Goal: Task Accomplishment & Management: Use online tool/utility

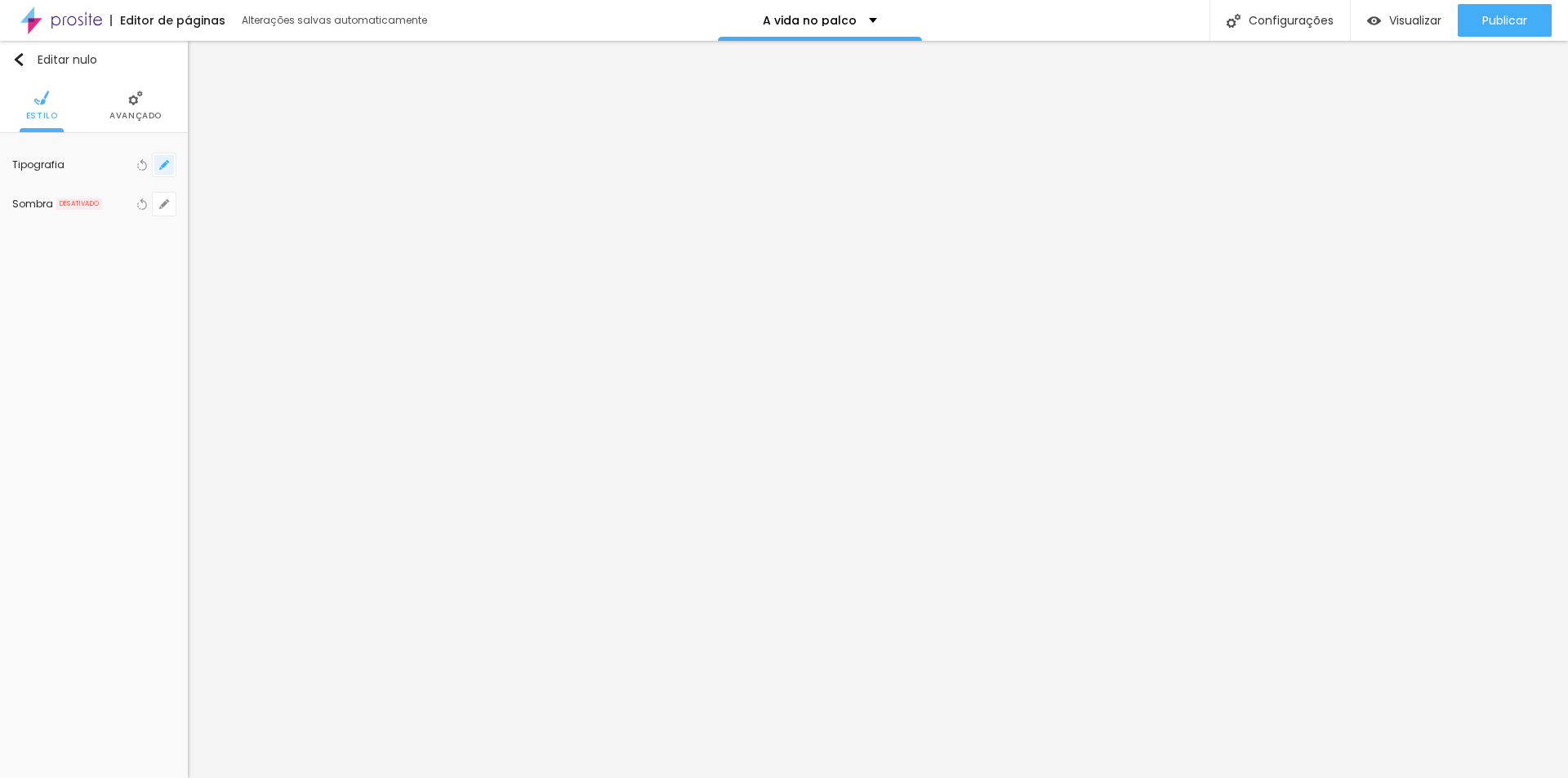
click at [171, 163] on button "button" at bounding box center [164, 165] width 22 height 22
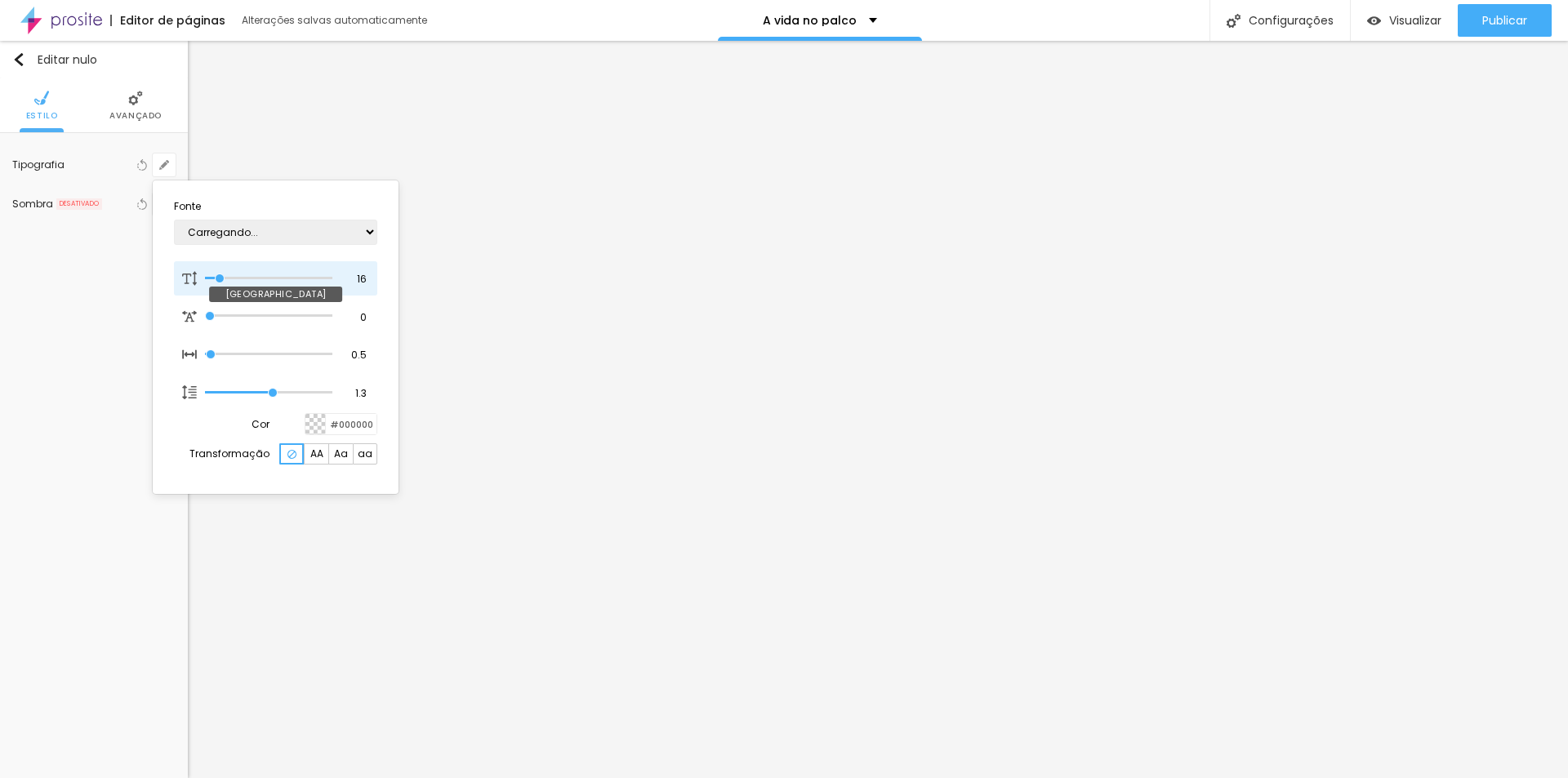
type input "1"
type input "17"
type input "1"
type input "18"
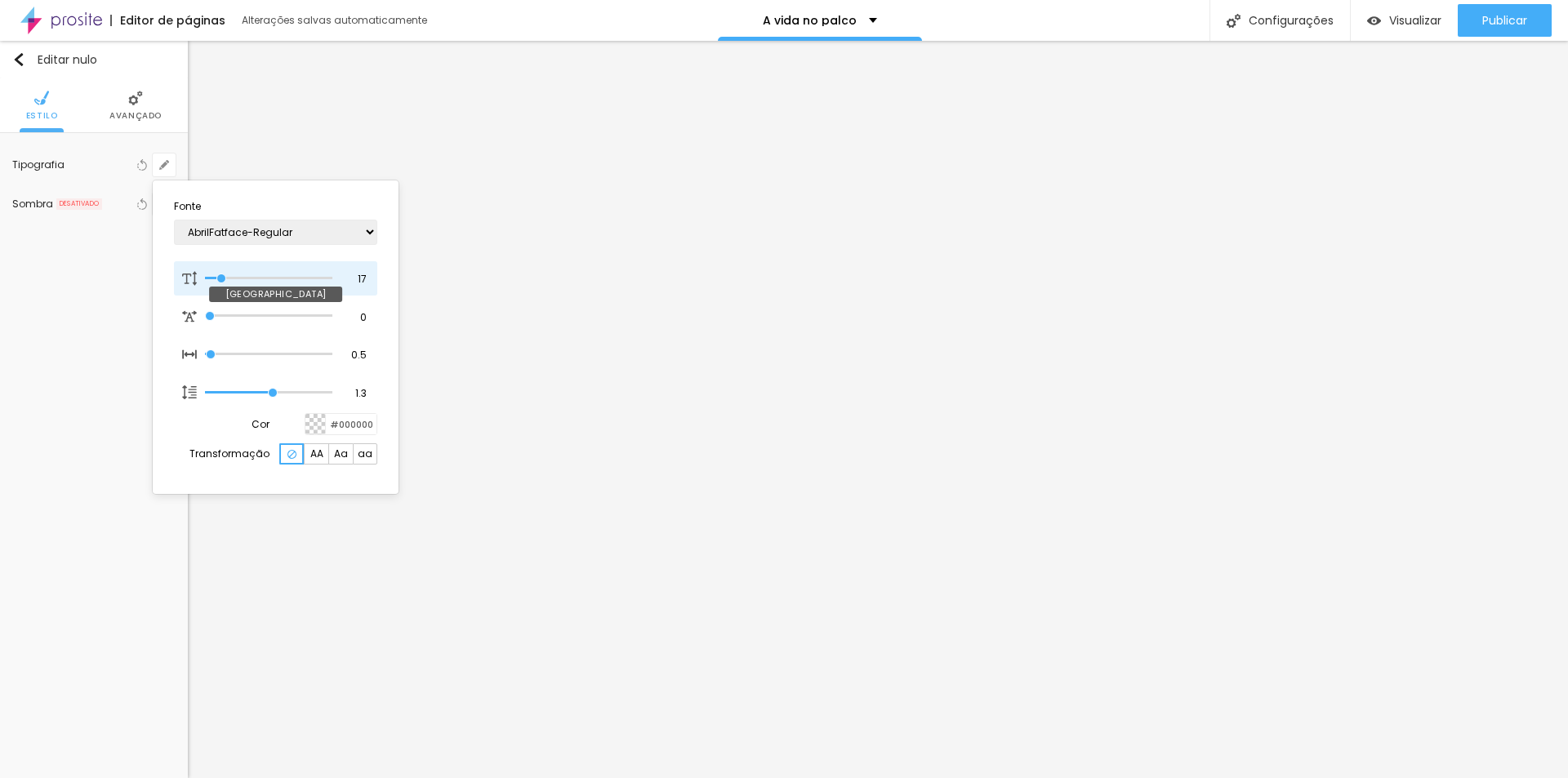
type input "18"
type input "1"
type input "19"
type input "1"
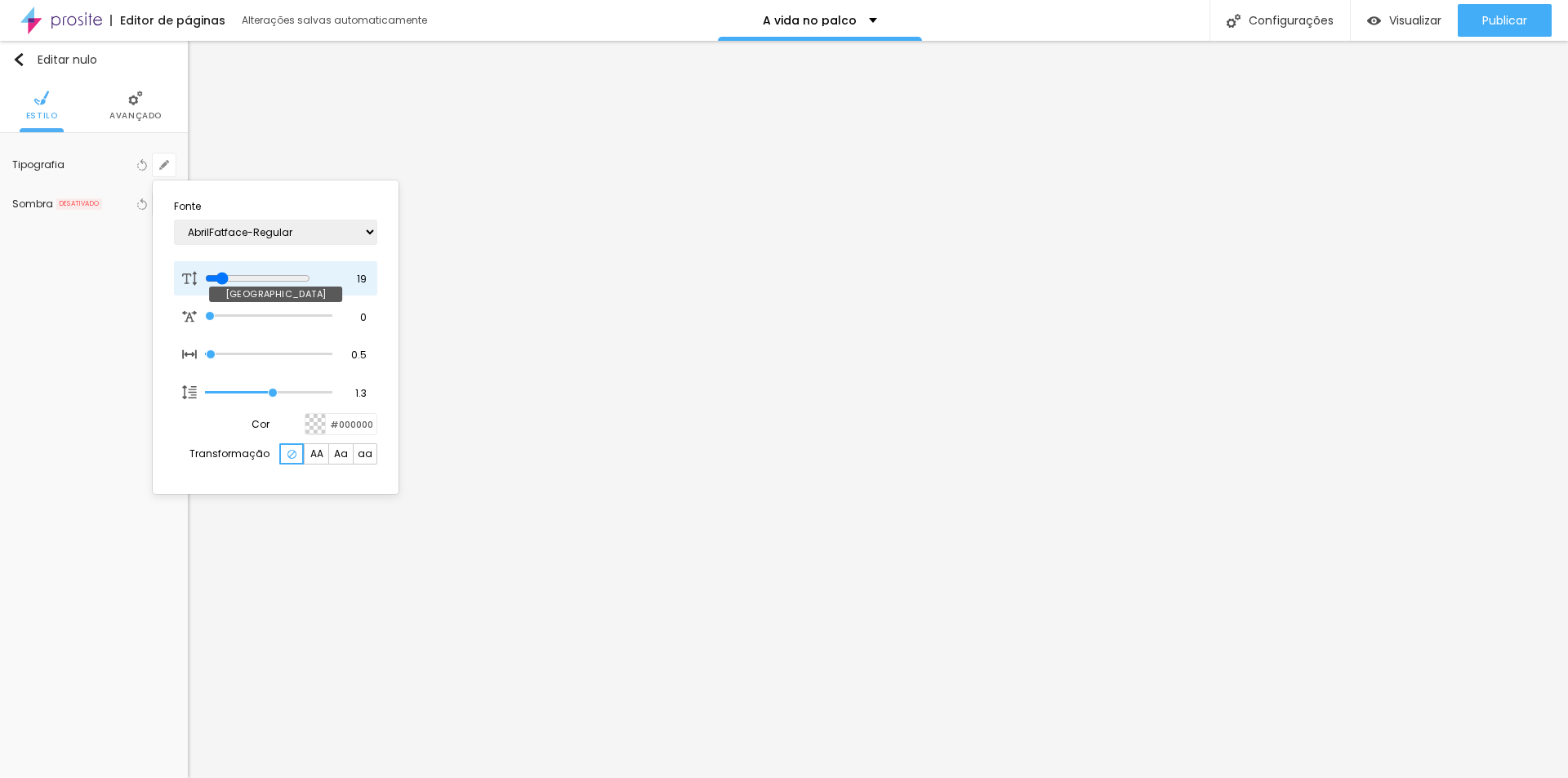
type input "20"
type input "1"
type input "20"
click at [225, 280] on input "range" at bounding box center [257, 279] width 106 height 13
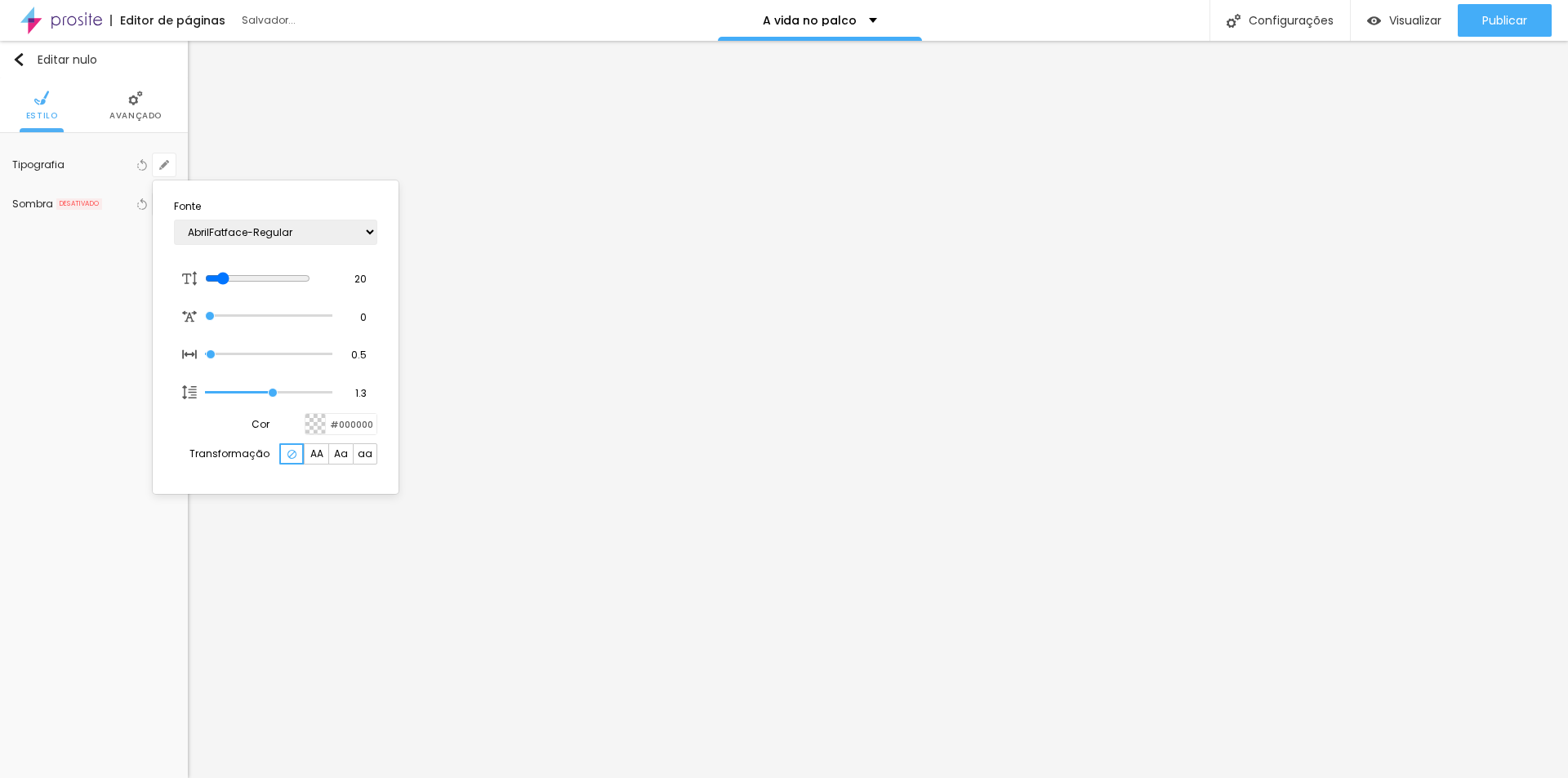
type input "1"
click at [482, 423] on div at bounding box center [784, 389] width 1568 height 778
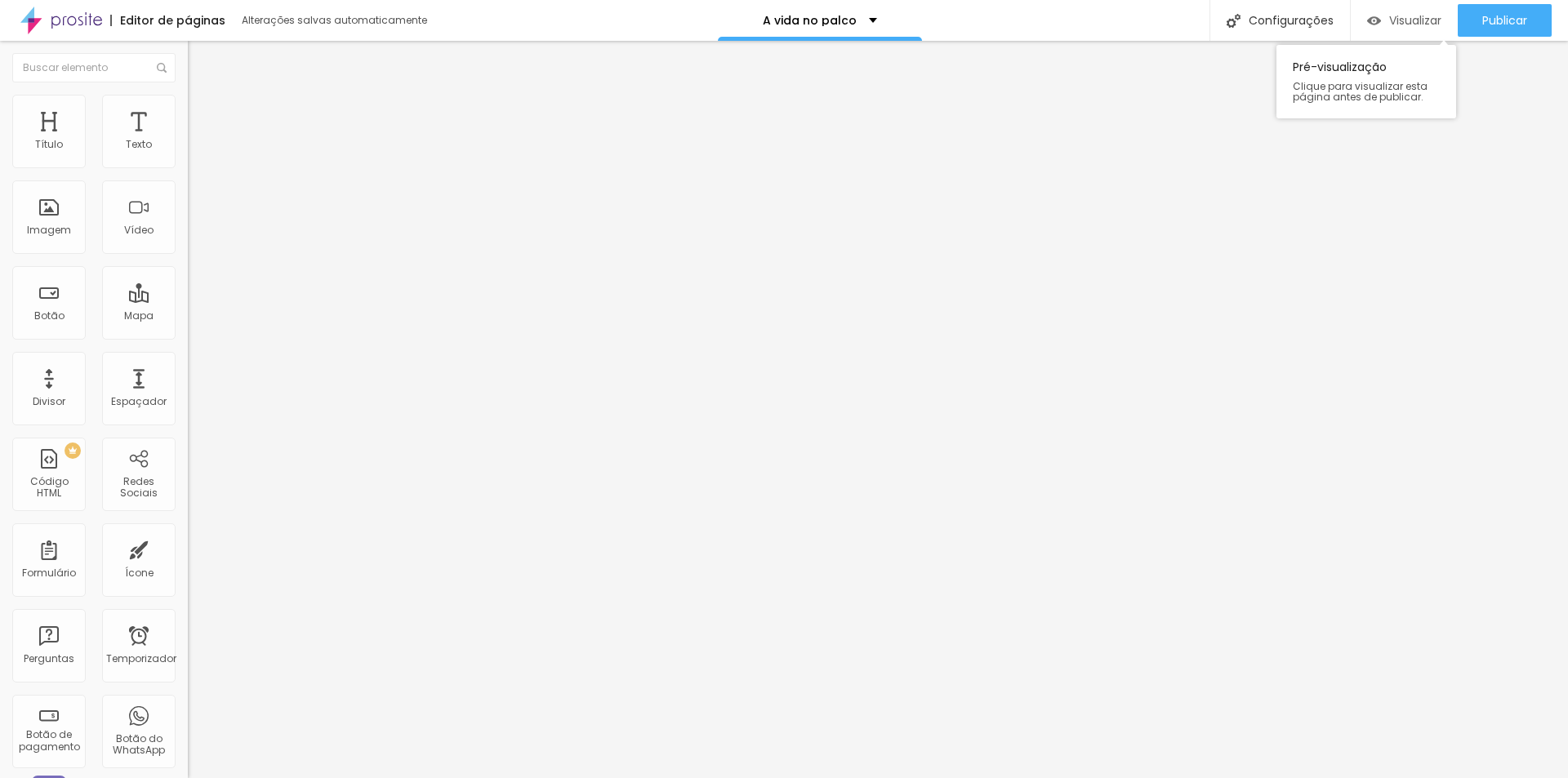
click at [1416, 15] on font "Visualizar" at bounding box center [1416, 20] width 52 height 16
click at [1403, 20] on font "Visualizar" at bounding box center [1416, 20] width 52 height 16
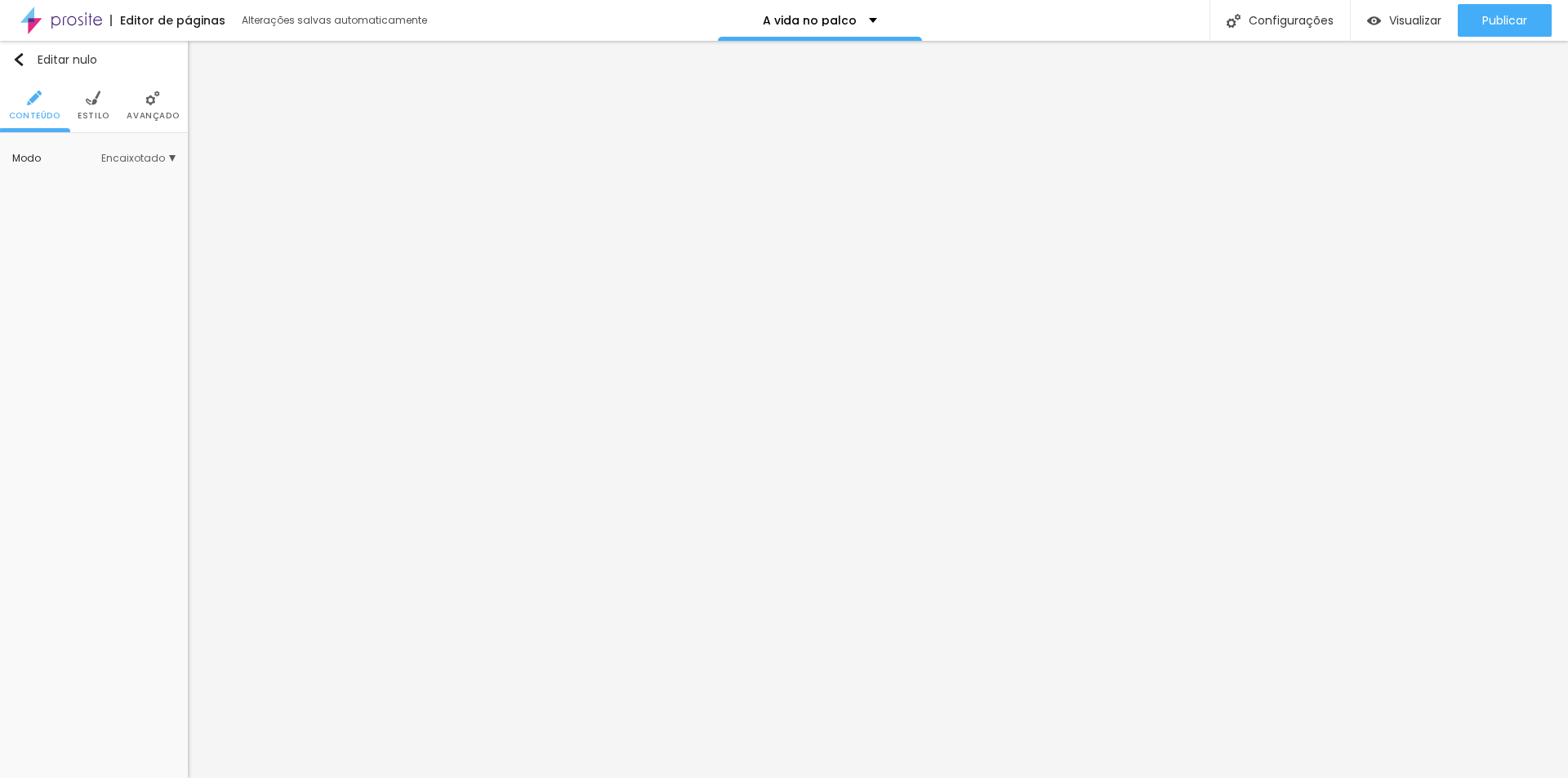
click at [94, 115] on font "Estilo" at bounding box center [94, 115] width 32 height 12
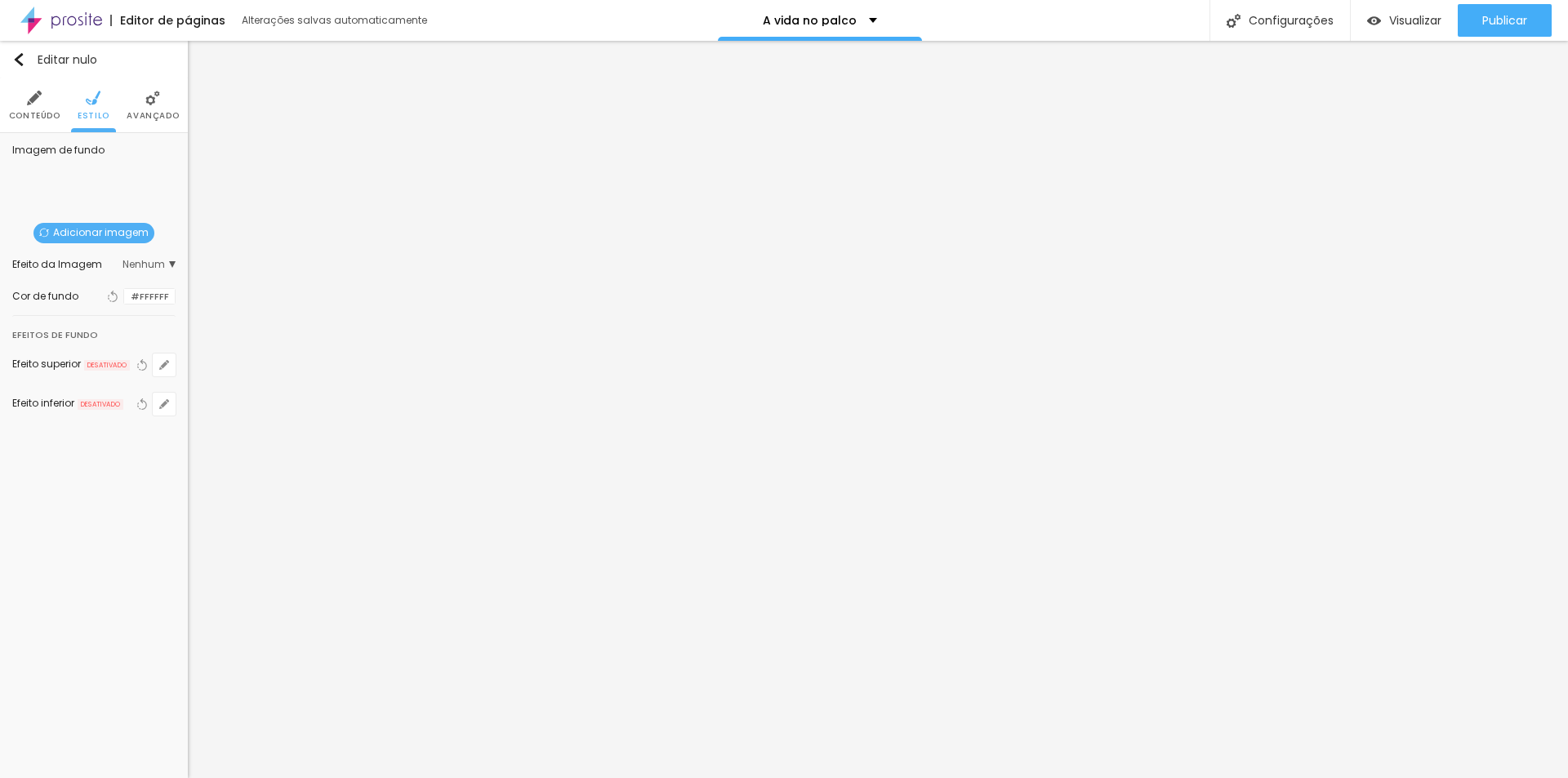
click at [124, 296] on div at bounding box center [124, 296] width 0 height 16
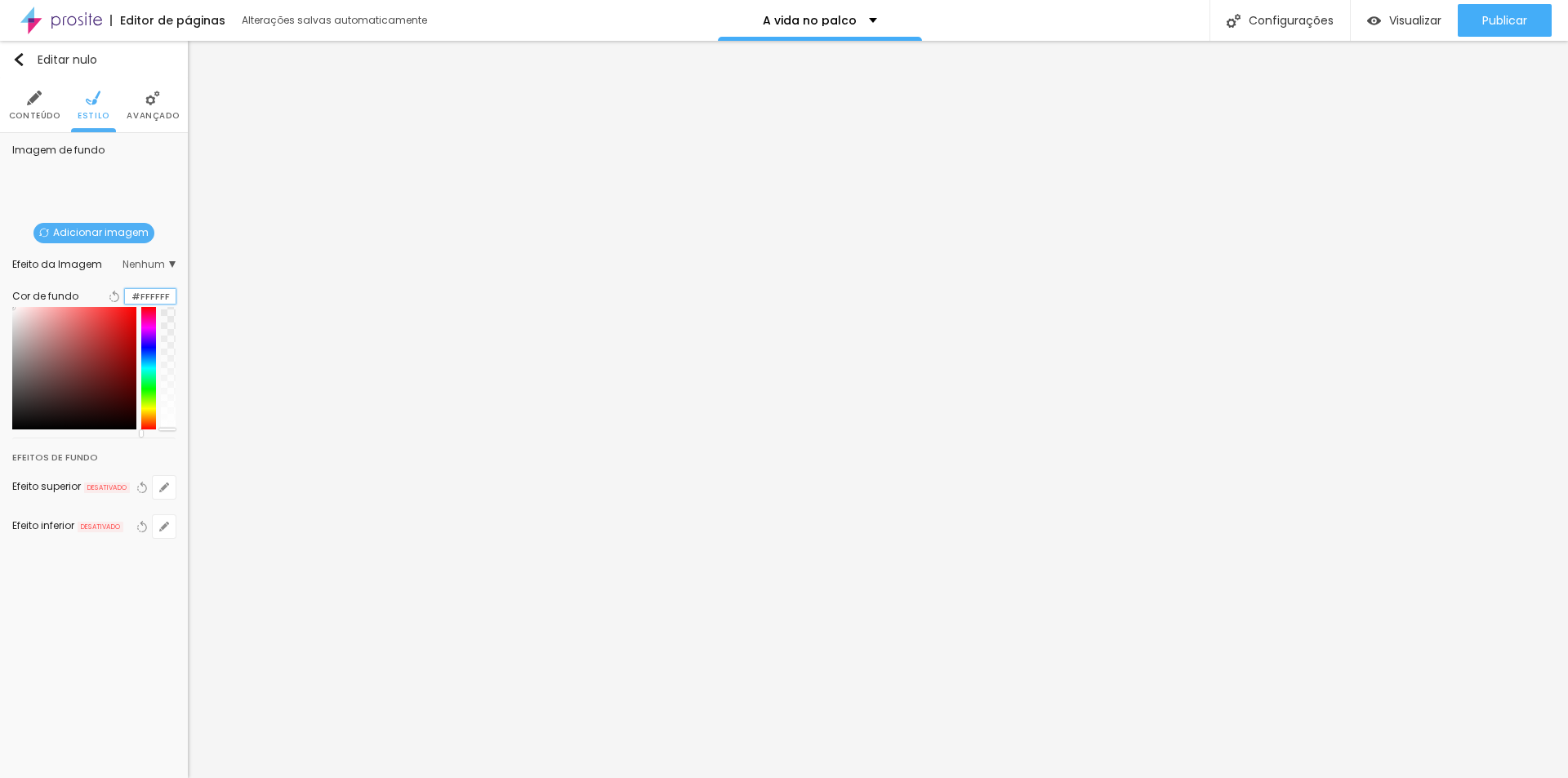
drag, startPoint x: 169, startPoint y: 293, endPoint x: 120, endPoint y: 291, distance: 49.0
click at [125, 291] on div "#FFFFFF" at bounding box center [151, 296] width 50 height 16
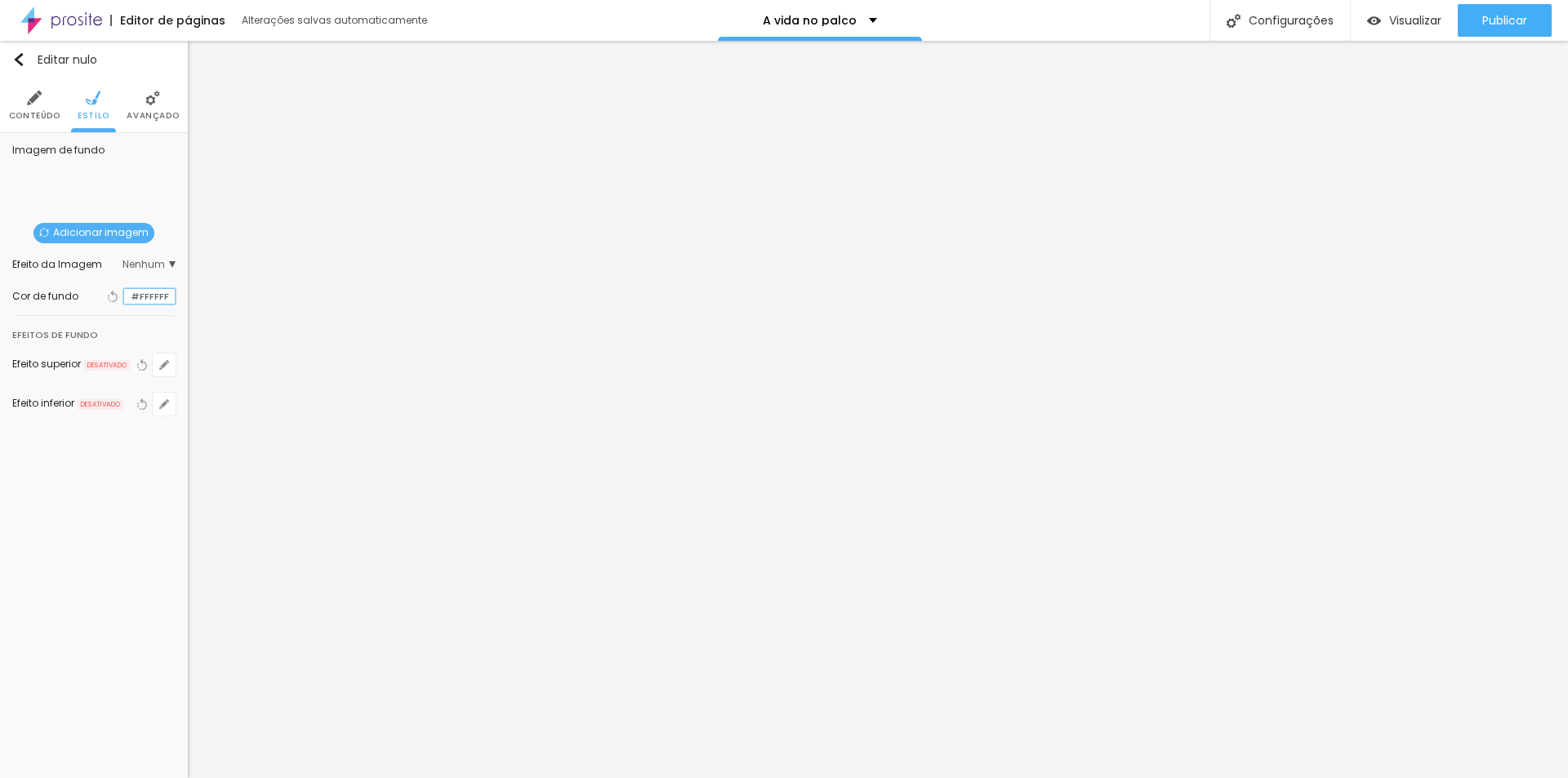
paste input "BFBFA"
click at [171, 296] on input "#FBFBFA" at bounding box center [150, 296] width 50 height 16
click at [124, 299] on div at bounding box center [124, 296] width 0 height 16
click at [124, 301] on div at bounding box center [124, 296] width 0 height 16
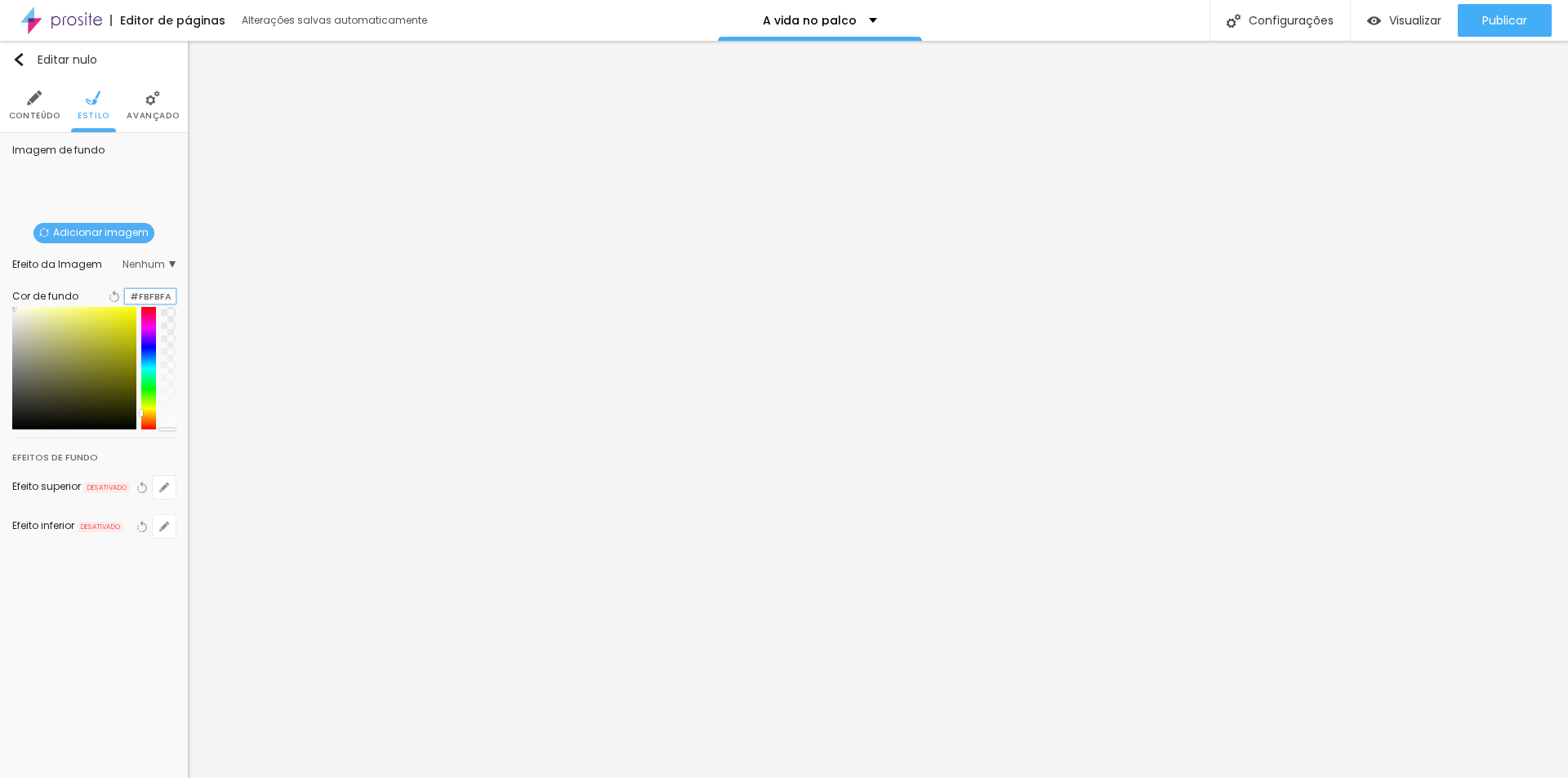
click at [168, 298] on input "#FBFBFA" at bounding box center [151, 296] width 50 height 16
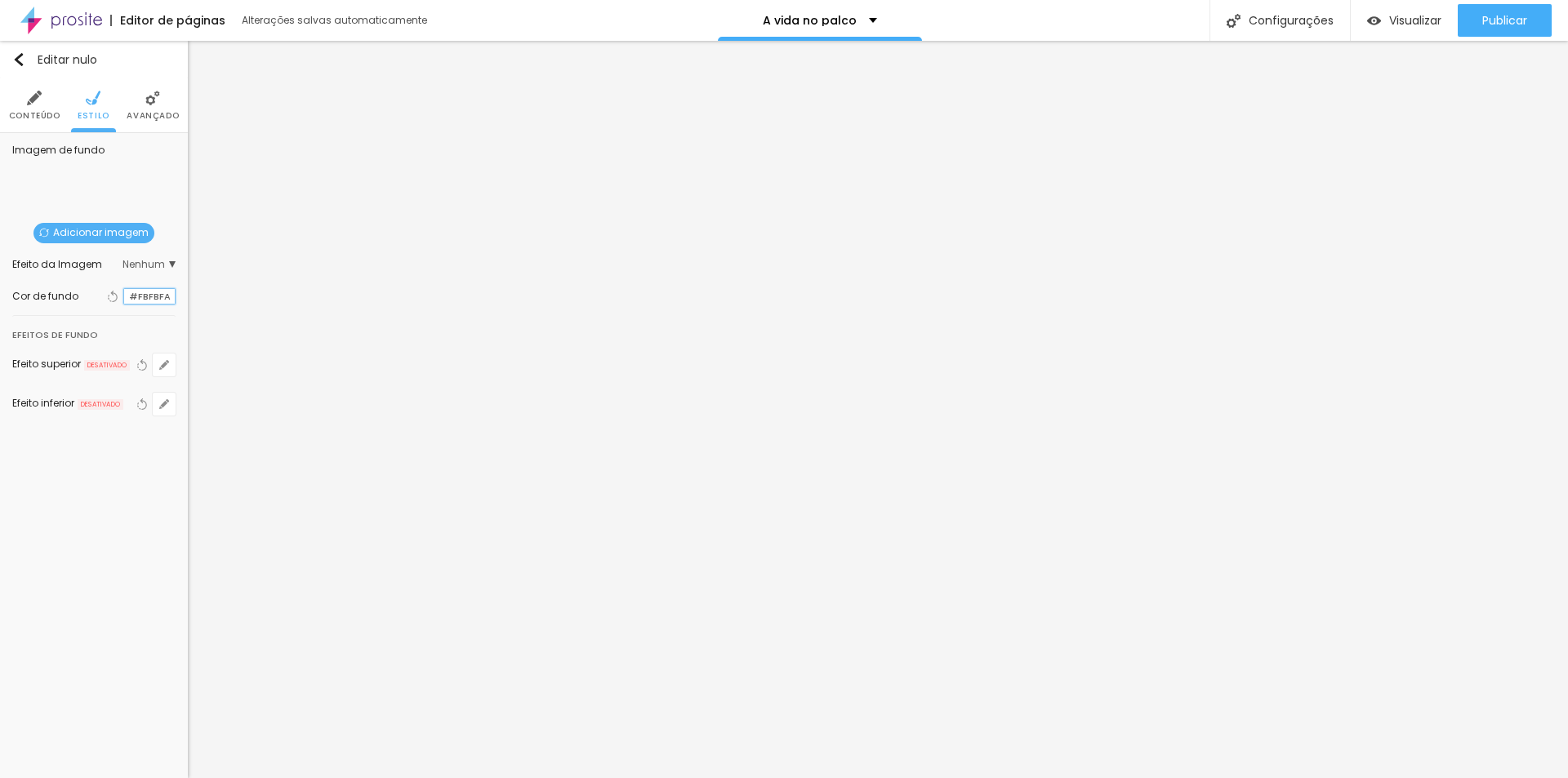
click at [172, 297] on input "#FBFBFA" at bounding box center [150, 296] width 50 height 16
drag, startPoint x: 172, startPoint y: 297, endPoint x: 124, endPoint y: 297, distance: 48.0
click at [124, 297] on input "#FBFBFA" at bounding box center [150, 296] width 50 height 16
click at [124, 296] on div at bounding box center [124, 296] width 0 height 16
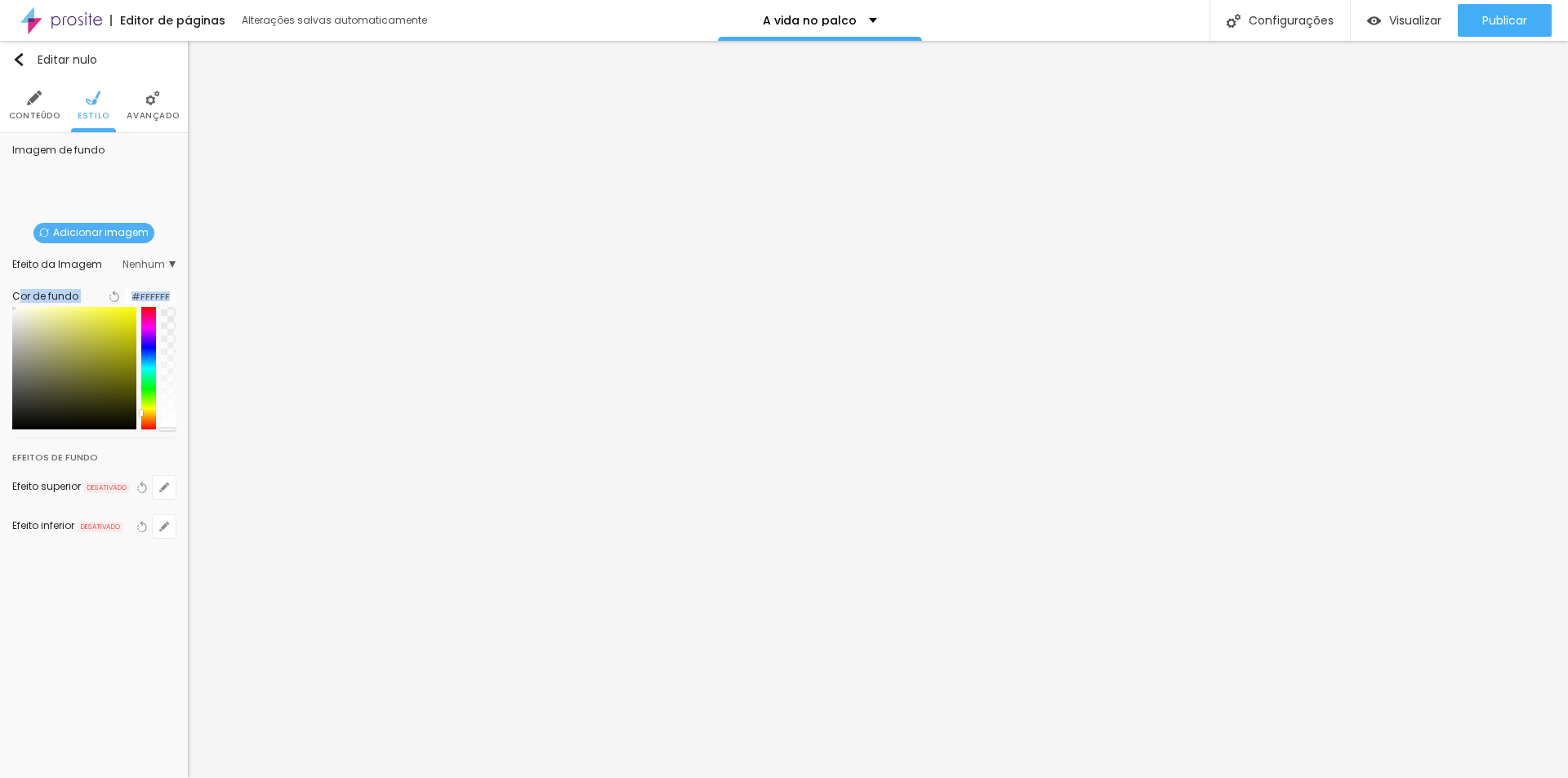
drag, startPoint x: 28, startPoint y: 320, endPoint x: 19, endPoint y: 299, distance: 22.8
click at [19, 299] on div "Cor de fundo Voltar ao padrão #FFFFFF" at bounding box center [94, 358] width 164 height 144
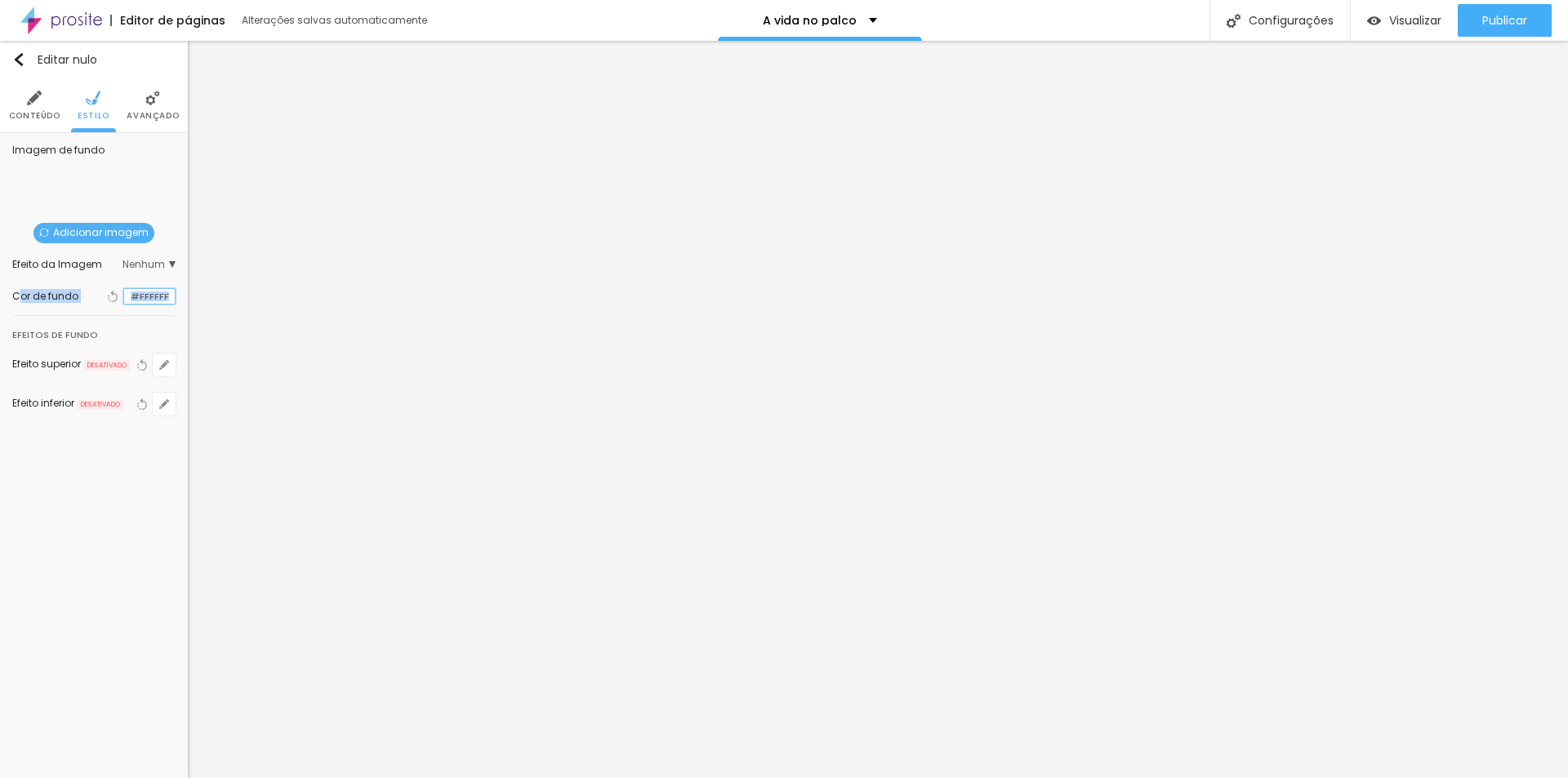
click at [168, 300] on input "#FFFFFF" at bounding box center [150, 296] width 50 height 16
click at [152, 294] on input "#FFFFFF" at bounding box center [150, 296] width 50 height 16
drag, startPoint x: 172, startPoint y: 294, endPoint x: 131, endPoint y: 294, distance: 41.0
click at [131, 294] on input "#FFFFFF" at bounding box center [150, 296] width 50 height 16
paste input "BFBFA"
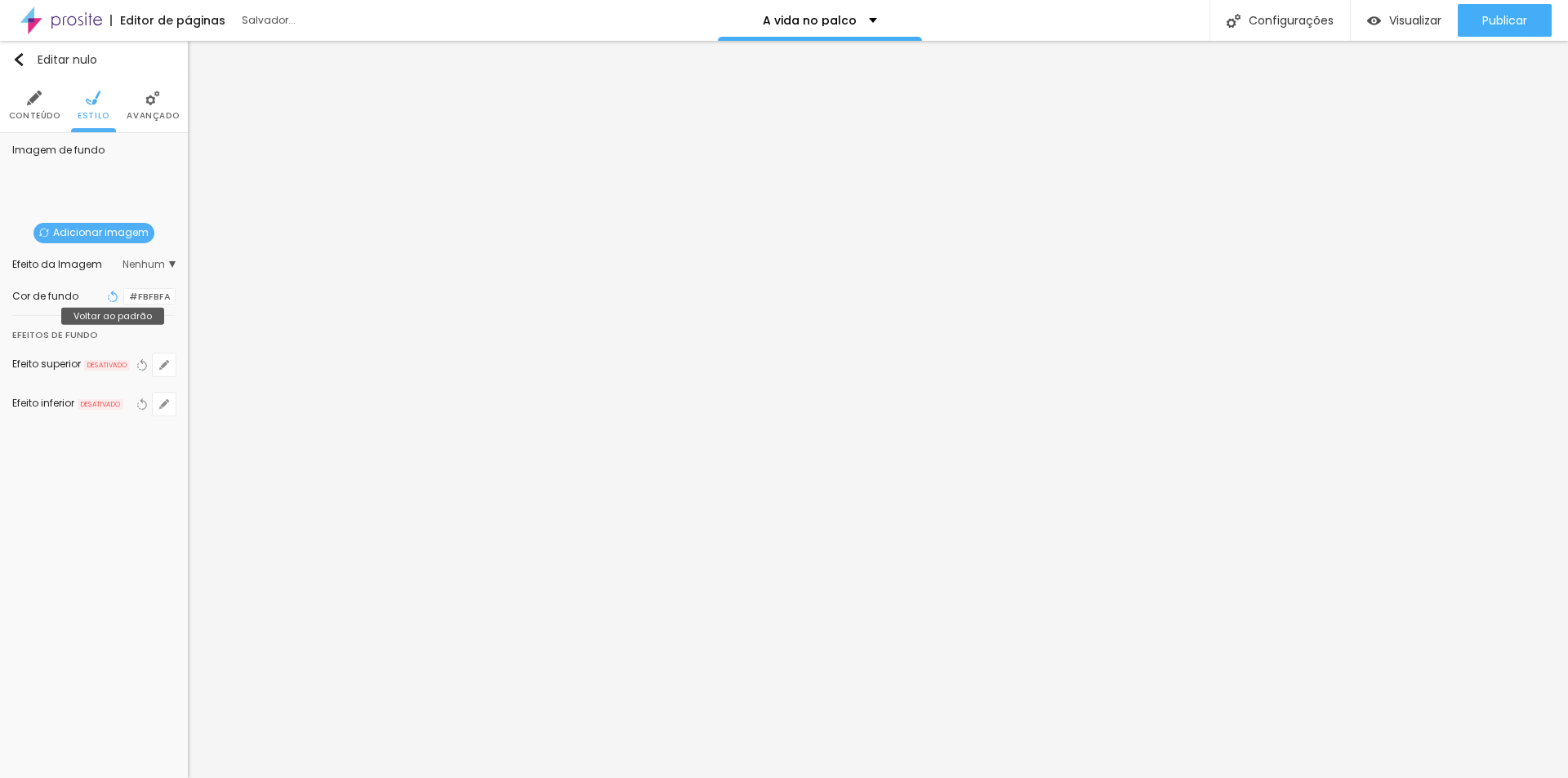
click at [111, 297] on icon "button" at bounding box center [114, 296] width 7 height 11
click at [124, 296] on div at bounding box center [124, 296] width 0 height 16
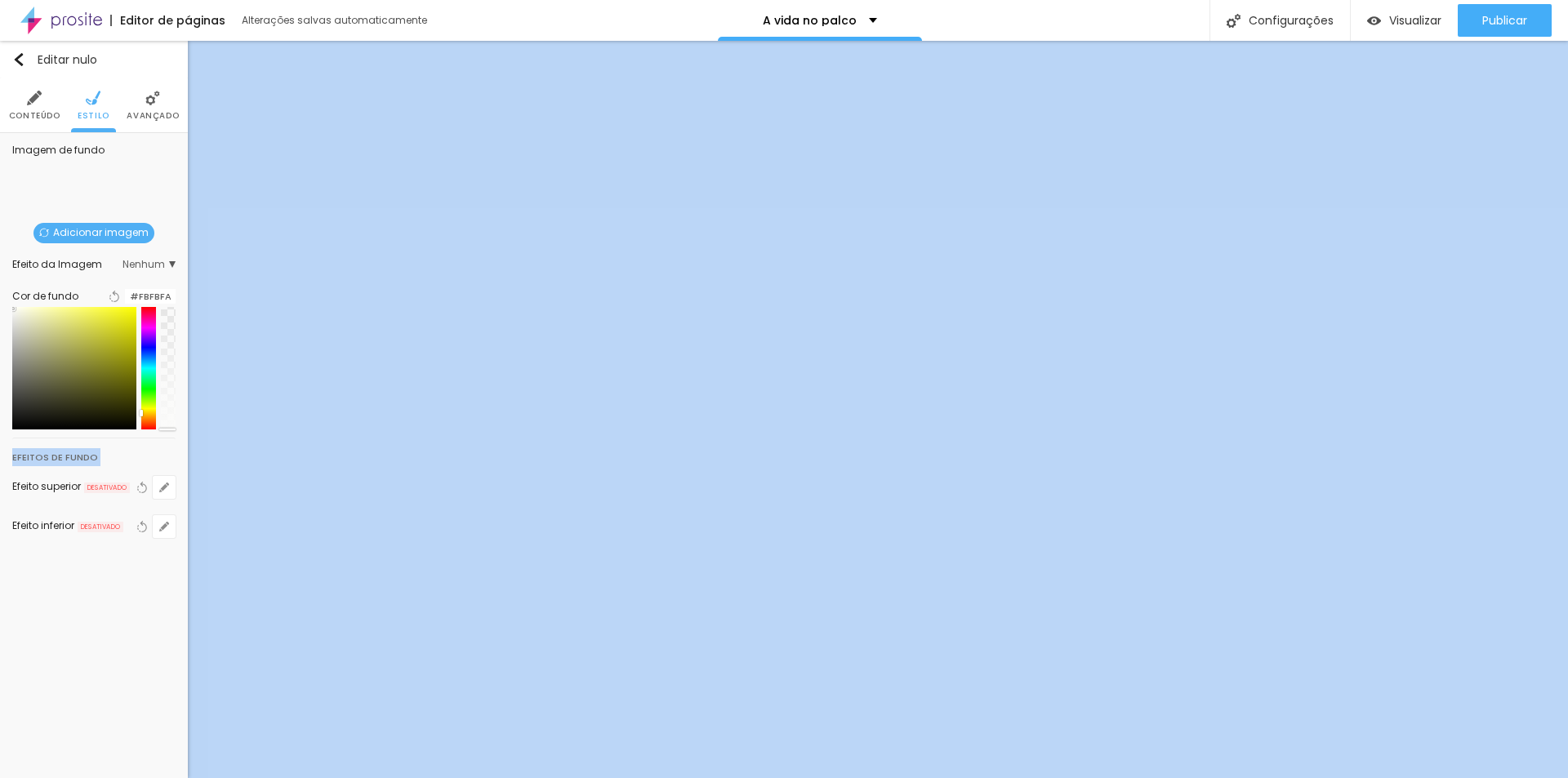
drag, startPoint x: 167, startPoint y: 439, endPoint x: 176, endPoint y: 447, distance: 12.0
click at [176, 447] on div "Imagem de fundo Adicionar imagem Efeito da Imagem Nenhum Nenhum Parallax Cor de…" at bounding box center [94, 351] width 188 height 437
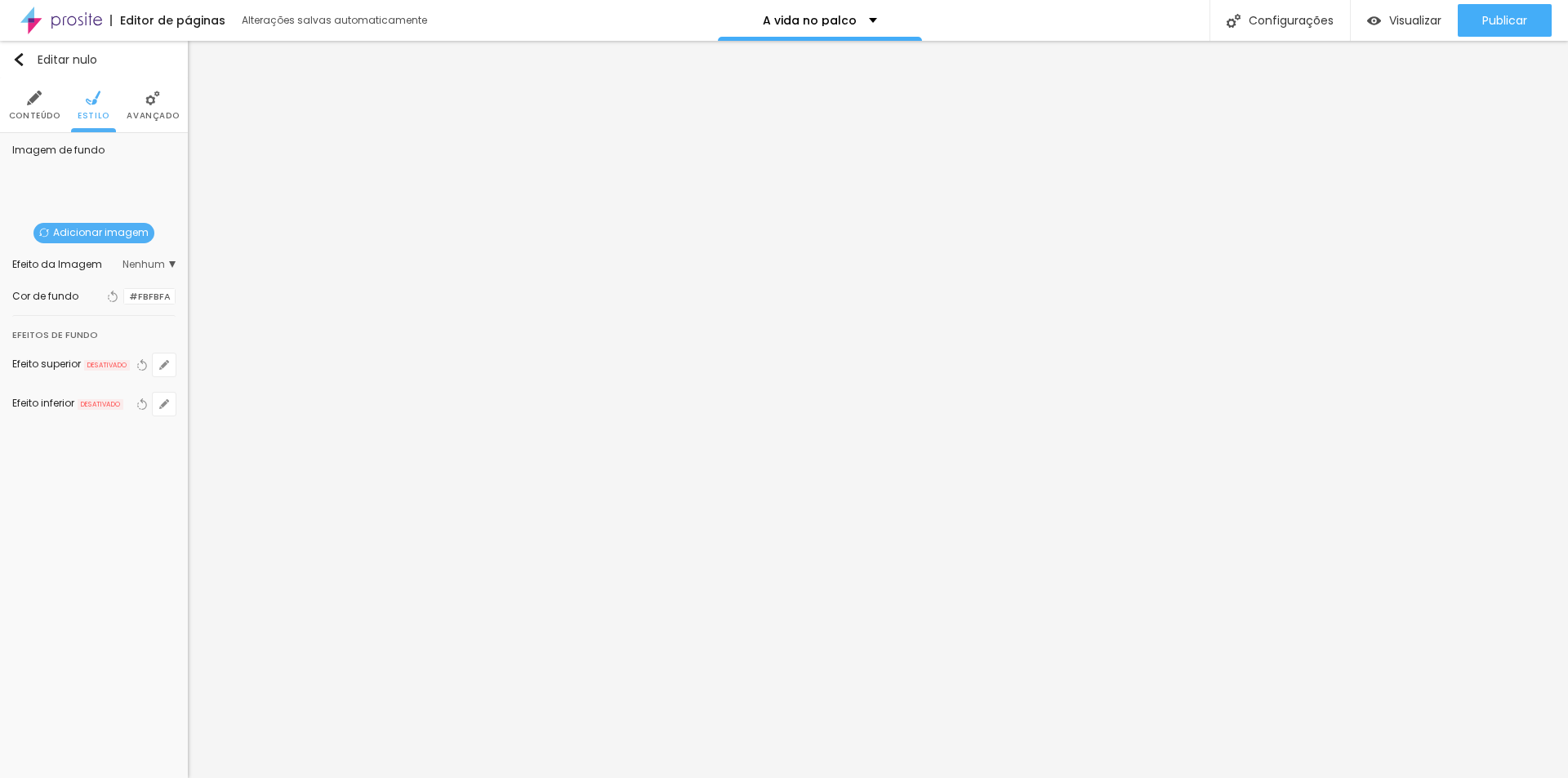
click at [124, 293] on div at bounding box center [124, 296] width 0 height 16
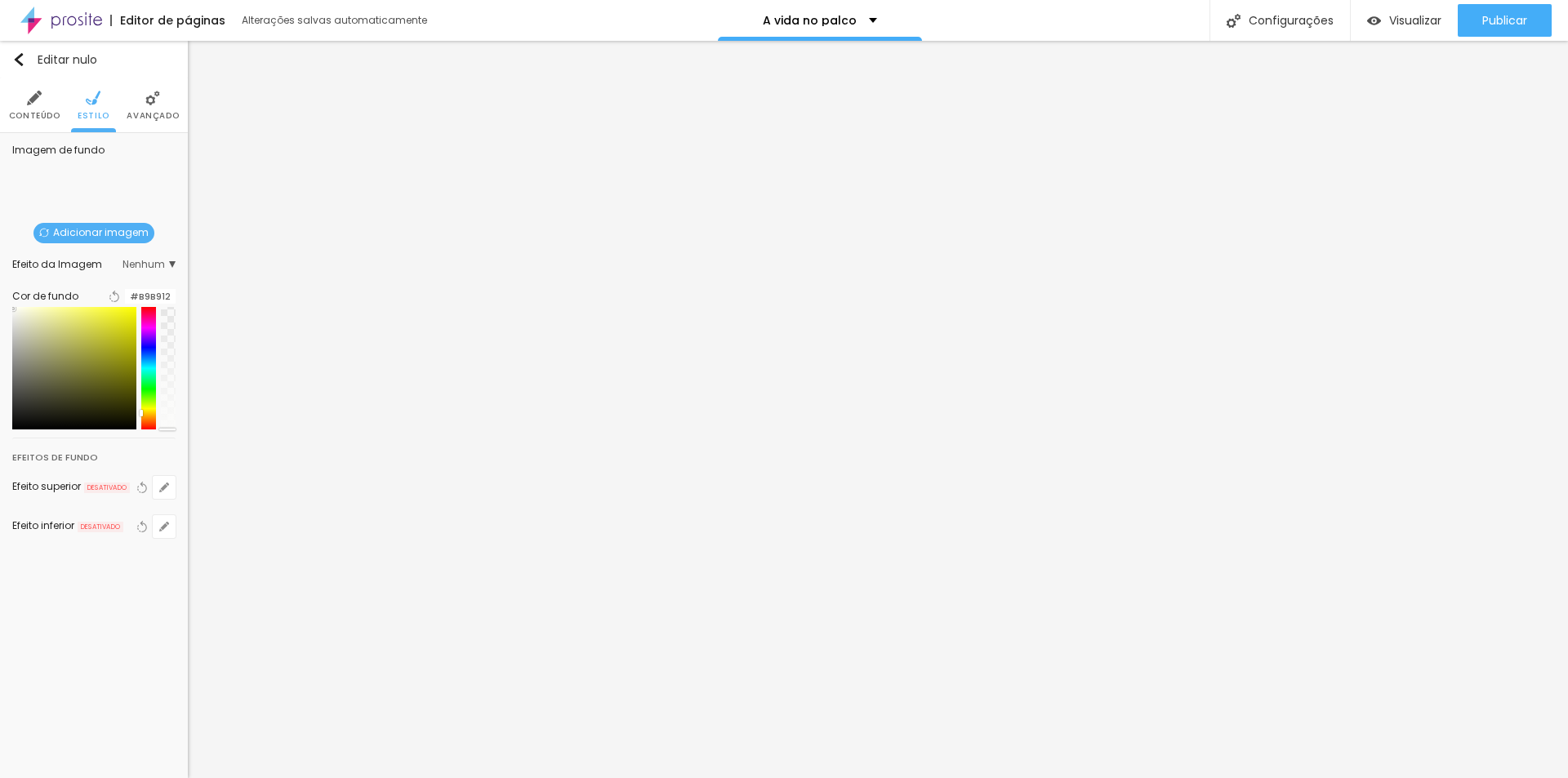
click at [123, 349] on div at bounding box center [74, 367] width 124 height 122
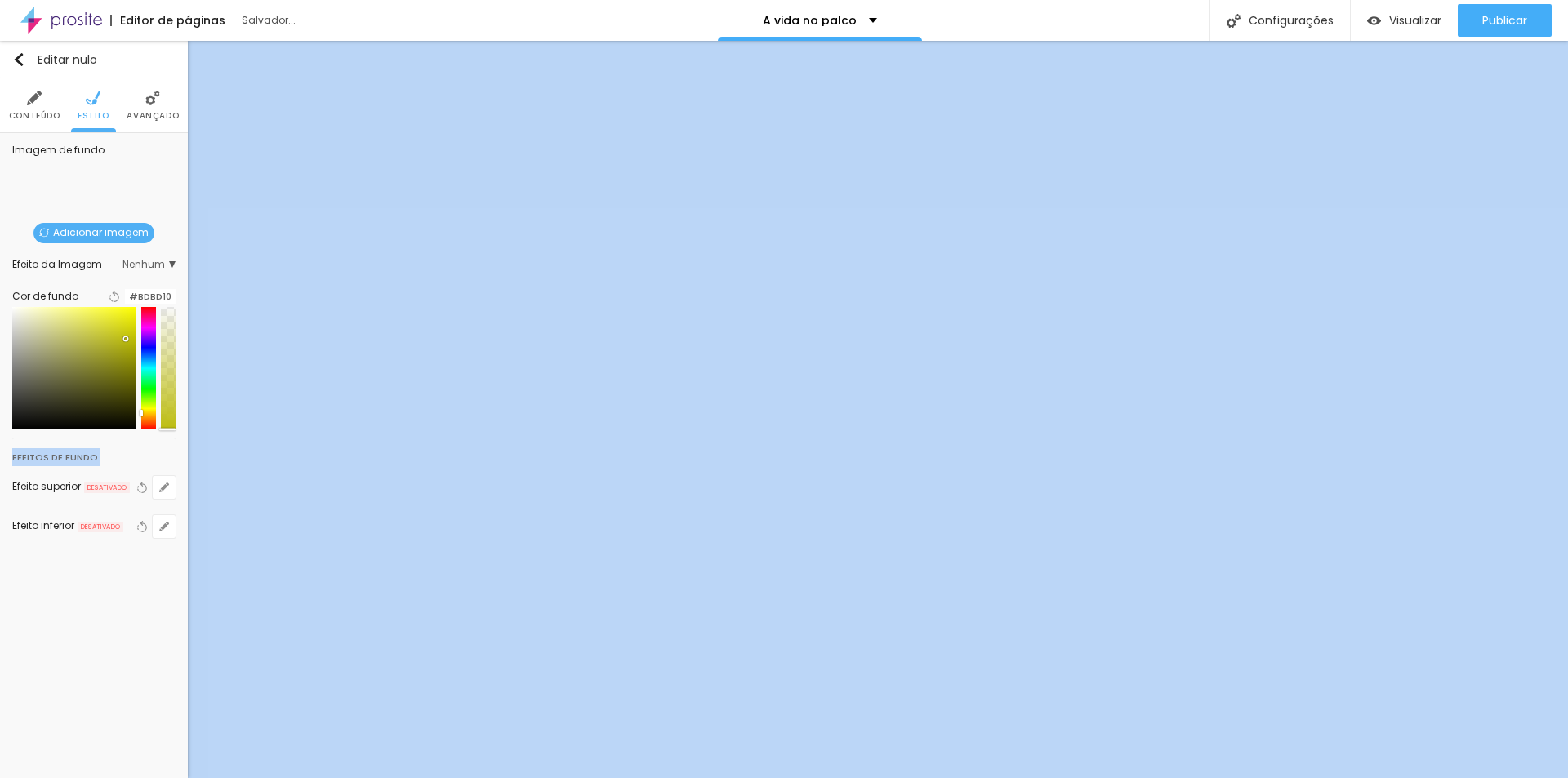
drag, startPoint x: 165, startPoint y: 356, endPoint x: 171, endPoint y: 454, distance: 98.2
click at [171, 454] on div "Editar nulo Conteúdo Estilo Avançado Imagem de fundo Adicionar imagem Efeito da…" at bounding box center [94, 410] width 188 height 738
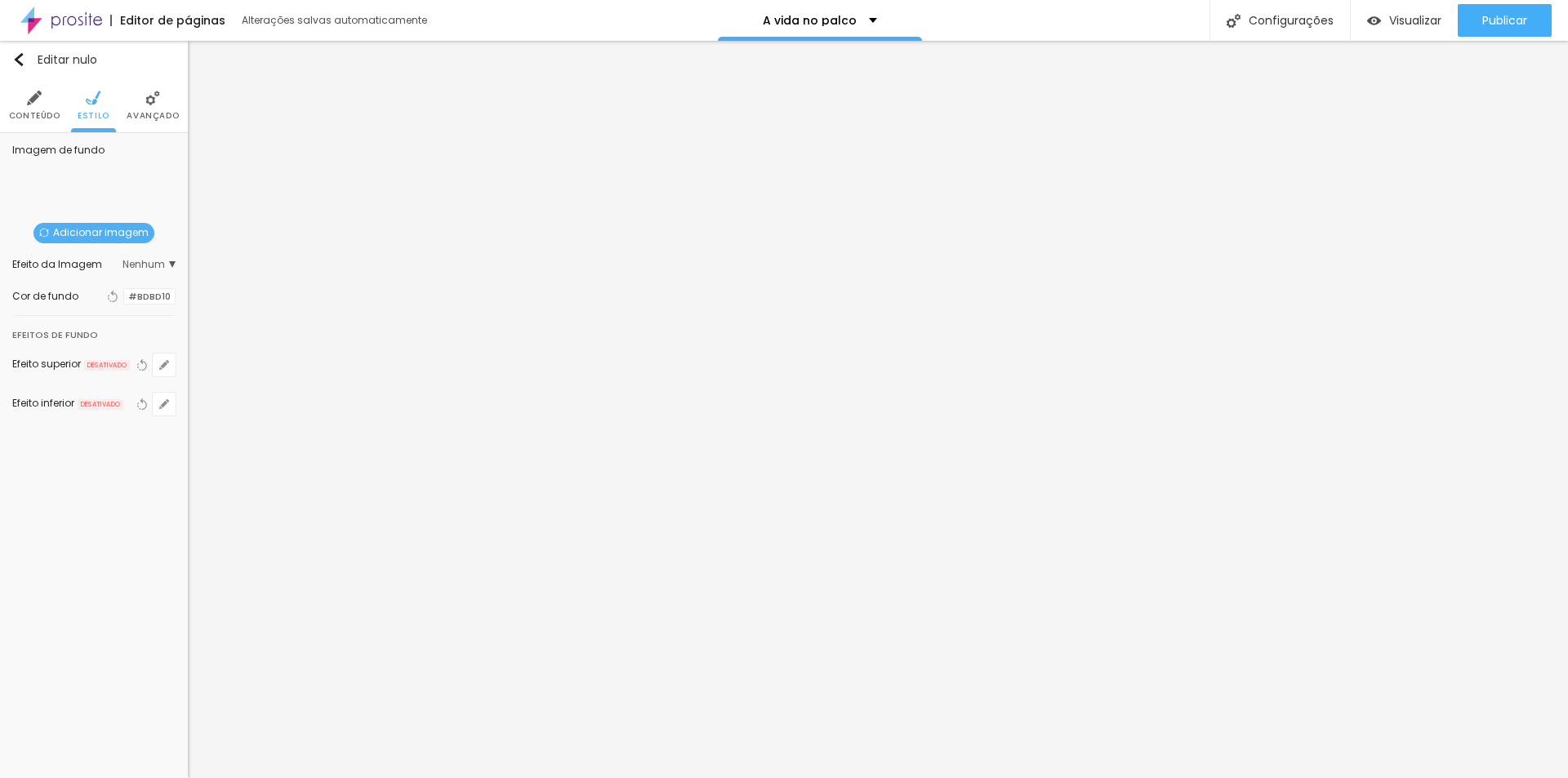
click at [124, 296] on div at bounding box center [124, 296] width 0 height 16
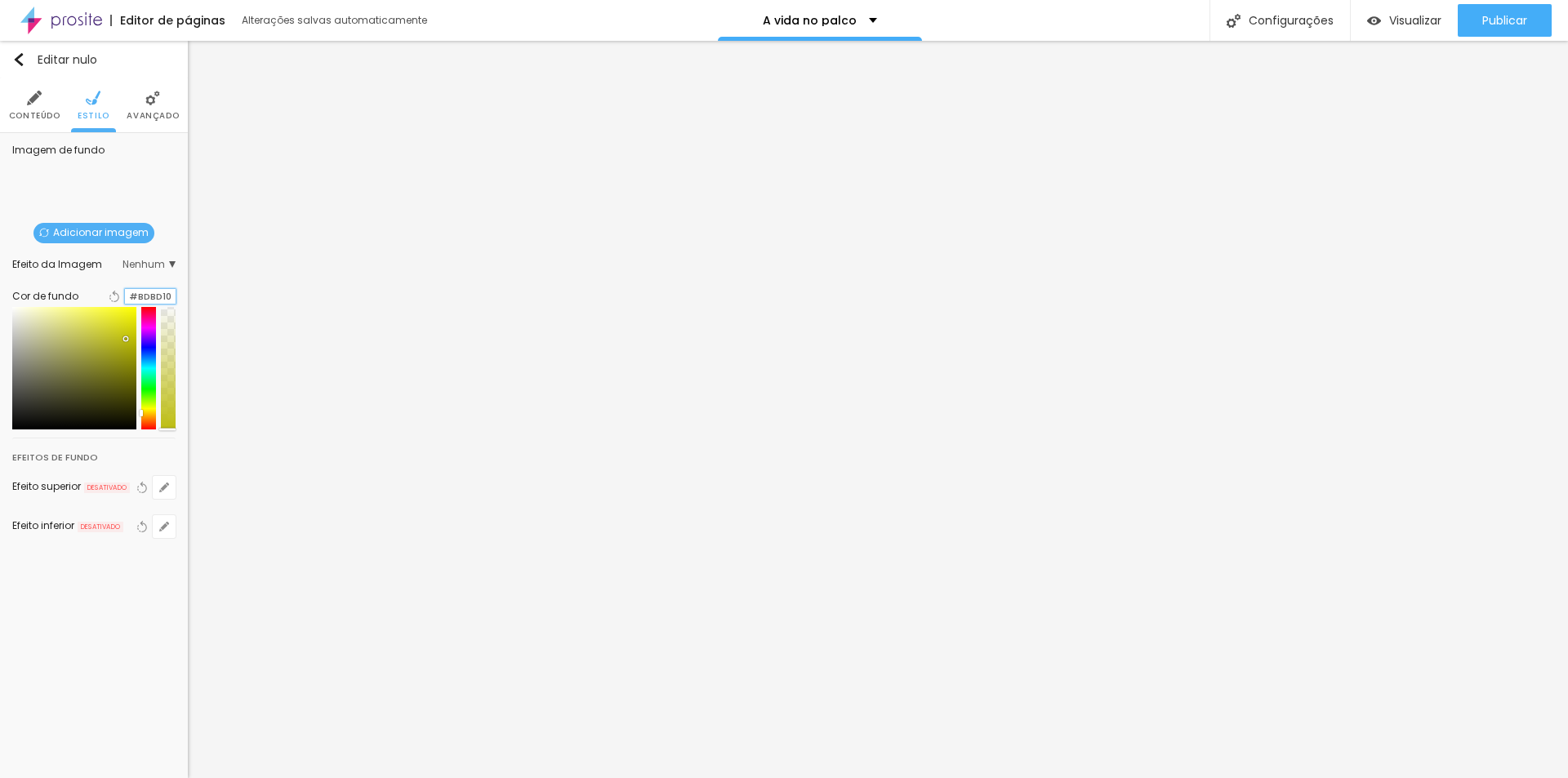
click at [170, 296] on input "#BDBD10" at bounding box center [151, 296] width 50 height 16
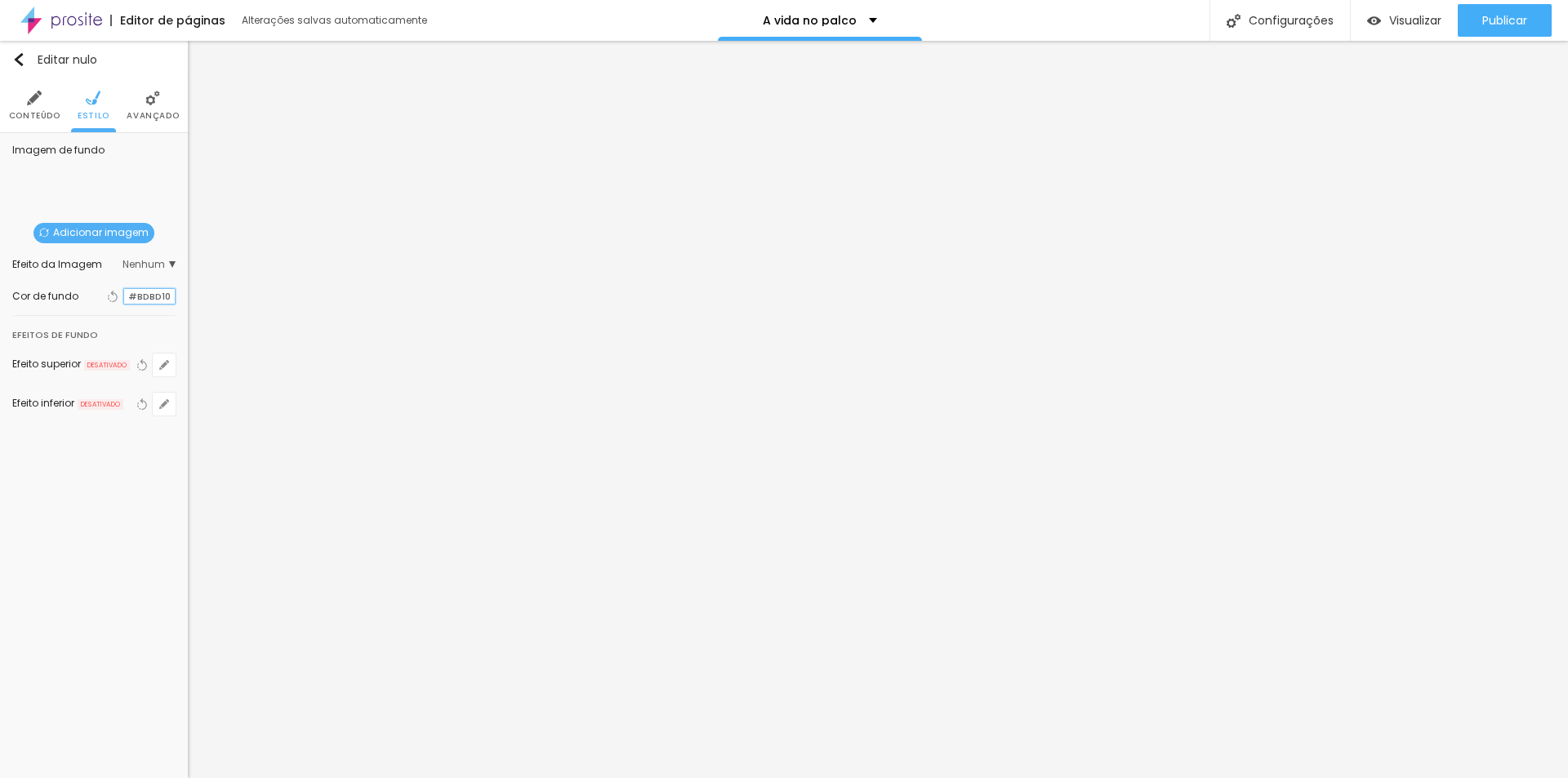
drag, startPoint x: 171, startPoint y: 296, endPoint x: 132, endPoint y: 296, distance: 39.0
click at [132, 296] on input "#BDBD10" at bounding box center [150, 296] width 50 height 16
paste input "FBFBFA"
type input "#FBFBFA"
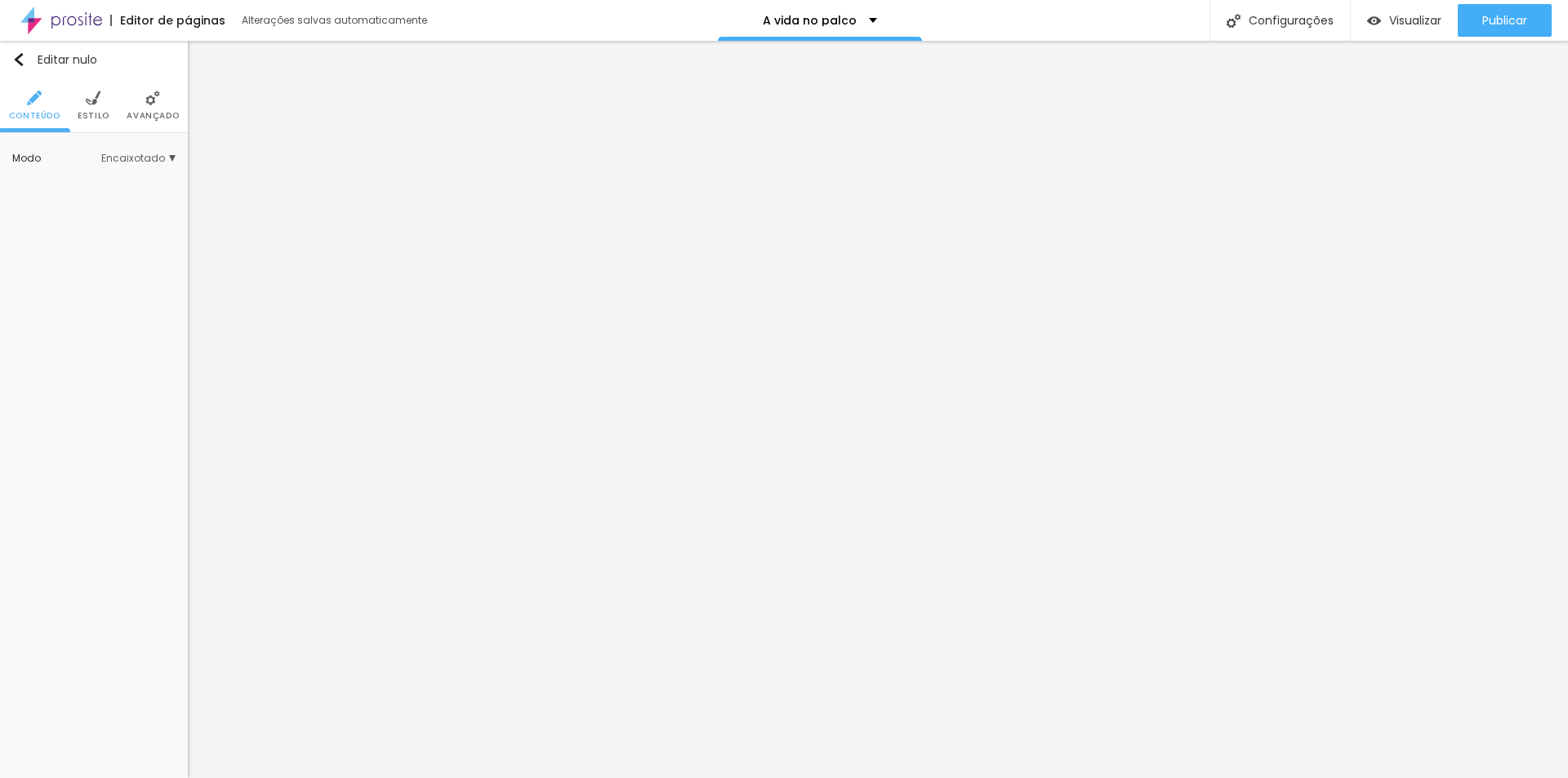
click at [93, 109] on font "Estilo" at bounding box center [94, 115] width 32 height 12
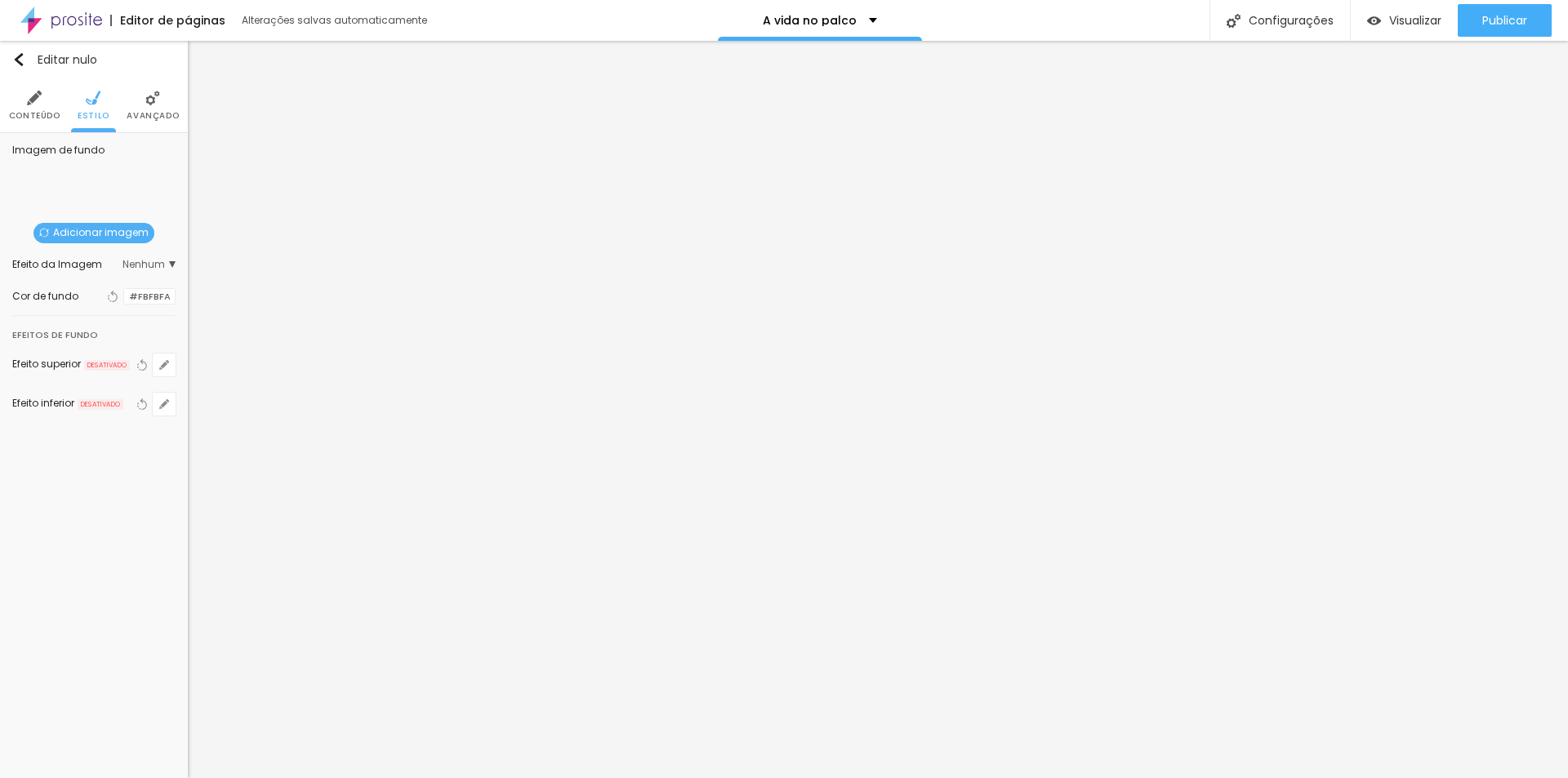
click at [124, 300] on div at bounding box center [124, 296] width 0 height 16
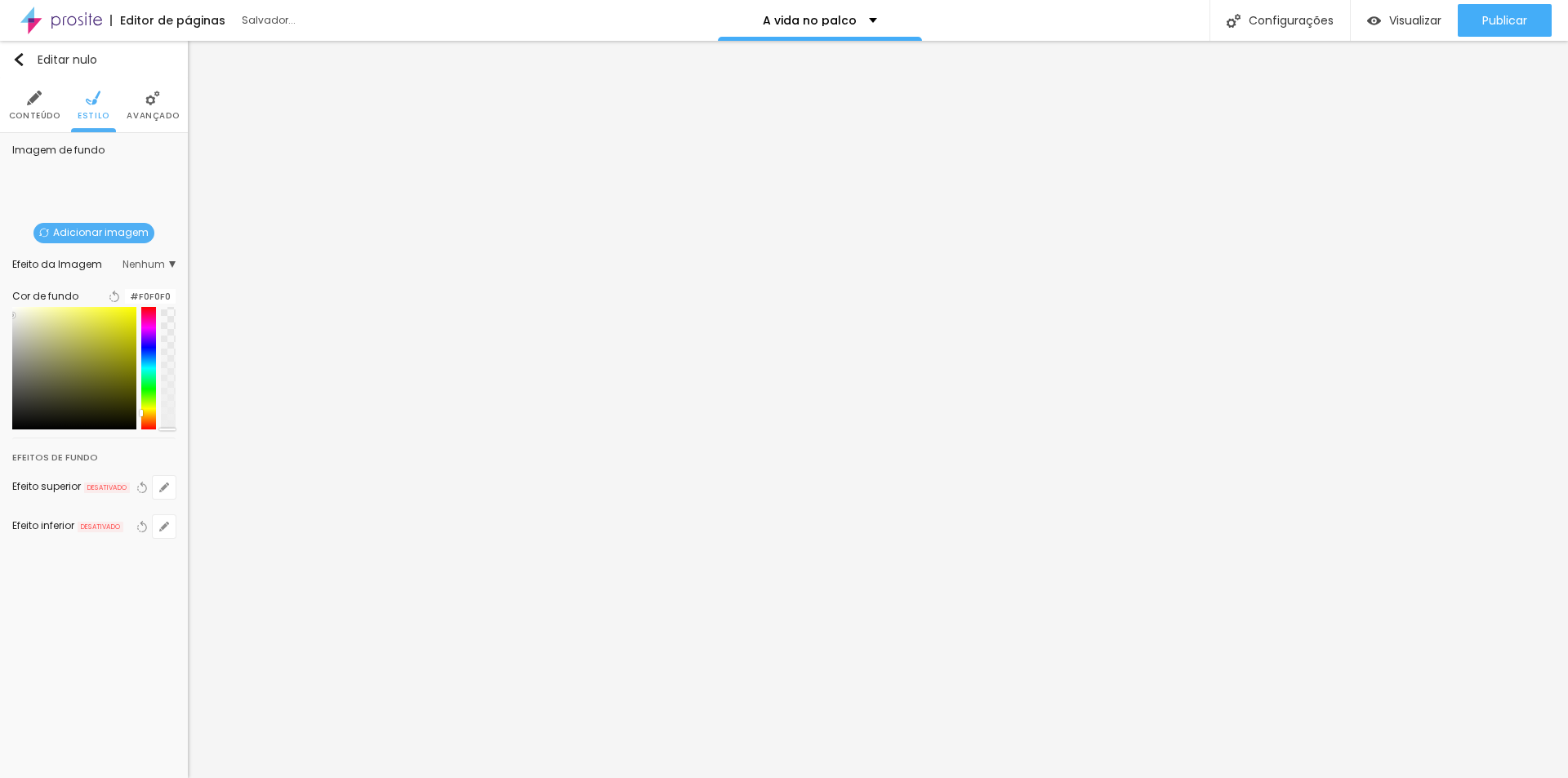
click at [23, 325] on div at bounding box center [94, 367] width 164 height 122
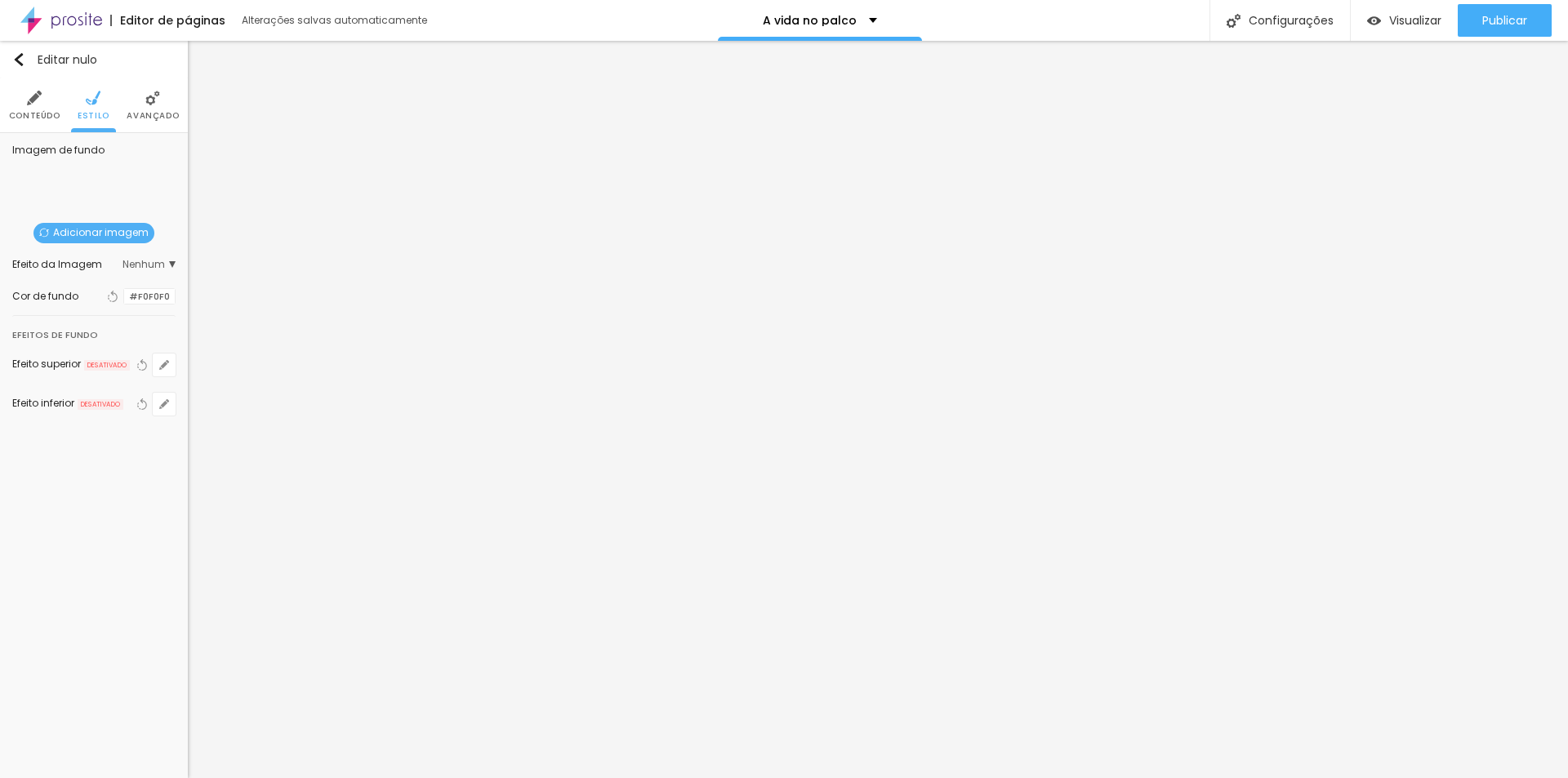
click at [124, 296] on div at bounding box center [124, 296] width 0 height 16
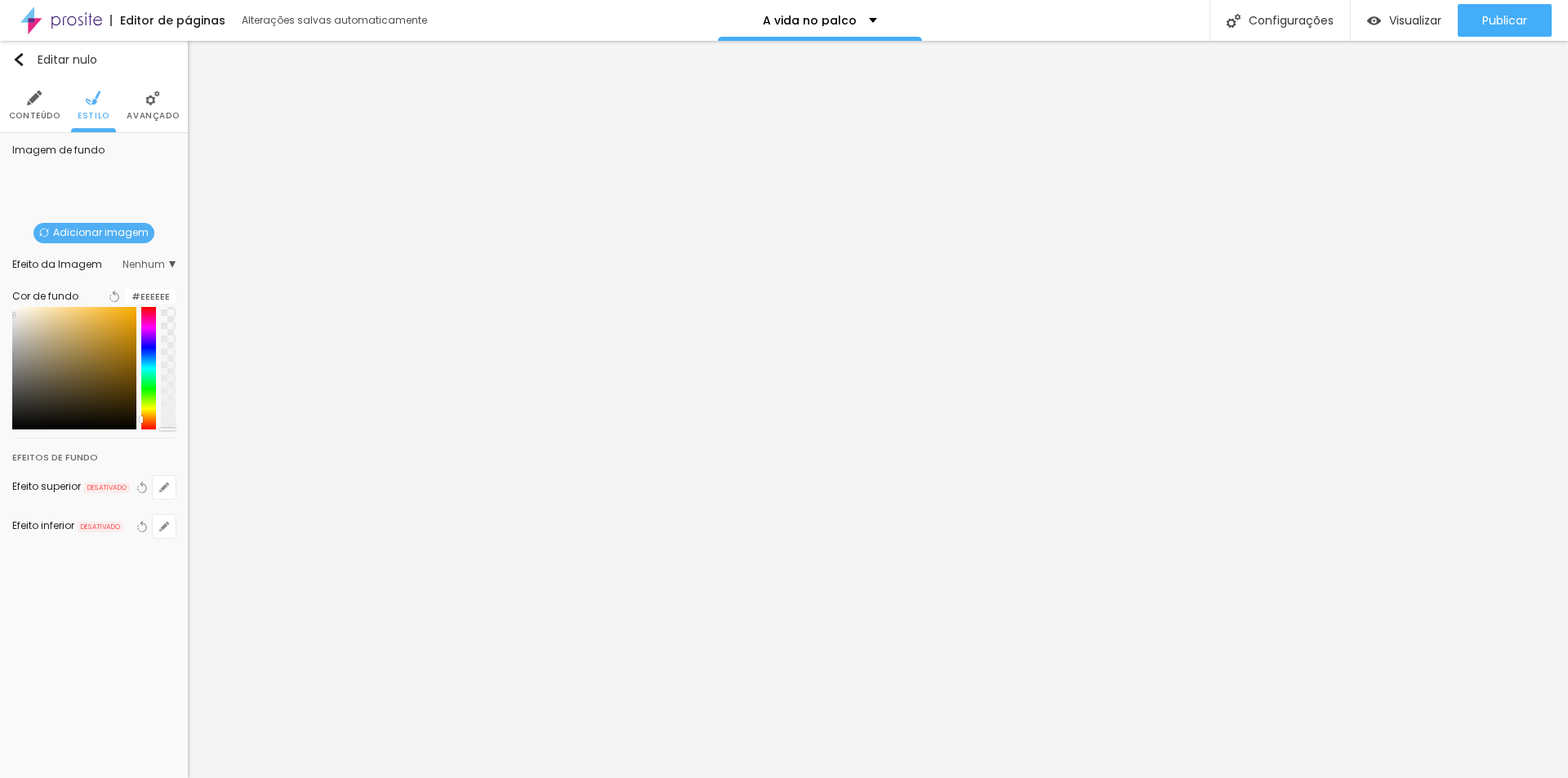
click at [148, 425] on div at bounding box center [149, 367] width 15 height 122
type input "#F2EFEA"
click at [29, 324] on div at bounding box center [74, 367] width 124 height 122
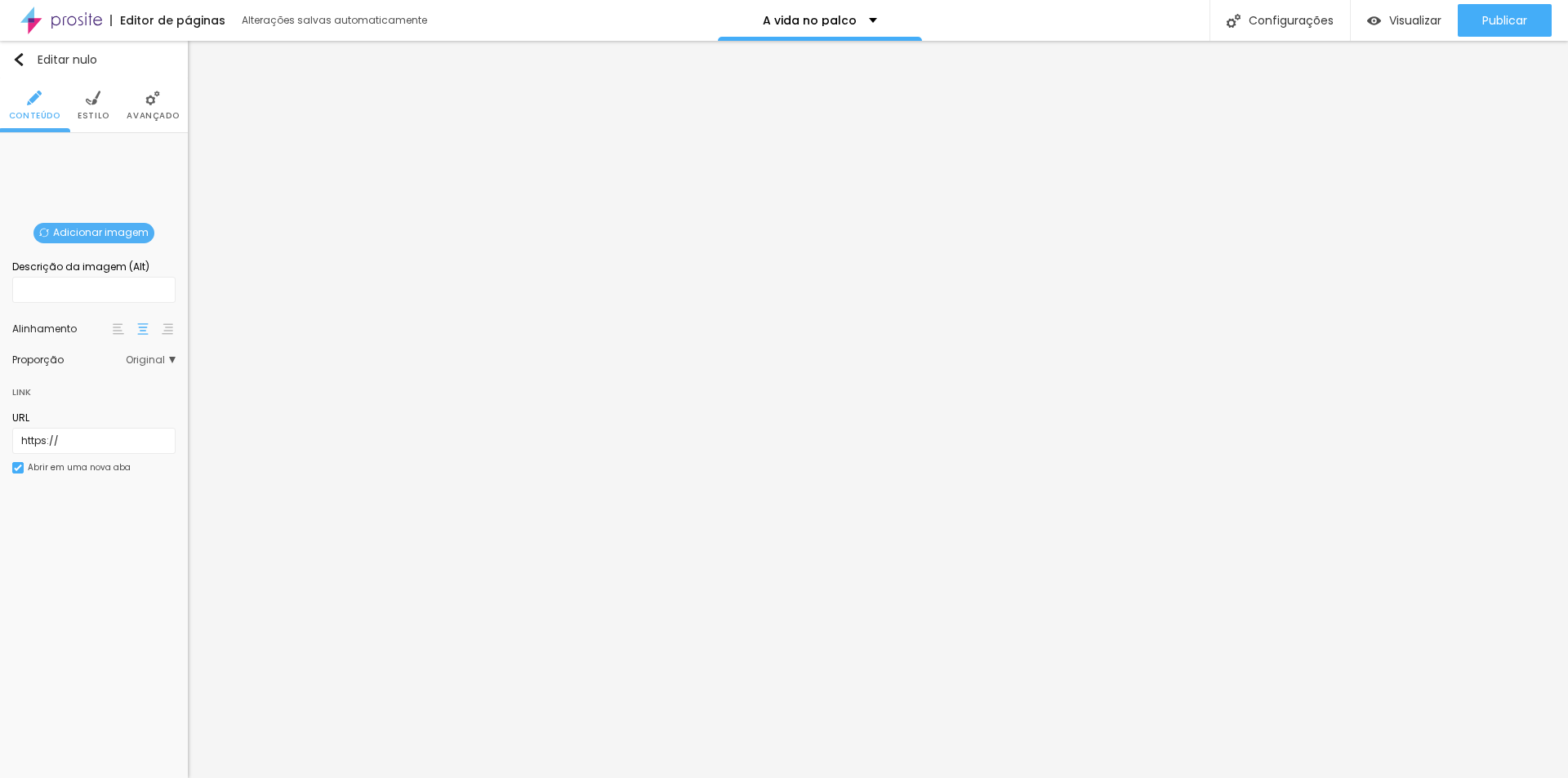
click at [98, 233] on font "Adicionar imagem" at bounding box center [101, 232] width 95 height 14
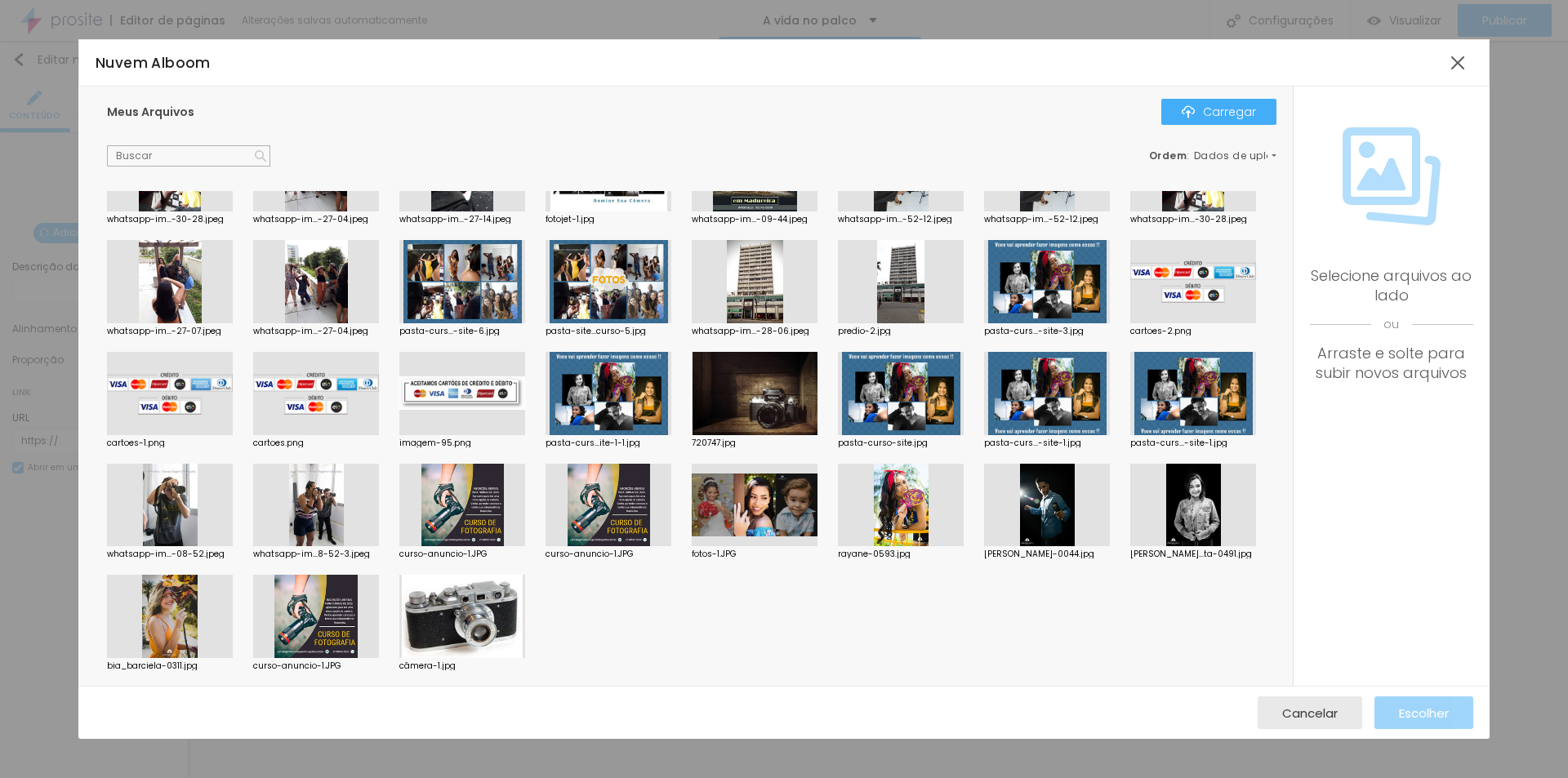
scroll to position [1745, 0]
click at [1130, 547] on div at bounding box center [1193, 505] width 126 height 83
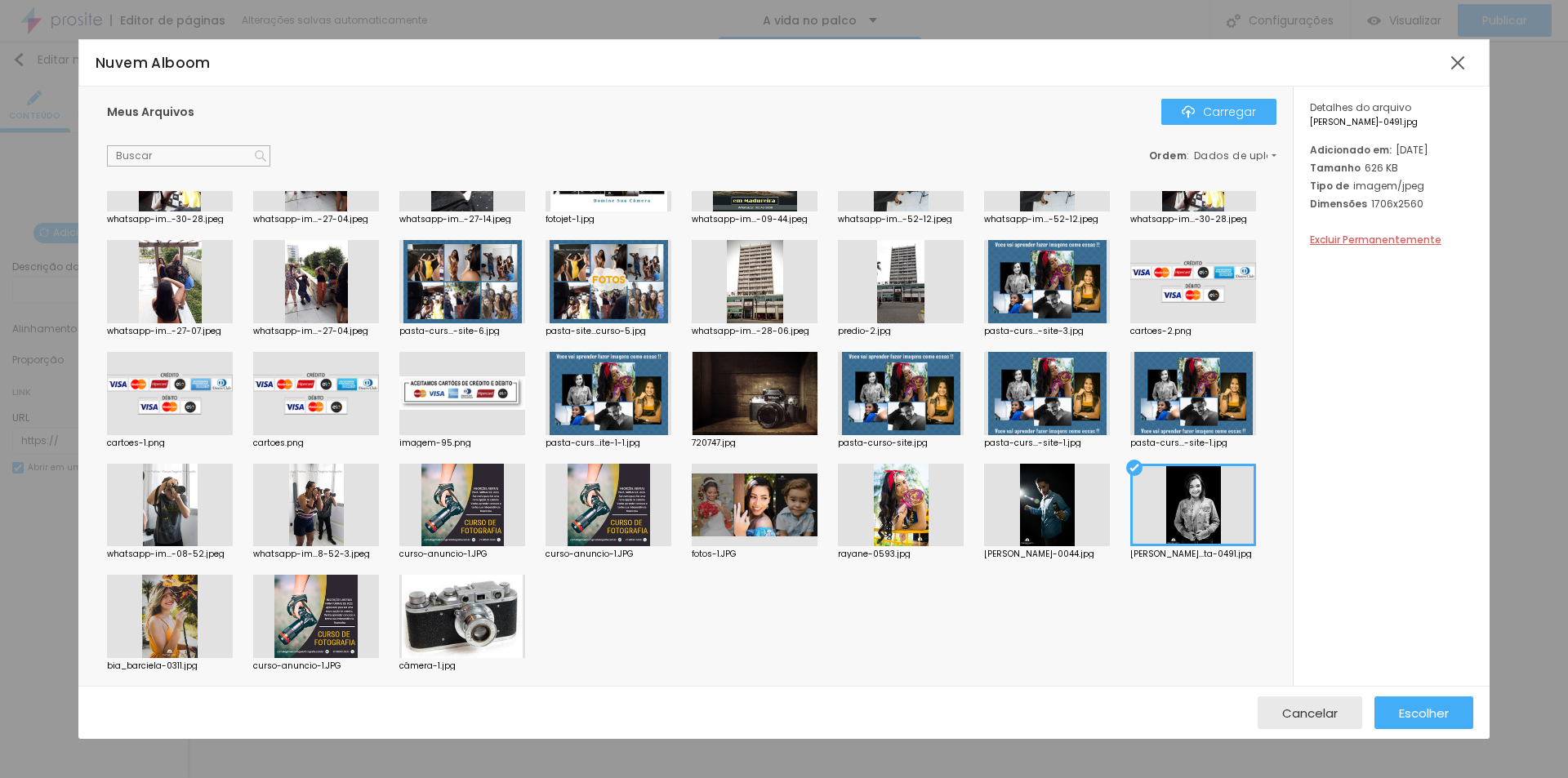
click at [838, 547] on div at bounding box center [900, 505] width 126 height 83
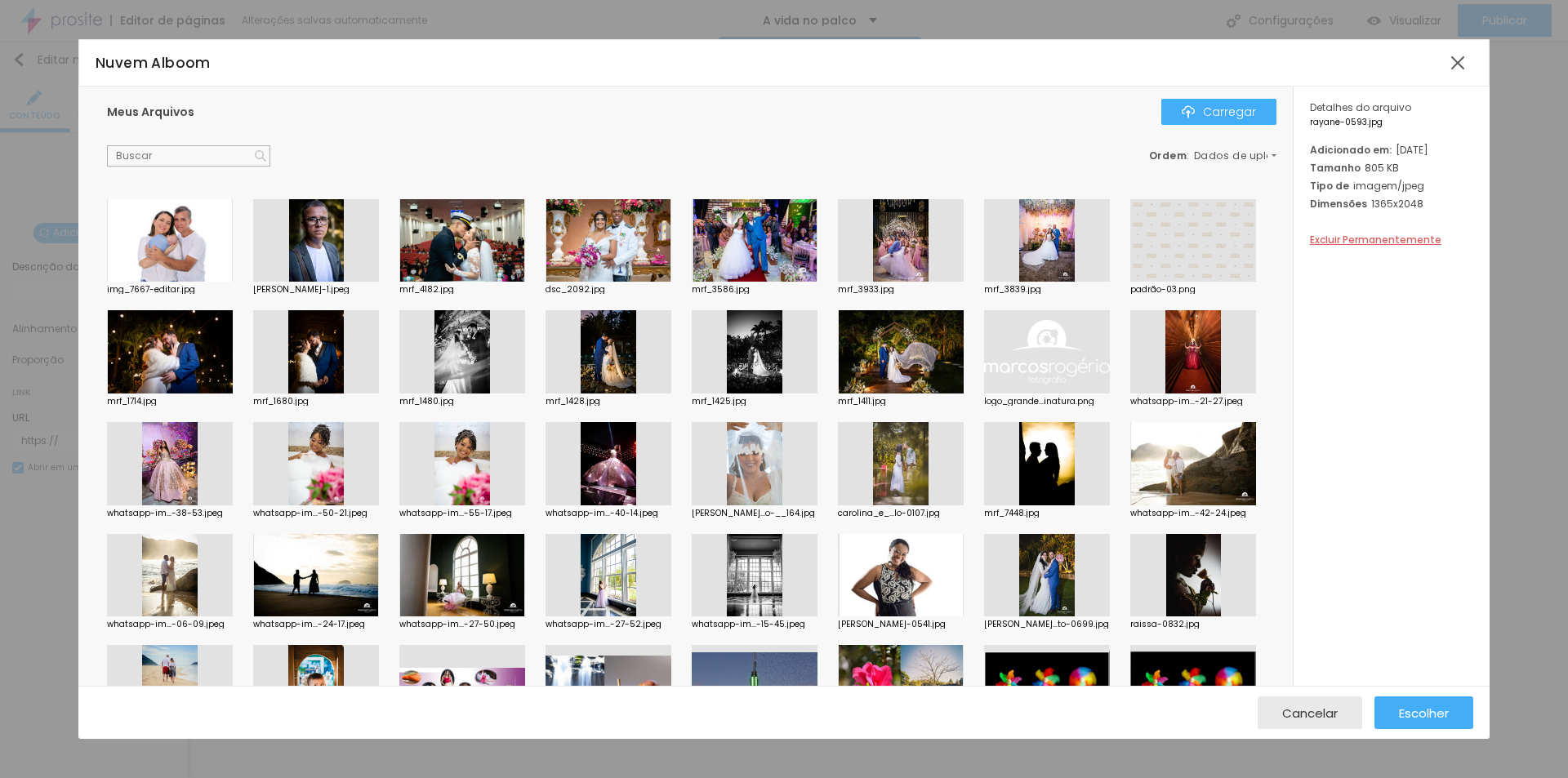
scroll to position [111, 0]
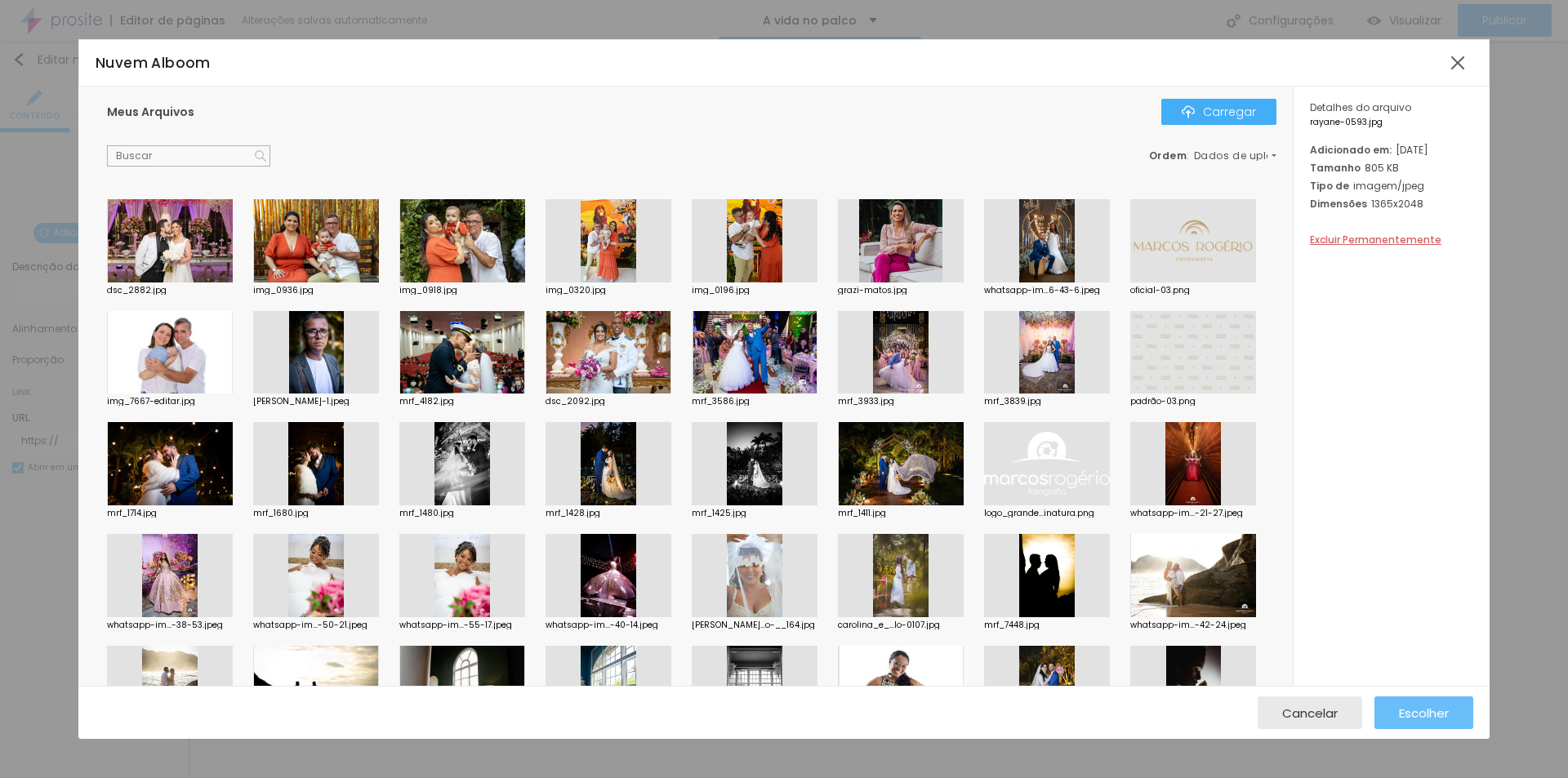
click at [1424, 710] on font "Escolher" at bounding box center [1423, 713] width 50 height 17
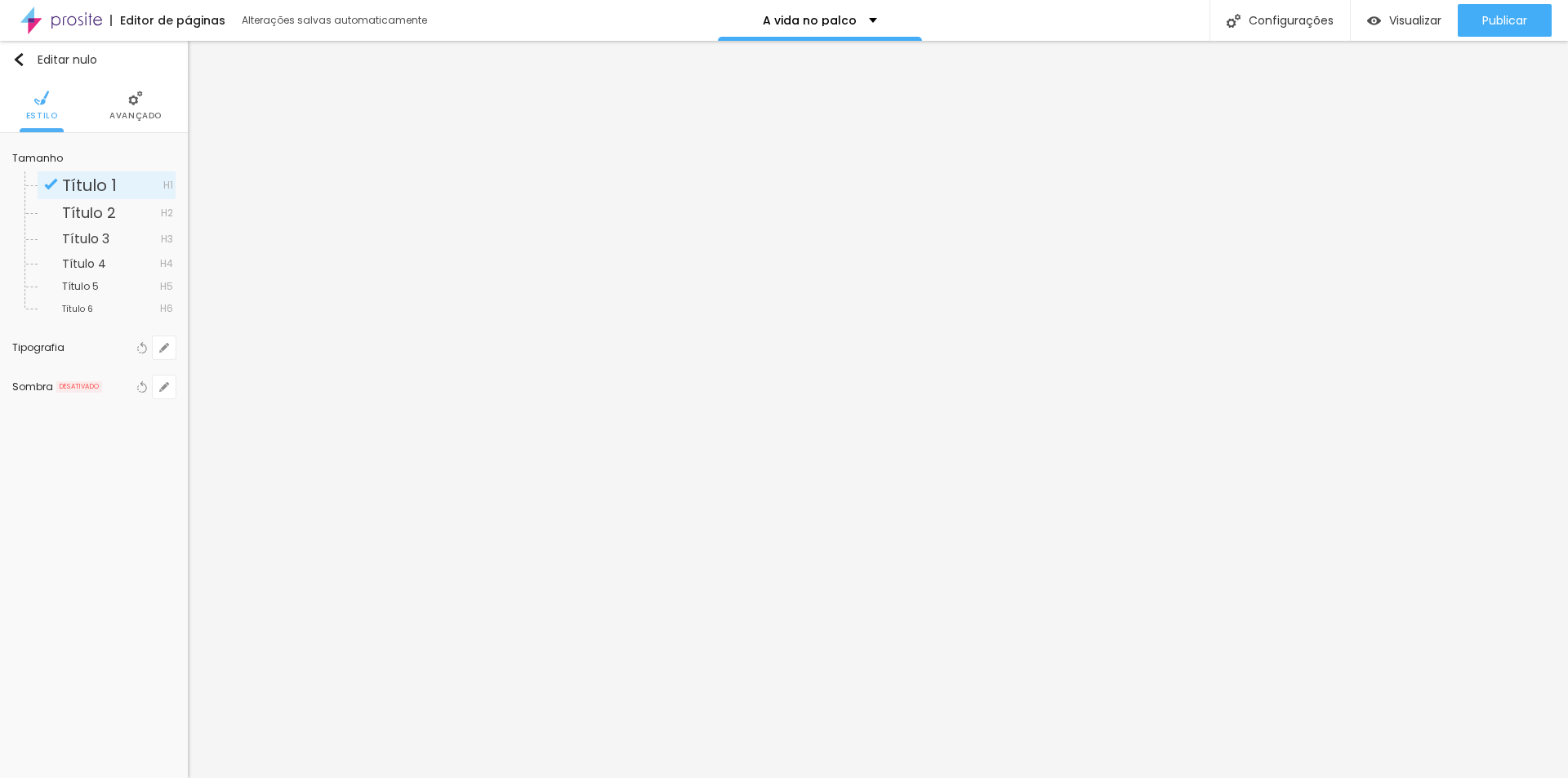
click at [149, 113] on font "Avançado" at bounding box center [136, 115] width 52 height 12
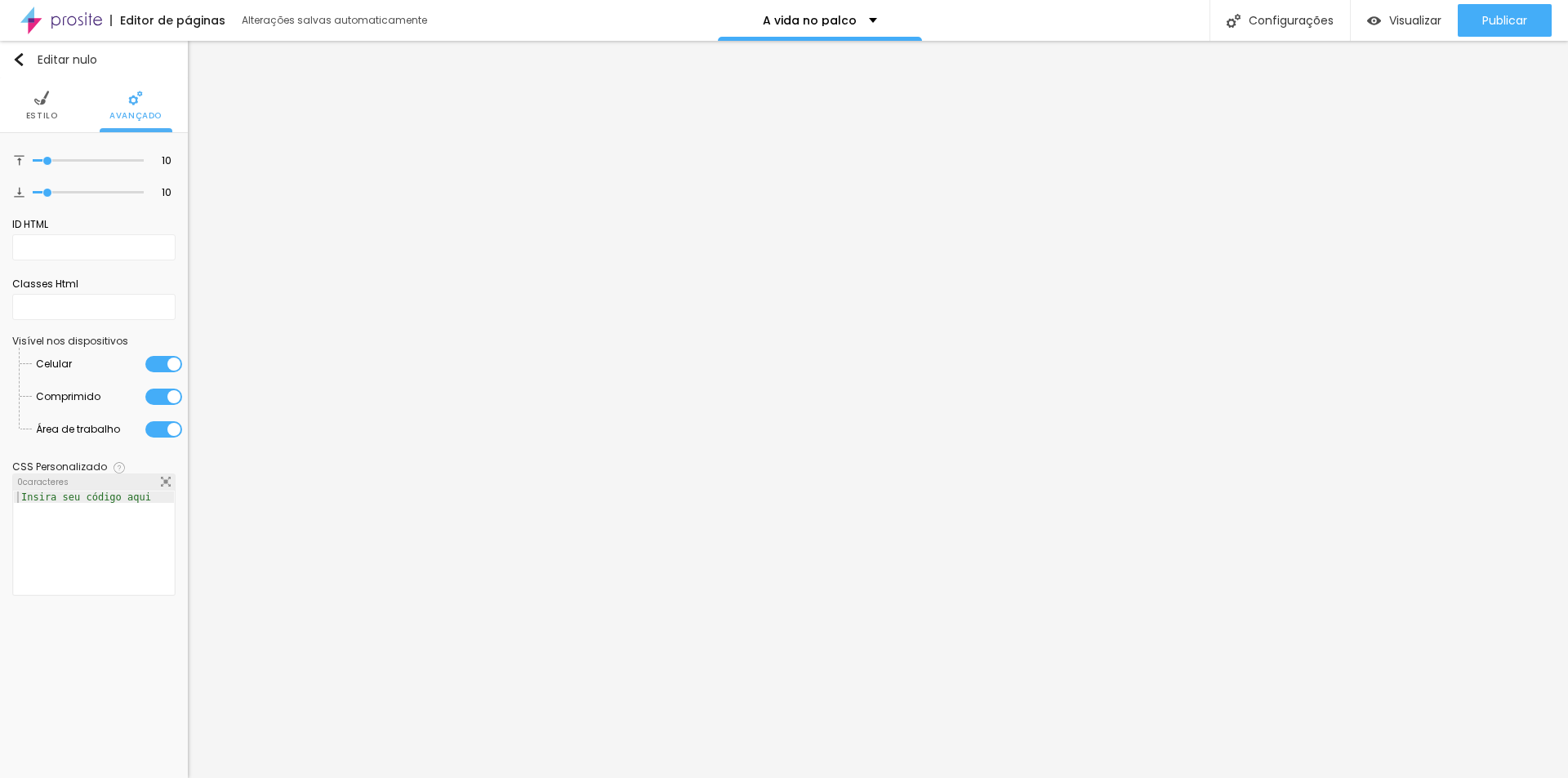
click at [36, 113] on font "Estilo" at bounding box center [42, 115] width 32 height 12
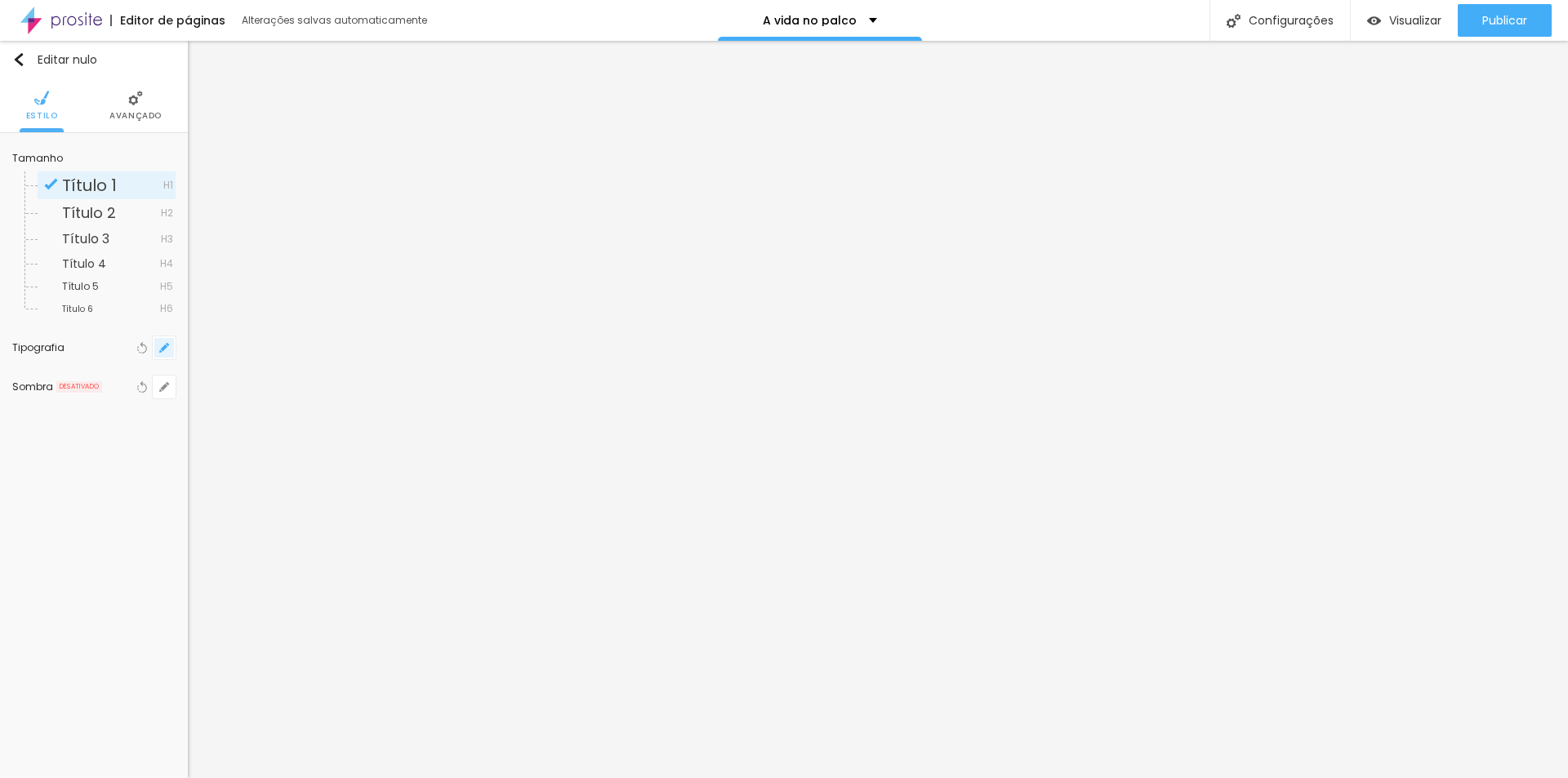
click at [169, 346] on button "button" at bounding box center [164, 348] width 22 height 22
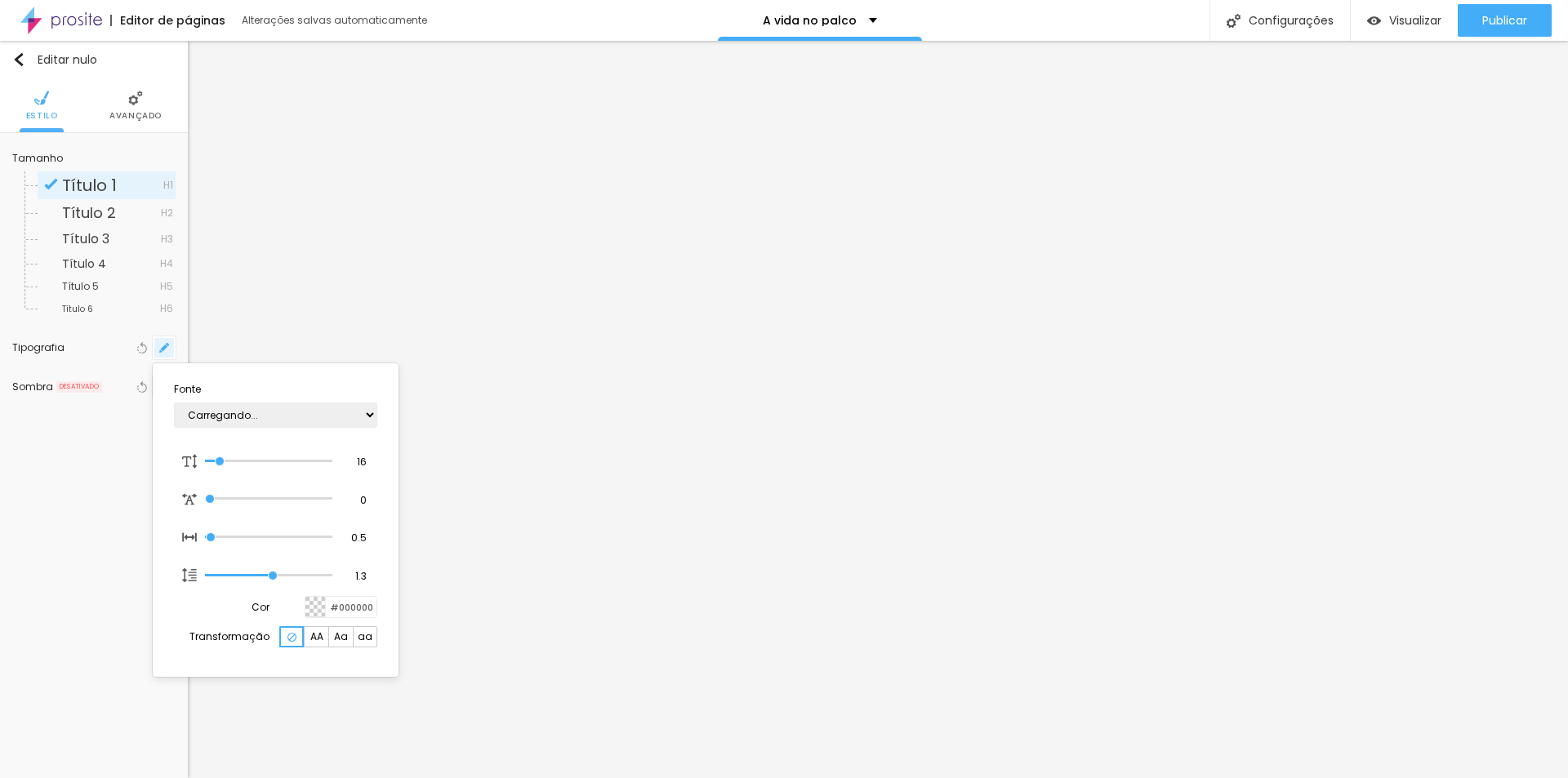
type input "1"
type input "20"
type input "1"
type input "28"
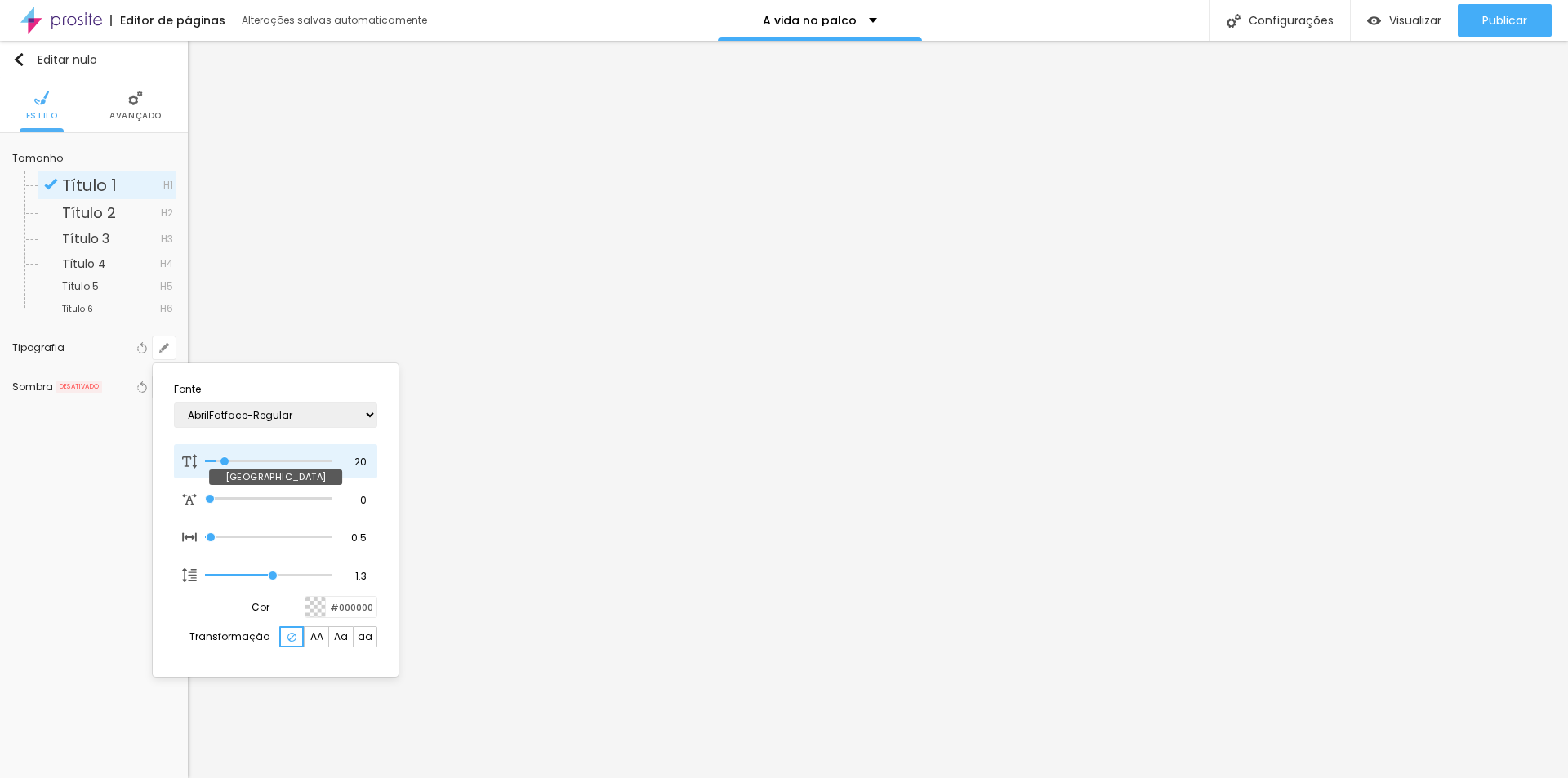
type input "28"
type input "1"
type input "29"
type input "1"
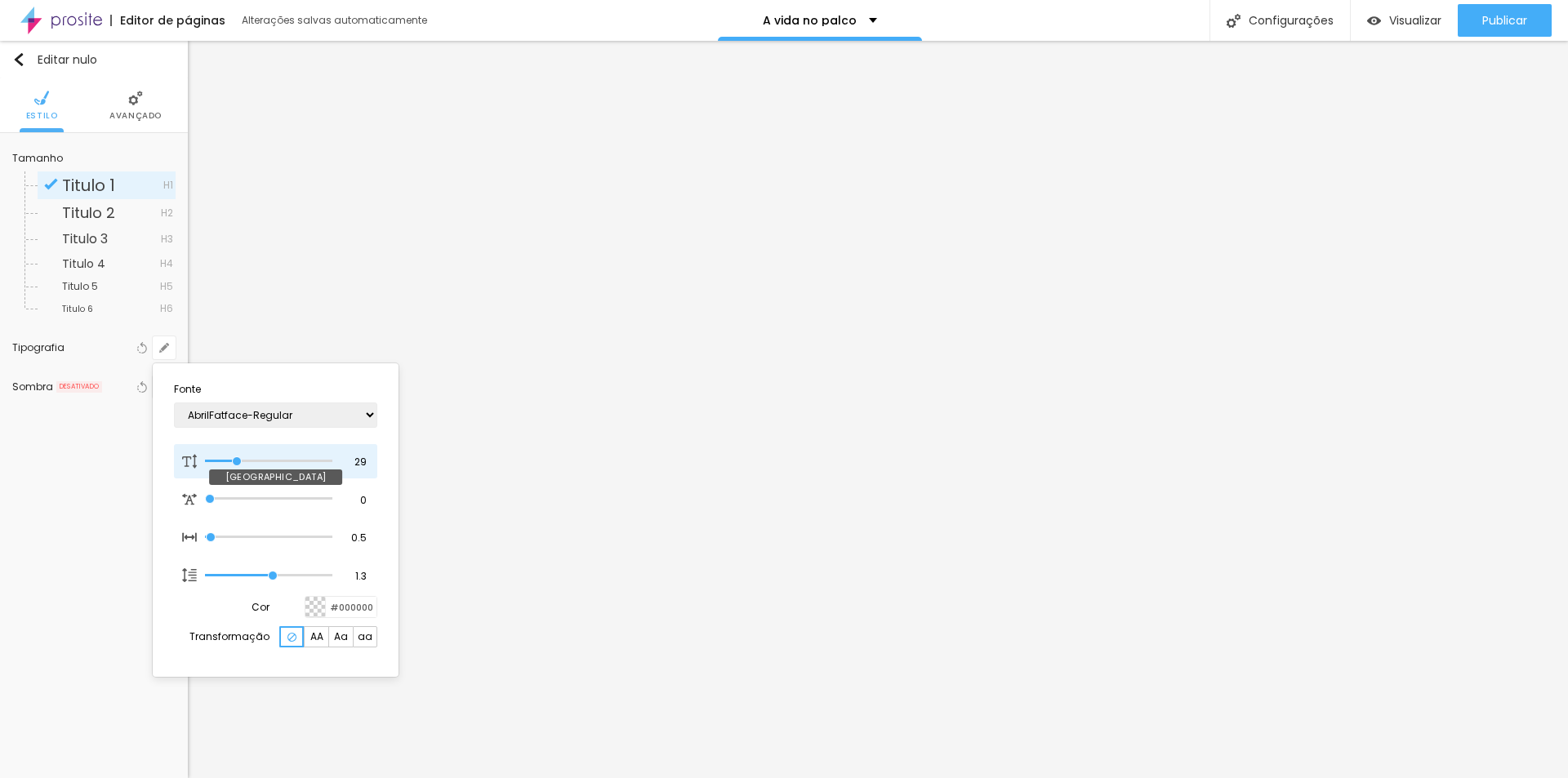
type input "30"
type input "1"
type input "31"
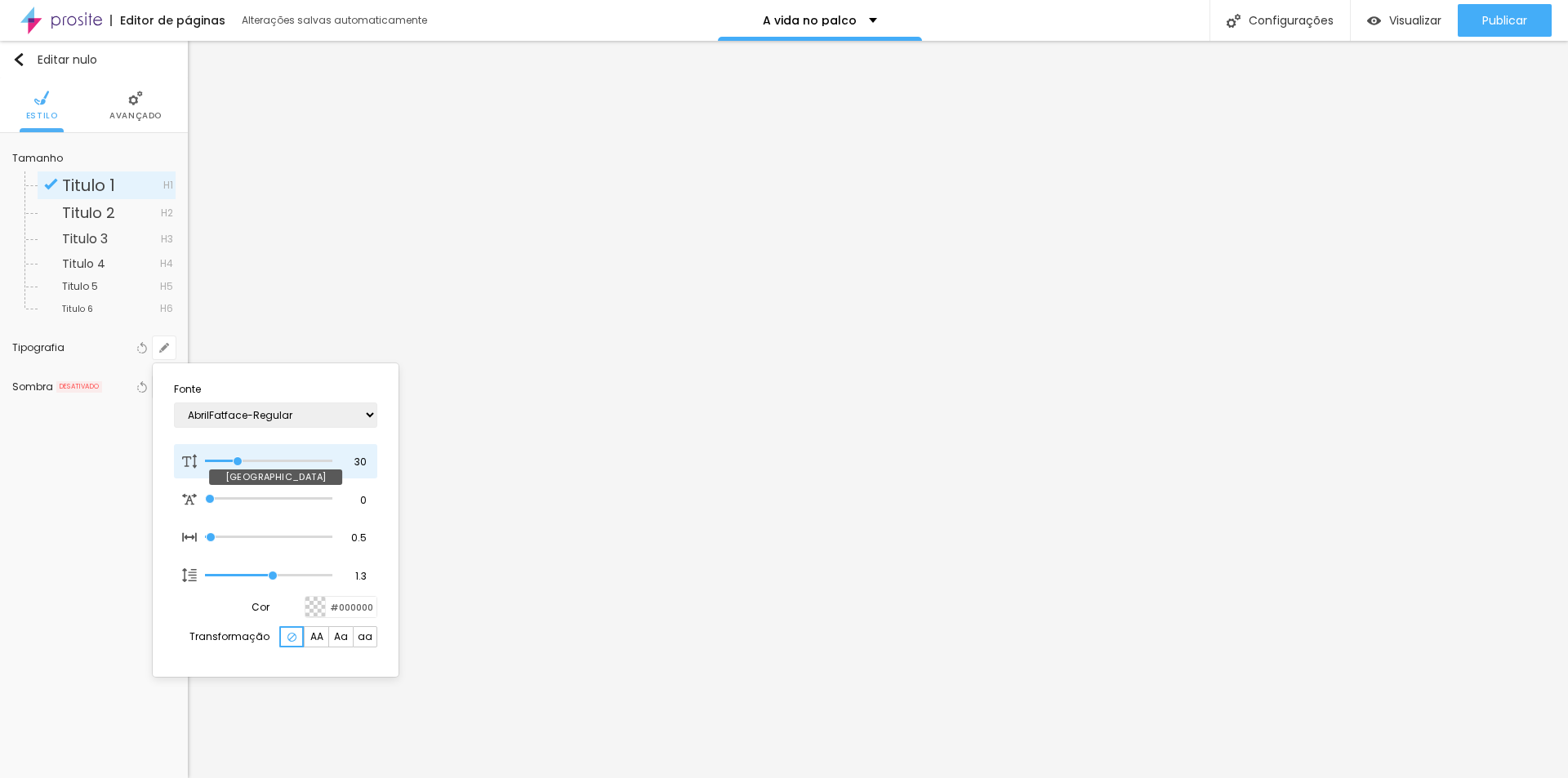
type input "1"
type input "33"
type input "1"
type input "35"
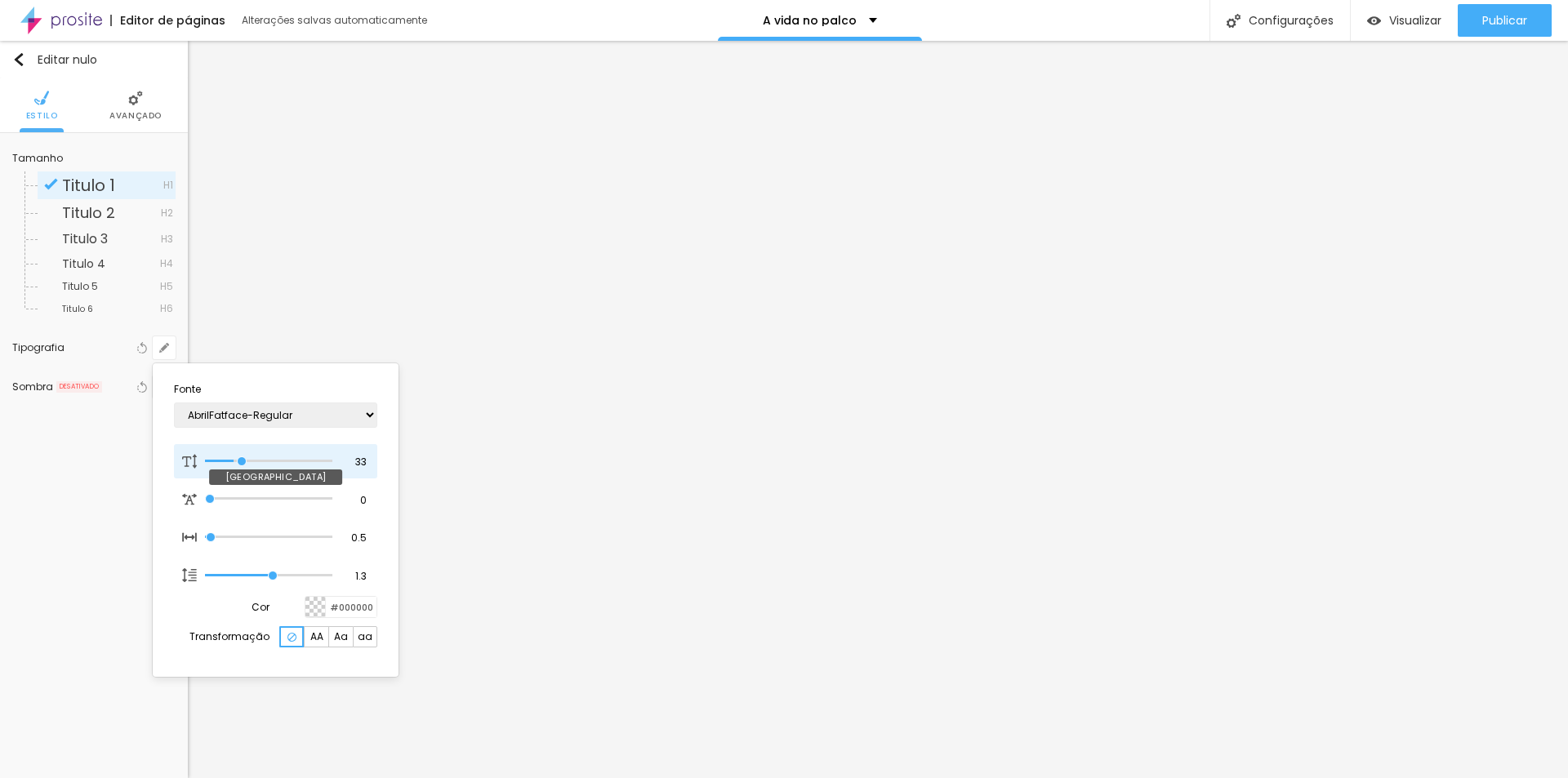
type input "35"
type input "1"
type input "37"
type input "1"
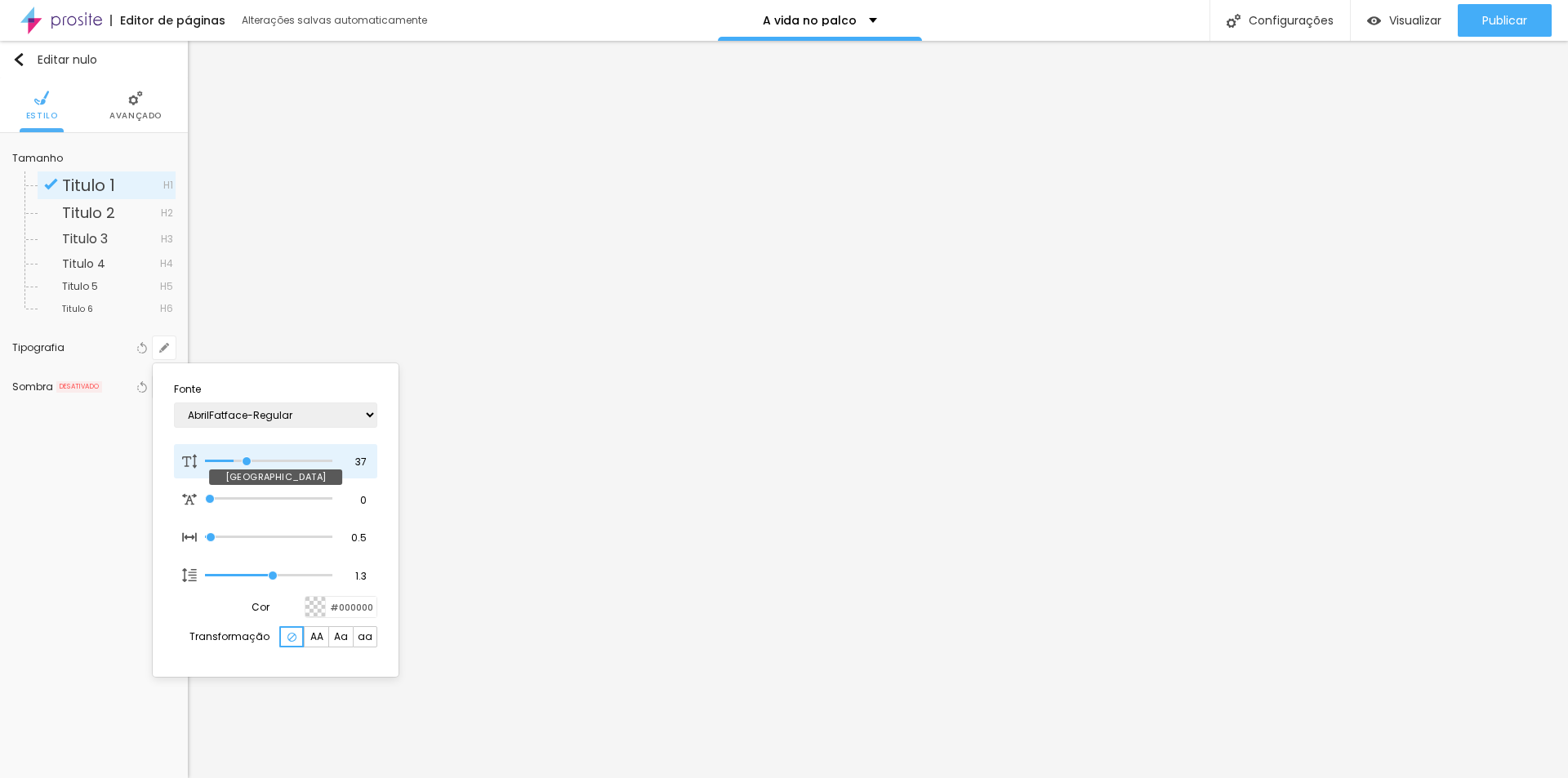
type input "38"
type input "1"
type input "39"
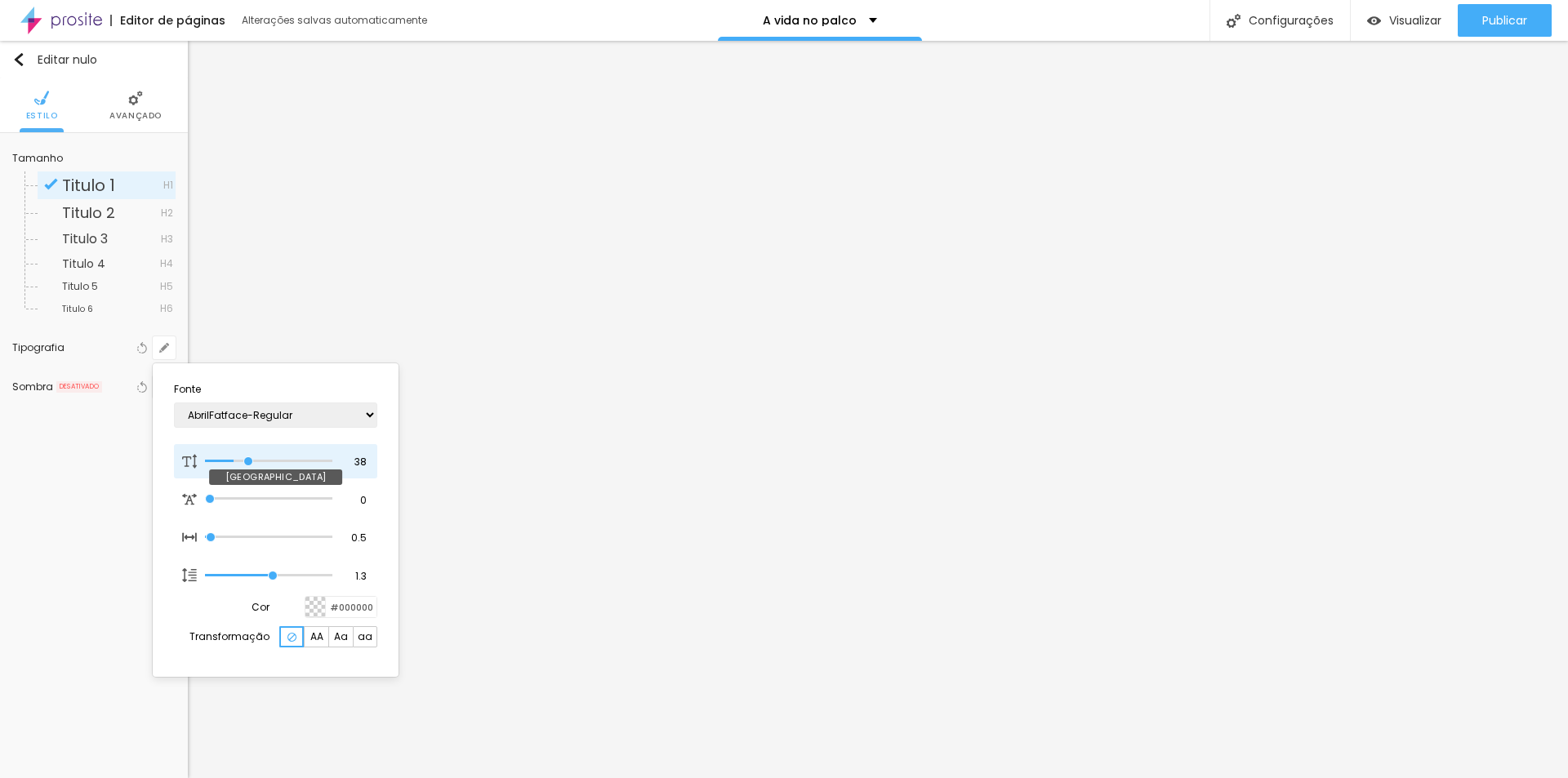
type input "1"
type input "40"
type input "1"
type input "41"
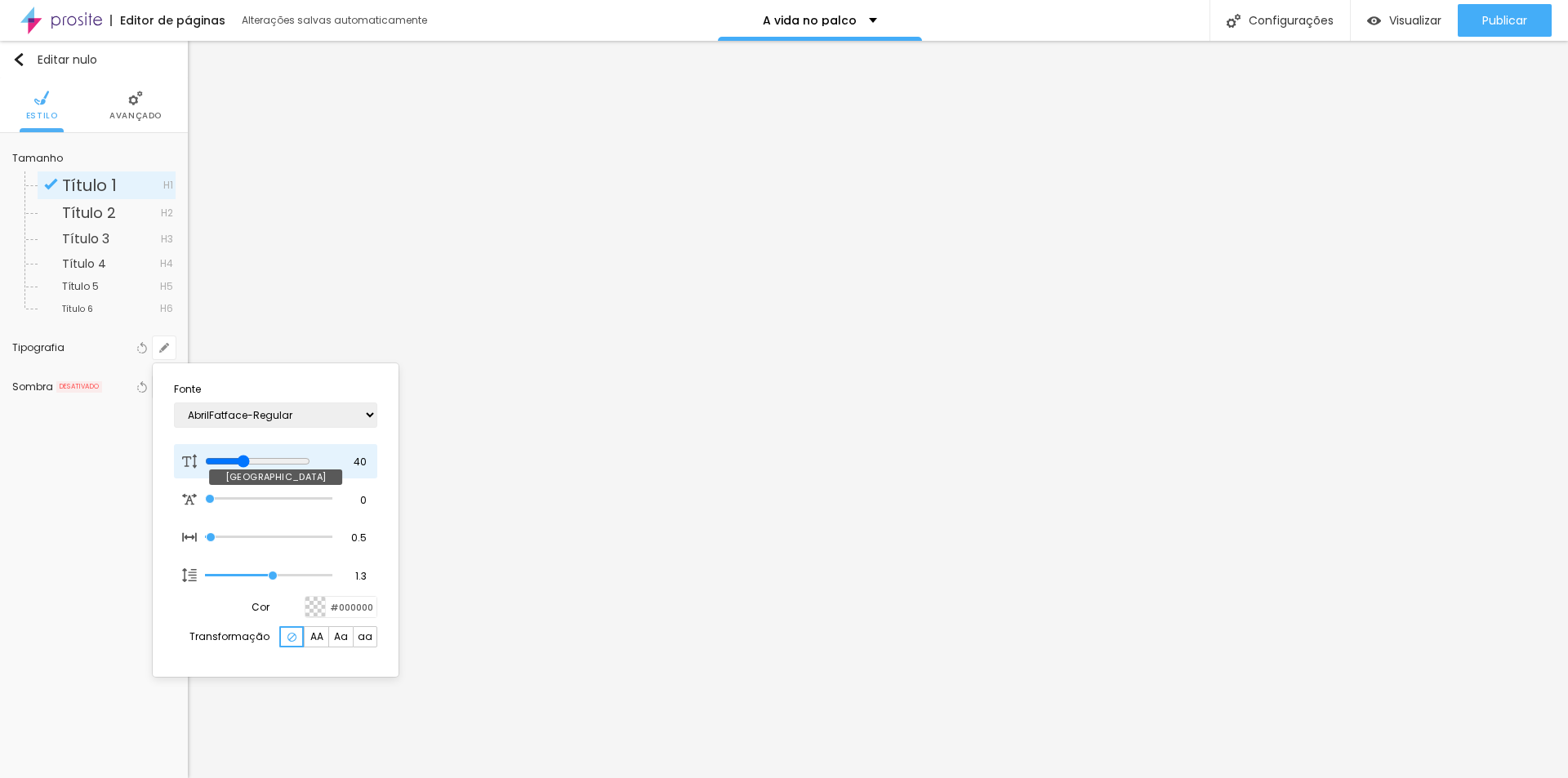
type input "41"
type input "1"
type input "42"
type input "1"
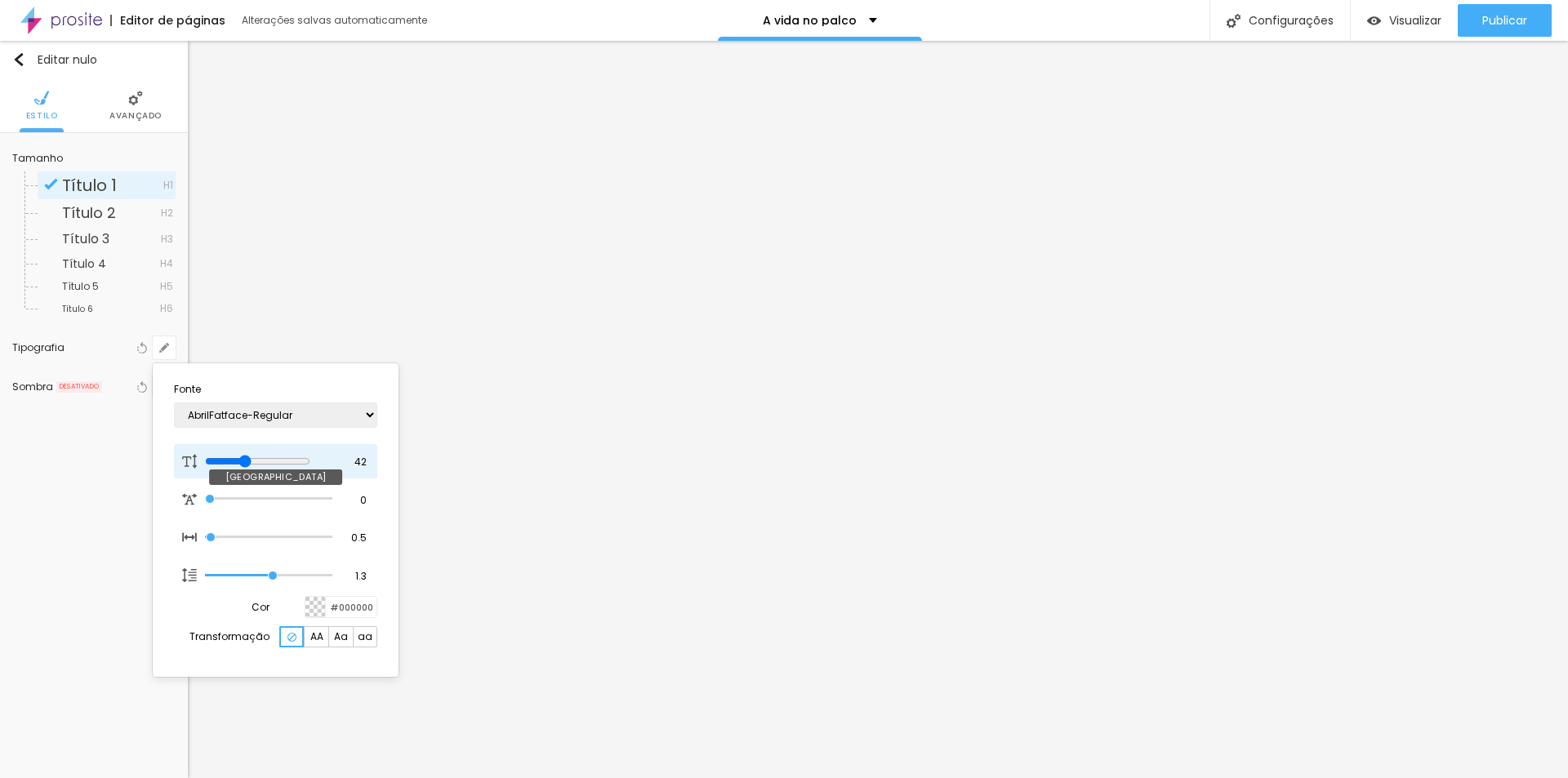
type input "43"
type input "1"
type input "44"
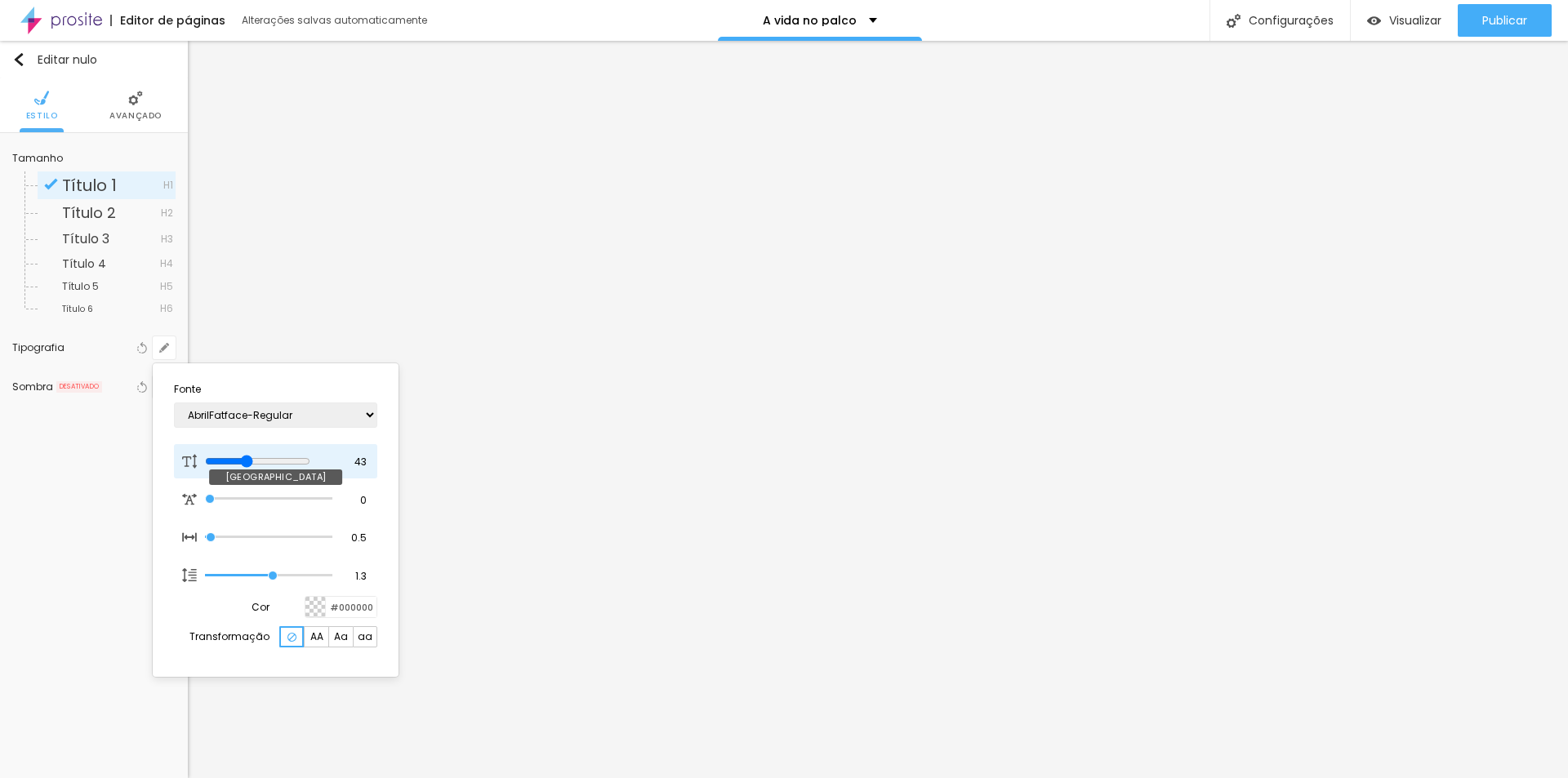
type input "1"
drag, startPoint x: 223, startPoint y: 462, endPoint x: 255, endPoint y: 462, distance: 32.0
type input "44"
click at [255, 462] on input "range" at bounding box center [257, 462] width 106 height 13
type input "1"
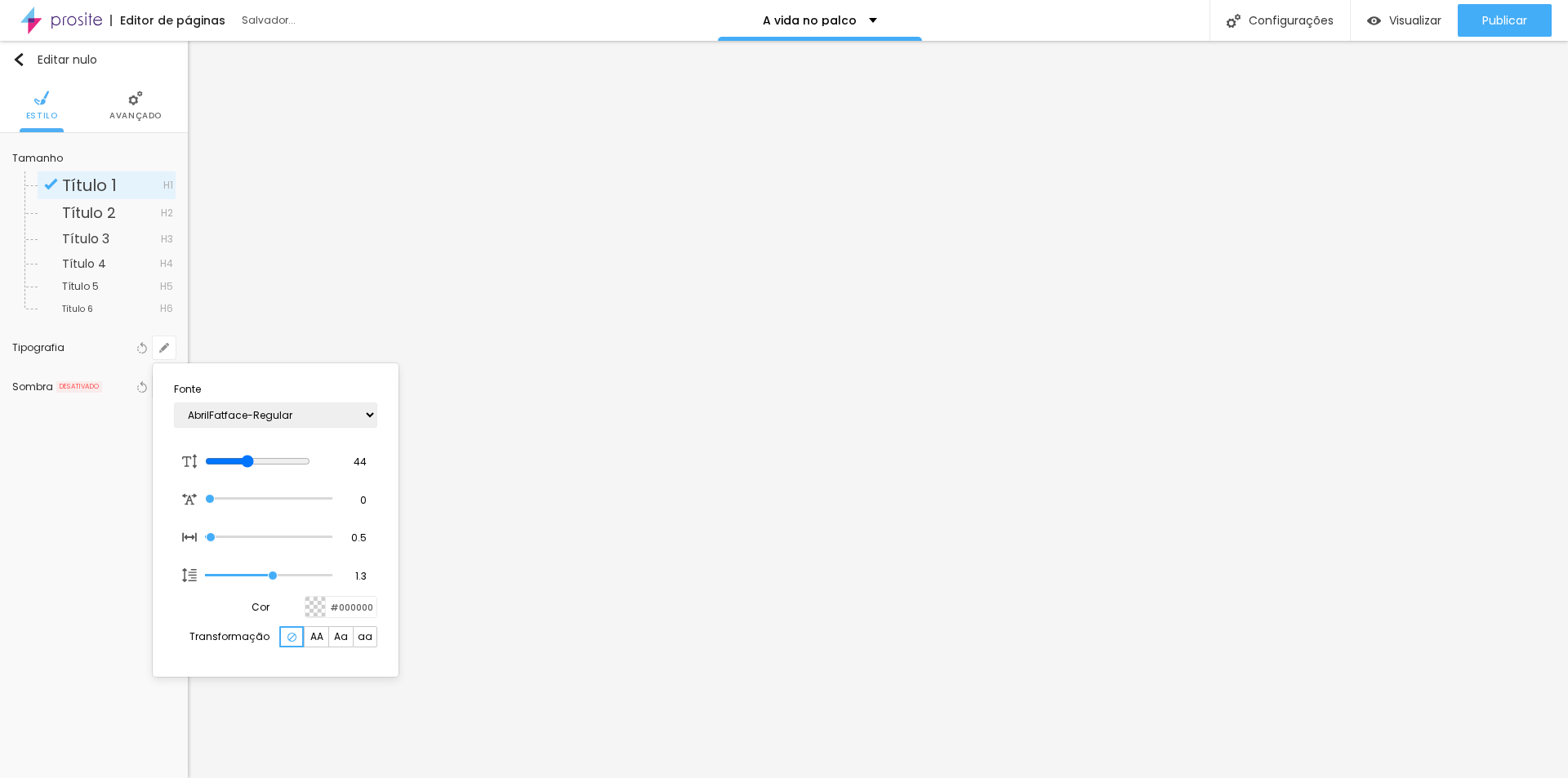
click at [588, 462] on div at bounding box center [784, 389] width 1568 height 778
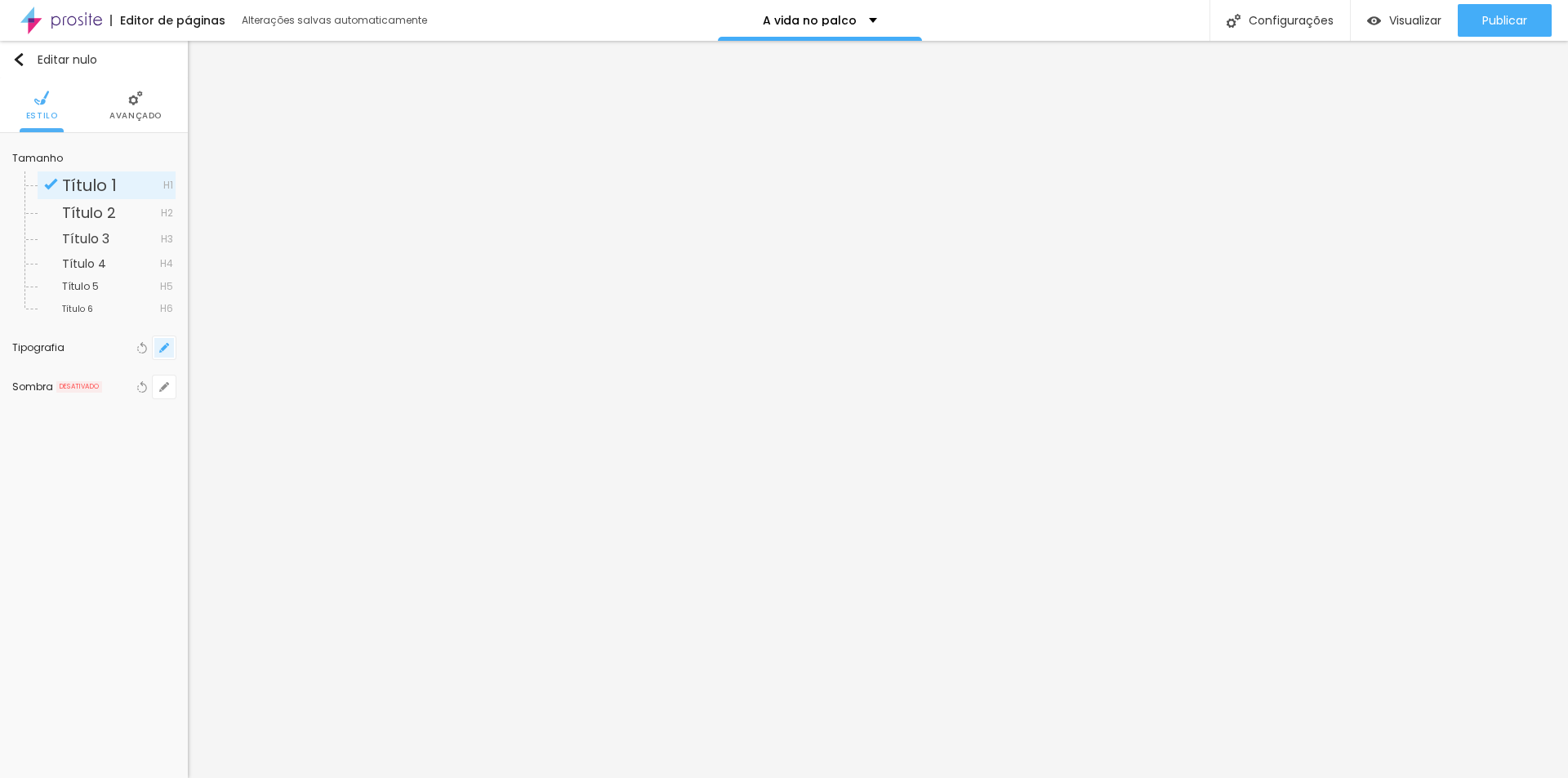
click at [170, 345] on button "button" at bounding box center [164, 348] width 22 height 22
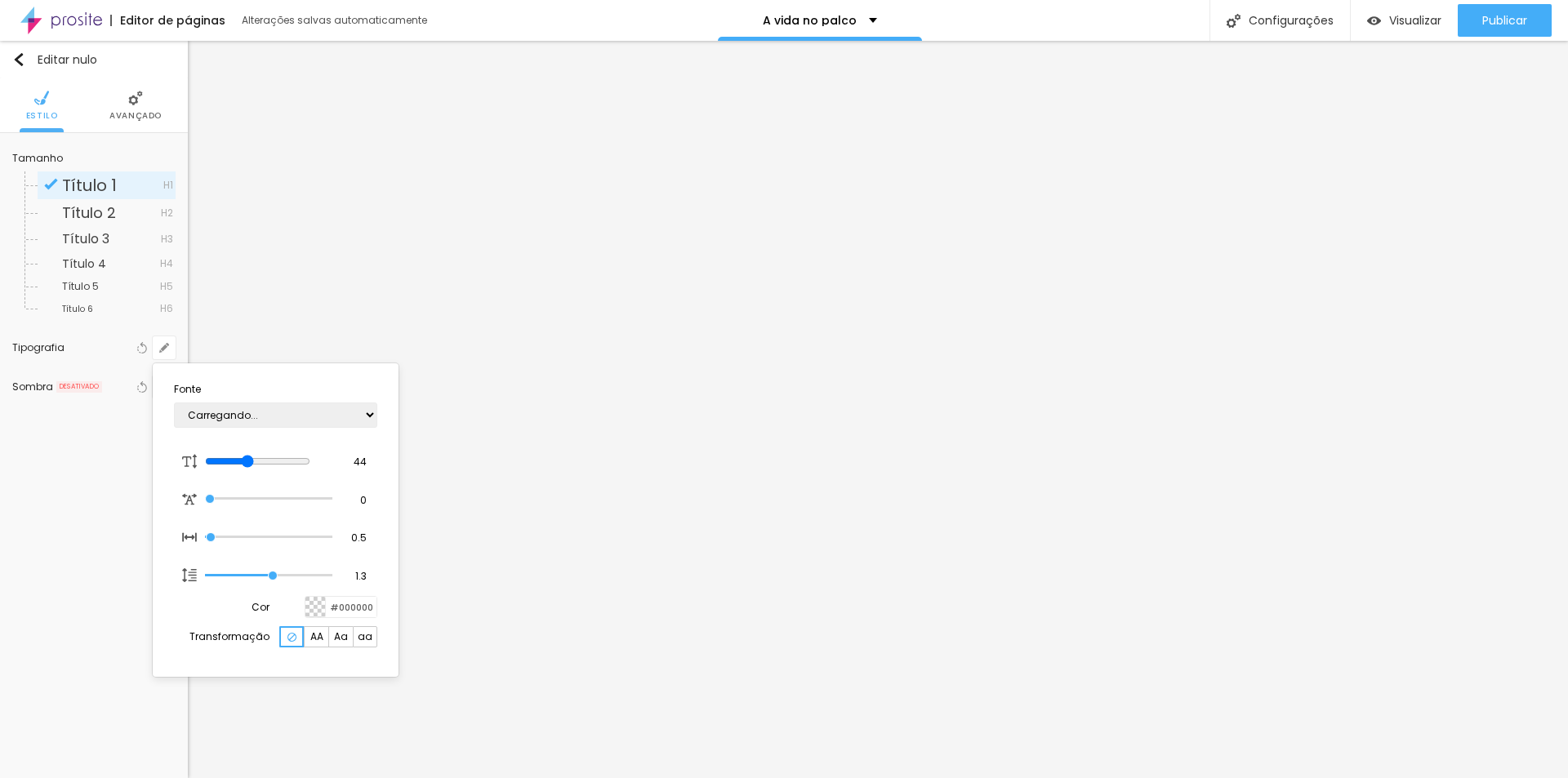
type input "1"
click at [370, 416] on select "AbrilFatface-Regular Actor-Regular Alegreya AlegreyaBlack [PERSON_NAME] Allan-R…" at bounding box center [276, 415] width 204 height 25
click at [1031, 279] on div at bounding box center [784, 389] width 1568 height 778
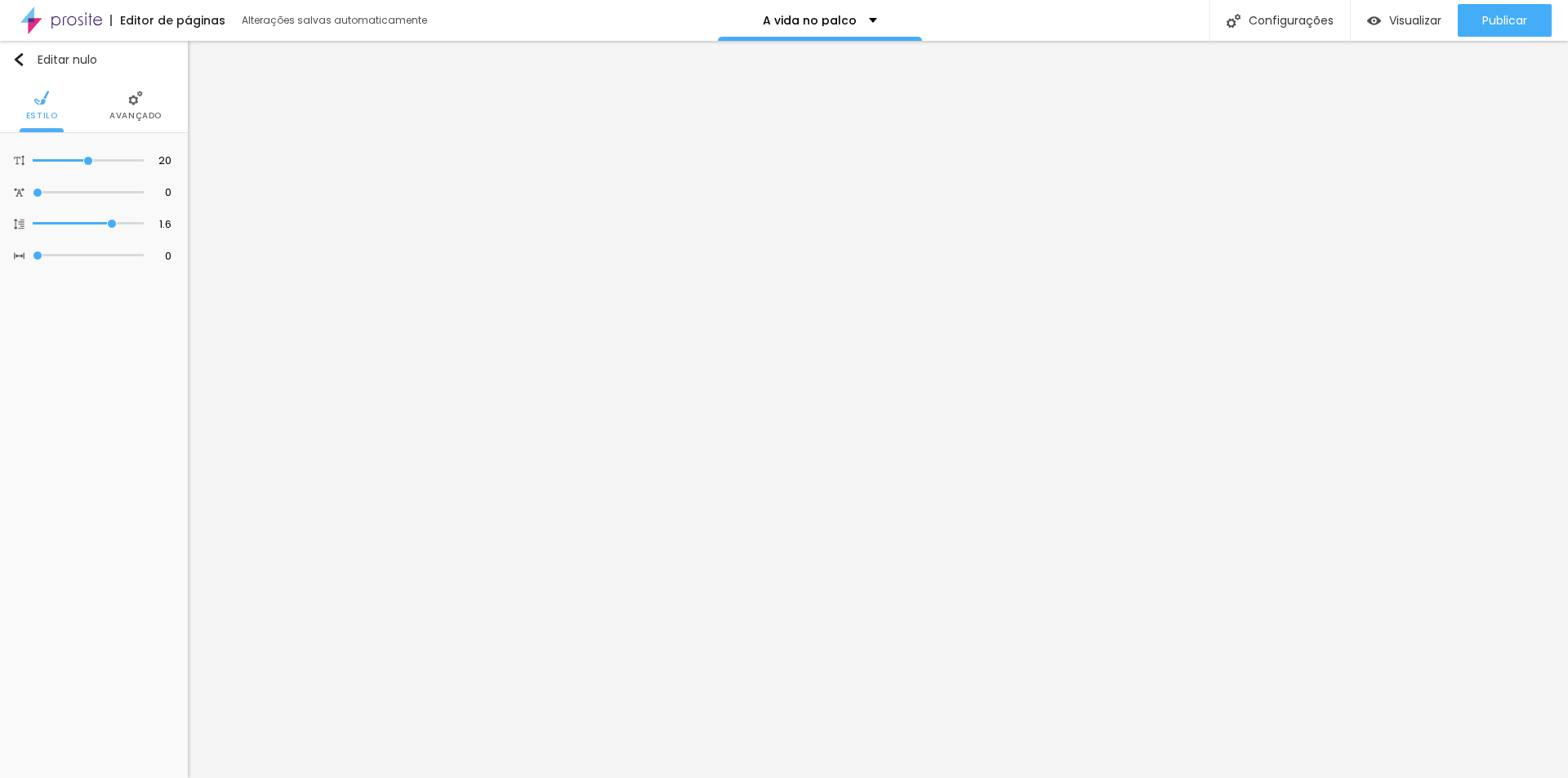
click at [139, 111] on font "Avançado" at bounding box center [136, 115] width 52 height 12
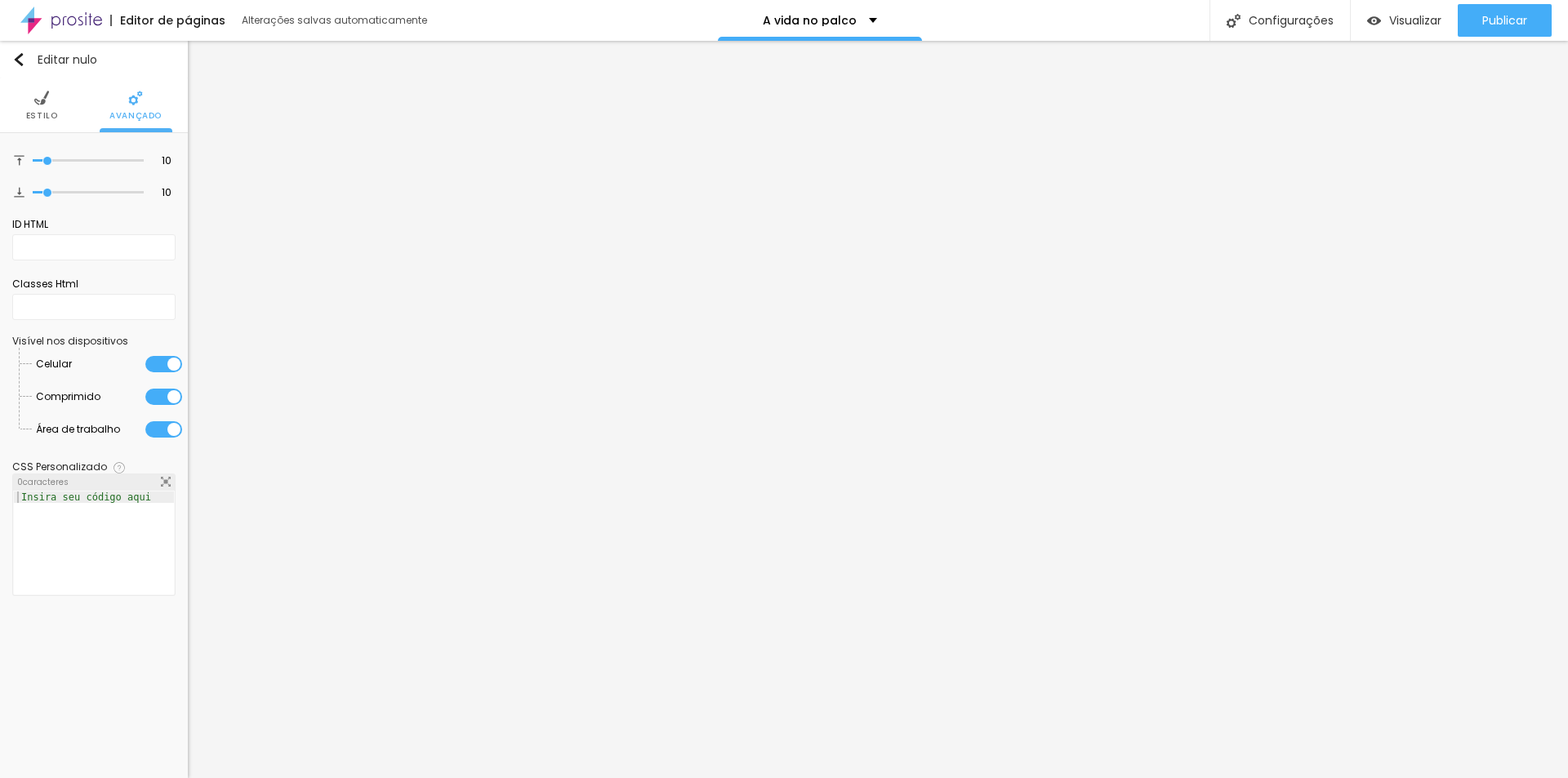
click at [41, 114] on font "Estilo" at bounding box center [42, 115] width 32 height 12
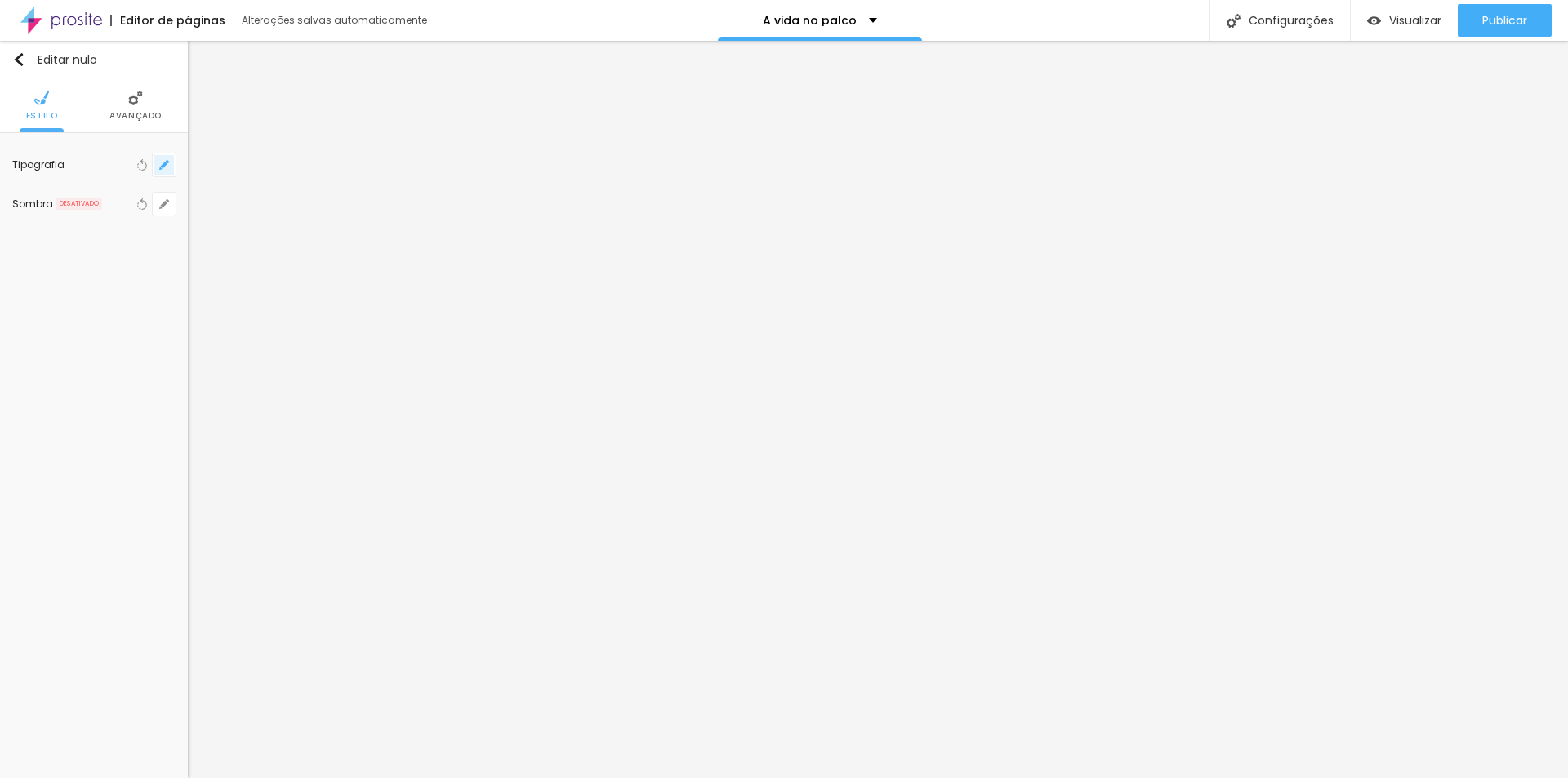
click at [166, 166] on icon "button" at bounding box center [164, 165] width 9 height 9
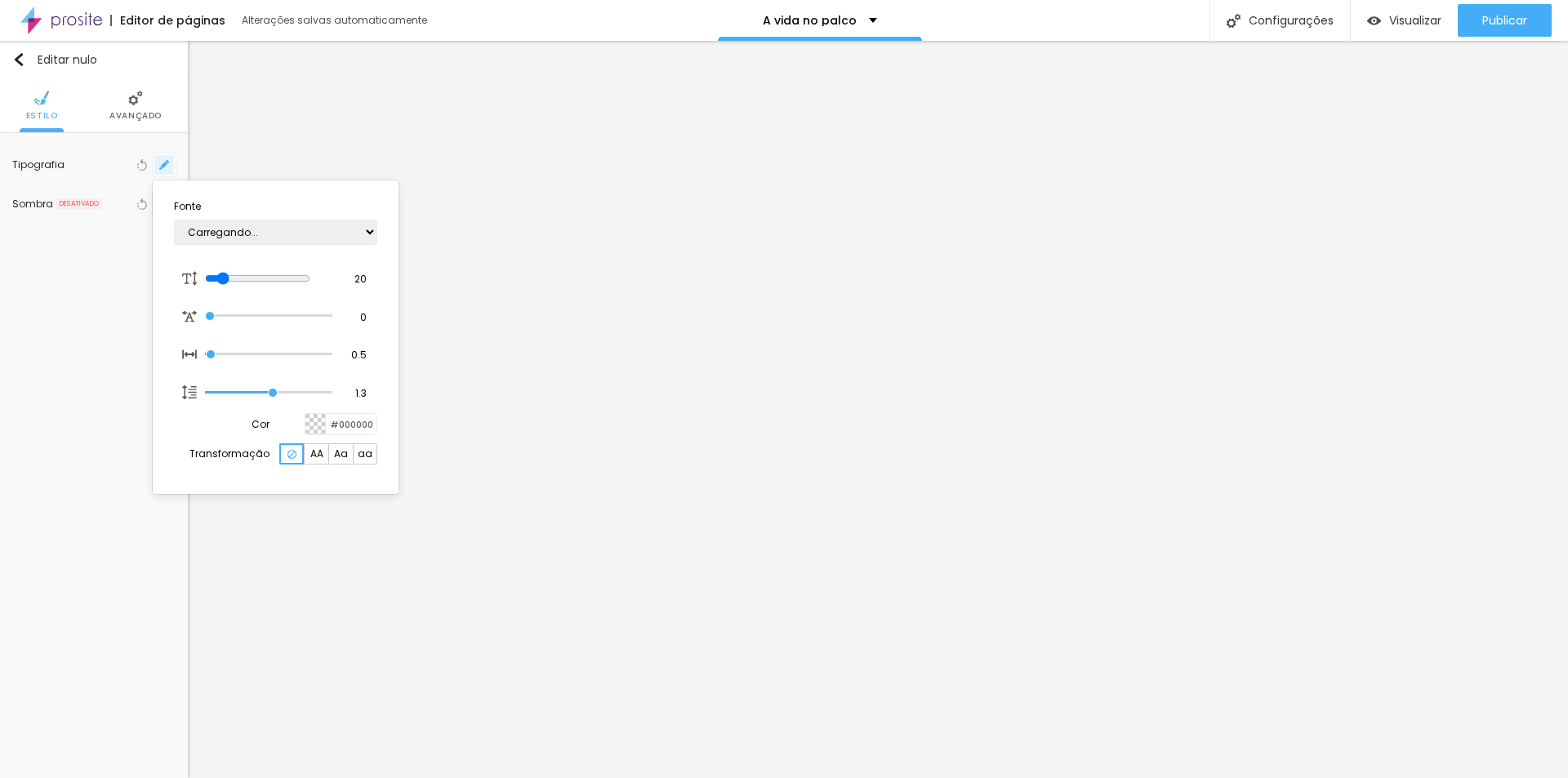
type input "1"
click at [262, 559] on div at bounding box center [784, 389] width 1568 height 778
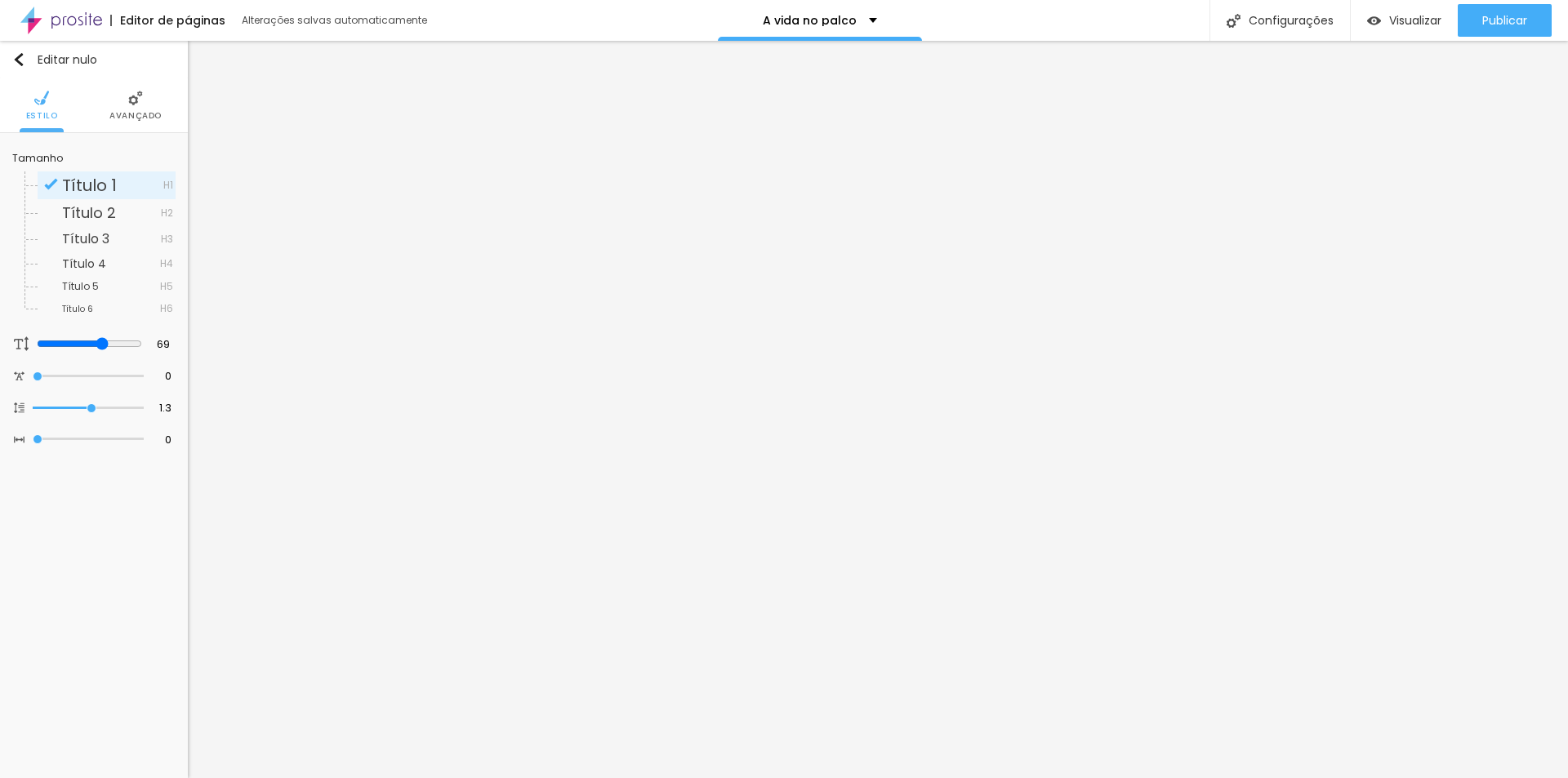
click at [161, 112] on ul "Estilo Avançado" at bounding box center [94, 106] width 188 height 55
click at [141, 113] on font "Avançado" at bounding box center [136, 115] width 52 height 12
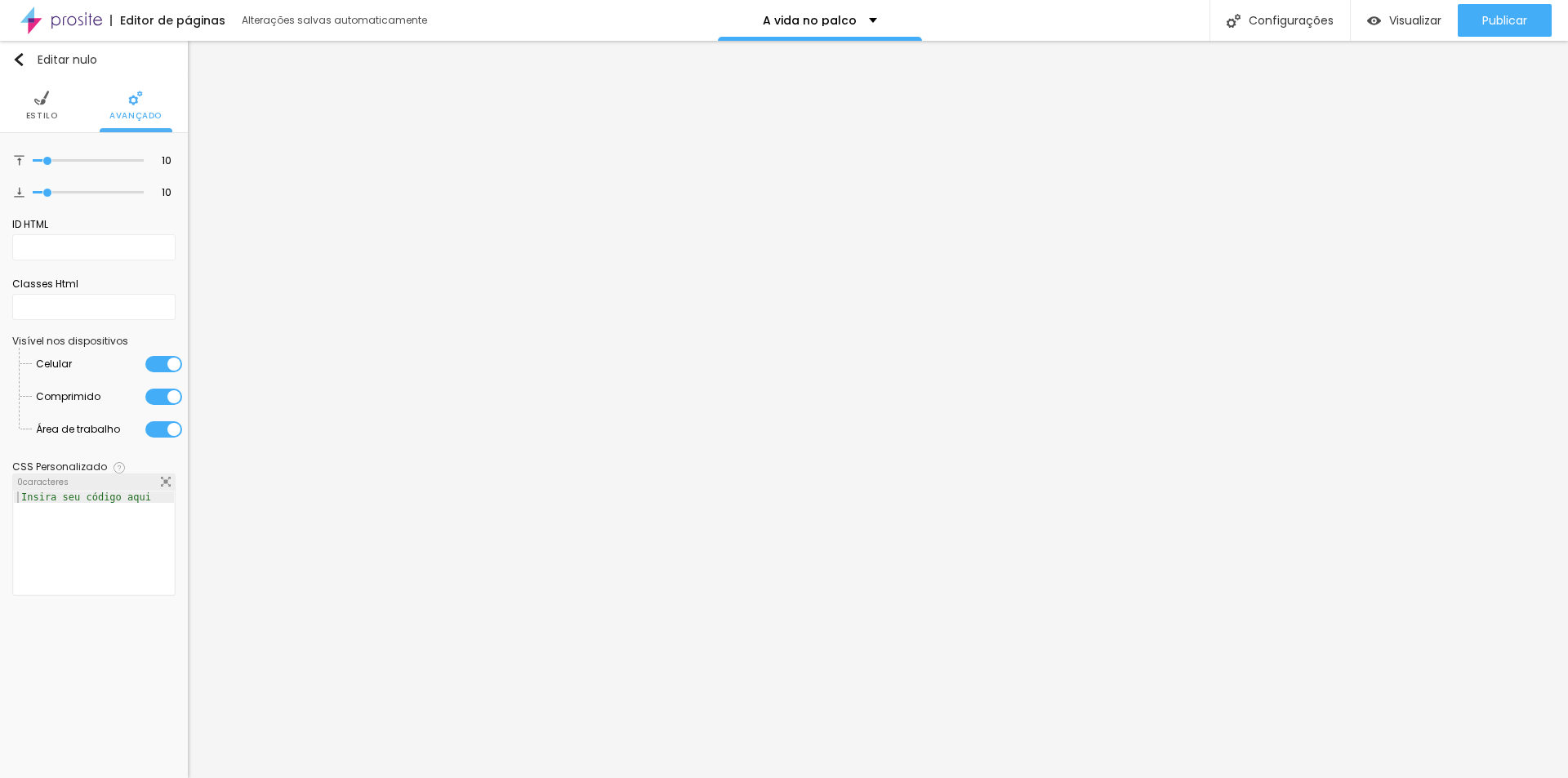
click at [49, 109] on font "Estilo" at bounding box center [42, 115] width 32 height 12
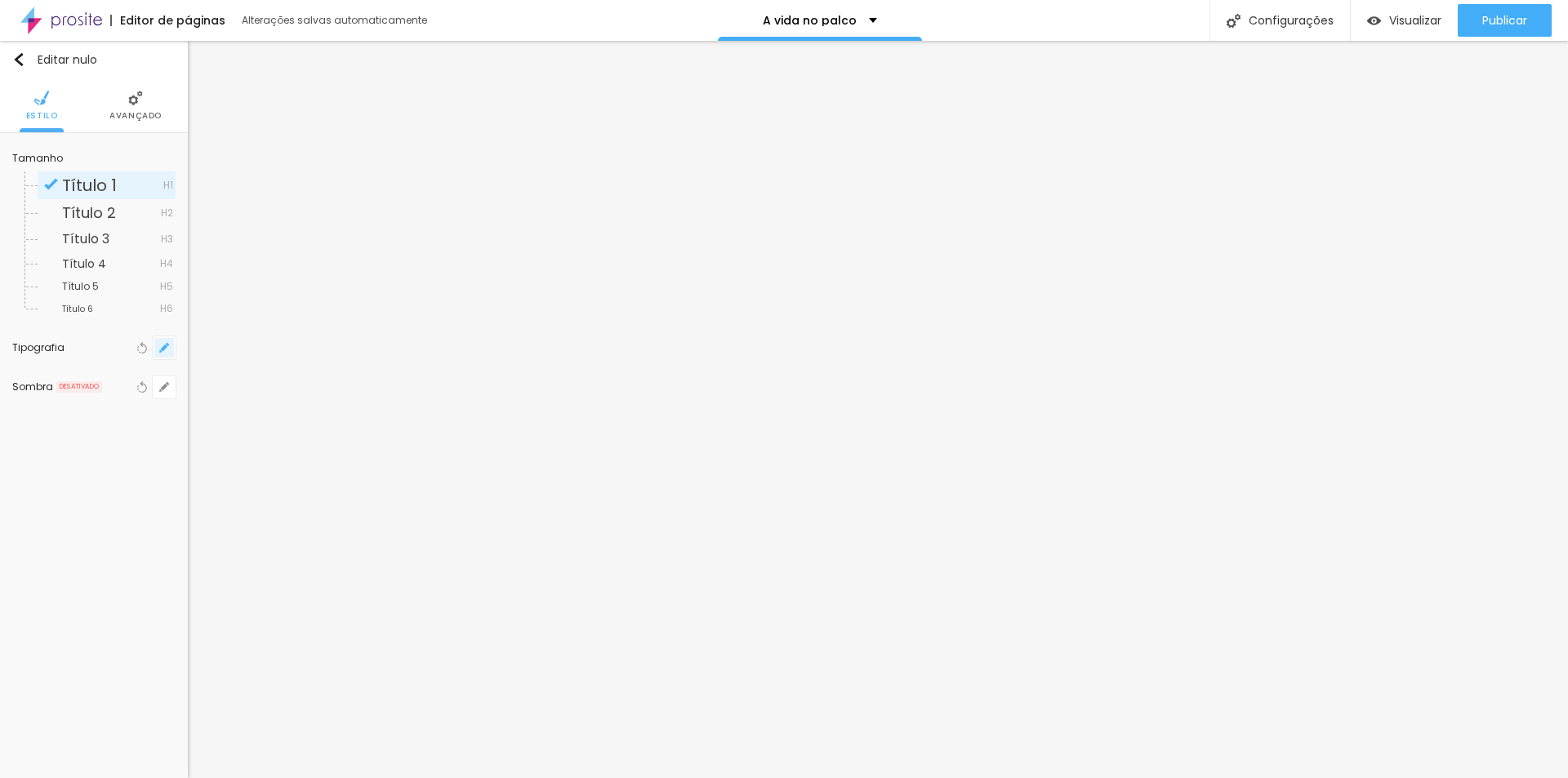
click at [165, 347] on icon "button" at bounding box center [164, 348] width 7 height 7
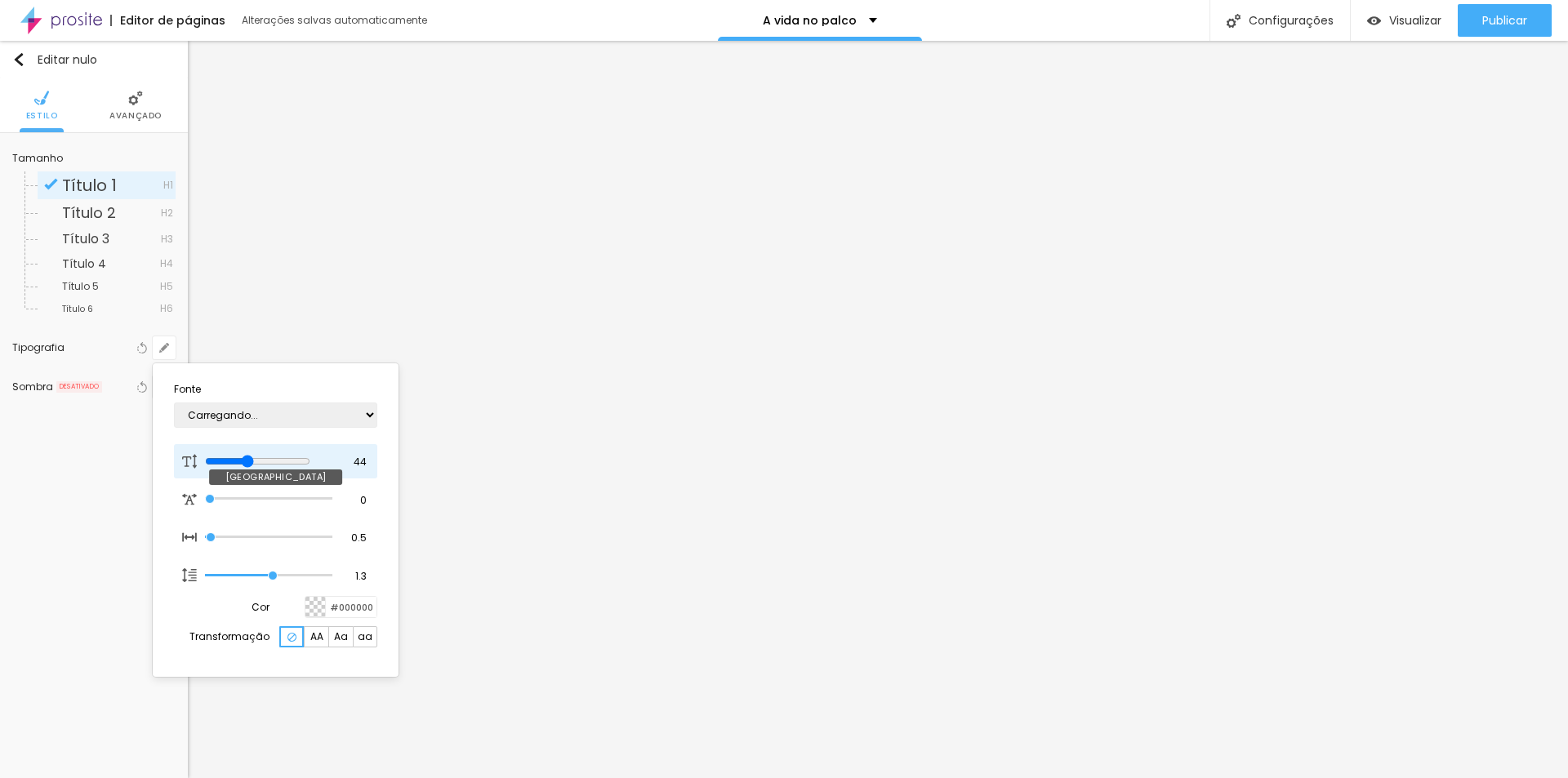
type input "1"
click at [354, 463] on input "44" at bounding box center [354, 463] width 29 height 15
drag, startPoint x: 352, startPoint y: 462, endPoint x: 401, endPoint y: 464, distance: 49.0
click at [401, 464] on body "Editor de páginas Alterações salvas automaticamente A vida no palco Configuraçõ…" at bounding box center [784, 389] width 1568 height 778
type input "8"
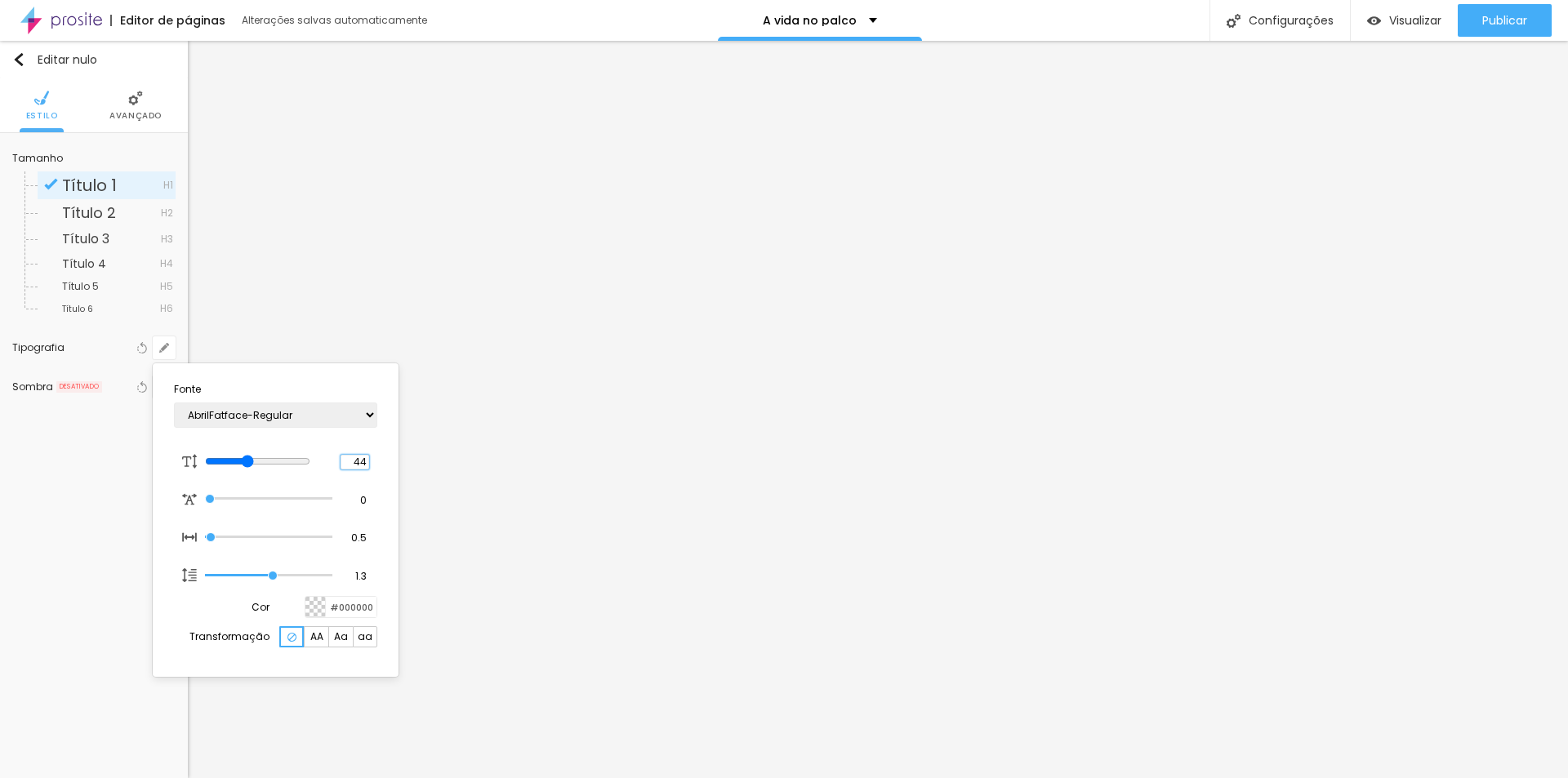
type input "6"
type input "1"
type input "69"
type input "1"
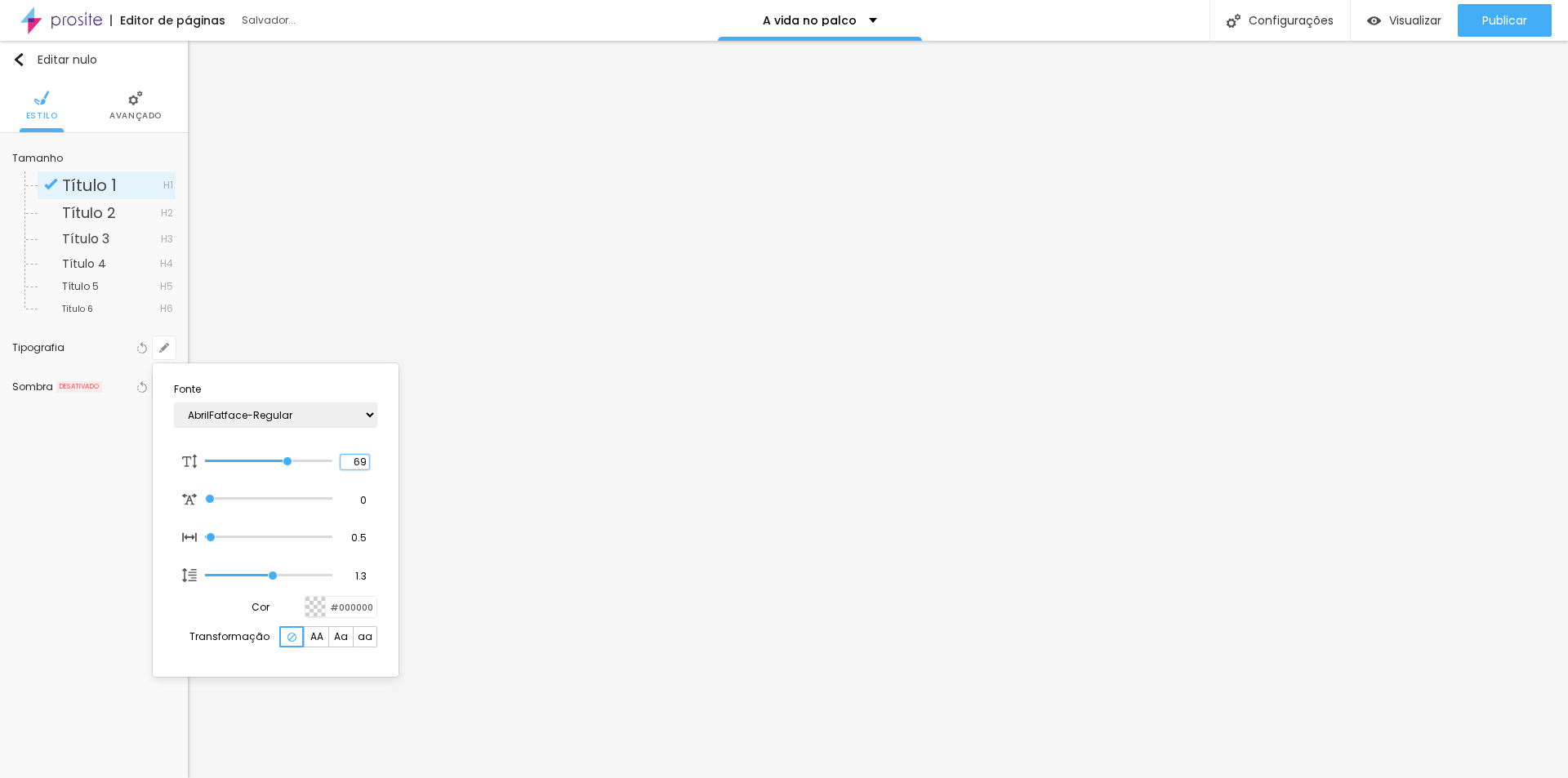
type input "69"
click at [505, 438] on div at bounding box center [784, 389] width 1568 height 778
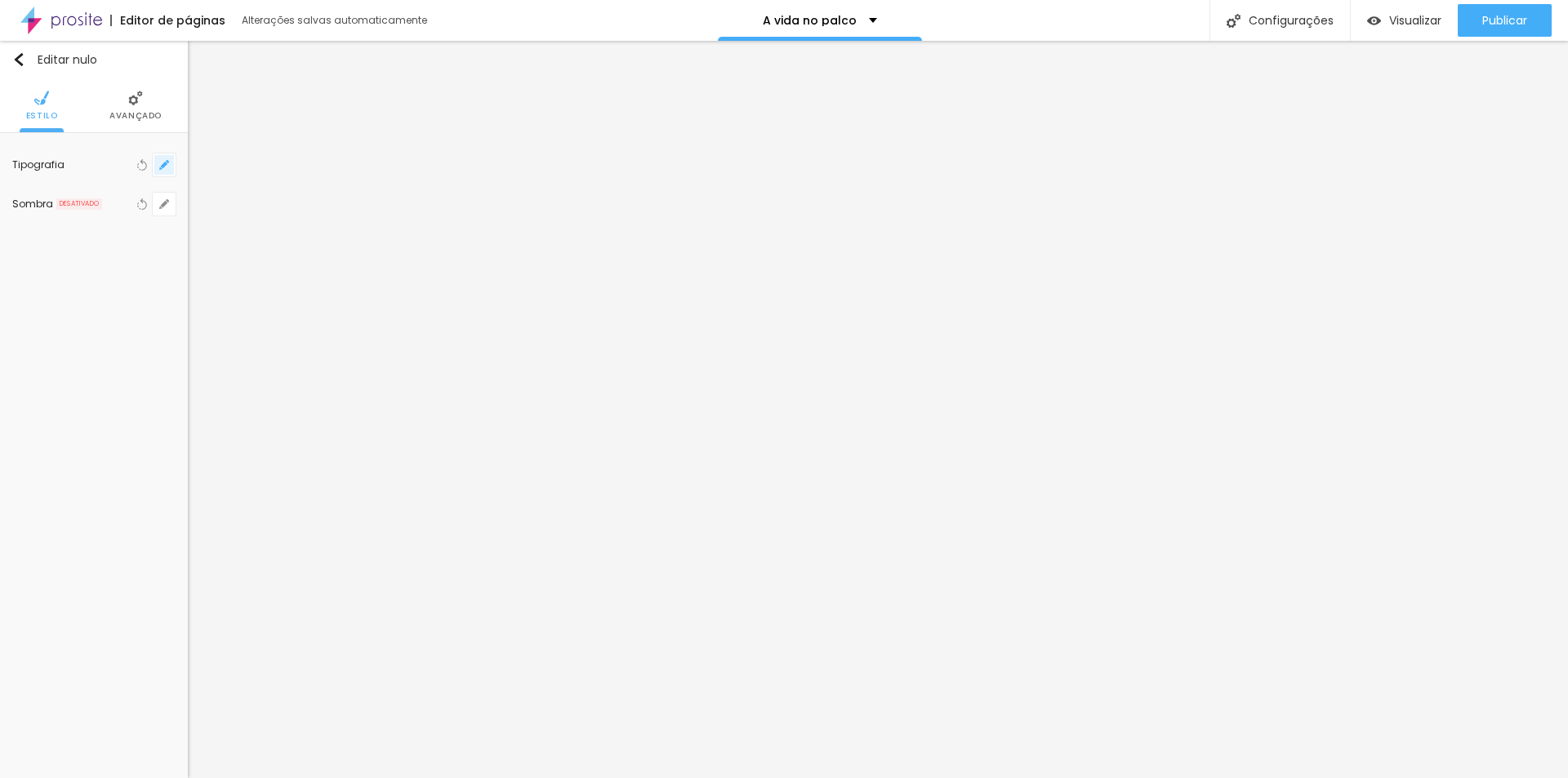
click at [170, 166] on button "button" at bounding box center [164, 165] width 22 height 22
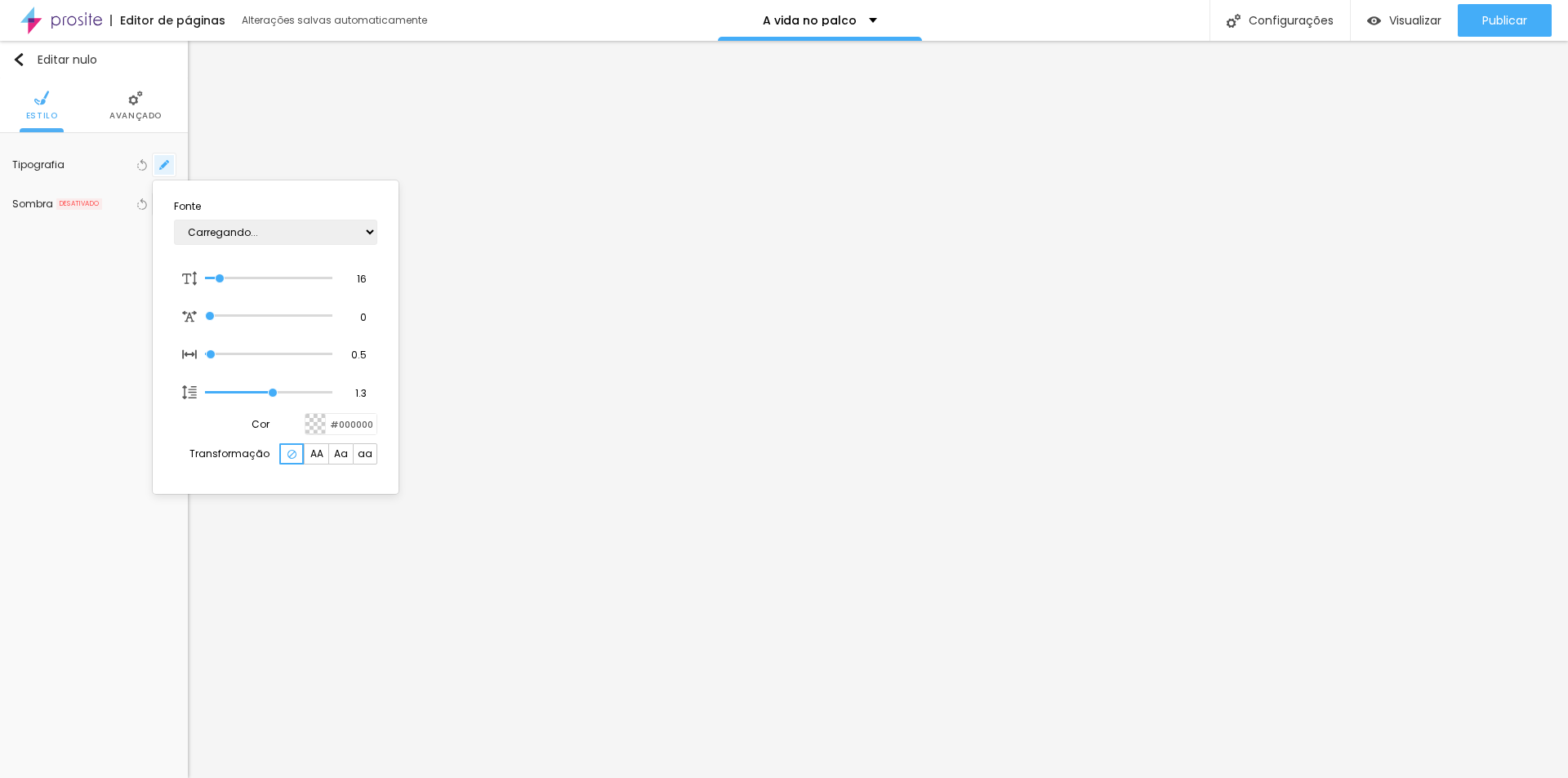
type input "1"
type input "18"
type input "1"
type input "19"
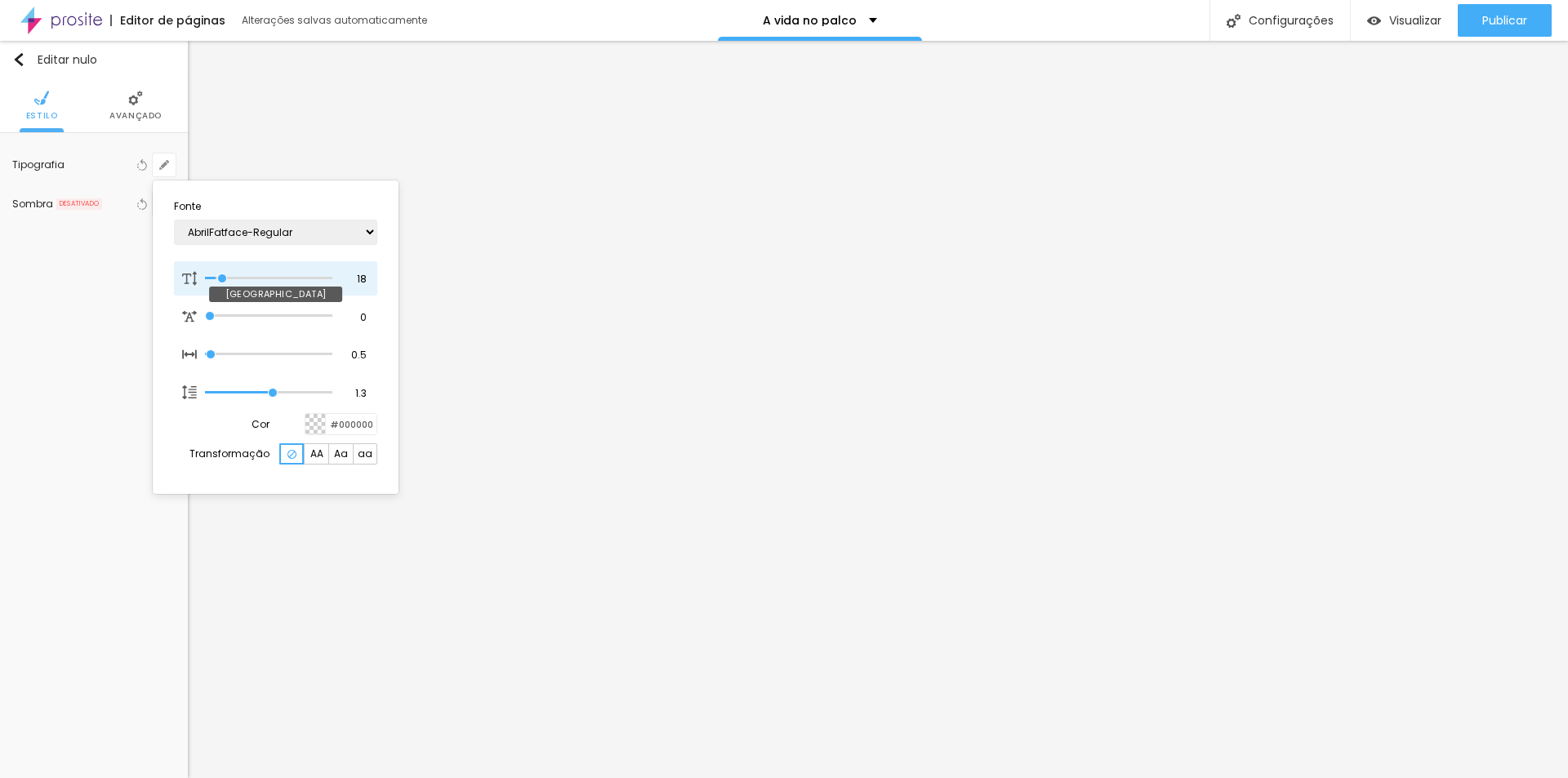
type input "19"
type input "1"
type input "20"
type input "1"
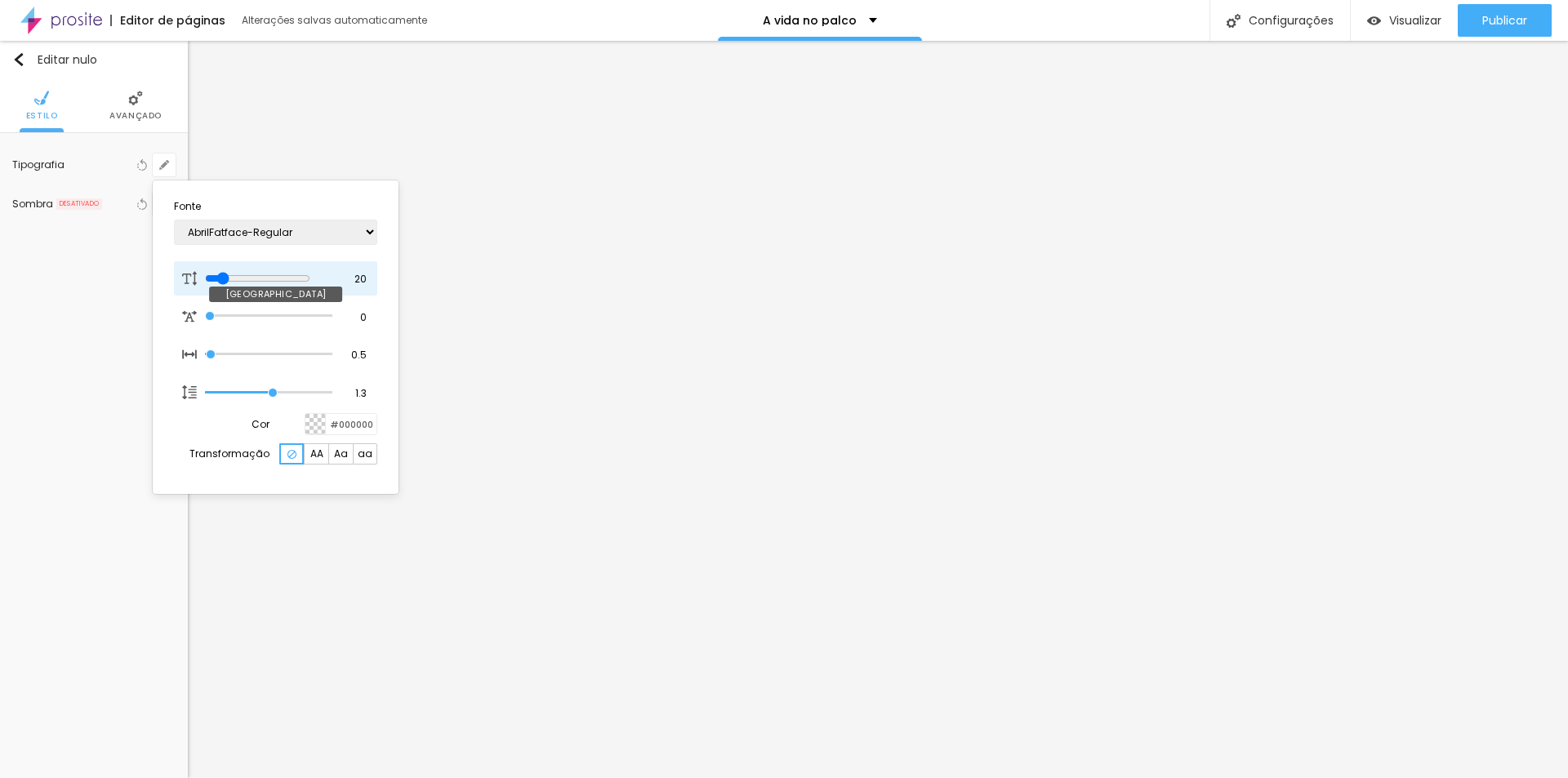
type input "21"
type input "1"
type input "21"
click at [227, 279] on input "range" at bounding box center [268, 278] width 127 height 8
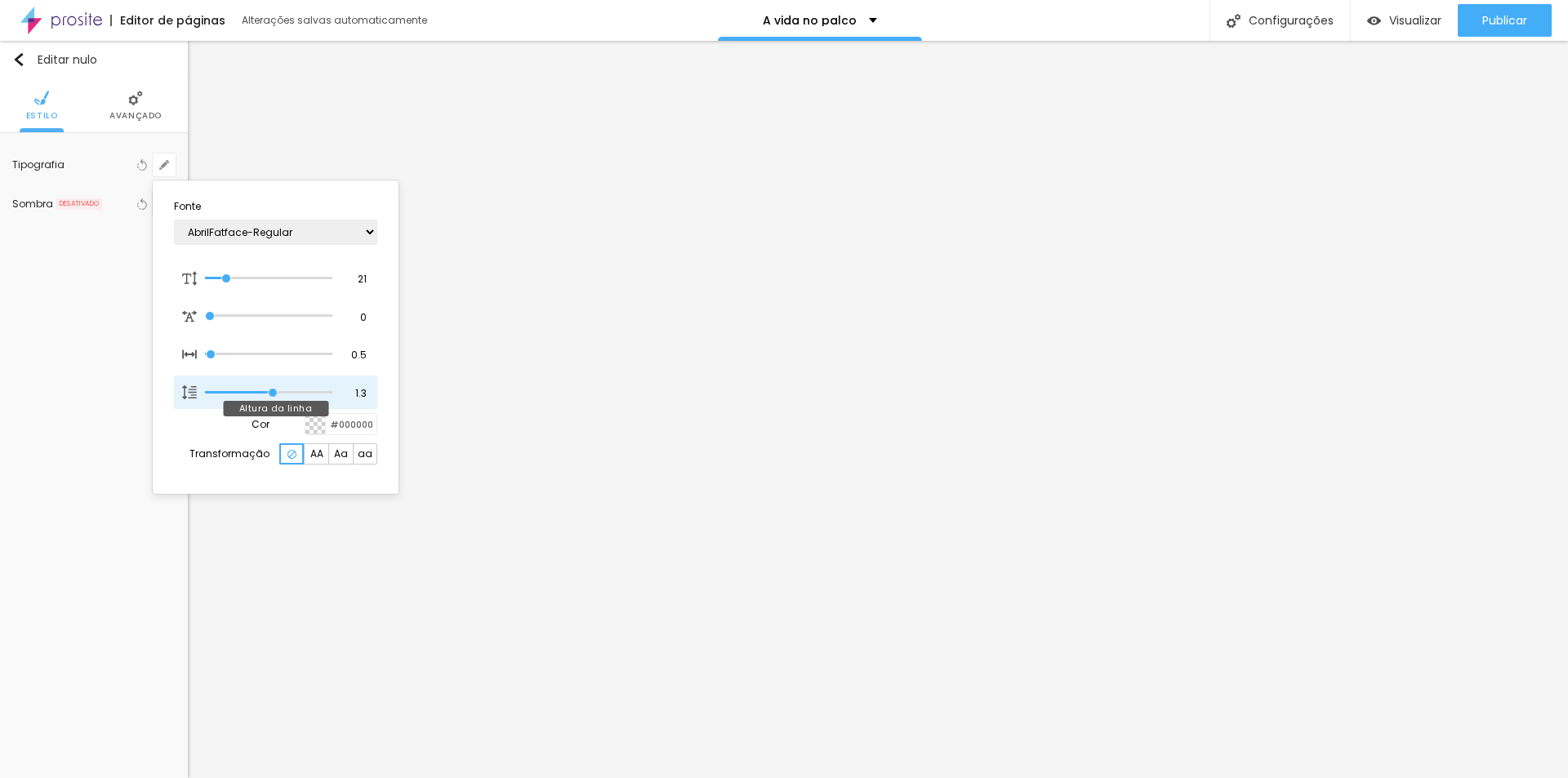
type input "1"
type input "1.4"
type input "1"
type input "1.5"
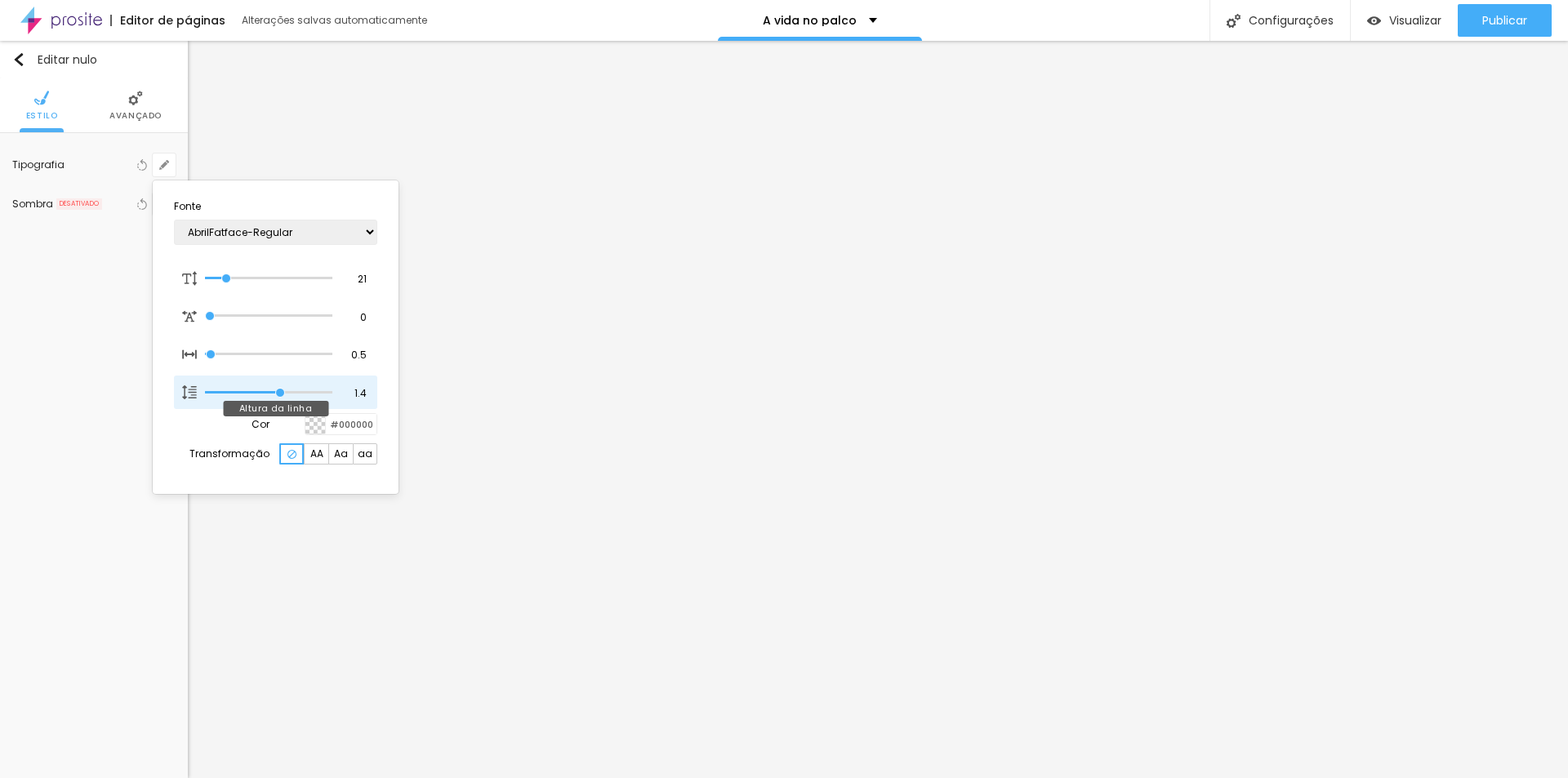
type input "1.5"
type input "1"
drag, startPoint x: 274, startPoint y: 394, endPoint x: 287, endPoint y: 394, distance: 13.0
type input "1.5"
click at [287, 394] on input "range" at bounding box center [268, 393] width 127 height 8
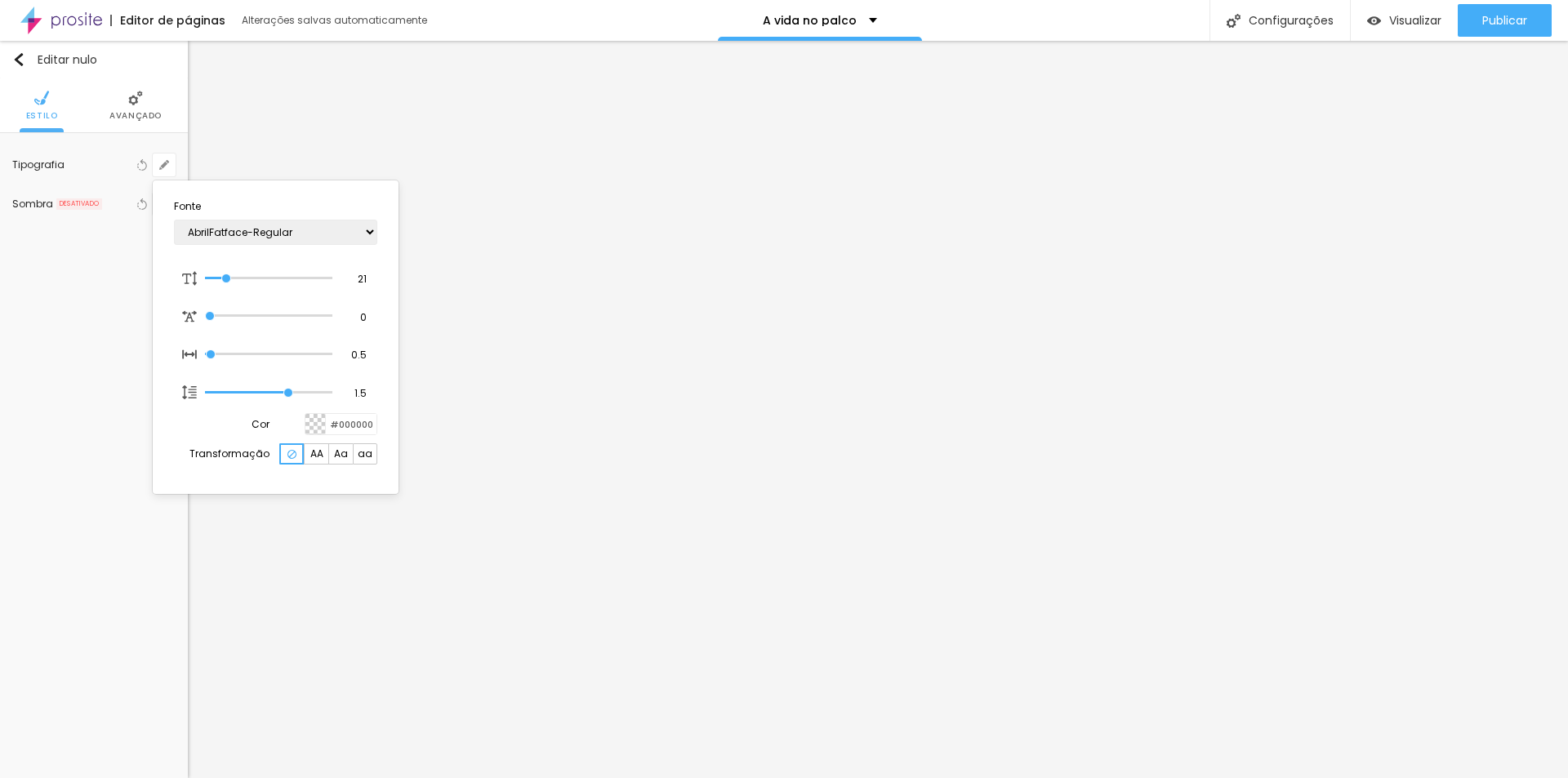
click at [850, 392] on div at bounding box center [784, 389] width 1568 height 778
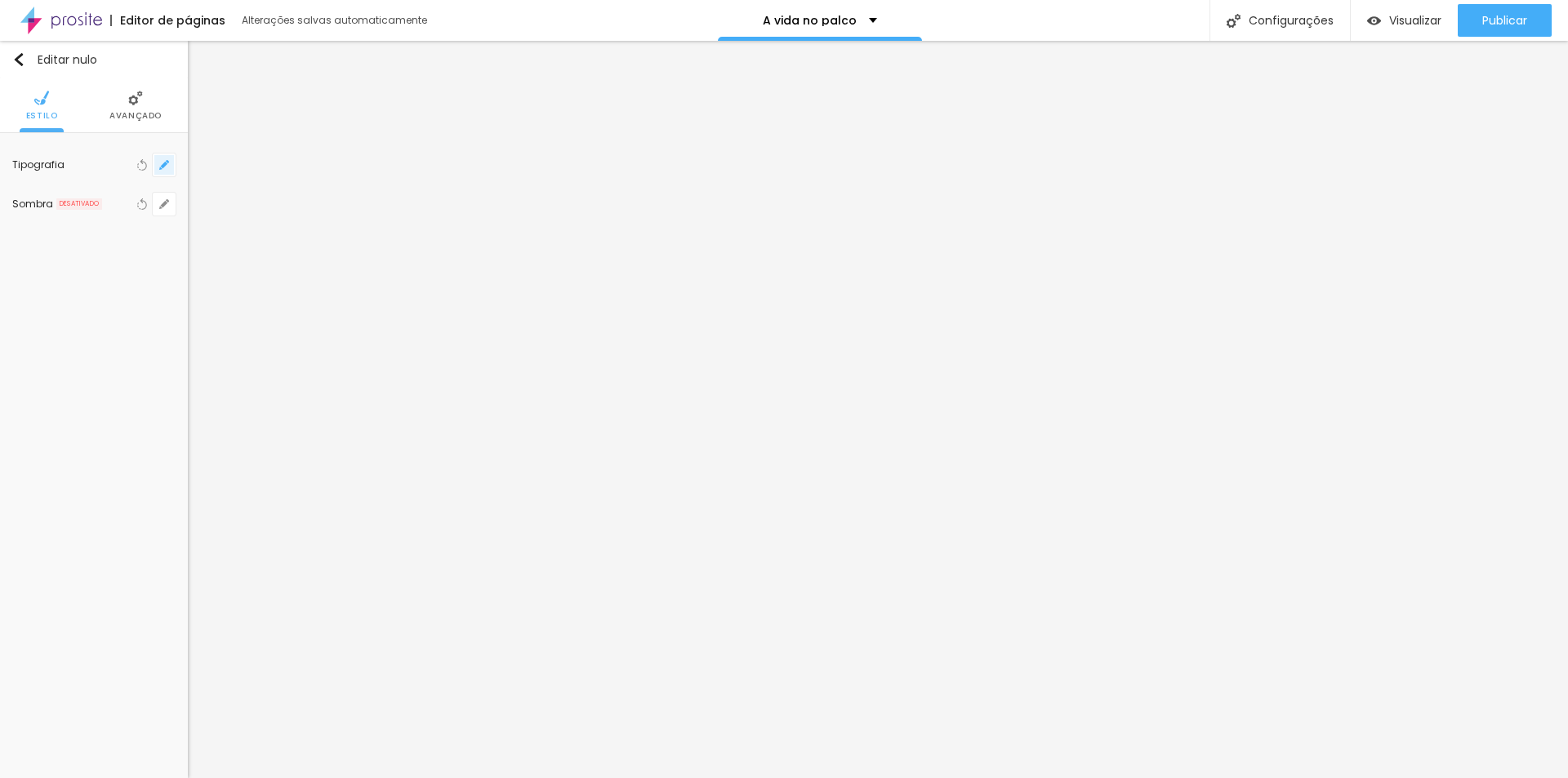
click at [165, 164] on icon "button" at bounding box center [164, 165] width 7 height 7
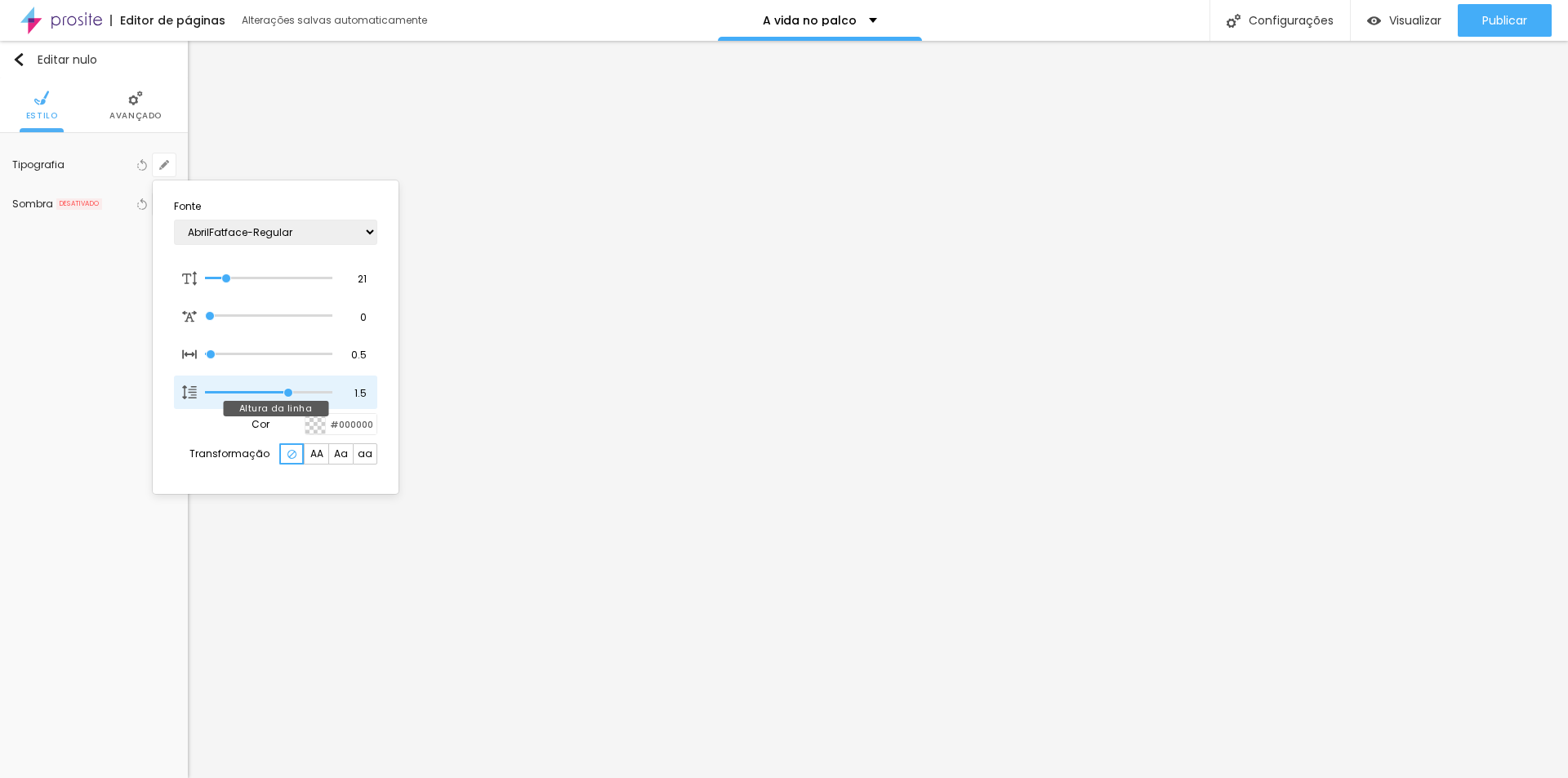
type input "1"
type input "1.6"
click at [296, 394] on input "range" at bounding box center [268, 393] width 127 height 8
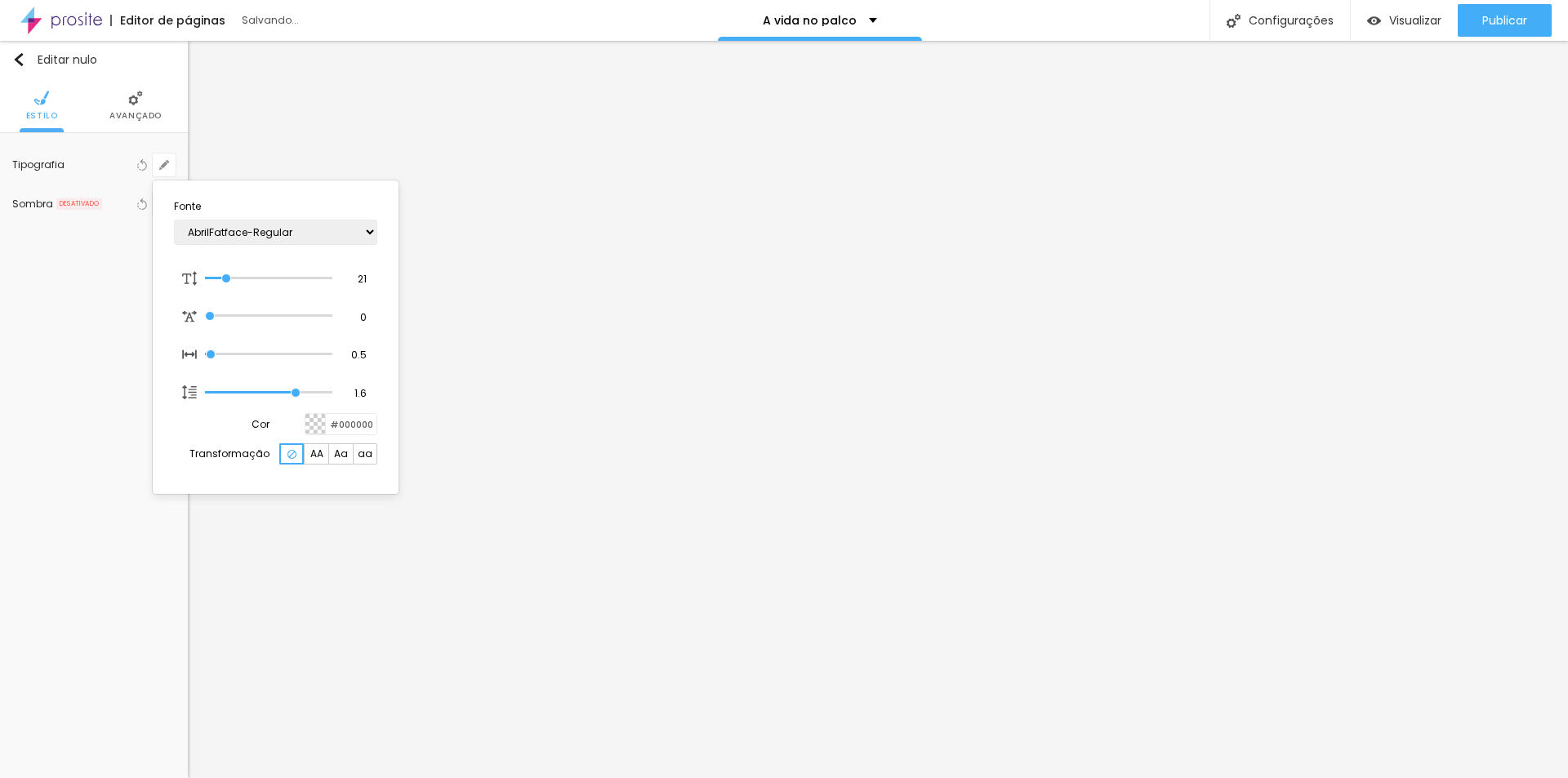
type input "1"
click at [750, 435] on div at bounding box center [784, 389] width 1568 height 778
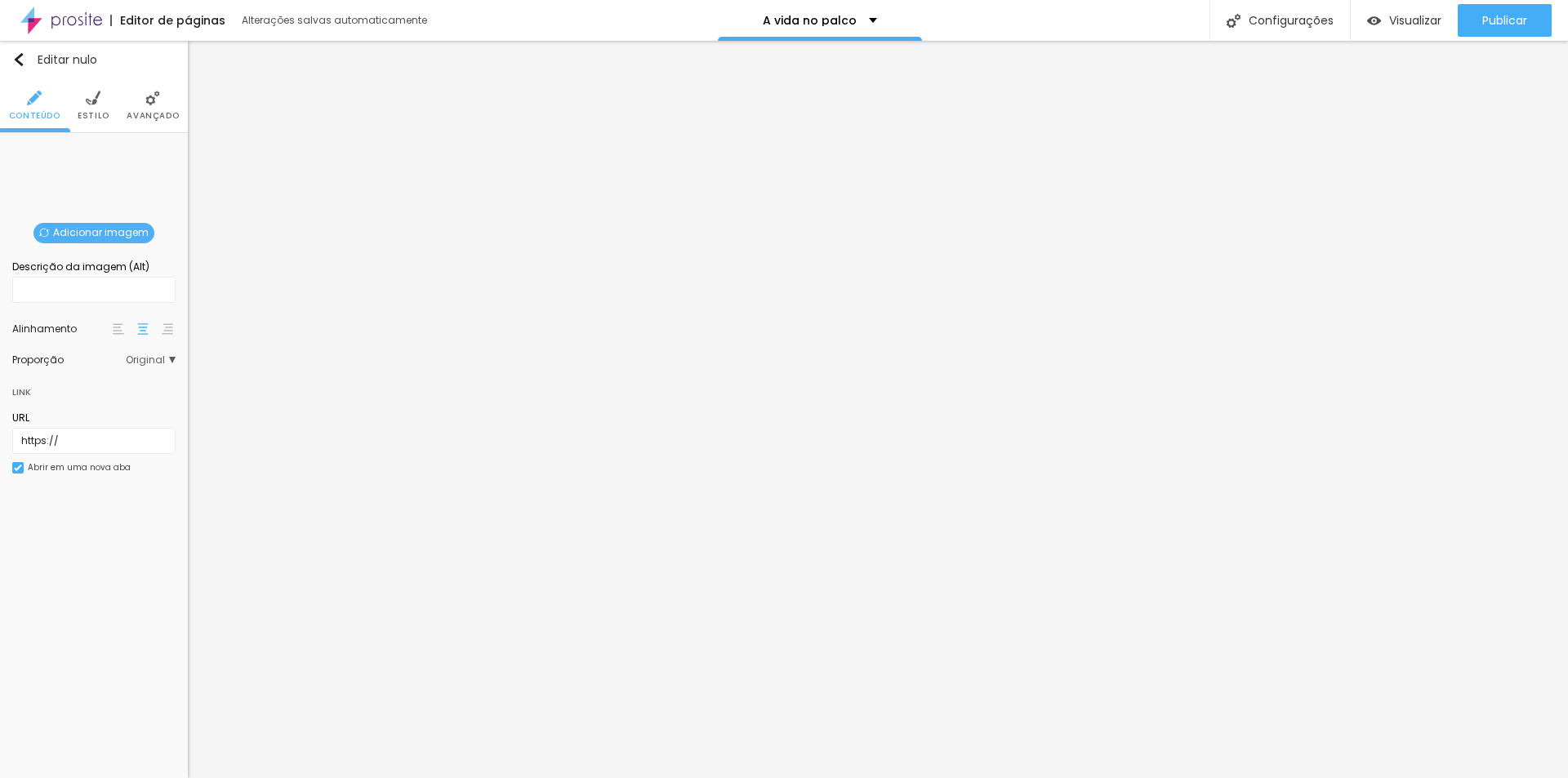
click at [122, 329] on img at bounding box center [119, 329] width 11 height 11
click at [118, 329] on img at bounding box center [119, 329] width 11 height 11
click at [121, 230] on font "Adicionar imagem" at bounding box center [101, 232] width 95 height 14
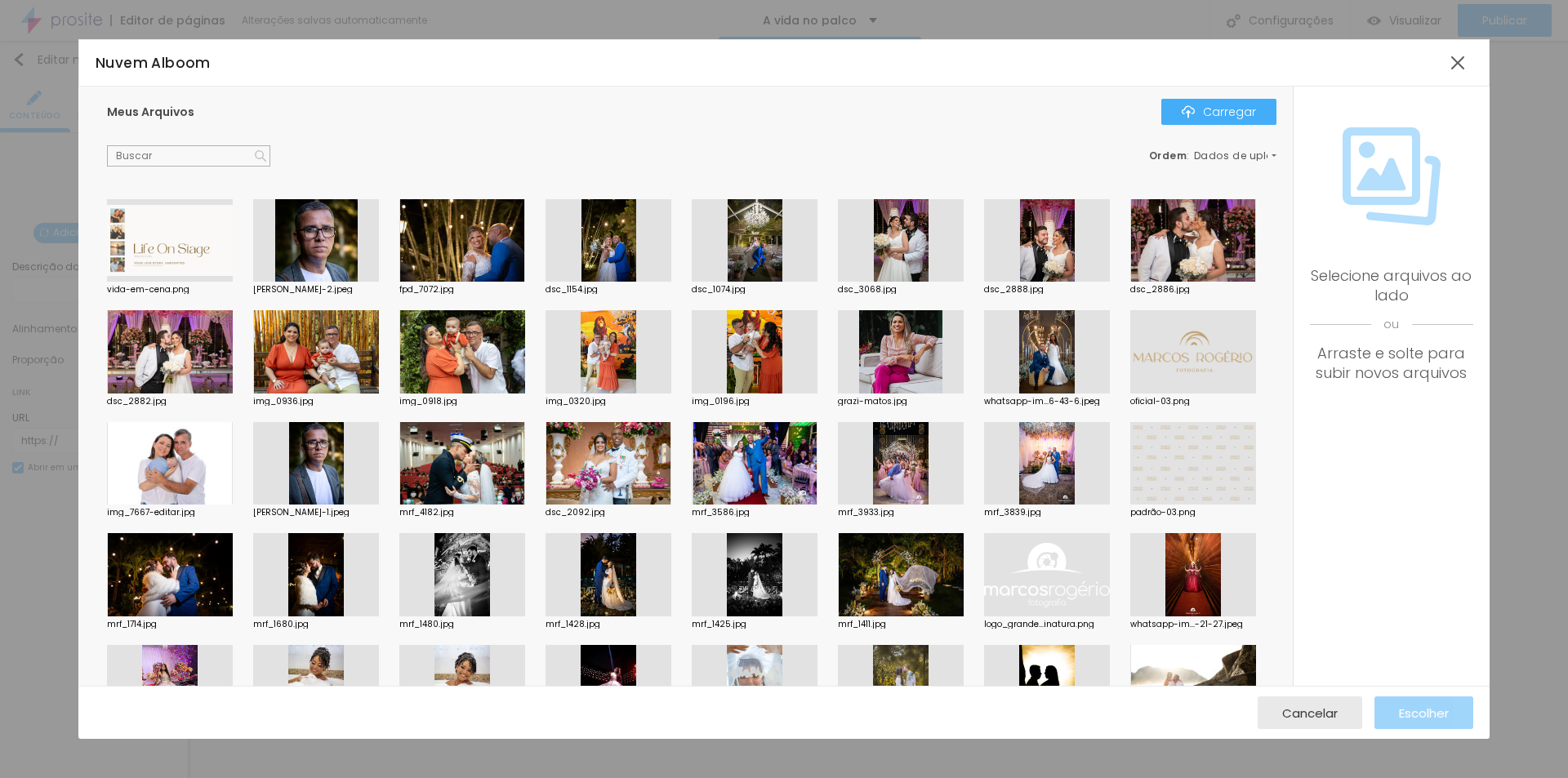
click at [525, 363] on div at bounding box center [462, 352] width 126 height 83
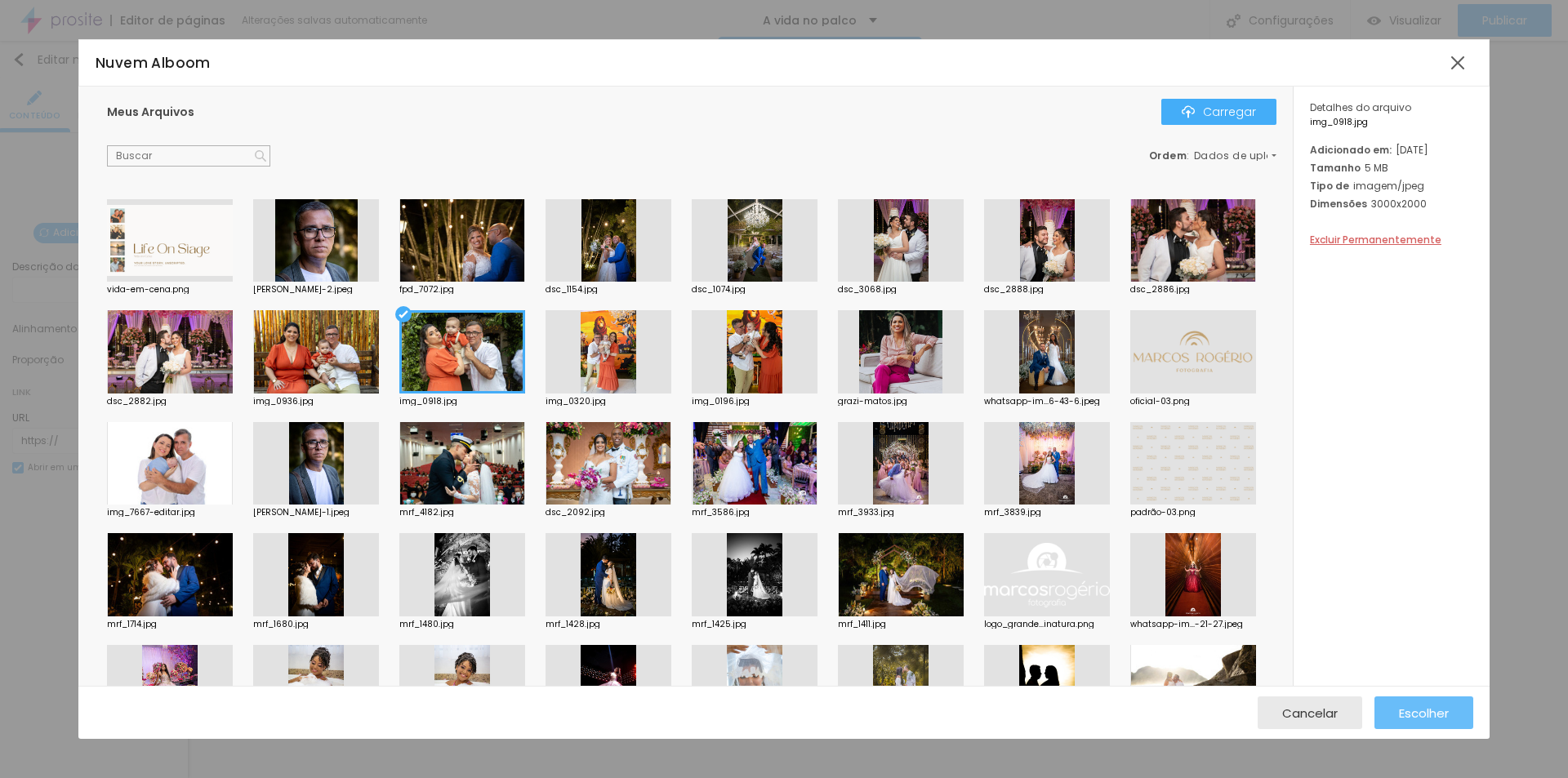
click at [1435, 713] on font "Escolher" at bounding box center [1423, 713] width 50 height 17
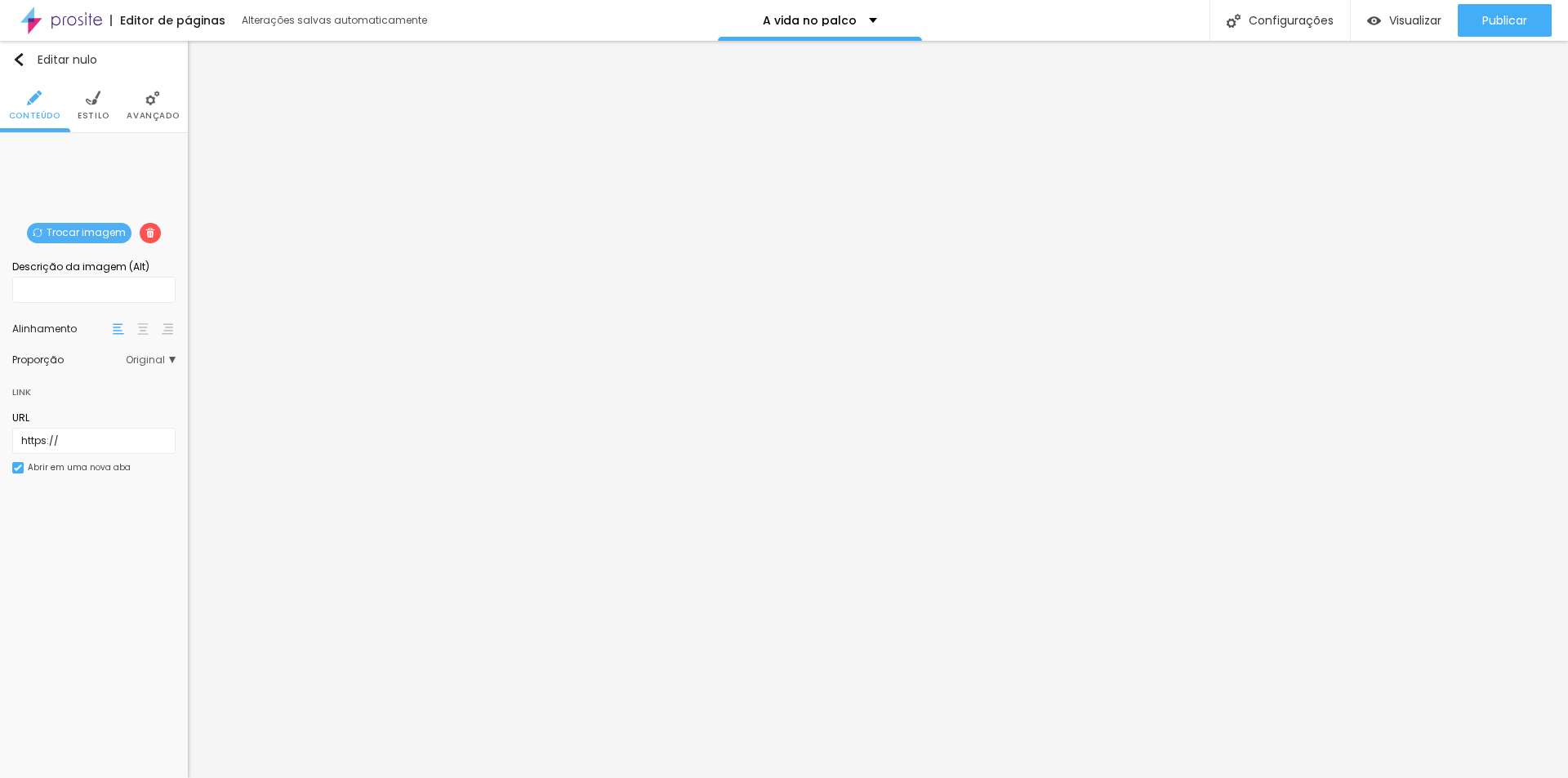
click at [91, 110] on font "Estilo" at bounding box center [94, 115] width 32 height 12
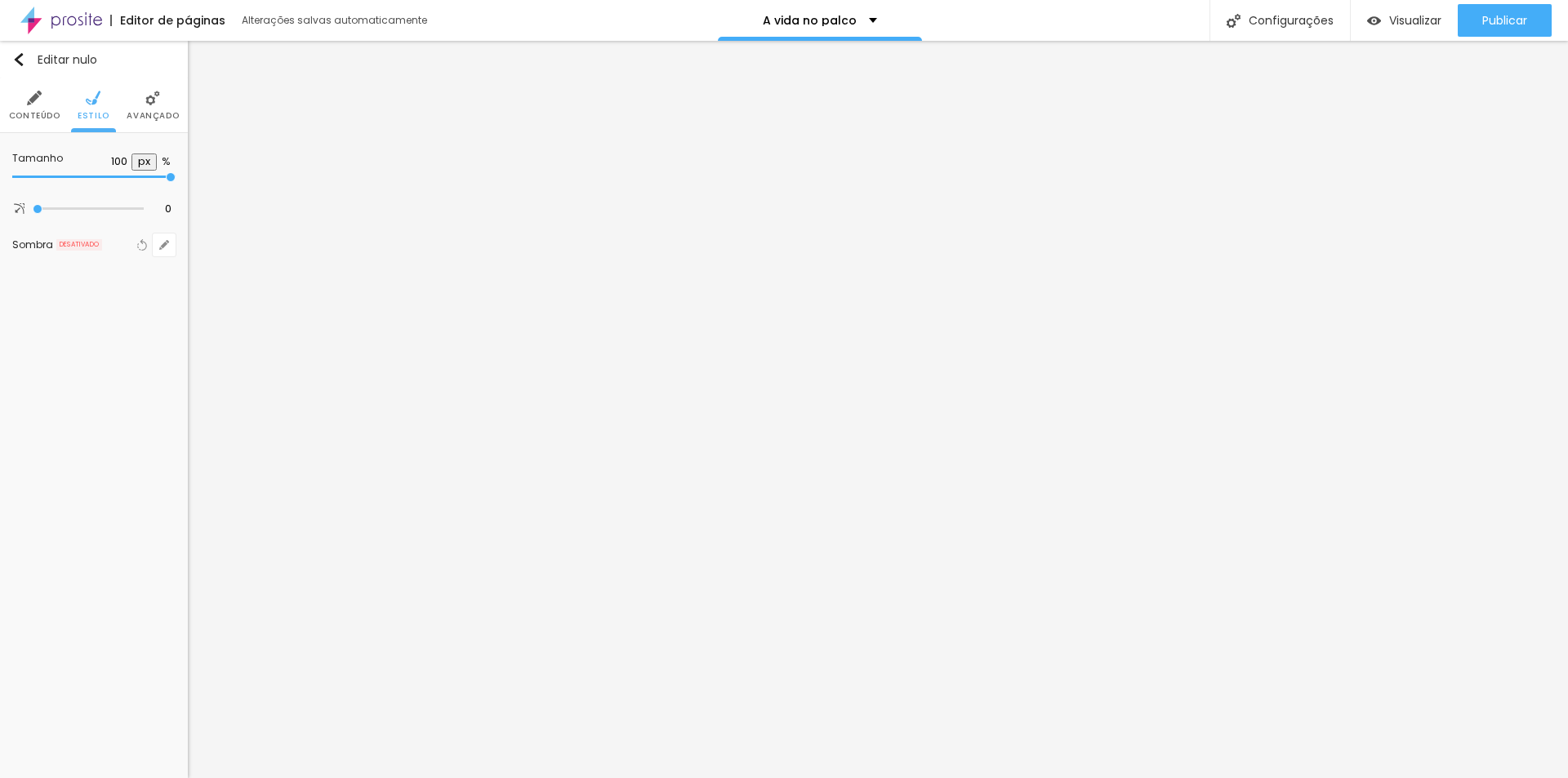
click at [151, 104] on img at bounding box center [152, 98] width 15 height 15
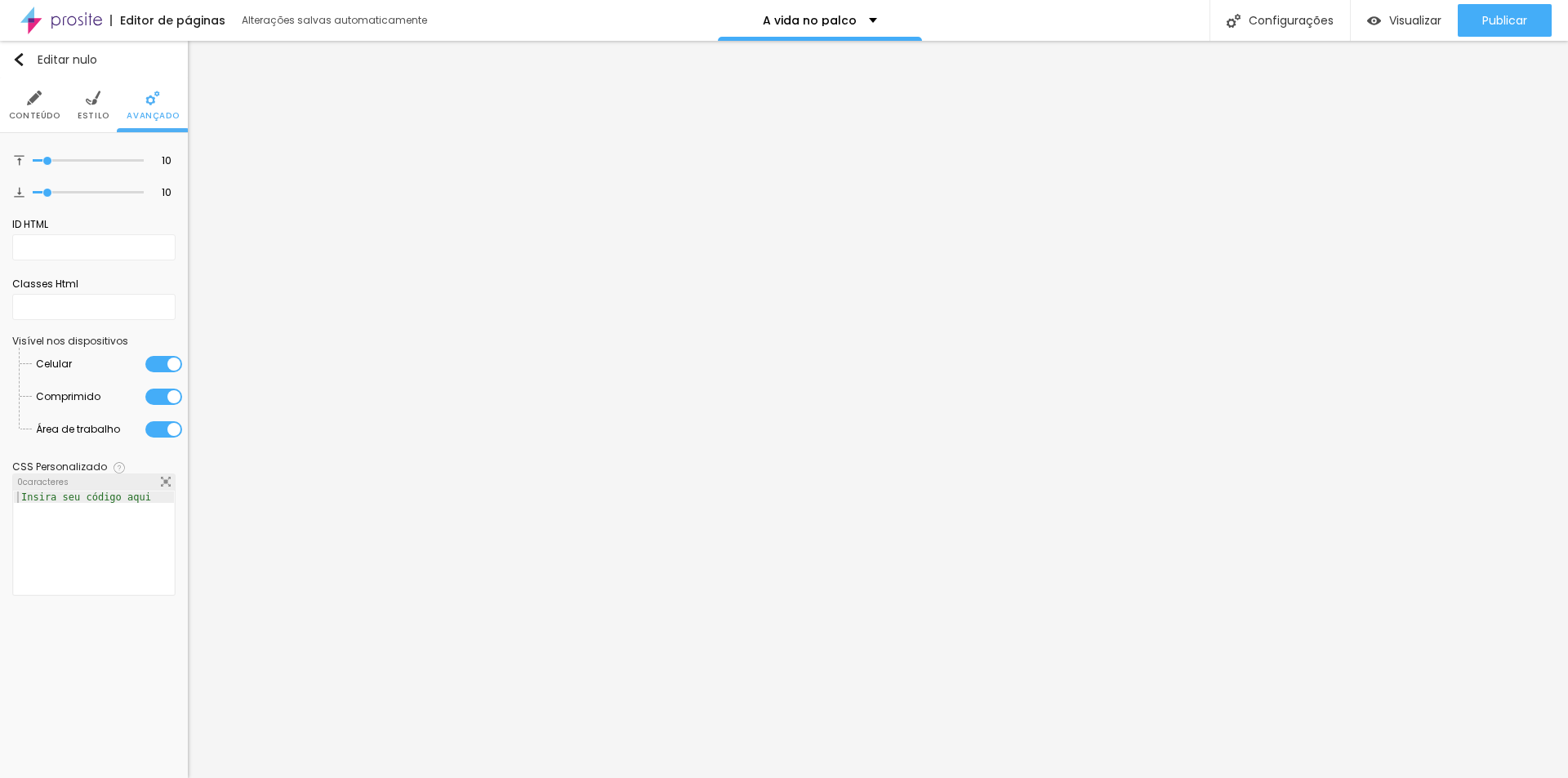
click at [105, 114] on font "Estilo" at bounding box center [94, 115] width 32 height 12
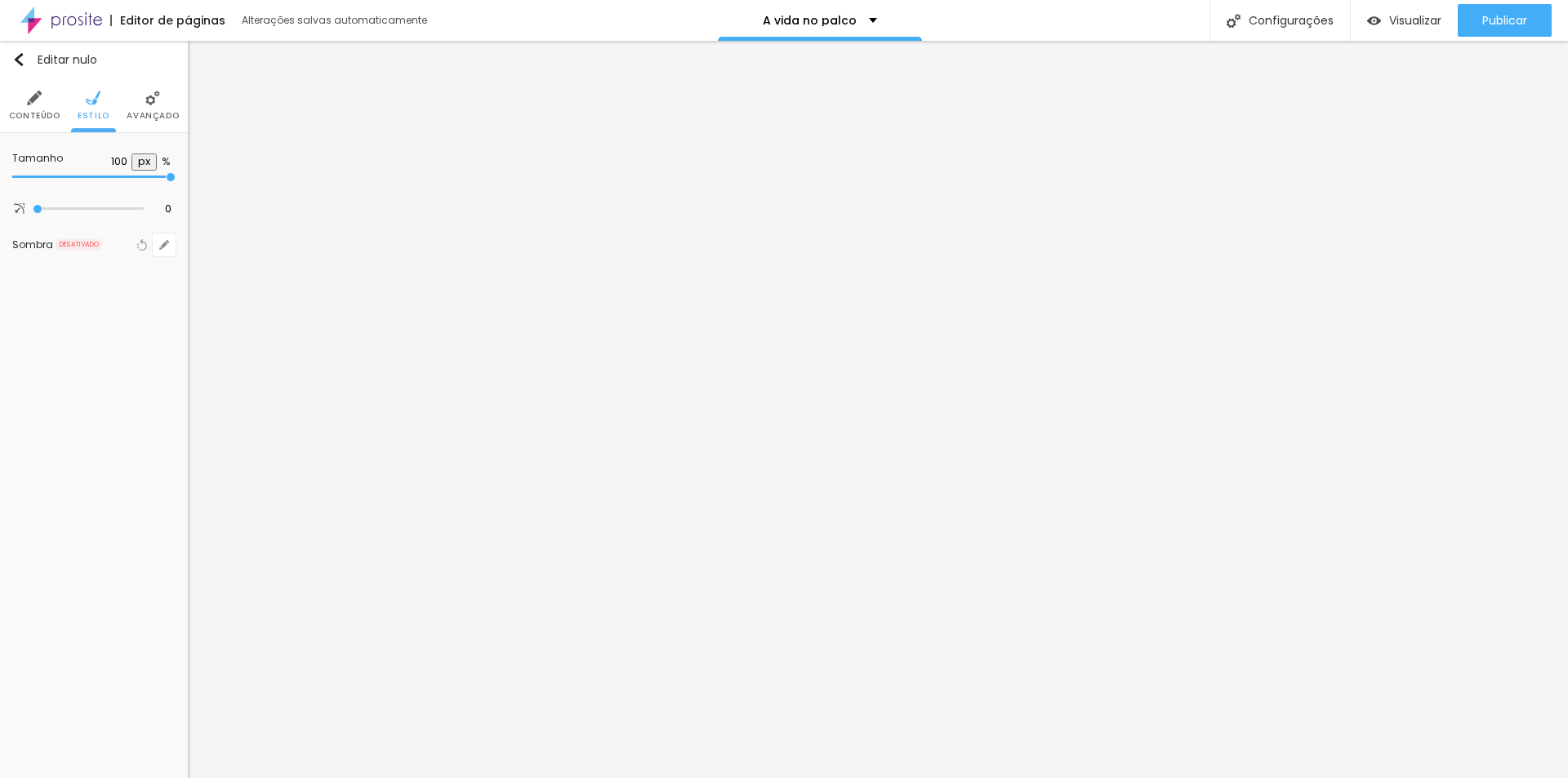
click at [34, 107] on li "Conteúdo" at bounding box center [35, 106] width 51 height 54
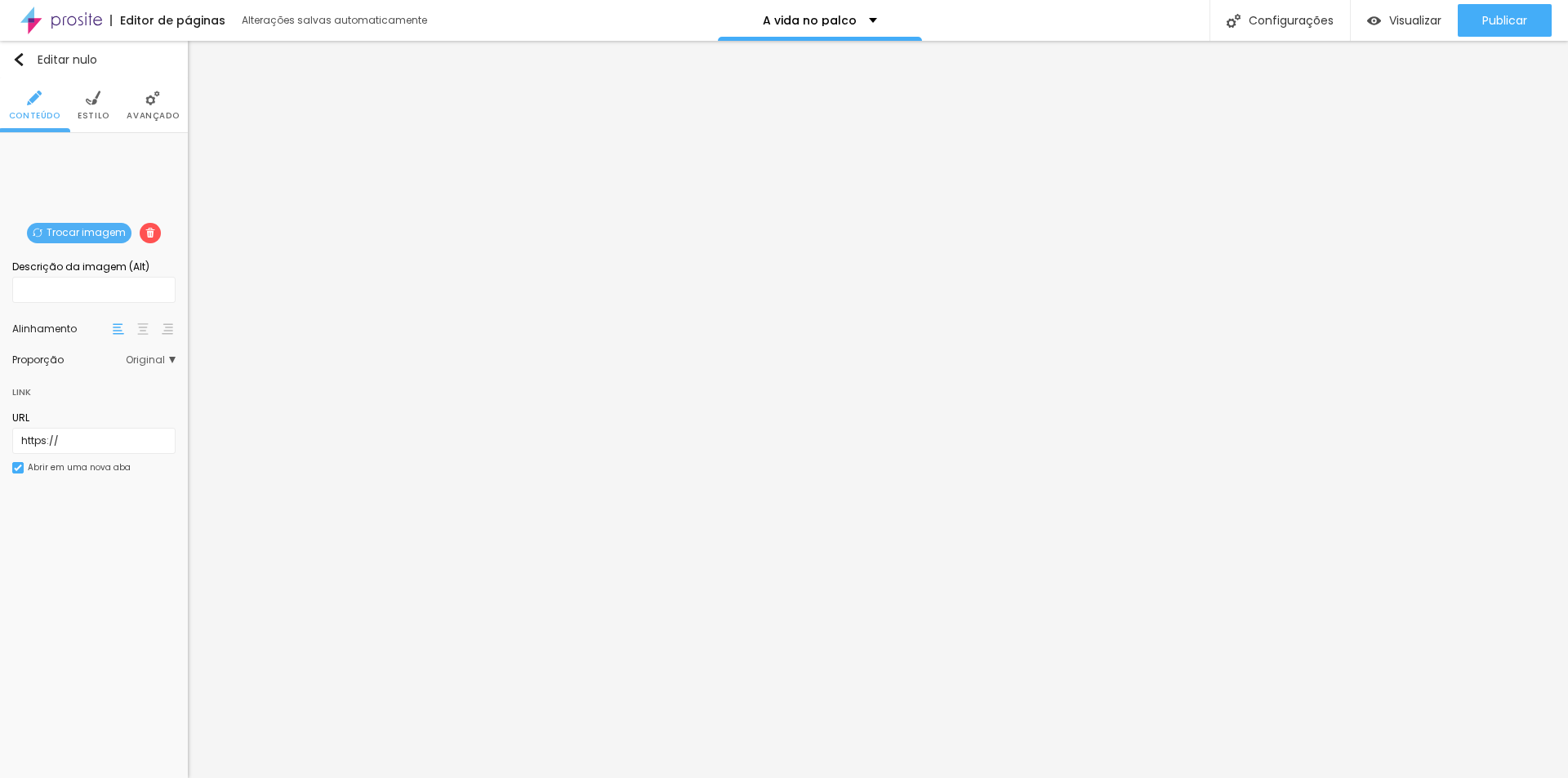
click at [171, 359] on span "Original" at bounding box center [151, 360] width 50 height 9
click at [171, 362] on span "Original" at bounding box center [151, 360] width 50 height 9
click at [137, 290] on input "text" at bounding box center [94, 290] width 164 height 26
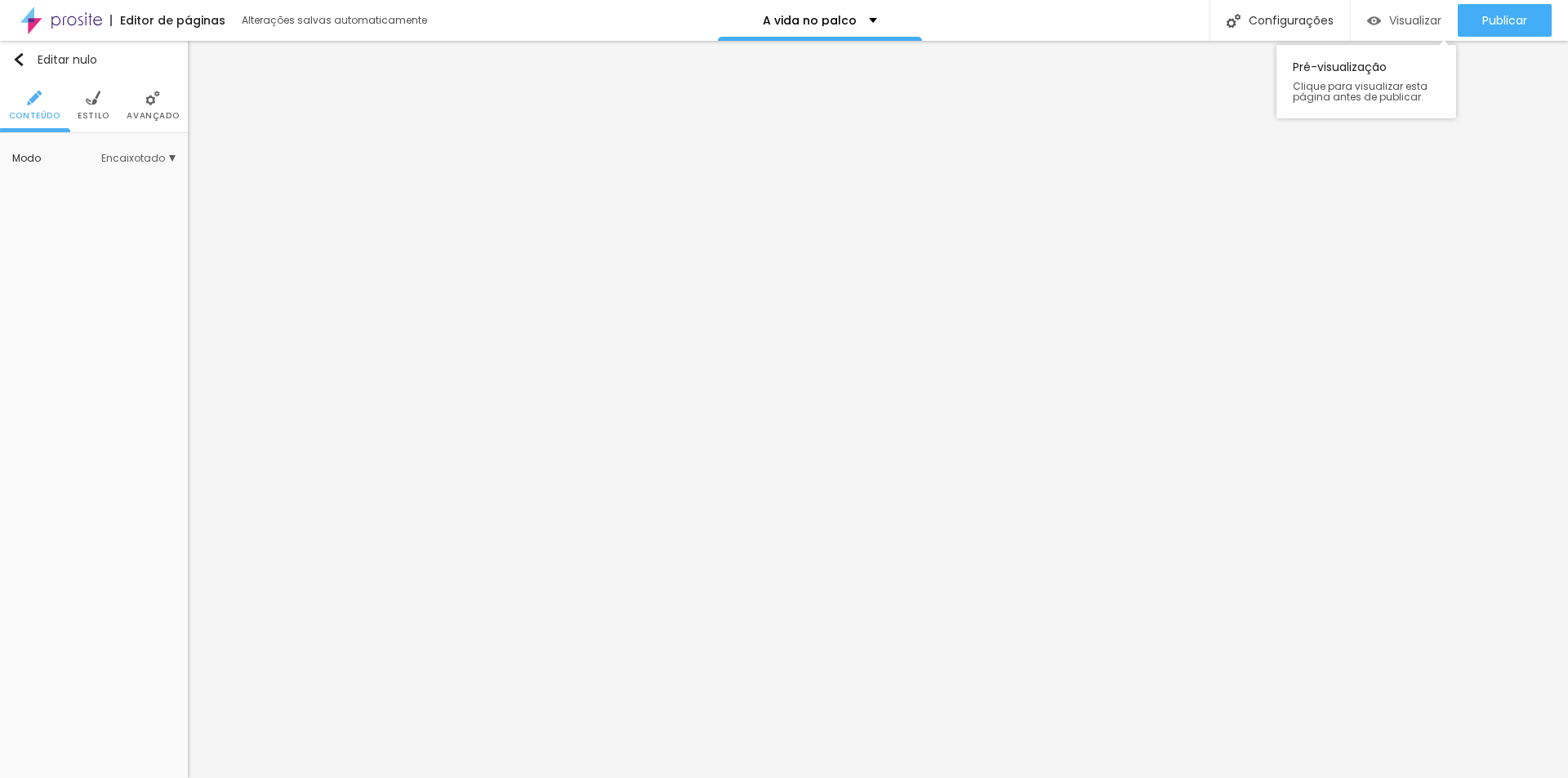
click at [1412, 18] on font "Visualizar" at bounding box center [1416, 20] width 52 height 16
click at [94, 110] on font "Estilo" at bounding box center [94, 115] width 32 height 12
type input "53"
type input "58"
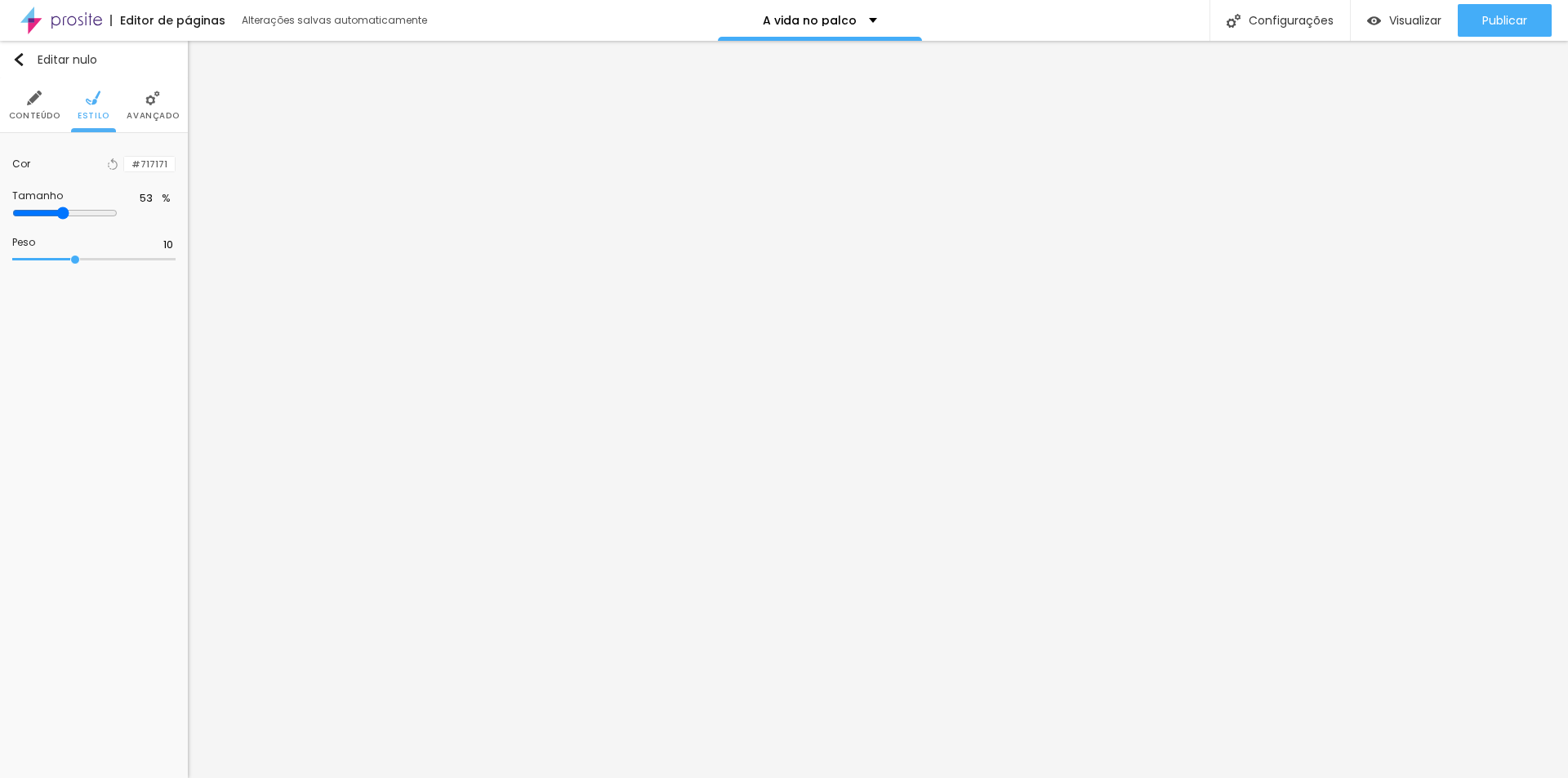
type input "58"
type input "59"
type input "60"
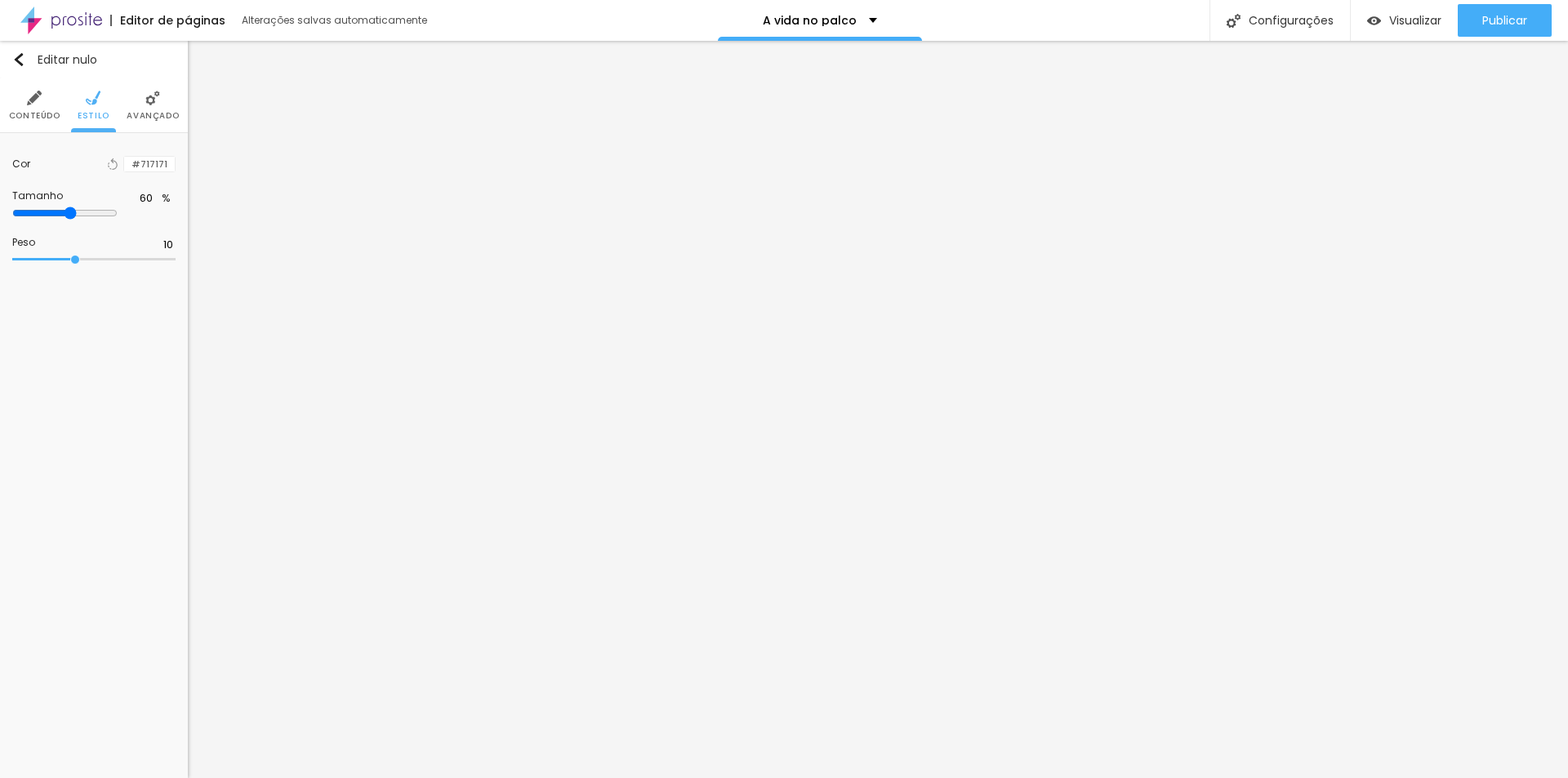
type input "62"
type input "65"
type input "66"
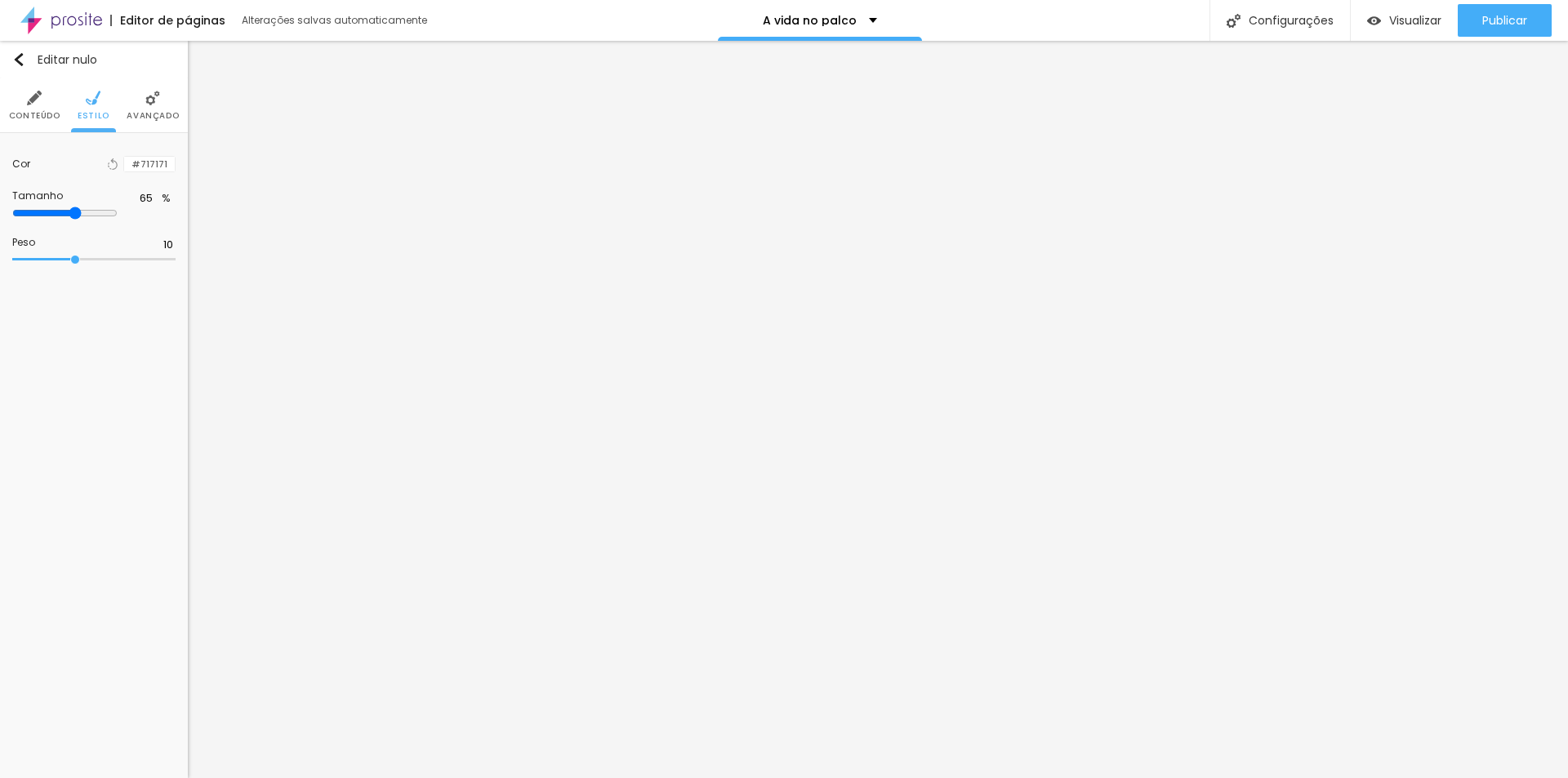
type input "66"
type input "72"
type input "75"
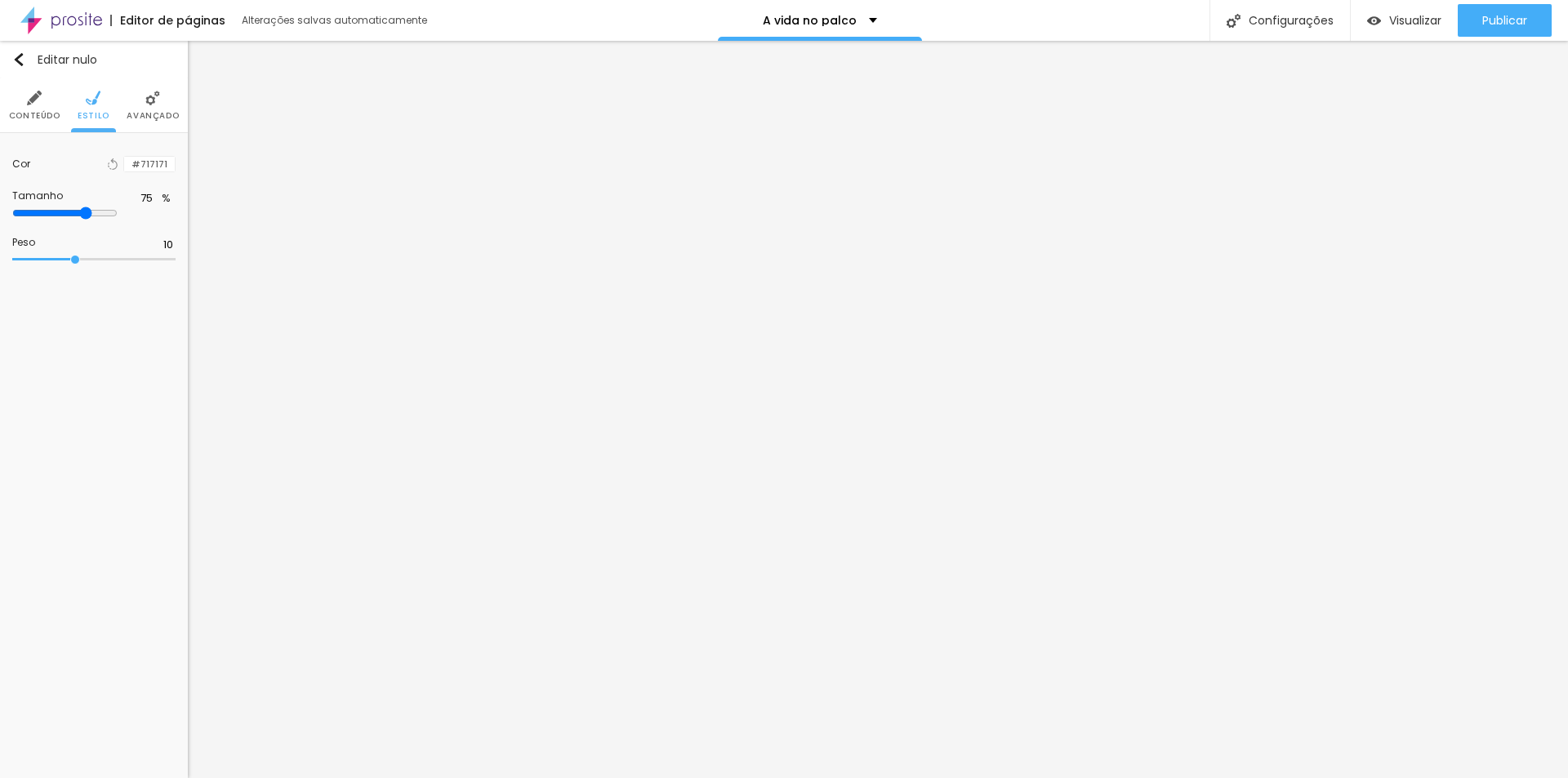
type input "77"
type input "78"
type input "83"
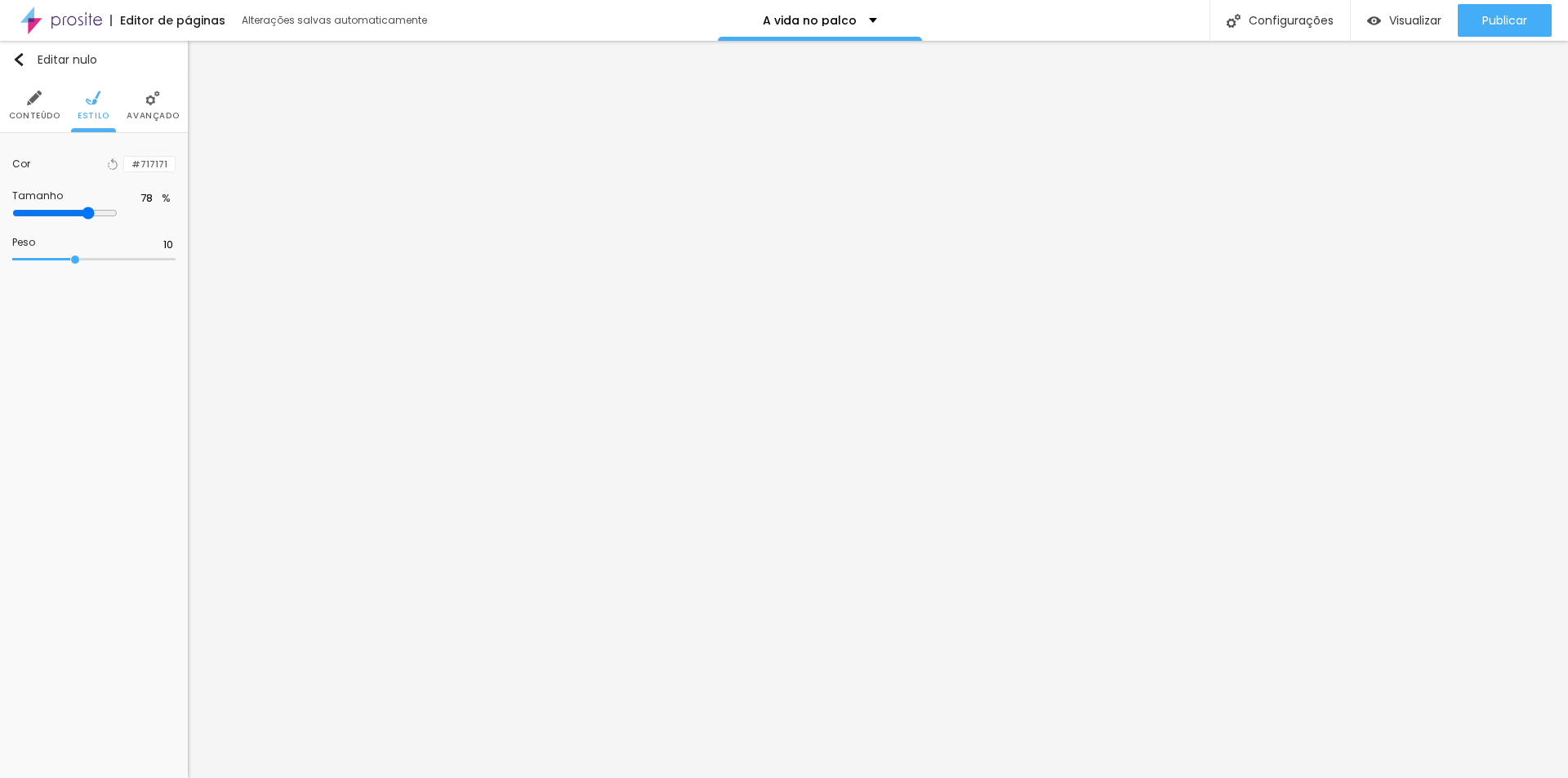
type input "83"
type input "97"
type input "98"
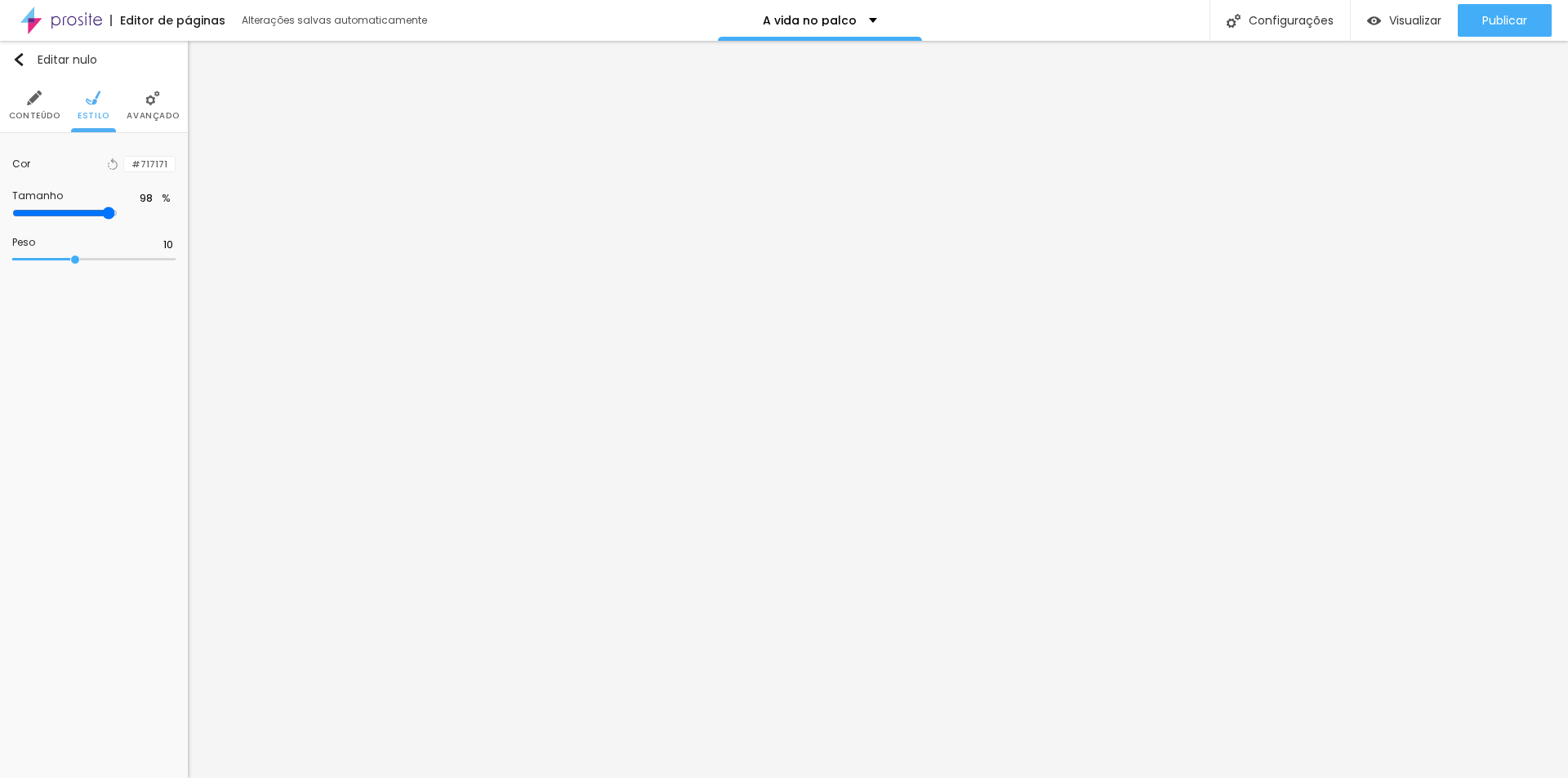
type input "100"
drag, startPoint x: 87, startPoint y: 216, endPoint x: 216, endPoint y: 222, distance: 129.1
type input "100"
click at [176, 217] on input "range" at bounding box center [94, 213] width 164 height 8
type input "11"
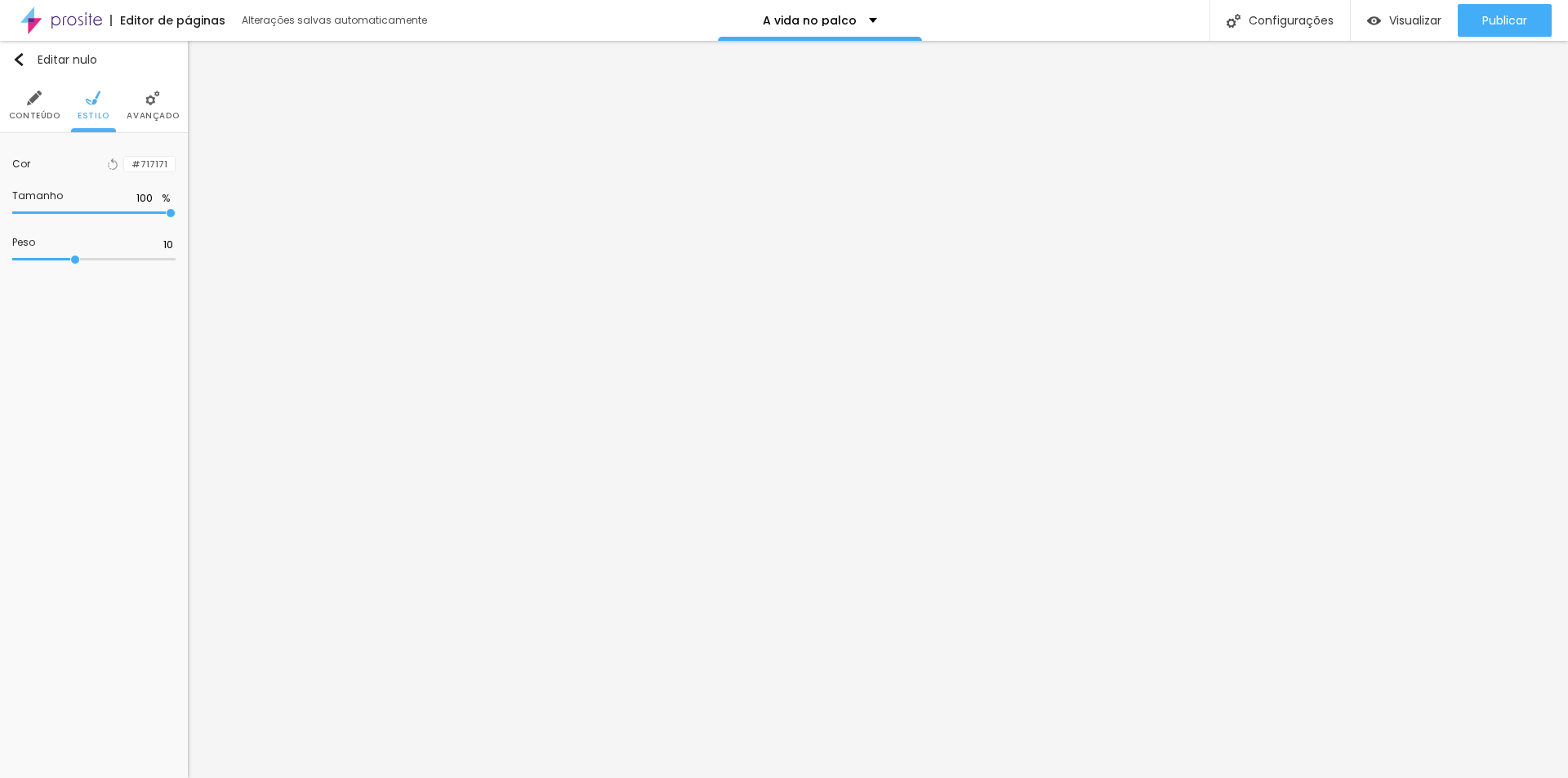
type input "11"
type input "20"
type input "21"
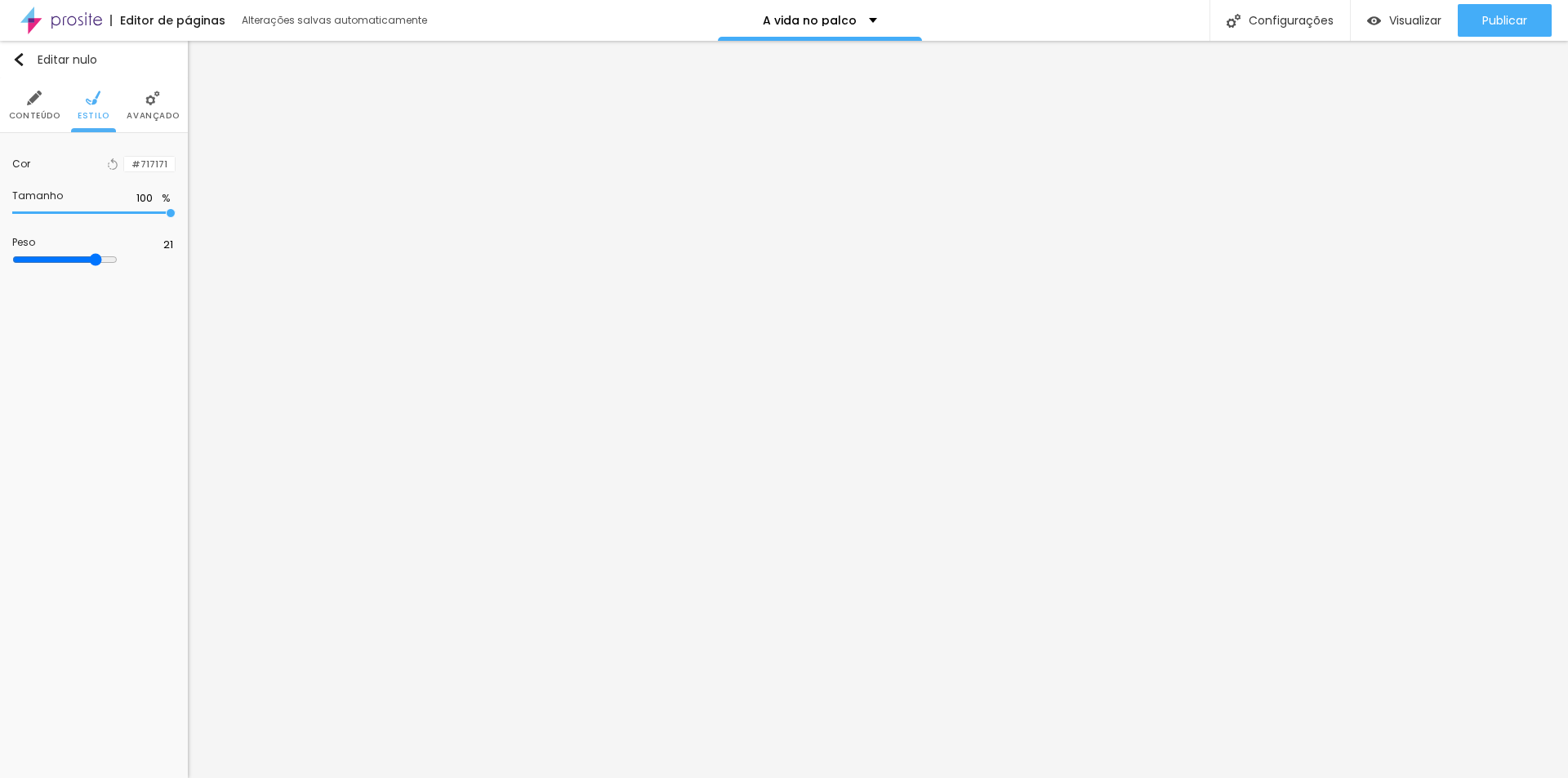
type input "20"
type input "14"
type input "13"
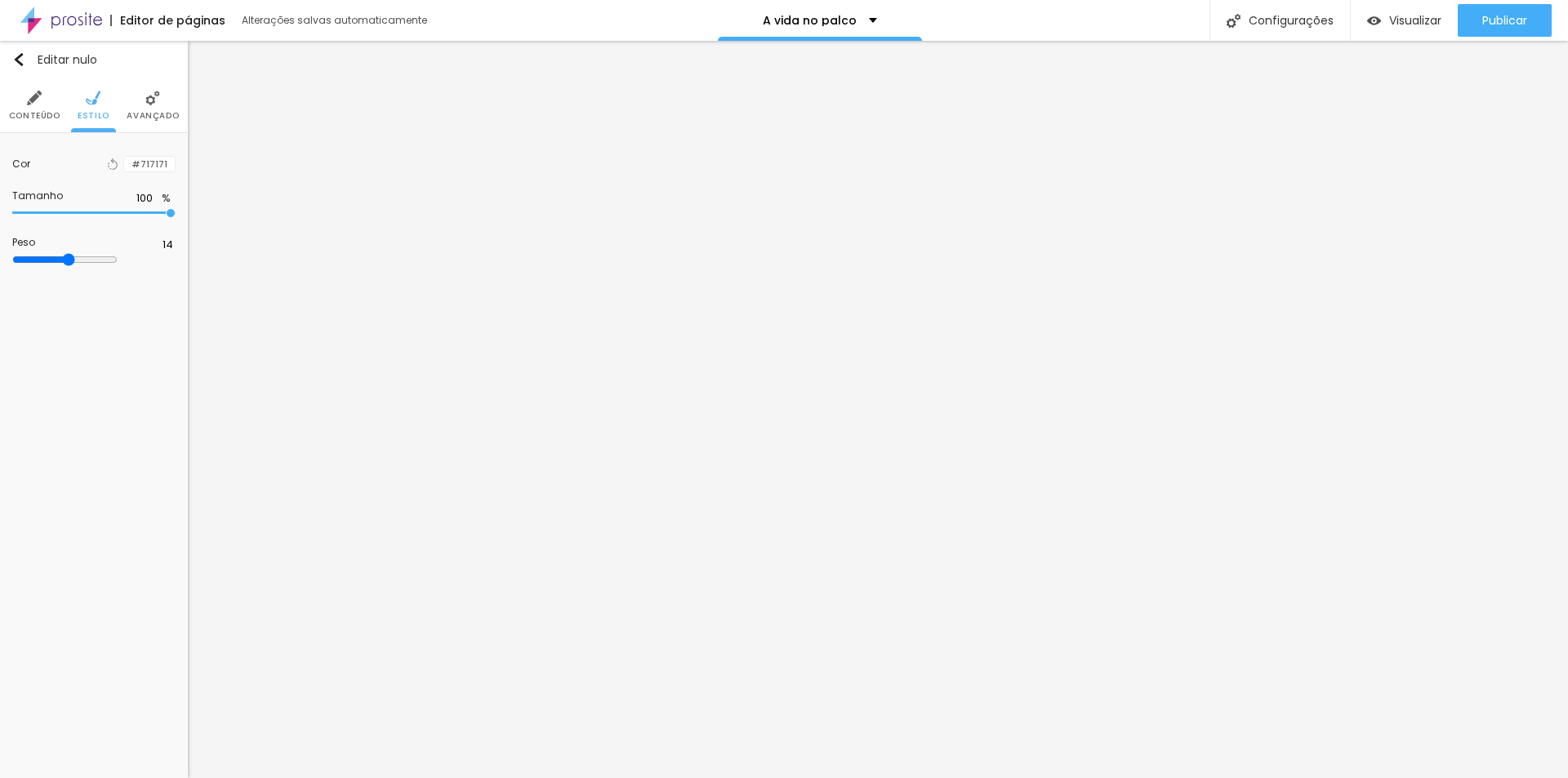
type input "13"
type input "11"
type input "10"
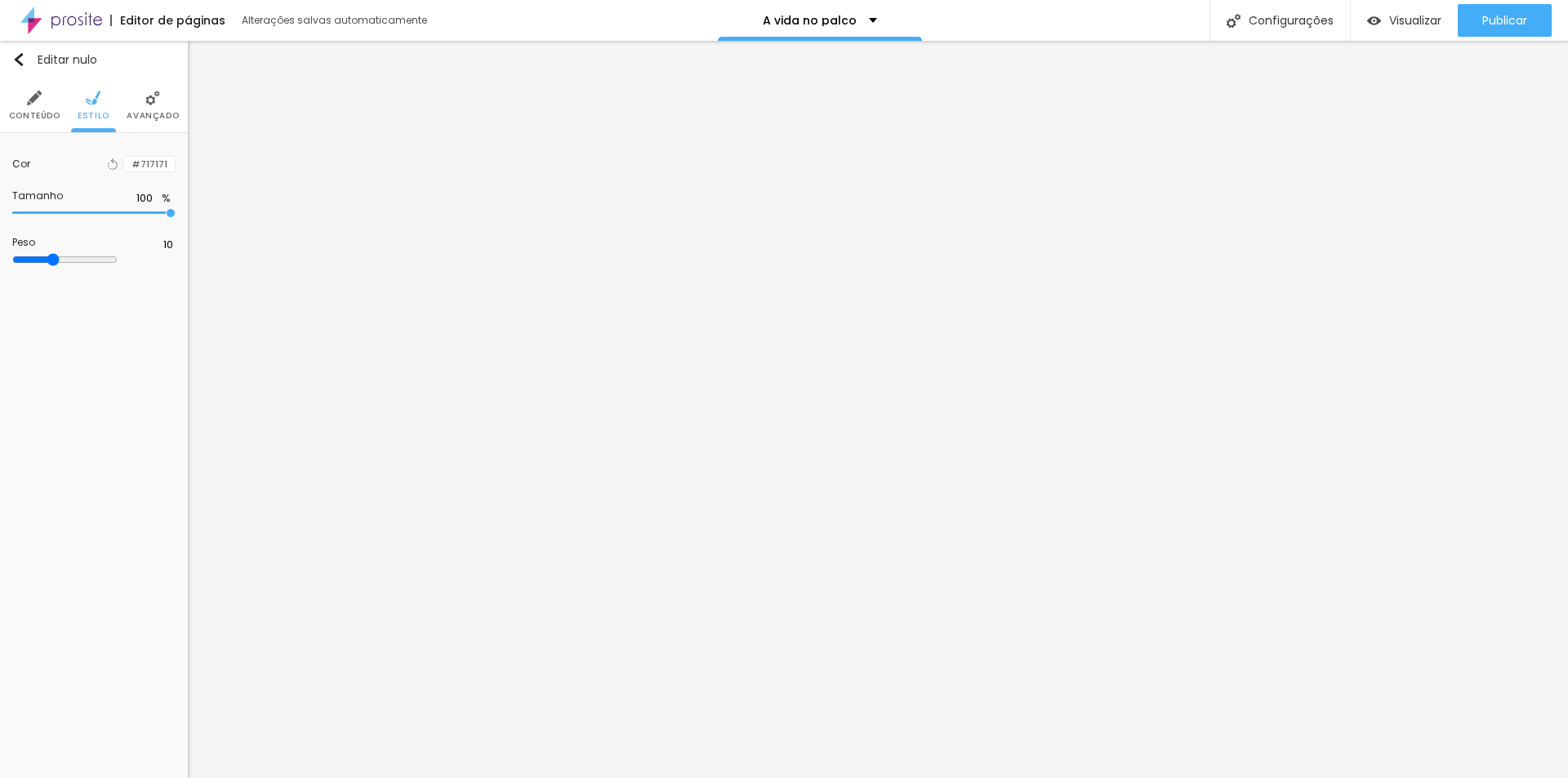
type input "9"
type input "8"
type input "6"
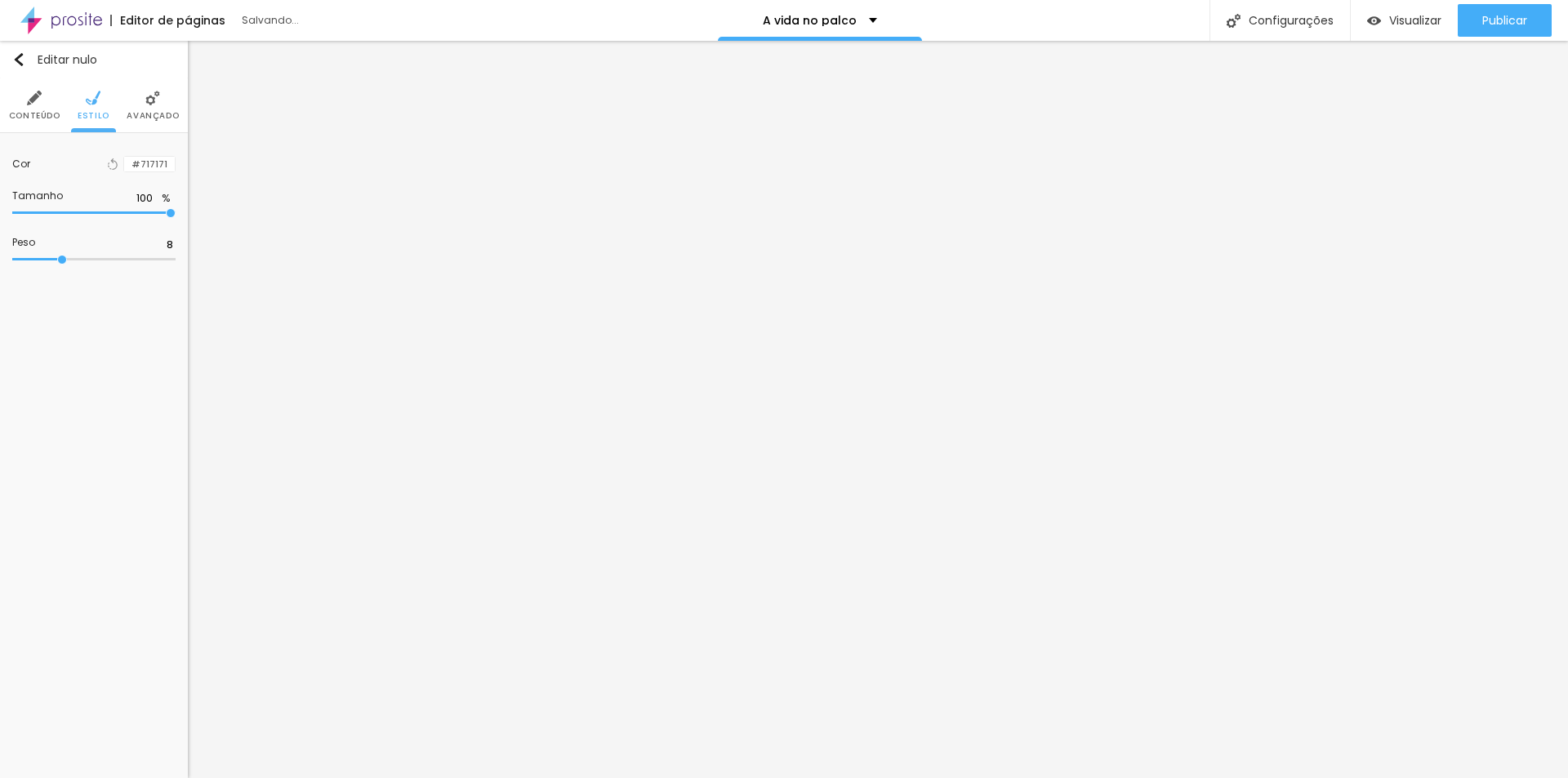
type input "6"
type input "4"
type input "3"
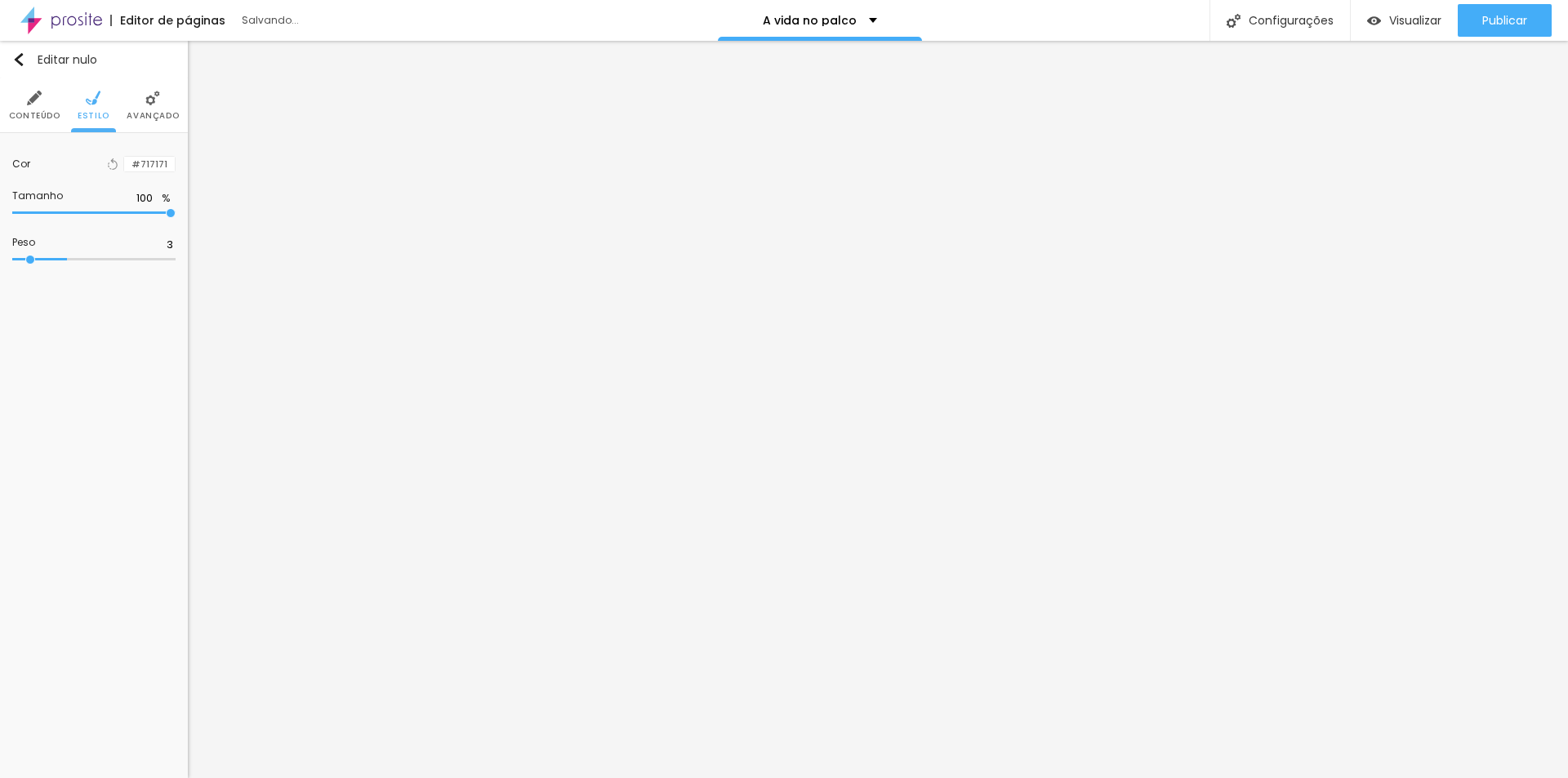
type input "2"
type input "3"
type input "4"
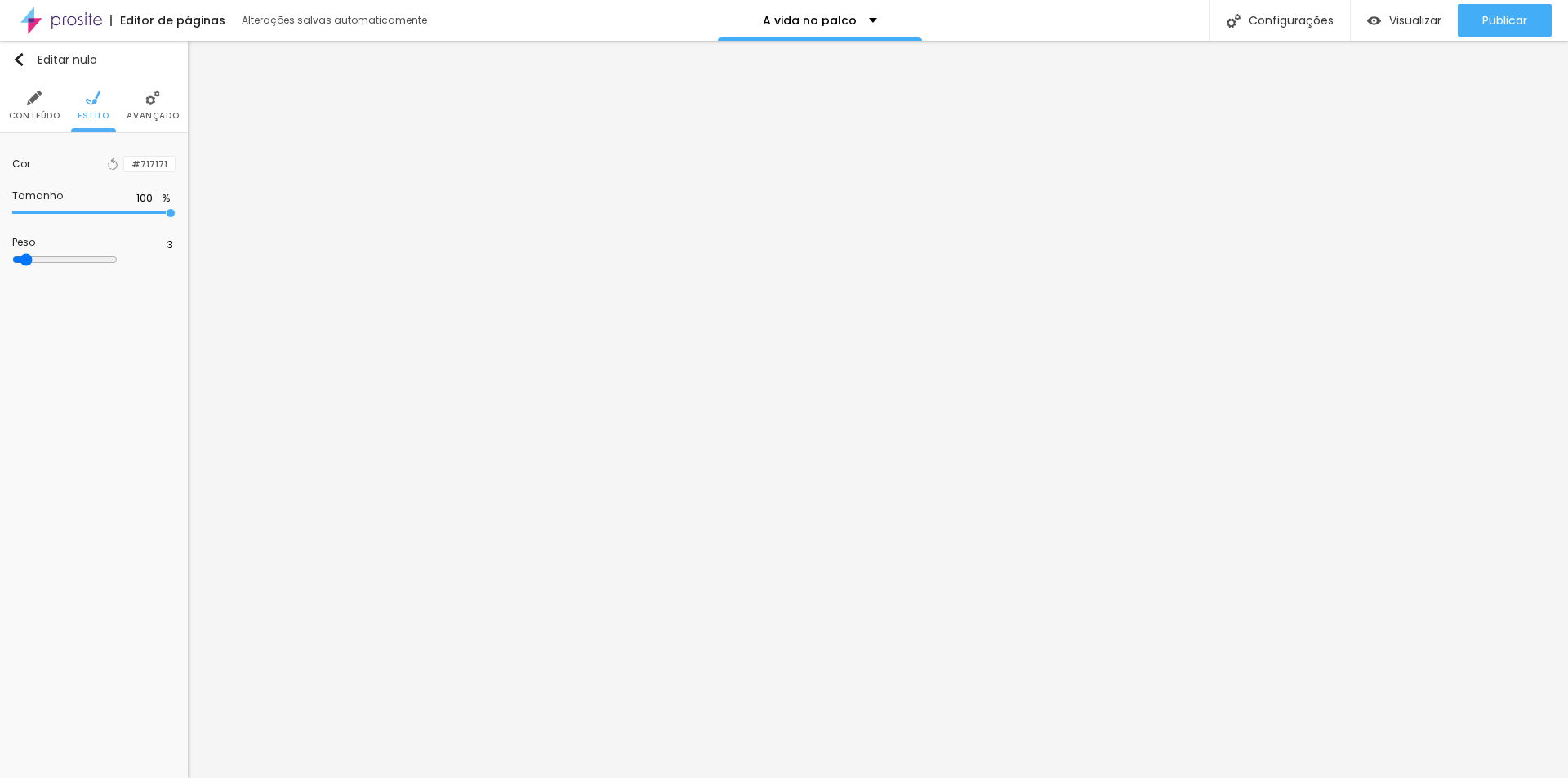
type input "4"
type input "5"
type input "6"
drag, startPoint x: 74, startPoint y: 262, endPoint x: 49, endPoint y: 264, distance: 25.1
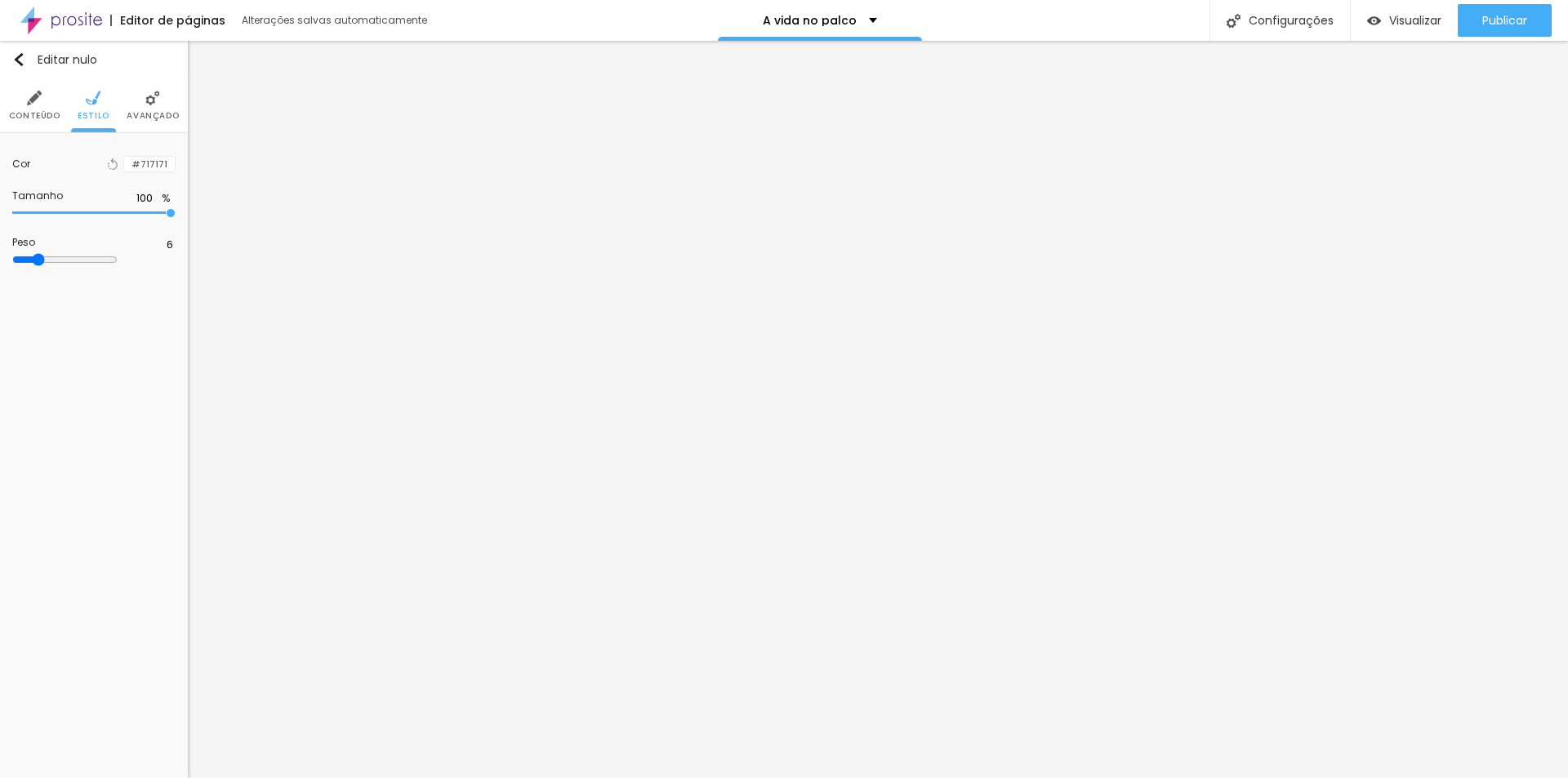
type input "6"
click at [49, 264] on input "range" at bounding box center [65, 260] width 106 height 13
click at [101, 111] on font "Estilo" at bounding box center [94, 115] width 32 height 12
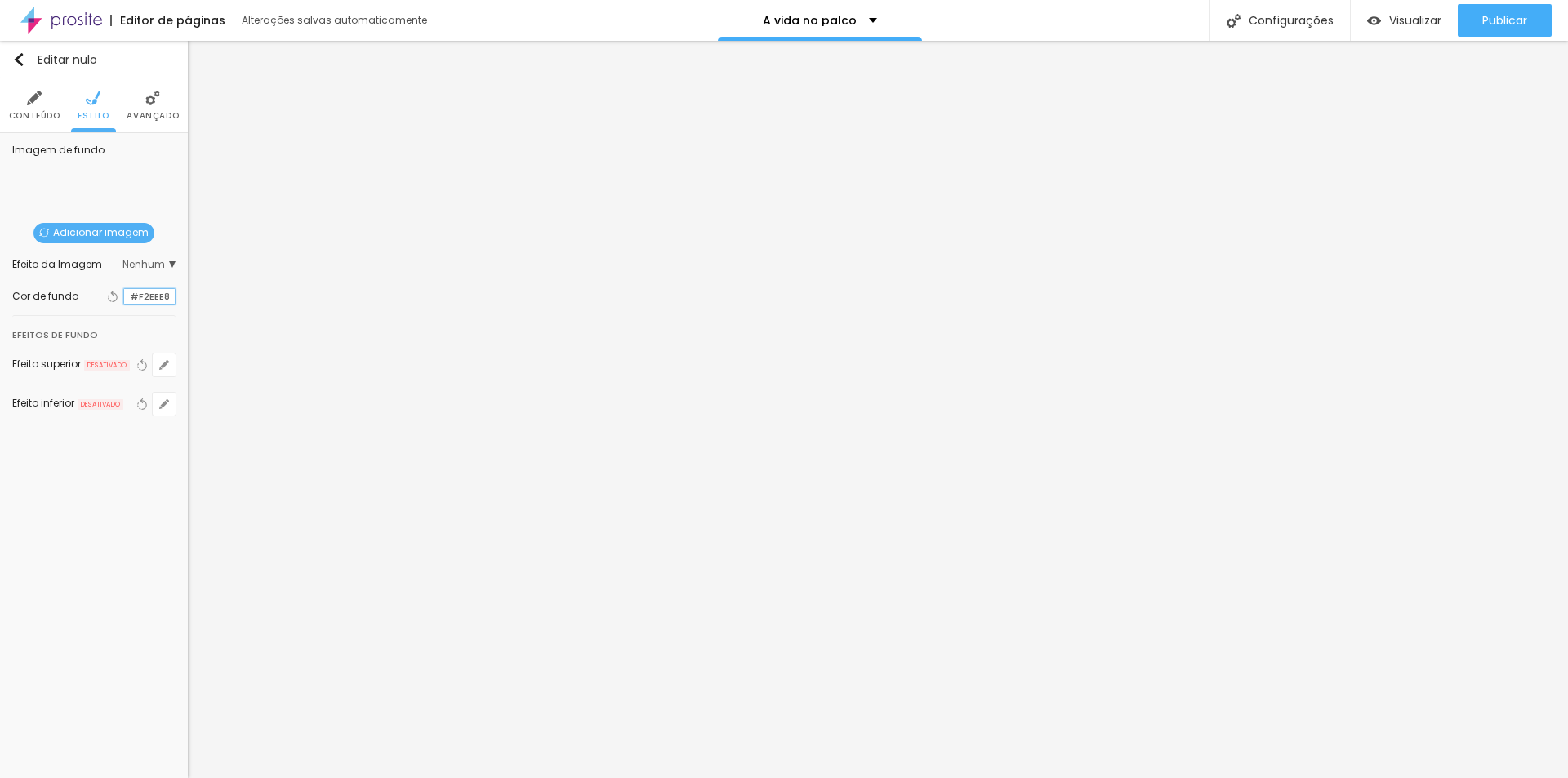
click at [174, 295] on input "#F2EEE8" at bounding box center [150, 296] width 50 height 16
drag, startPoint x: 173, startPoint y: 295, endPoint x: 127, endPoint y: 295, distance: 46.0
click at [127, 295] on input "#F2EEE8" at bounding box center [150, 296] width 50 height 16
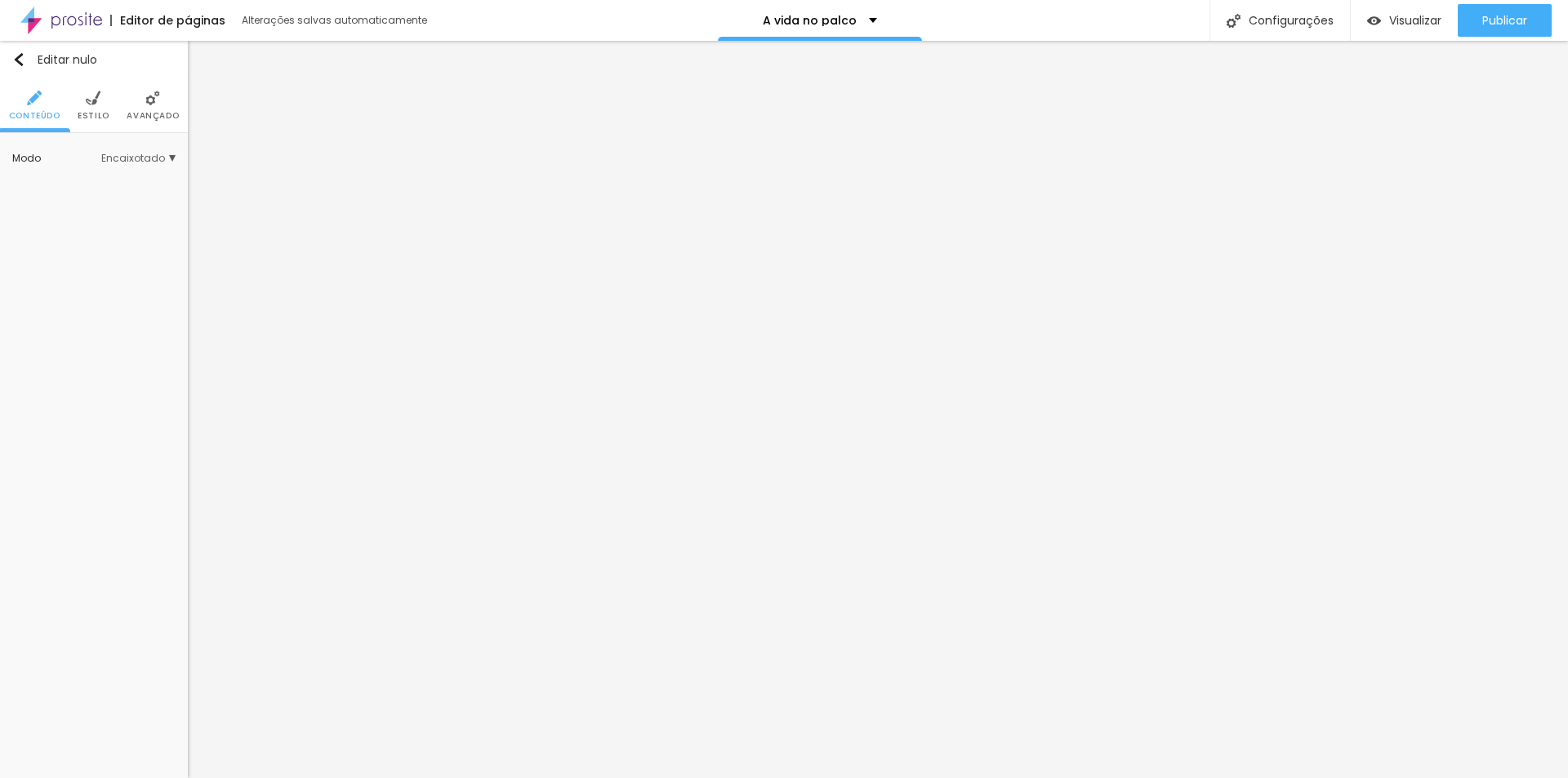
click at [95, 103] on img at bounding box center [94, 98] width 15 height 15
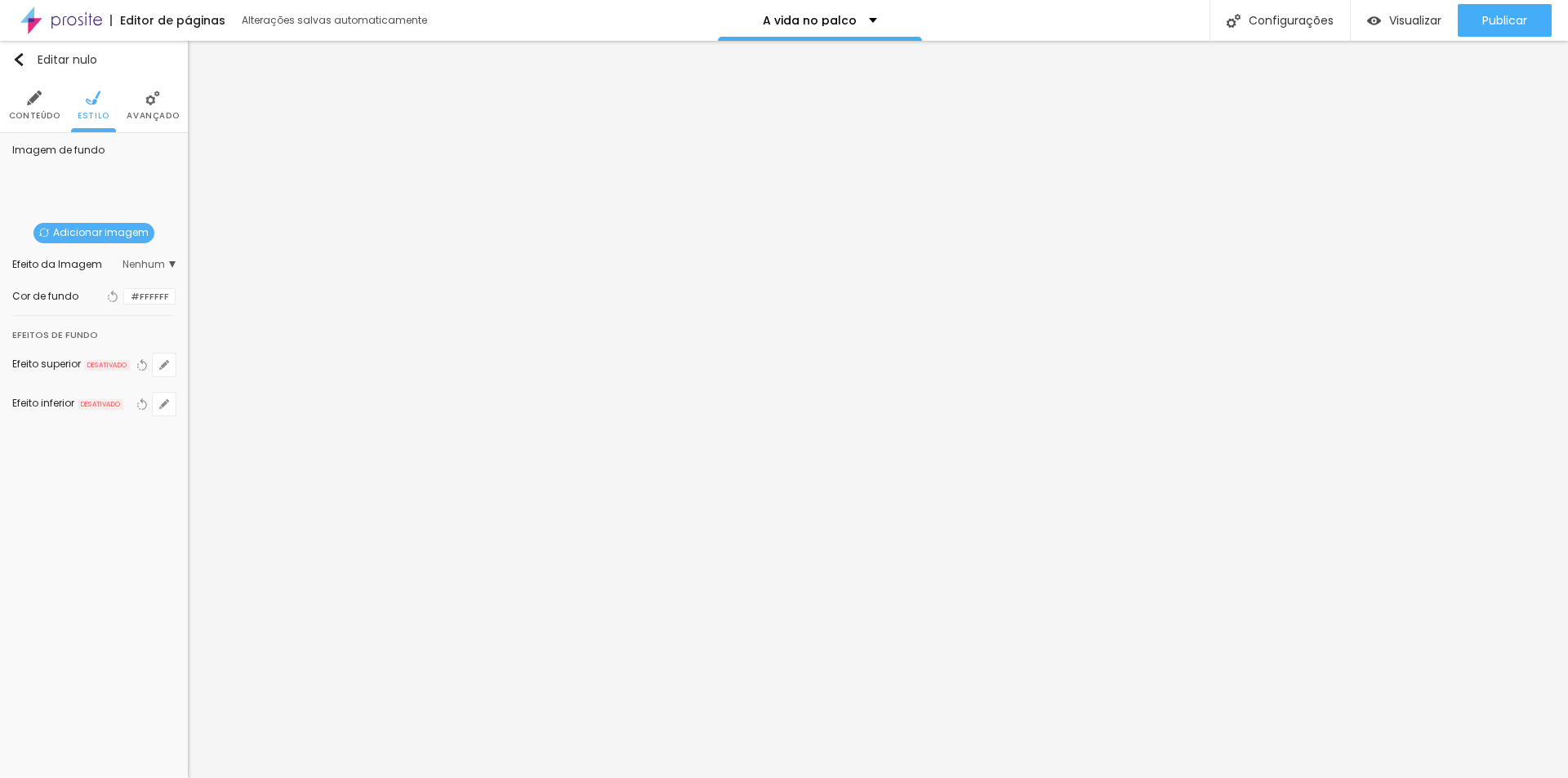
click at [175, 300] on div "#FFFFFF" at bounding box center [150, 296] width 52 height 17
drag, startPoint x: 170, startPoint y: 296, endPoint x: 122, endPoint y: 295, distance: 48.0
click at [123, 295] on div "#FFFFFF" at bounding box center [150, 296] width 52 height 17
paste input "2EEE8"
type input "#F2EEE8"
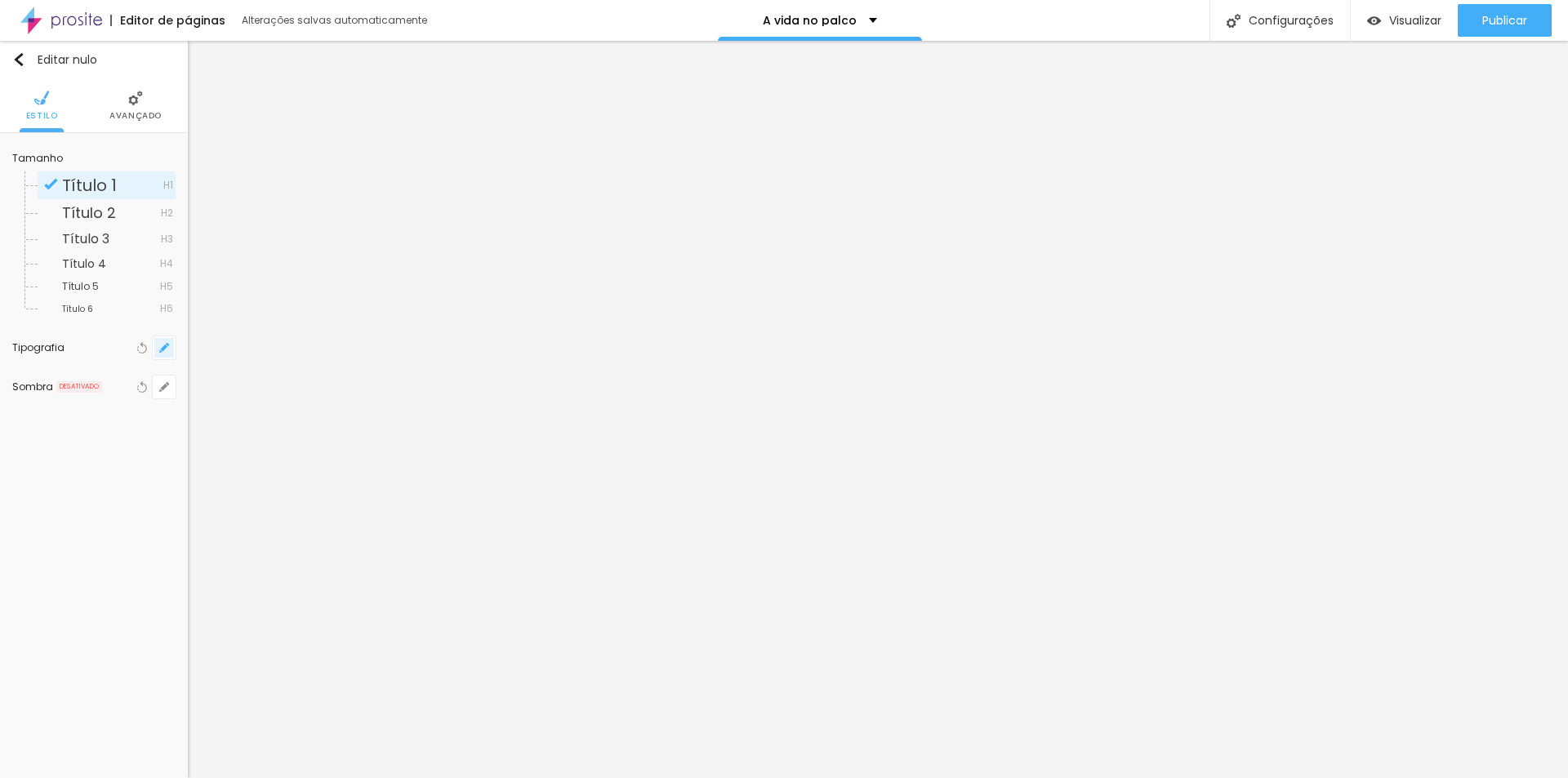
click at [168, 350] on icon "button" at bounding box center [164, 348] width 9 height 9
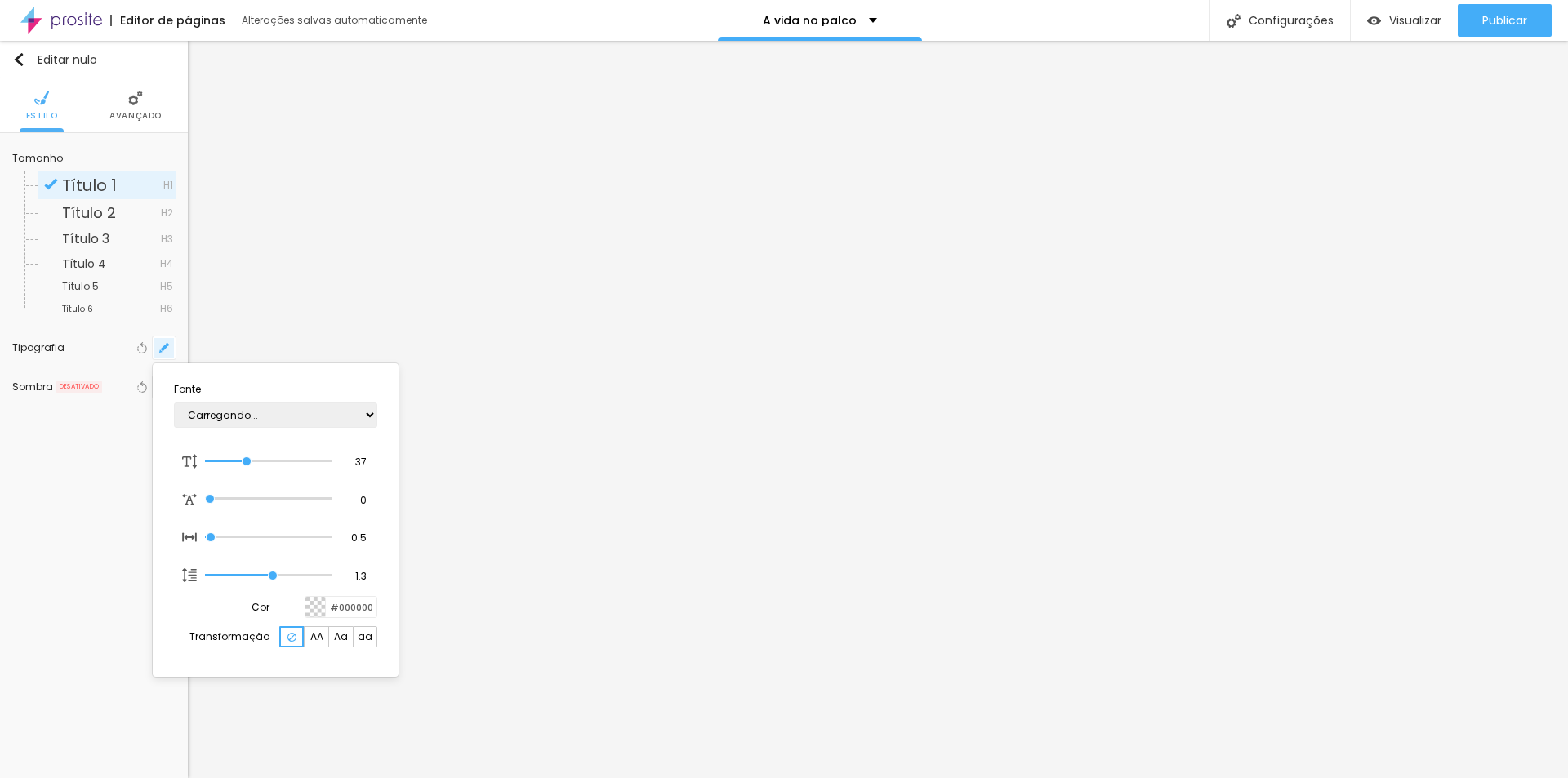
type input "1"
click at [331, 277] on div at bounding box center [784, 389] width 1568 height 778
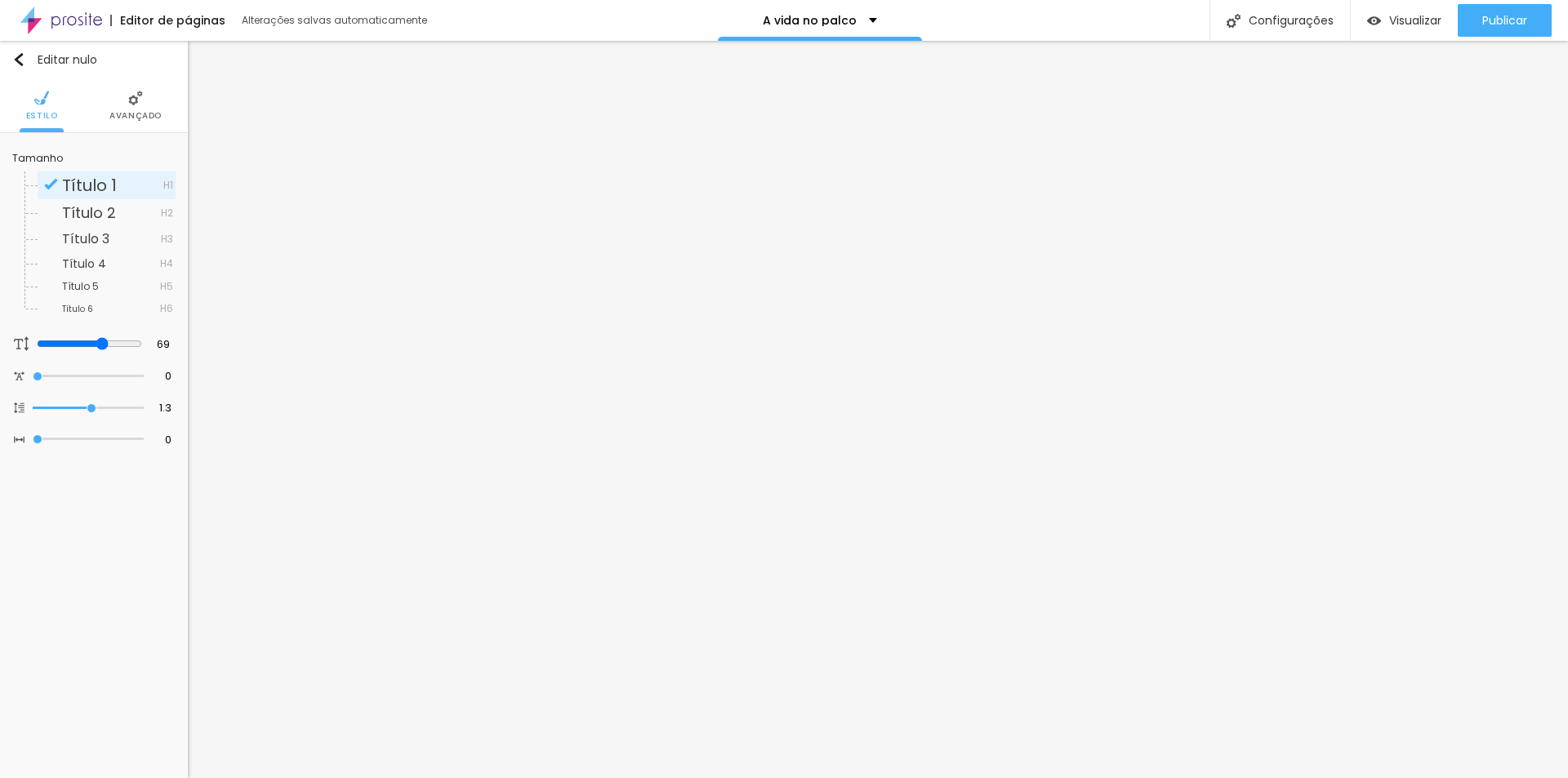
click at [123, 108] on li "Avançado" at bounding box center [136, 106] width 52 height 54
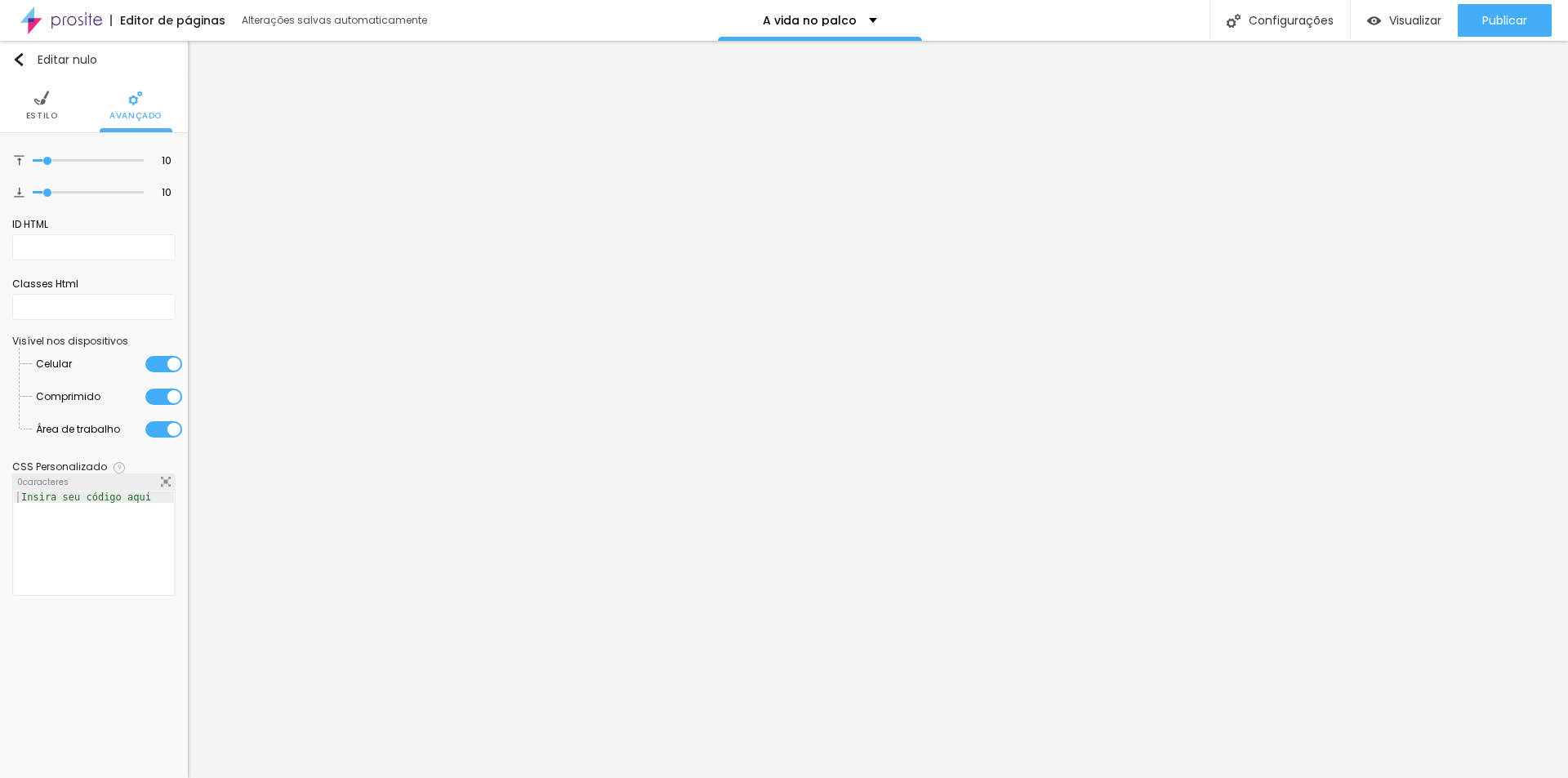
click at [38, 111] on font "Estilo" at bounding box center [42, 115] width 32 height 12
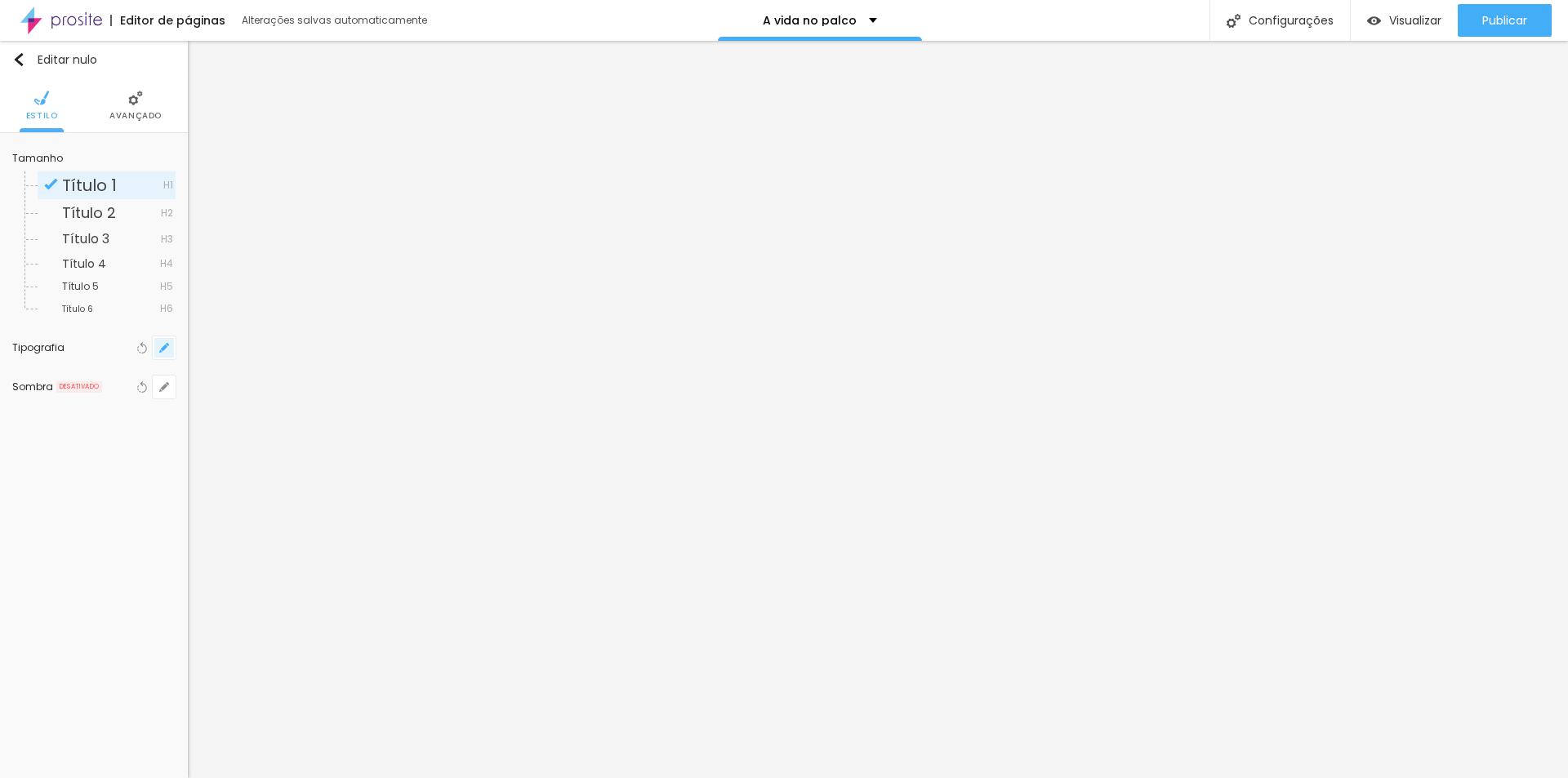
click at [167, 352] on icon "button" at bounding box center [164, 348] width 9 height 9
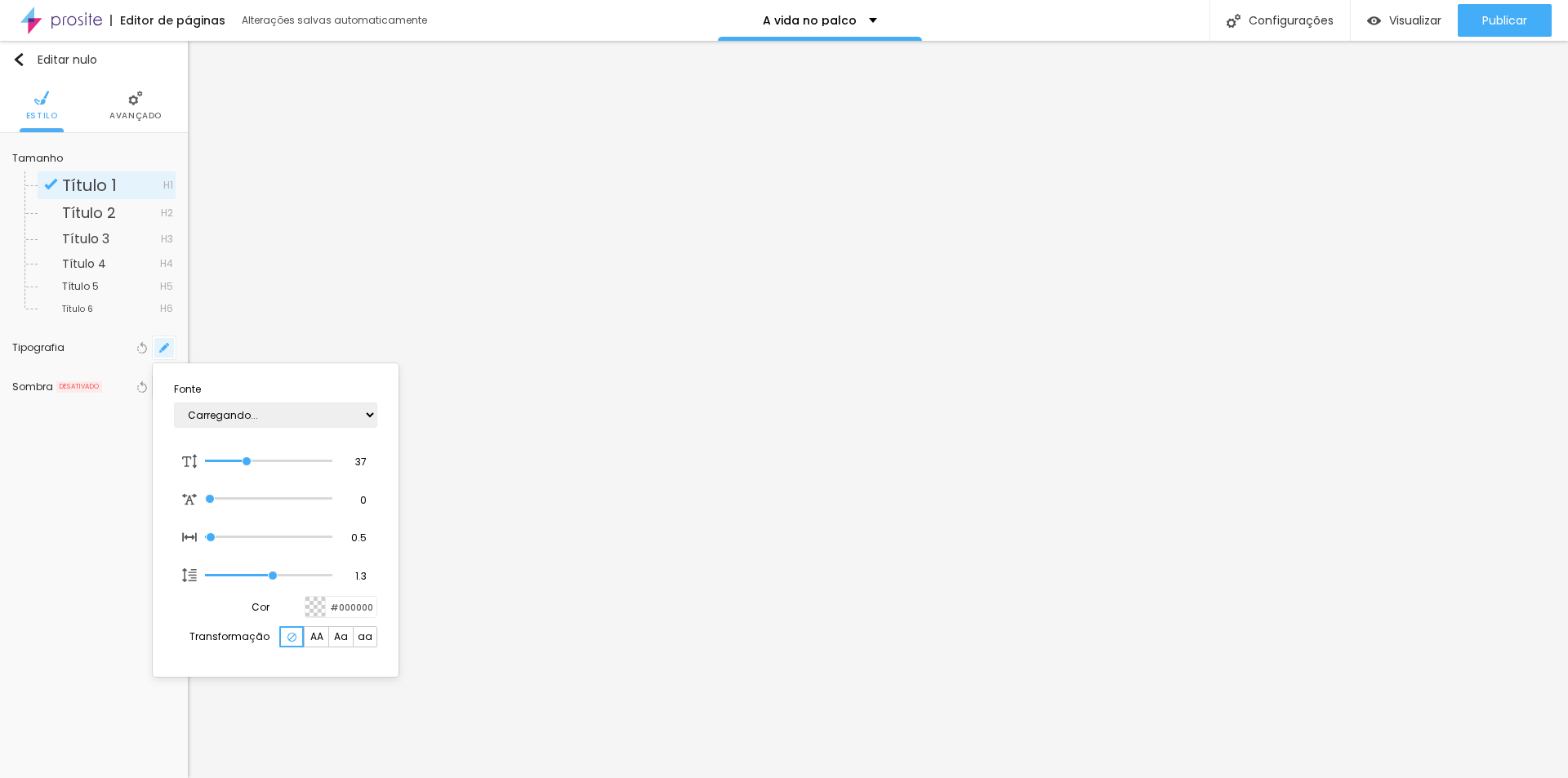
type input "1"
click at [367, 416] on select "AbrilFatface-Regular Actor-Regular Alegreya AlegreyaBlack [PERSON_NAME] Allan-R…" at bounding box center [276, 415] width 204 height 25
select select "CinzelDecorative-Bold"
click at [174, 403] on select "AbrilFatface-Regular Actor-Regular Alegreya AlegreyaBlack [PERSON_NAME] Allan-R…" at bounding box center [276, 415] width 204 height 25
click at [368, 416] on select "AbrilFatface-Regular Actor-Regular Alegreya AlegreyaBlack [PERSON_NAME] Allan-R…" at bounding box center [276, 415] width 204 height 25
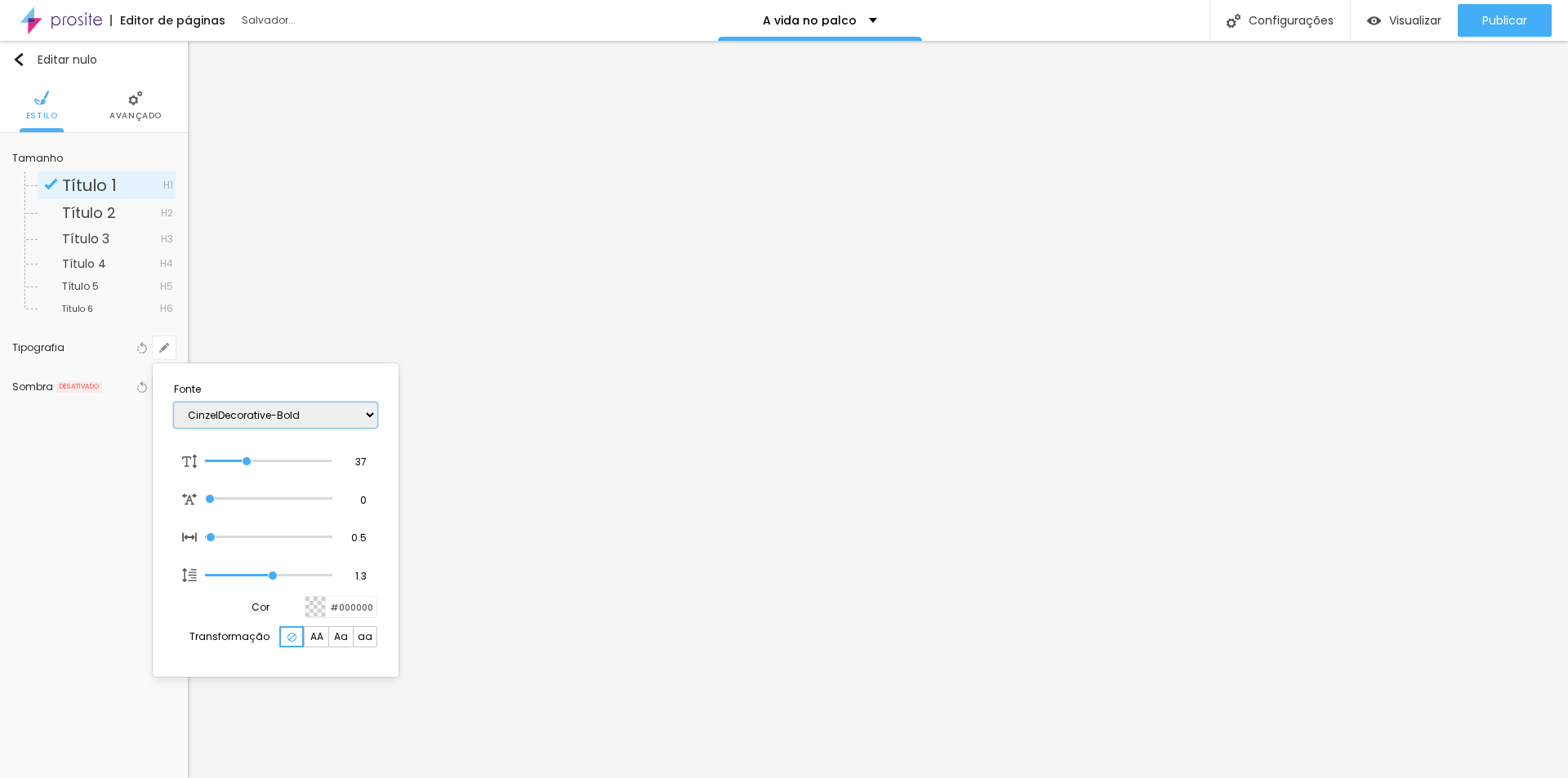
type input "1"
select select "AbrilFatface-Regular"
click at [174, 403] on select "AbrilFatface-Regular Actor-Regular Alegreya AlegreyaBlack [PERSON_NAME] Allan-R…" at bounding box center [276, 415] width 204 height 25
type input "1"
click at [720, 274] on div at bounding box center [784, 389] width 1568 height 778
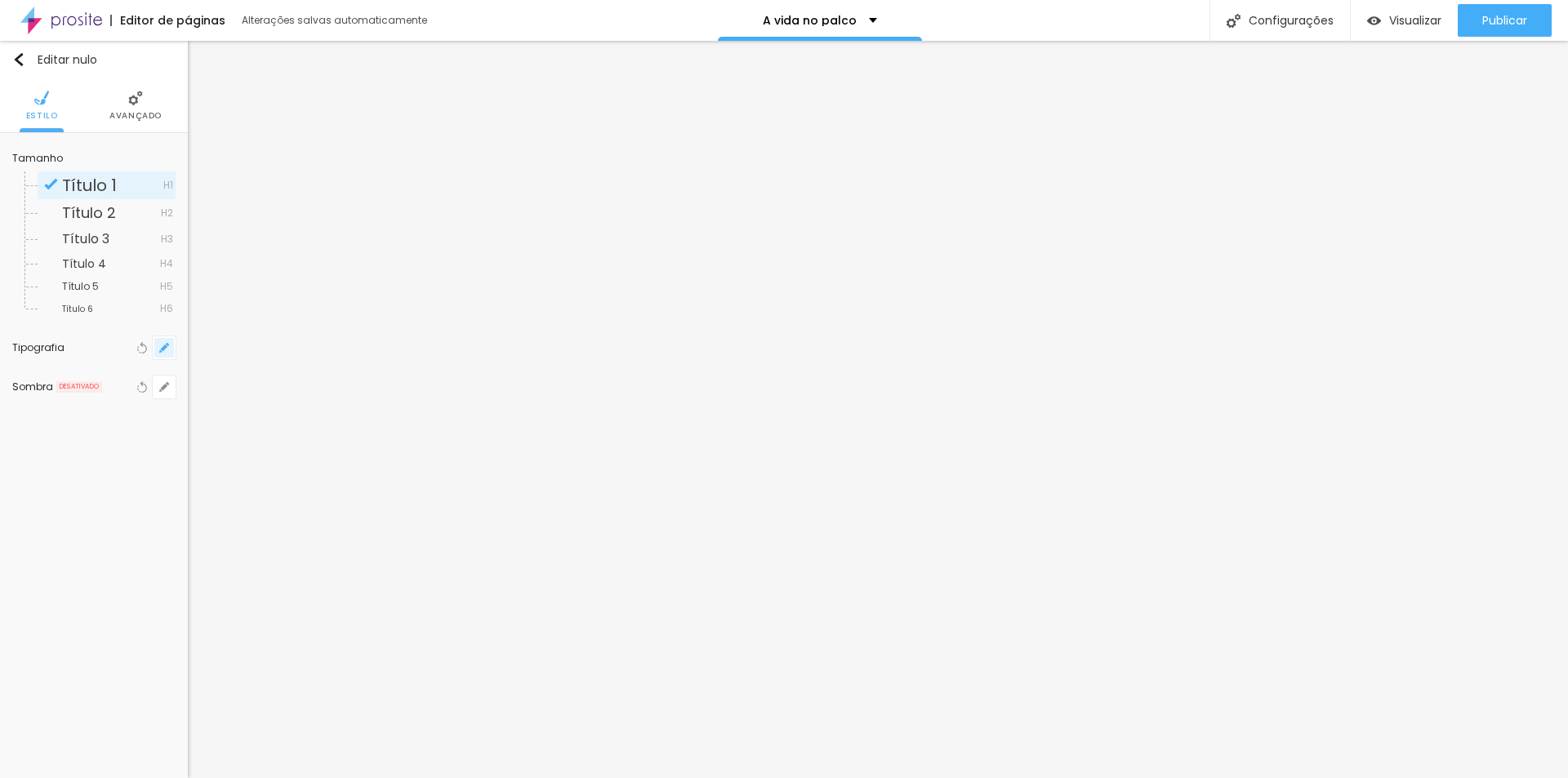
click at [169, 342] on button "button" at bounding box center [164, 348] width 22 height 22
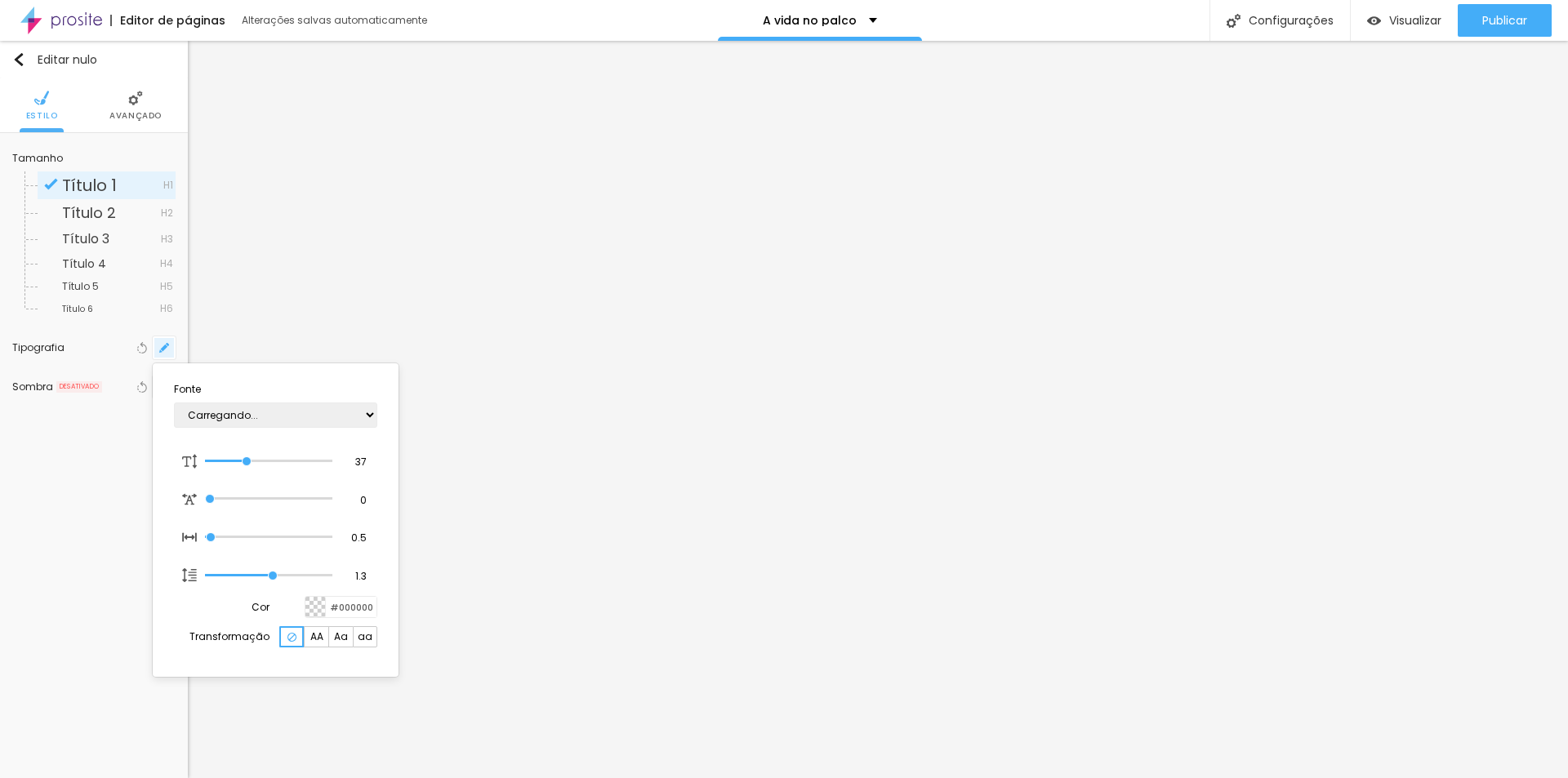
type input "1"
click at [1188, 366] on div at bounding box center [784, 389] width 1568 height 778
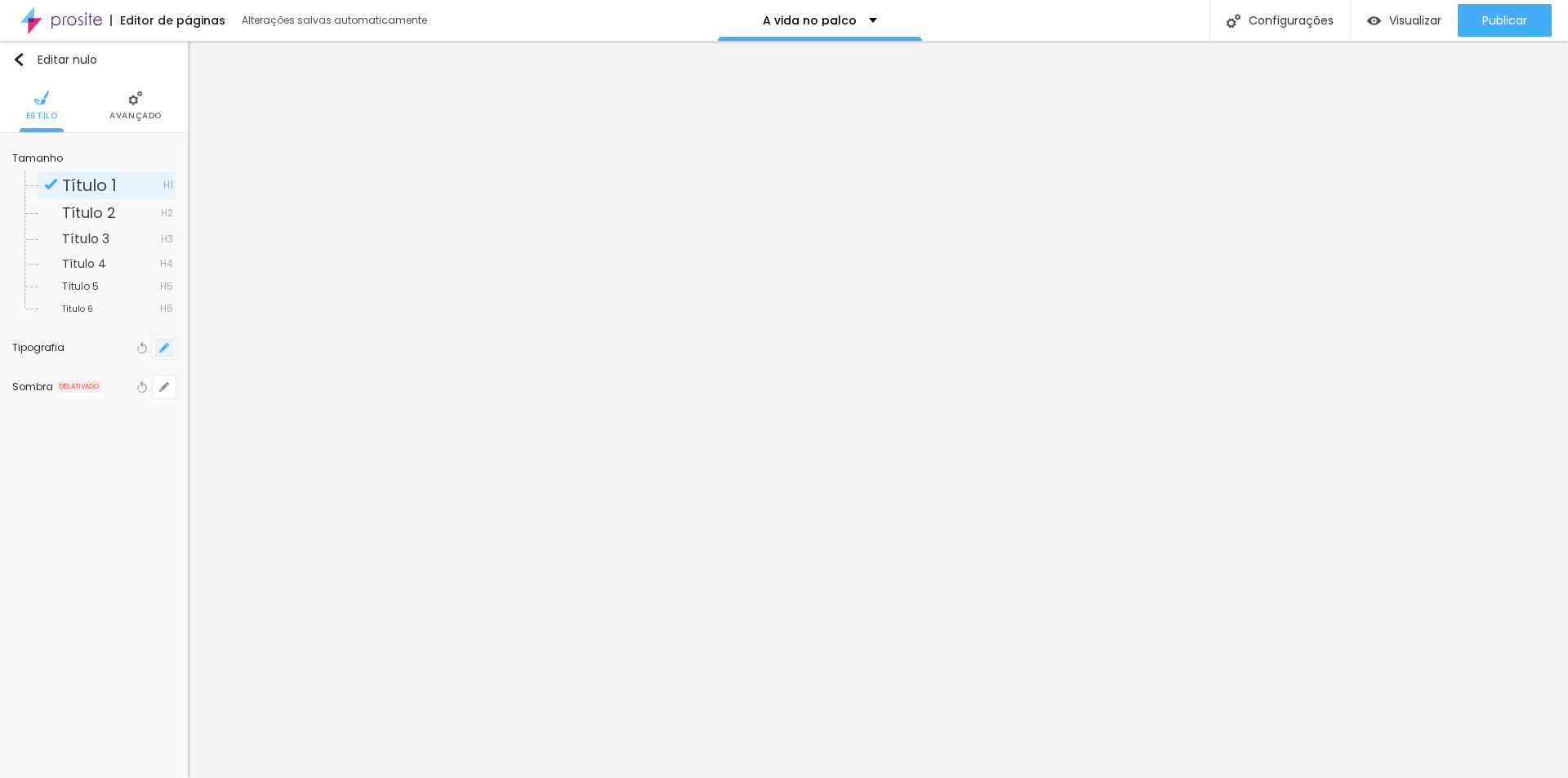
click at [165, 352] on icon "button" at bounding box center [164, 348] width 9 height 9
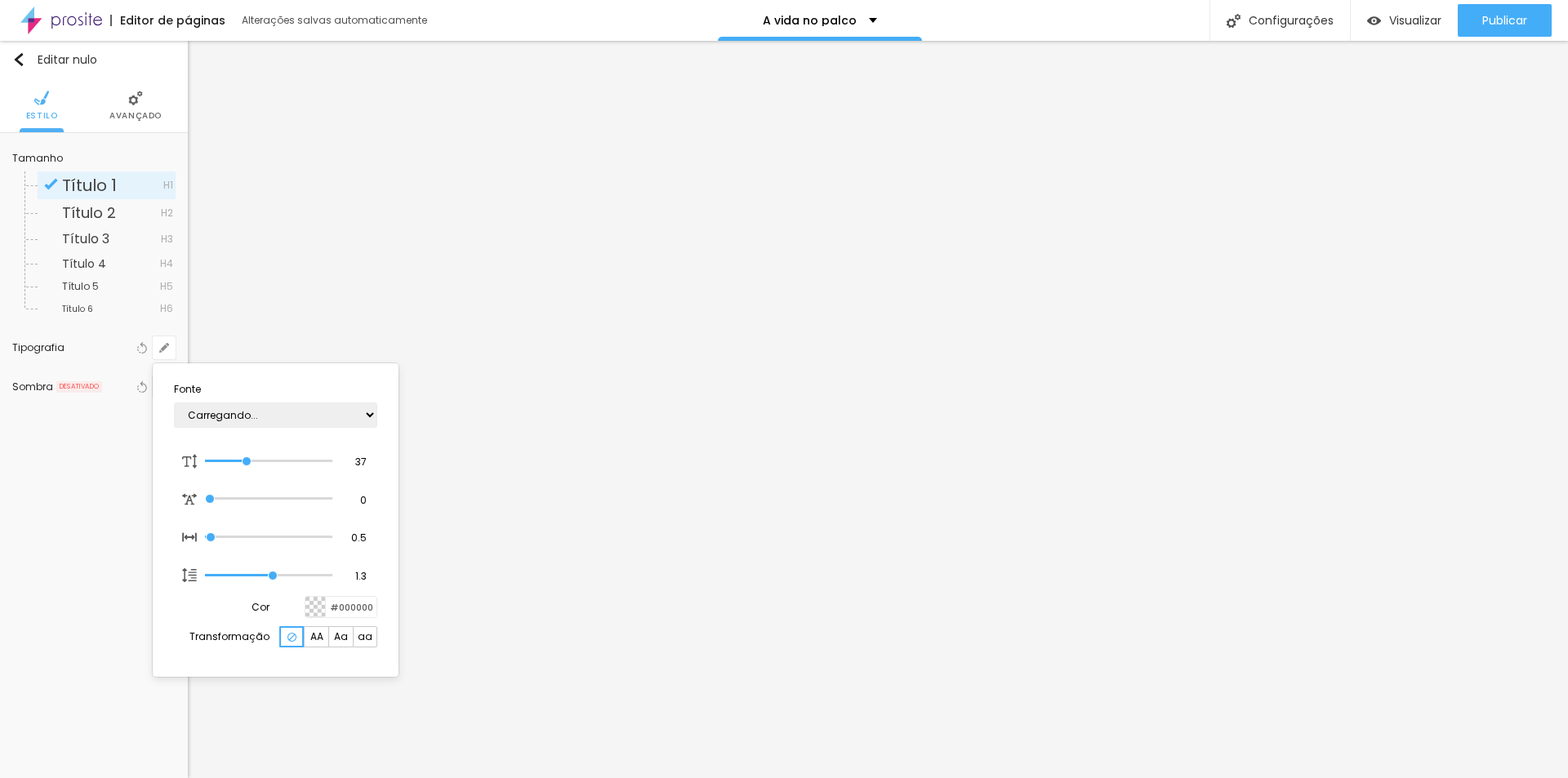
type input "1"
click at [320, 412] on select "AbrilFatface-Regular Actor-Regular Alegreya AlegreyaBlack [PERSON_NAME] Allan-R…" at bounding box center [276, 415] width 204 height 25
select select "AlegreyaBlack"
click at [174, 403] on select "AbrilFatface-Regular Actor-Regular Alegreya AlegreyaBlack [PERSON_NAME] Allan-R…" at bounding box center [276, 415] width 204 height 25
type input "1"
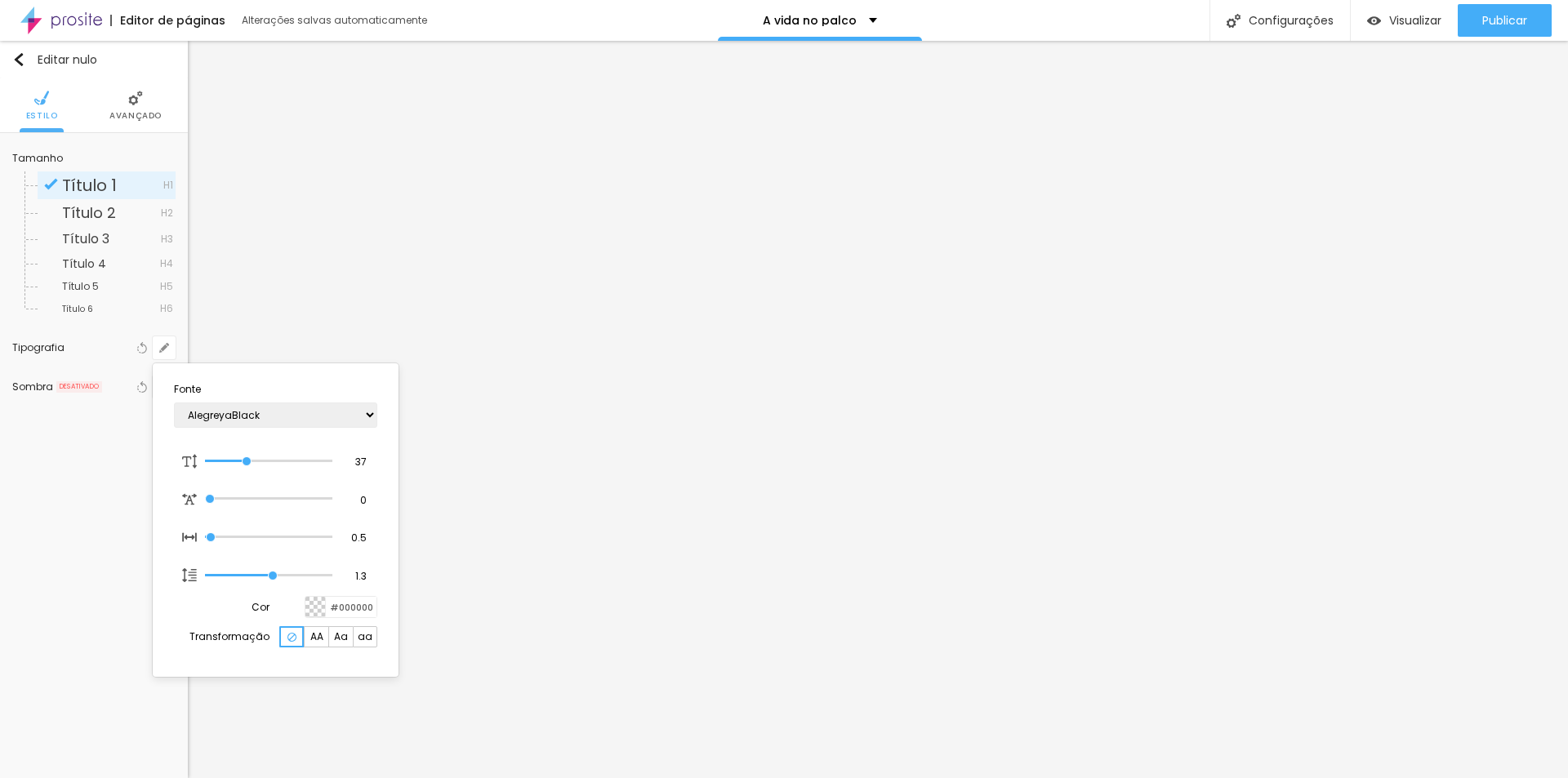
click at [720, 197] on div at bounding box center [784, 389] width 1568 height 778
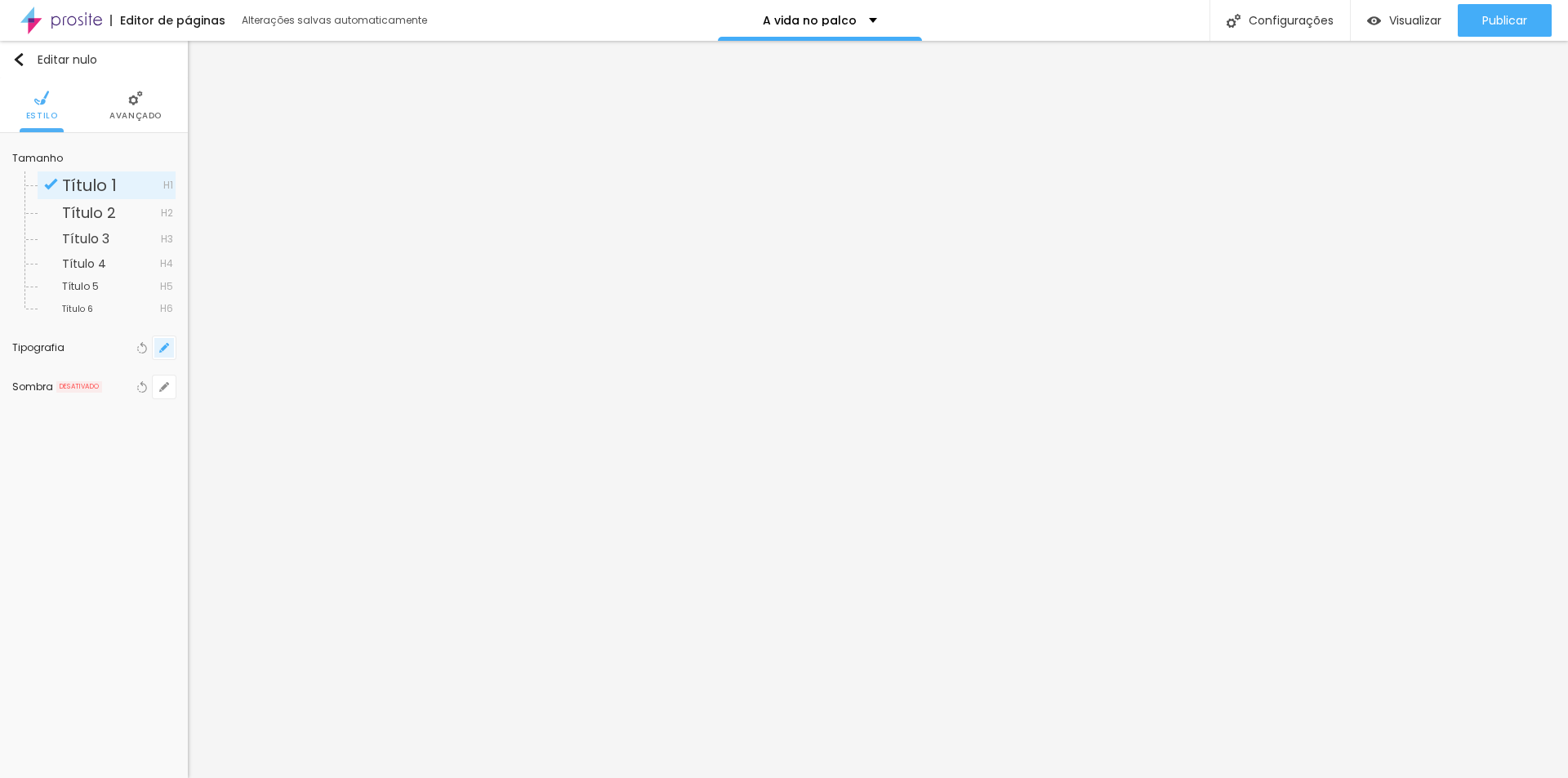
click at [171, 345] on button "button" at bounding box center [164, 348] width 22 height 22
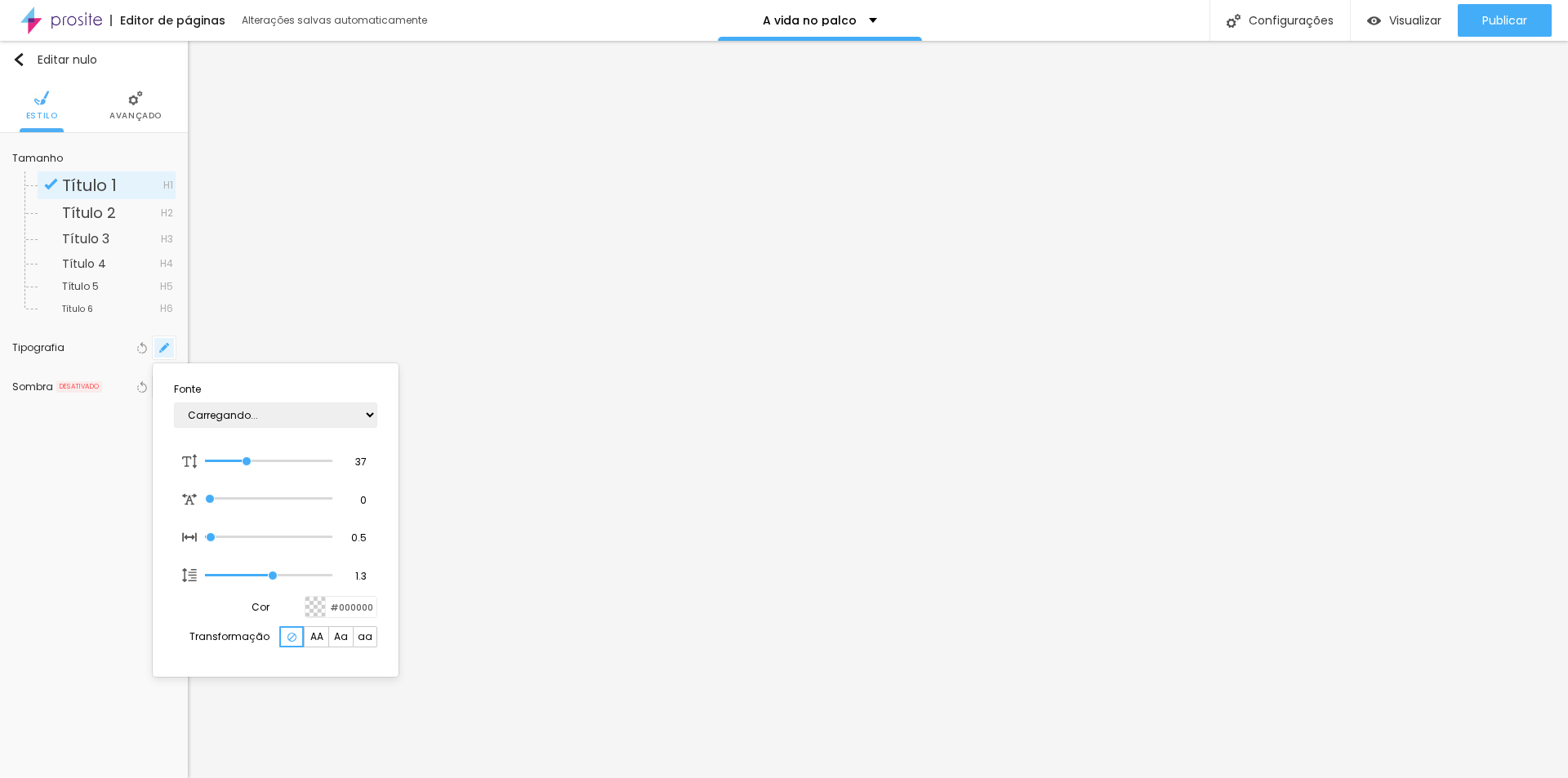
type input "1"
click at [313, 416] on select "AbrilFatface-Regular Actor-Regular Alegreya AlegreyaBlack [PERSON_NAME] Allan-R…" at bounding box center [276, 415] width 204 height 25
select select "Quicksand"
click at [174, 403] on select "AbrilFatface-Regular Actor-Regular Alegreya AlegreyaBlack [PERSON_NAME] Allan-R…" at bounding box center [276, 415] width 204 height 25
type input "1"
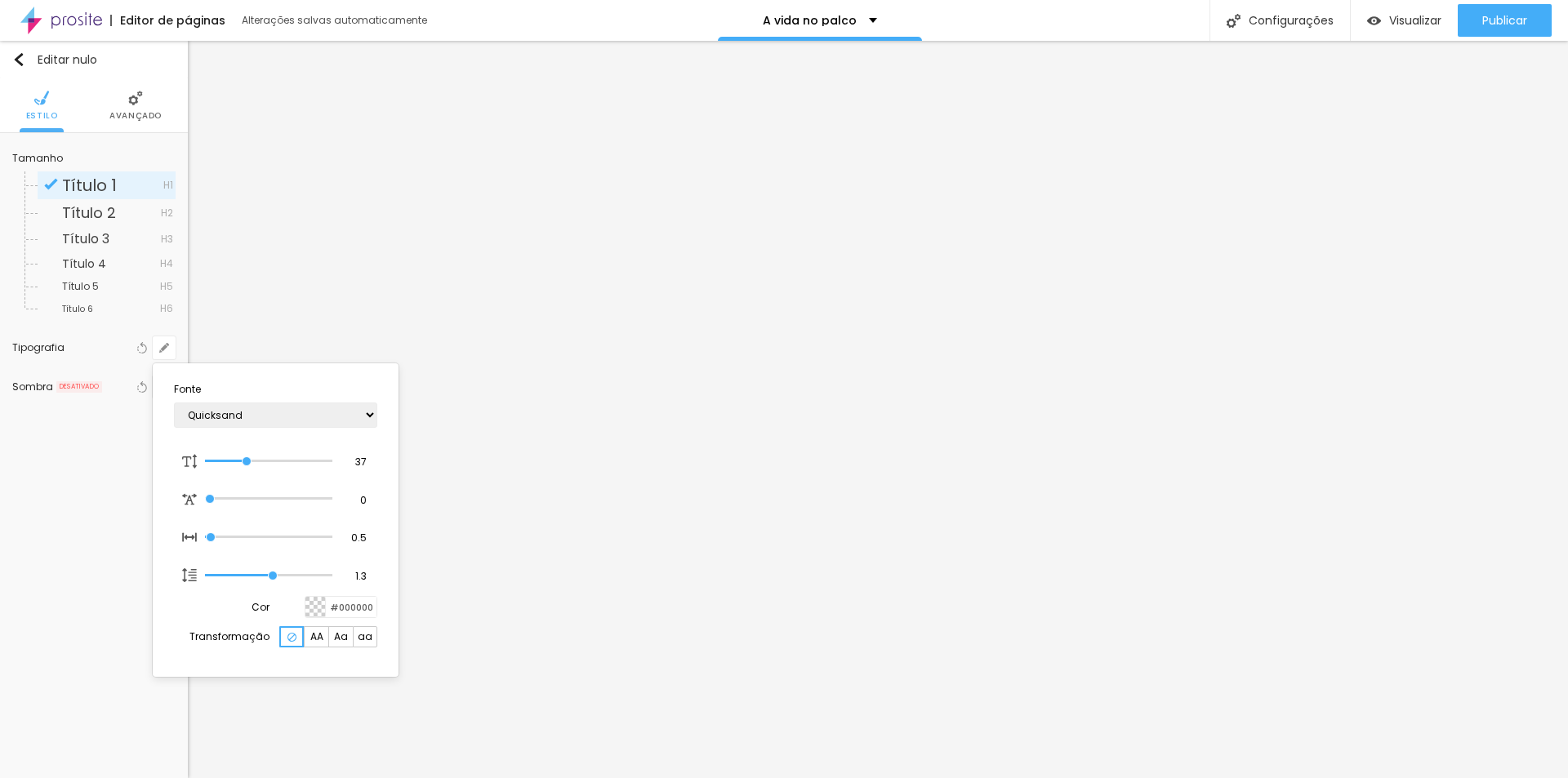
click at [743, 339] on div at bounding box center [784, 389] width 1568 height 778
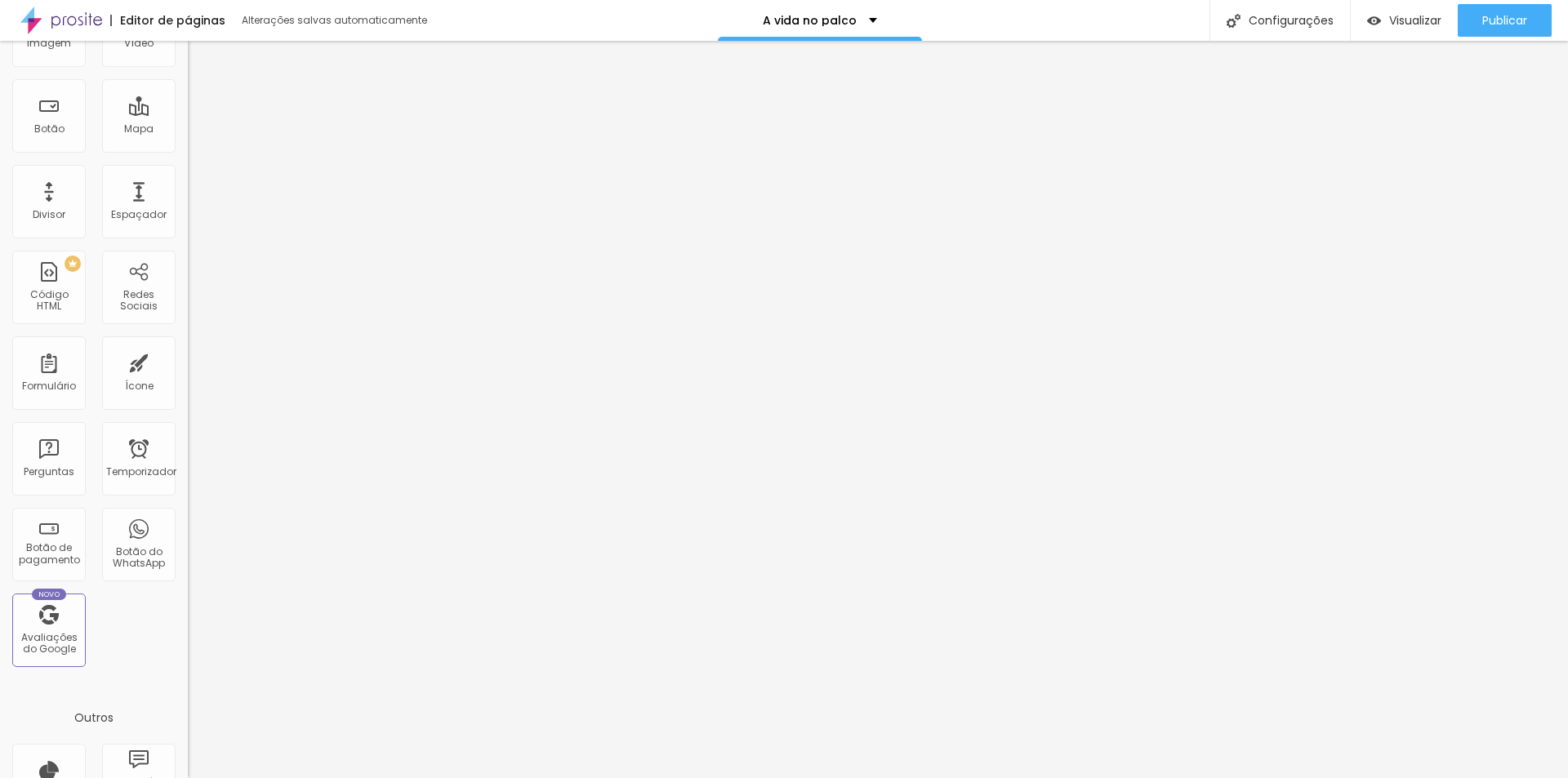
scroll to position [0, 0]
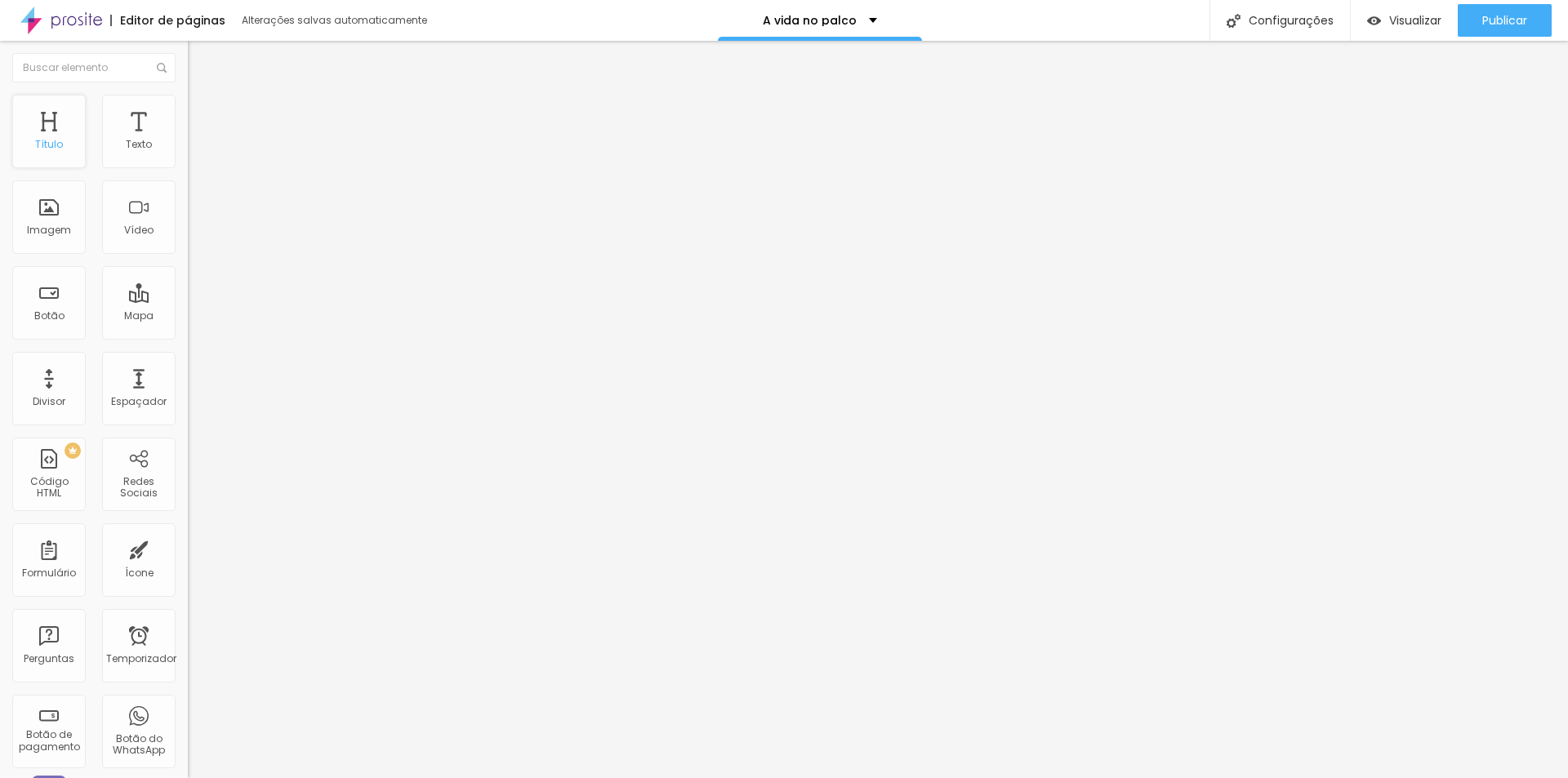
click at [72, 158] on div "Título" at bounding box center [49, 131] width 74 height 74
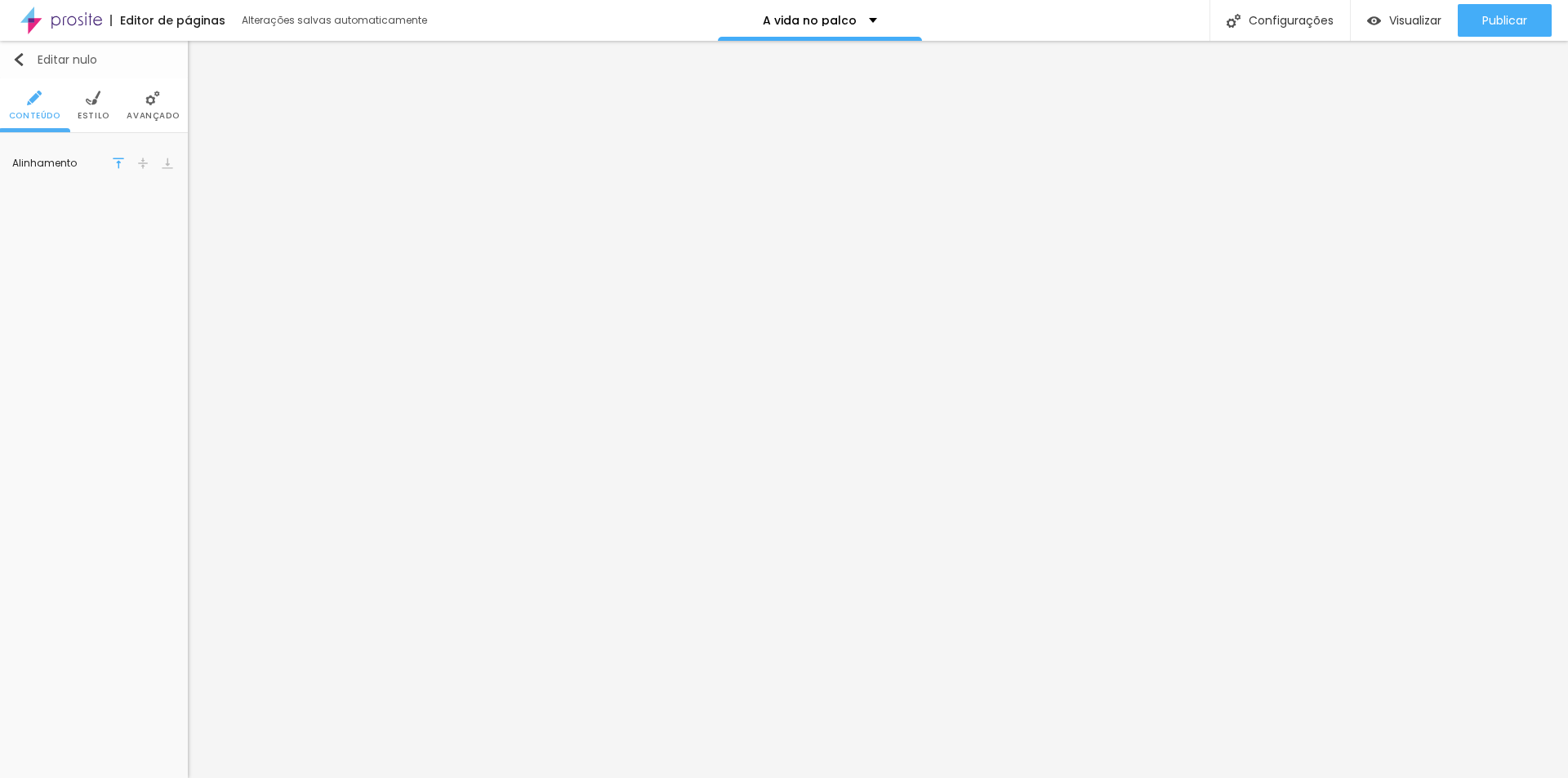
click at [22, 56] on img "button" at bounding box center [19, 60] width 13 height 13
click at [167, 347] on icon "button" at bounding box center [164, 348] width 9 height 9
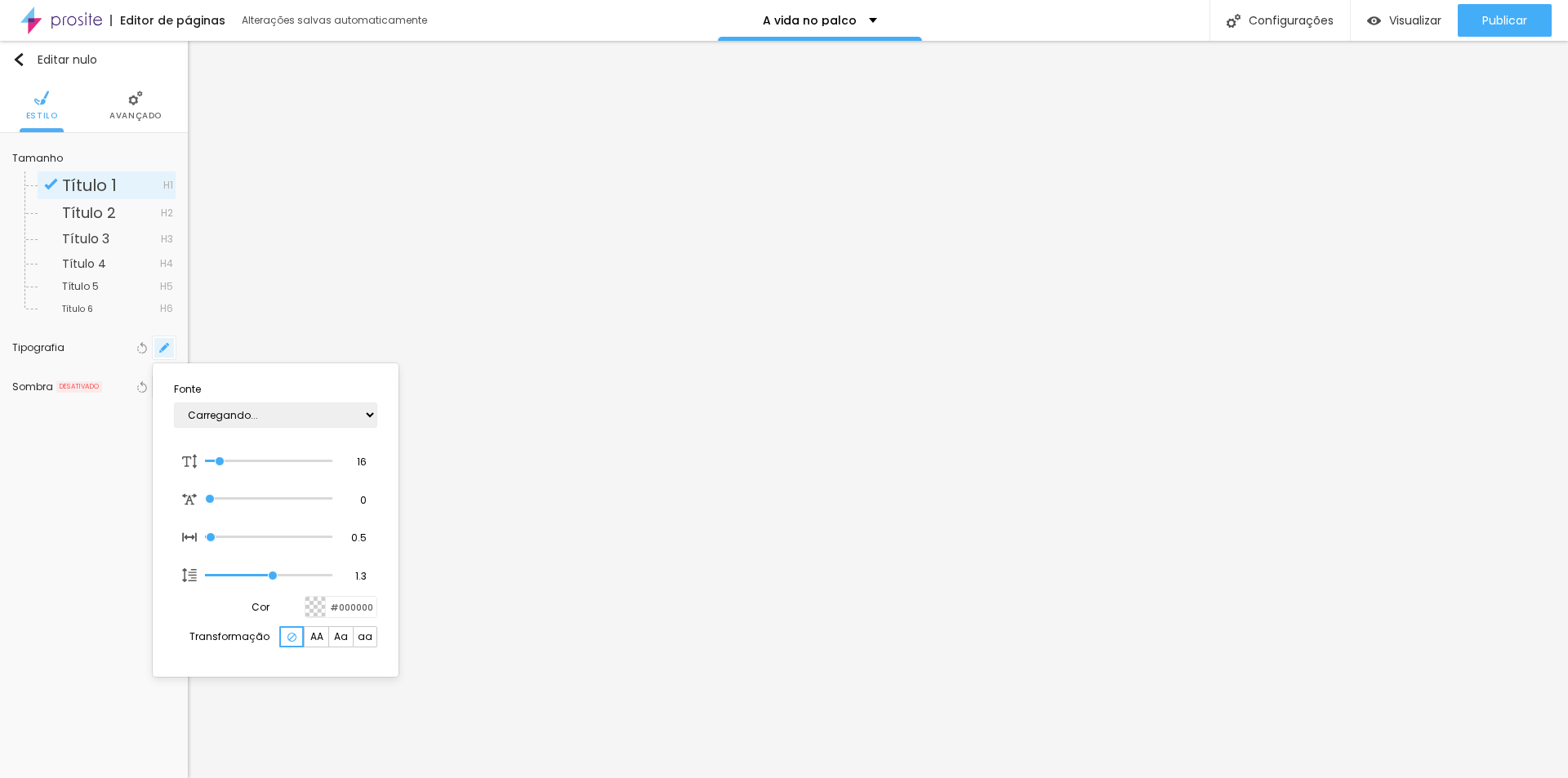
type input "1"
click at [296, 413] on select "AbrilFatface-Regular Actor-Regular Alegreya AlegreyaBlack [PERSON_NAME] Allan-R…" at bounding box center [276, 415] width 204 height 25
select select "Quicksand"
click at [174, 403] on select "AbrilFatface-Regular Actor-Regular Alegreya AlegreyaBlack [PERSON_NAME] Allan-R…" at bounding box center [276, 415] width 204 height 25
type input "1"
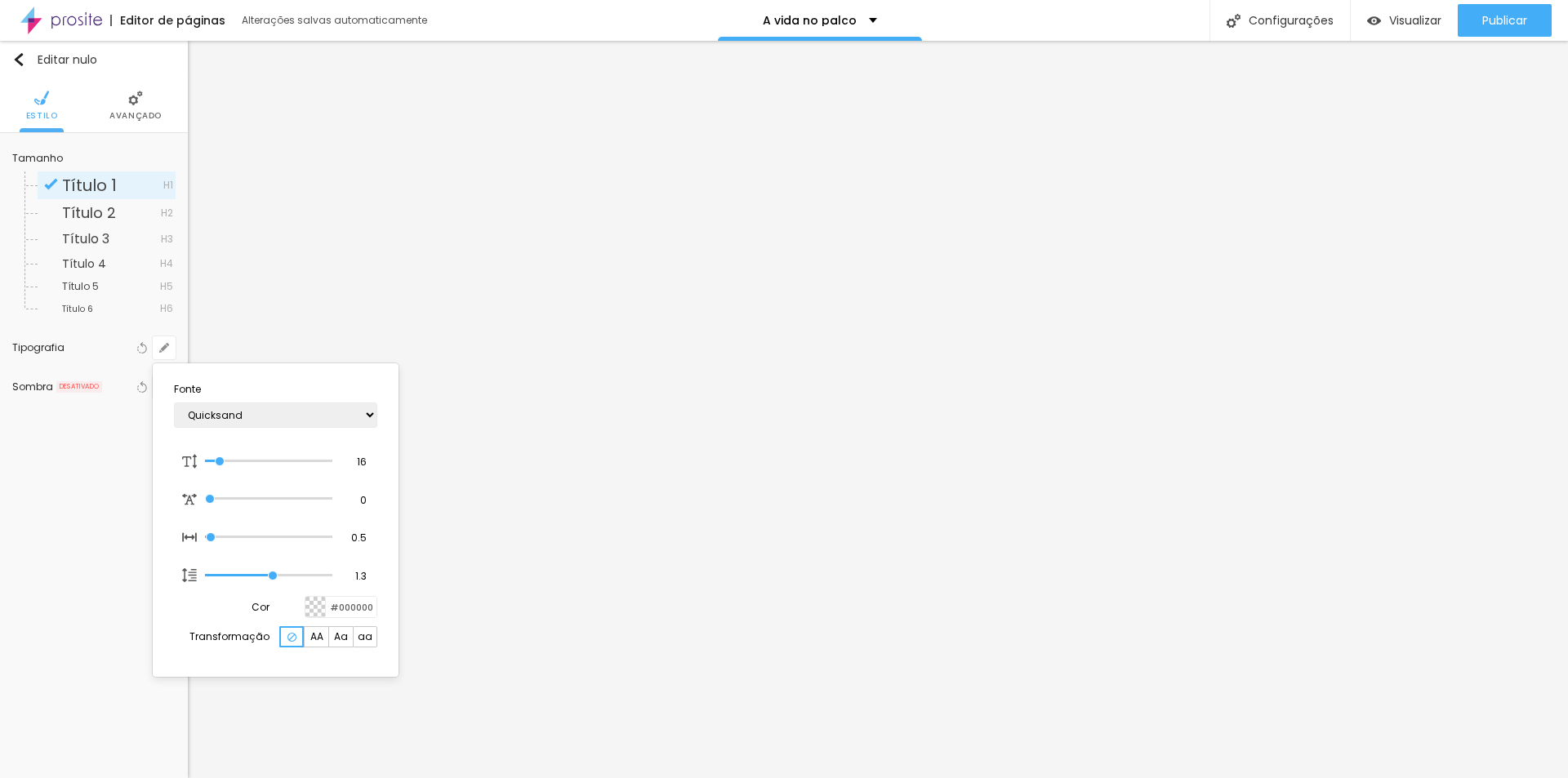
click at [601, 418] on div at bounding box center [784, 389] width 1568 height 778
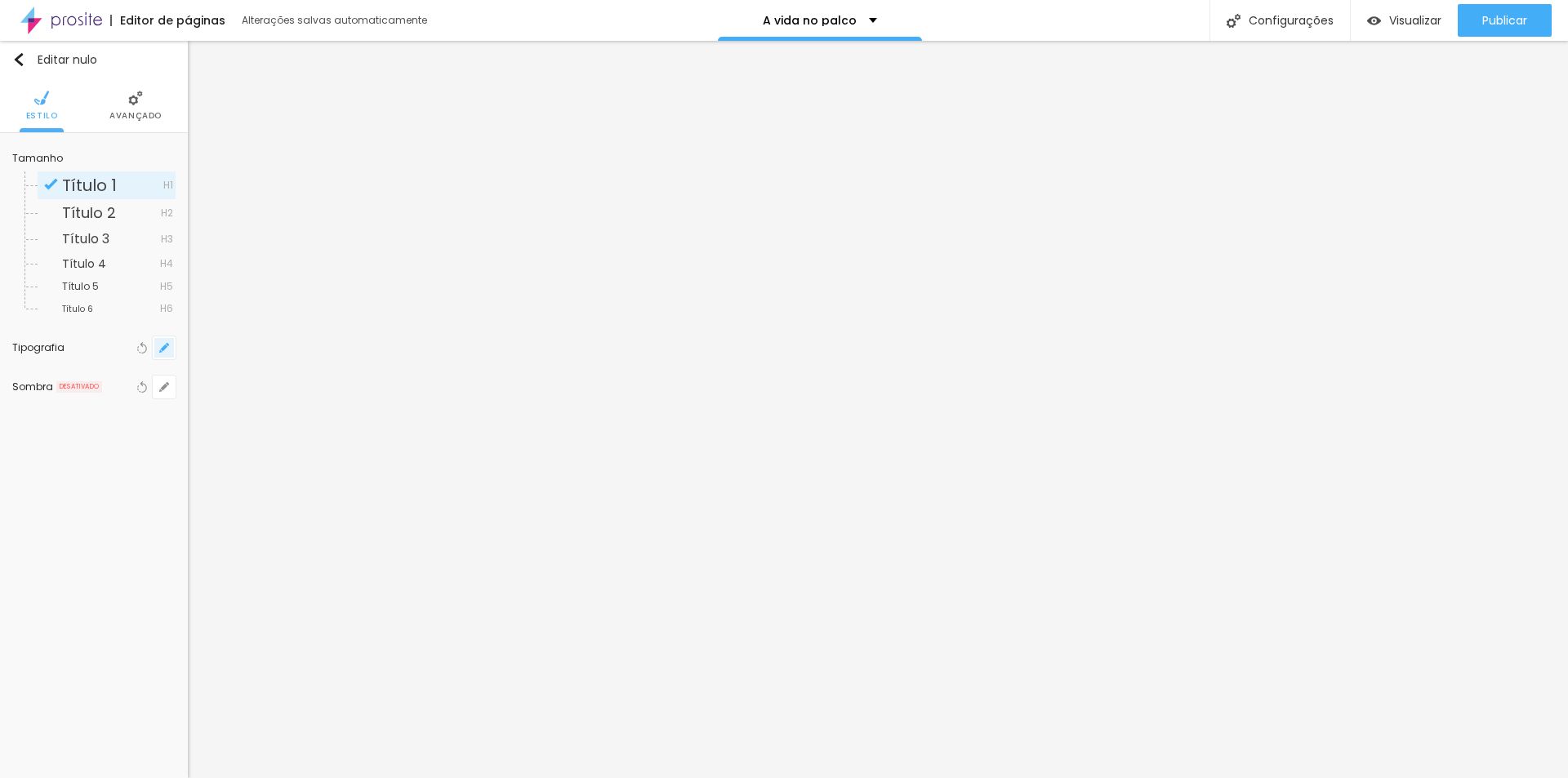
click at [171, 350] on button "button" at bounding box center [164, 348] width 22 height 22
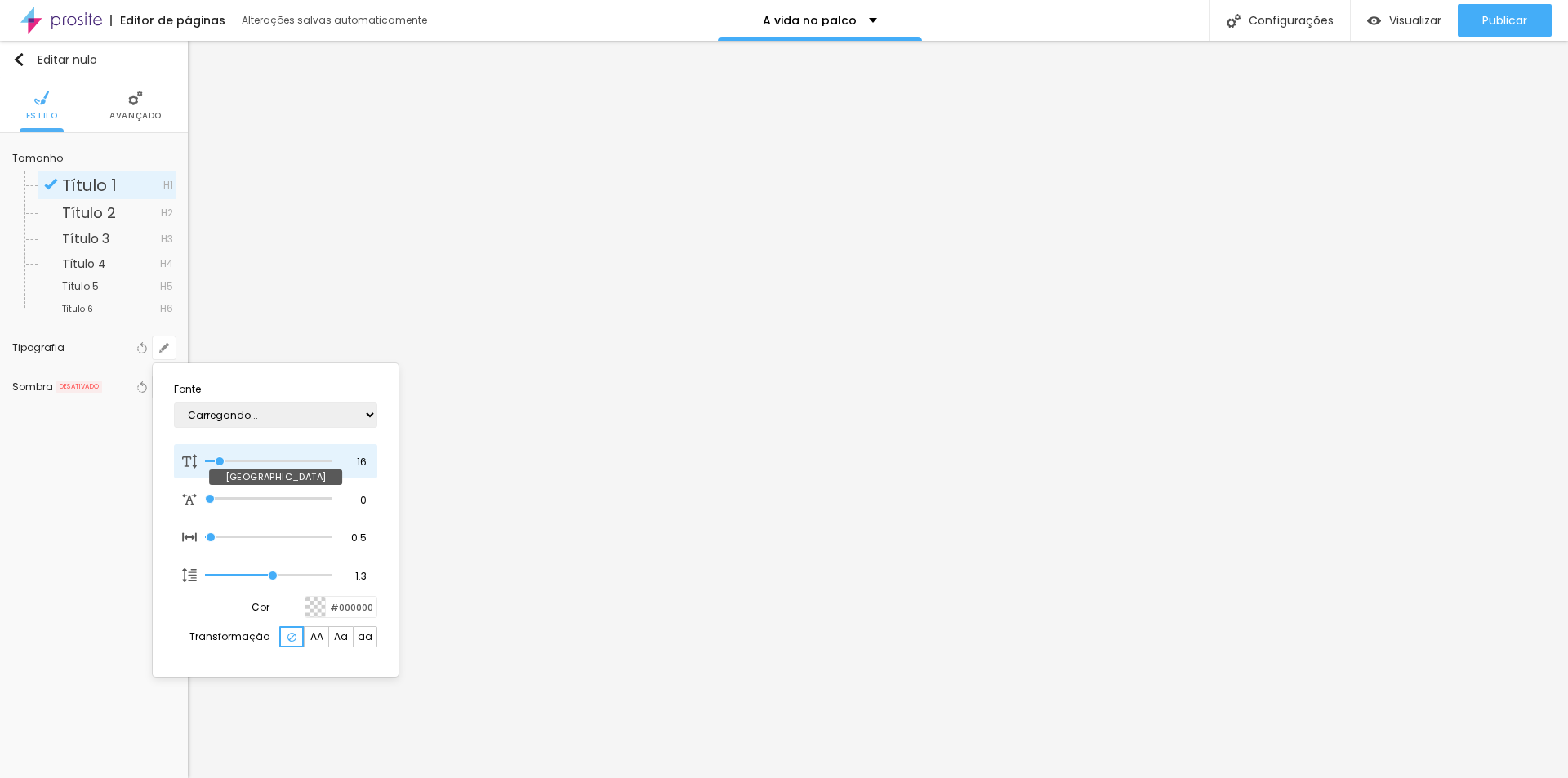
type input "1"
click at [806, 281] on div at bounding box center [784, 389] width 1568 height 778
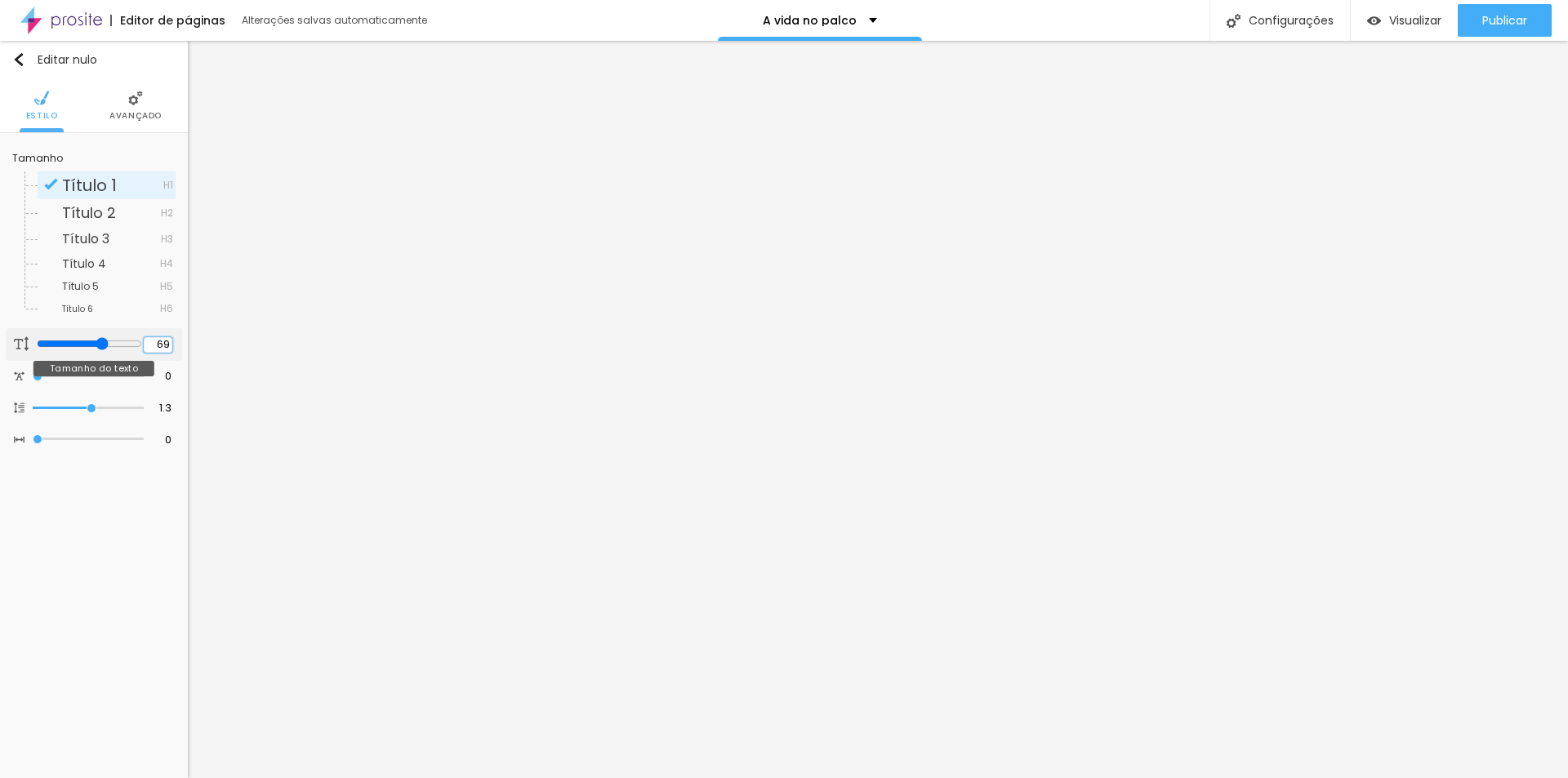
click at [165, 350] on input "69" at bounding box center [158, 345] width 29 height 16
type input "14"
type input "9"
type input "79"
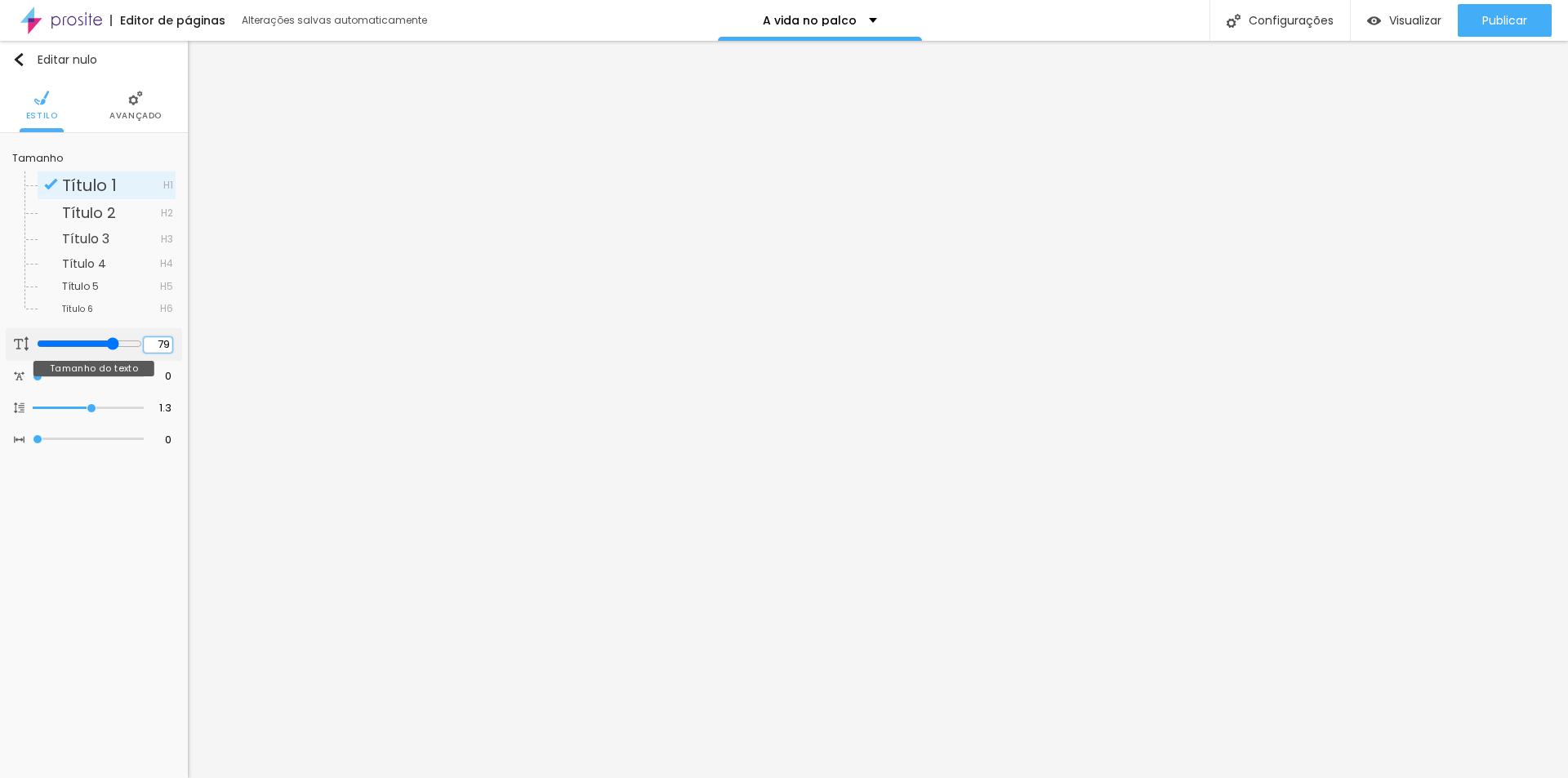
type input "100"
type input "14"
type input "10"
type input "14"
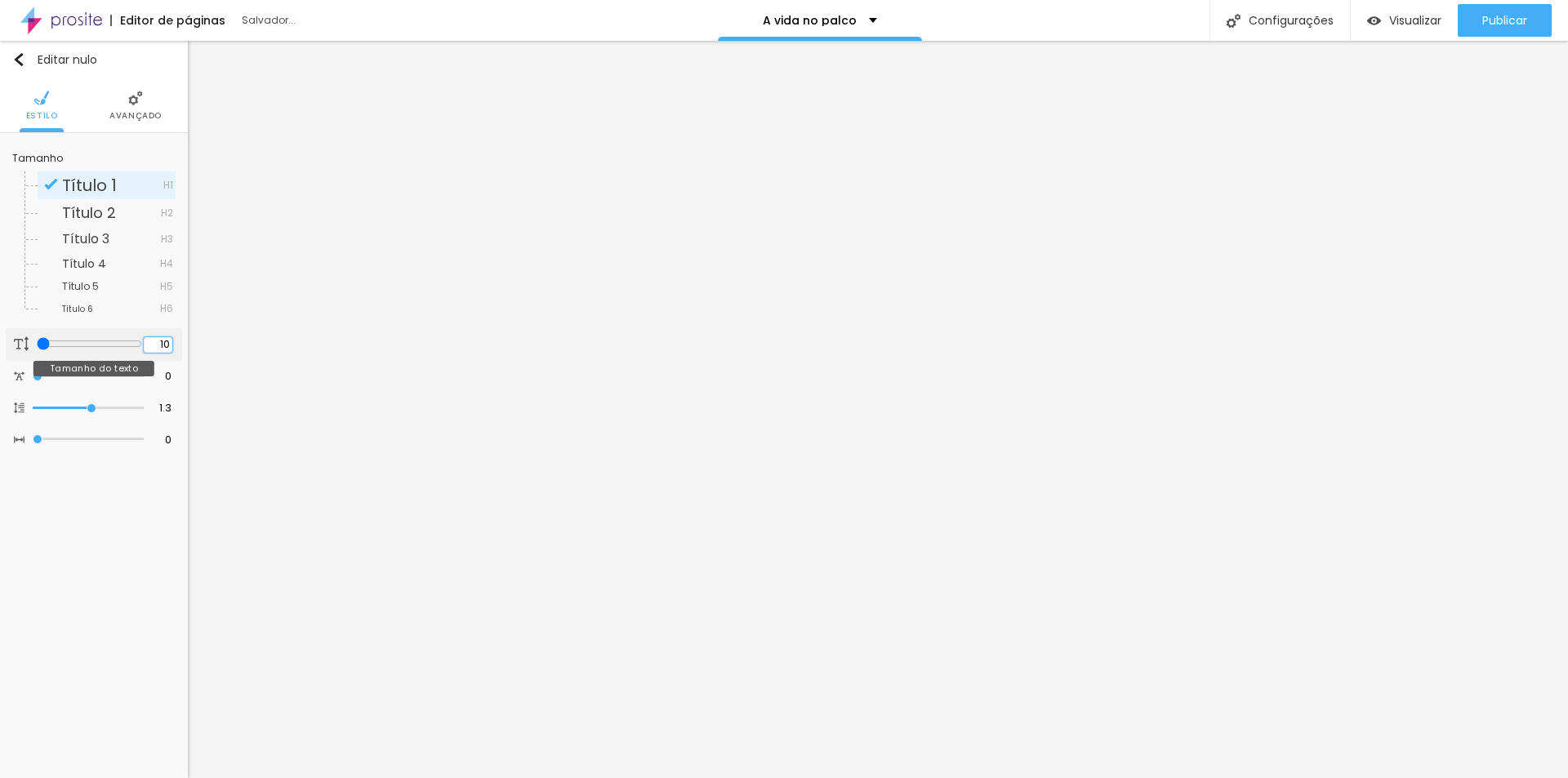
type input "1"
type input "57"
type input "14"
type input "7"
click at [169, 349] on button "button" at bounding box center [164, 348] width 22 height 22
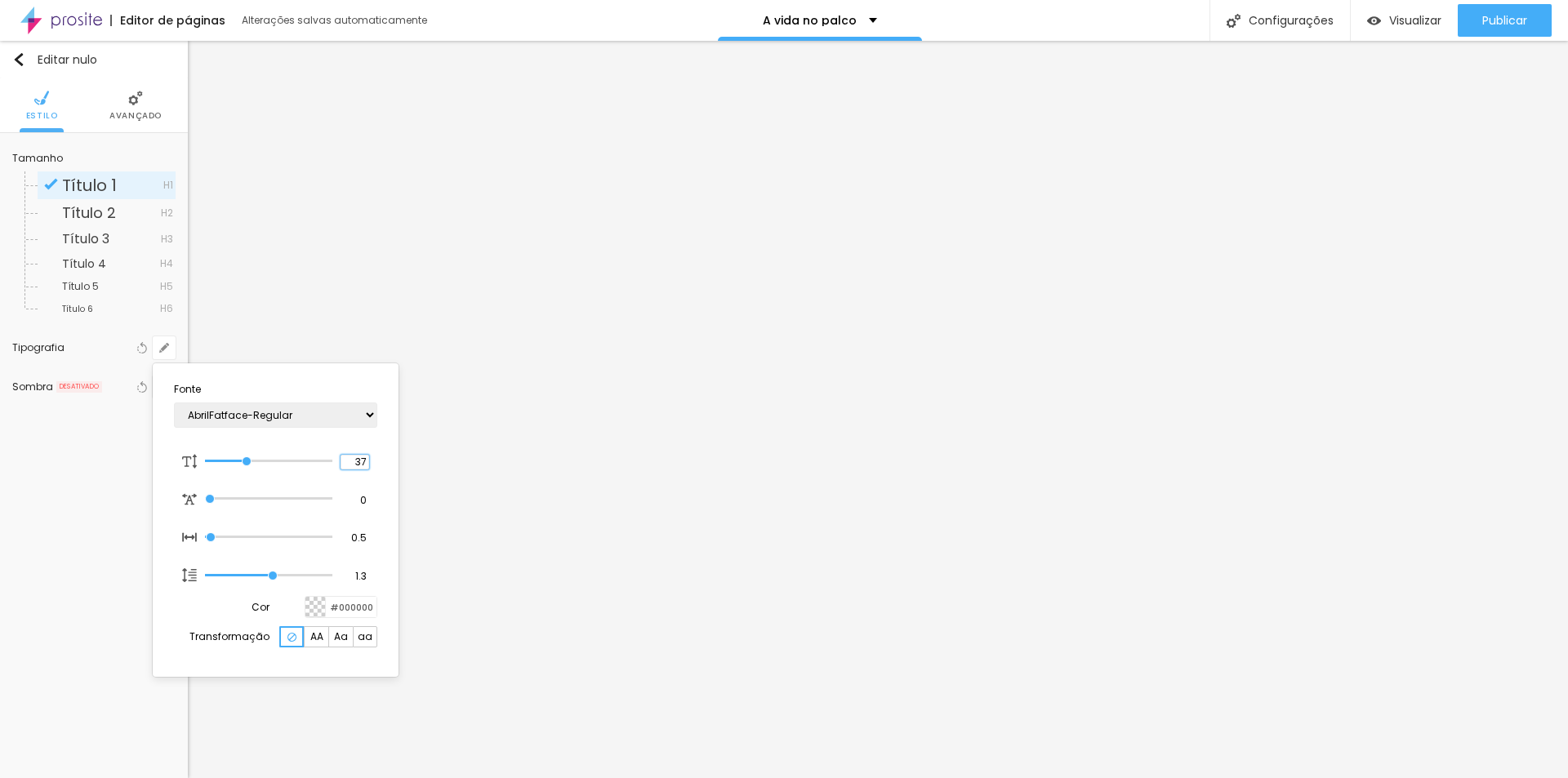
drag, startPoint x: 355, startPoint y: 462, endPoint x: 382, endPoint y: 465, distance: 27.2
click at [382, 465] on section "Fonte AbrilFatface-Regular Actor-Regular Alegreya AlegreyaBlack [PERSON_NAME] A…" at bounding box center [275, 520] width 233 height 300
click at [414, 530] on div at bounding box center [784, 389] width 1568 height 778
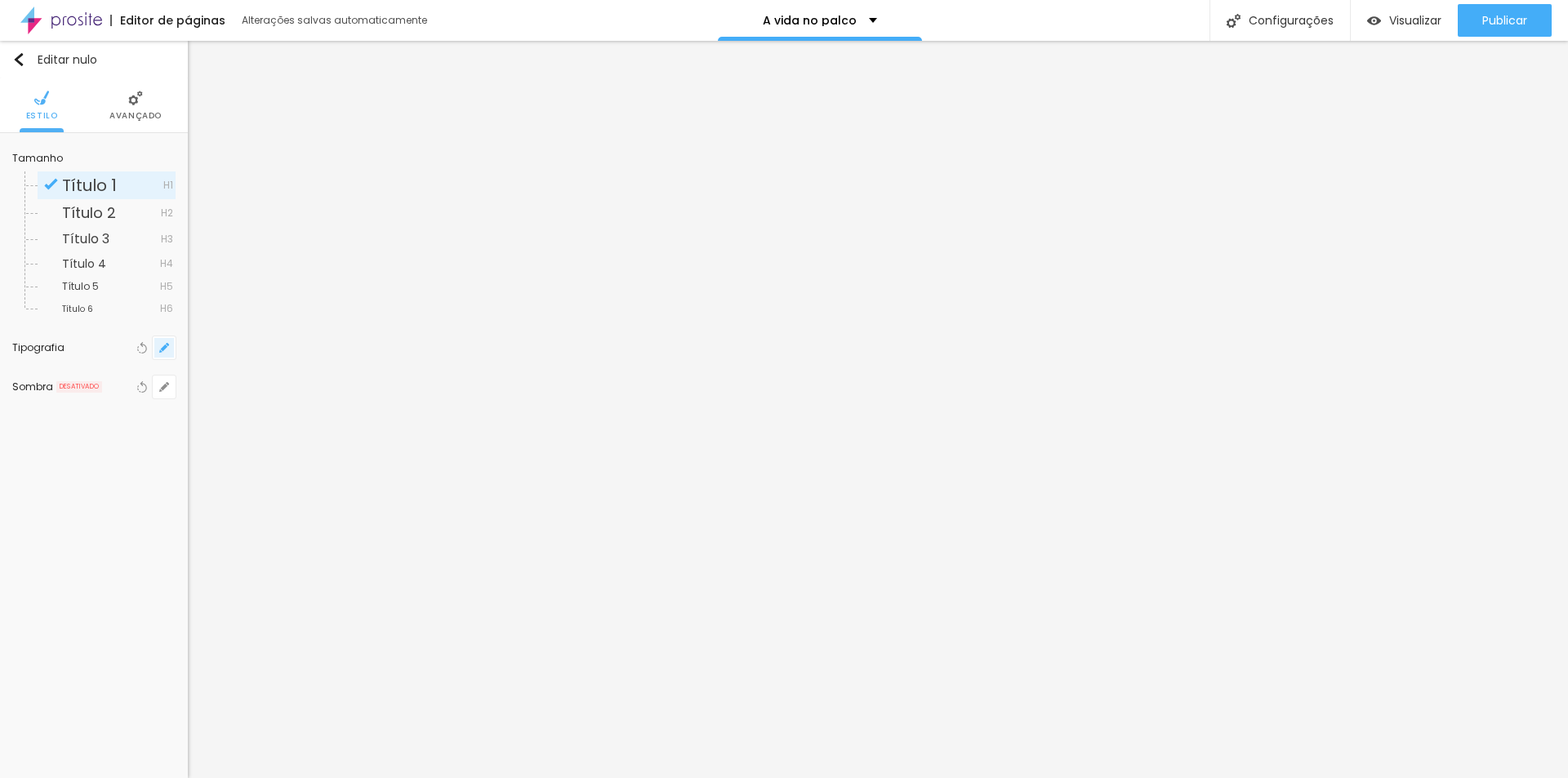
click at [165, 347] on icon "button" at bounding box center [164, 348] width 7 height 7
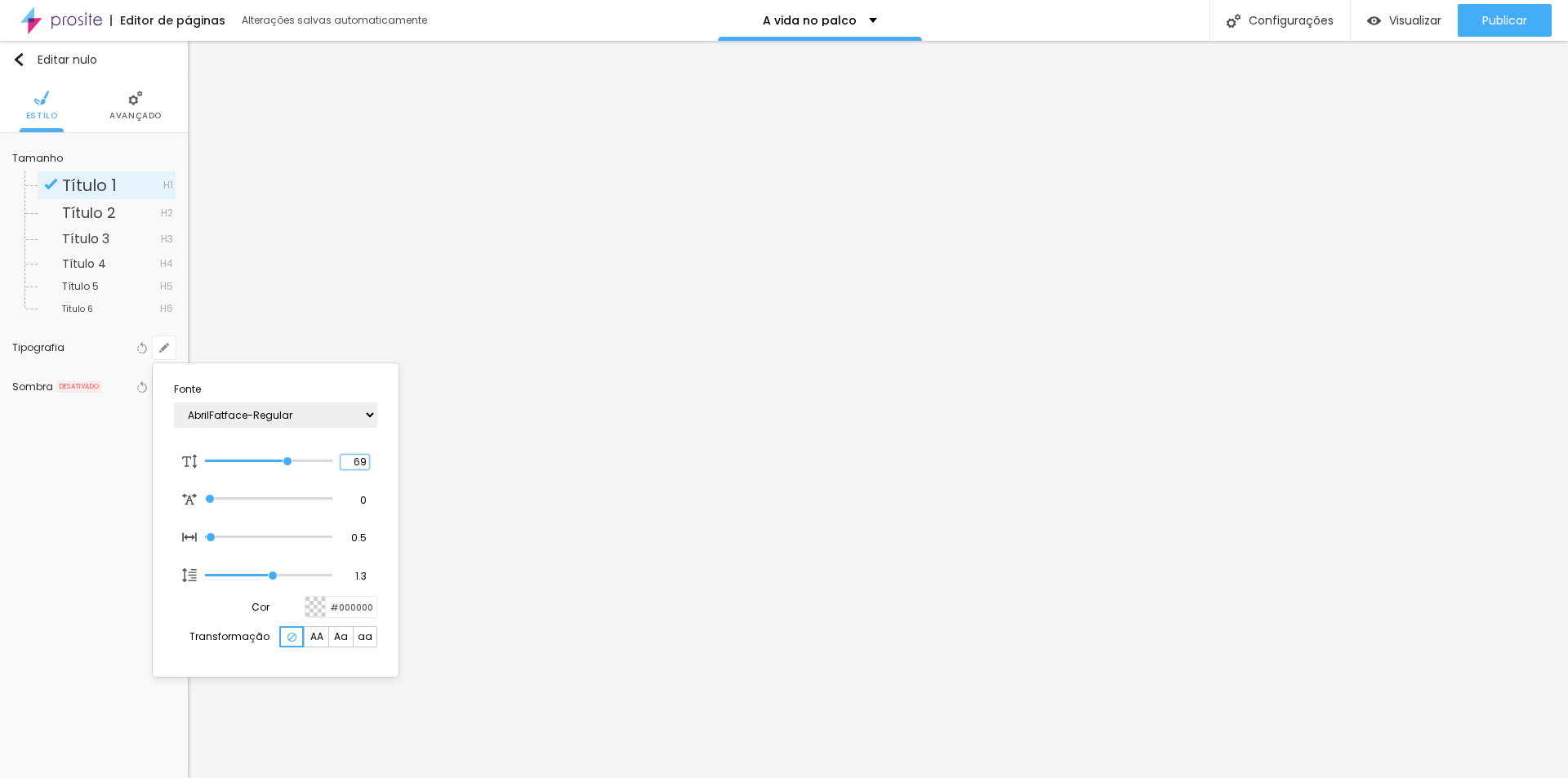
drag, startPoint x: 354, startPoint y: 464, endPoint x: 410, endPoint y: 463, distance: 56.0
click at [410, 463] on body "Editor de páginas Alterações salvas automaticamente A vida no palco Configuraçõ…" at bounding box center [784, 389] width 1568 height 778
click at [772, 220] on div at bounding box center [784, 389] width 1568 height 778
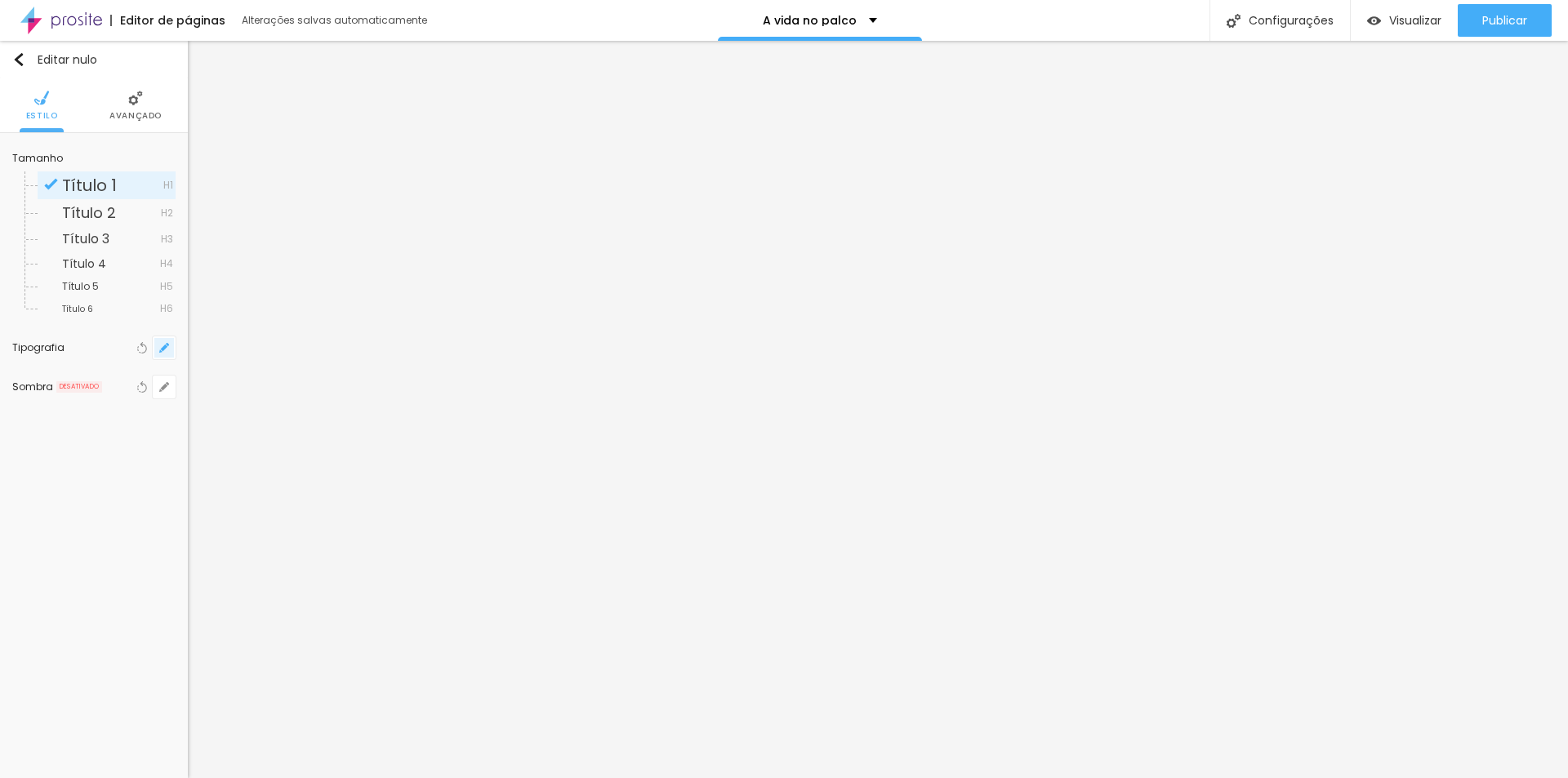
click at [160, 344] on icon "button" at bounding box center [164, 348] width 9 height 9
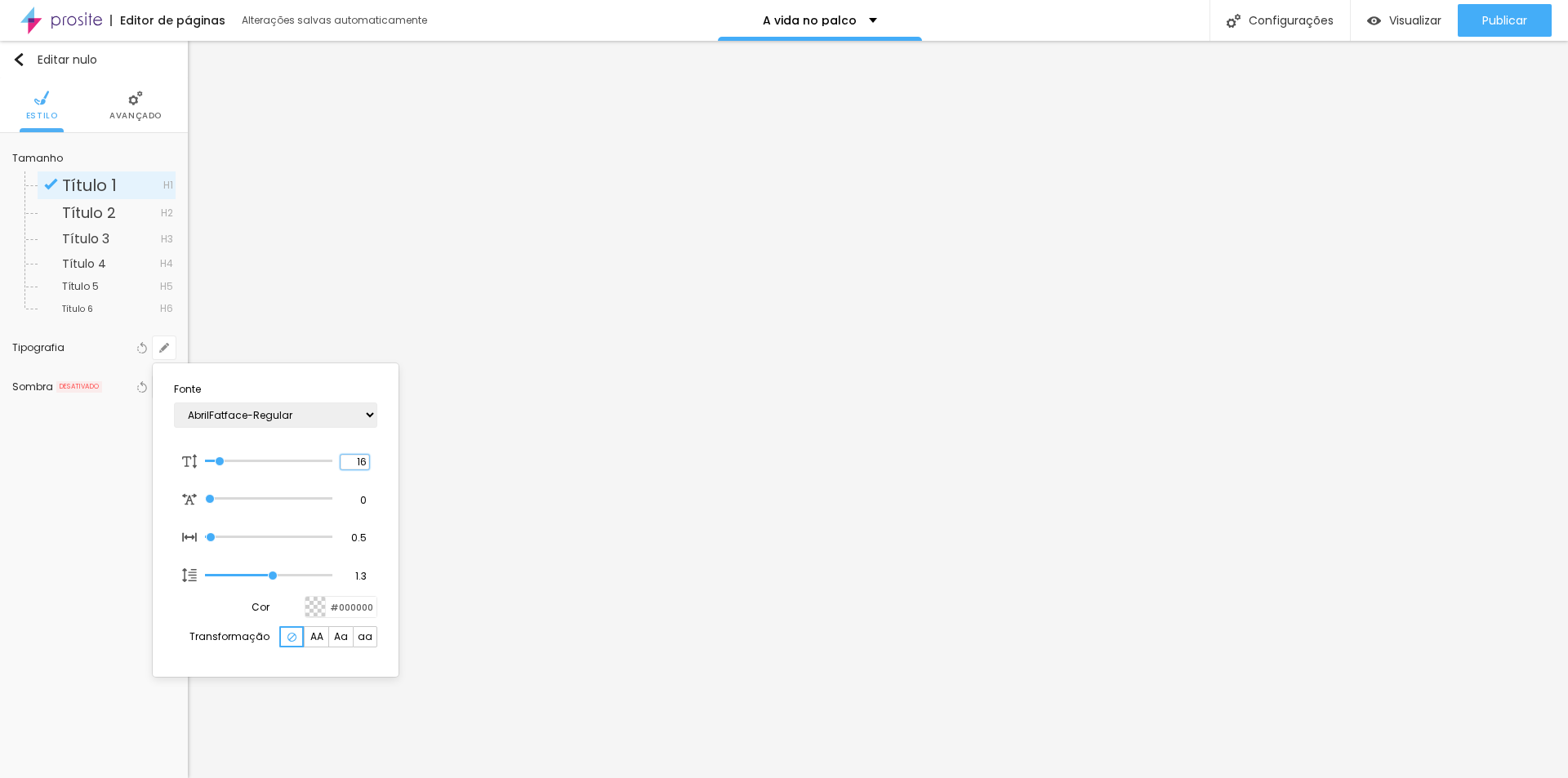
drag, startPoint x: 357, startPoint y: 467, endPoint x: 391, endPoint y: 457, distance: 35.4
click at [385, 465] on section "Fonte AbrilFatface-Regular Actor-Regular Alegreya AlegreyaBlack [PERSON_NAME] A…" at bounding box center [275, 520] width 233 height 300
click at [738, 586] on div at bounding box center [784, 389] width 1568 height 778
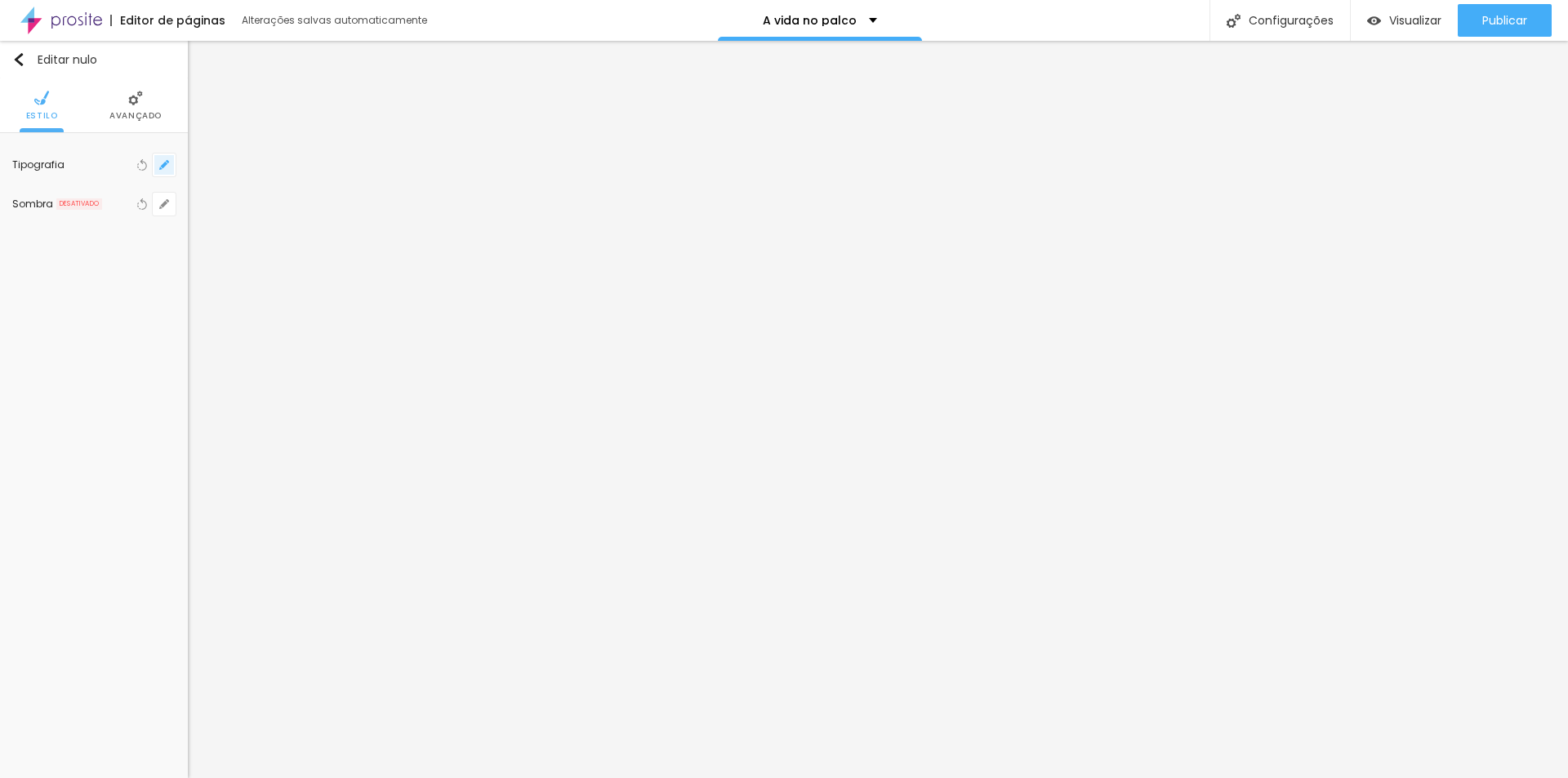
click at [158, 160] on button "button" at bounding box center [164, 165] width 22 height 22
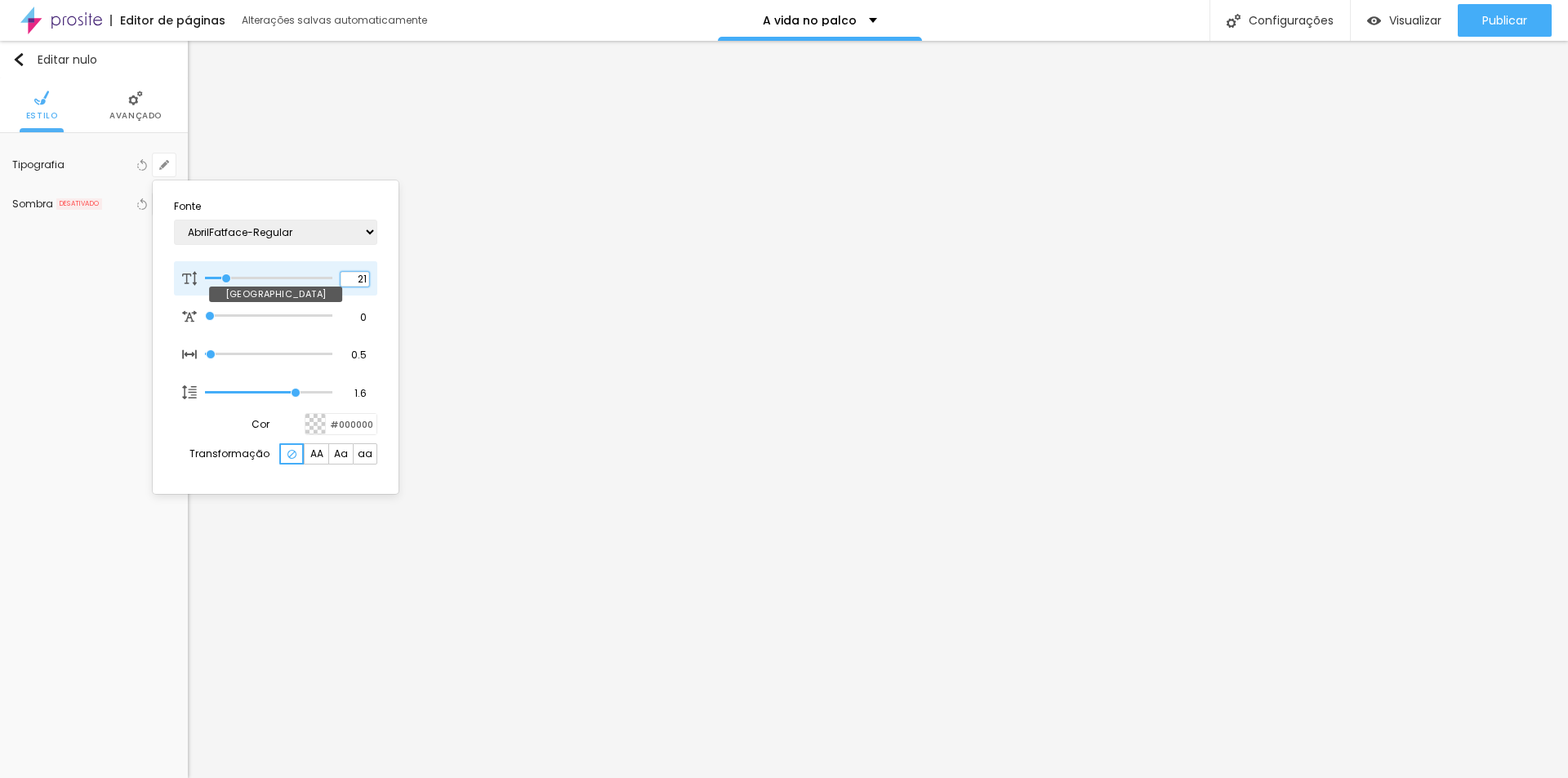
drag, startPoint x: 357, startPoint y: 274, endPoint x: 371, endPoint y: 274, distance: 14.0
click at [371, 274] on div "21 [GEOGRAPHIC_DATA]" at bounding box center [276, 279] width 204 height 35
click at [234, 604] on div at bounding box center [784, 389] width 1568 height 778
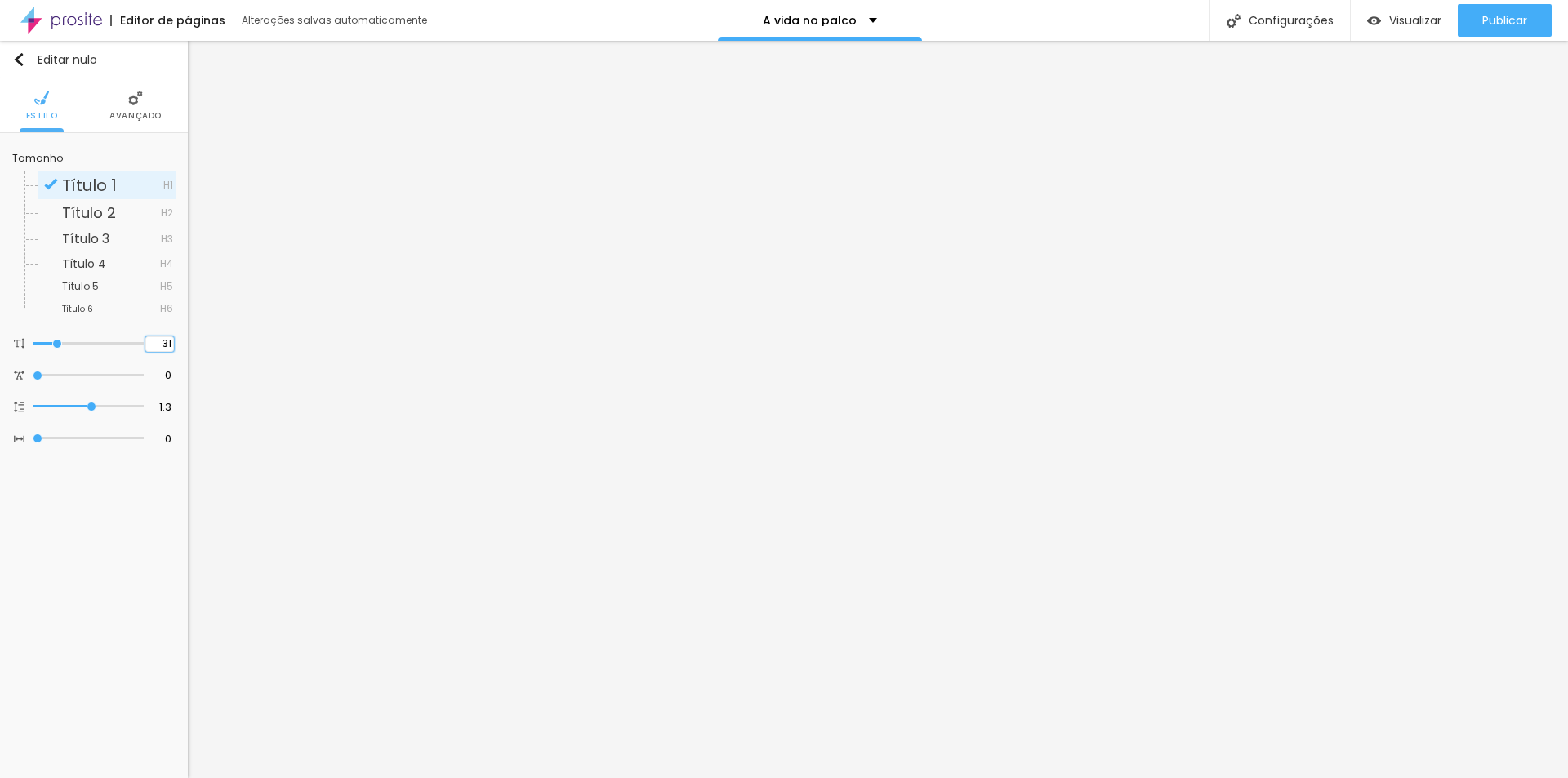
drag, startPoint x: 165, startPoint y: 344, endPoint x: 186, endPoint y: 341, distance: 21.2
click at [186, 341] on div "Tamanho Título 1 H1 Título 2 H2 Título 3 H3 Título 4 H4 Título 5 H5 Título 6 H6…" at bounding box center [94, 300] width 188 height 335
drag, startPoint x: 35, startPoint y: 342, endPoint x: 46, endPoint y: 345, distance: 11.4
click at [46, 345] on input "range" at bounding box center [89, 344] width 106 height 13
click at [164, 345] on input "0" at bounding box center [158, 345] width 29 height 16
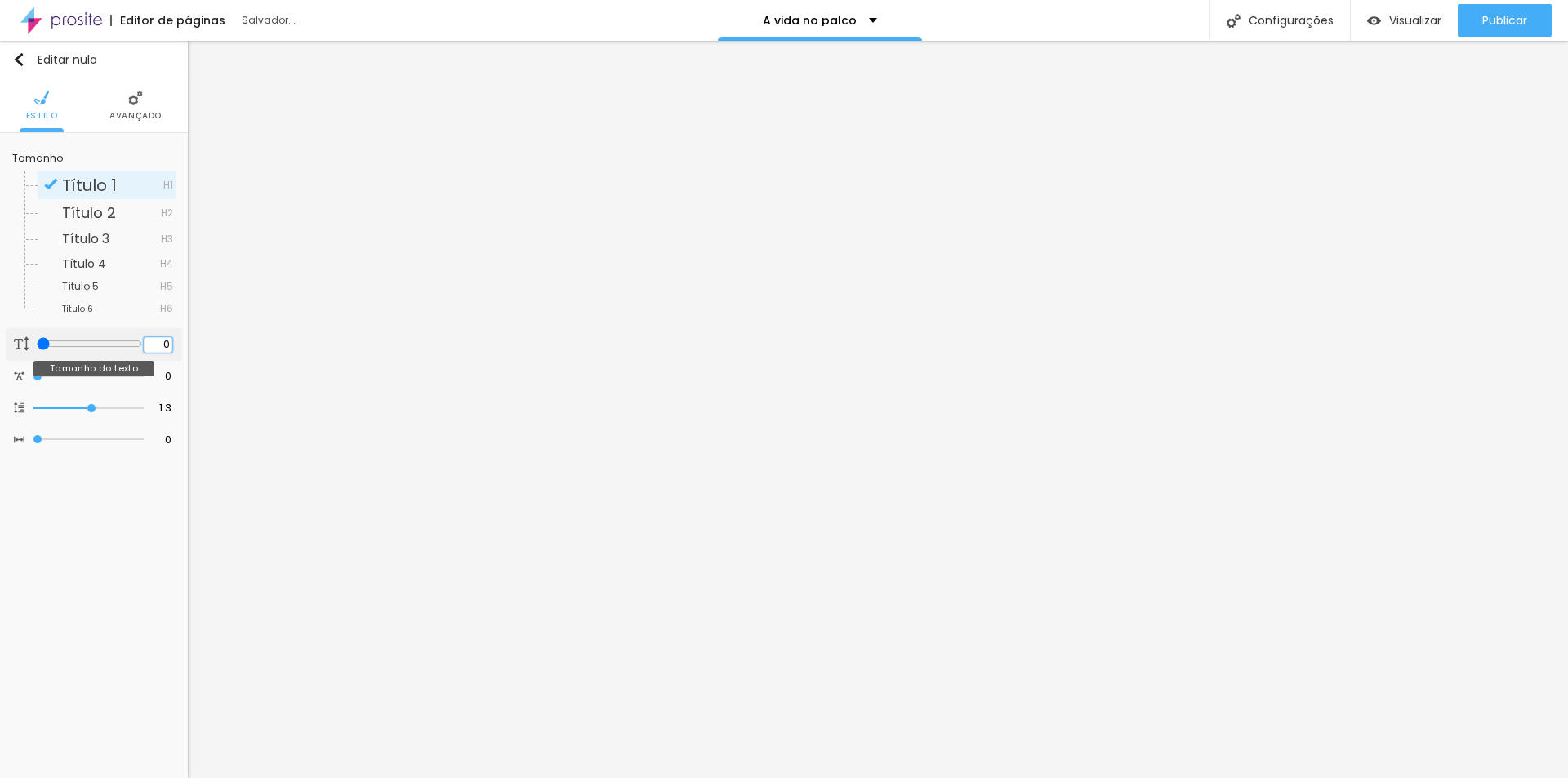
click at [162, 343] on input "0" at bounding box center [158, 345] width 29 height 16
click at [168, 347] on icon "button" at bounding box center [164, 348] width 9 height 9
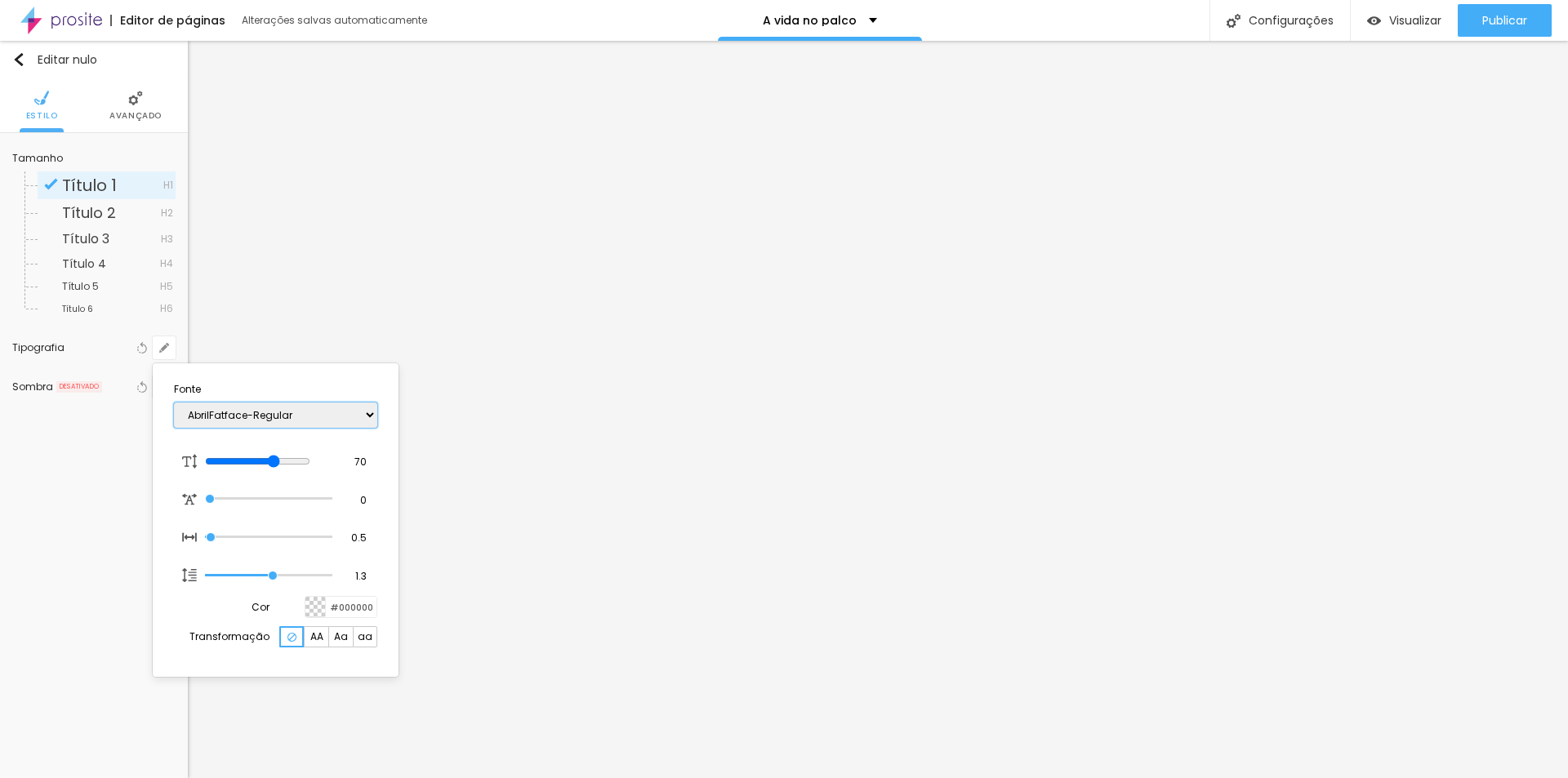
click at [297, 413] on select "AbrilFatface-Regular Actor-Regular Alegreya AlegreyaBlack [PERSON_NAME] Allan-R…" at bounding box center [276, 415] width 204 height 25
click at [174, 403] on select "AbrilFatface-Regular Actor-Regular Alegreya AlegreyaBlack [PERSON_NAME] Allan-R…" at bounding box center [276, 415] width 204 height 25
click at [748, 472] on div at bounding box center [784, 389] width 1568 height 778
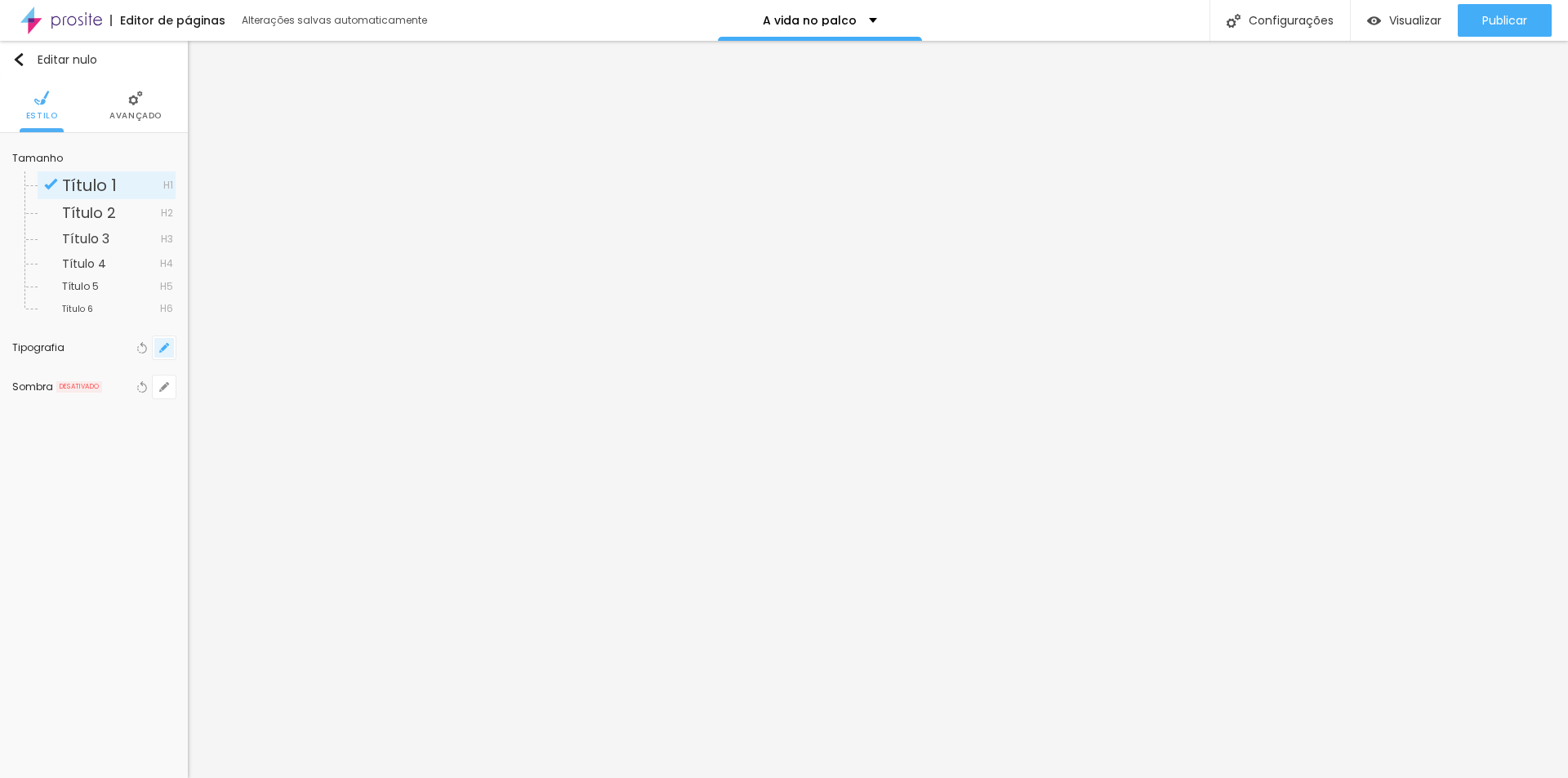
click at [161, 346] on icon "button" at bounding box center [164, 348] width 9 height 9
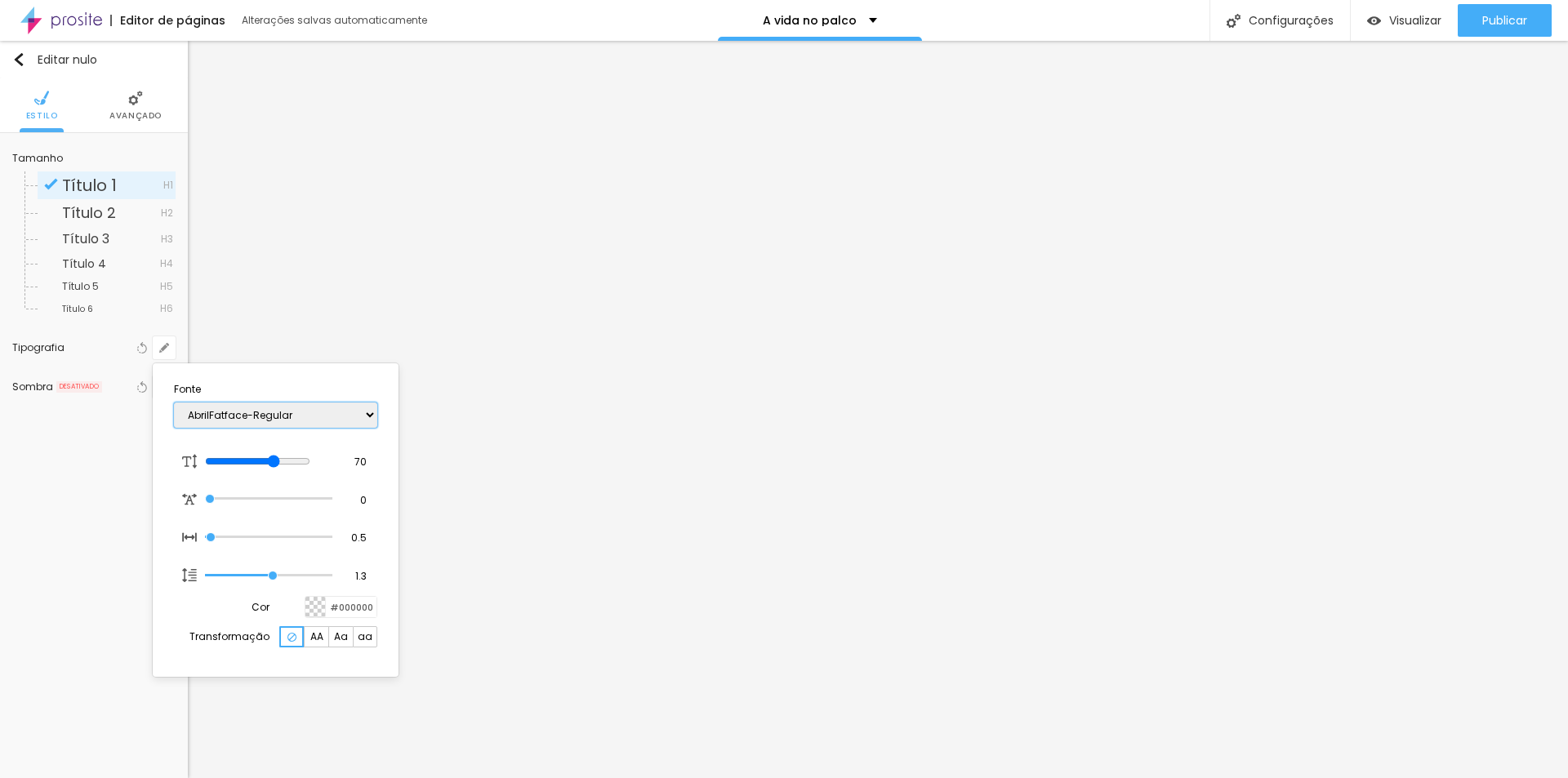
click at [295, 415] on select "AbrilFatface-Regular Actor-Regular Alegreya AlegreyaBlack [PERSON_NAME] Allan-R…" at bounding box center [276, 415] width 204 height 25
click at [174, 403] on select "AbrilFatface-Regular Actor-Regular Alegreya AlegreyaBlack [PERSON_NAME] Allan-R…" at bounding box center [276, 415] width 204 height 25
click at [725, 543] on div at bounding box center [784, 389] width 1568 height 778
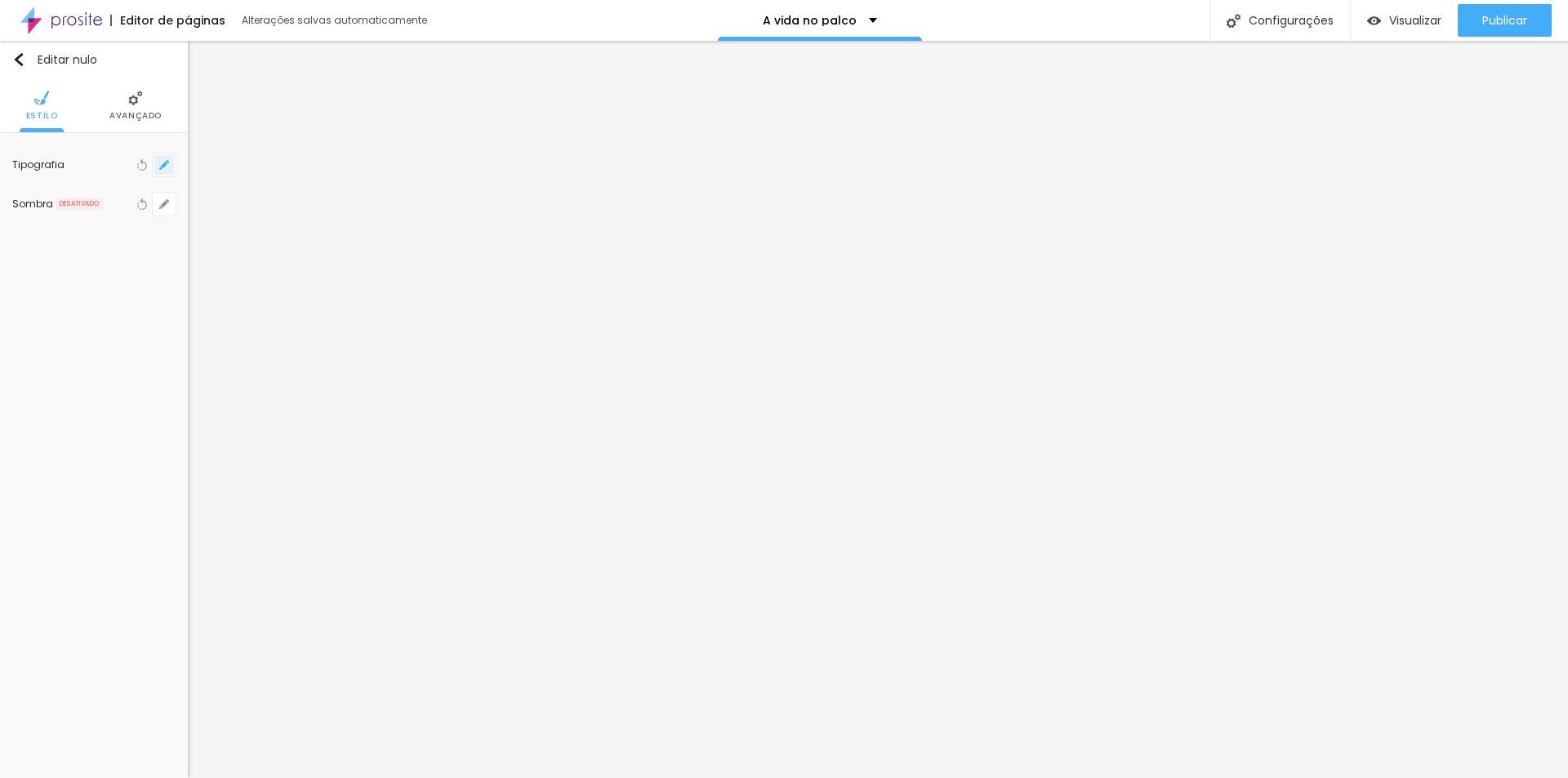
click at [170, 159] on button "button" at bounding box center [164, 165] width 22 height 22
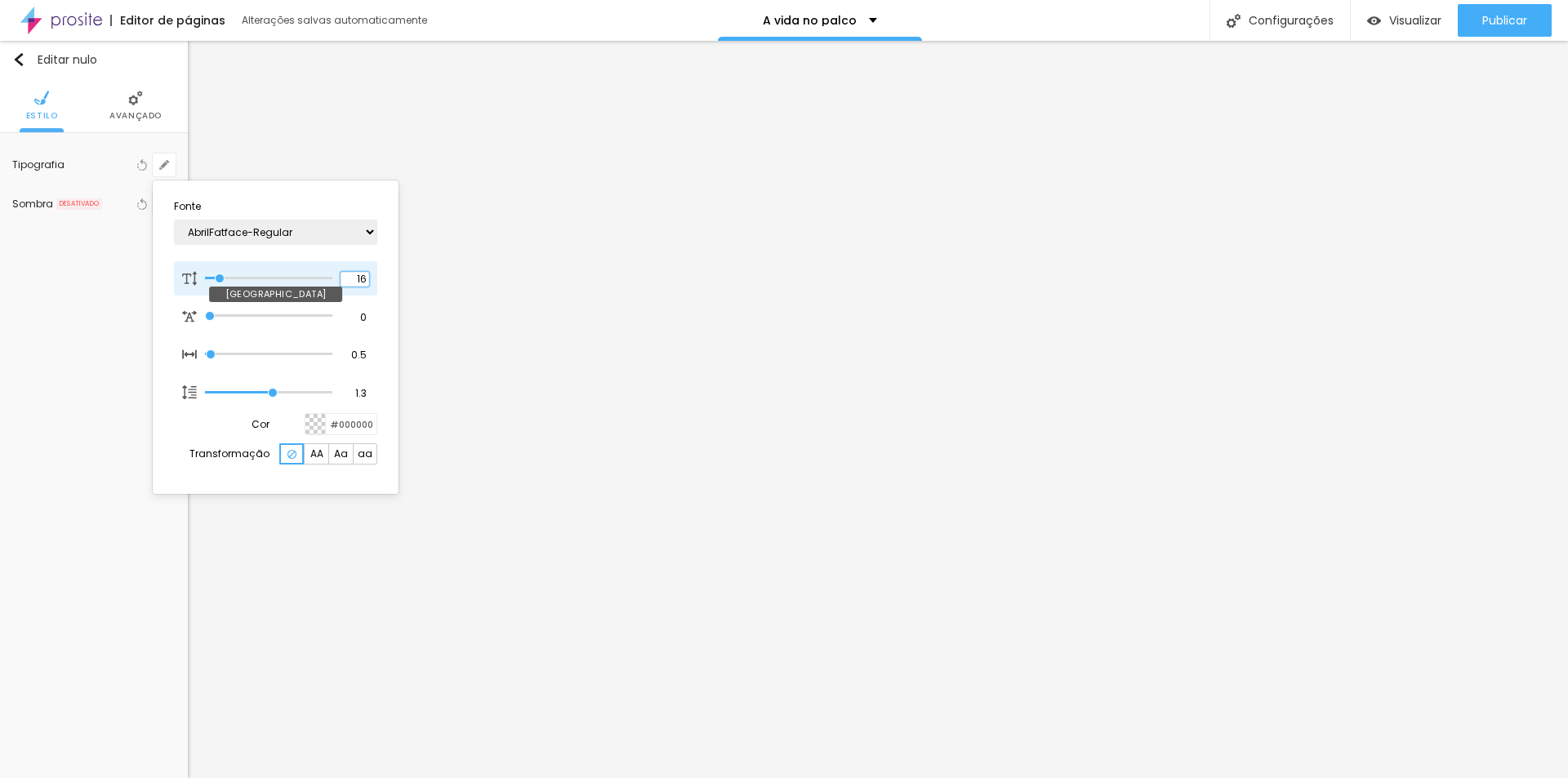
drag, startPoint x: 350, startPoint y: 277, endPoint x: 376, endPoint y: 282, distance: 26.5
click at [376, 282] on div "[GEOGRAPHIC_DATA]" at bounding box center [276, 279] width 204 height 35
click at [290, 546] on div at bounding box center [784, 389] width 1568 height 778
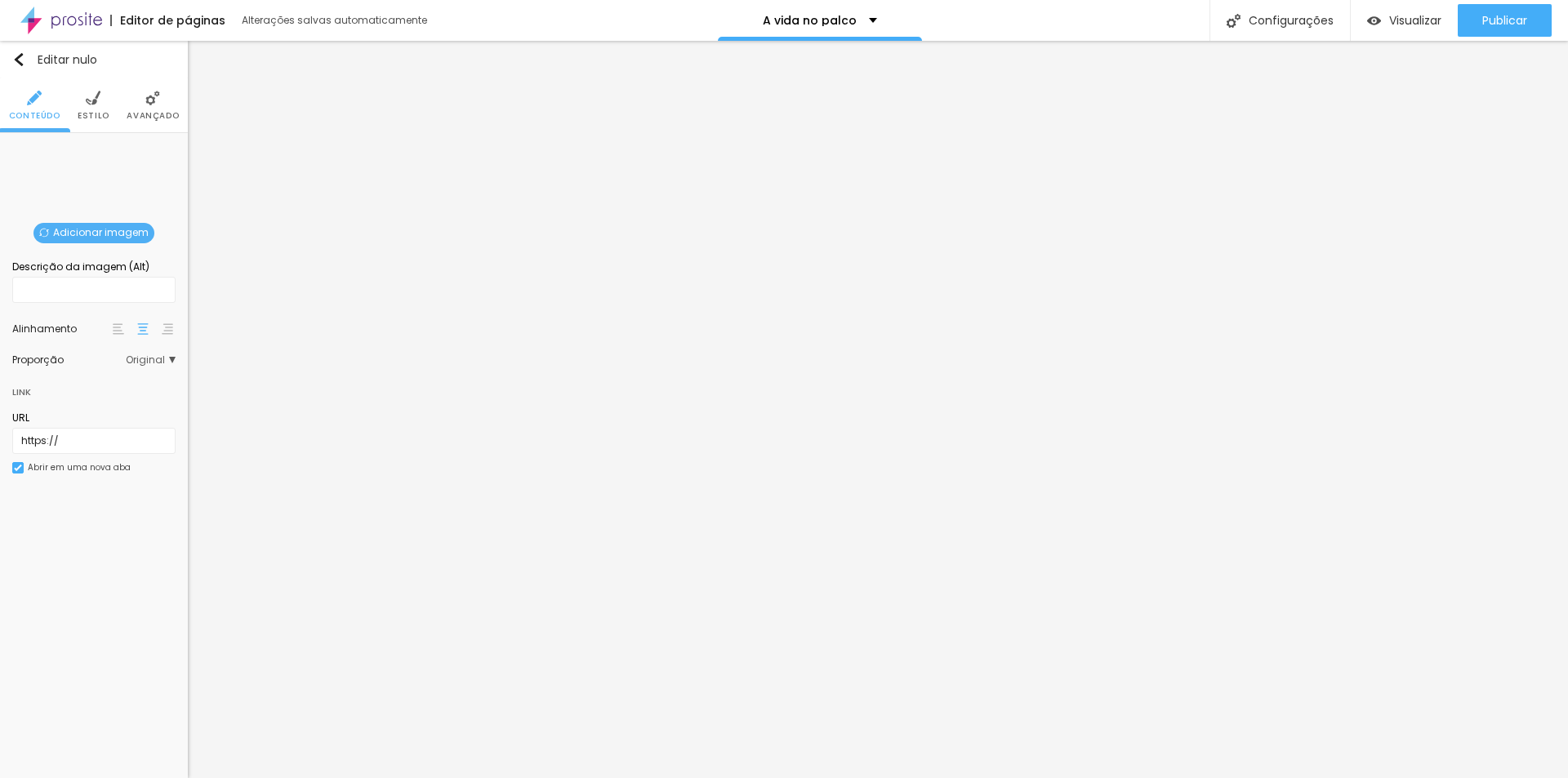
click at [100, 236] on font "Adicionar imagem" at bounding box center [101, 232] width 95 height 14
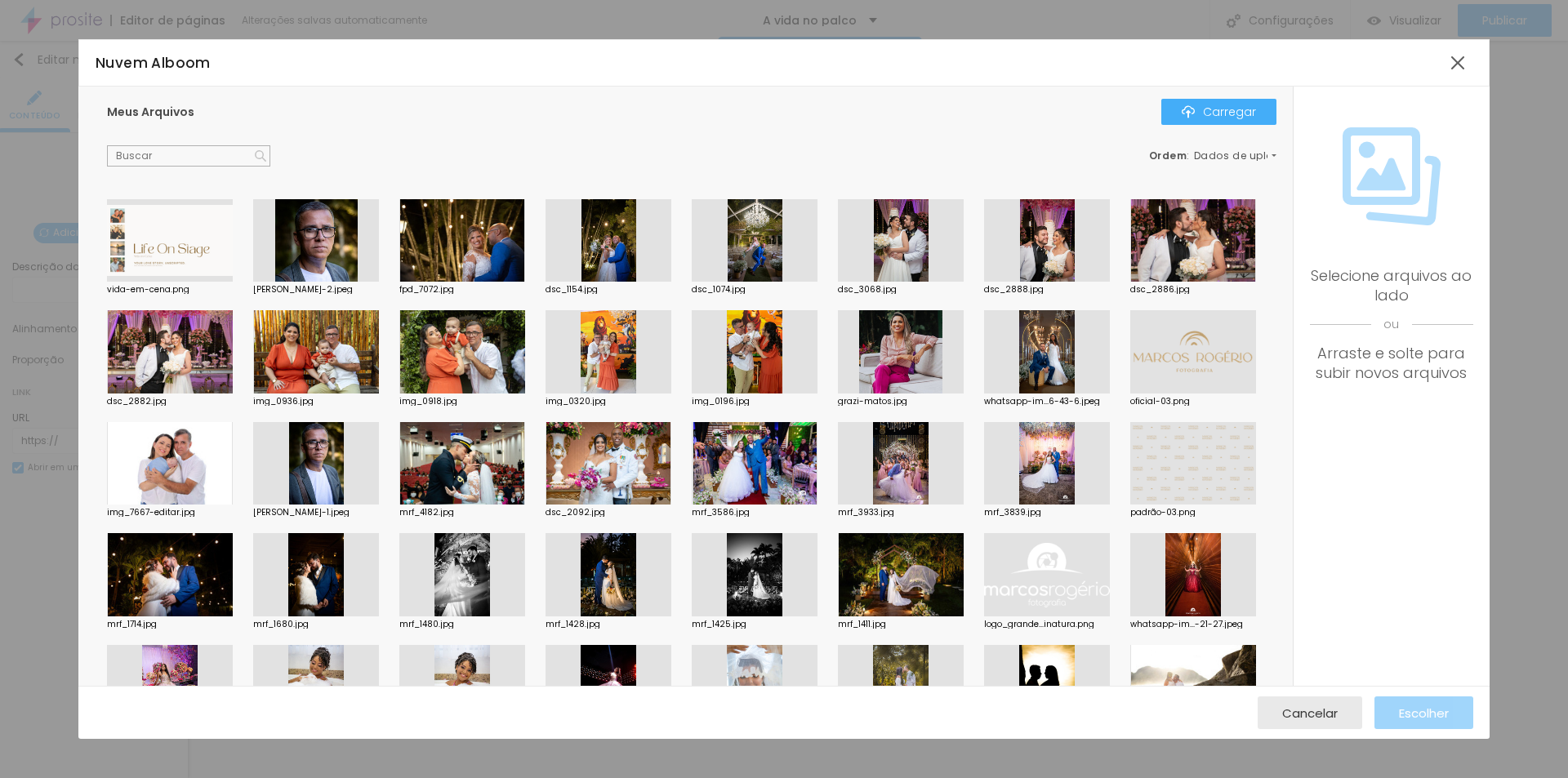
click at [324, 238] on div at bounding box center [316, 240] width 126 height 83
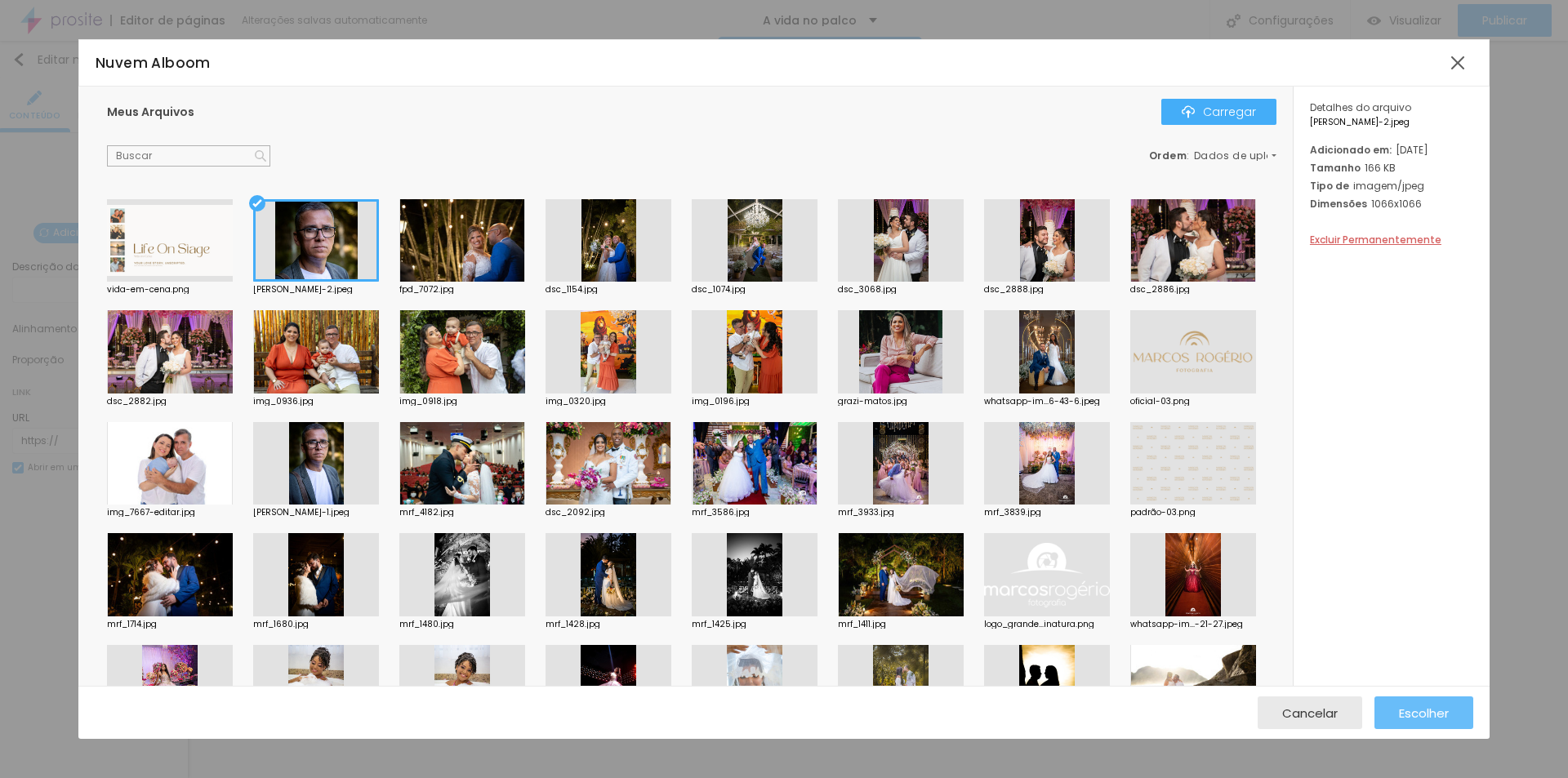
click at [1426, 714] on font "Escolher" at bounding box center [1423, 713] width 50 height 17
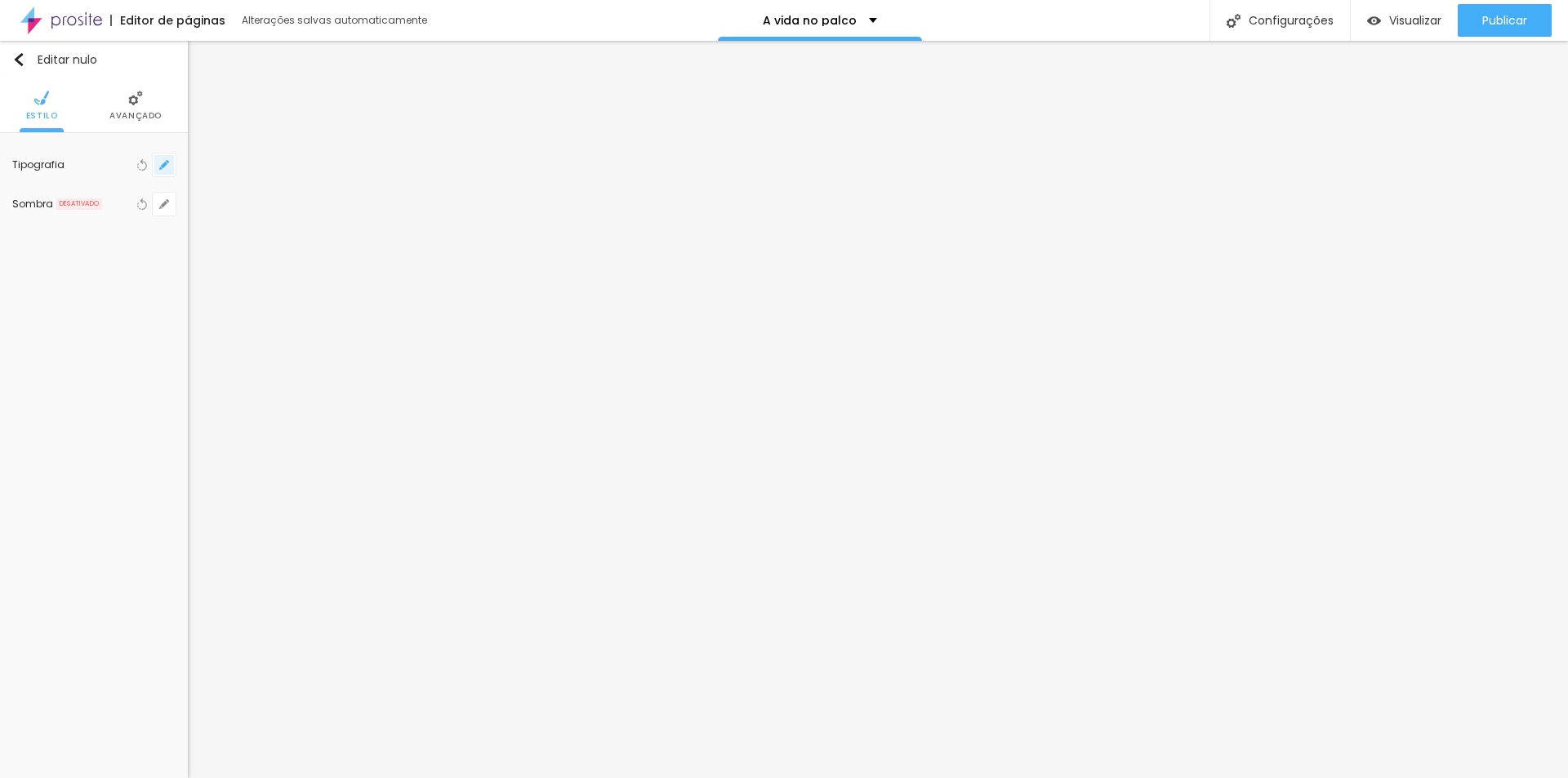
click at [166, 164] on icon "button" at bounding box center [164, 165] width 7 height 7
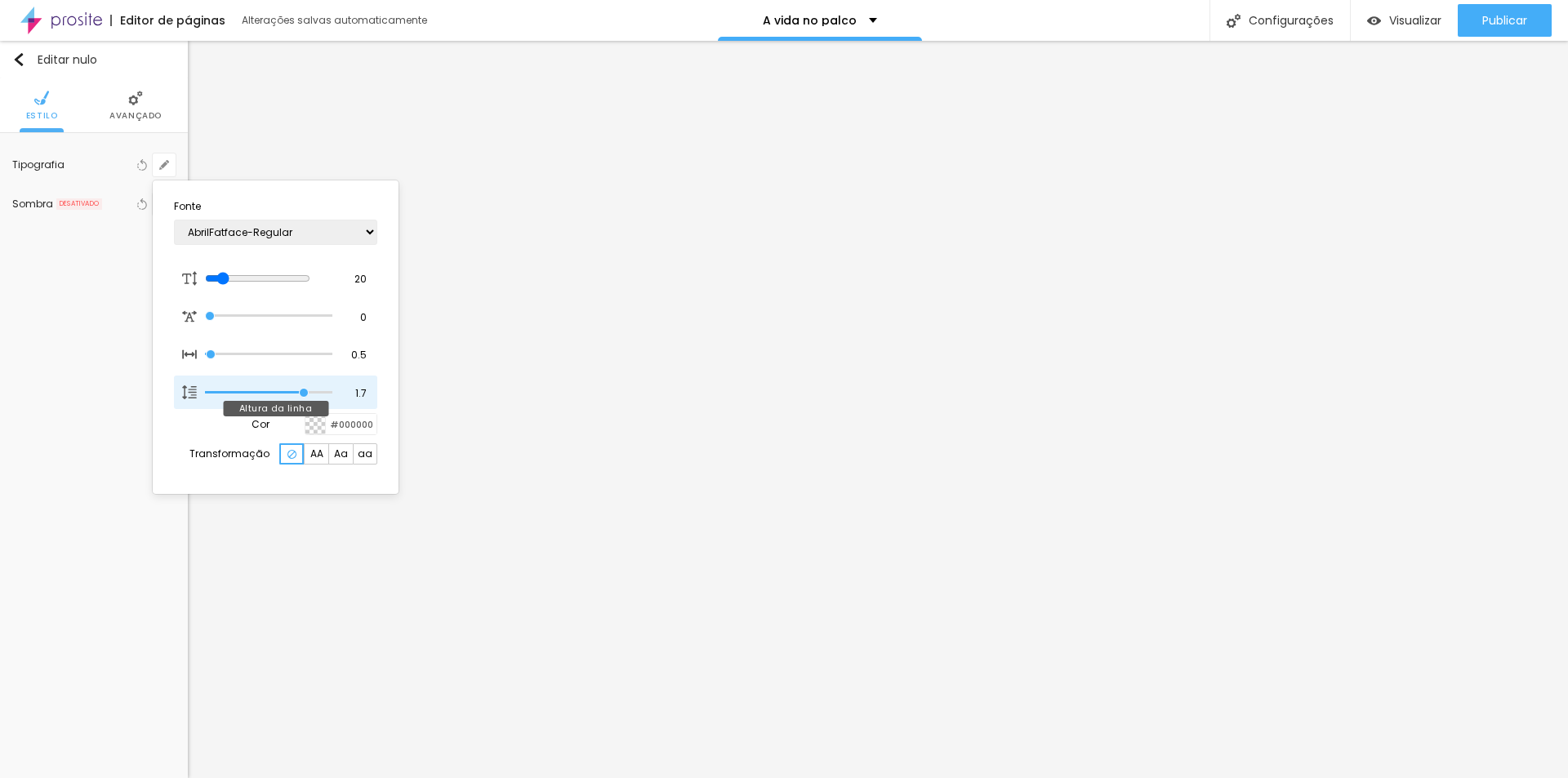
drag, startPoint x: 272, startPoint y: 394, endPoint x: 300, endPoint y: 390, distance: 28.3
click at [300, 390] on input "range" at bounding box center [268, 393] width 127 height 8
click at [335, 588] on div at bounding box center [784, 389] width 1568 height 778
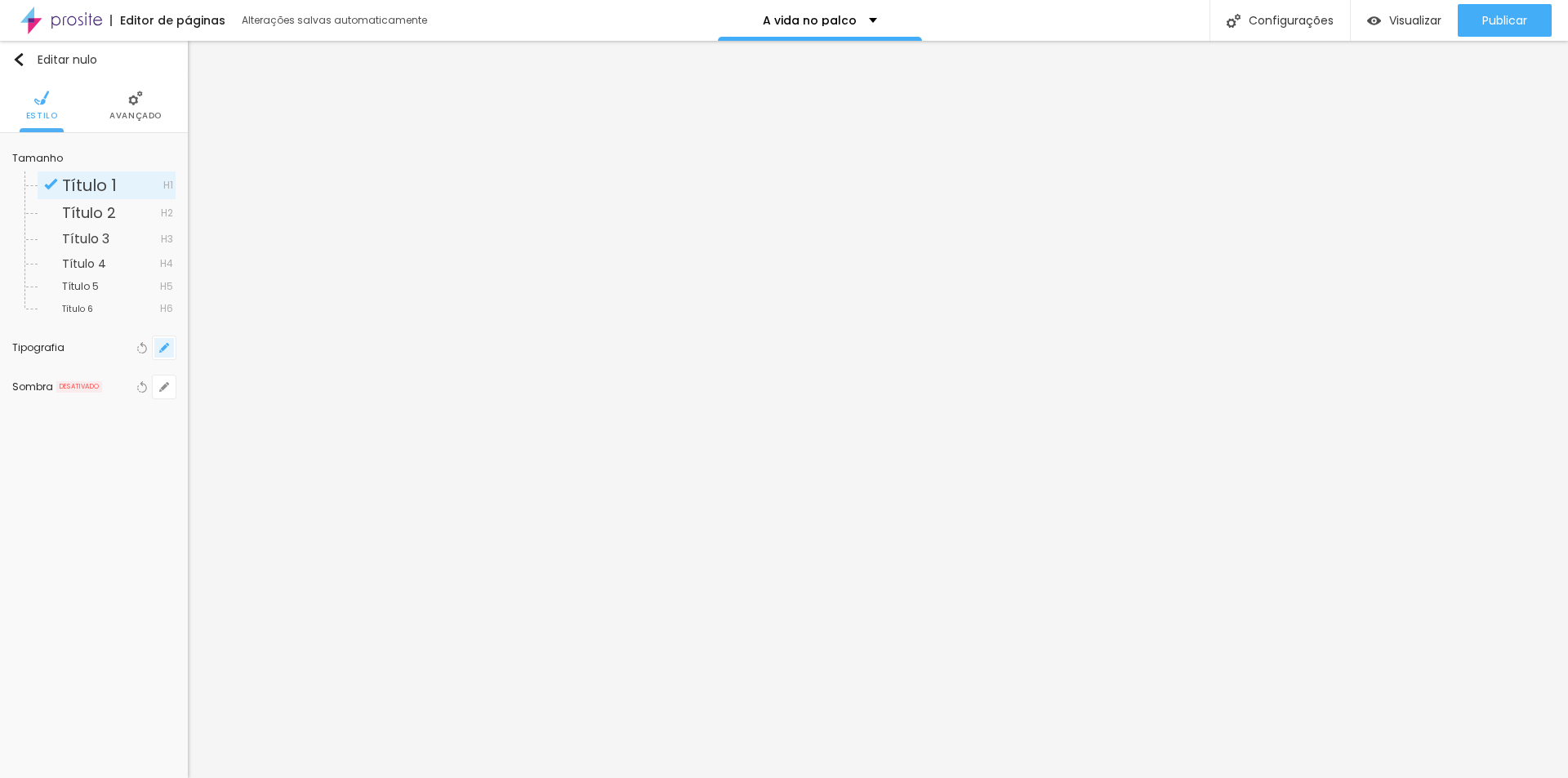
click at [165, 349] on icon "button" at bounding box center [164, 348] width 9 height 9
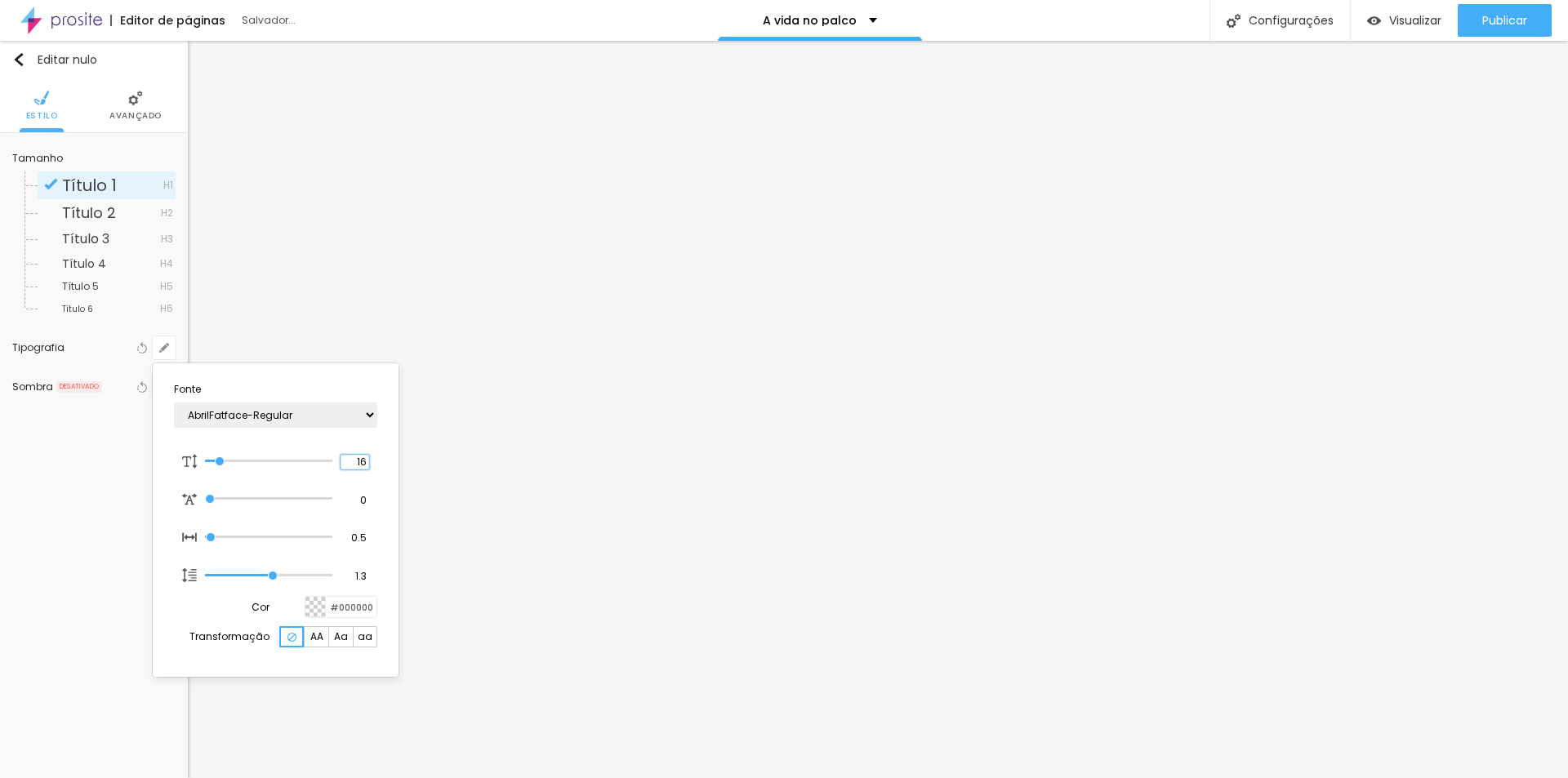
click at [378, 462] on section "Fonte AbrilFatface-Regular Actor-Regular Alegreya AlegreyaBlack [PERSON_NAME] A…" at bounding box center [275, 520] width 233 height 300
drag, startPoint x: 356, startPoint y: 459, endPoint x: 372, endPoint y: 462, distance: 16.3
click at [371, 462] on div "[GEOGRAPHIC_DATA]" at bounding box center [276, 461] width 204 height 35
click at [371, 459] on div "[GEOGRAPHIC_DATA]" at bounding box center [276, 461] width 204 height 35
drag, startPoint x: 350, startPoint y: 460, endPoint x: 407, endPoint y: 463, distance: 57.1
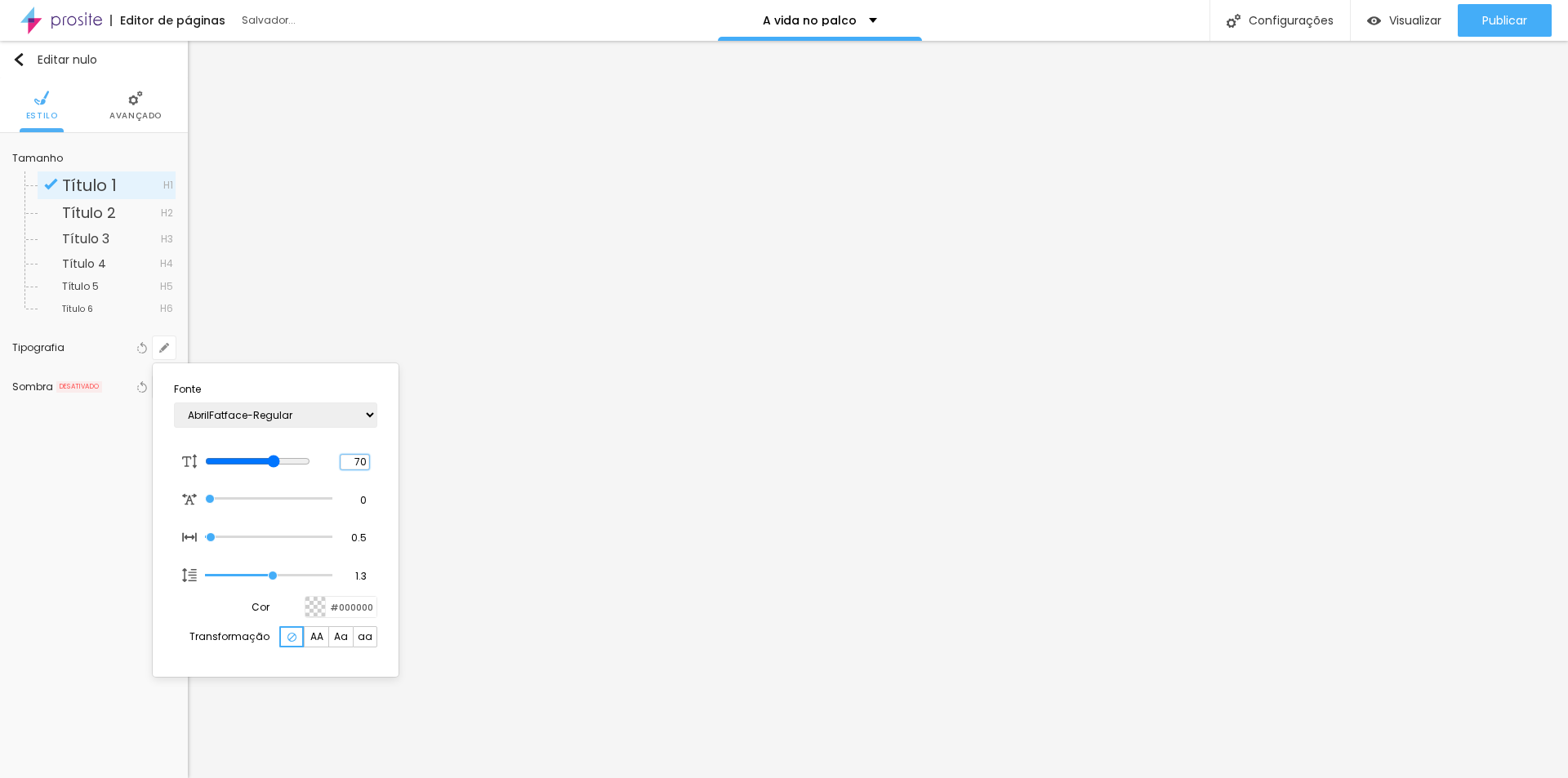
click at [407, 463] on body "Editor de páginas Salvador... A vida no palco Configurações Configurações da pá…" at bounding box center [784, 389] width 1568 height 778
click at [591, 499] on div at bounding box center [784, 389] width 1568 height 778
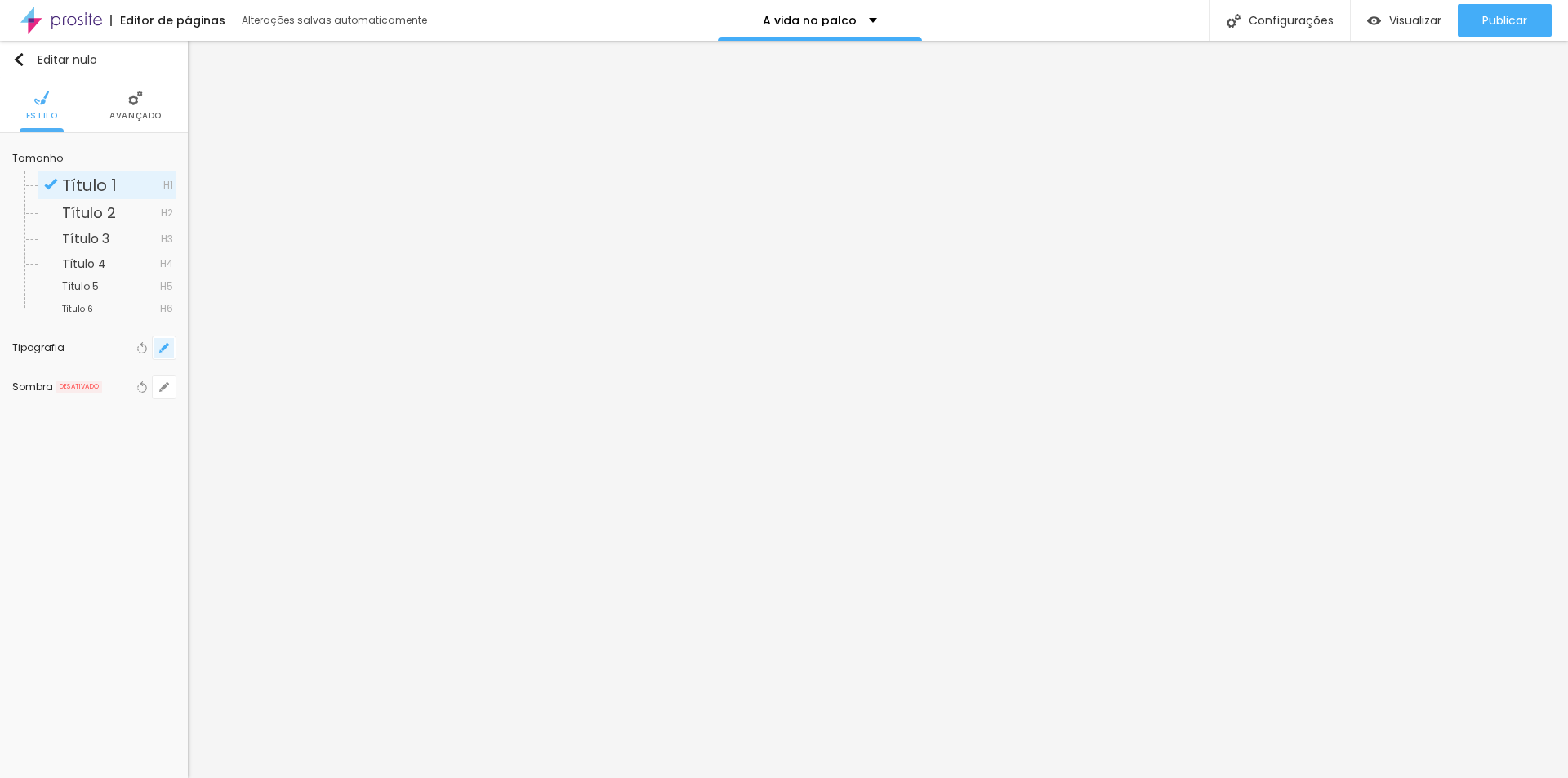
click at [160, 347] on icon "button" at bounding box center [164, 348] width 9 height 9
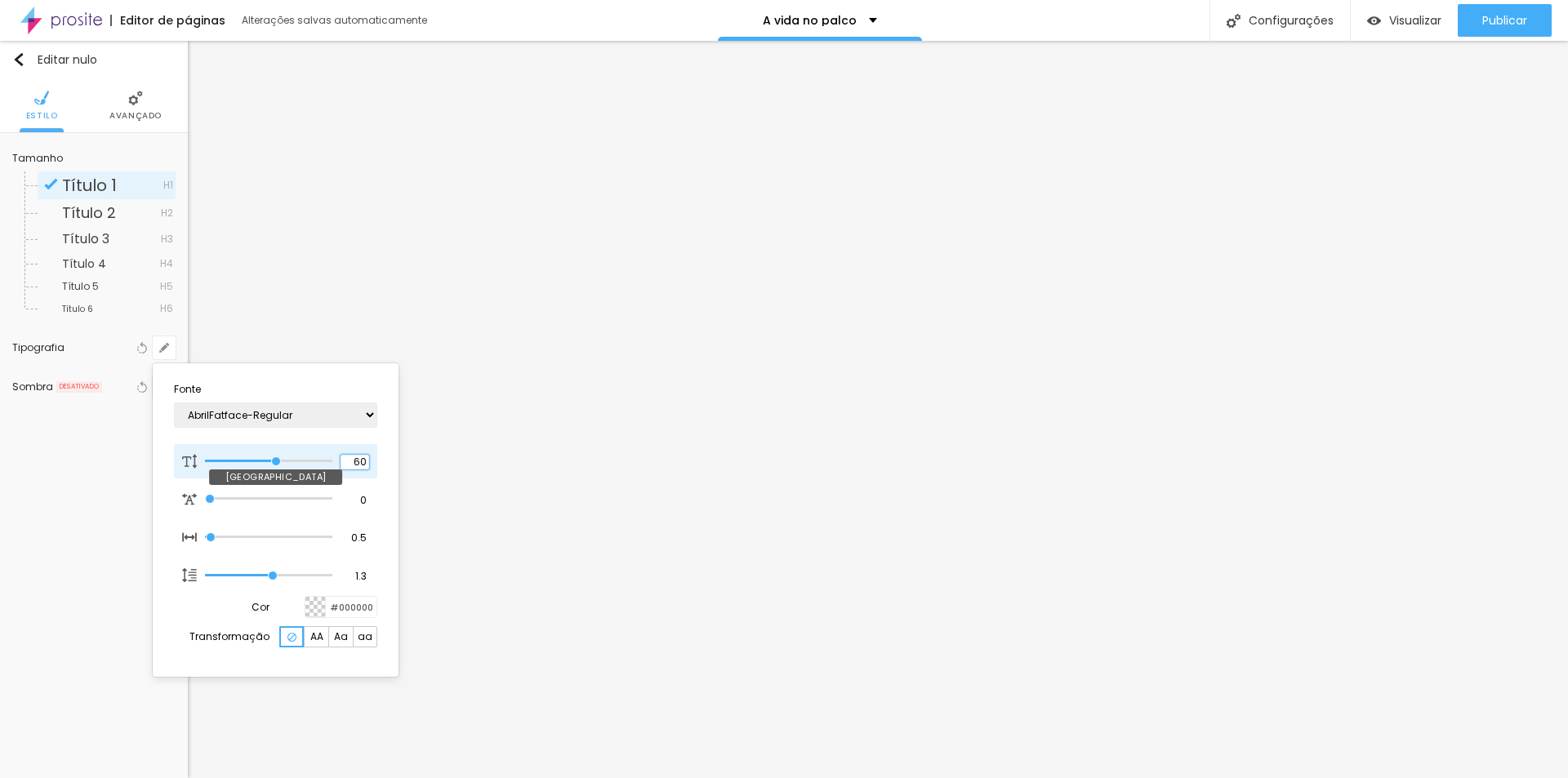
drag, startPoint x: 348, startPoint y: 457, endPoint x: 376, endPoint y: 459, distance: 28.1
click at [376, 459] on div "60 [GEOGRAPHIC_DATA]" at bounding box center [276, 461] width 204 height 35
click at [837, 505] on div at bounding box center [784, 389] width 1568 height 778
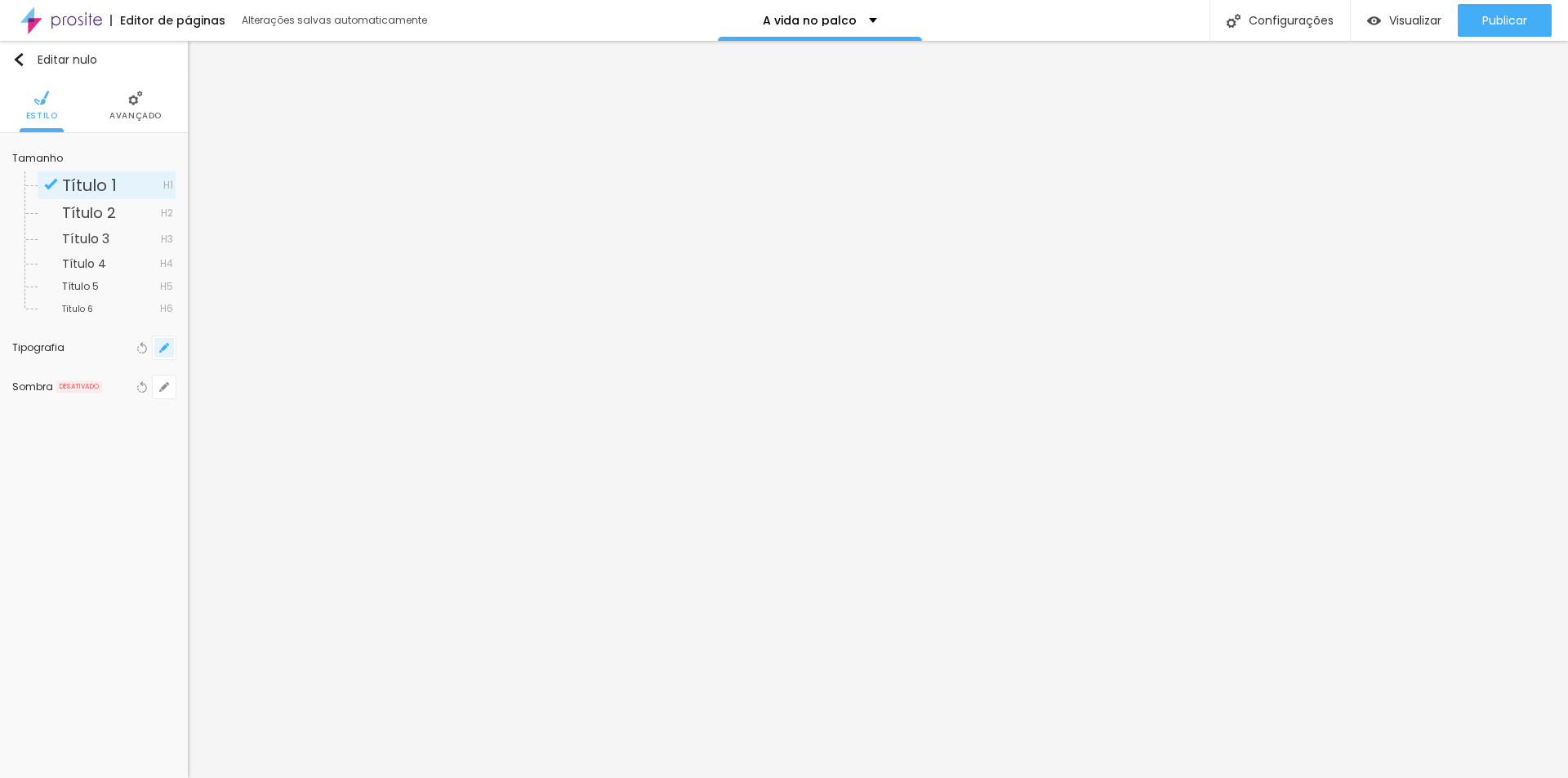
click at [171, 345] on button "button" at bounding box center [164, 348] width 22 height 22
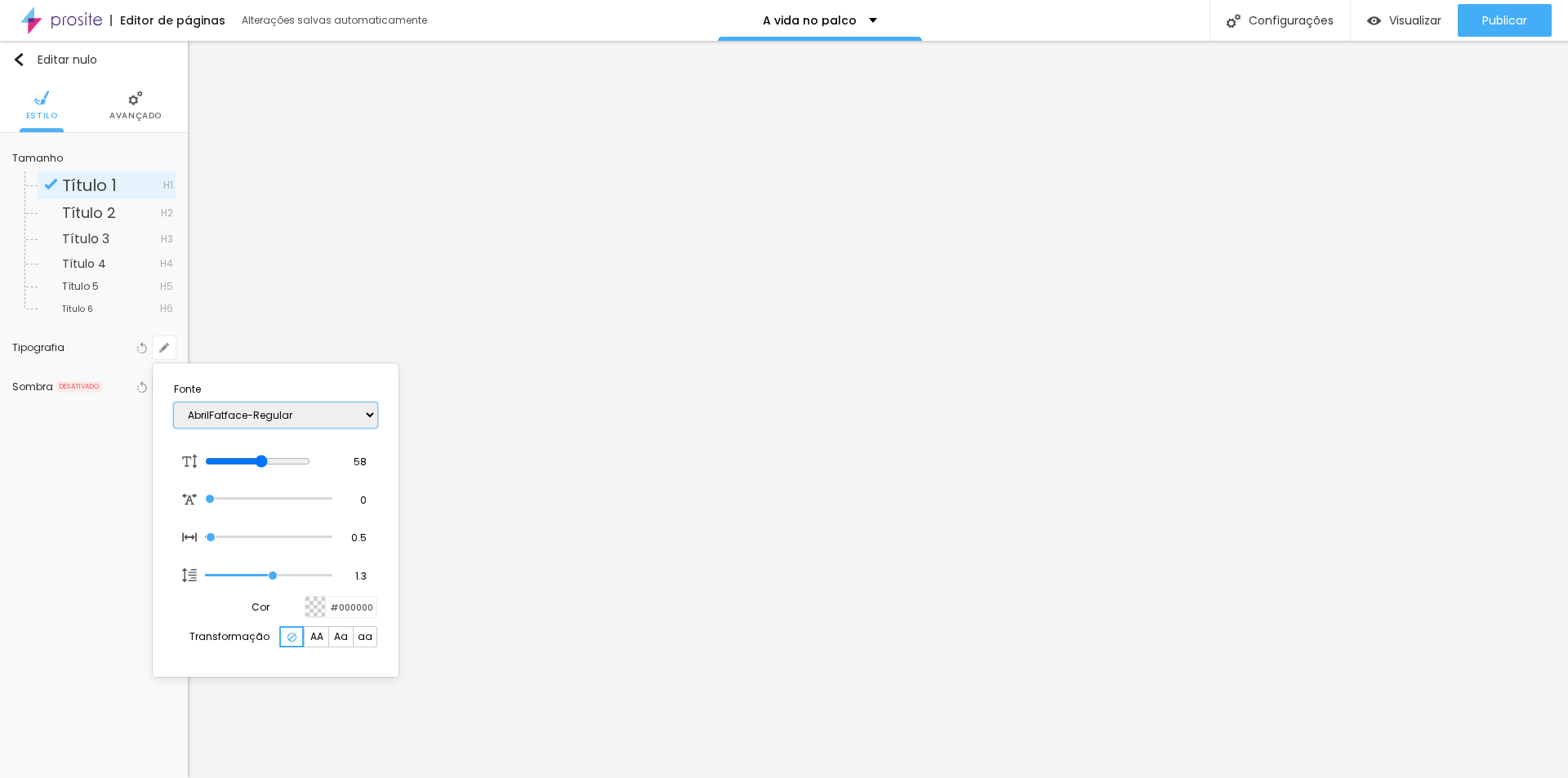
click at [318, 413] on select "AbrilFatface-Regular Actor-Regular Alegreya AlegreyaBlack [PERSON_NAME] Allan-R…" at bounding box center [276, 415] width 204 height 25
click at [174, 403] on select "AbrilFatface-Regular Actor-Regular Alegreya AlegreyaBlack [PERSON_NAME] Allan-R…" at bounding box center [276, 415] width 204 height 25
click at [450, 432] on div at bounding box center [784, 389] width 1568 height 778
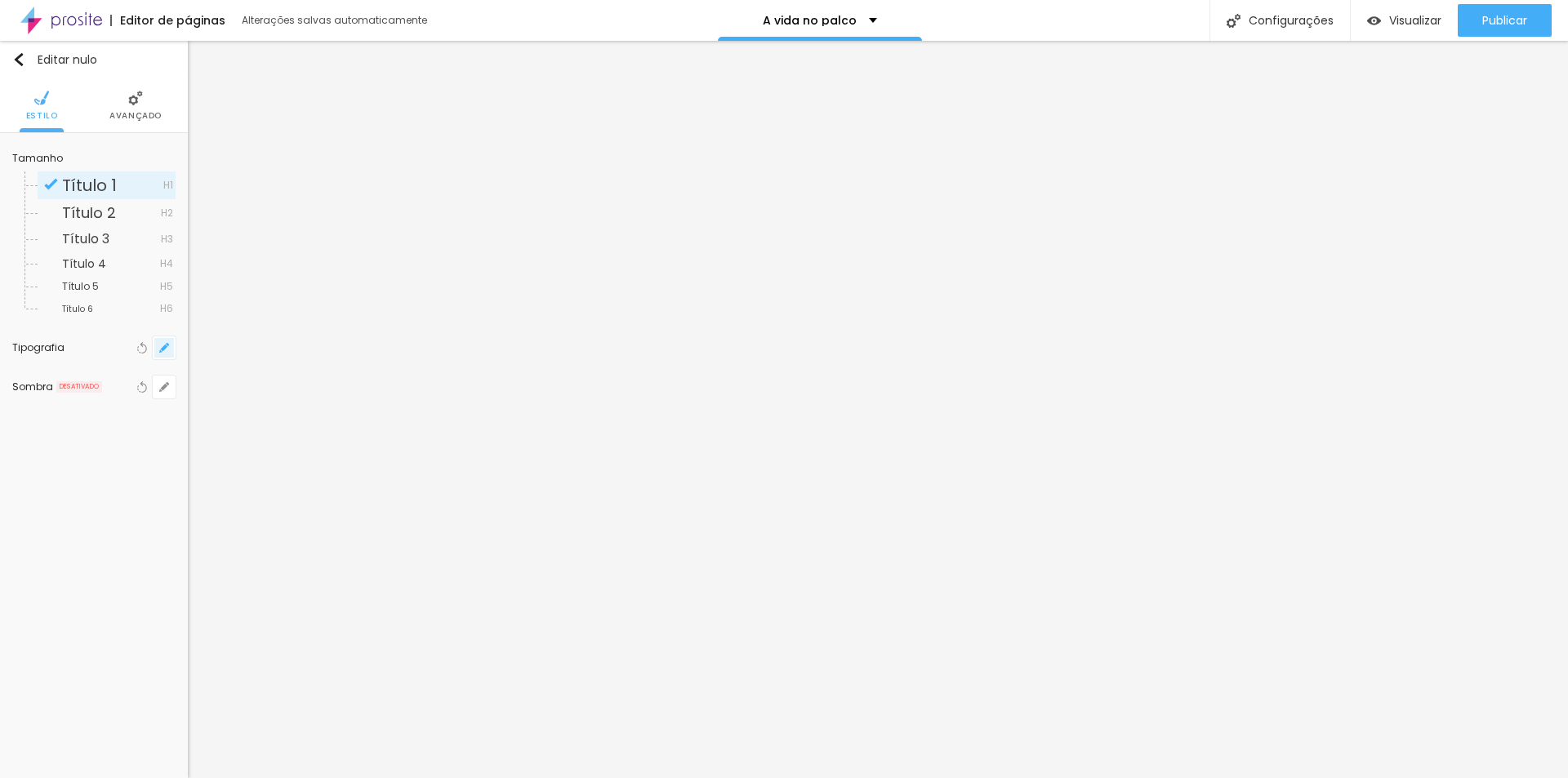
click at [162, 347] on icon "button" at bounding box center [164, 348] width 9 height 9
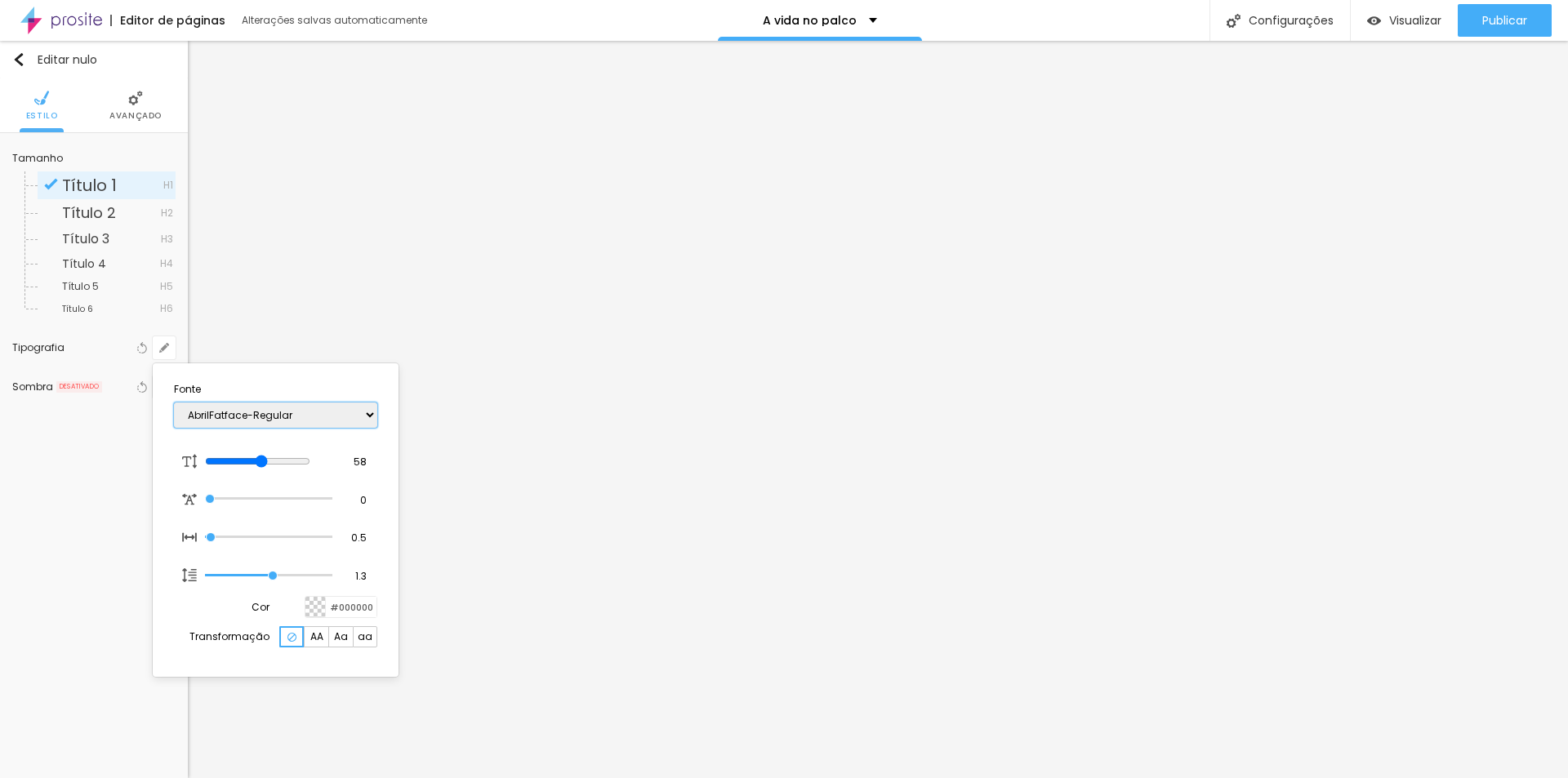
click at [269, 414] on select "AbrilFatface-Regular Actor-Regular Alegreya AlegreyaBlack [PERSON_NAME] Allan-R…" at bounding box center [276, 415] width 204 height 25
click at [174, 403] on select "AbrilFatface-Regular Actor-Regular Alegreya AlegreyaBlack [PERSON_NAME] Allan-R…" at bounding box center [276, 415] width 204 height 25
click at [300, 413] on select "AbrilFatface-Regular Actor-Regular Alegreya AlegreyaBlack [PERSON_NAME] Allan-R…" at bounding box center [276, 415] width 204 height 25
click at [174, 403] on select "AbrilFatface-Regular Actor-Regular Alegreya AlegreyaBlack [PERSON_NAME] Allan-R…" at bounding box center [276, 415] width 204 height 25
click at [452, 497] on div at bounding box center [784, 389] width 1568 height 778
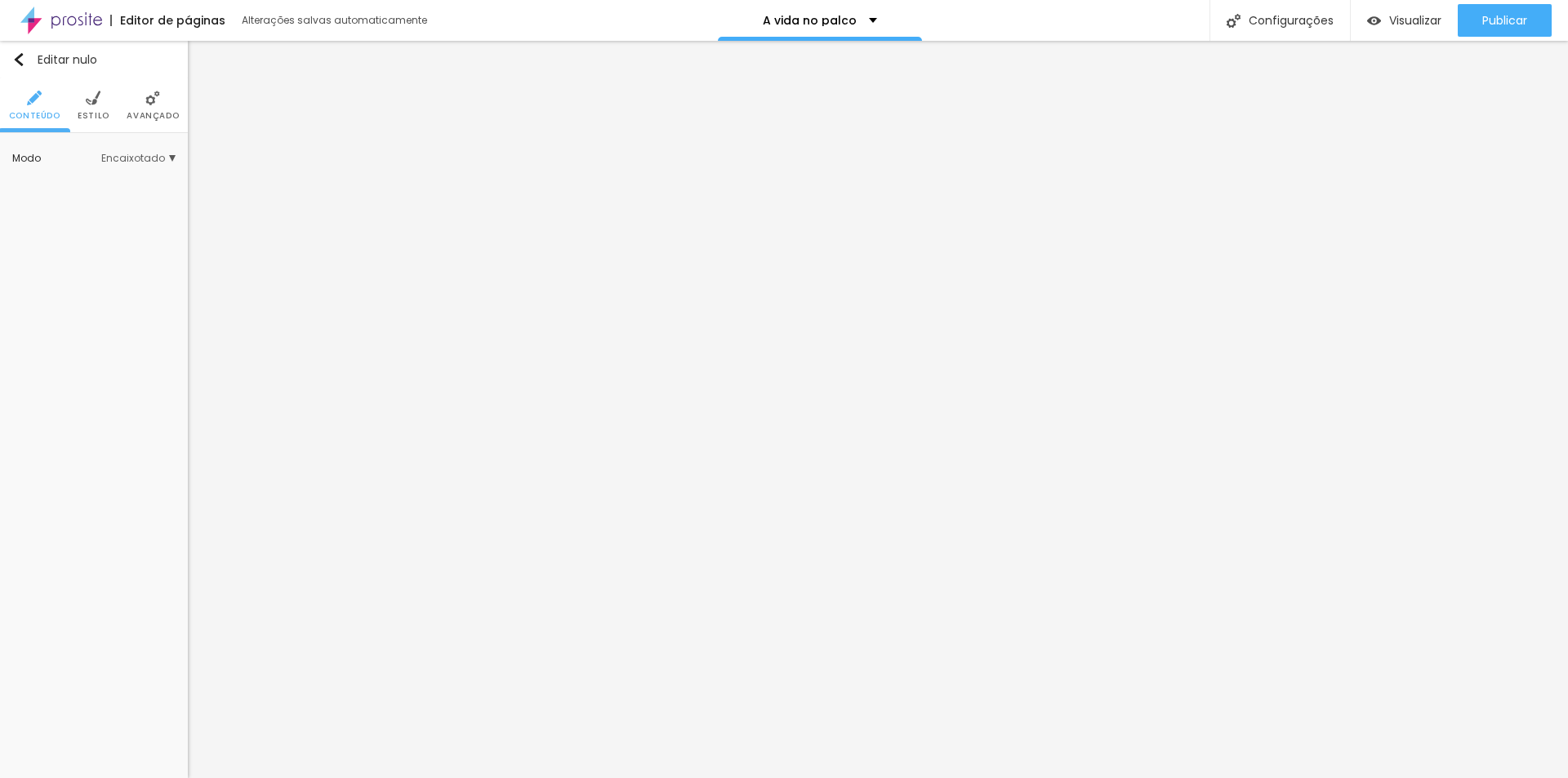
click at [100, 107] on li "Estilo" at bounding box center [94, 106] width 32 height 54
click at [101, 108] on li "Estilo" at bounding box center [94, 106] width 32 height 54
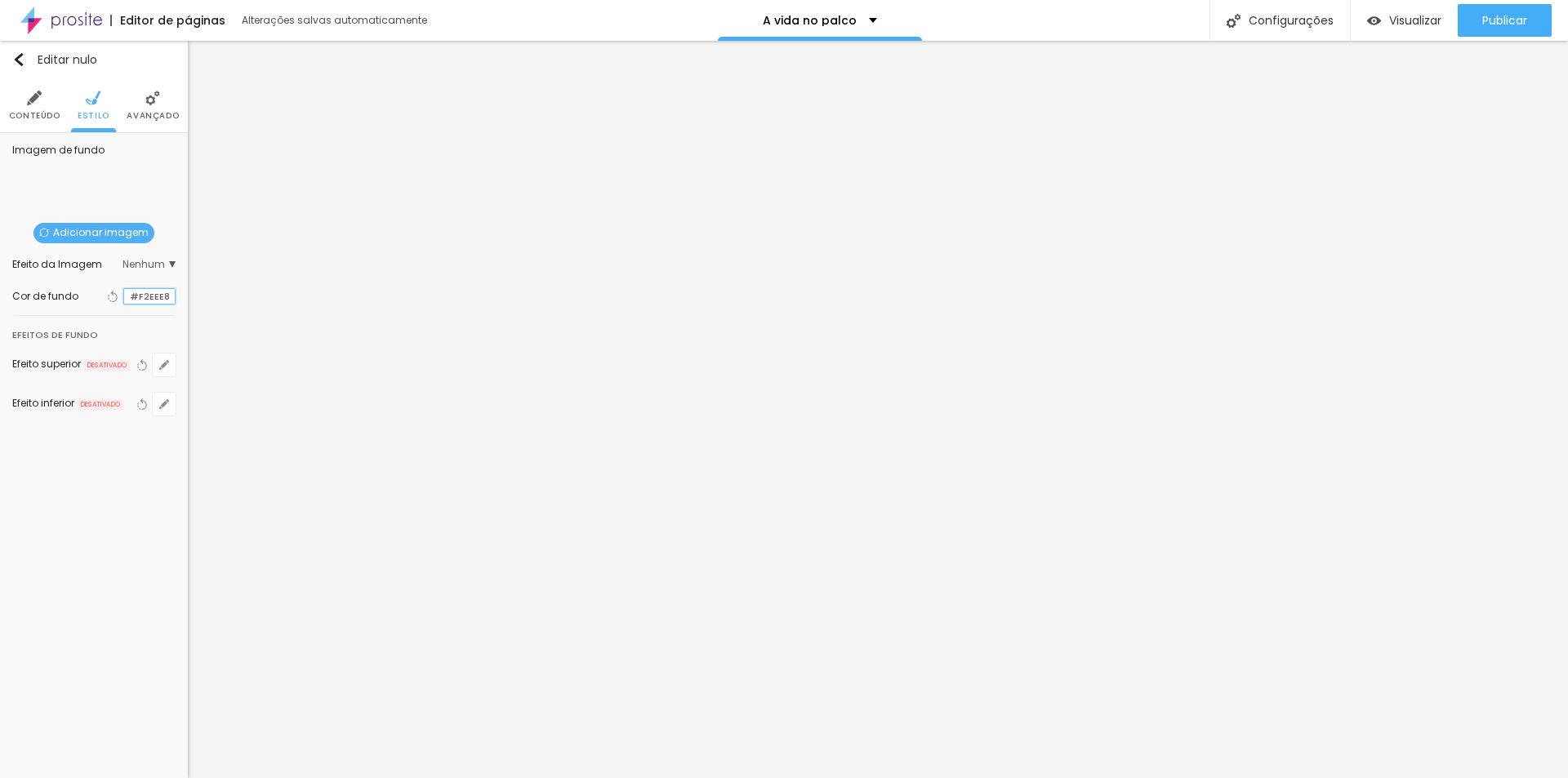
drag, startPoint x: 173, startPoint y: 295, endPoint x: 125, endPoint y: 294, distance: 48.0
click at [125, 294] on input "#F2EEE8" at bounding box center [150, 296] width 50 height 16
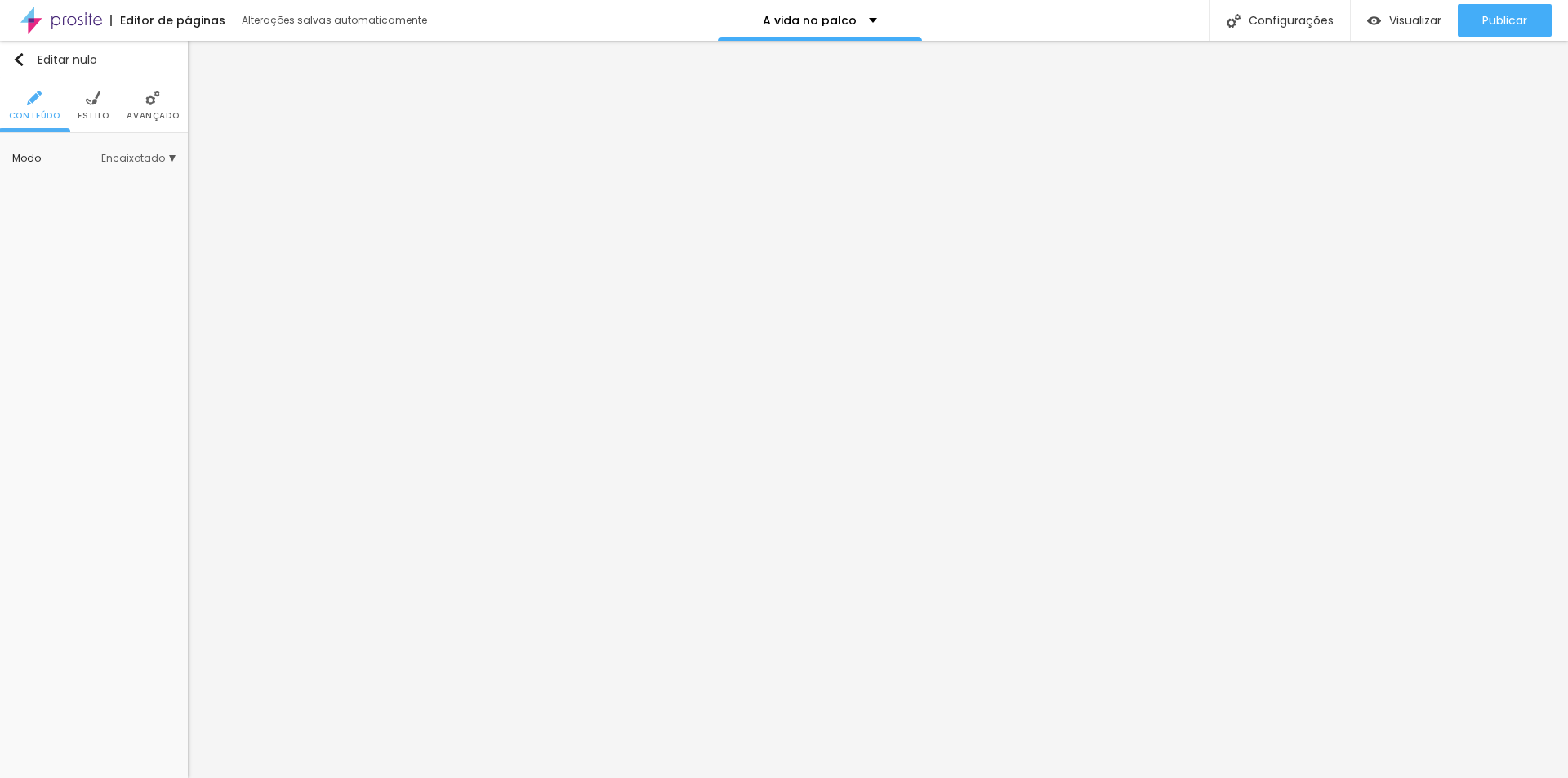
click at [98, 106] on img at bounding box center [94, 98] width 15 height 15
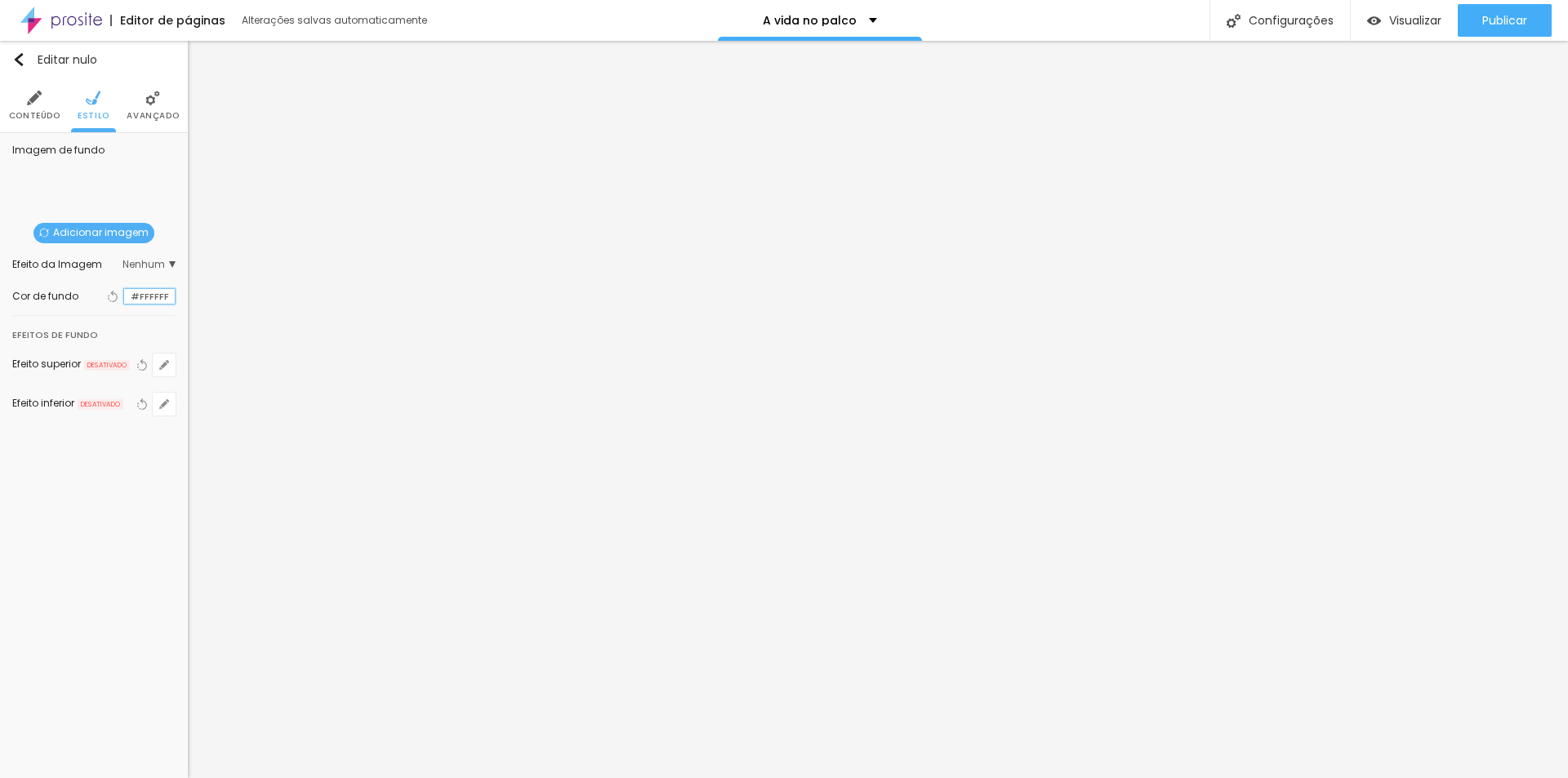
drag, startPoint x: 170, startPoint y: 299, endPoint x: 119, endPoint y: 291, distance: 51.6
click at [123, 291] on div "#FFFFFF" at bounding box center [150, 296] width 52 height 17
paste input "2EEE8"
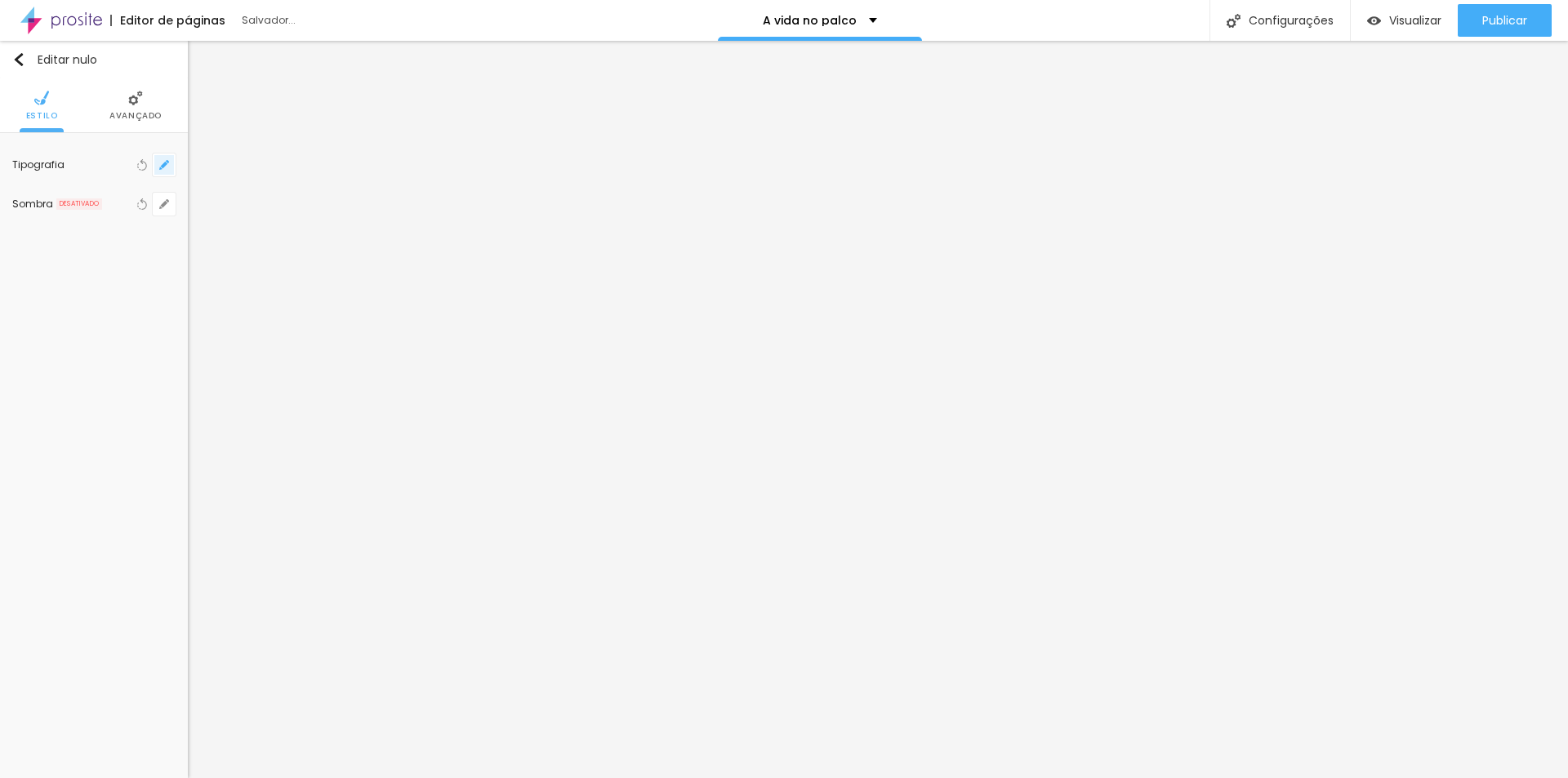
click at [165, 160] on icon "button" at bounding box center [164, 165] width 9 height 9
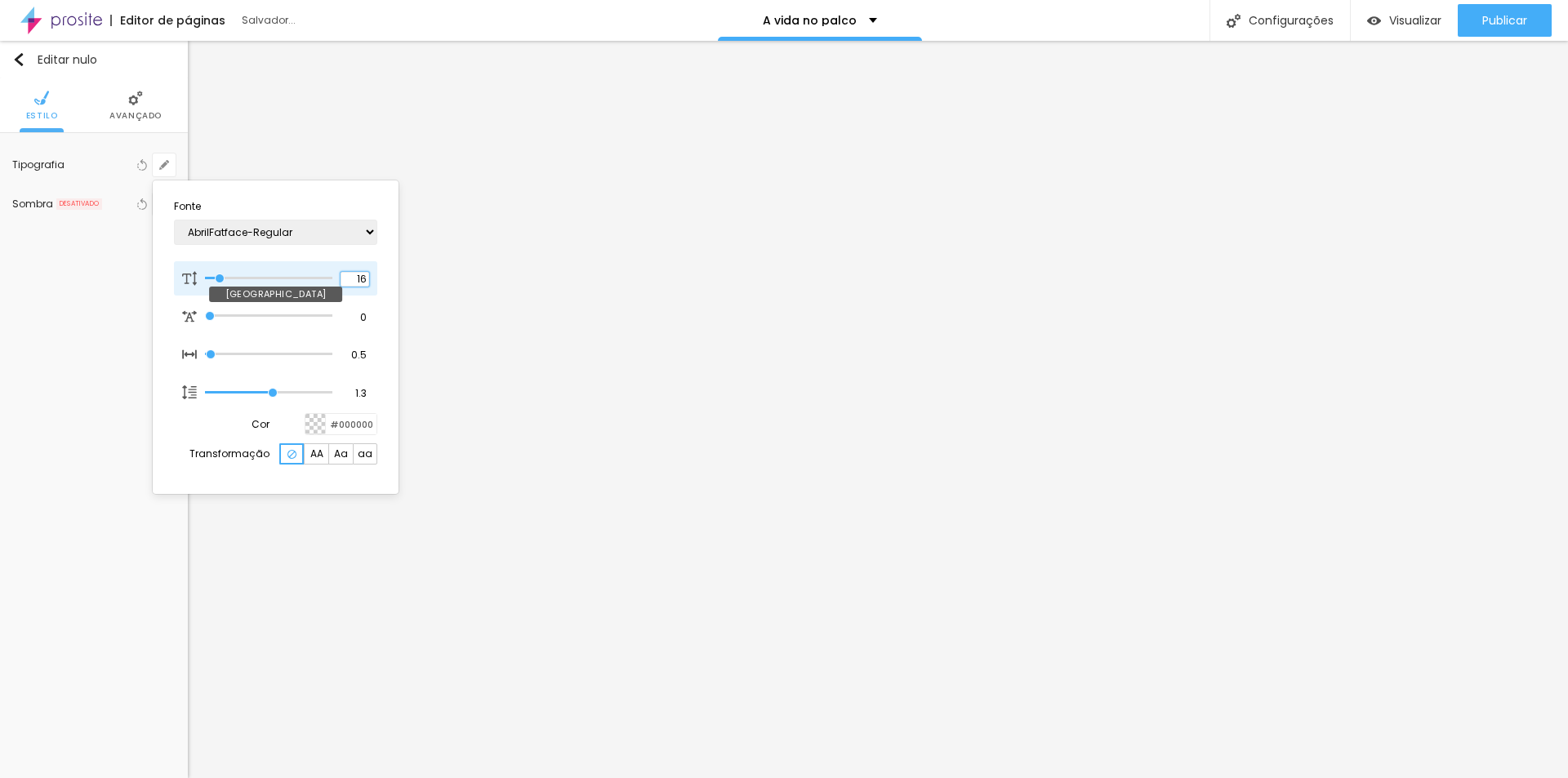
drag, startPoint x: 356, startPoint y: 274, endPoint x: 373, endPoint y: 277, distance: 17.3
click at [373, 277] on div "[GEOGRAPHIC_DATA]" at bounding box center [276, 279] width 204 height 35
click at [494, 520] on div at bounding box center [784, 389] width 1568 height 778
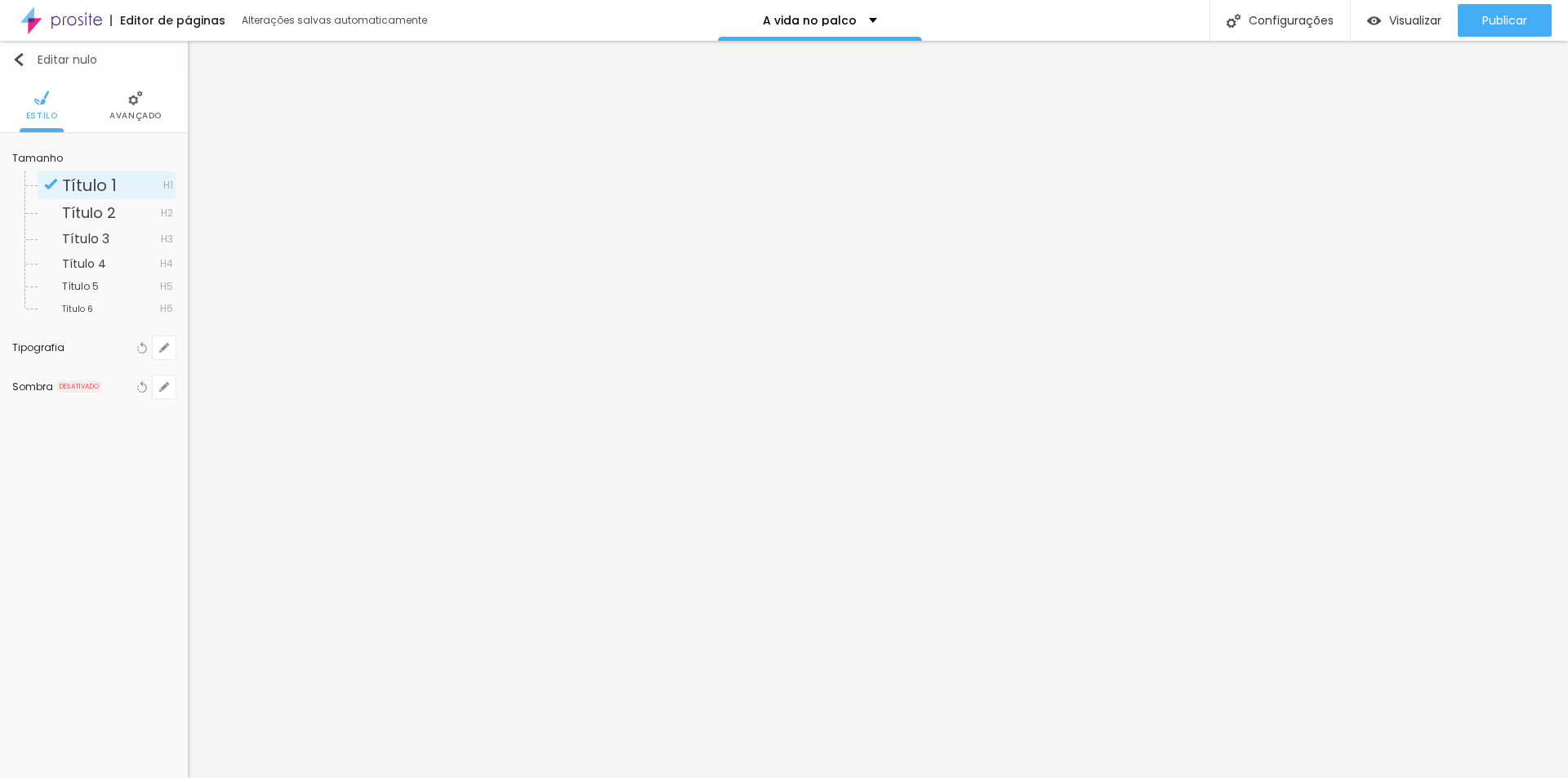
click at [21, 53] on img "button" at bounding box center [19, 60] width 13 height 13
click at [21, 59] on img "button" at bounding box center [19, 60] width 13 height 13
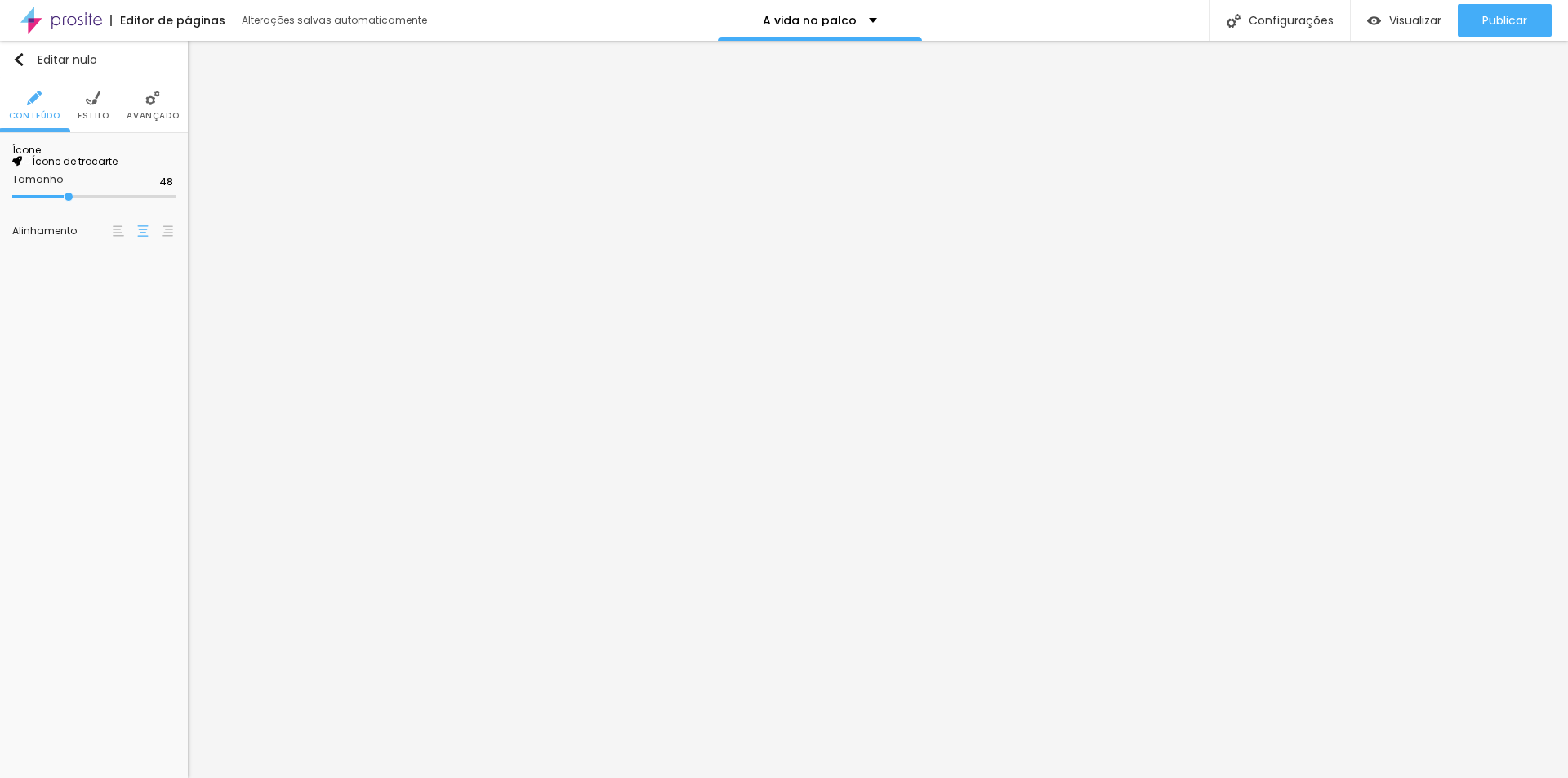
click at [105, 168] on font "Ícone de trocarte" at bounding box center [75, 161] width 86 height 14
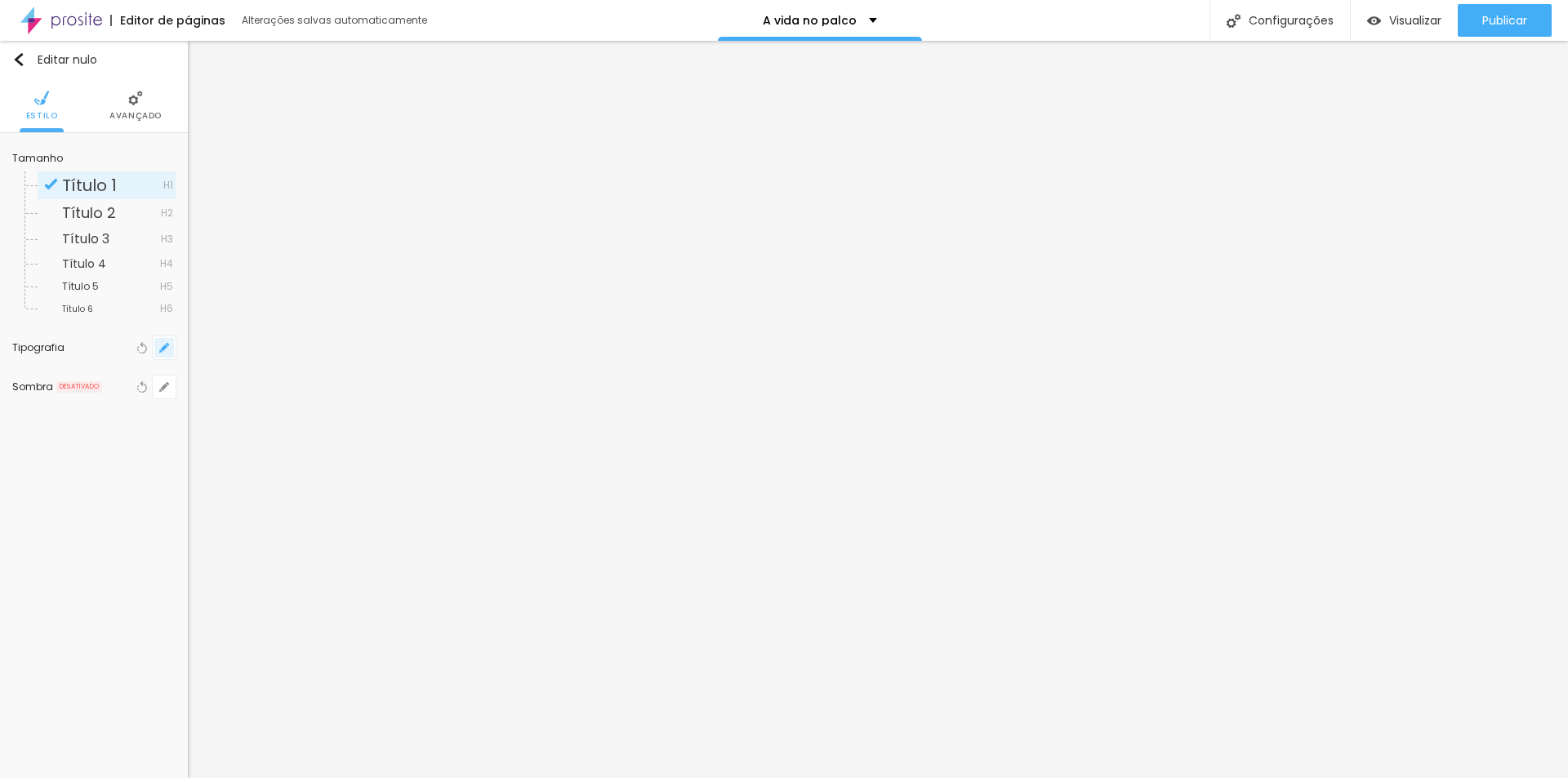
click at [160, 339] on button "button" at bounding box center [164, 348] width 22 height 22
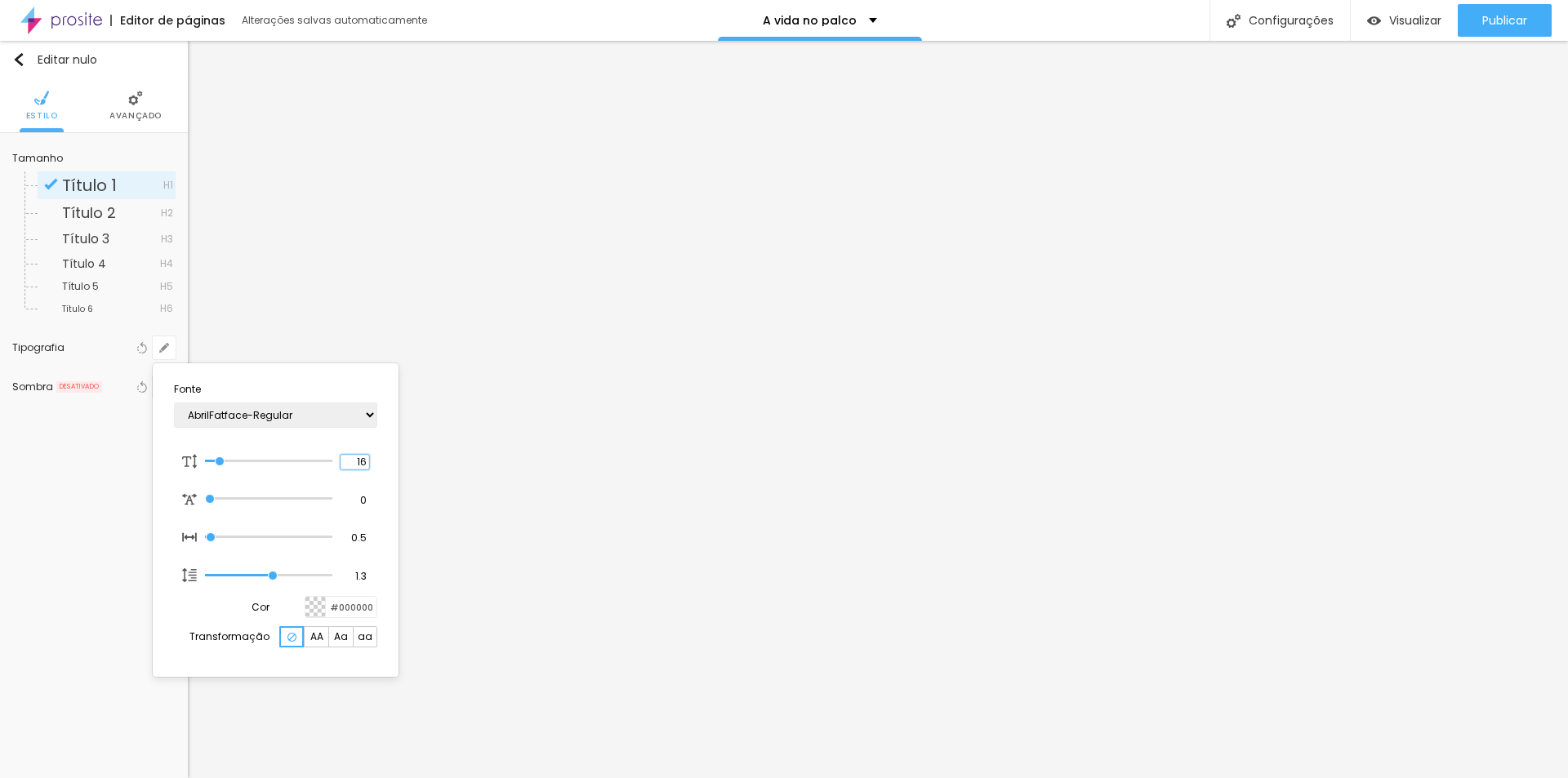
drag, startPoint x: 349, startPoint y: 463, endPoint x: 378, endPoint y: 464, distance: 29.0
click at [378, 464] on section "Fonte AbrilFatface-Regular Actor-Regular Alegreya AlegreyaBlack [PERSON_NAME] A…" at bounding box center [275, 520] width 233 height 300
click at [738, 647] on div at bounding box center [784, 389] width 1568 height 778
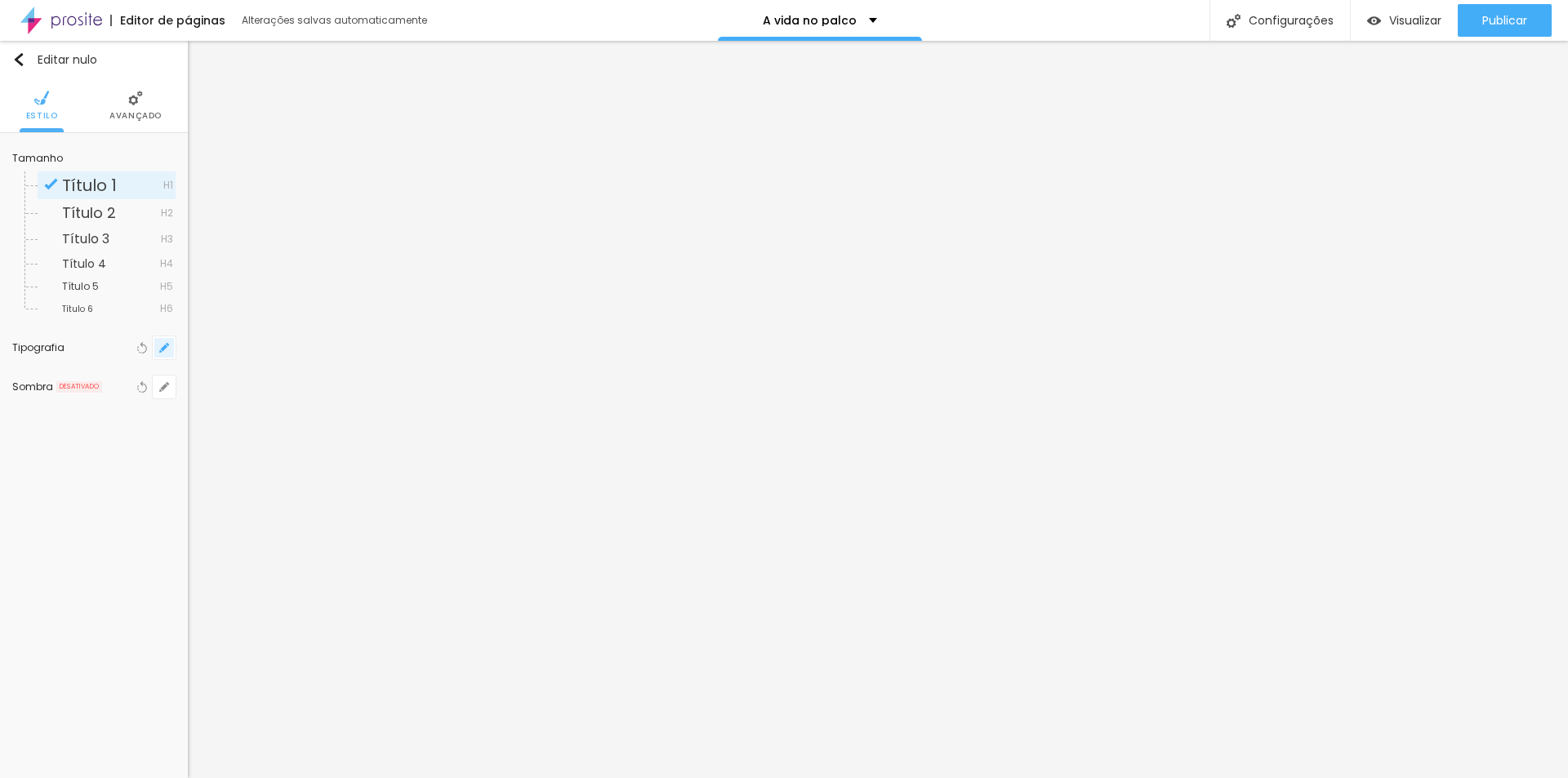
click at [163, 350] on icon "button" at bounding box center [164, 348] width 7 height 7
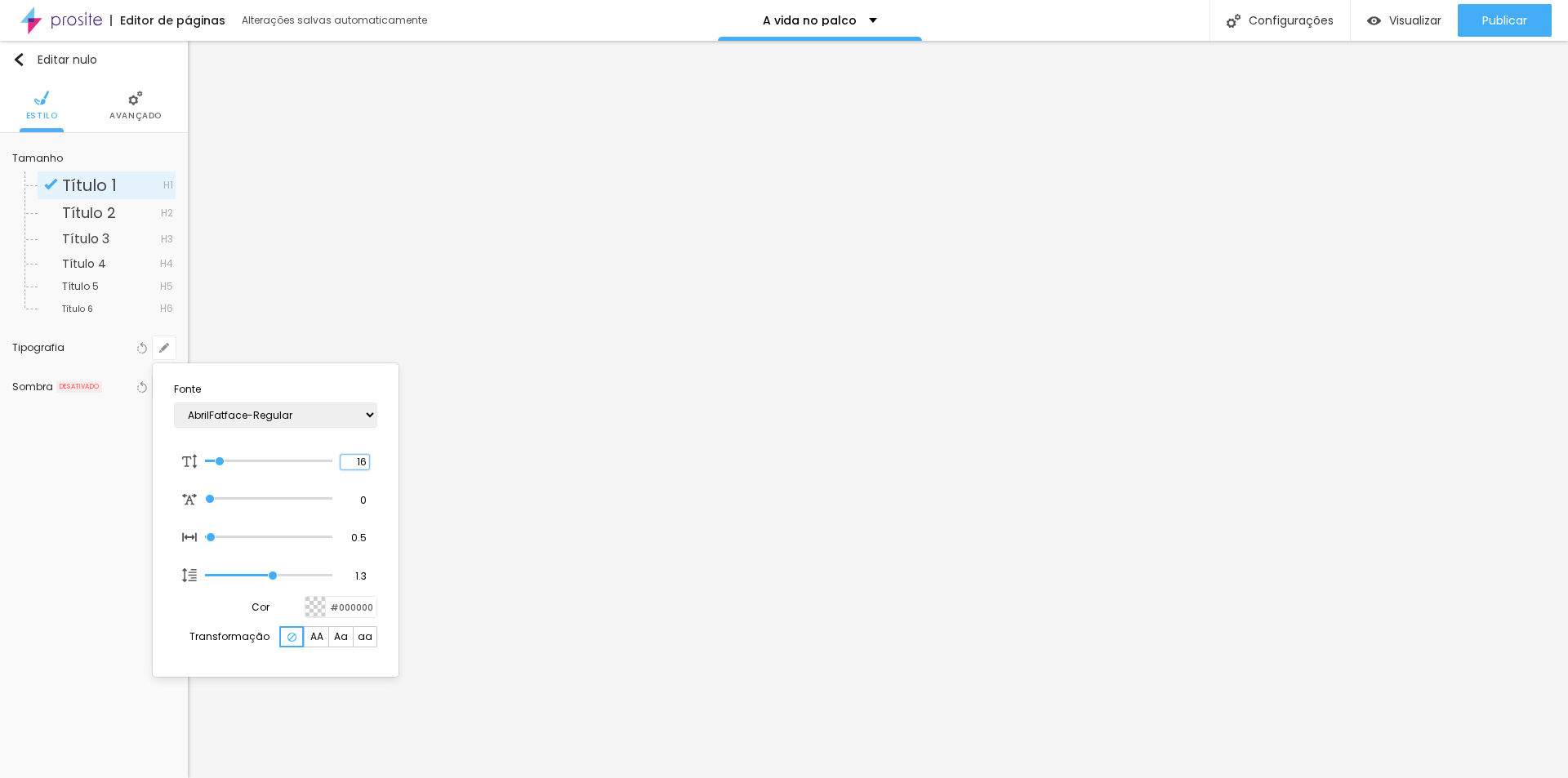
drag, startPoint x: 357, startPoint y: 463, endPoint x: 380, endPoint y: 462, distance: 23.0
click at [380, 462] on section "Fonte AbrilFatface-Regular Actor-Regular Alegreya AlegreyaBlack [PERSON_NAME] A…" at bounding box center [275, 520] width 233 height 300
click at [550, 655] on div at bounding box center [784, 389] width 1568 height 778
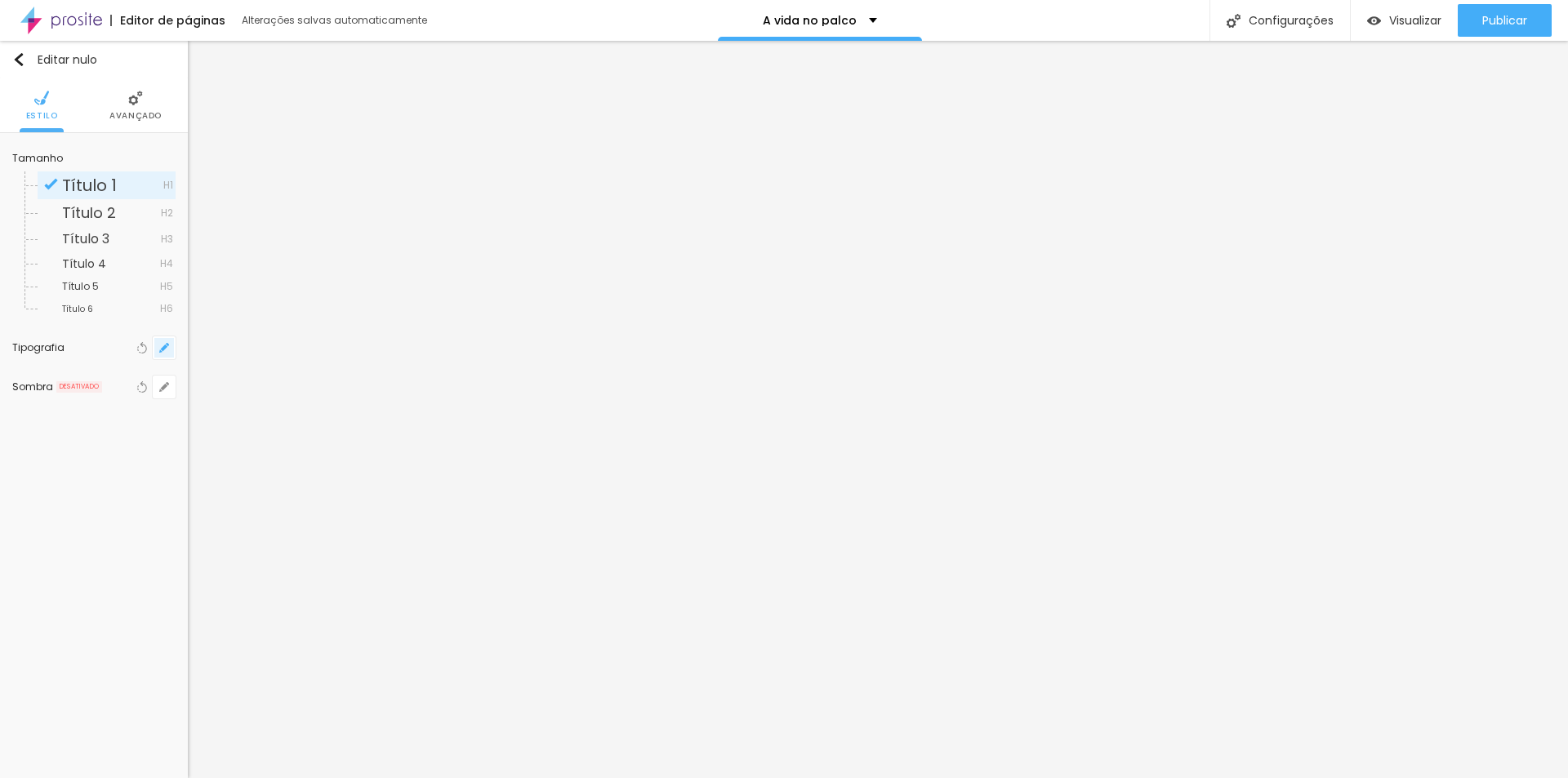
click at [163, 350] on icon "button" at bounding box center [164, 348] width 7 height 7
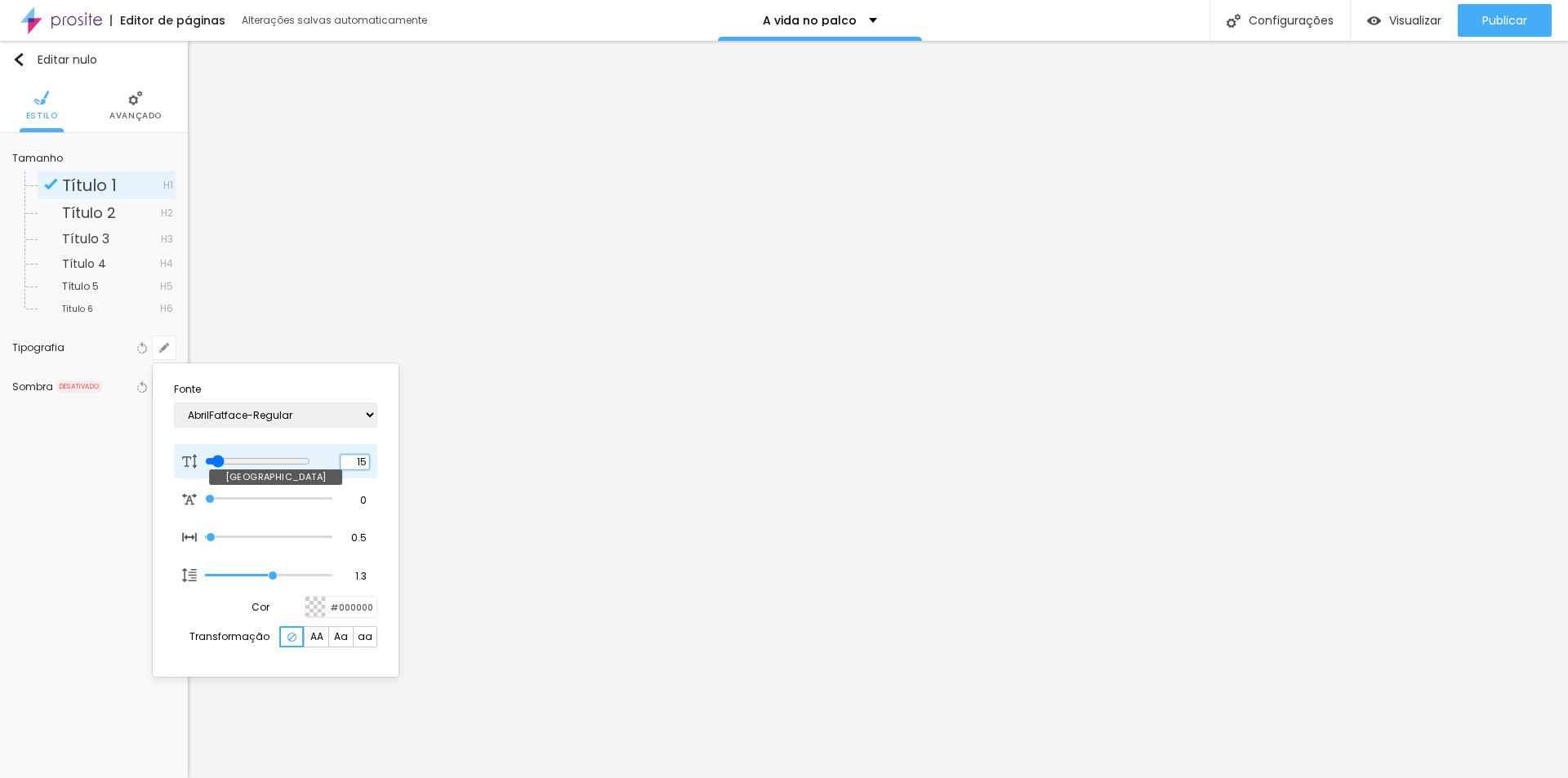
drag, startPoint x: 355, startPoint y: 465, endPoint x: 376, endPoint y: 465, distance: 21.0
click at [376, 465] on div "[GEOGRAPHIC_DATA]" at bounding box center [276, 461] width 204 height 35
click at [976, 647] on div at bounding box center [784, 389] width 1568 height 778
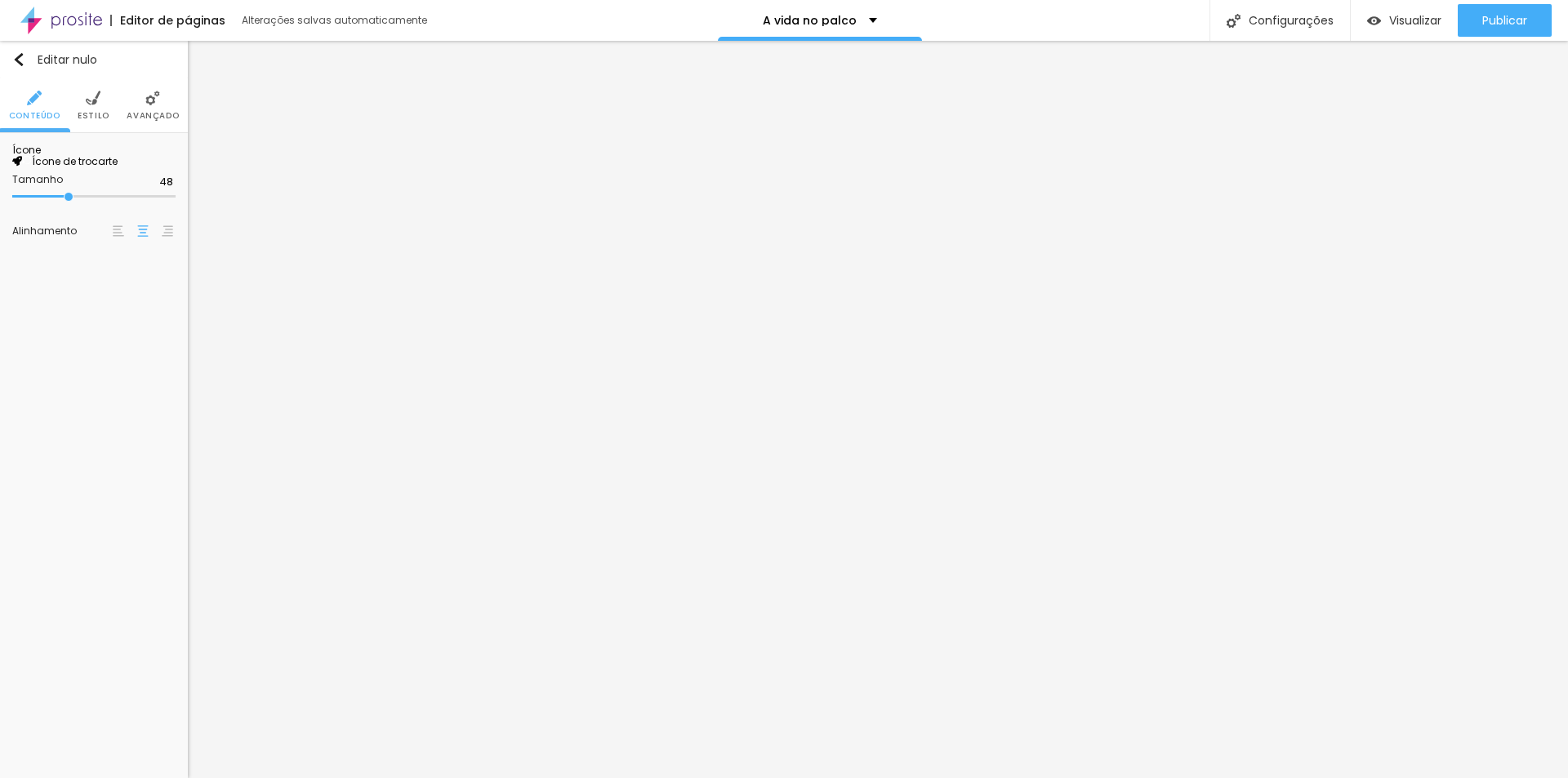
click at [101, 168] on span "Ícone de trocarte" at bounding box center [70, 161] width 95 height 14
drag, startPoint x: 622, startPoint y: 151, endPoint x: 458, endPoint y: 148, distance: 164.0
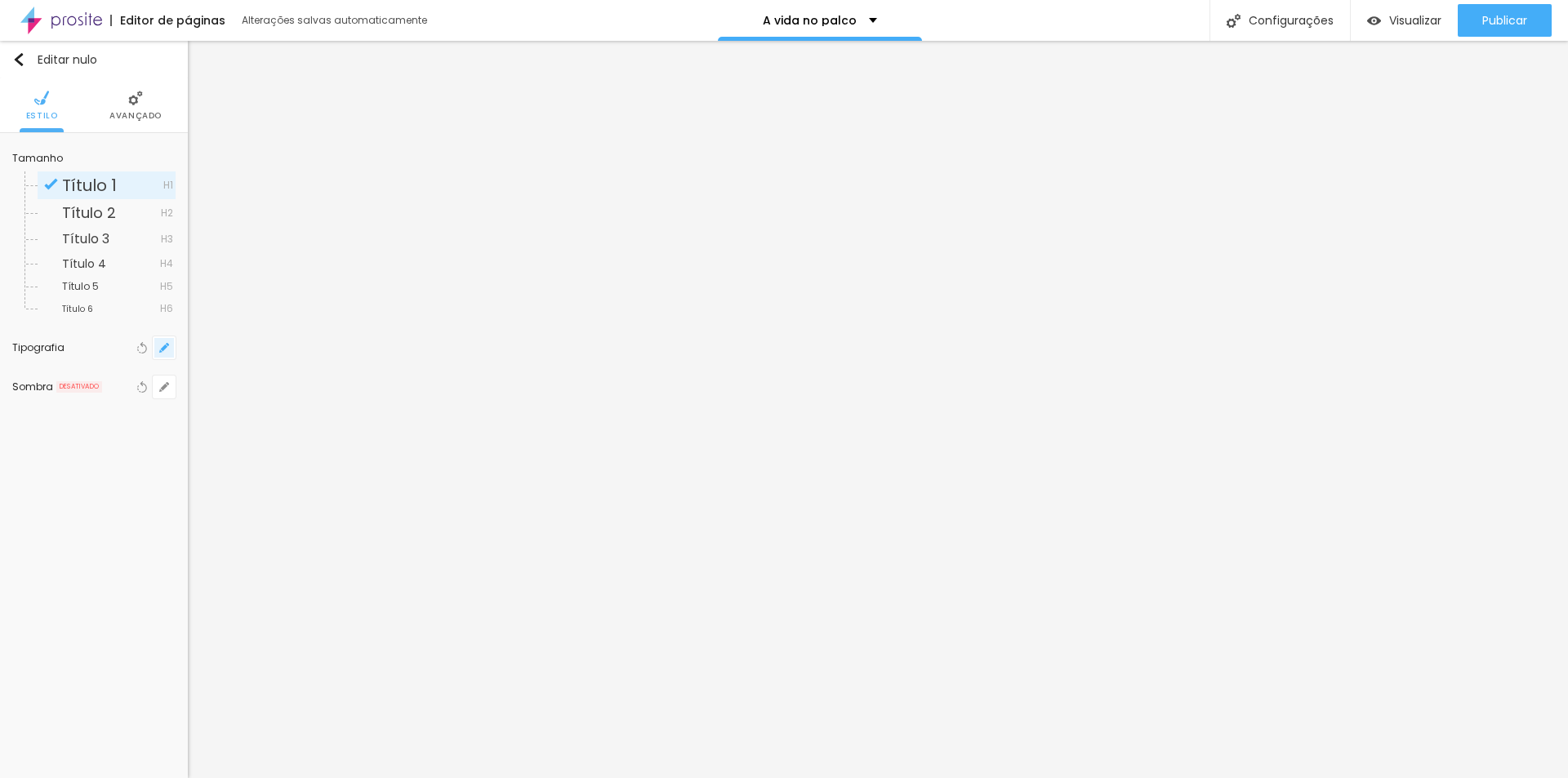
click at [171, 351] on button "button" at bounding box center [164, 348] width 22 height 22
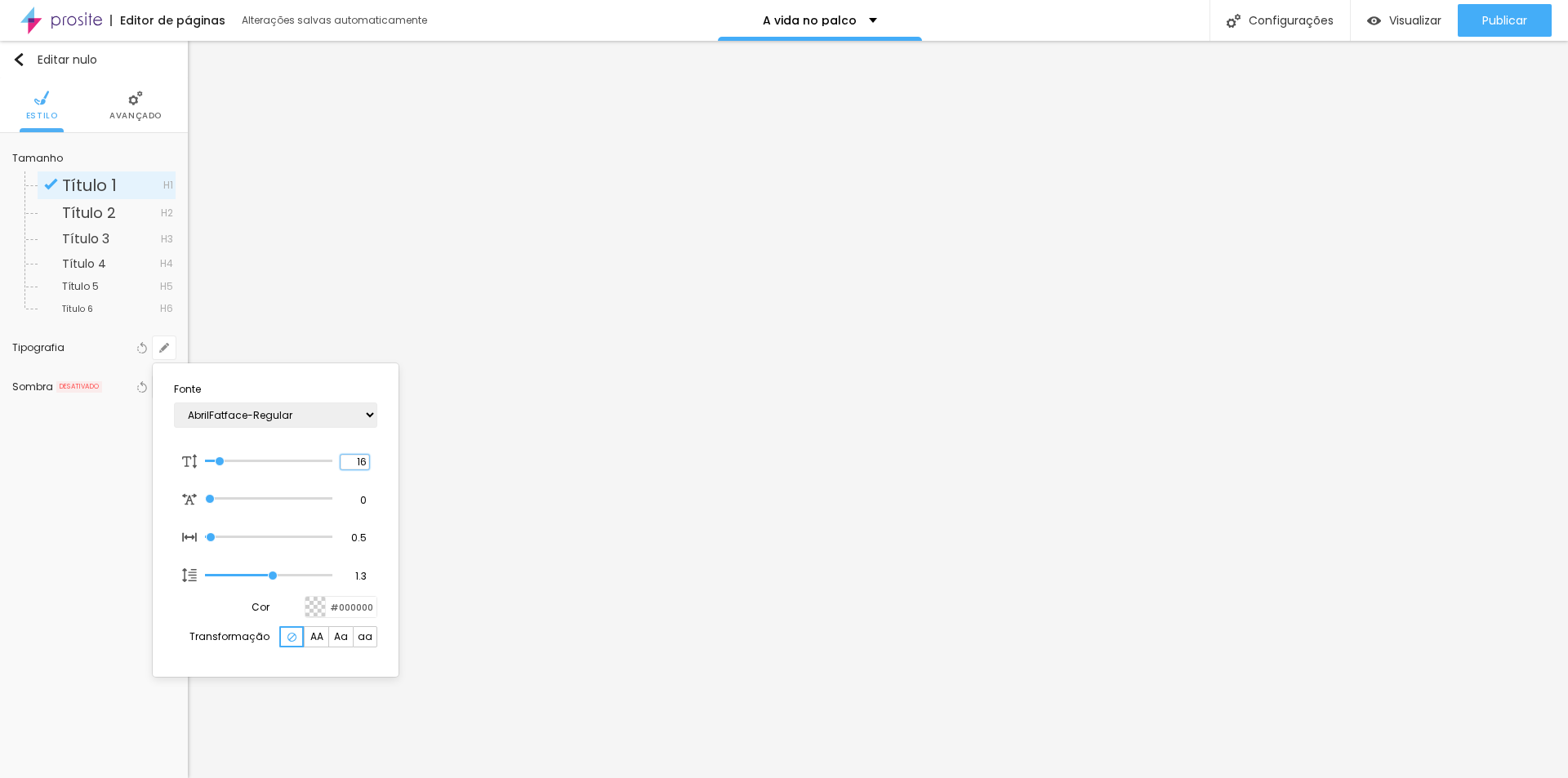
drag, startPoint x: 348, startPoint y: 467, endPoint x: 384, endPoint y: 464, distance: 36.1
click at [384, 464] on section "Fonte AbrilFatface-Regular Actor-Regular Alegreya AlegreyaBlack [PERSON_NAME] A…" at bounding box center [275, 520] width 233 height 300
click at [1082, 614] on div at bounding box center [784, 389] width 1568 height 778
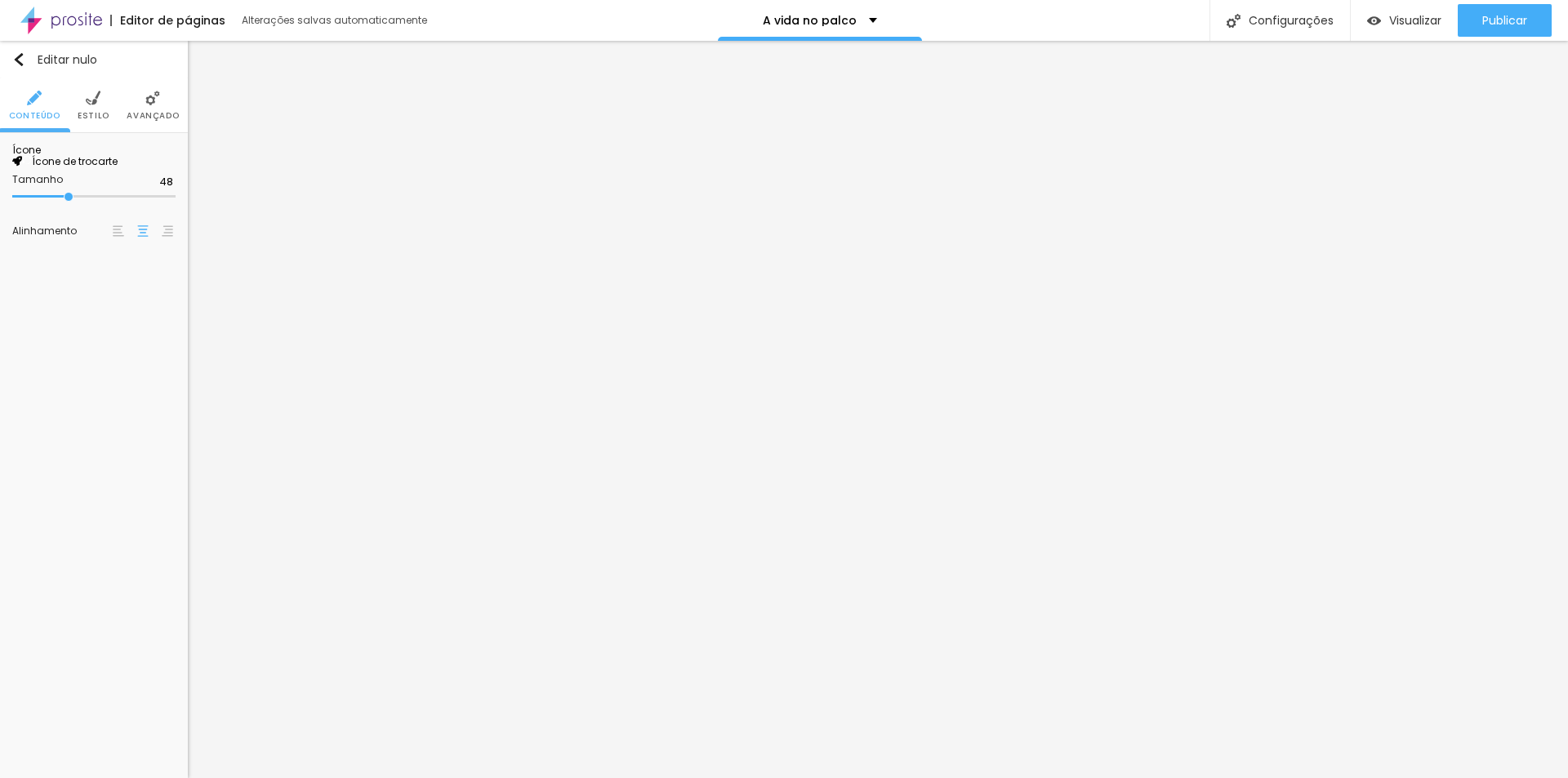
click at [108, 168] on font "Ícone de trocarte" at bounding box center [75, 161] width 86 height 14
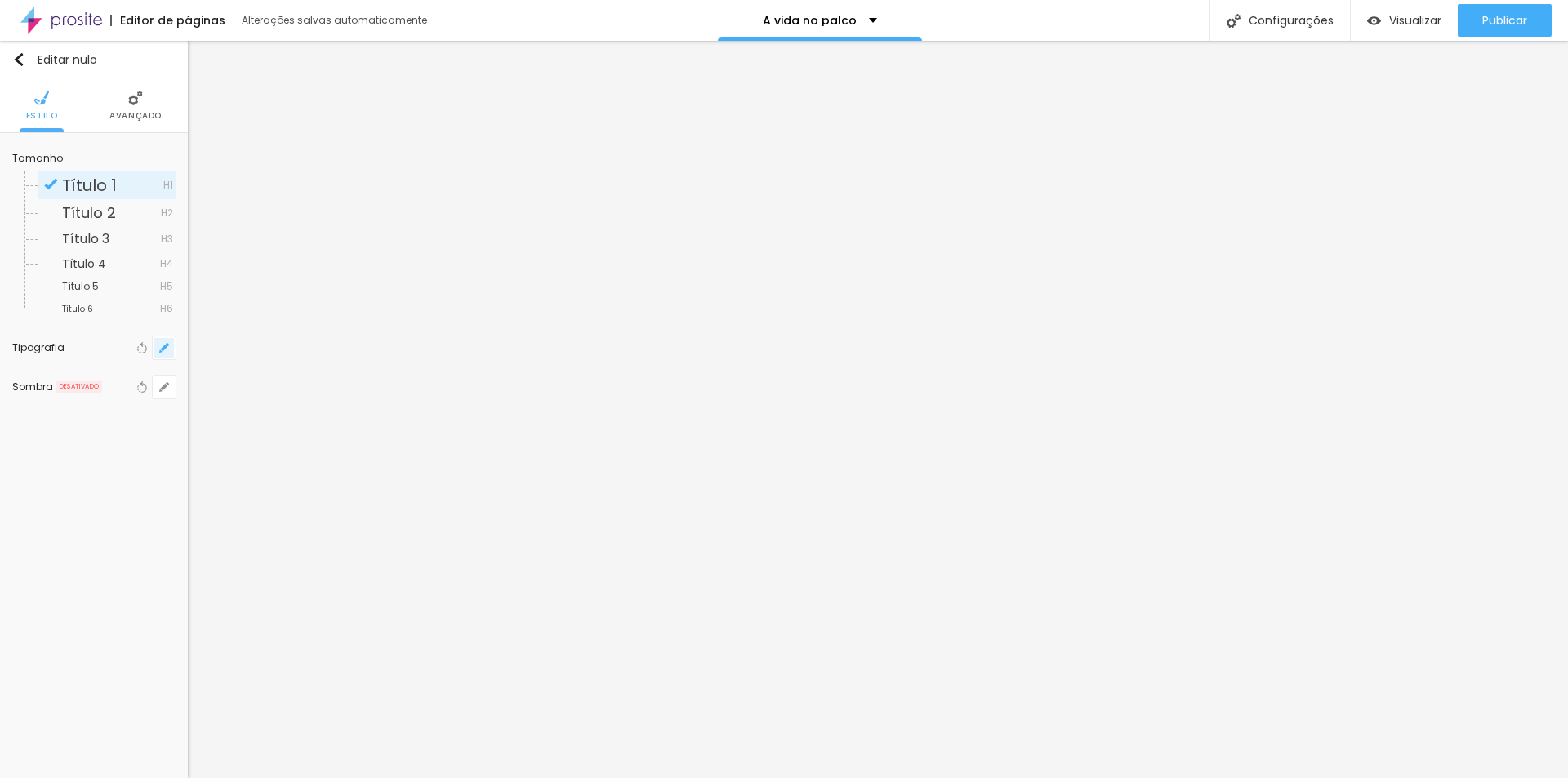
click at [173, 347] on button "button" at bounding box center [164, 348] width 22 height 22
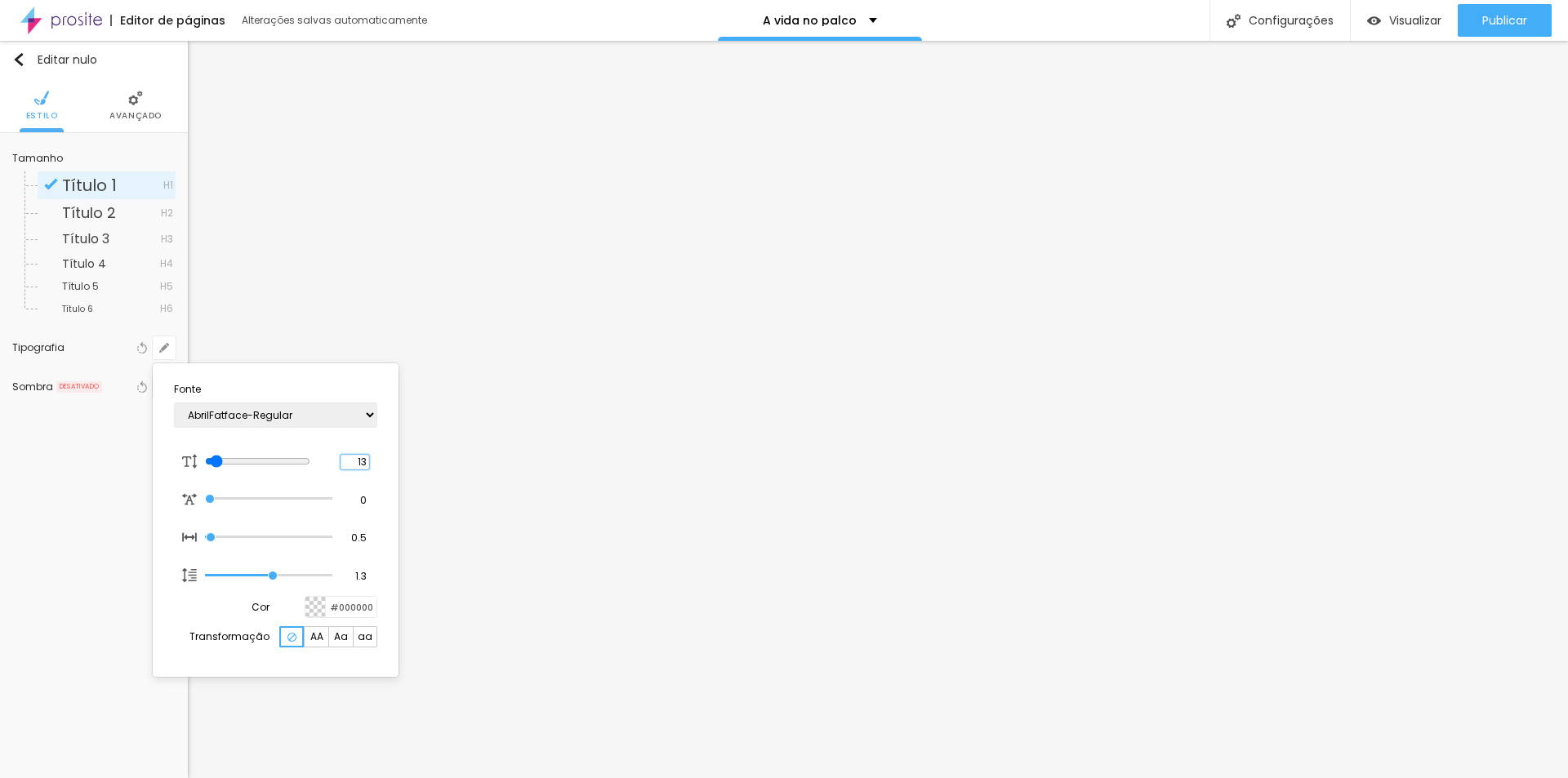
drag, startPoint x: 344, startPoint y: 468, endPoint x: 380, endPoint y: 461, distance: 36.7
click at [380, 461] on section "Fonte AbrilFatface-Regular Actor-Regular Alegreya AlegreyaBlack [PERSON_NAME] A…" at bounding box center [275, 520] width 233 height 300
click at [728, 642] on div at bounding box center [784, 389] width 1568 height 778
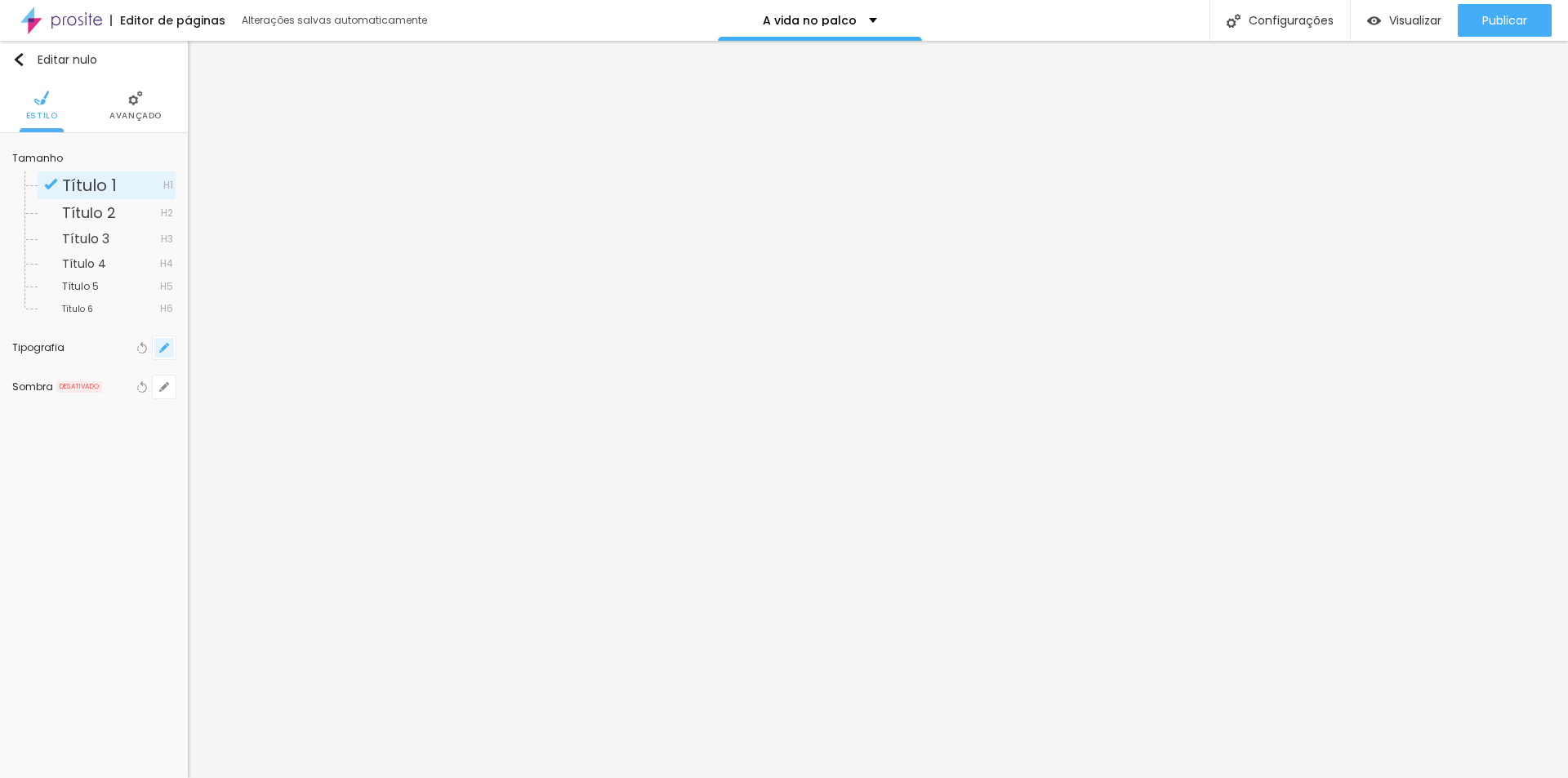
click at [166, 353] on button "button" at bounding box center [164, 348] width 22 height 22
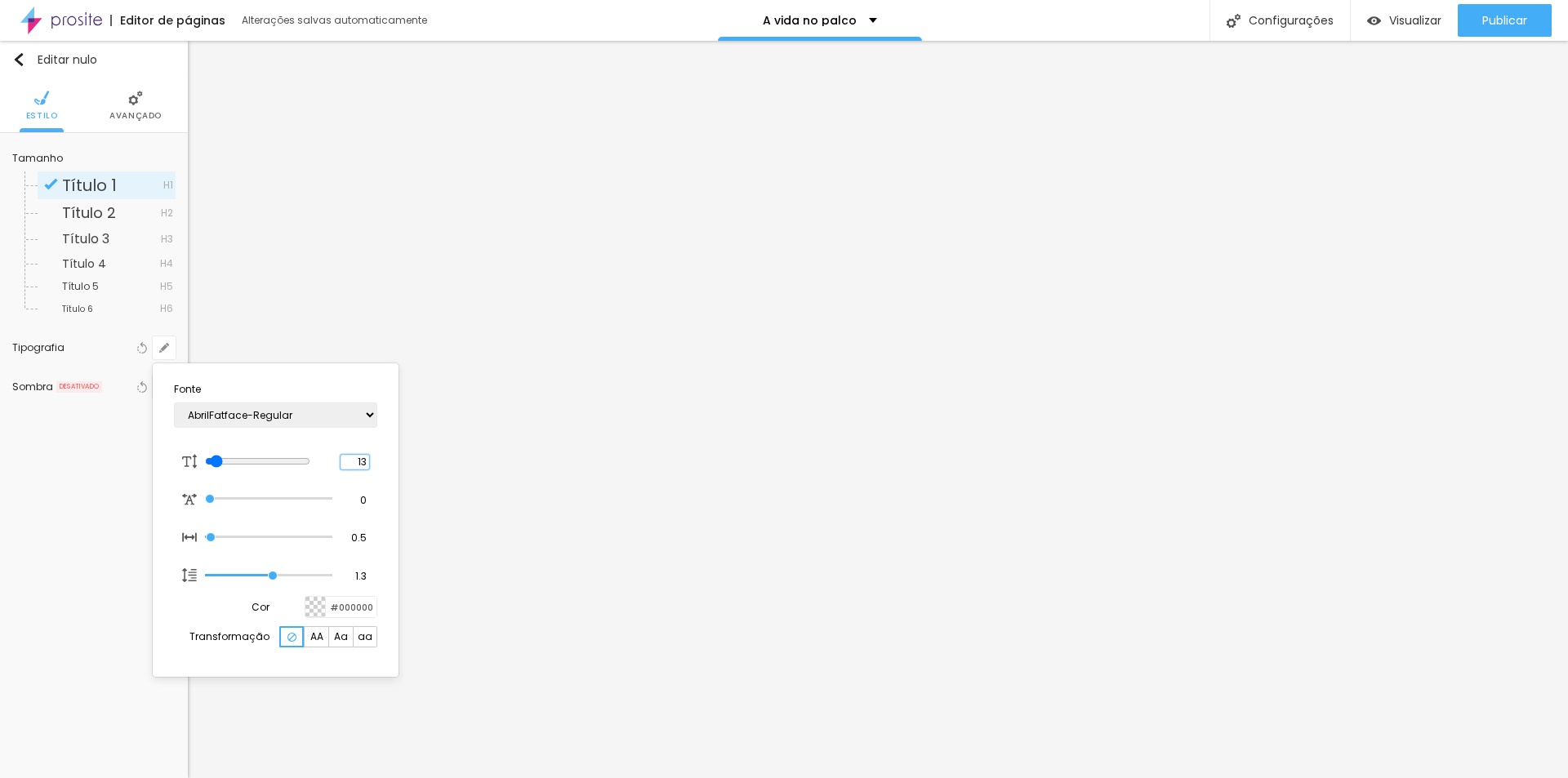
drag, startPoint x: 351, startPoint y: 466, endPoint x: 378, endPoint y: 464, distance: 27.1
click at [378, 464] on section "Fonte AbrilFatface-Regular Actor-Regular Alegreya AlegreyaBlack [PERSON_NAME] A…" at bounding box center [275, 520] width 233 height 300
click at [513, 646] on div at bounding box center [784, 389] width 1568 height 778
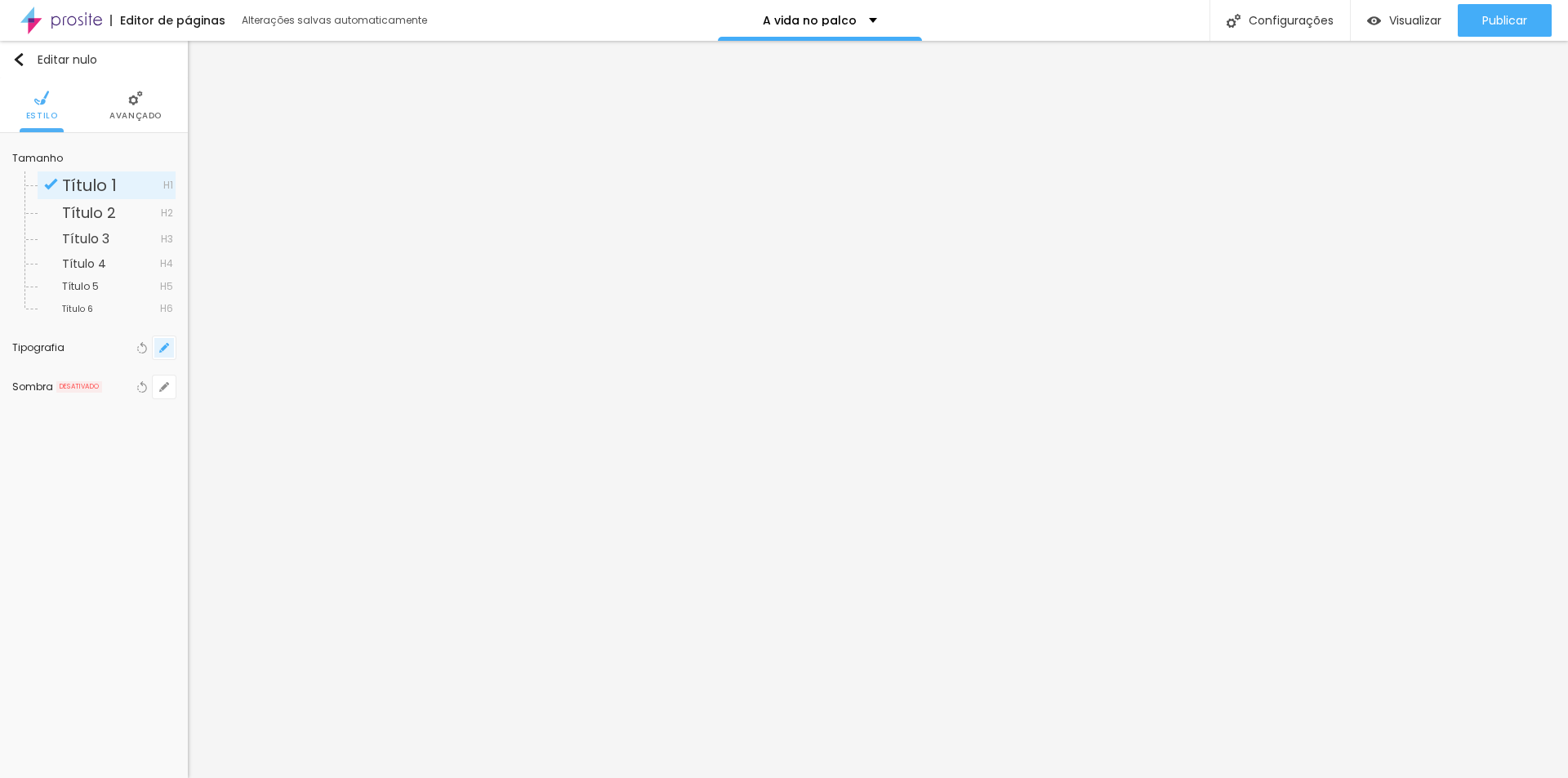
click at [171, 349] on button "button" at bounding box center [164, 348] width 22 height 22
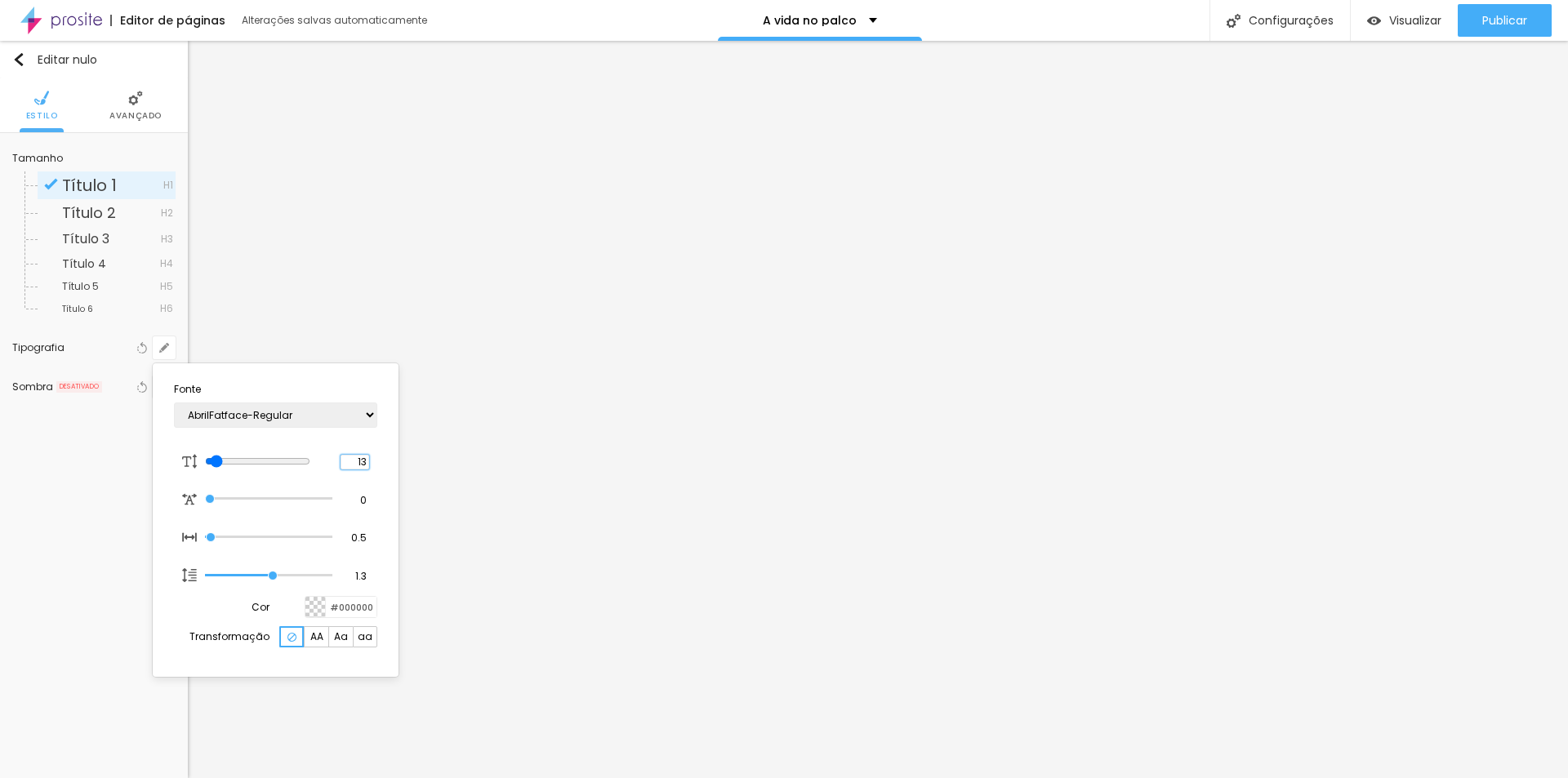
drag, startPoint x: 346, startPoint y: 462, endPoint x: 383, endPoint y: 462, distance: 37.0
click at [383, 462] on section "Fonte AbrilFatface-Regular Actor-Regular Alegreya AlegreyaBlack [PERSON_NAME] A…" at bounding box center [275, 520] width 233 height 300
click at [1195, 653] on div at bounding box center [784, 389] width 1568 height 778
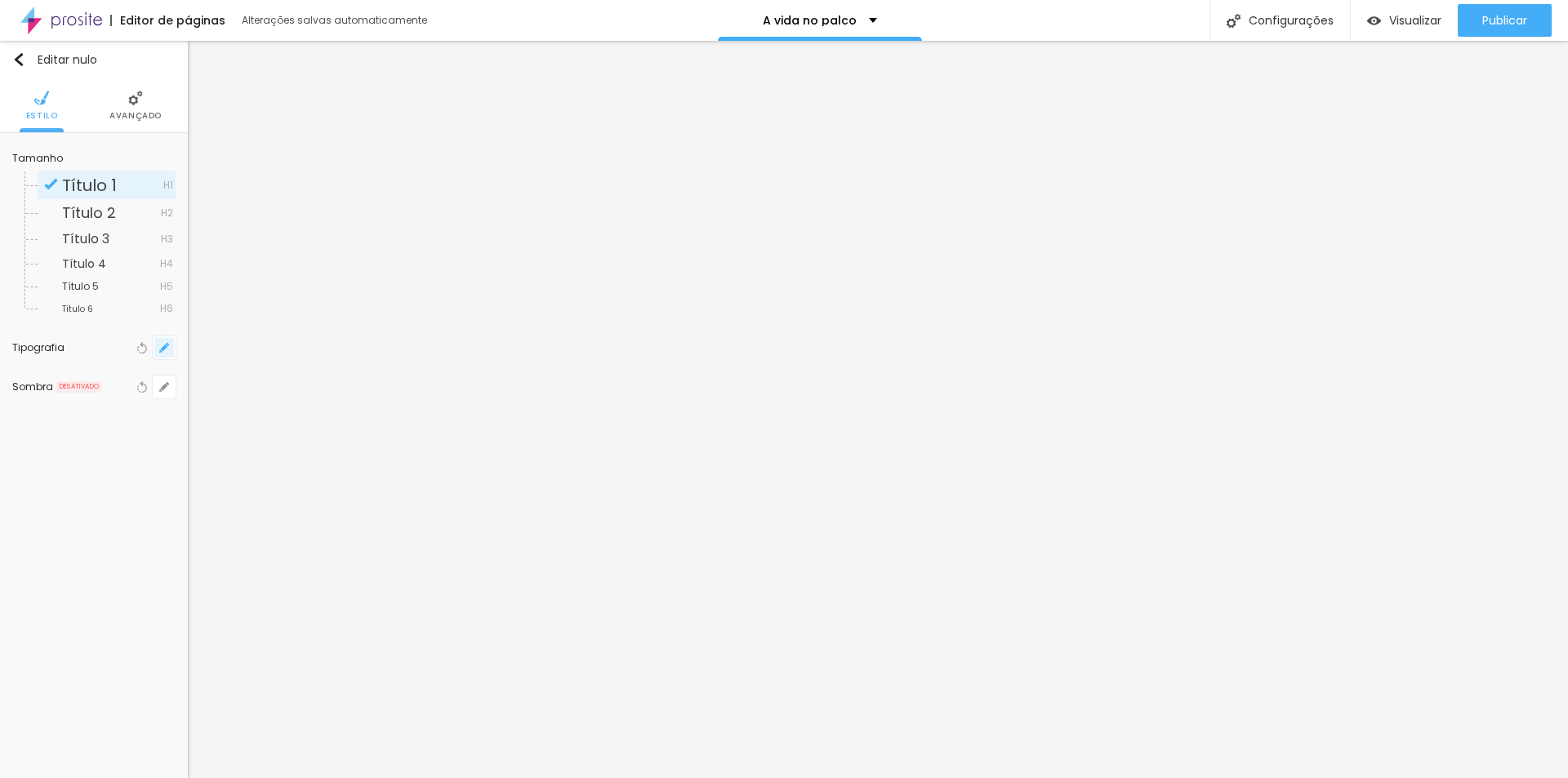
click at [173, 346] on button "button" at bounding box center [164, 348] width 22 height 22
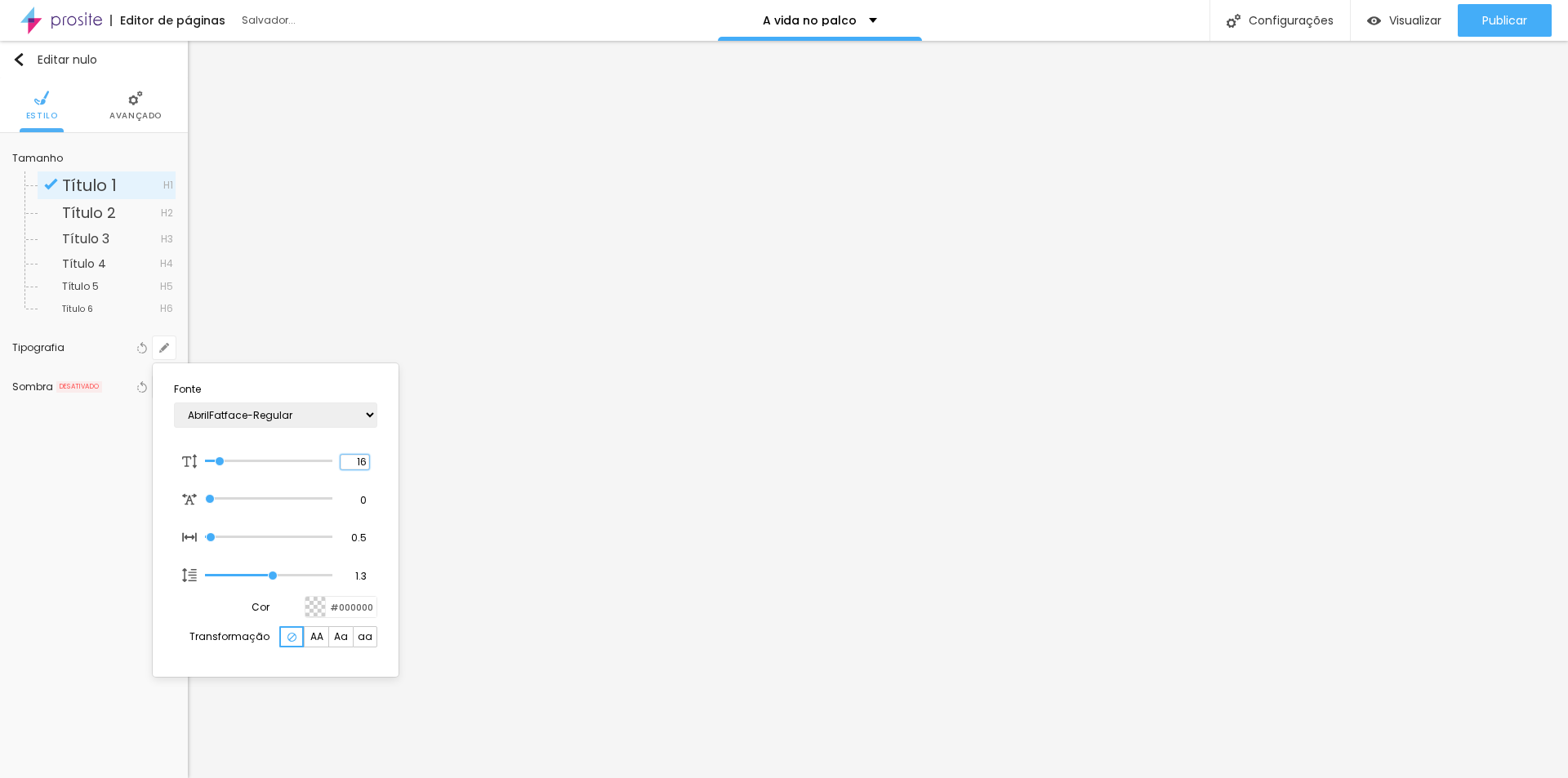
drag, startPoint x: 352, startPoint y: 465, endPoint x: 393, endPoint y: 465, distance: 41.0
click at [393, 465] on div "Fonte AbrilFatface-Regular Actor-Regular Alegreya AlegreyaBlack [PERSON_NAME] A…" at bounding box center [275, 520] width 246 height 313
click at [1236, 710] on div at bounding box center [784, 389] width 1568 height 778
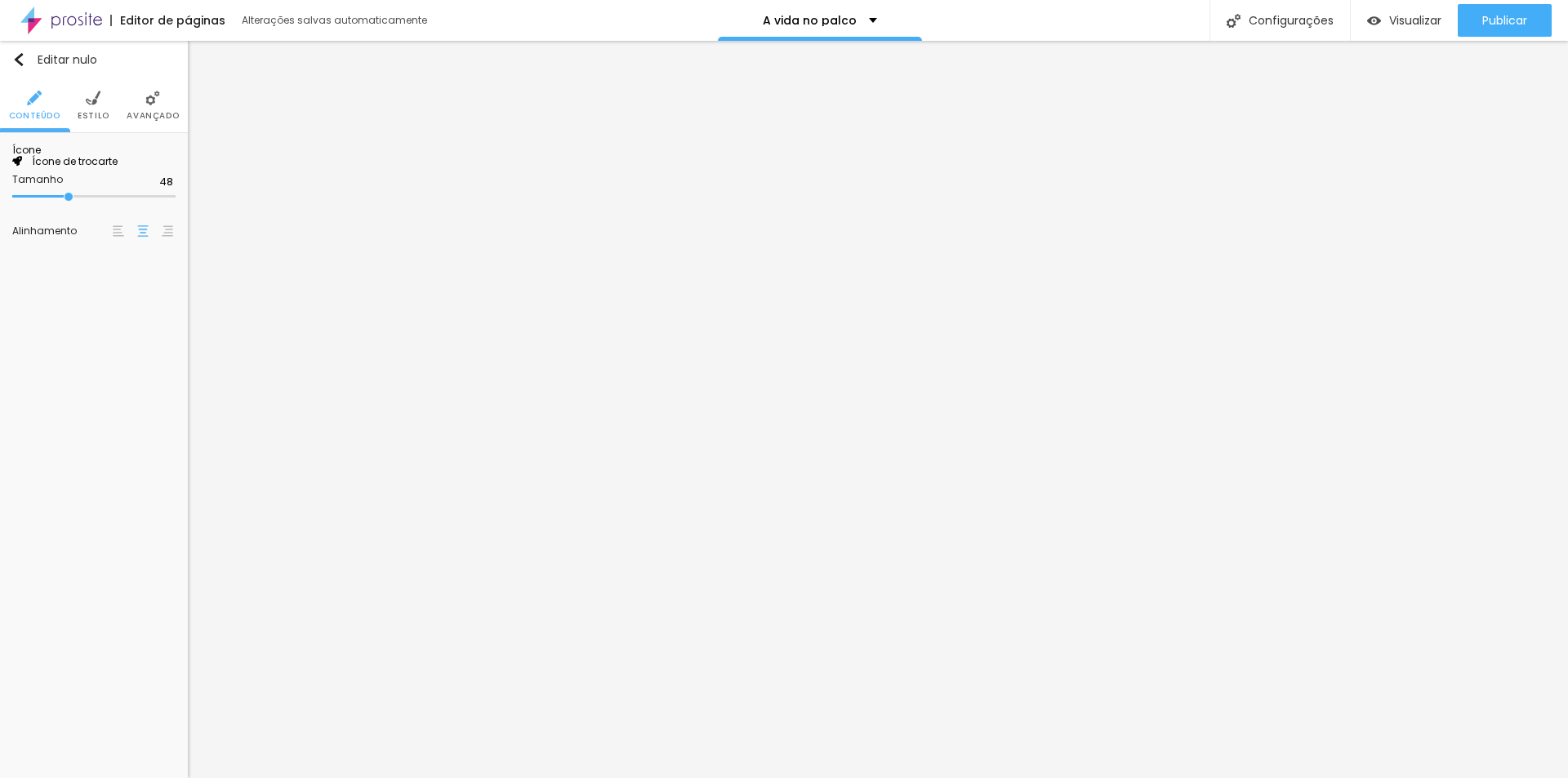
click at [93, 168] on span "Ícone de trocarte" at bounding box center [70, 161] width 95 height 14
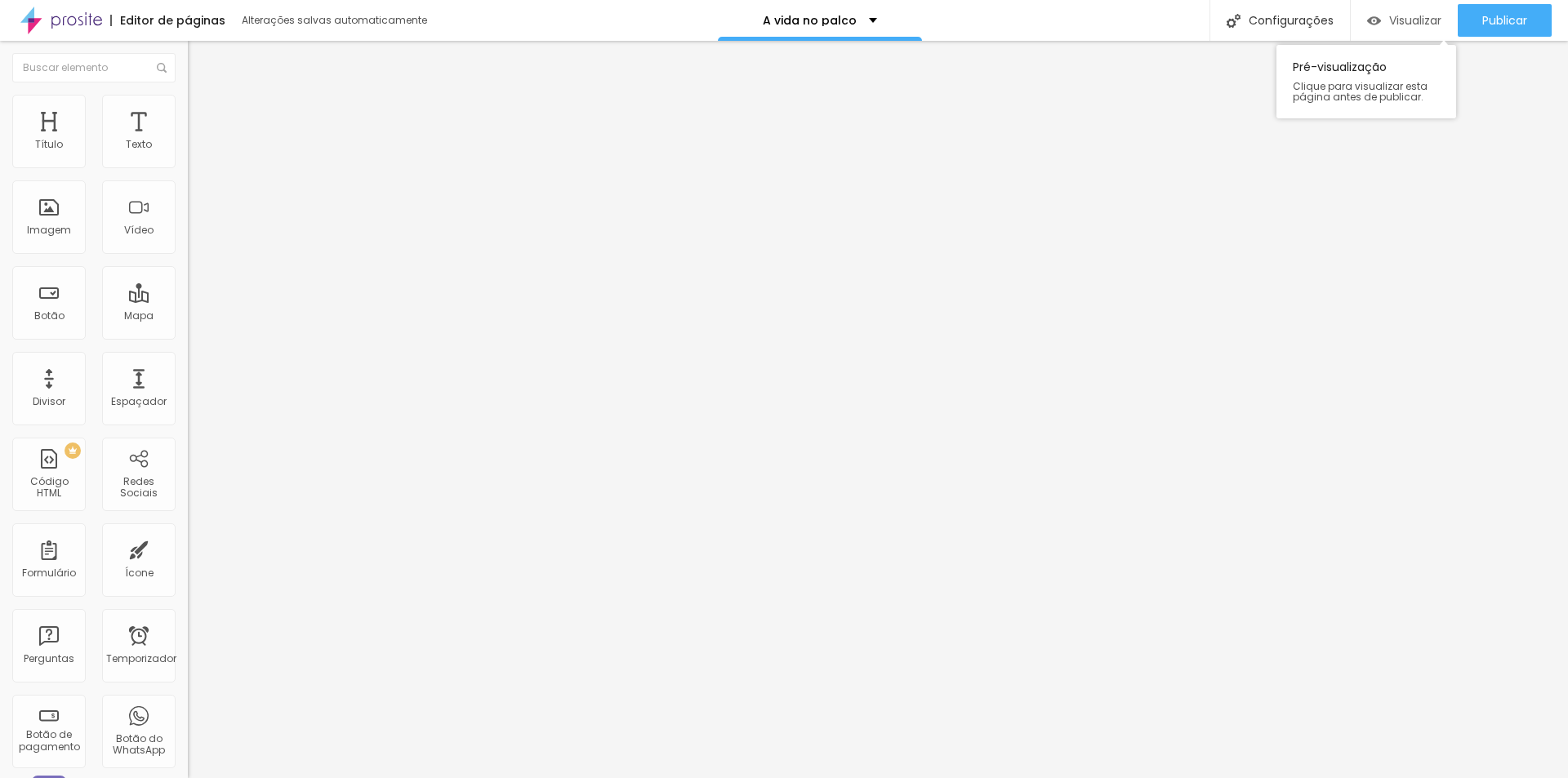
click at [1400, 21] on font "Visualizar" at bounding box center [1416, 20] width 52 height 16
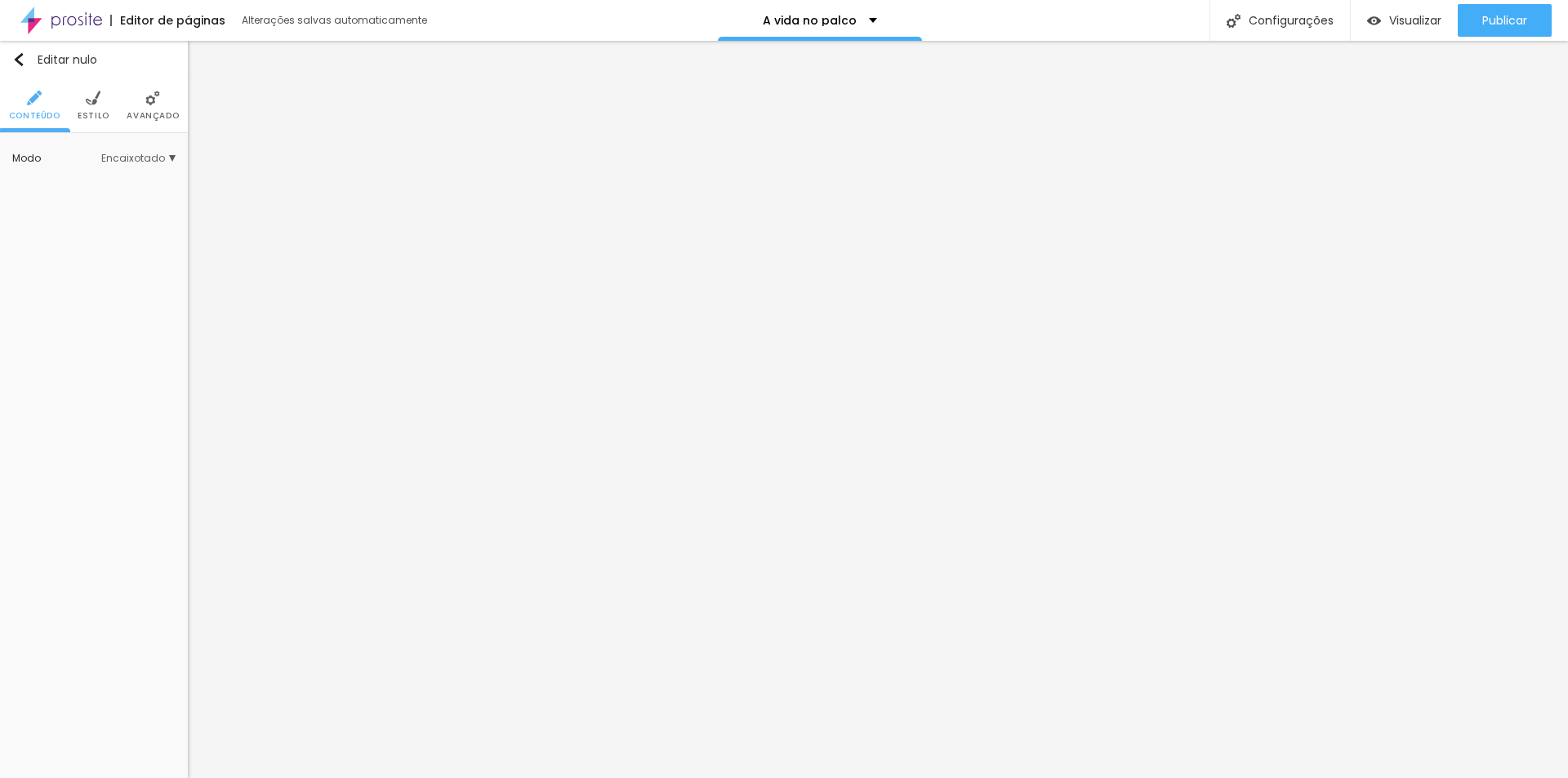
click at [96, 116] on font "Estilo" at bounding box center [94, 115] width 32 height 12
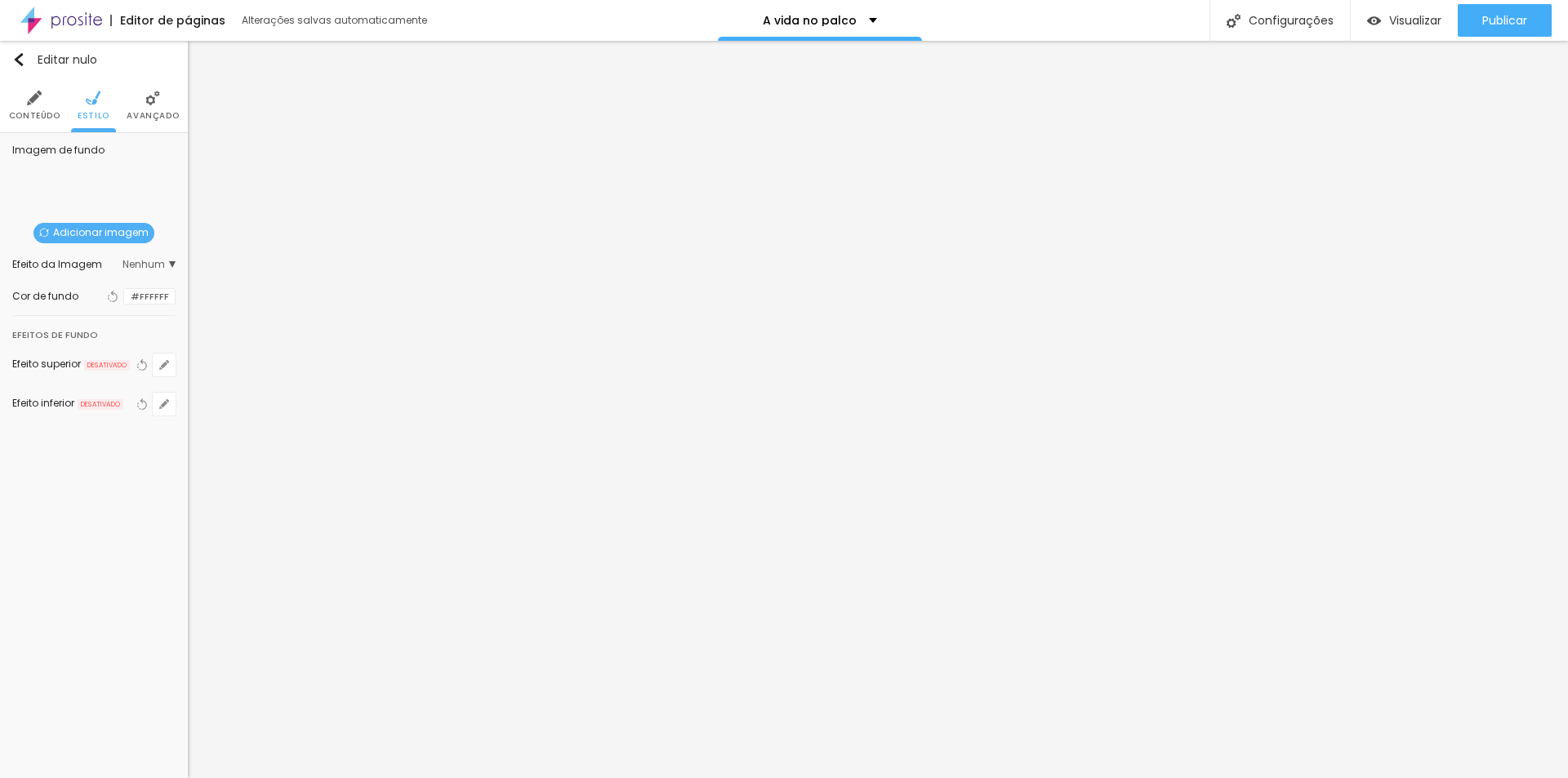
click at [143, 116] on font "Avançado" at bounding box center [152, 115] width 52 height 12
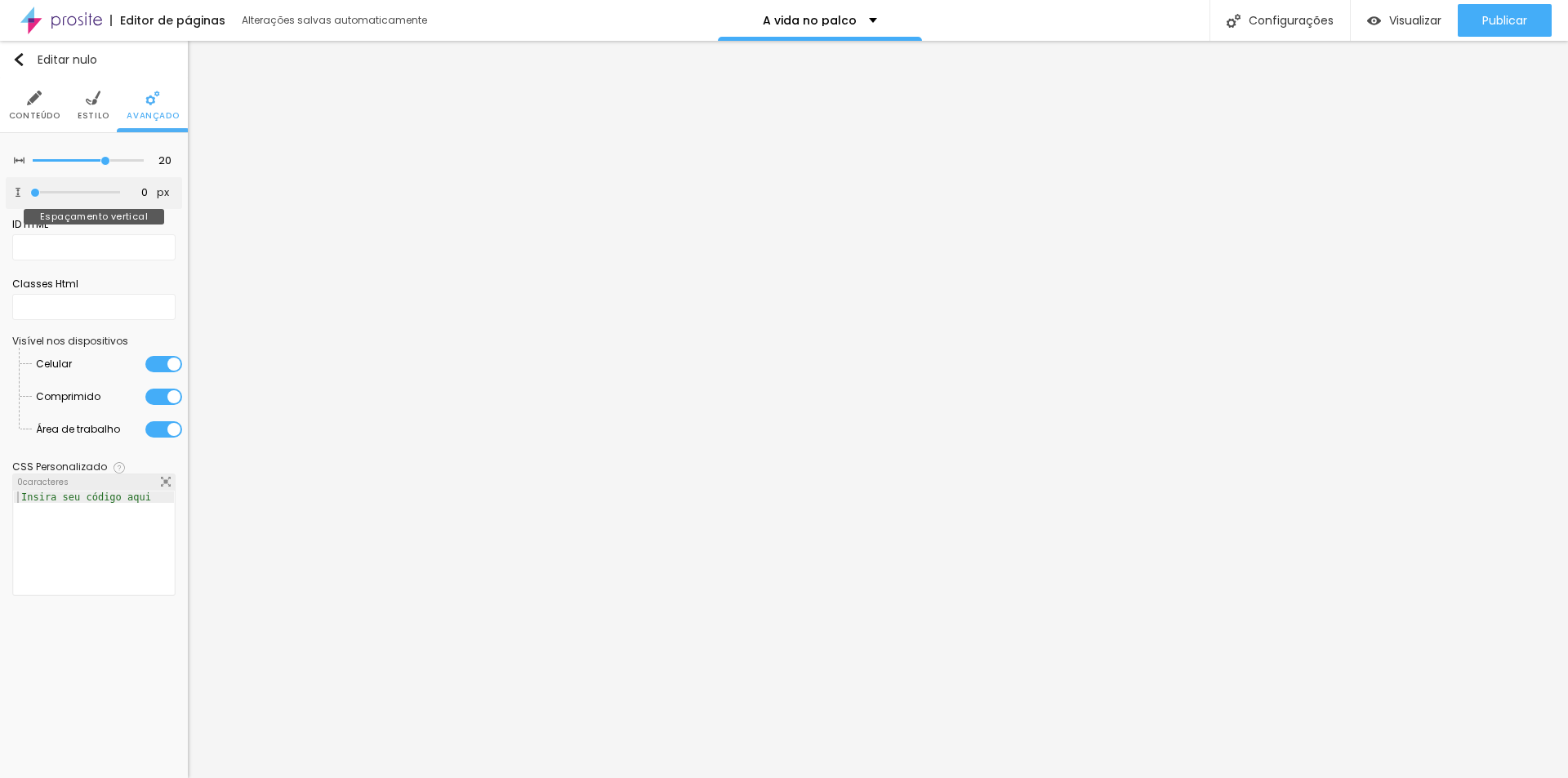
drag, startPoint x: 40, startPoint y: 194, endPoint x: 5, endPoint y: 197, distance: 35.1
click at [30, 197] on input "range" at bounding box center [75, 193] width 90 height 8
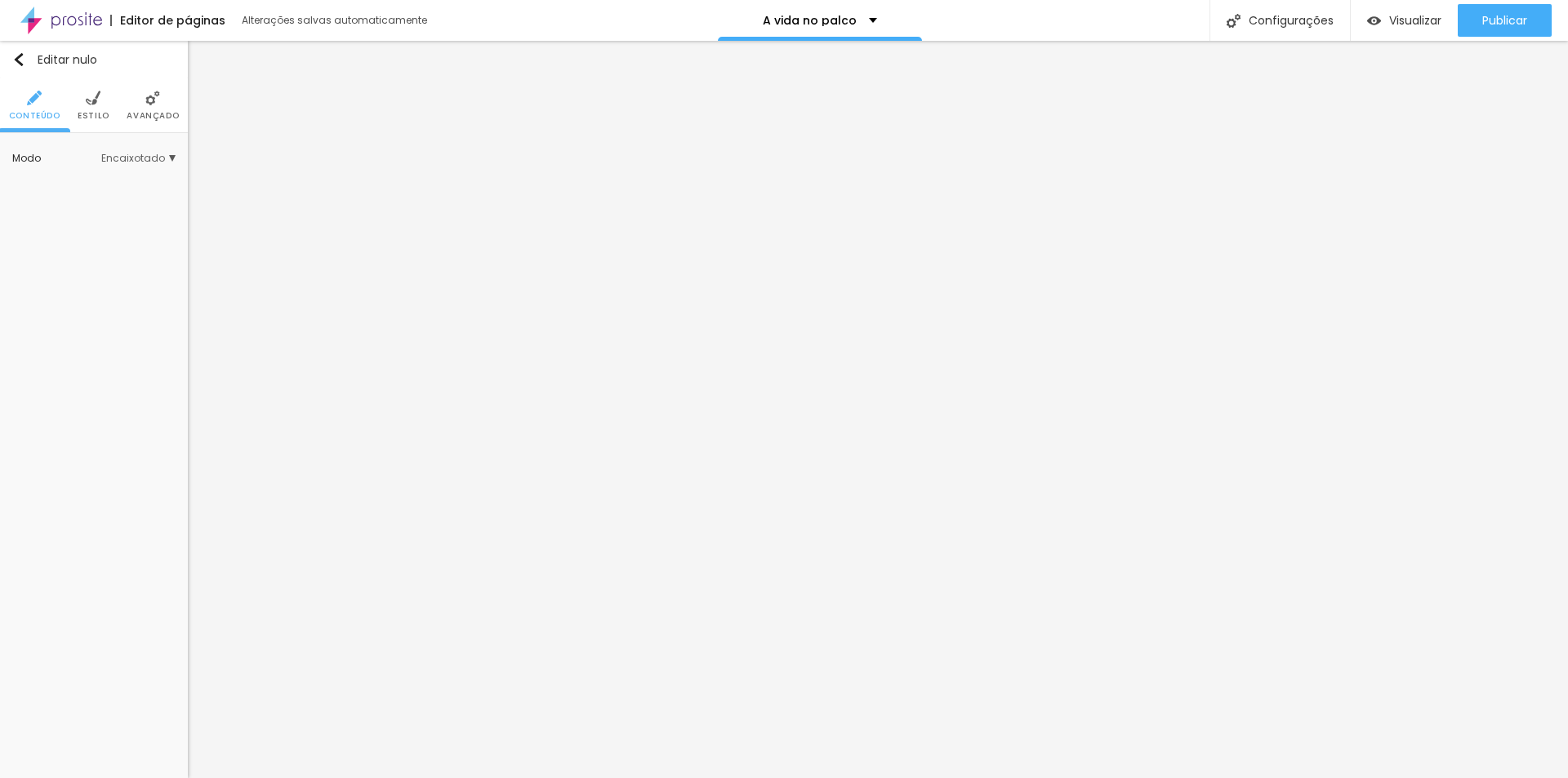
click at [95, 108] on li "Estilo" at bounding box center [94, 106] width 32 height 54
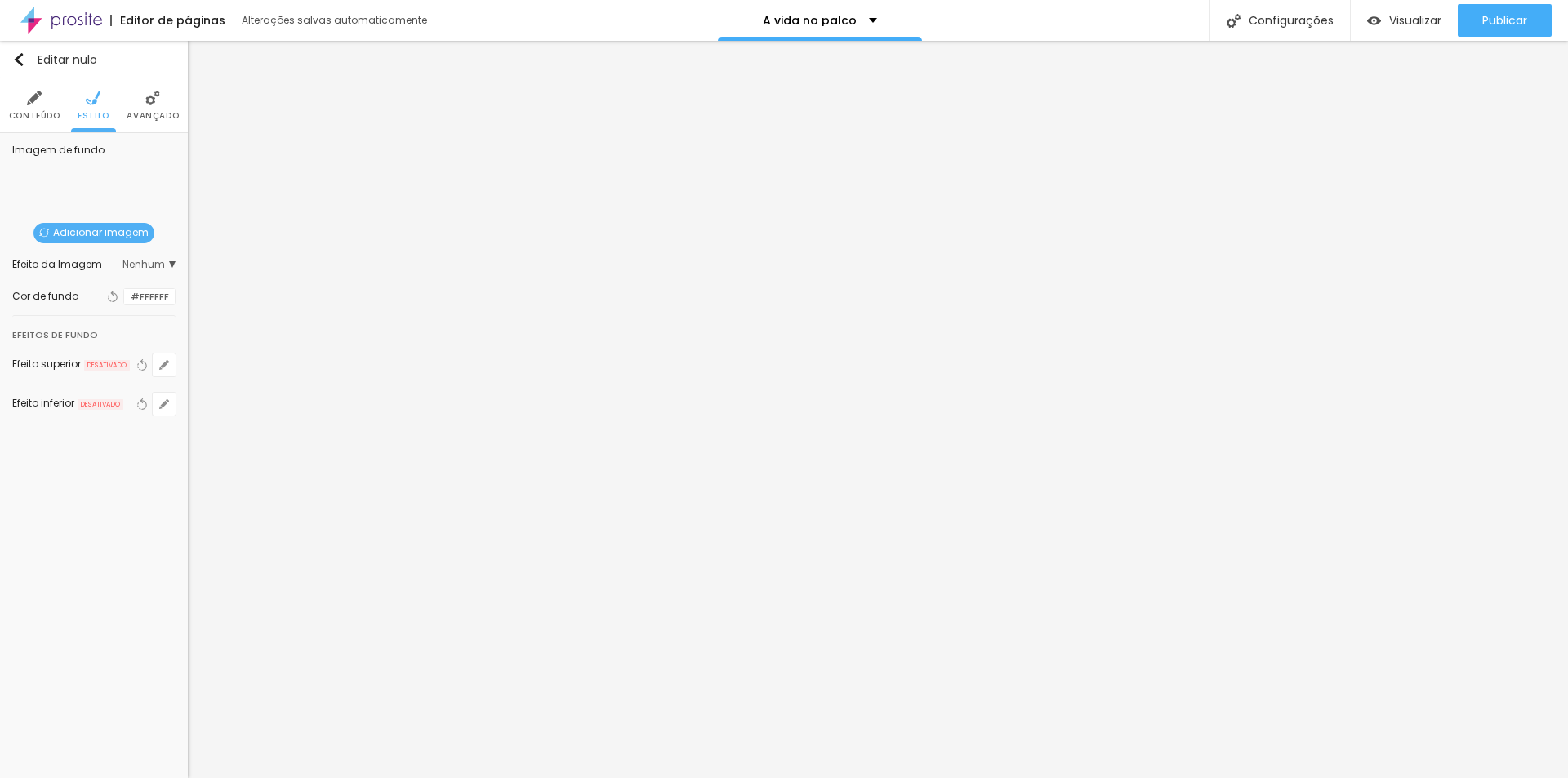
click at [153, 112] on font "Avançado" at bounding box center [152, 115] width 52 height 12
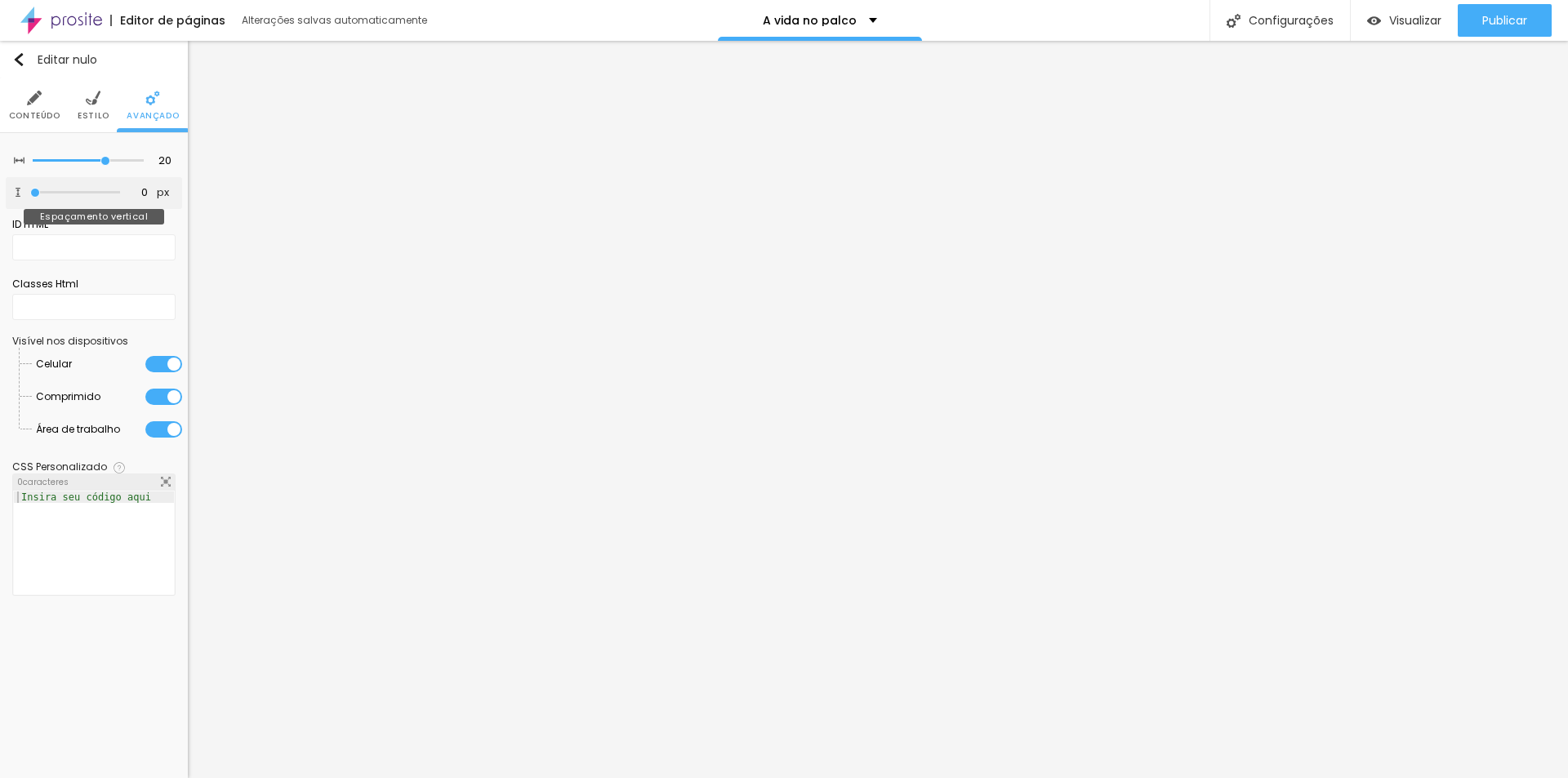
drag, startPoint x: 41, startPoint y: 191, endPoint x: 0, endPoint y: 191, distance: 41.0
click at [30, 191] on input "range" at bounding box center [75, 193] width 90 height 8
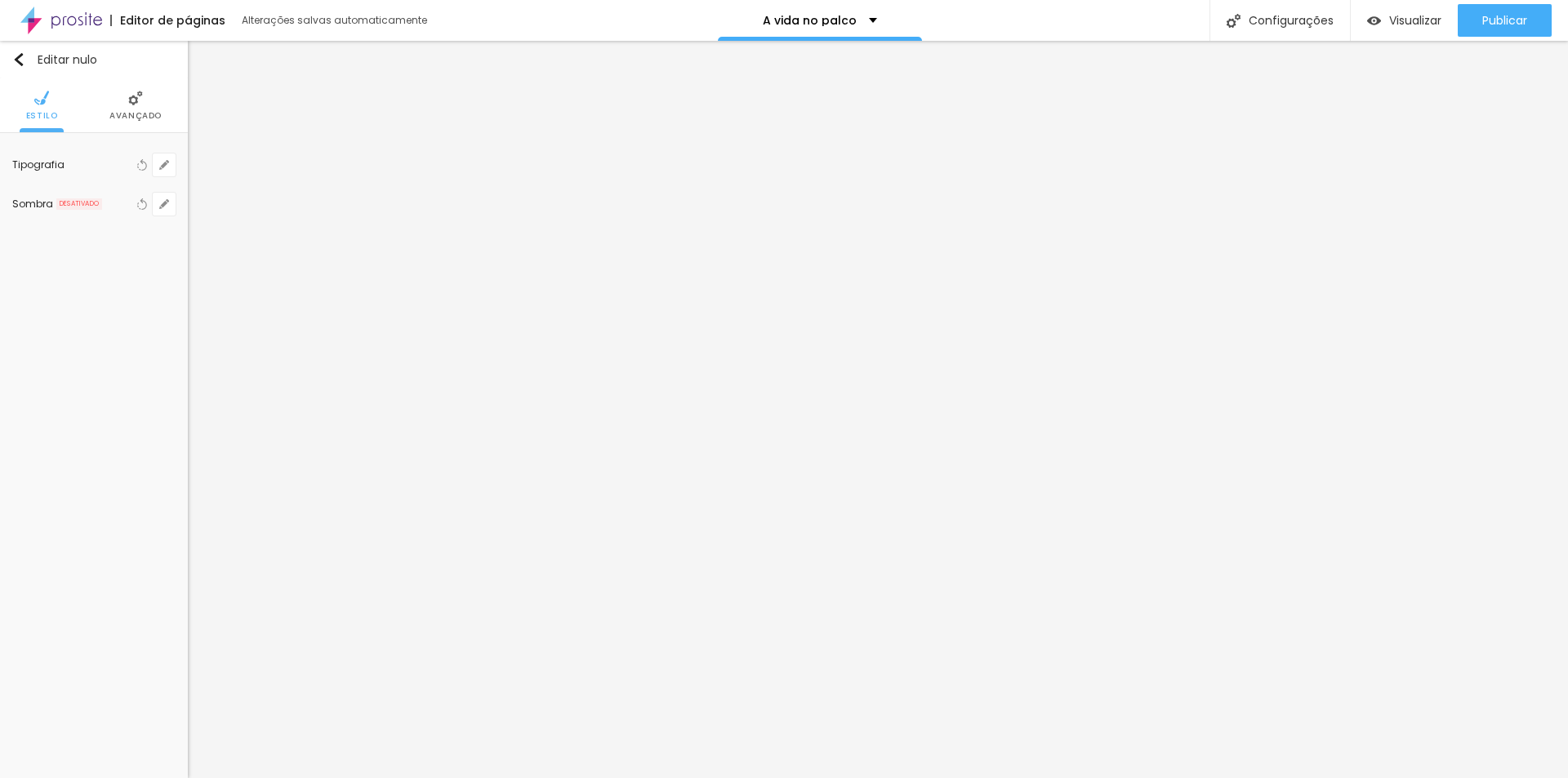
click at [122, 115] on font "Avançado" at bounding box center [136, 115] width 52 height 12
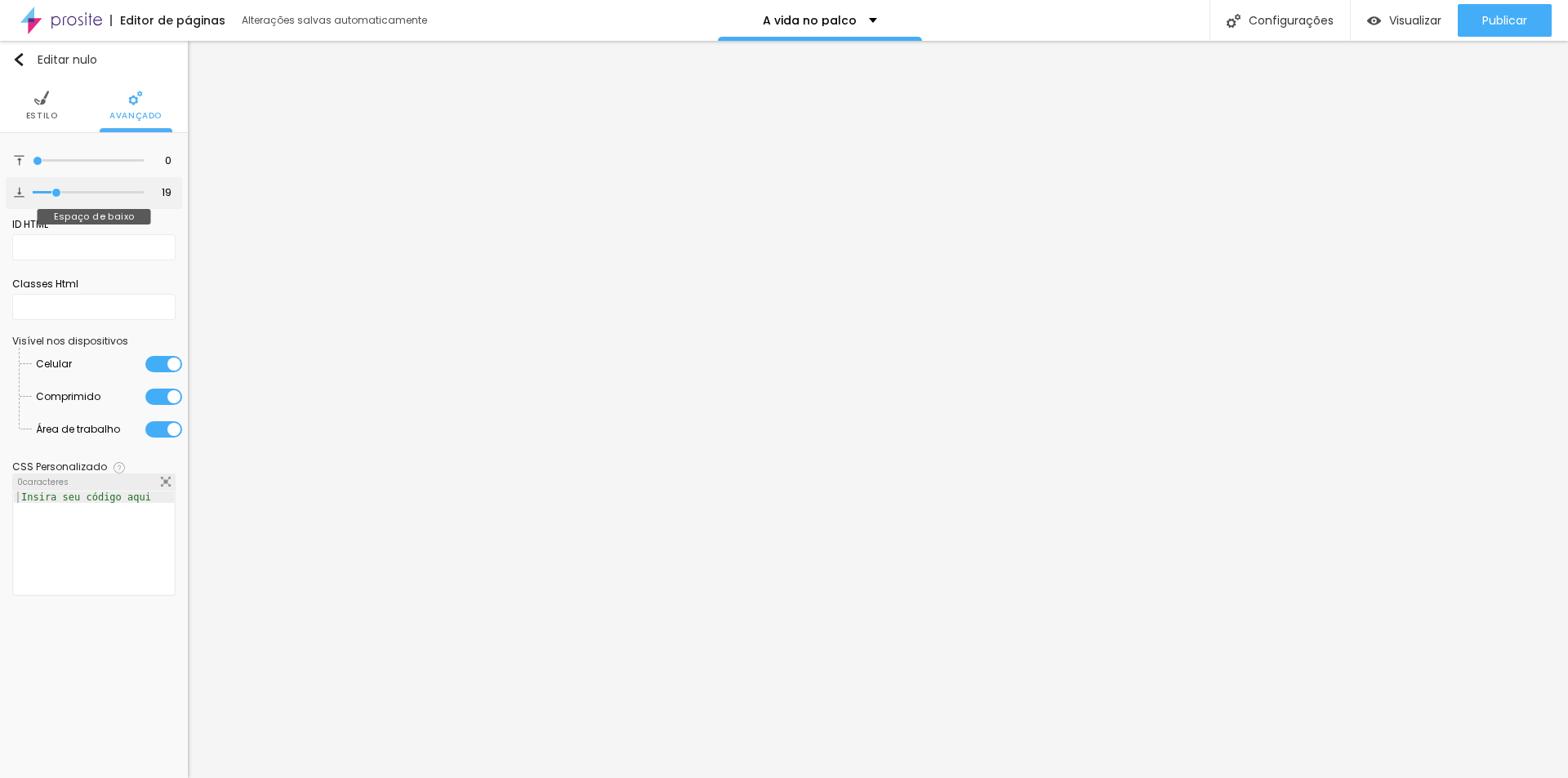
drag, startPoint x: 137, startPoint y: 191, endPoint x: 57, endPoint y: 195, distance: 80.1
click at [57, 195] on input "range" at bounding box center [88, 193] width 111 height 8
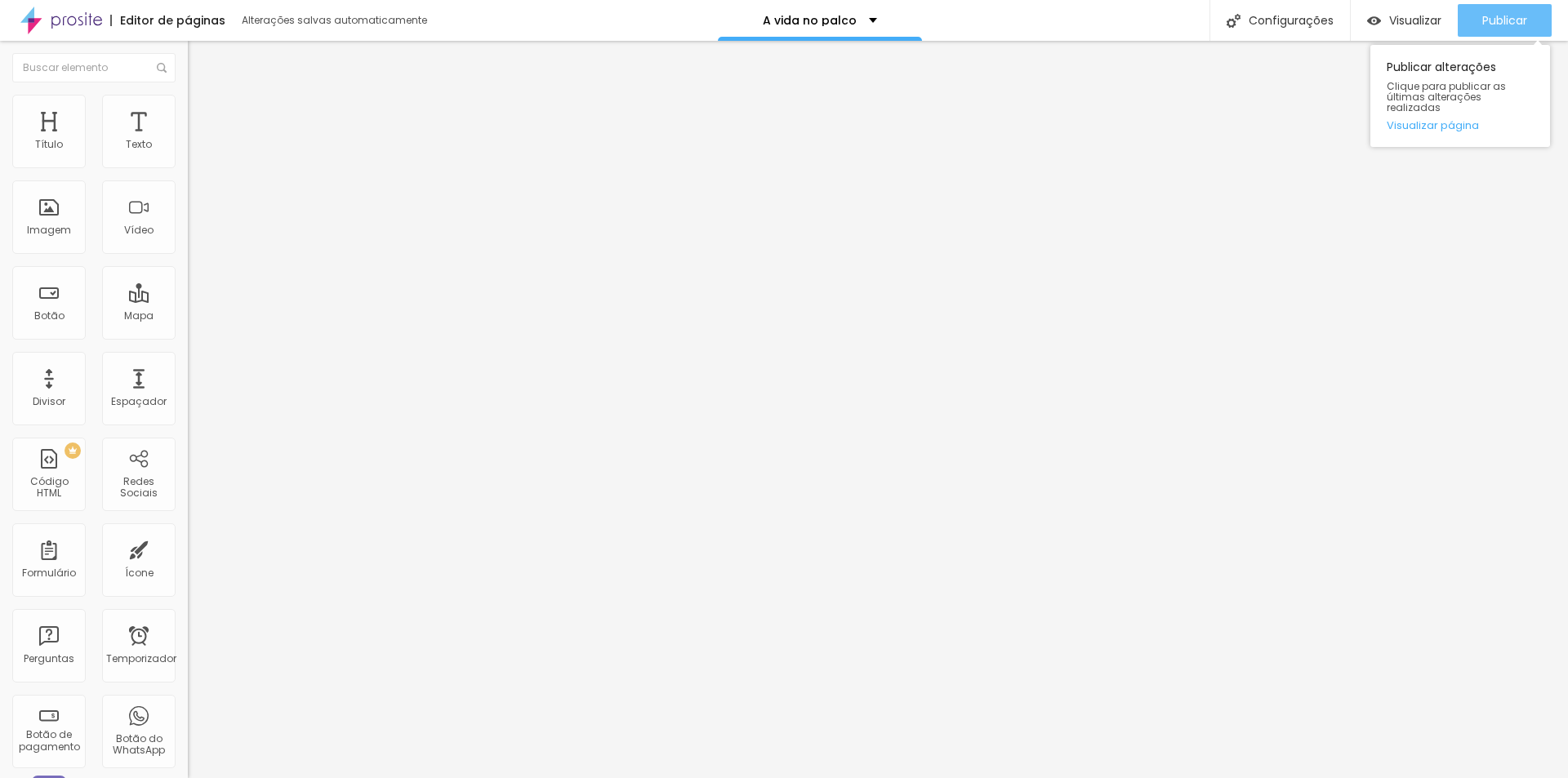
click at [1499, 15] on font "Publicar" at bounding box center [1504, 20] width 45 height 16
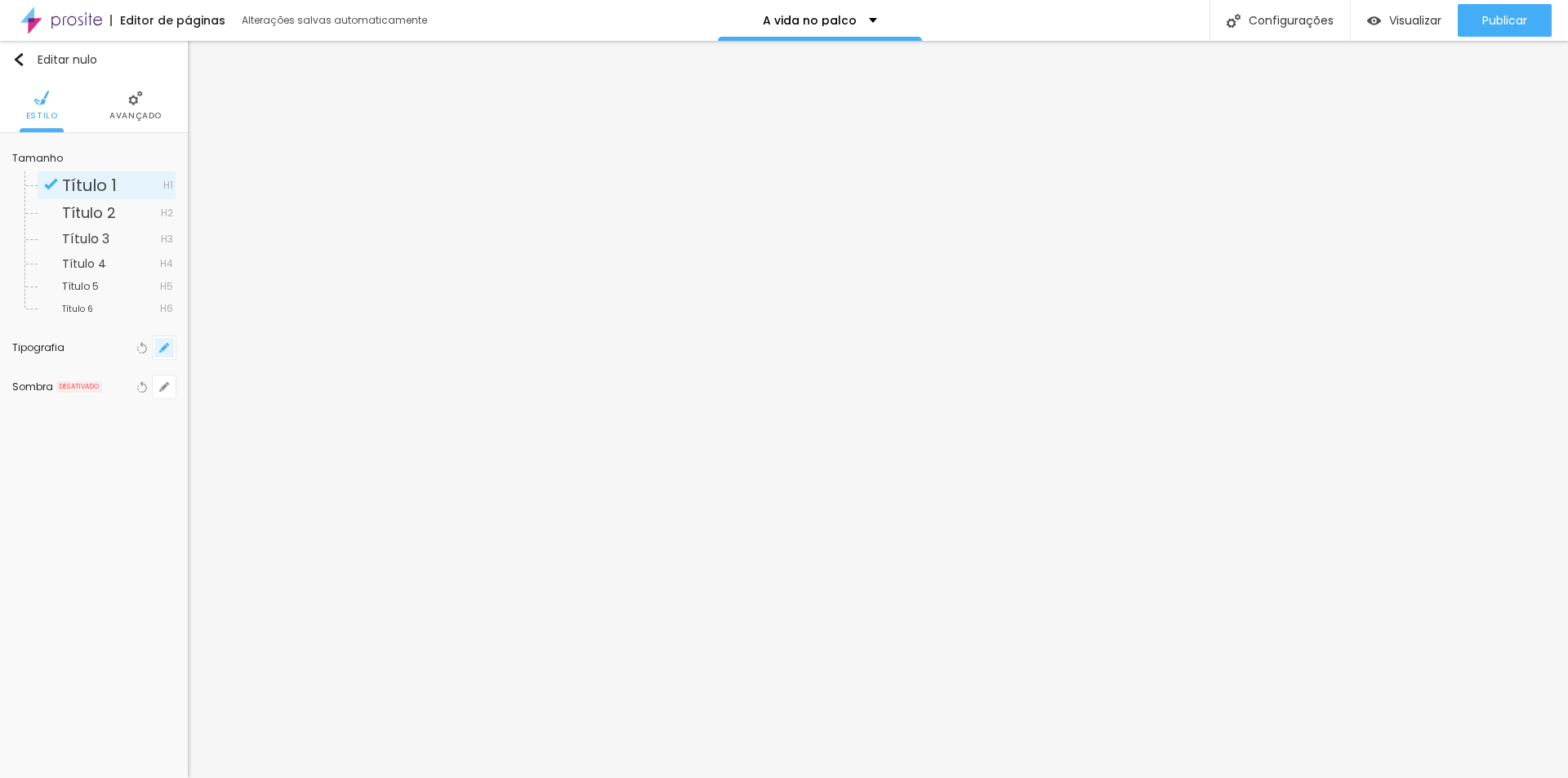
click at [172, 349] on button "button" at bounding box center [164, 348] width 22 height 22
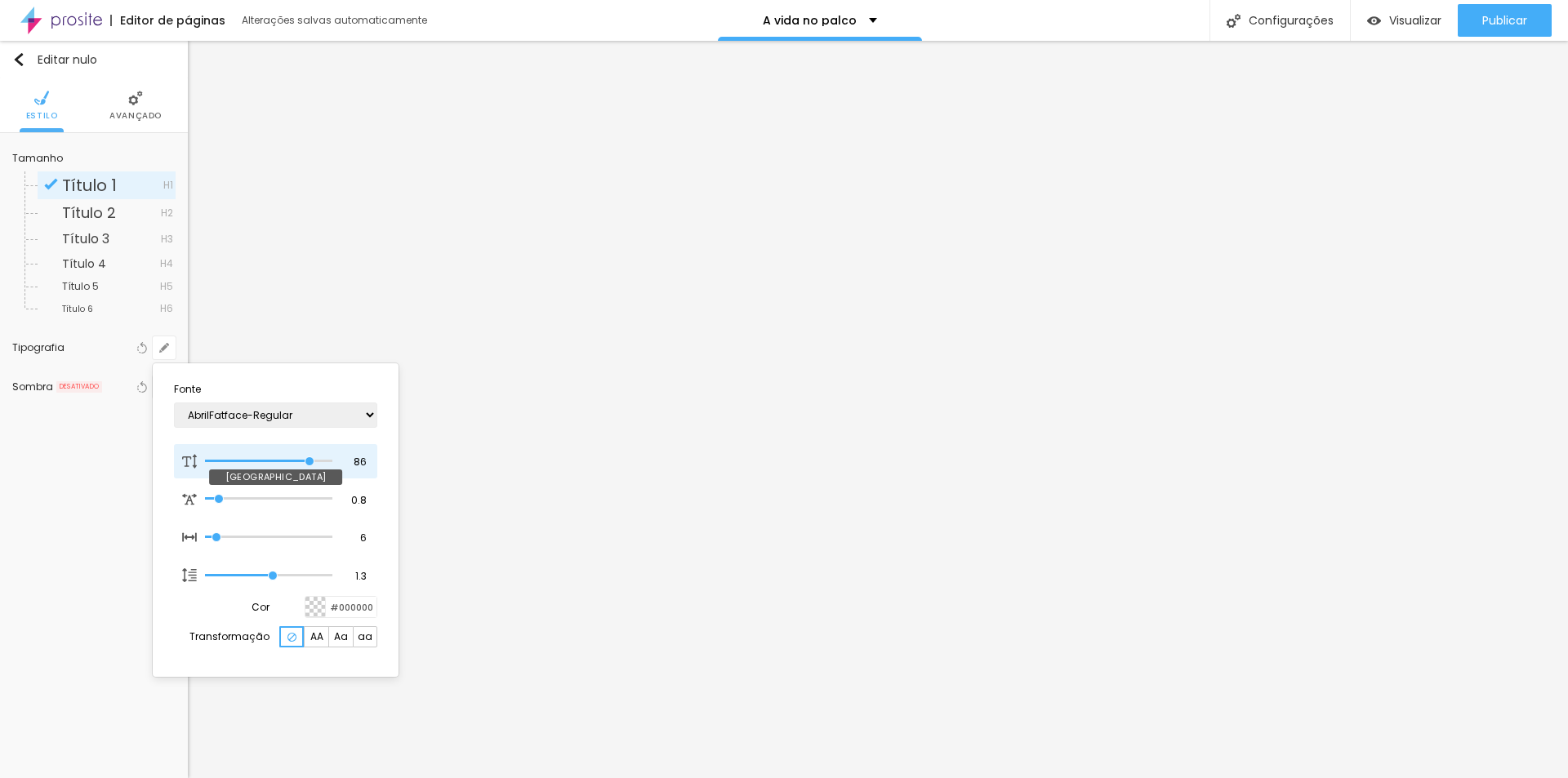
drag, startPoint x: 320, startPoint y: 464, endPoint x: 309, endPoint y: 463, distance: 11.0
click at [309, 463] on input "range" at bounding box center [268, 461] width 127 height 8
drag, startPoint x: 348, startPoint y: 463, endPoint x: 369, endPoint y: 463, distance: 21.0
click at [369, 463] on div "86 [GEOGRAPHIC_DATA]" at bounding box center [276, 461] width 204 height 35
click at [641, 534] on div at bounding box center [784, 389] width 1568 height 778
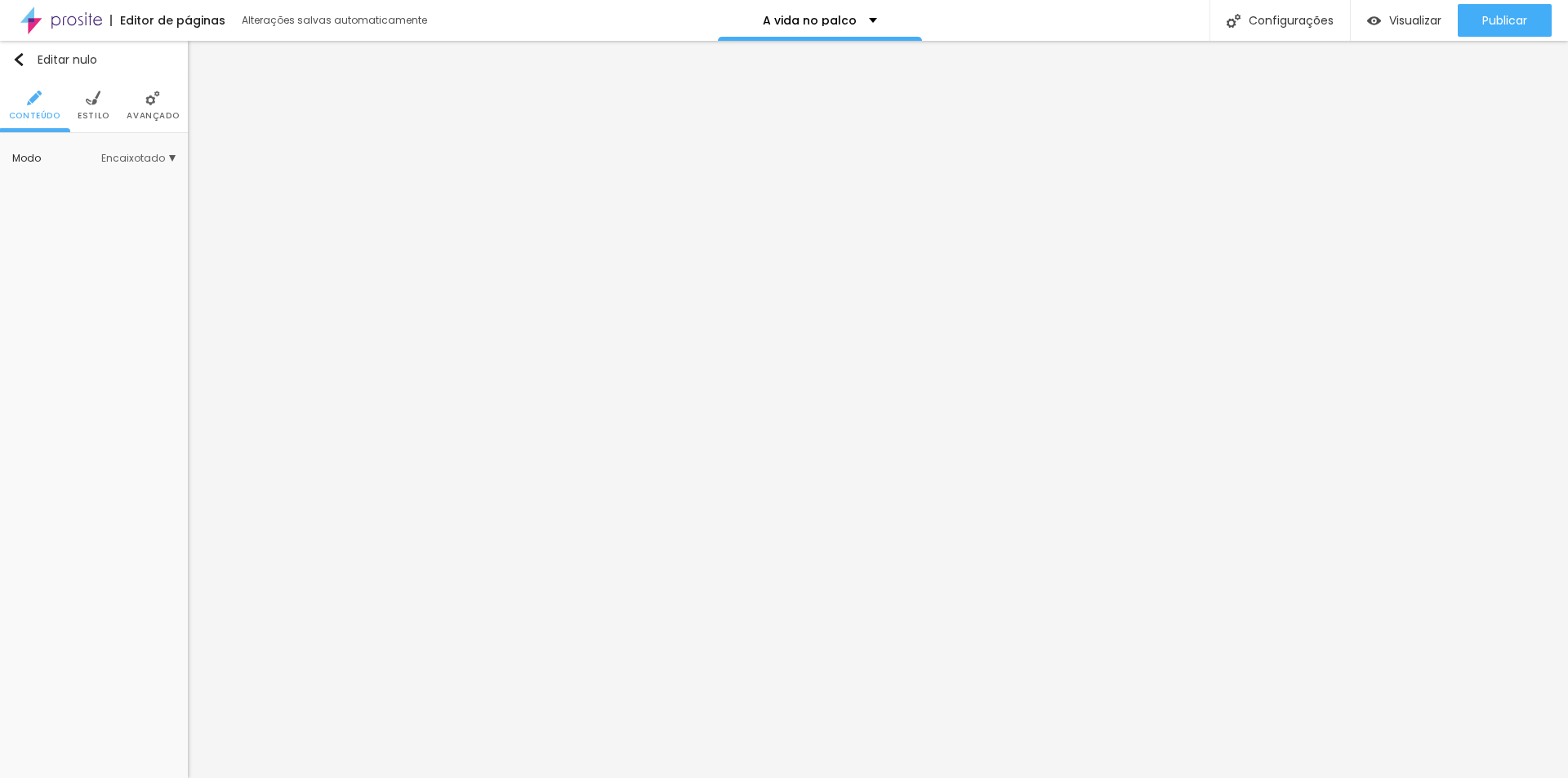
click at [159, 114] on font "Avançado" at bounding box center [152, 115] width 52 height 12
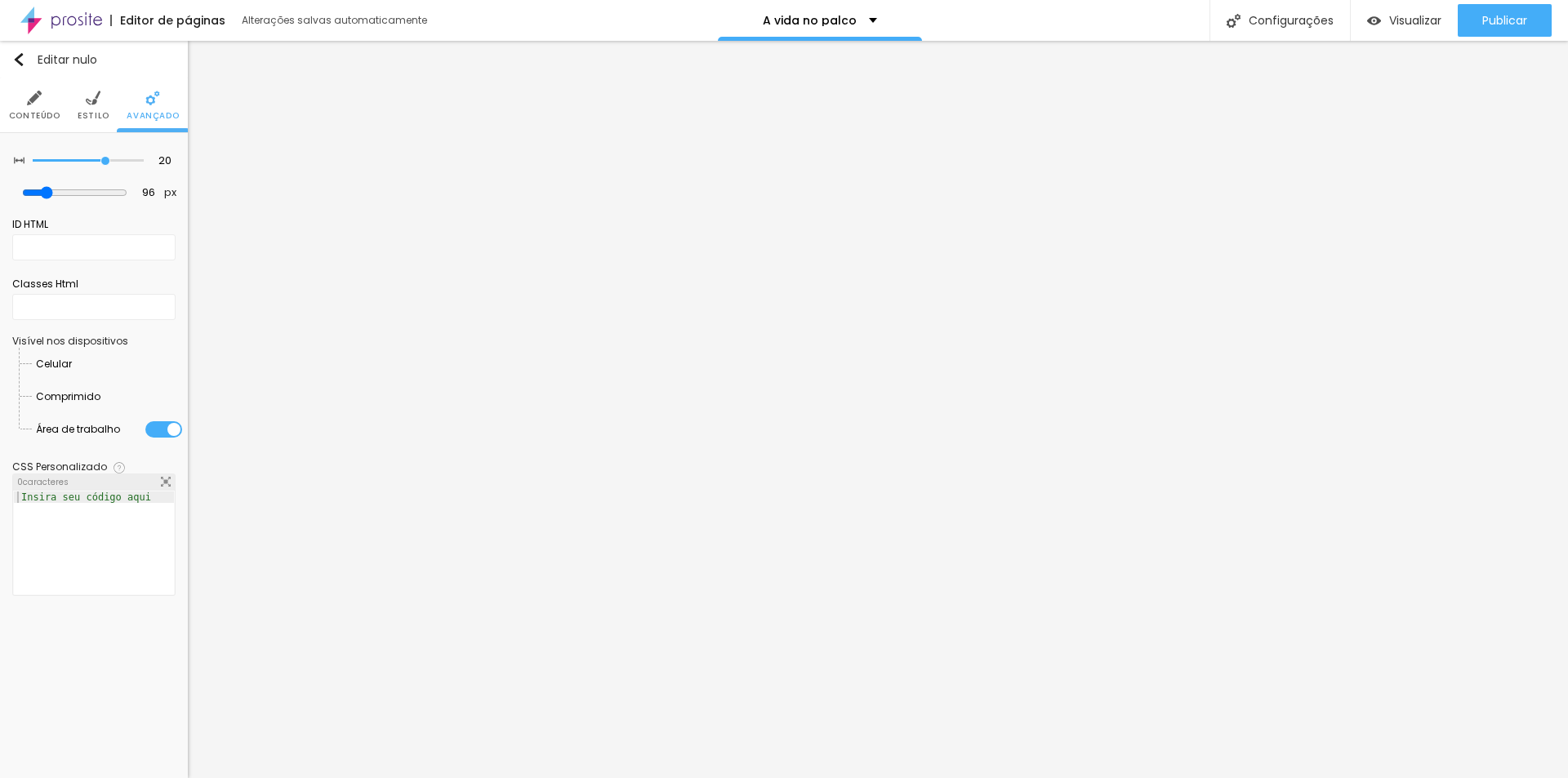
click at [72, 365] on div at bounding box center [72, 365] width 0 height 0
click at [1518, 21] on font "Publicar" at bounding box center [1504, 20] width 45 height 16
click at [100, 397] on div at bounding box center [100, 397] width 0 height 0
click at [88, 106] on img at bounding box center [94, 98] width 15 height 15
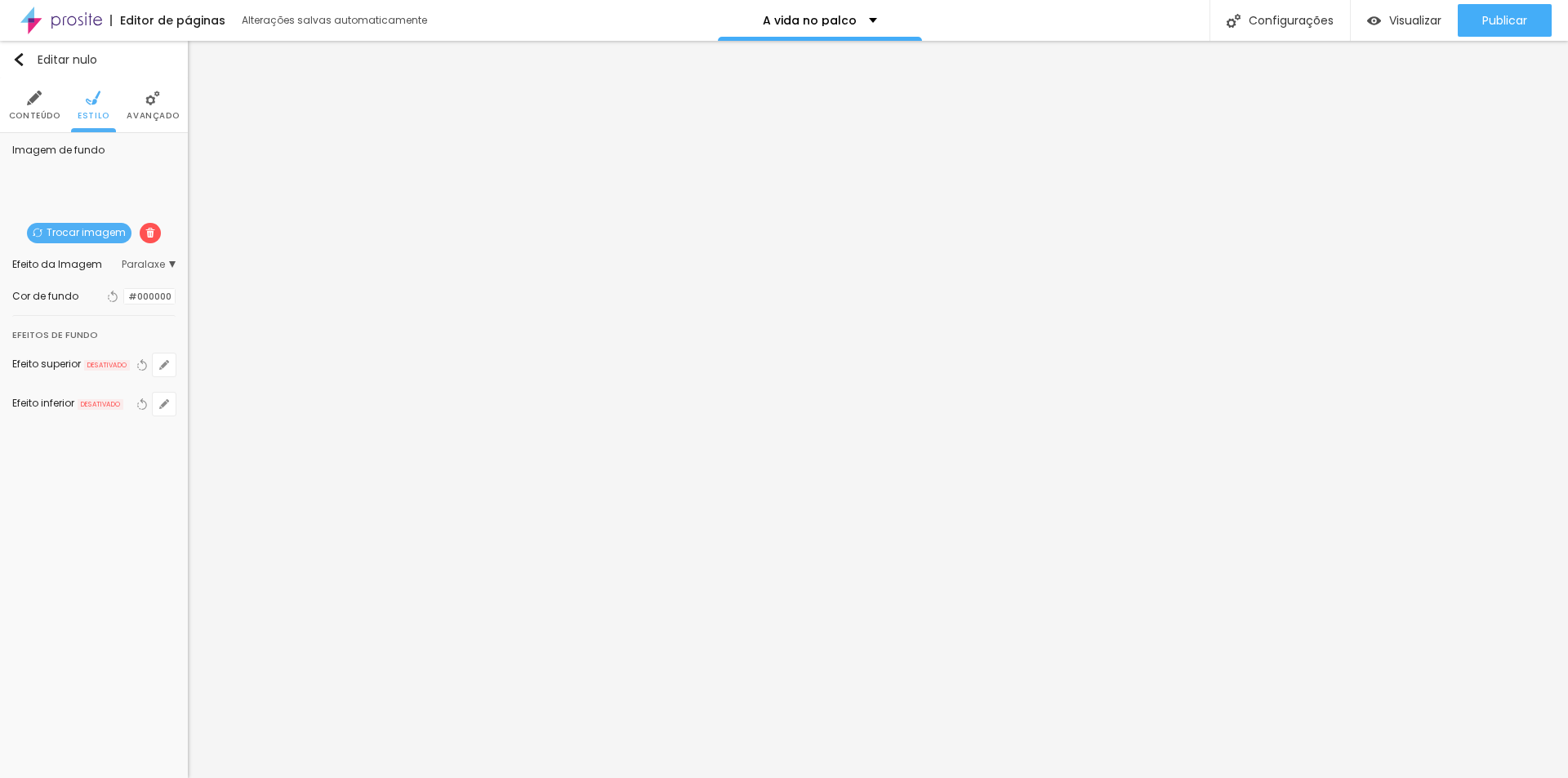
click at [94, 252] on div "Trocar imagem" at bounding box center [94, 252] width 0 height 0
click at [172, 265] on span "Paralaxe" at bounding box center [149, 265] width 54 height 9
click at [96, 306] on font "Paralaxe" at bounding box center [83, 310] width 43 height 14
click at [94, 252] on div "Trocar imagem" at bounding box center [94, 252] width 0 height 0
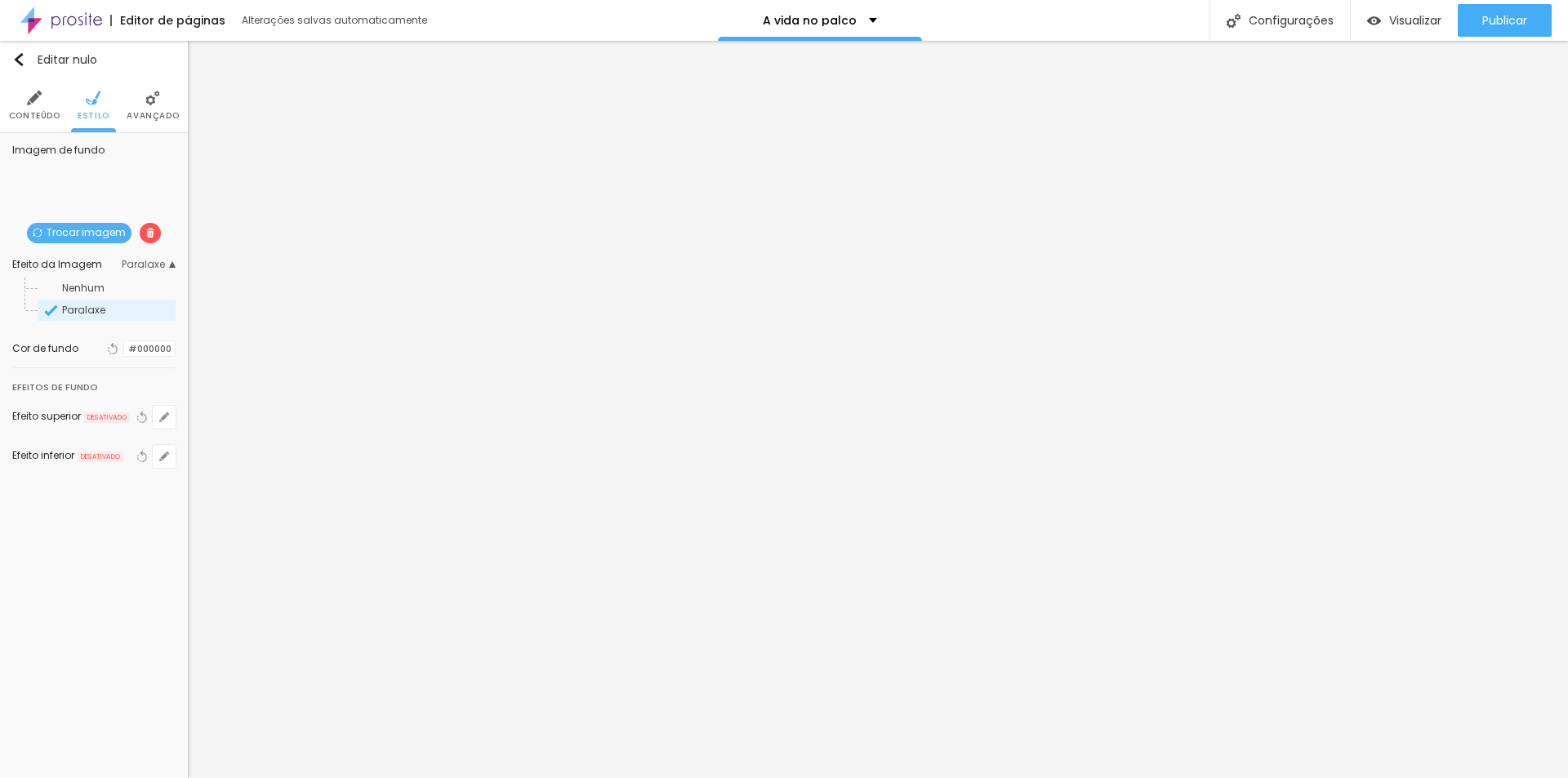
click at [107, 419] on font "DESATIVADO" at bounding box center [107, 418] width 39 height 9
click at [72, 419] on font "Efeito superior" at bounding box center [46, 416] width 68 height 14
click at [94, 455] on font "DESATIVADO" at bounding box center [100, 457] width 39 height 9
click at [165, 418] on icon "button" at bounding box center [164, 417] width 7 height 7
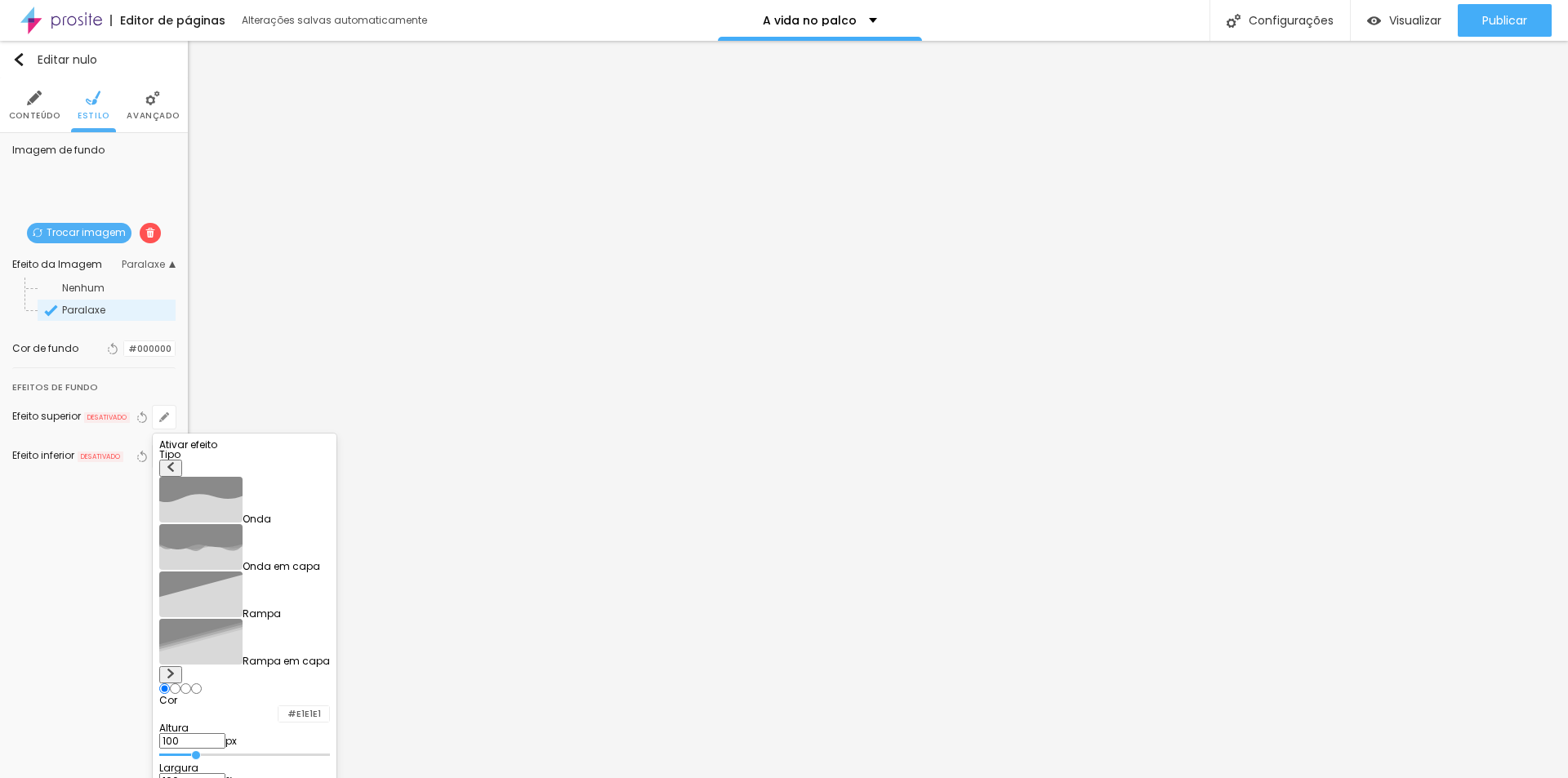
click at [330, 450] on div at bounding box center [244, 450] width 171 height 0
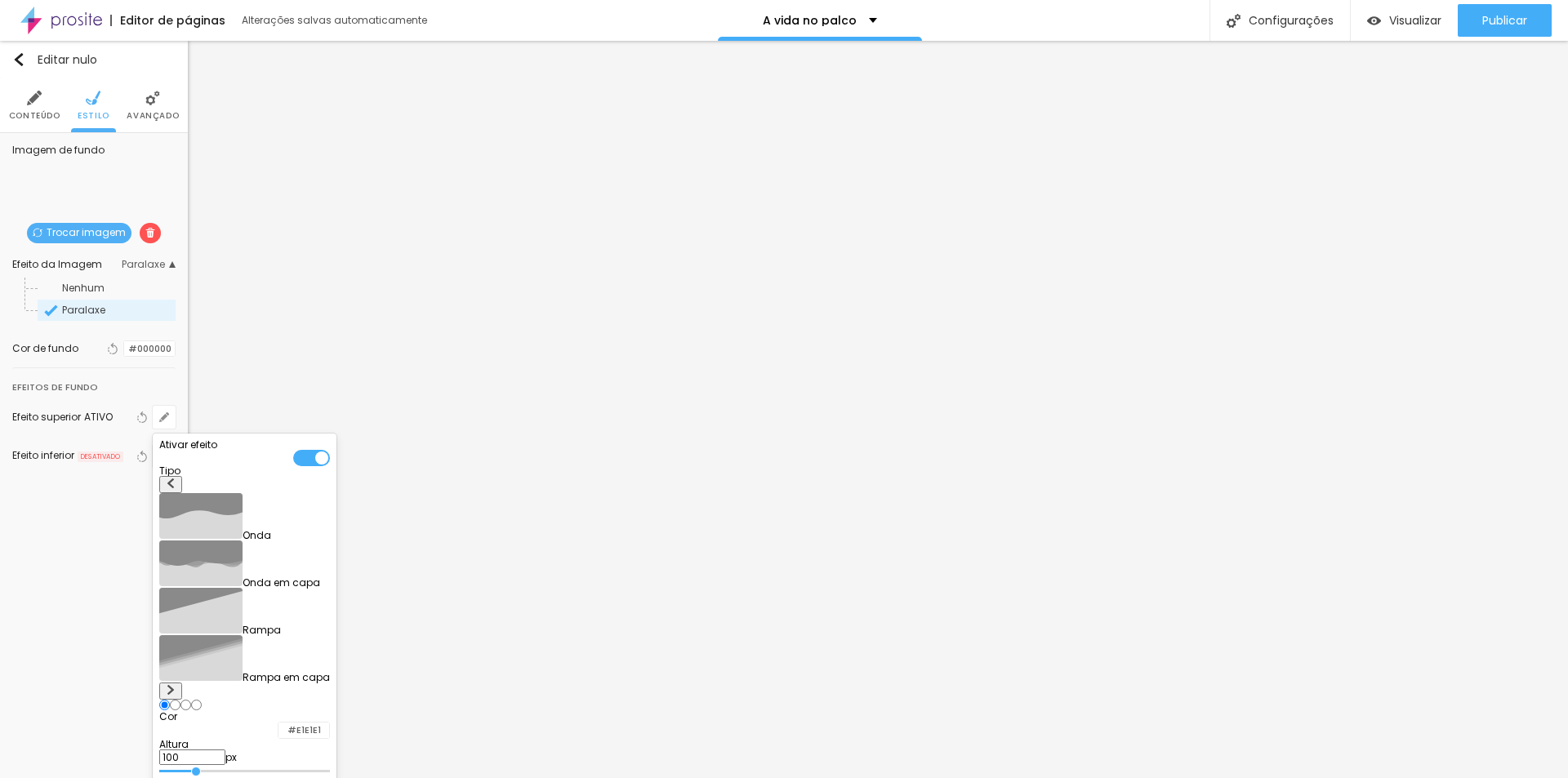
click at [68, 602] on div at bounding box center [784, 389] width 1568 height 778
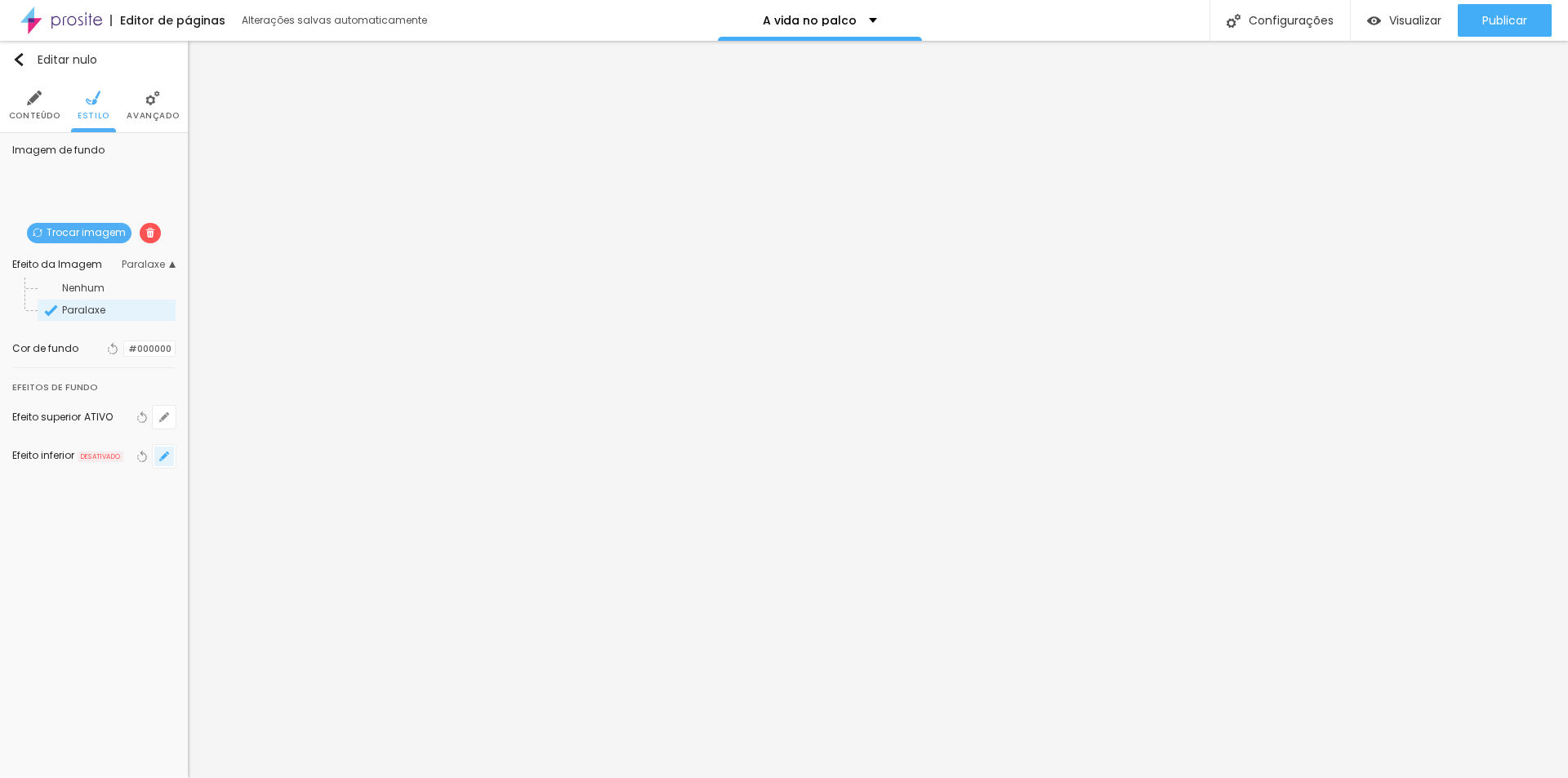
click at [163, 458] on icon "button" at bounding box center [164, 456] width 7 height 7
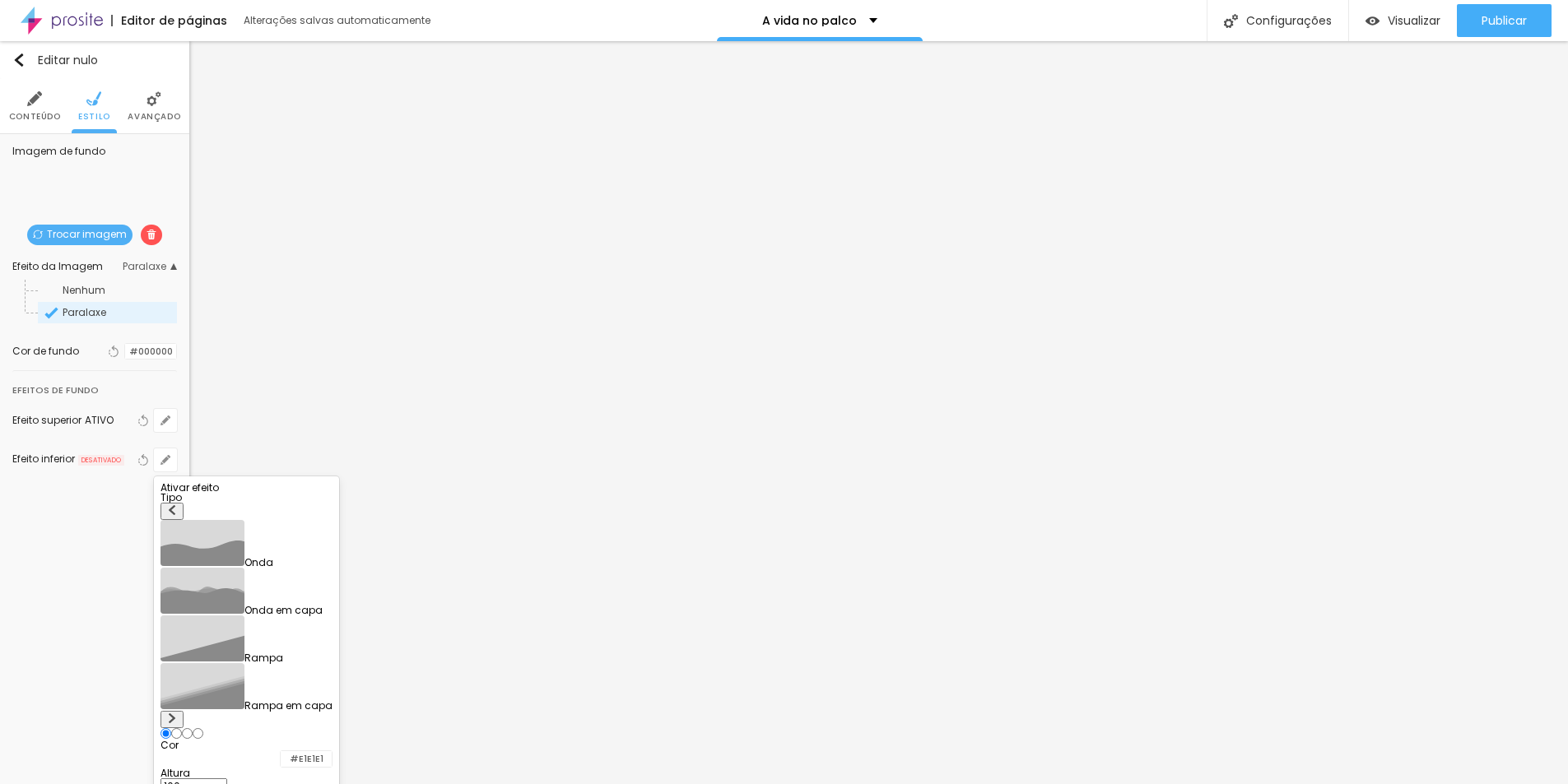
click at [333, 493] on div at bounding box center [246, 493] width 172 height 0
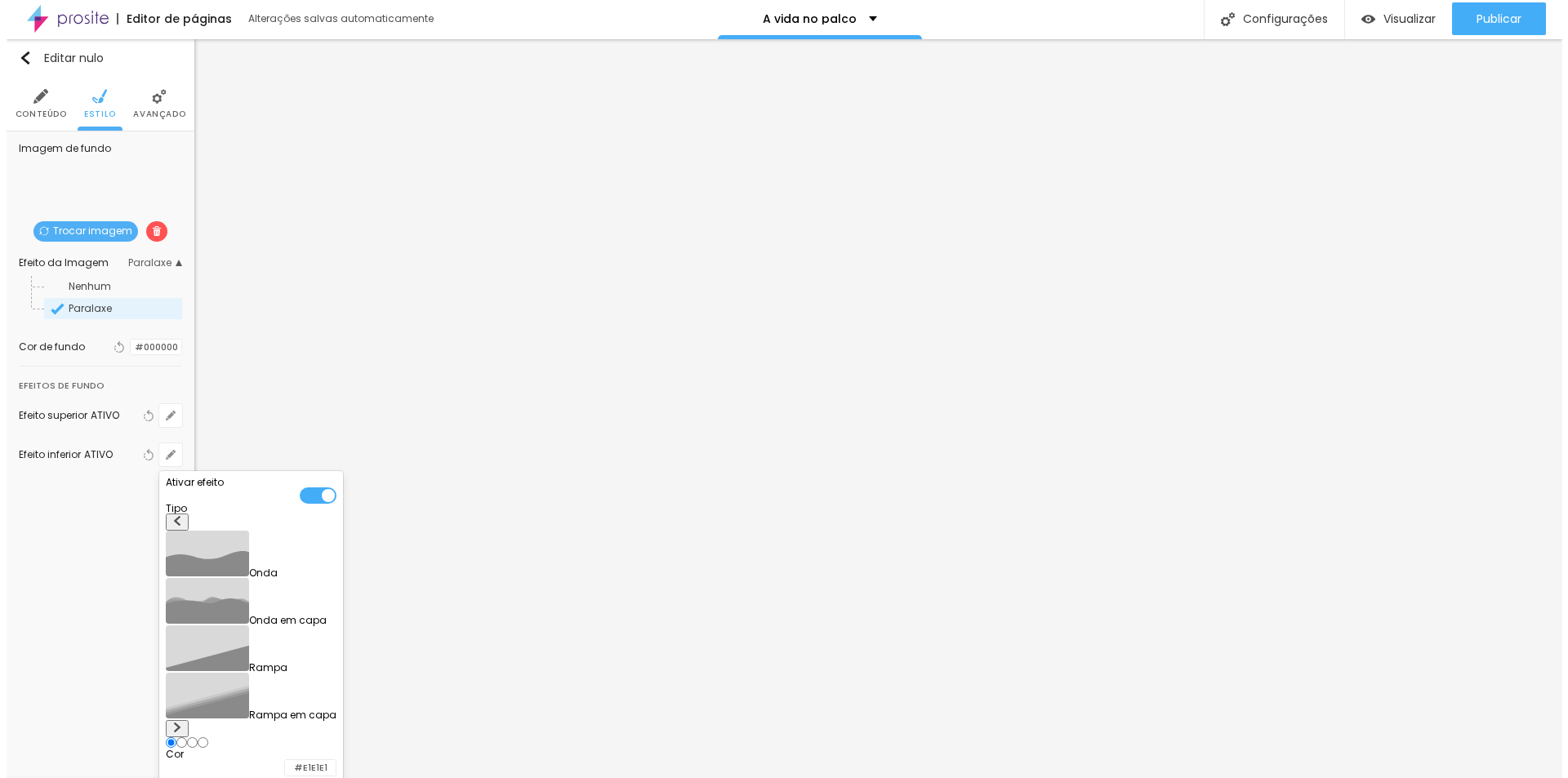
scroll to position [0, 0]
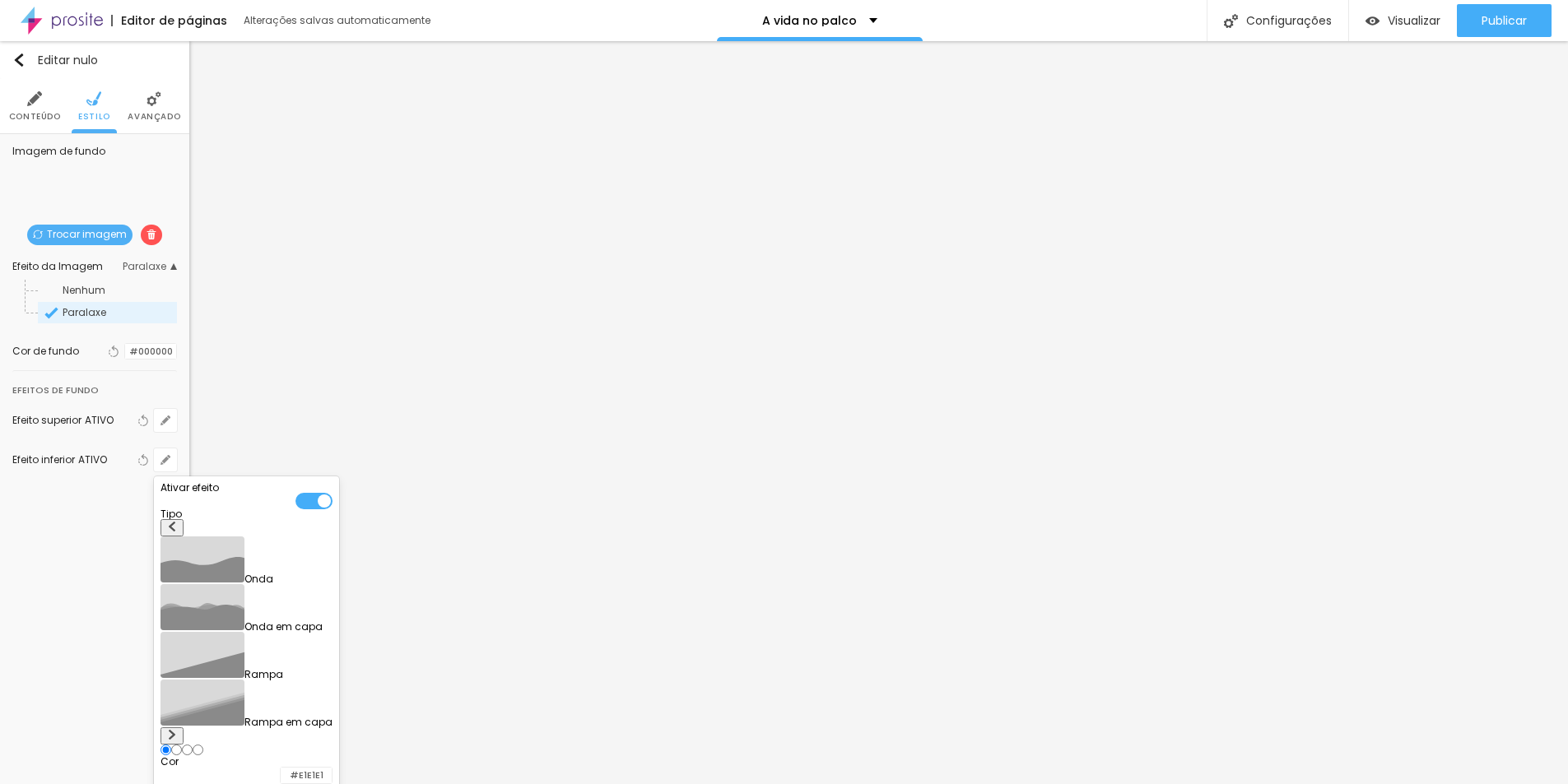
click at [41, 620] on div at bounding box center [784, 392] width 1568 height 784
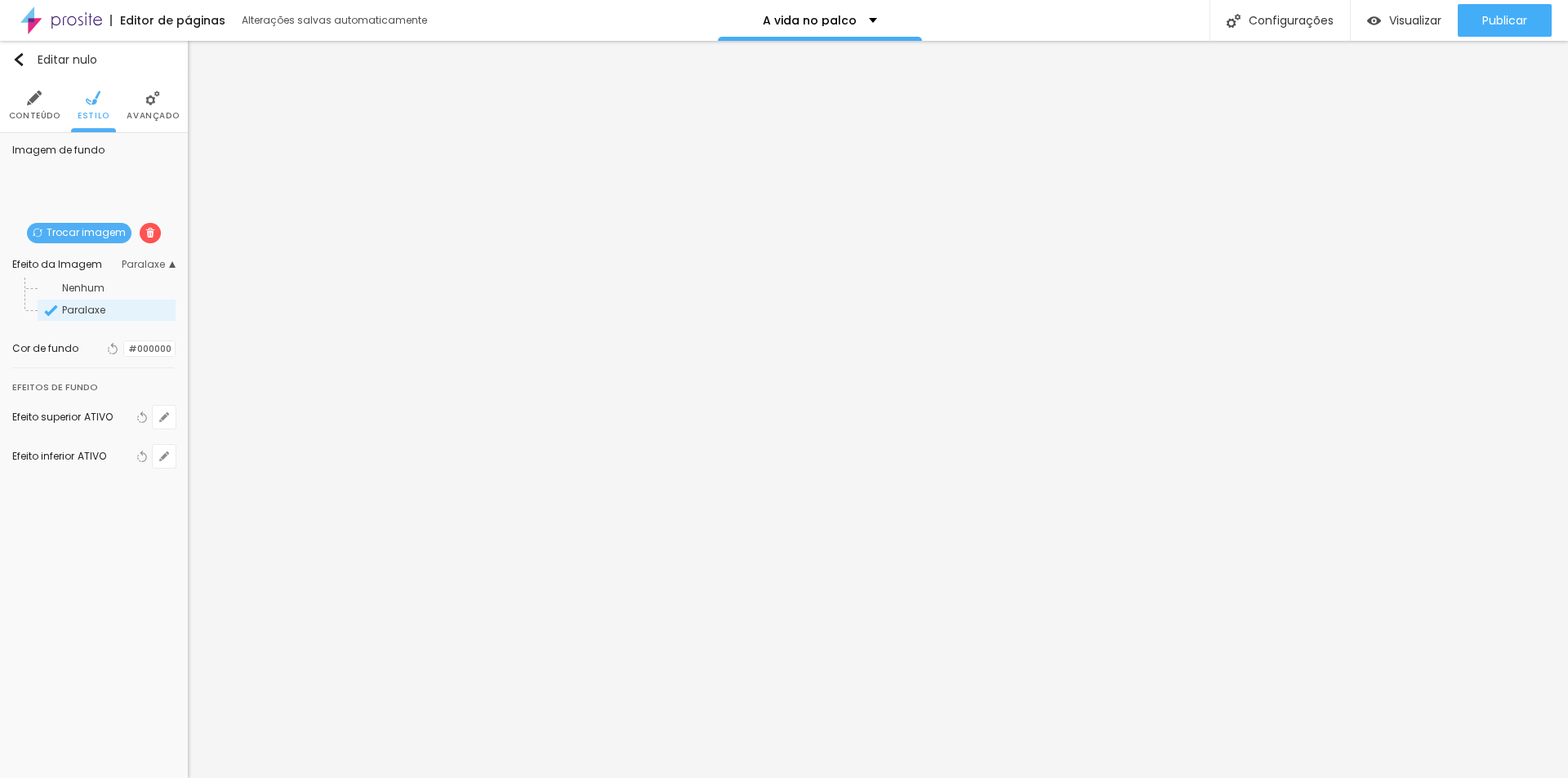
click at [103, 591] on div "Editar nulo Conteúdo Estilo Avançado Imagem de fundo Trocar imagem Efeito da Im…" at bounding box center [94, 410] width 188 height 738
click at [164, 423] on icon "button" at bounding box center [164, 417] width 9 height 9
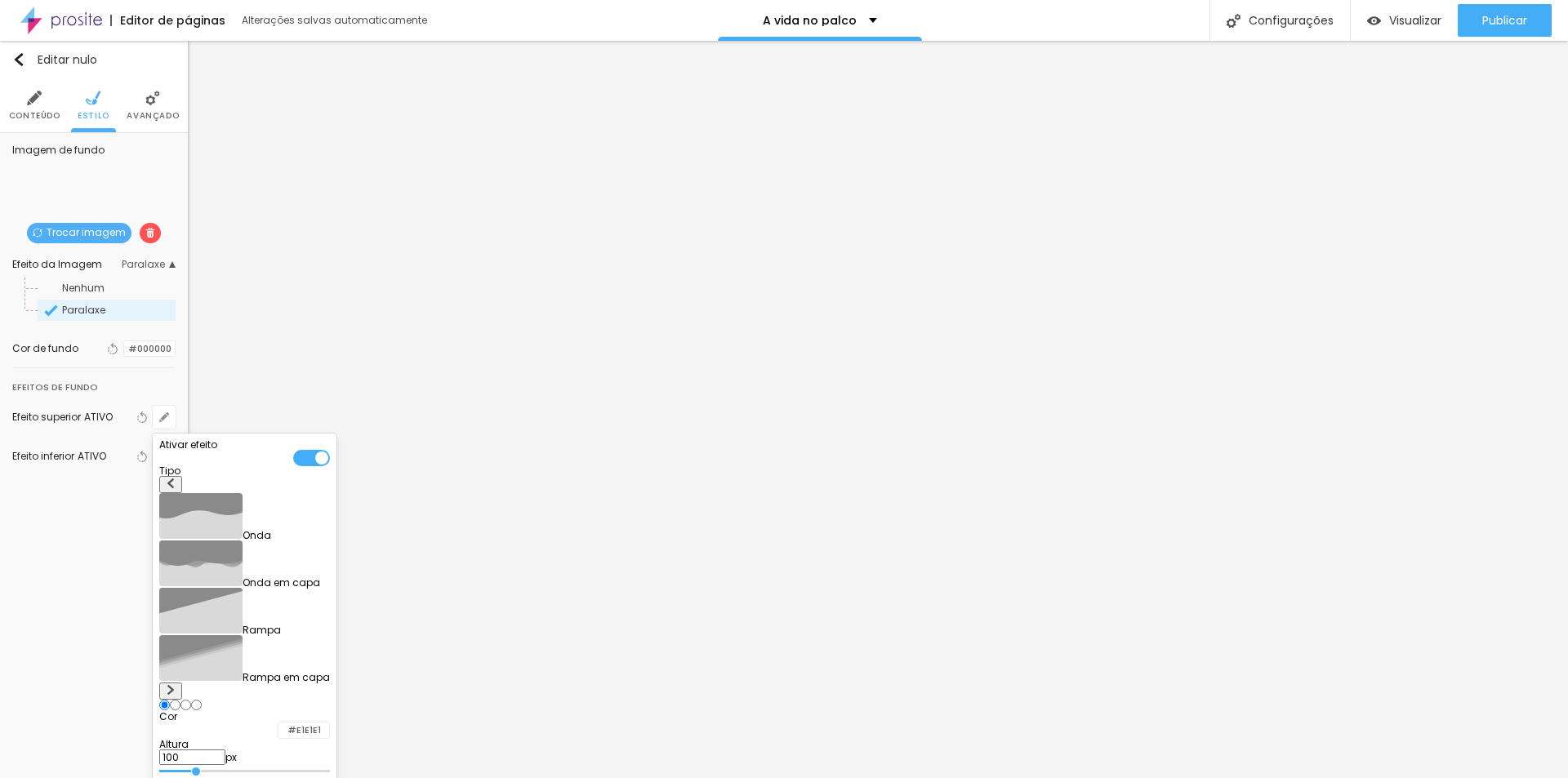
drag, startPoint x: 177, startPoint y: 686, endPoint x: 214, endPoint y: 689, distance: 37.1
click at [103, 604] on div at bounding box center [784, 389] width 1568 height 778
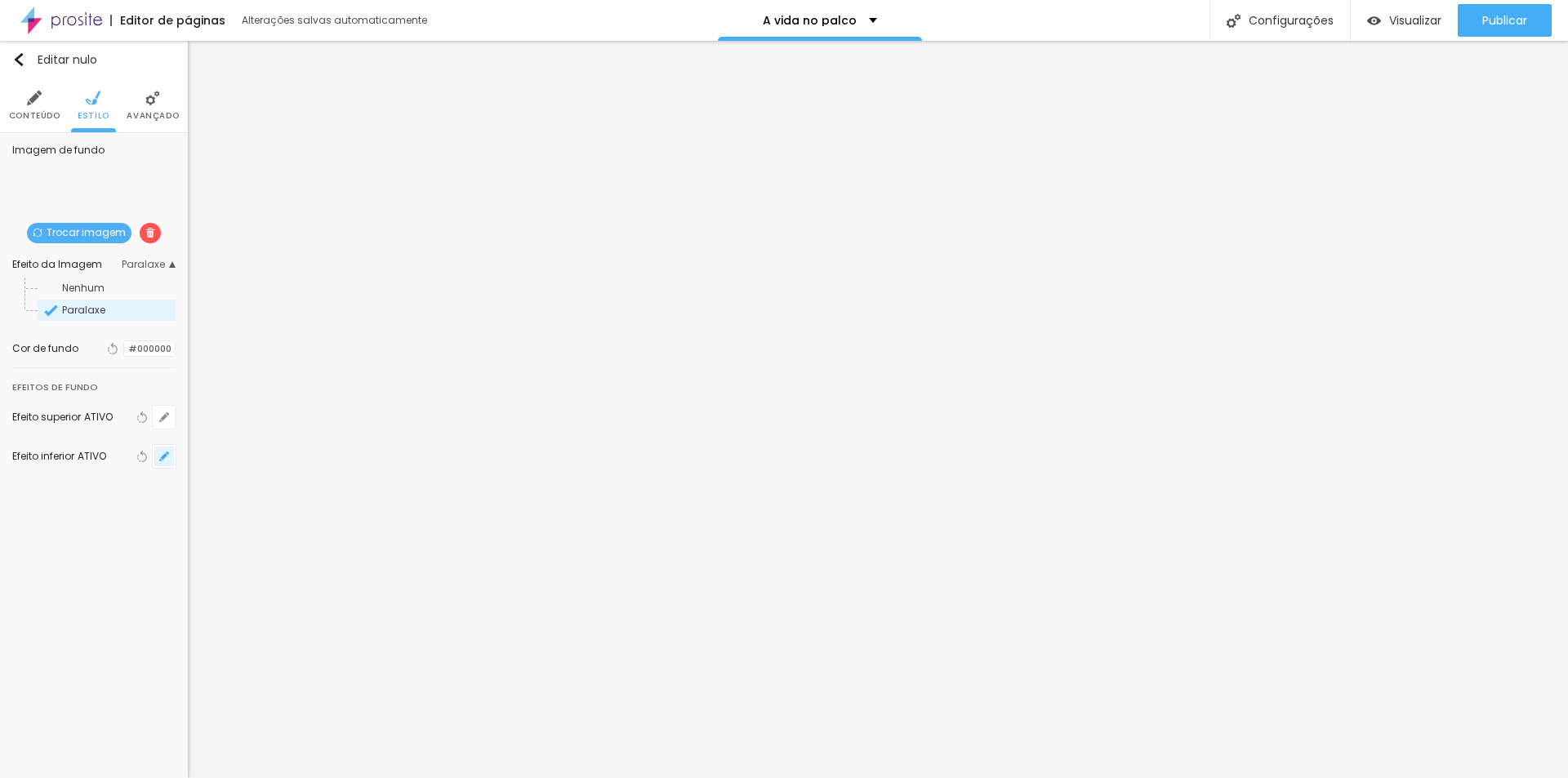
click at [162, 463] on button "button" at bounding box center [164, 456] width 22 height 22
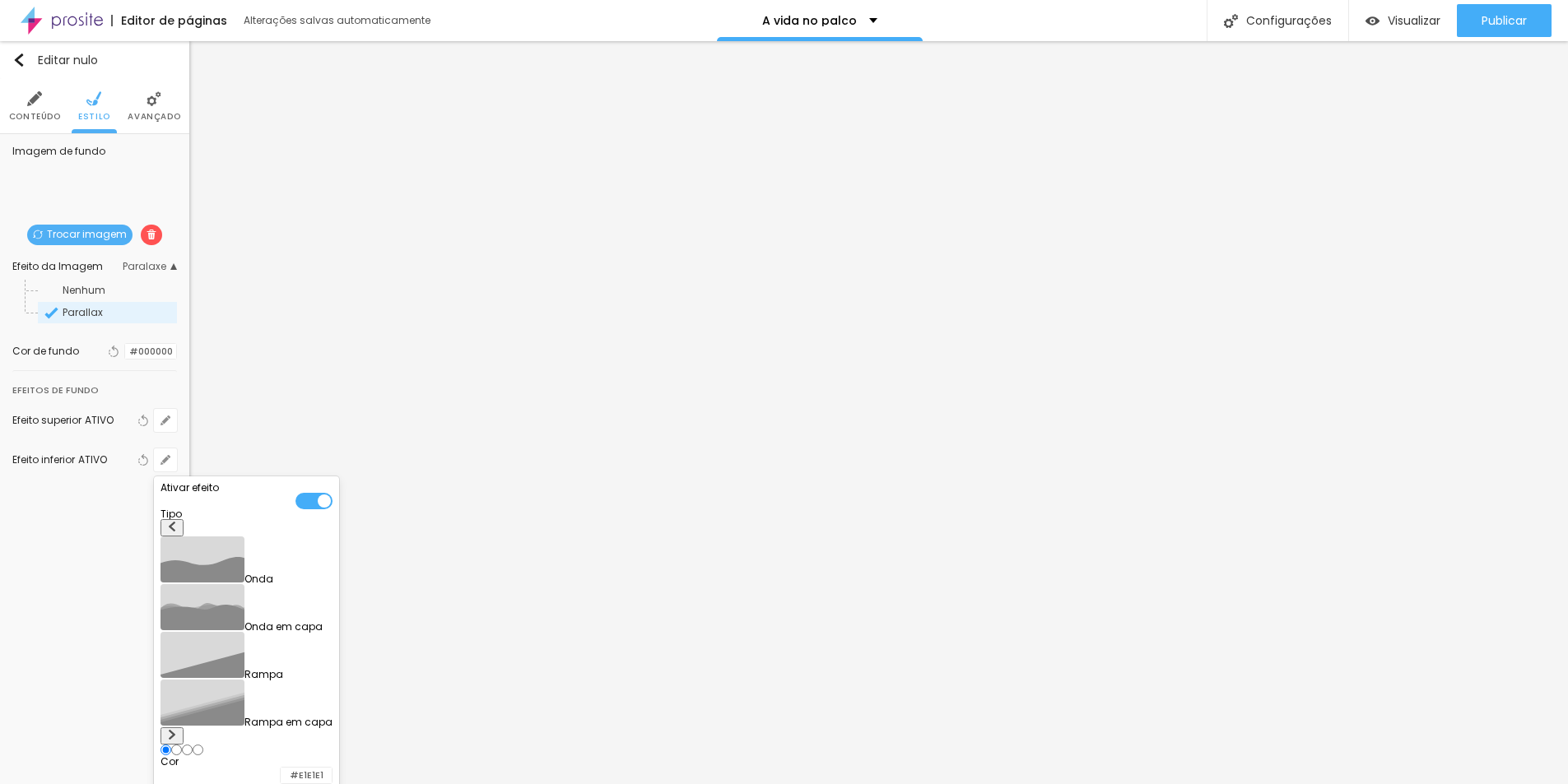
drag, startPoint x: 179, startPoint y: 727, endPoint x: 204, endPoint y: 728, distance: 25.0
click at [112, 595] on div at bounding box center [784, 392] width 1568 height 784
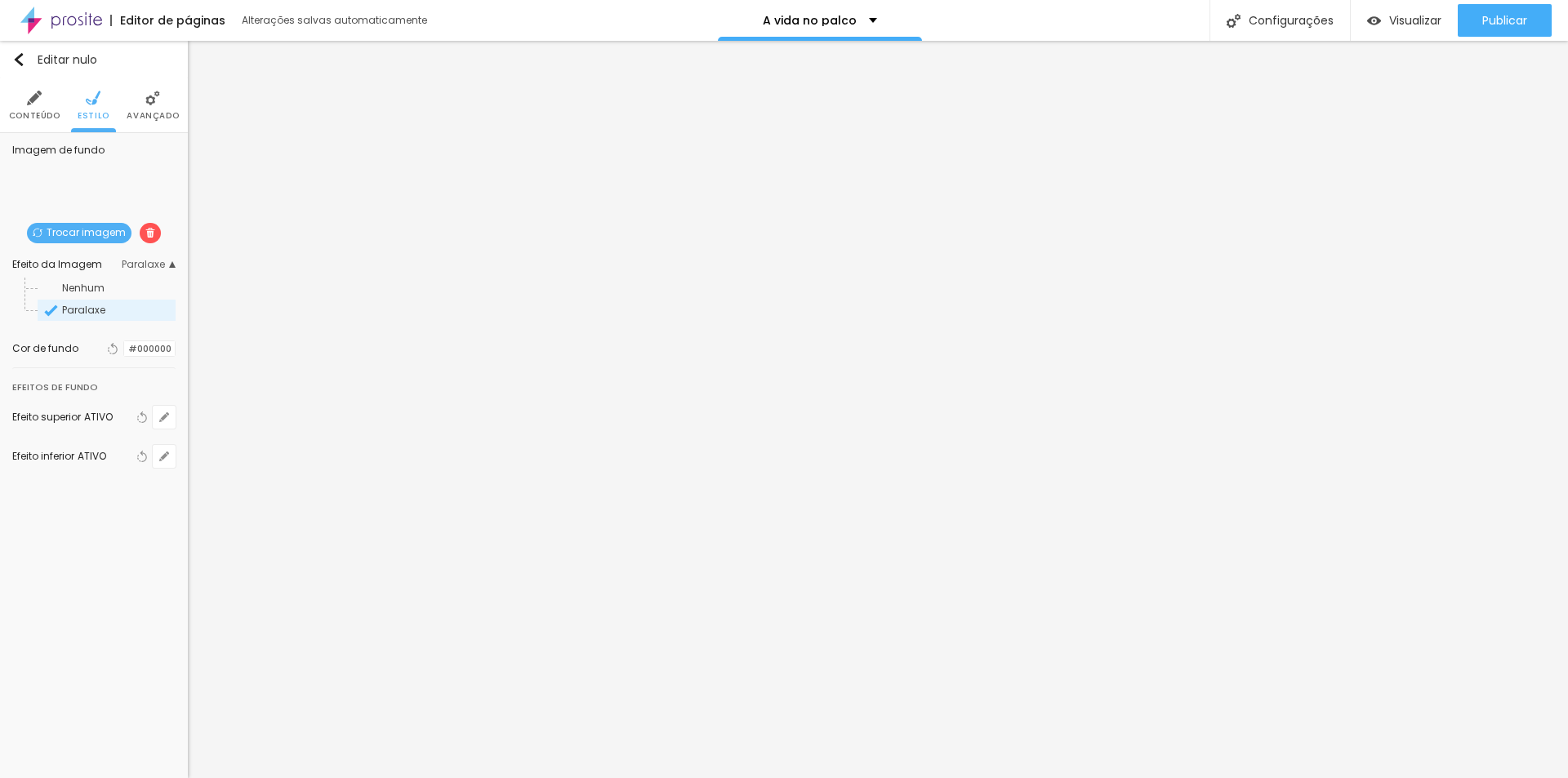
click at [94, 252] on div "Trocar imagem" at bounding box center [94, 252] width 0 height 0
click at [55, 268] on font "Efeito da Imagem" at bounding box center [57, 264] width 90 height 14
click at [55, 264] on font "Efeito da Imagem" at bounding box center [57, 264] width 90 height 14
click at [156, 115] on font "Avançado" at bounding box center [152, 115] width 52 height 12
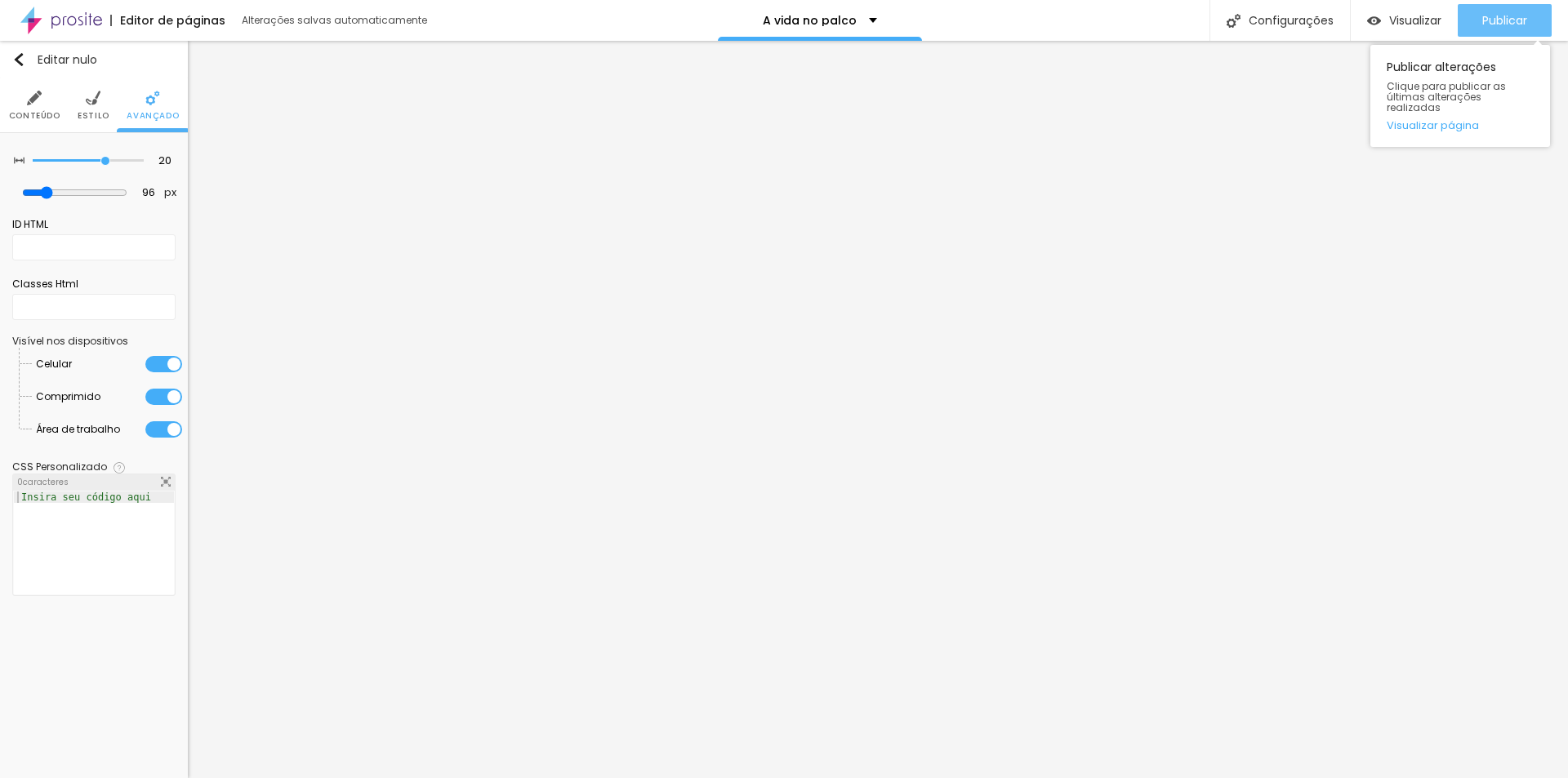
click at [1503, 20] on font "Publicar" at bounding box center [1504, 20] width 45 height 16
click at [98, 111] on font "Estilo" at bounding box center [94, 115] width 32 height 12
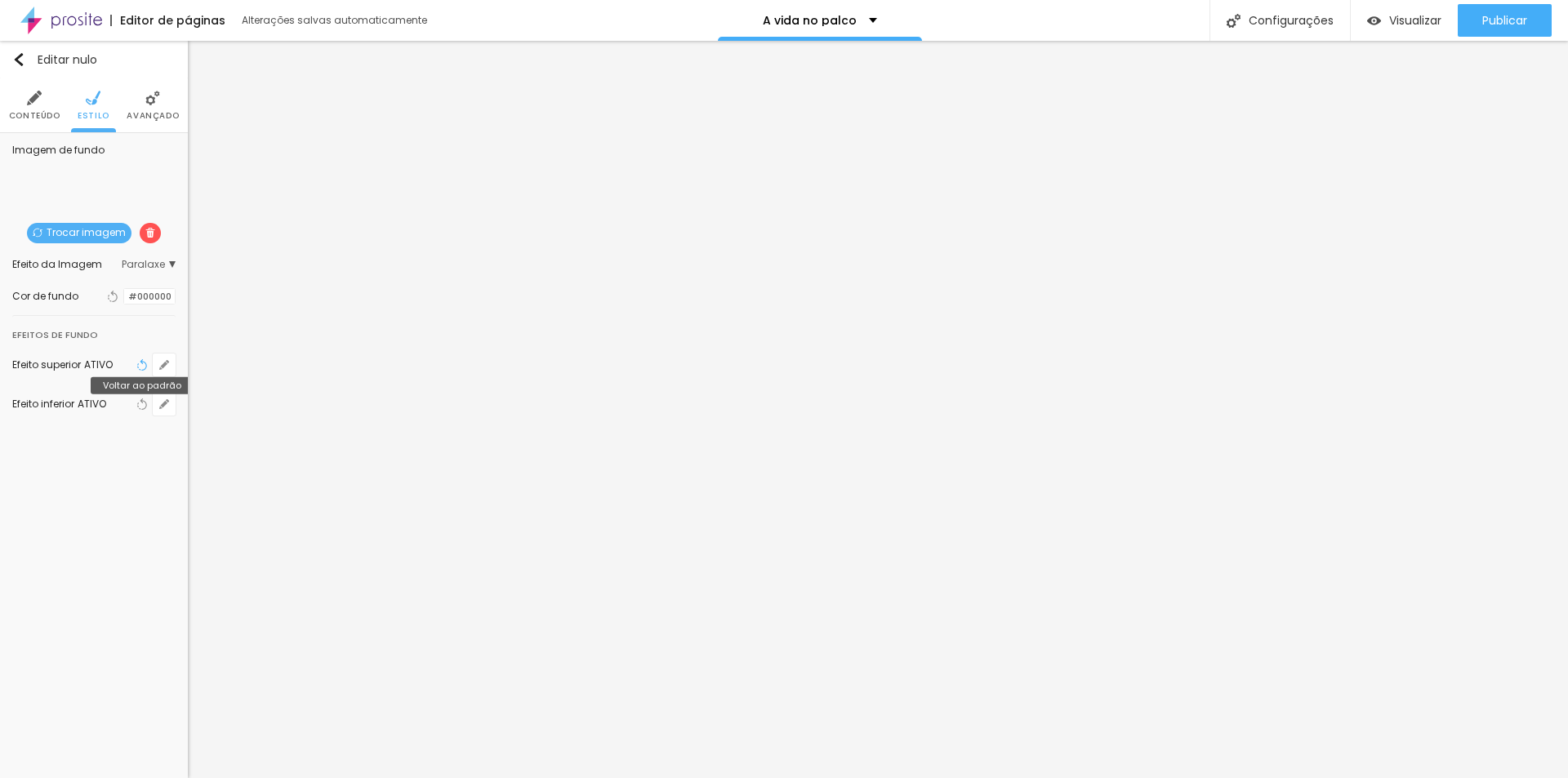
click at [142, 367] on icon "button" at bounding box center [142, 365] width 11 height 11
click at [143, 410] on icon "button" at bounding box center [142, 404] width 11 height 11
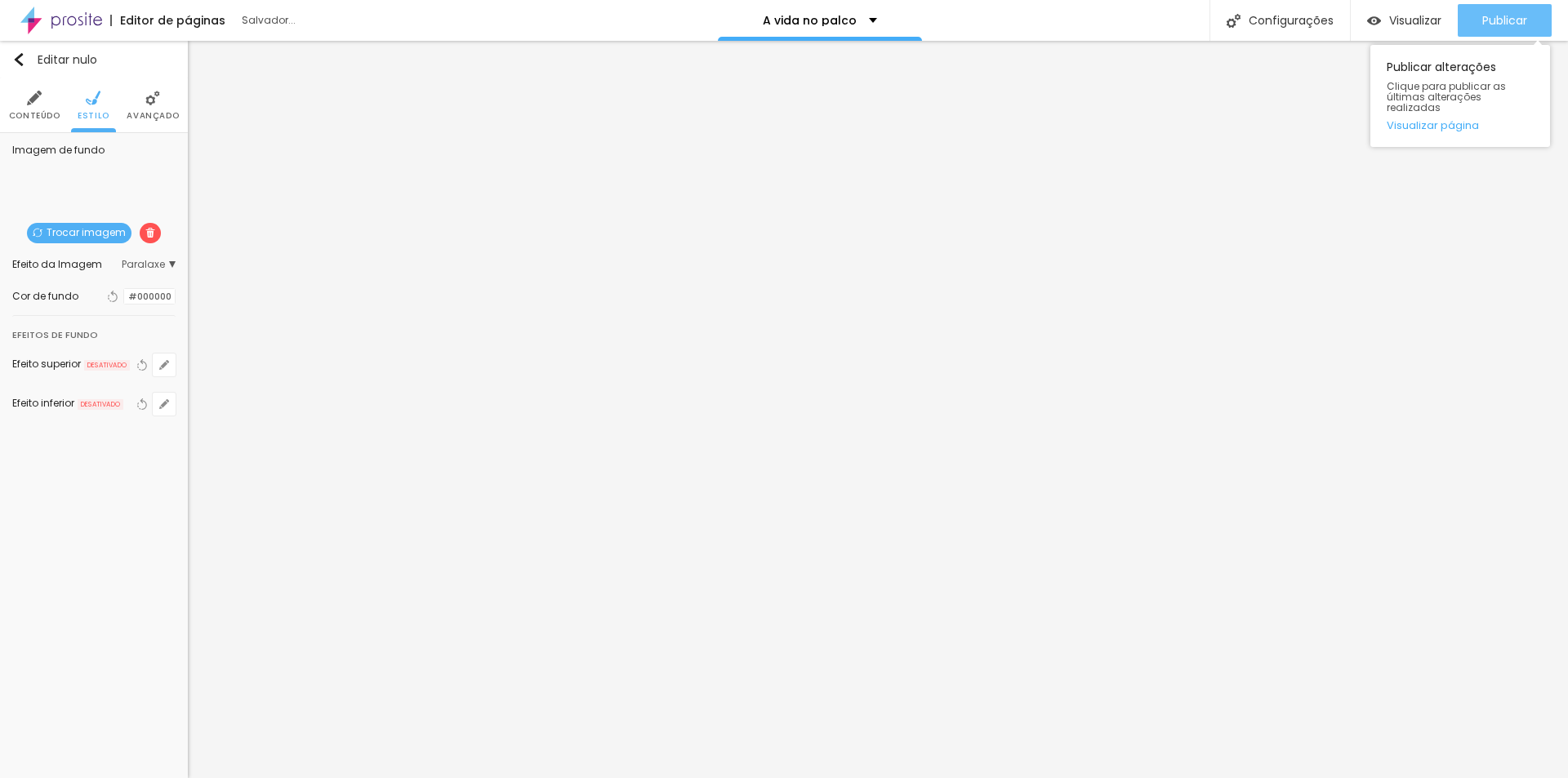
click at [1502, 16] on font "Publicar" at bounding box center [1504, 20] width 45 height 16
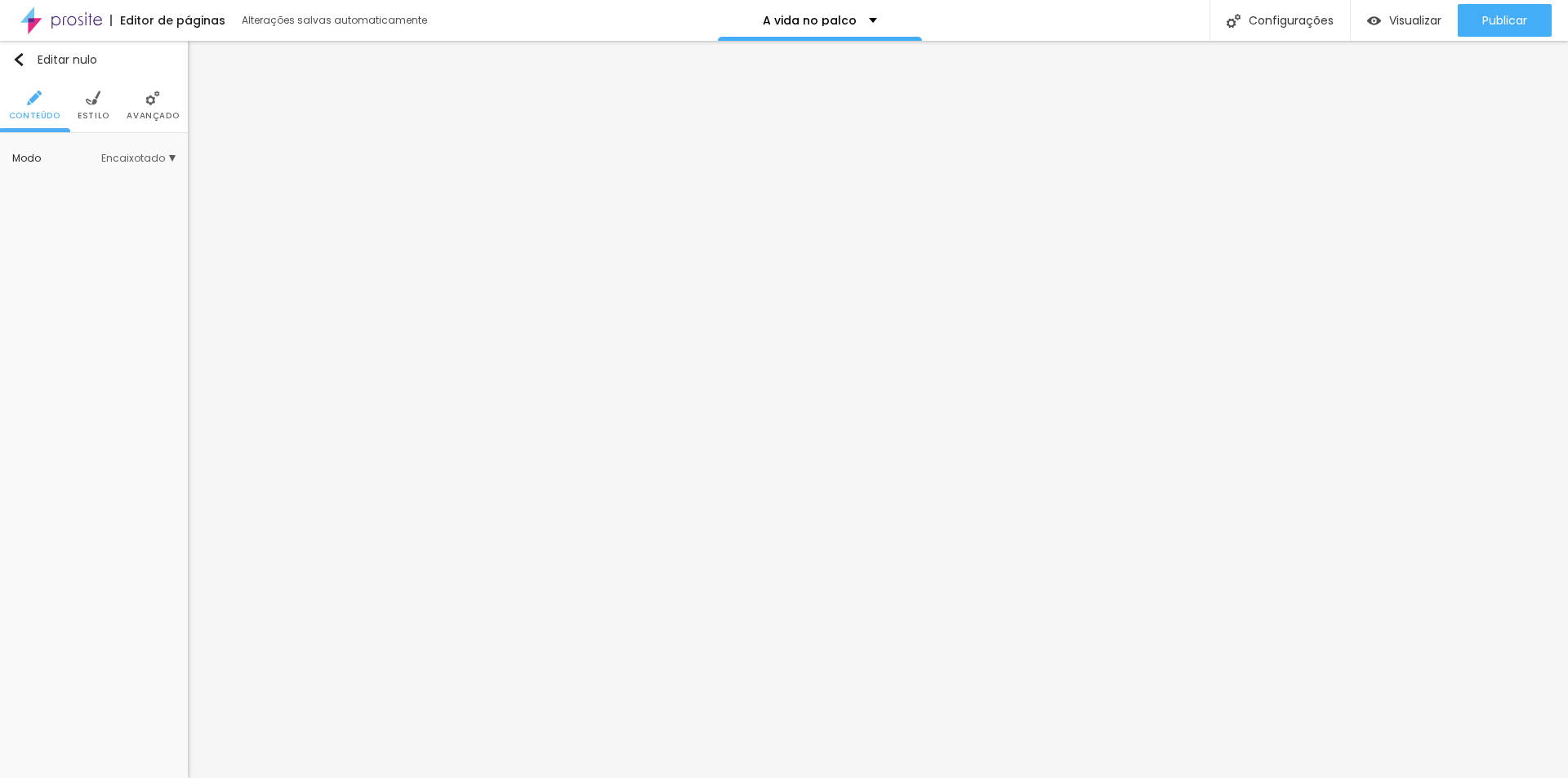
click at [167, 152] on div "Modo Encaixotado Encaixotado Completo" at bounding box center [94, 158] width 164 height 26
click at [178, 159] on div "Modo Encaixotado Encaixotado Completo" at bounding box center [94, 158] width 188 height 50
click at [170, 160] on span "Encaixotado" at bounding box center [137, 158] width 74 height 9
click at [94, 113] on font "Estilo" at bounding box center [94, 115] width 32 height 12
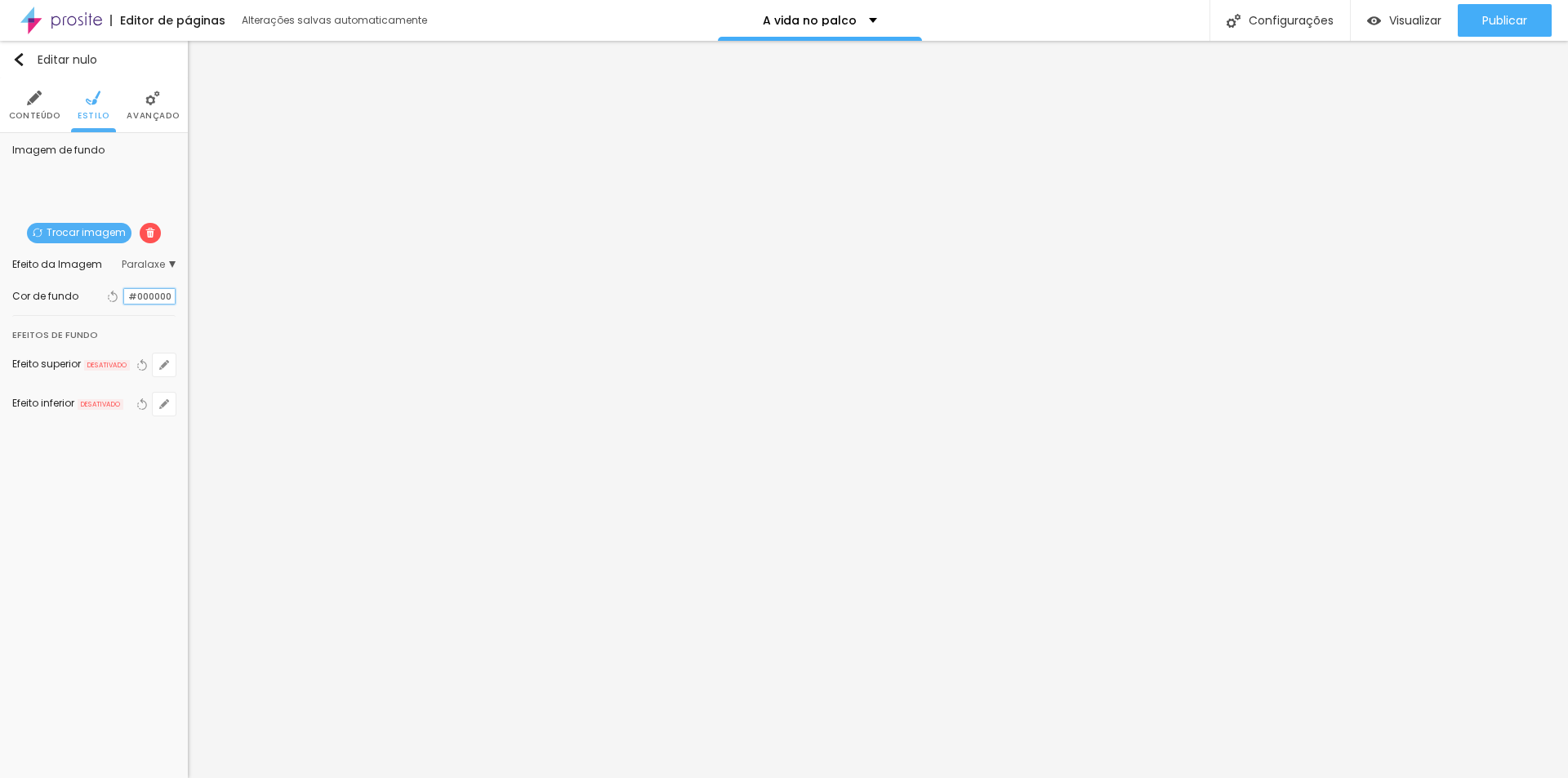
click at [139, 294] on input "#000000" at bounding box center [150, 296] width 50 height 16
click at [124, 302] on div at bounding box center [124, 296] width 0 height 16
click at [124, 295] on div at bounding box center [124, 296] width 0 height 16
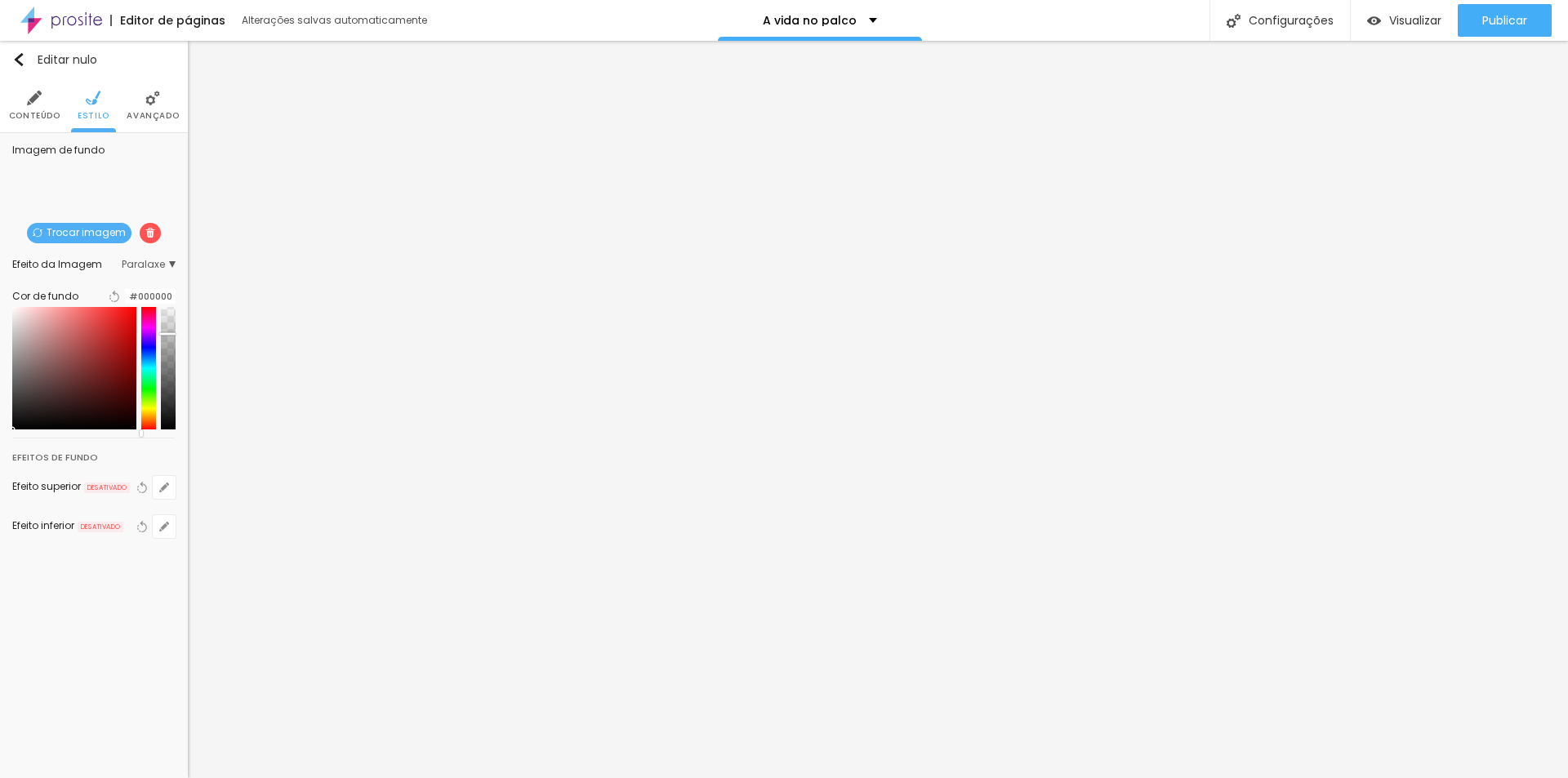
drag, startPoint x: 165, startPoint y: 378, endPoint x: 170, endPoint y: 344, distance: 34.4
click at [170, 336] on div at bounding box center [166, 334] width 16 height 3
click at [142, 555] on div "Editar nulo Conteúdo Estilo Avançado Imagem de fundo Trocar imagem Efeito da Im…" at bounding box center [94, 410] width 188 height 738
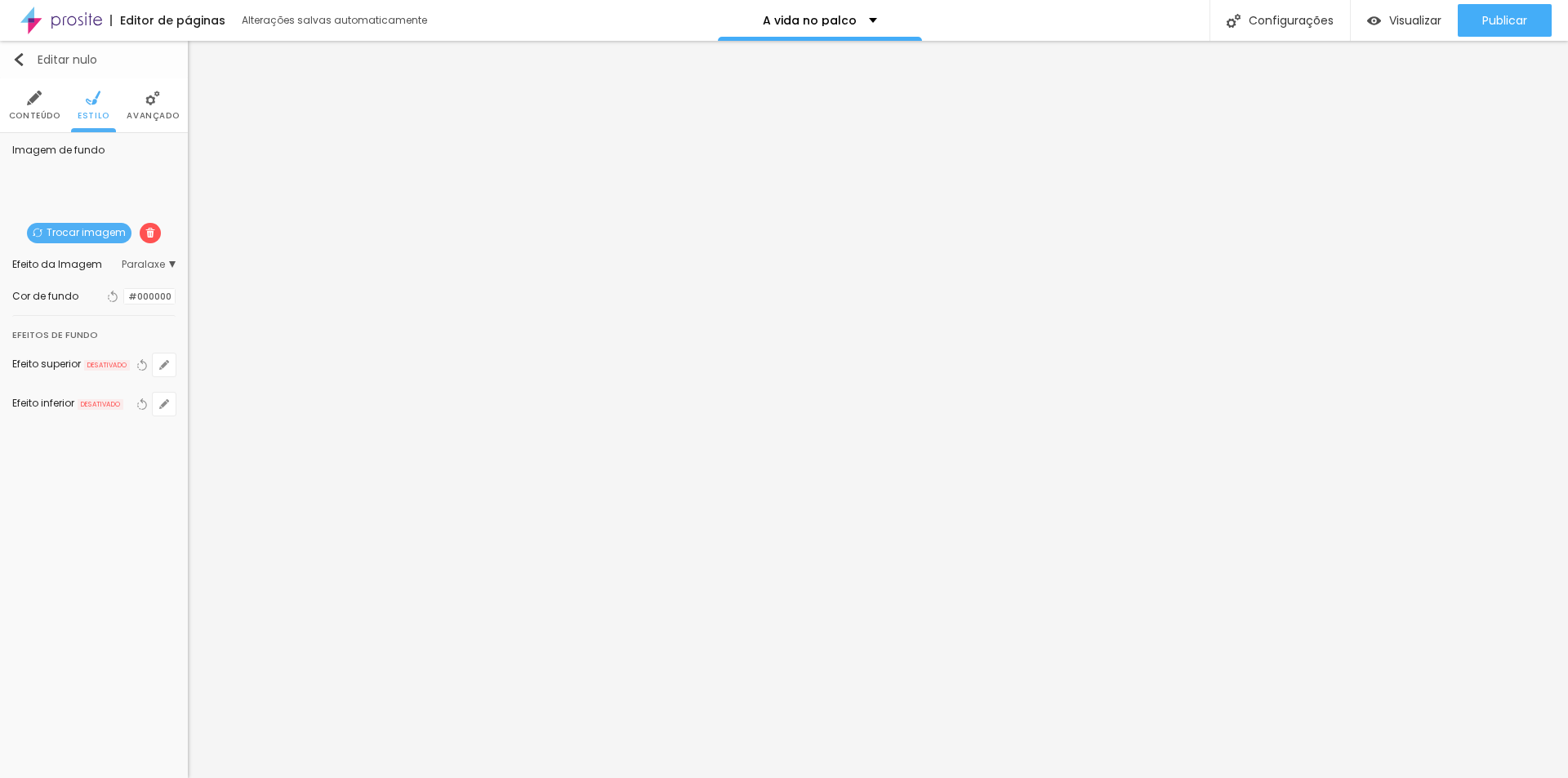
click at [21, 57] on img "button" at bounding box center [19, 60] width 13 height 13
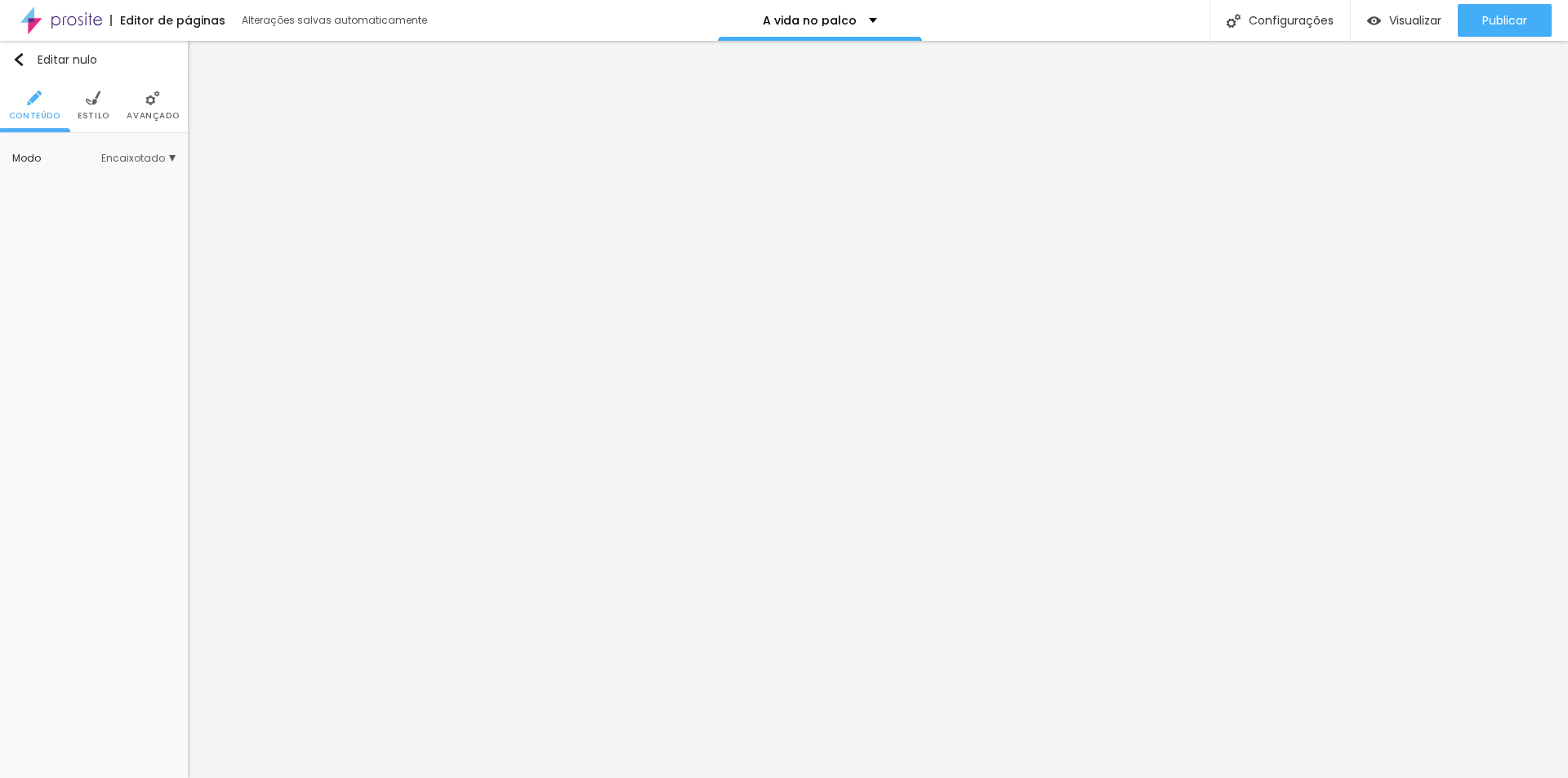
click at [94, 102] on img at bounding box center [94, 98] width 15 height 15
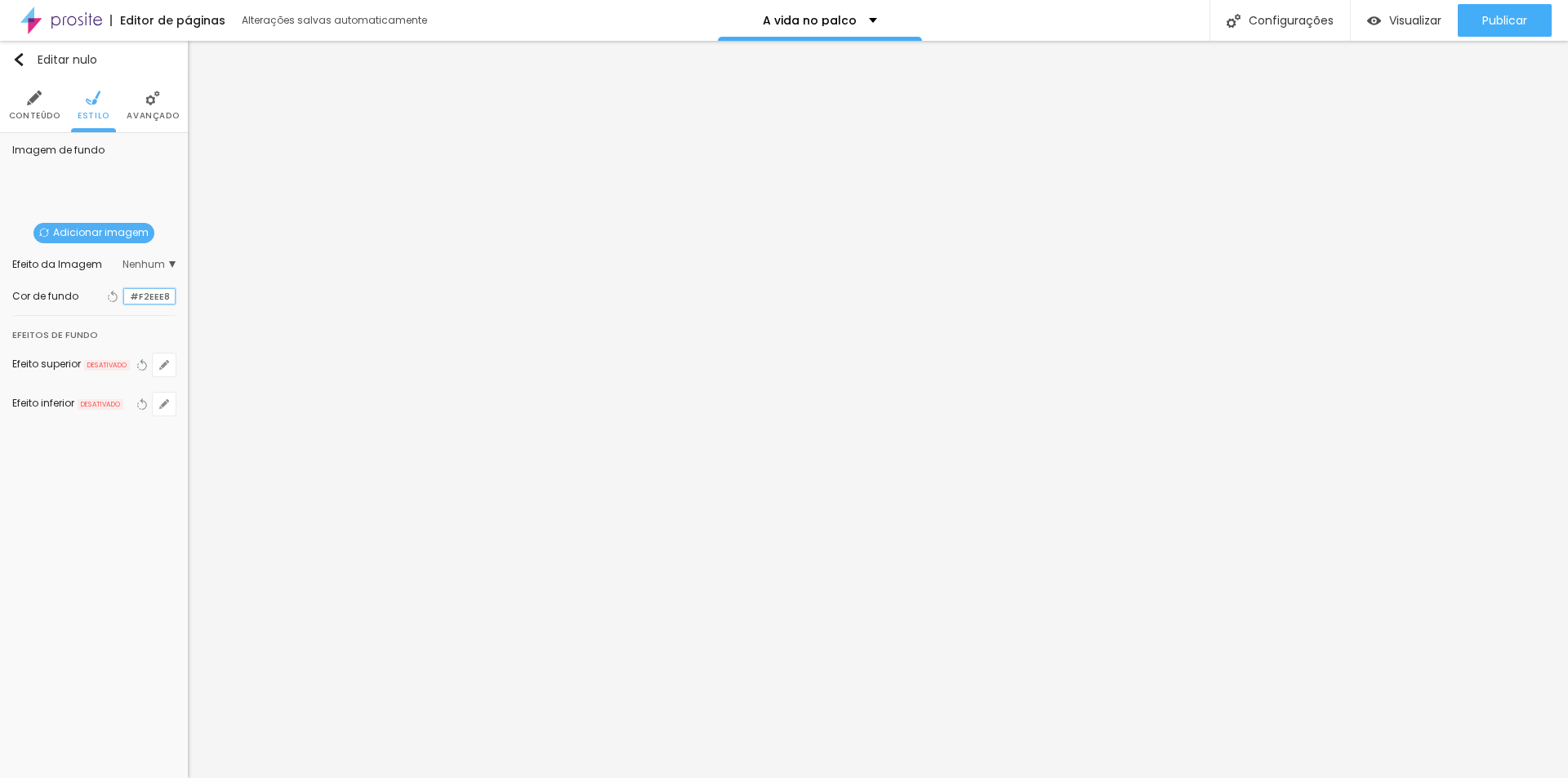
drag, startPoint x: 172, startPoint y: 297, endPoint x: 126, endPoint y: 297, distance: 46.0
click at [126, 297] on input "#F2EEE8" at bounding box center [150, 296] width 50 height 16
click at [16, 55] on img "button" at bounding box center [19, 60] width 13 height 13
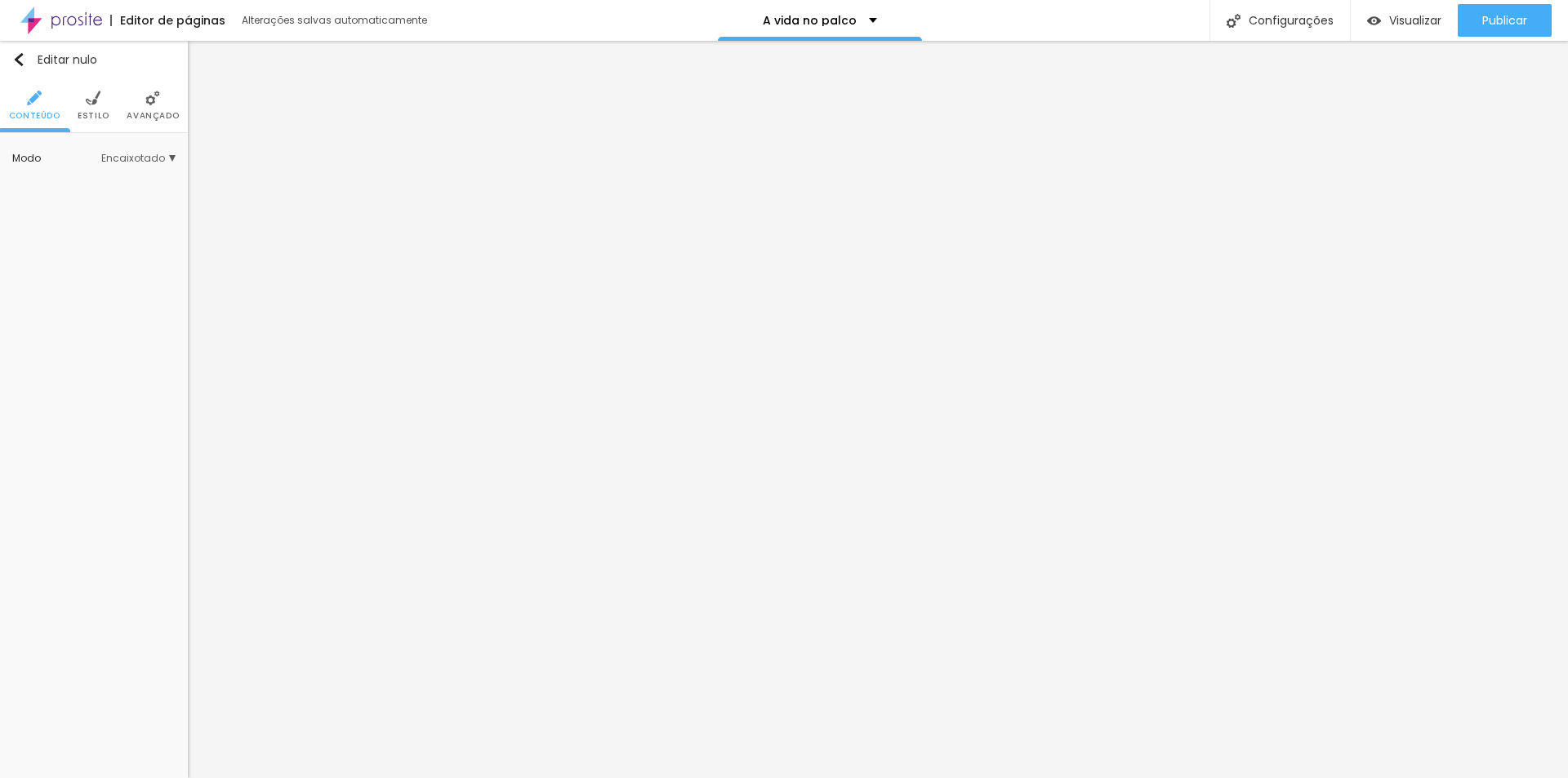
click at [88, 117] on font "Estilo" at bounding box center [94, 115] width 32 height 12
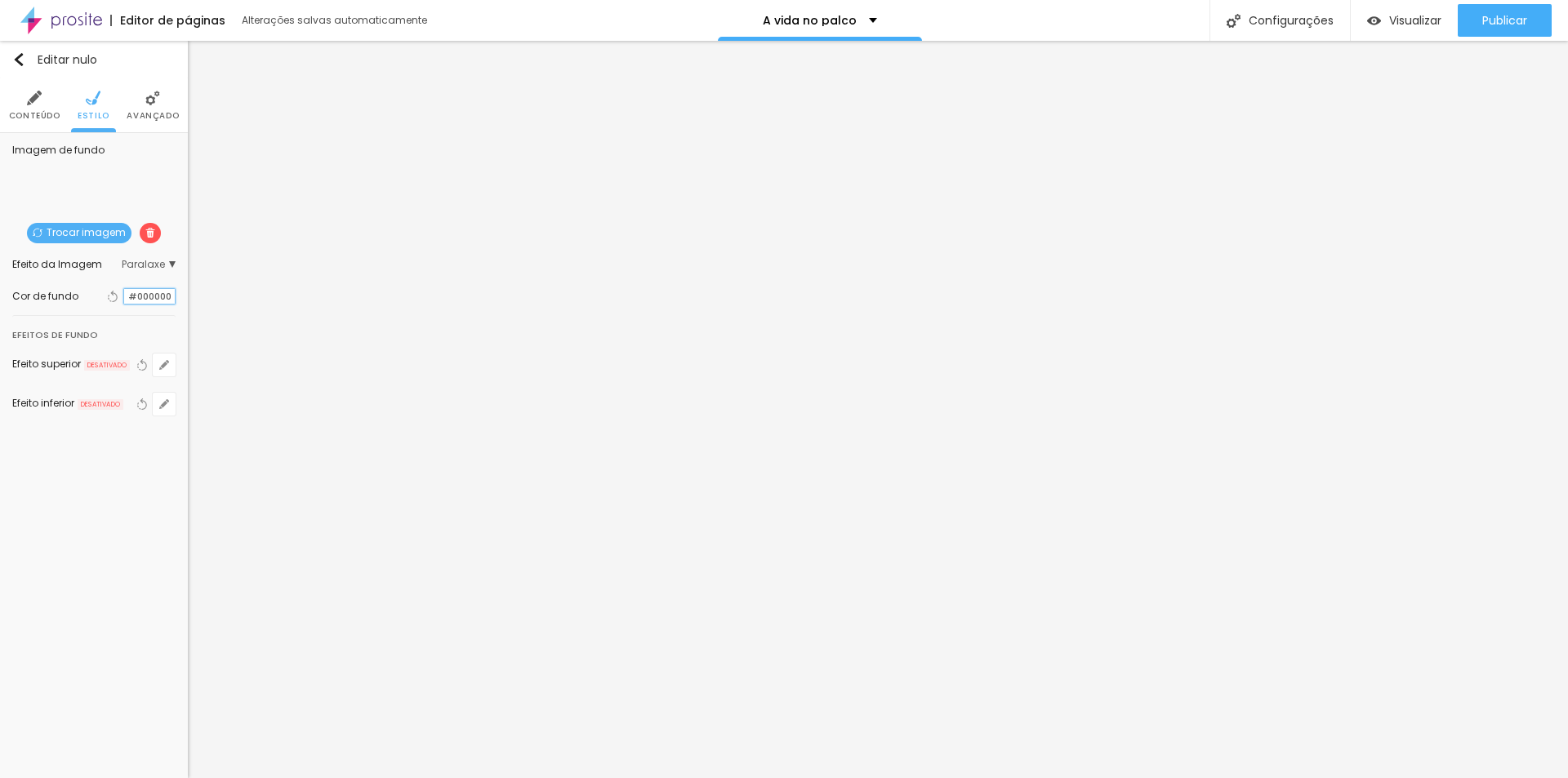
drag, startPoint x: 171, startPoint y: 300, endPoint x: 120, endPoint y: 298, distance: 51.0
click at [123, 298] on div "#000000" at bounding box center [150, 296] width 52 height 17
paste input "F2EEE8"
click at [124, 298] on div at bounding box center [124, 296] width 0 height 16
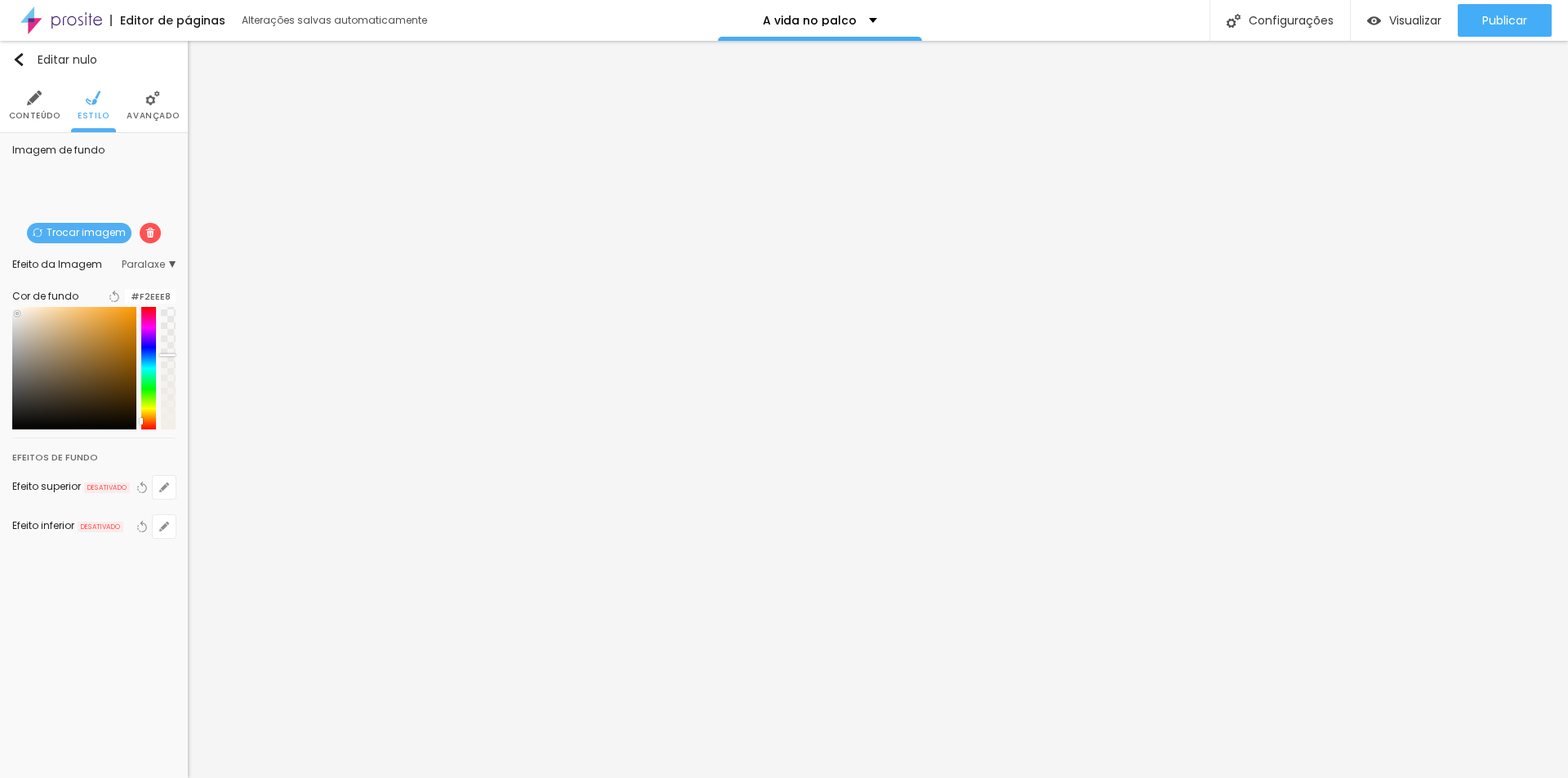
drag, startPoint x: 159, startPoint y: 345, endPoint x: 169, endPoint y: 365, distance: 22.4
click at [169, 356] on div at bounding box center [166, 354] width 16 height 3
click at [151, 555] on div "Editar nulo Conteúdo Estilo Avançado Imagem de fundo Trocar imagem Efeito da Im…" at bounding box center [94, 410] width 188 height 738
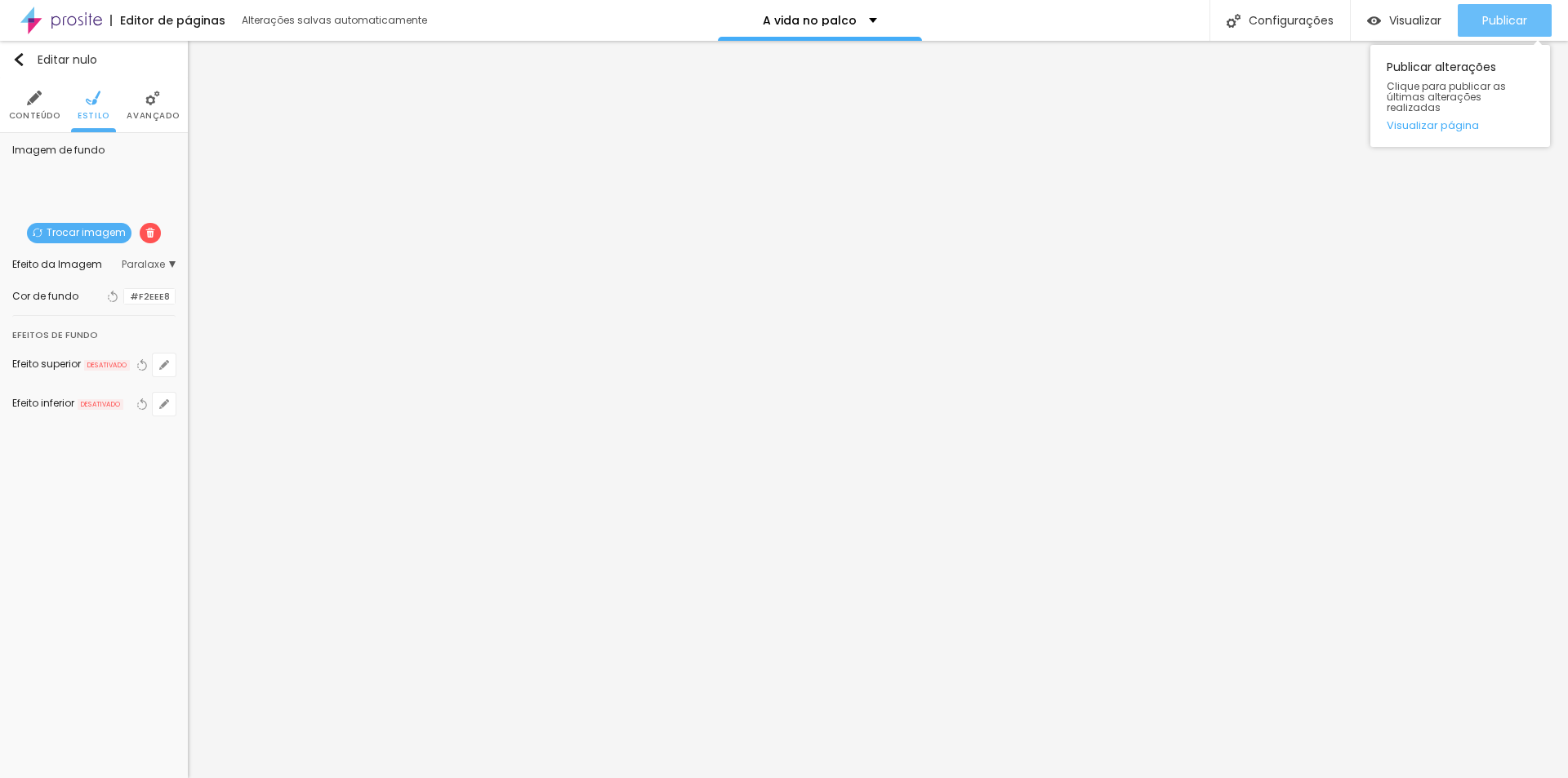
click at [1513, 12] on font "Publicar" at bounding box center [1504, 20] width 45 height 16
click at [124, 295] on div at bounding box center [124, 296] width 0 height 16
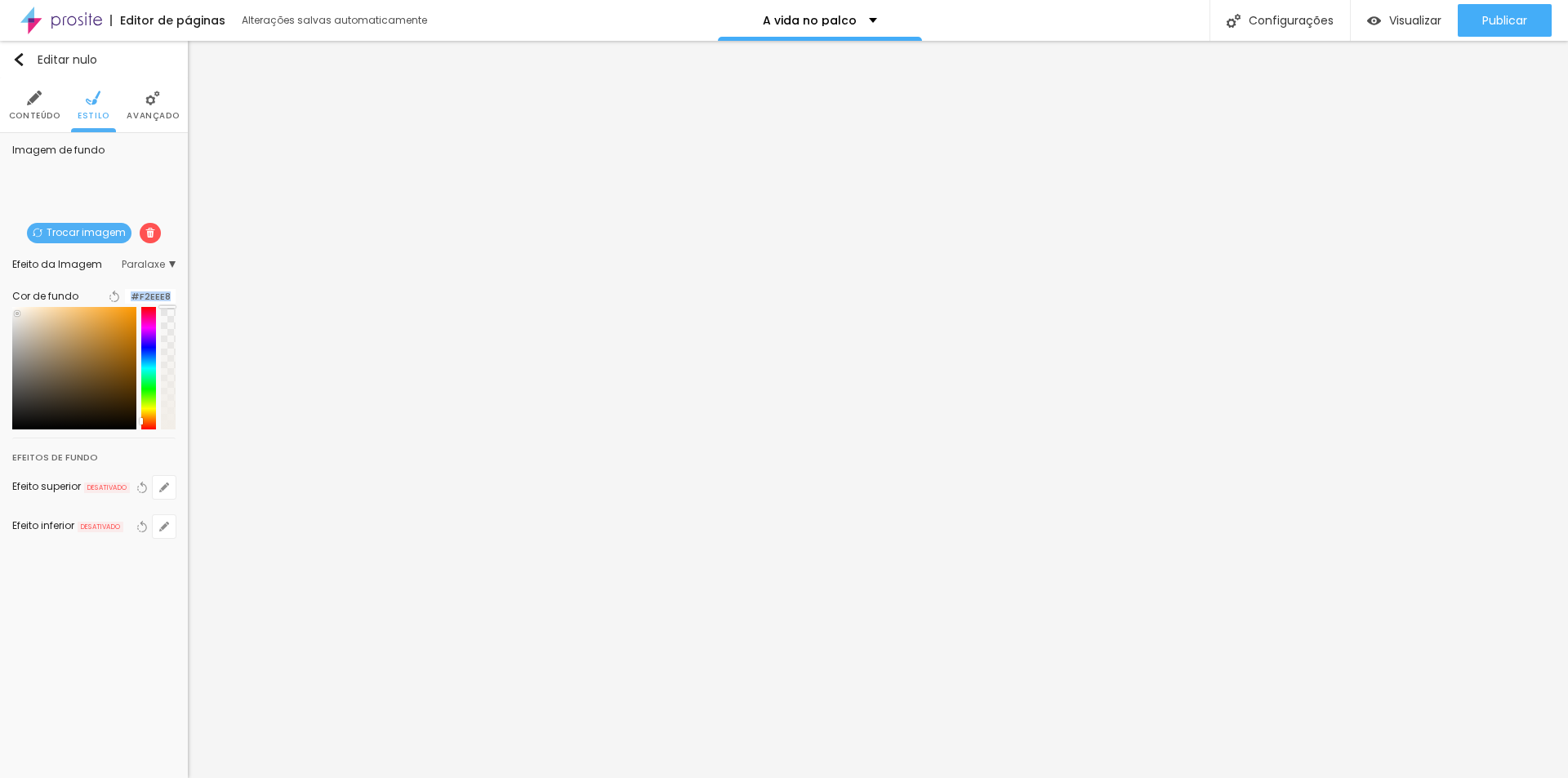
drag, startPoint x: 165, startPoint y: 365, endPoint x: 173, endPoint y: 309, distance: 56.6
click at [173, 309] on div "Cor de fundo Voltar ao padrão #F2EEE8" at bounding box center [94, 357] width 164 height 160
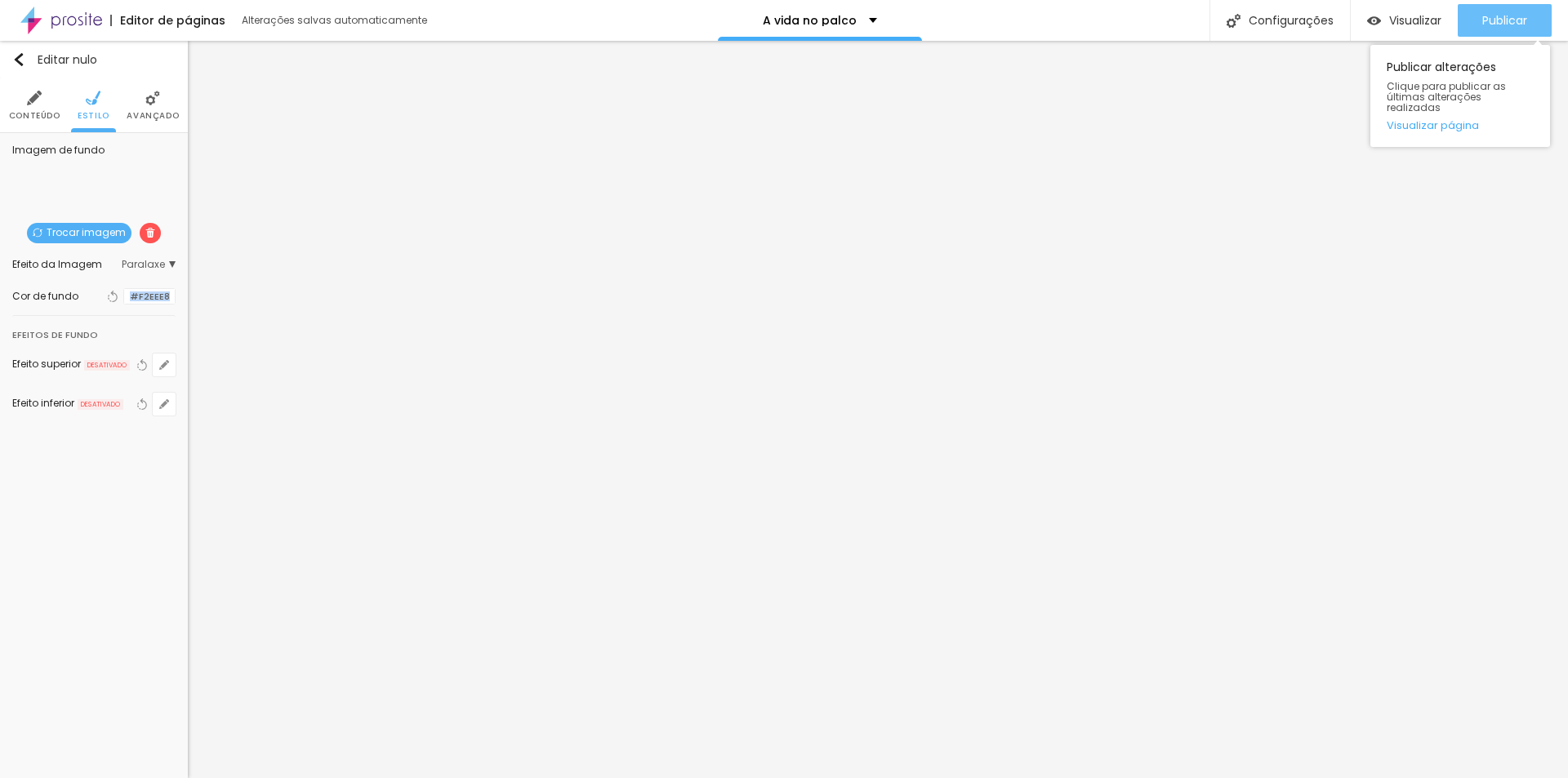
click at [1505, 17] on font "Publicar" at bounding box center [1504, 20] width 45 height 16
click at [94, 252] on div "Trocar imagem" at bounding box center [94, 252] width 0 height 0
click at [151, 113] on font "Avançado" at bounding box center [152, 115] width 52 height 12
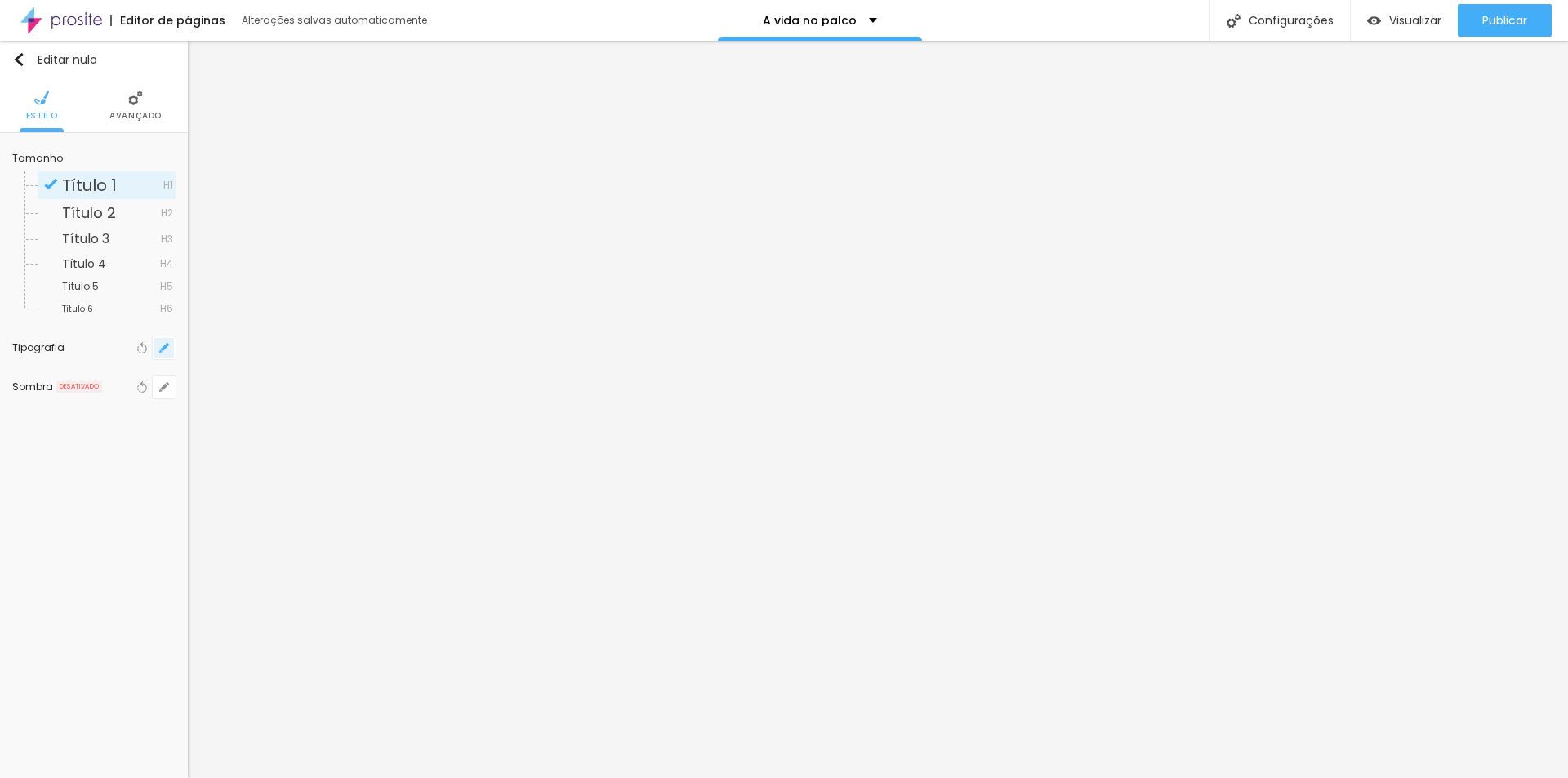
click at [155, 351] on button "button" at bounding box center [164, 348] width 22 height 22
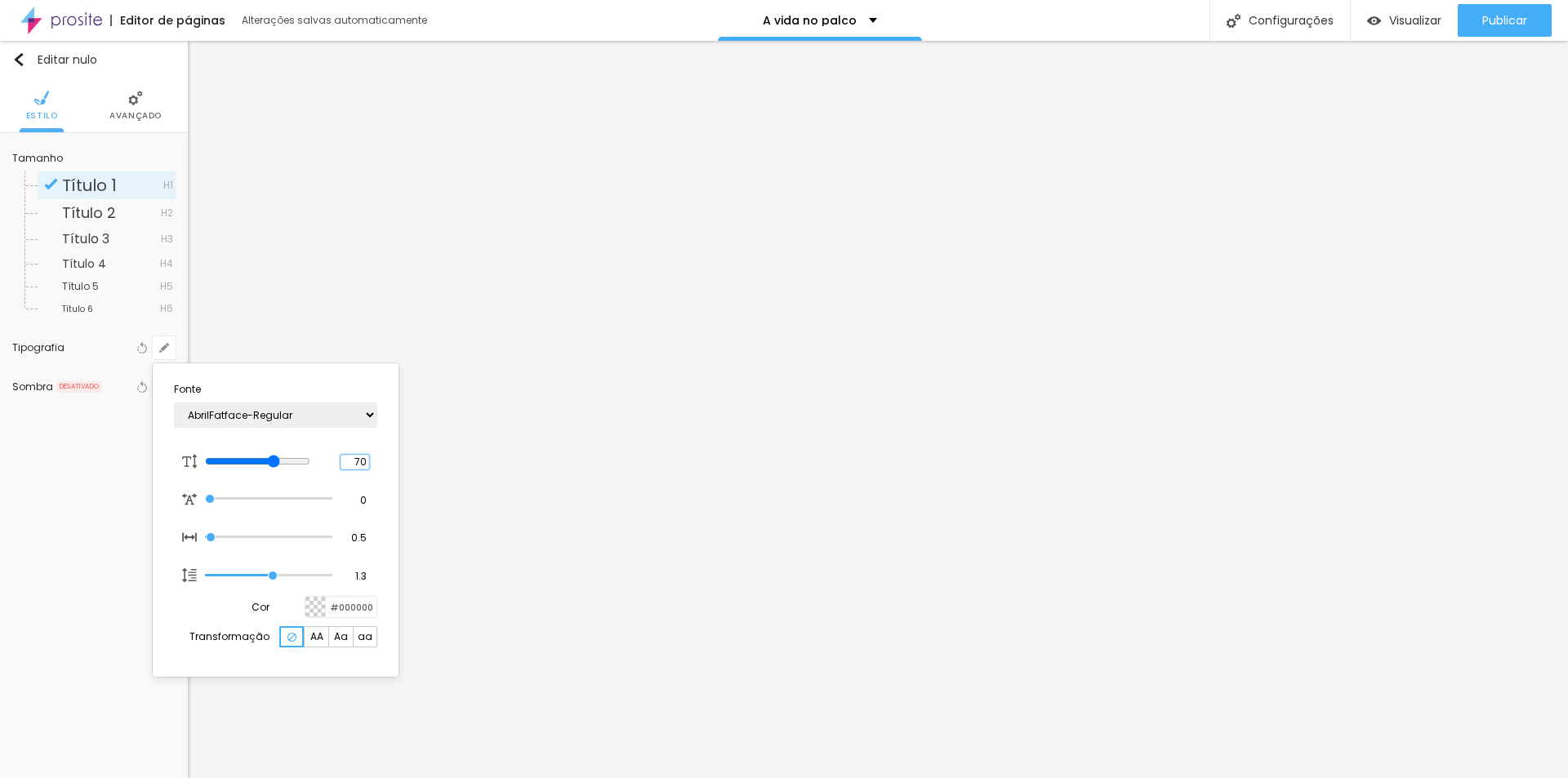
drag, startPoint x: 356, startPoint y: 461, endPoint x: 397, endPoint y: 457, distance: 41.2
click at [397, 457] on div "Fonte AbrilFatface-Regular Actor-Regular Alegreya AlegreyaBlack [PERSON_NAME] A…" at bounding box center [275, 520] width 246 height 313
click at [97, 597] on div at bounding box center [784, 389] width 1568 height 778
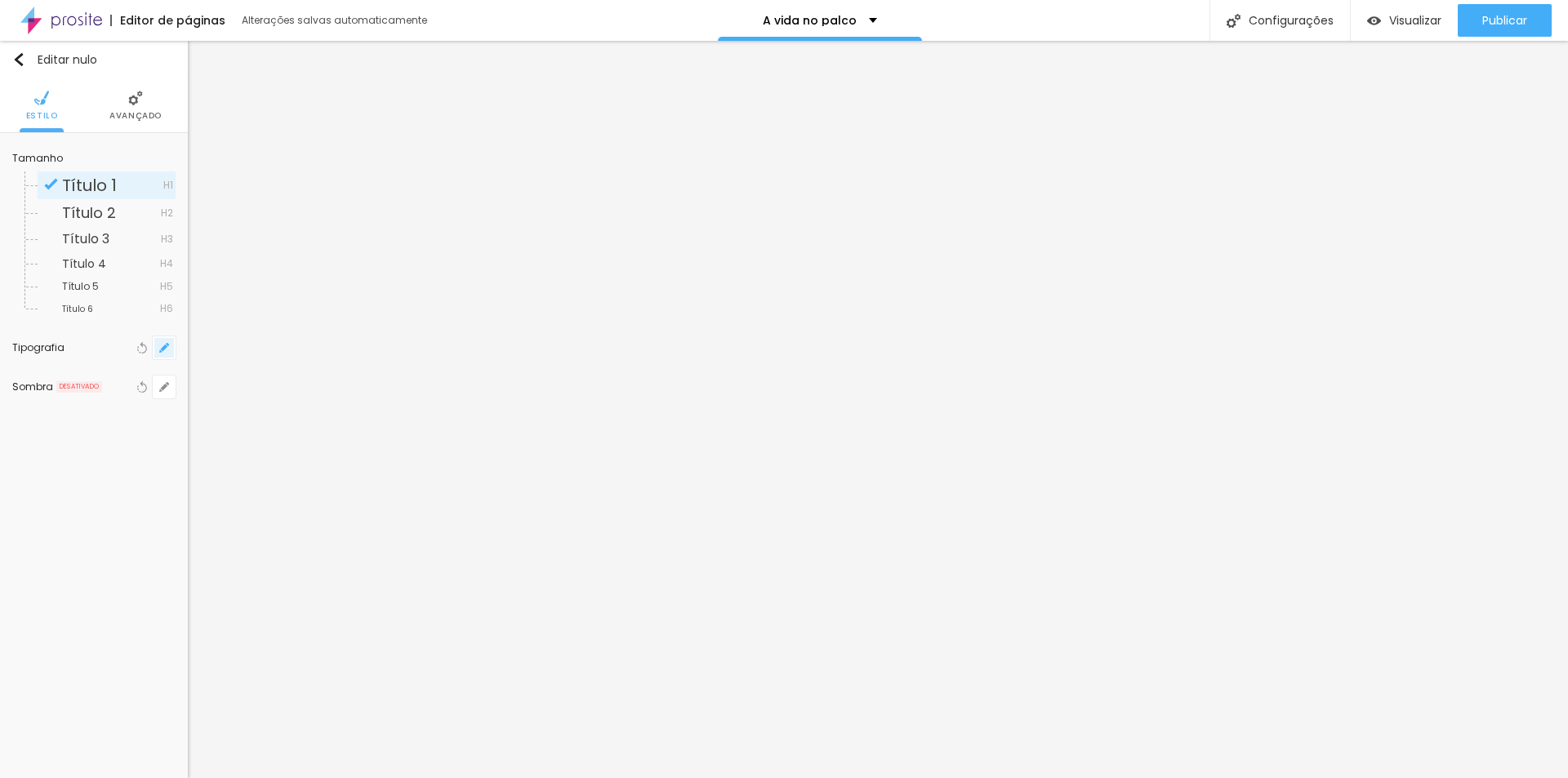
click at [171, 346] on button "button" at bounding box center [164, 348] width 22 height 22
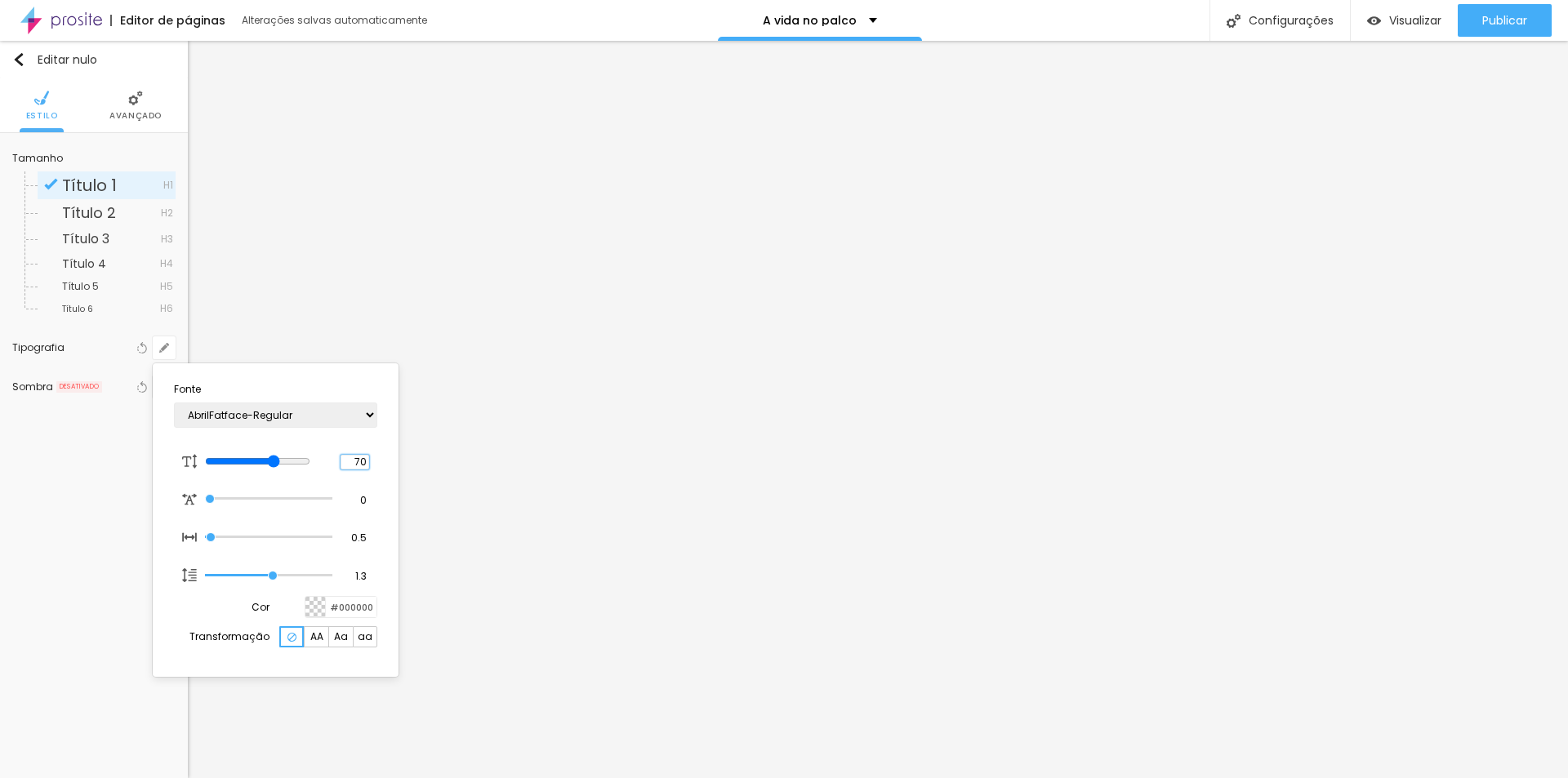
drag, startPoint x: 347, startPoint y: 456, endPoint x: 382, endPoint y: 458, distance: 35.1
click at [382, 458] on section "Fonte AbrilFatface-Regular Actor-Regular Alegreya AlegreyaBlack [PERSON_NAME] A…" at bounding box center [275, 520] width 233 height 300
click at [89, 560] on div at bounding box center [784, 389] width 1568 height 778
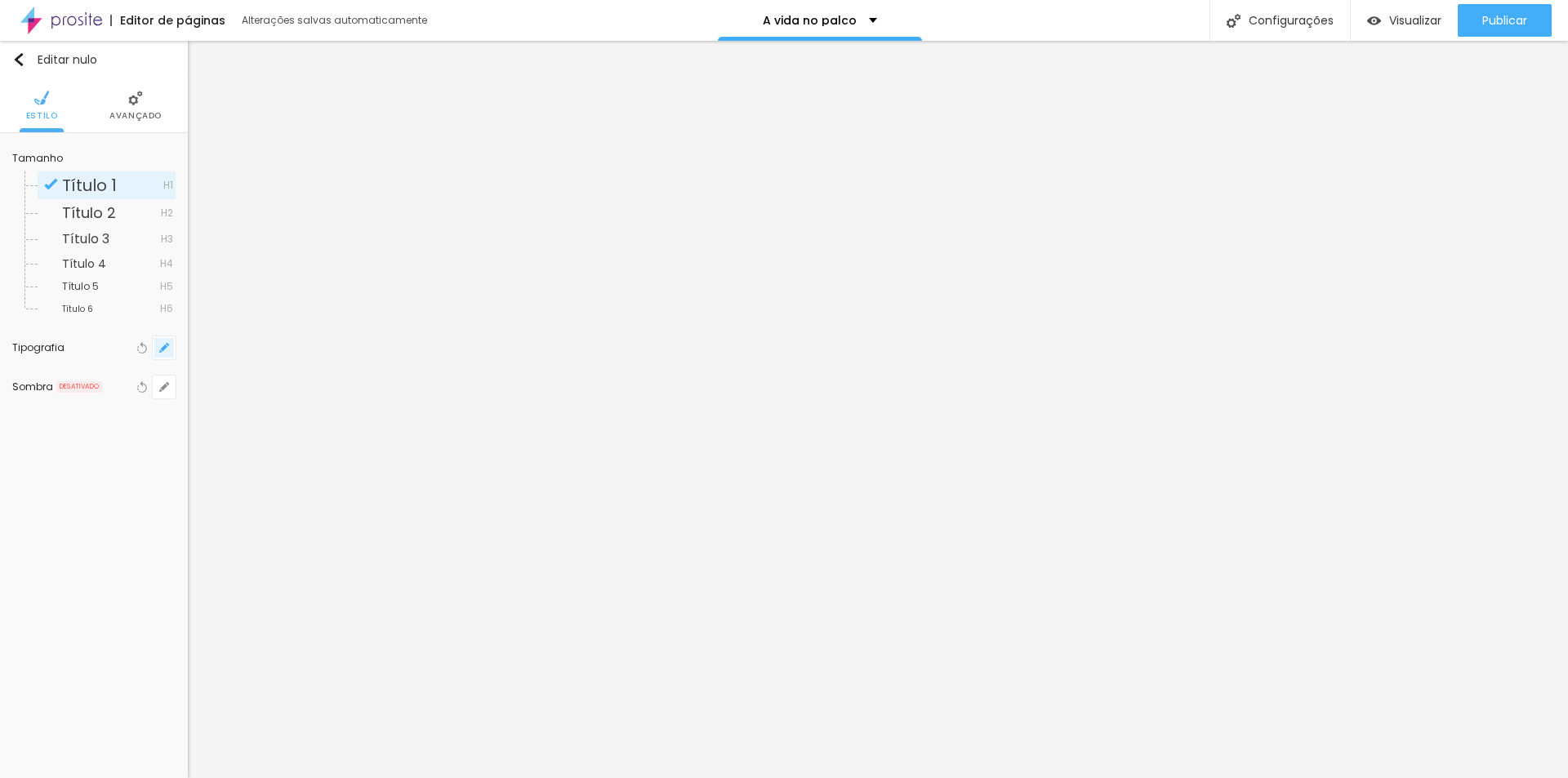
click at [163, 347] on icon "button" at bounding box center [164, 348] width 9 height 9
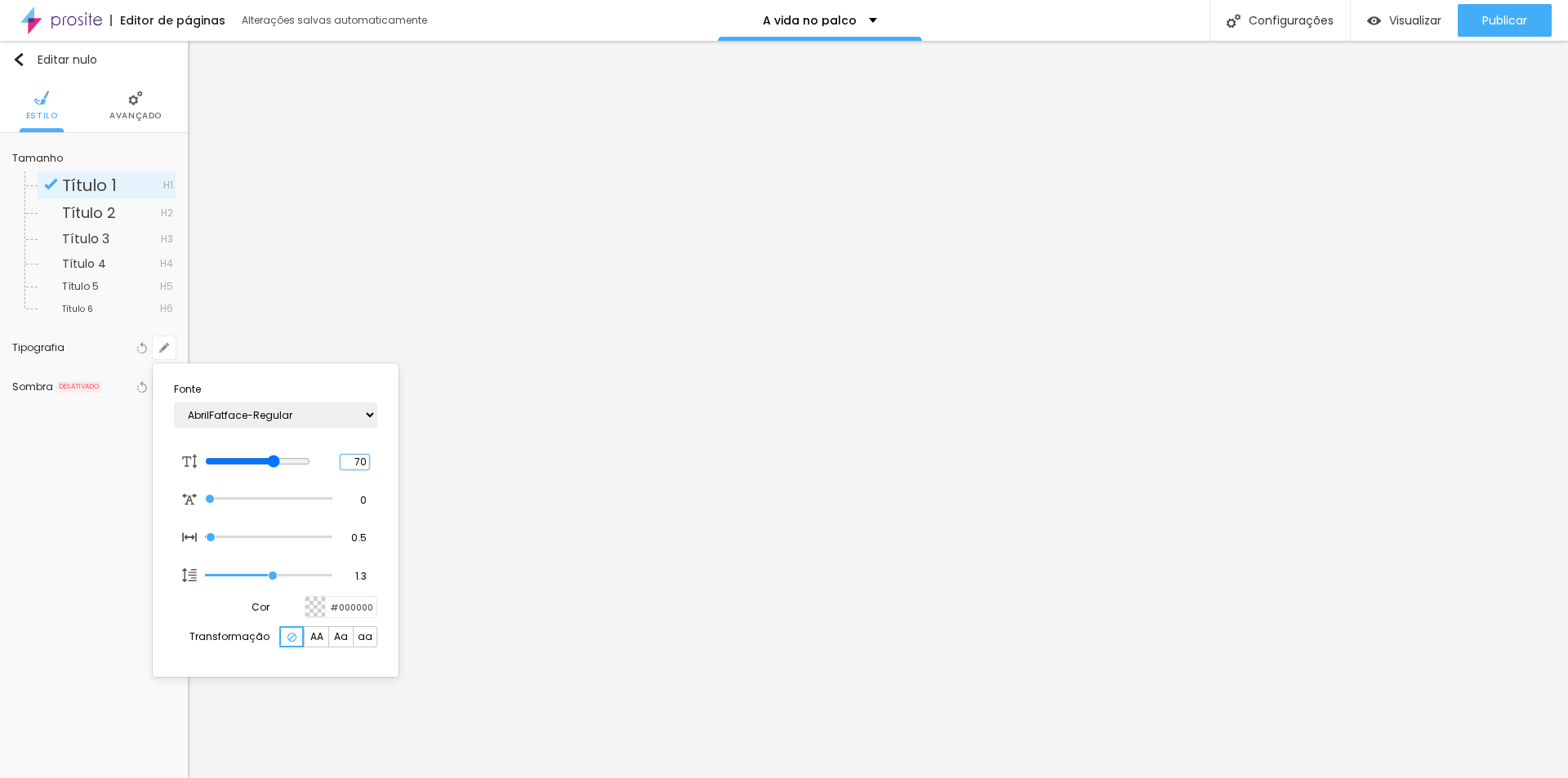
drag, startPoint x: 353, startPoint y: 466, endPoint x: 392, endPoint y: 463, distance: 39.1
click at [392, 463] on div "Fonte AbrilFatface-Regular Actor-Regular Alegreya AlegreyaBlack [PERSON_NAME] A…" at bounding box center [275, 520] width 246 height 313
click at [62, 526] on div at bounding box center [784, 389] width 1568 height 778
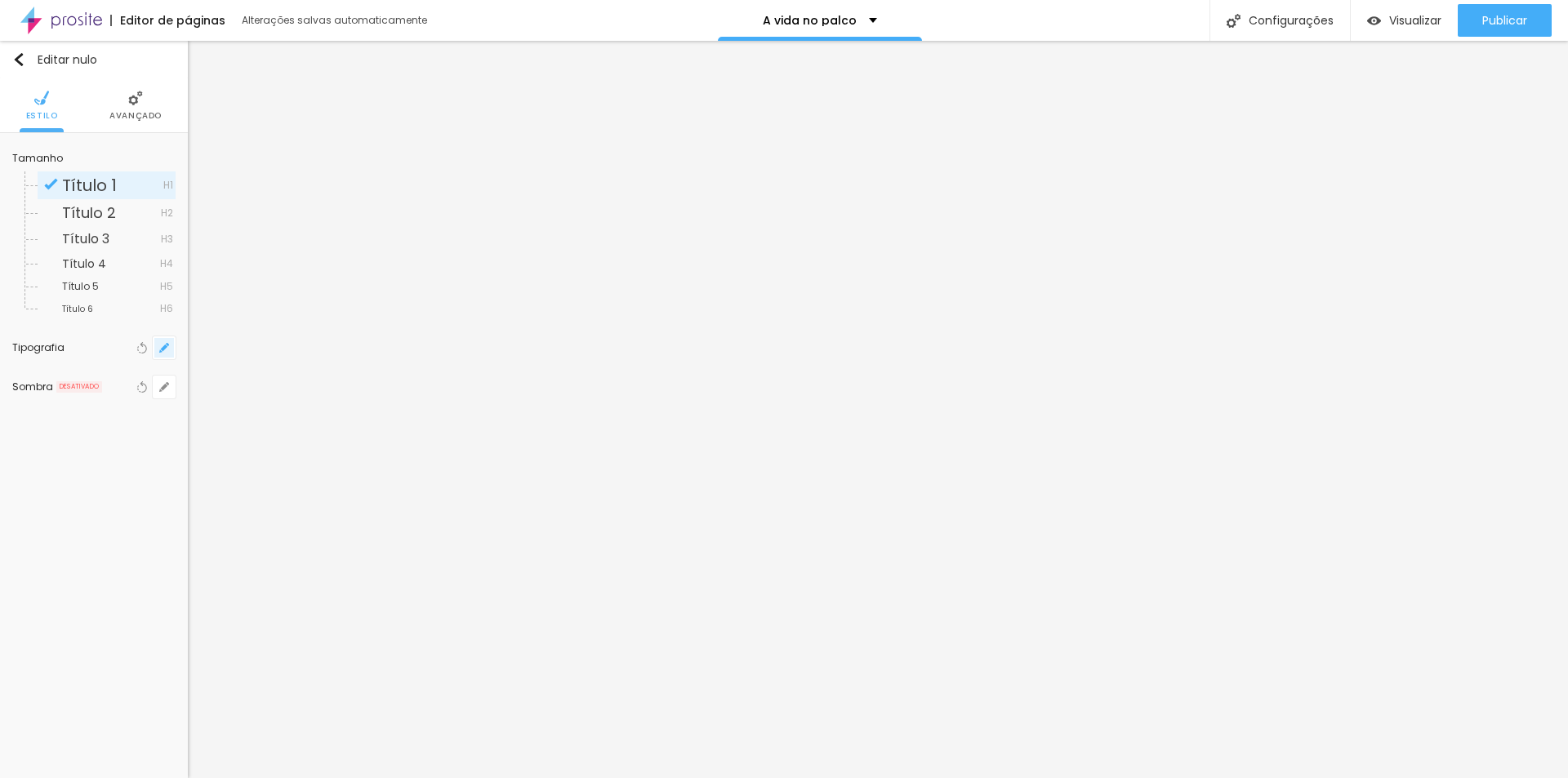
click at [171, 353] on button "button" at bounding box center [164, 348] width 22 height 22
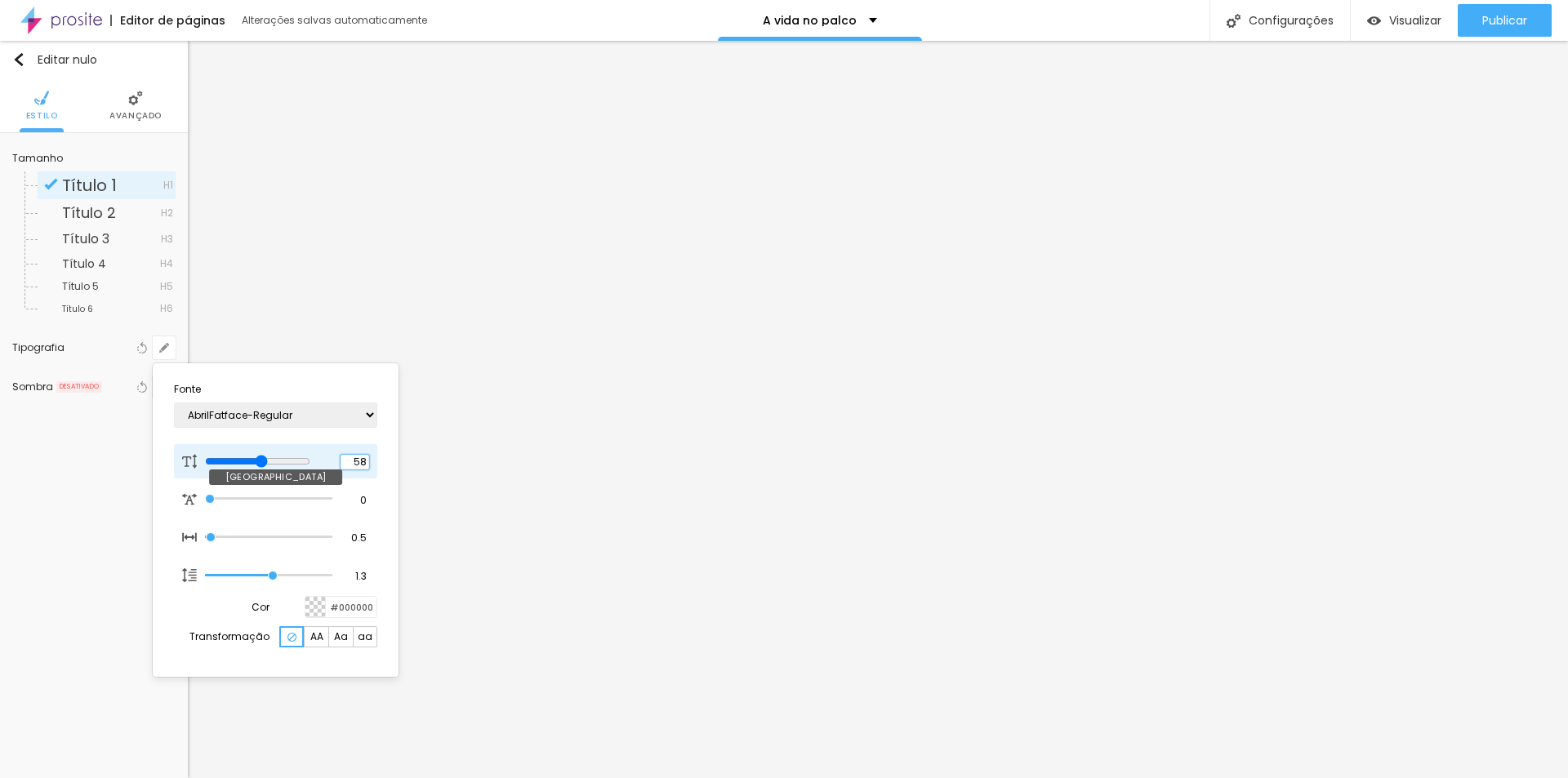
drag, startPoint x: 349, startPoint y: 463, endPoint x: 376, endPoint y: 463, distance: 27.0
click at [376, 463] on div "58 Tamanho da fonte" at bounding box center [276, 461] width 204 height 35
click at [78, 505] on div at bounding box center [784, 389] width 1568 height 778
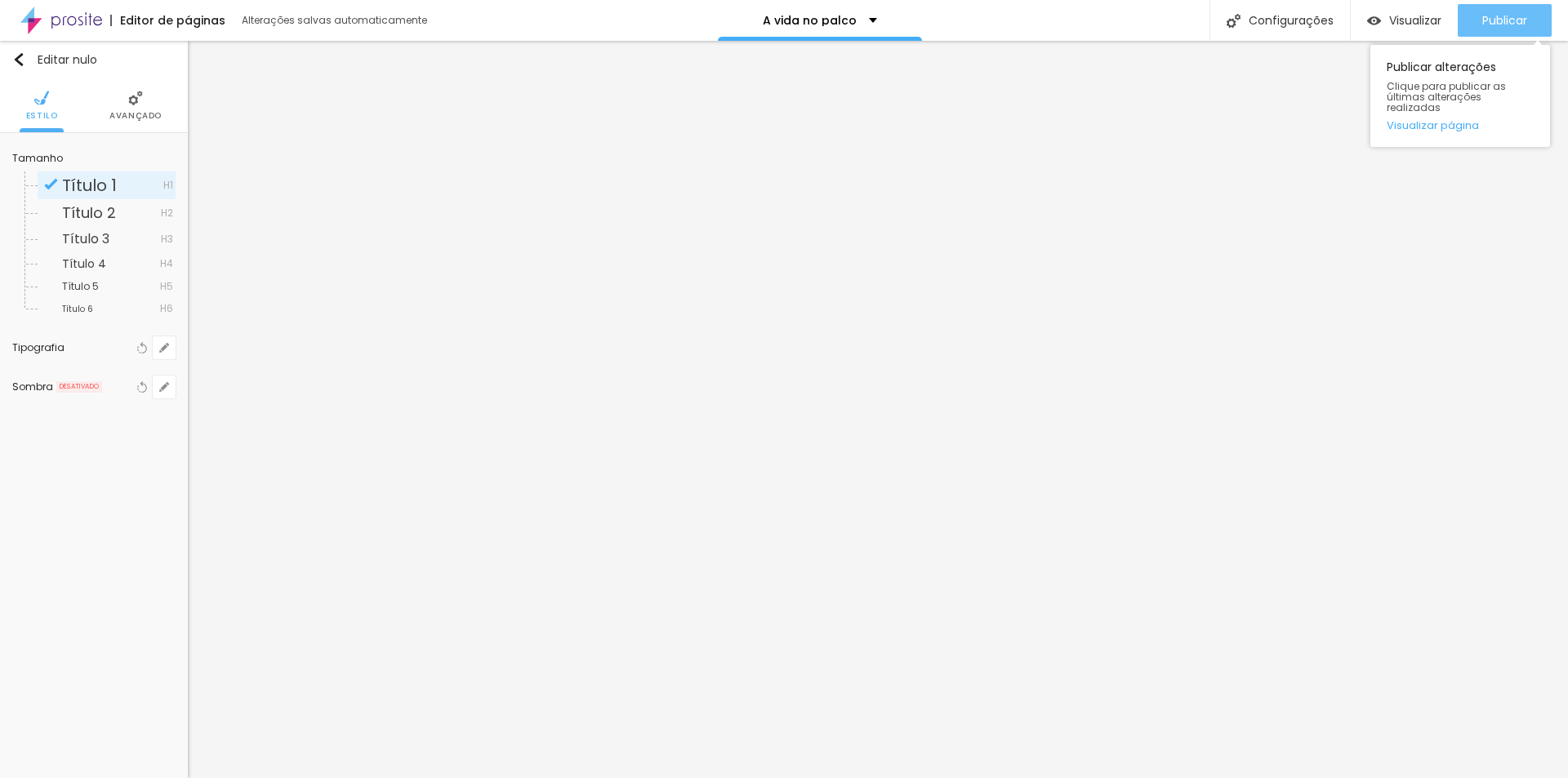
click at [1528, 25] on button "Publicar" at bounding box center [1504, 20] width 94 height 33
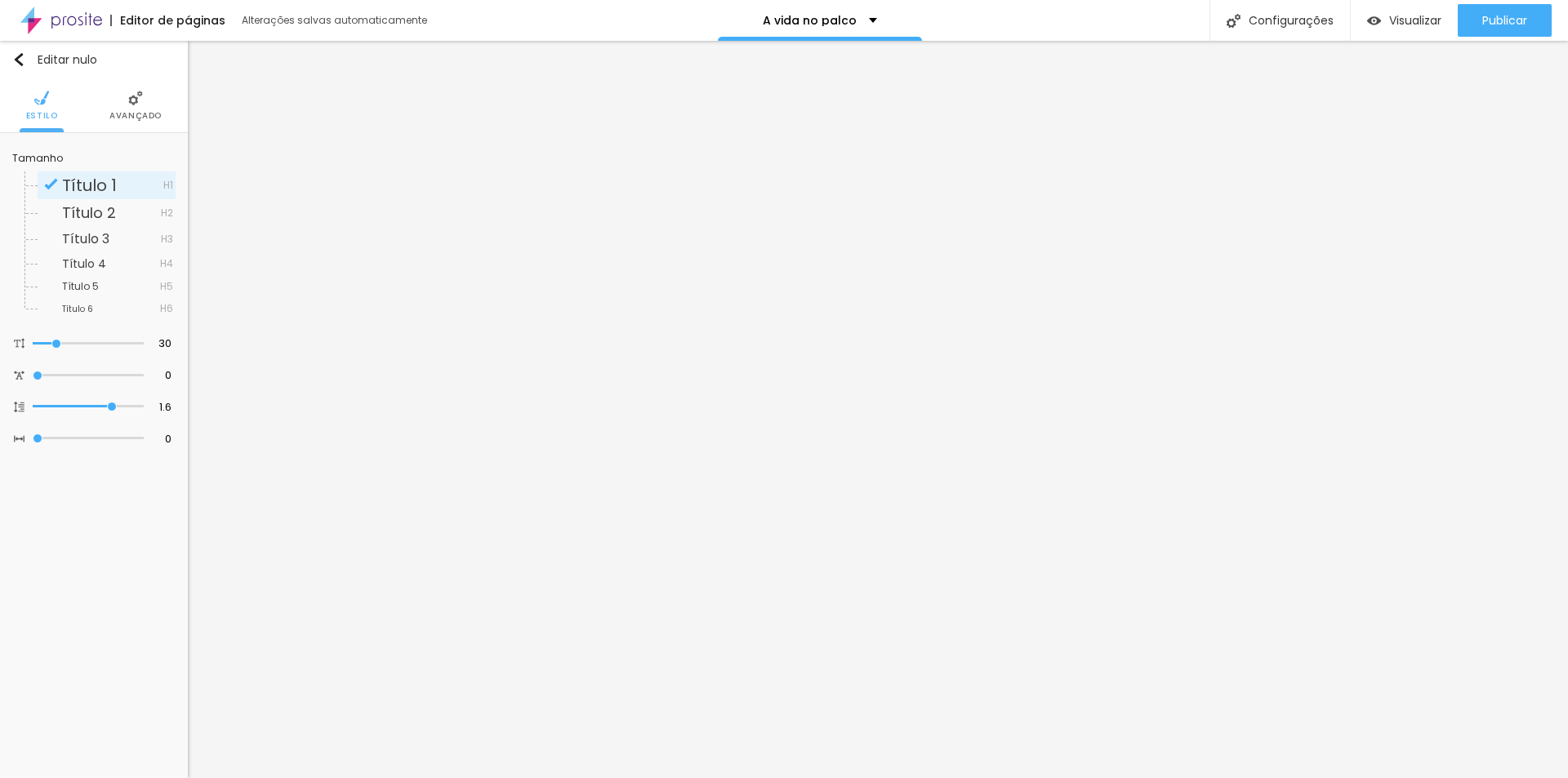
click at [141, 112] on font "Avançado" at bounding box center [136, 115] width 52 height 12
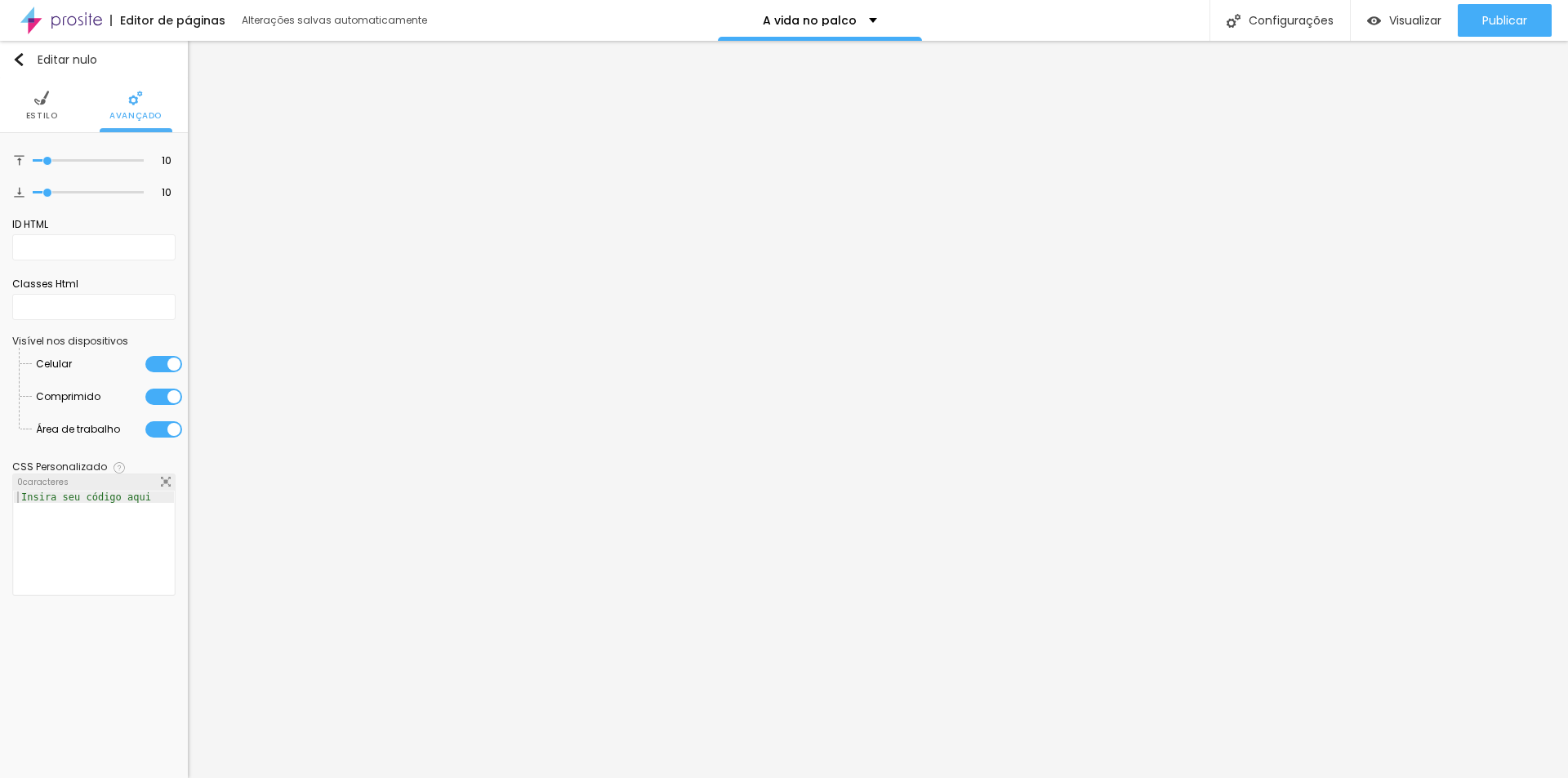
click at [47, 113] on font "Estilo" at bounding box center [42, 115] width 32 height 12
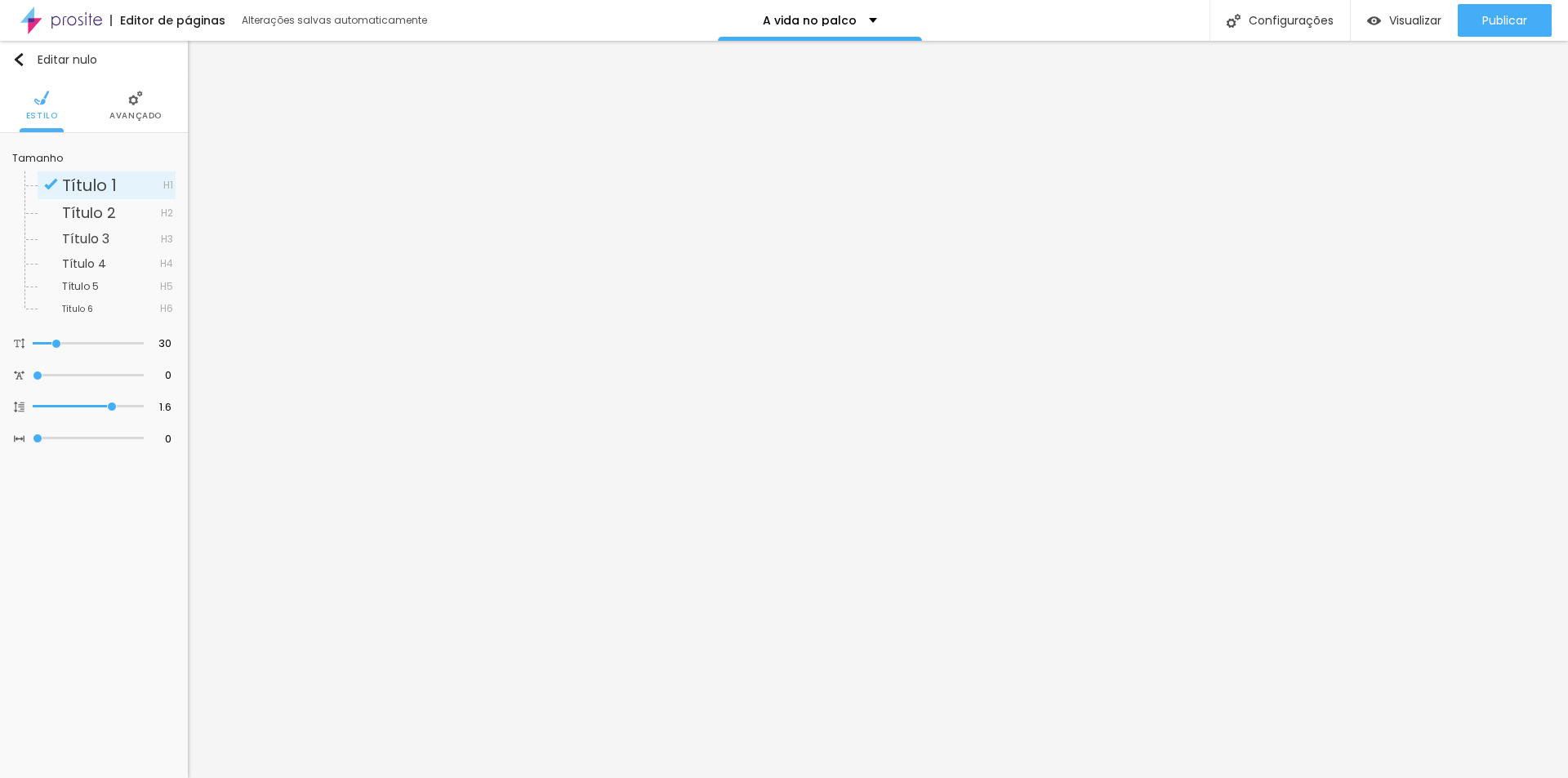
click at [66, 523] on div "Editar nulo Estilo Avançado Tamanho Título 1 H1 Título 2 H2 Título 3 H3 Título …" at bounding box center [94, 410] width 188 height 738
click at [1530, 16] on button "Publicar" at bounding box center [1504, 20] width 94 height 33
